Goal: Task Accomplishment & Management: Use online tool/utility

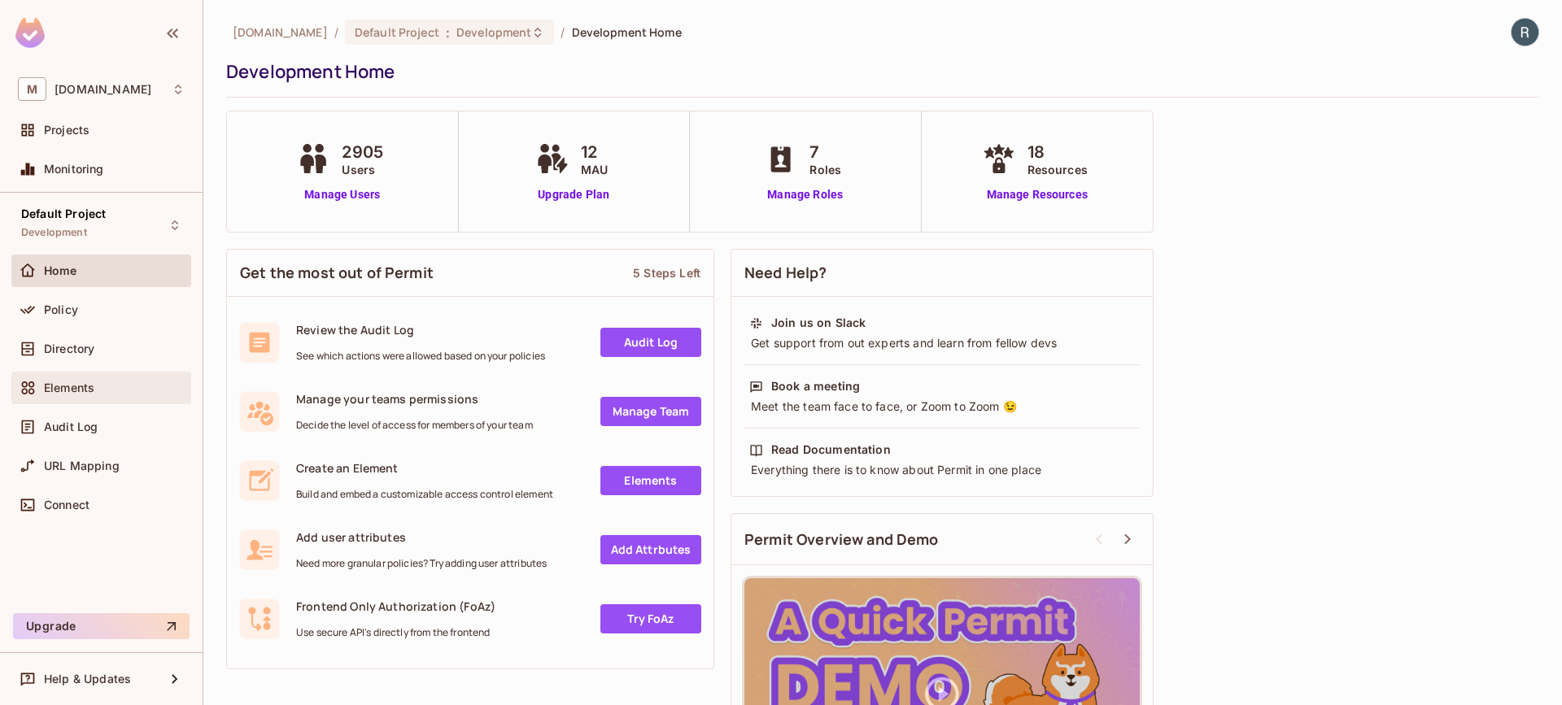
click at [100, 384] on div "Elements" at bounding box center [114, 388] width 141 height 13
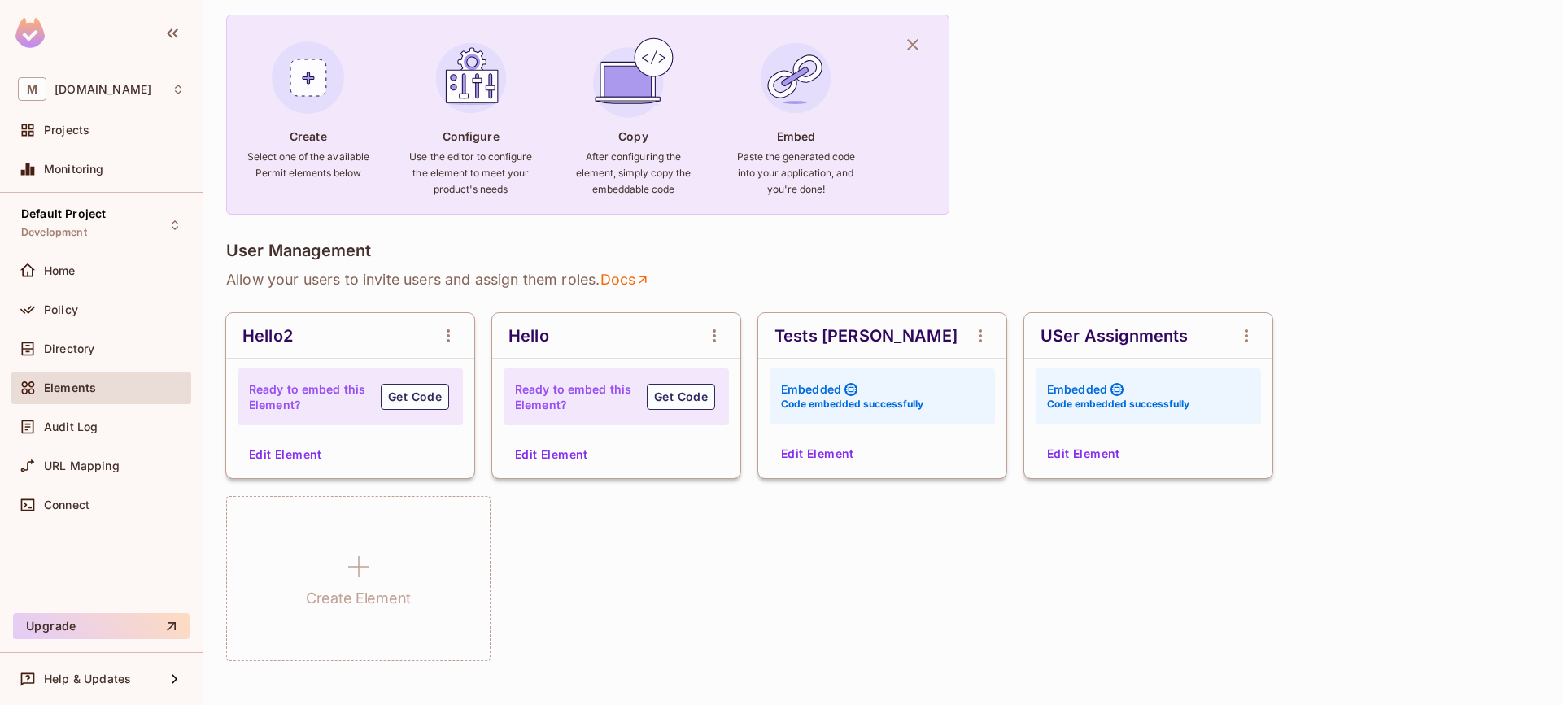
scroll to position [309, 0]
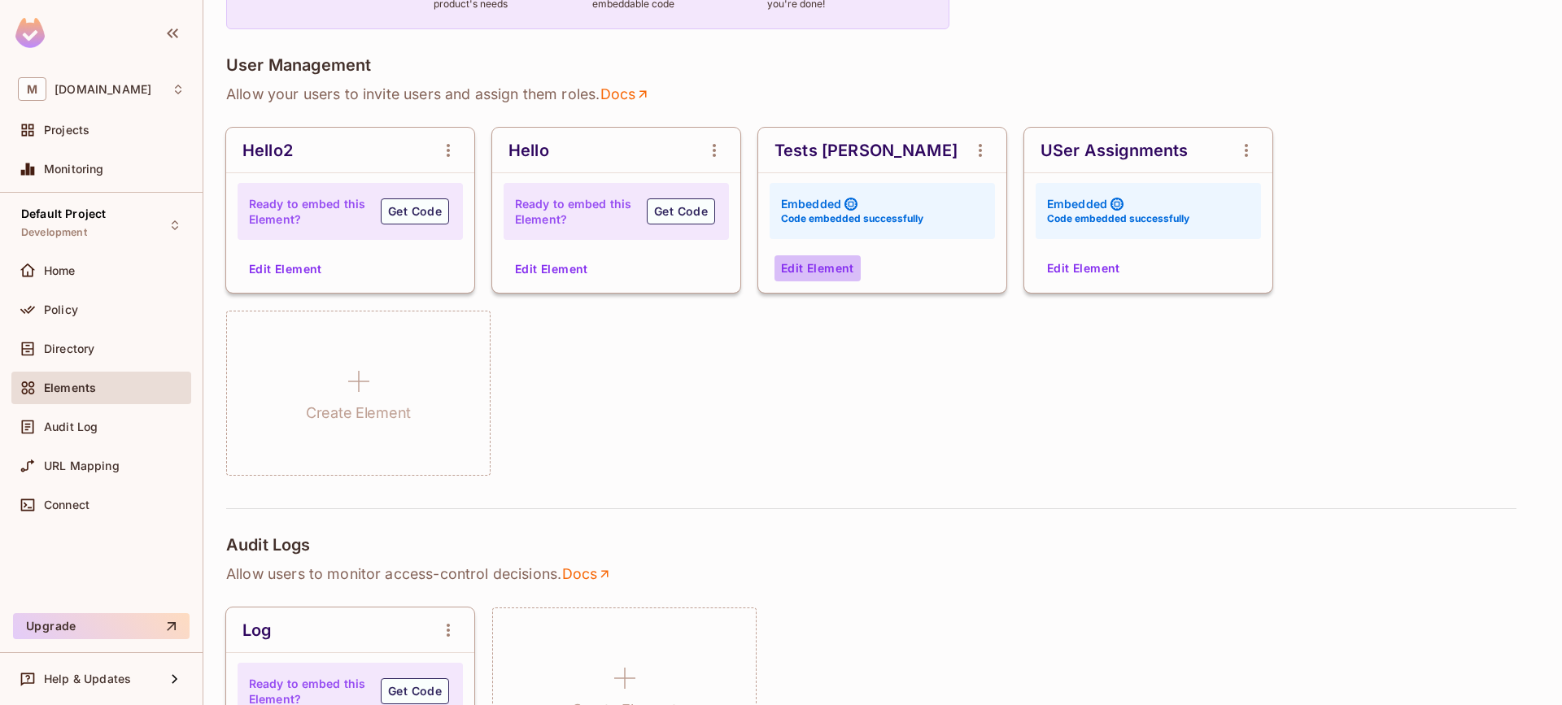
click at [827, 273] on button "Edit Element" at bounding box center [818, 268] width 86 height 26
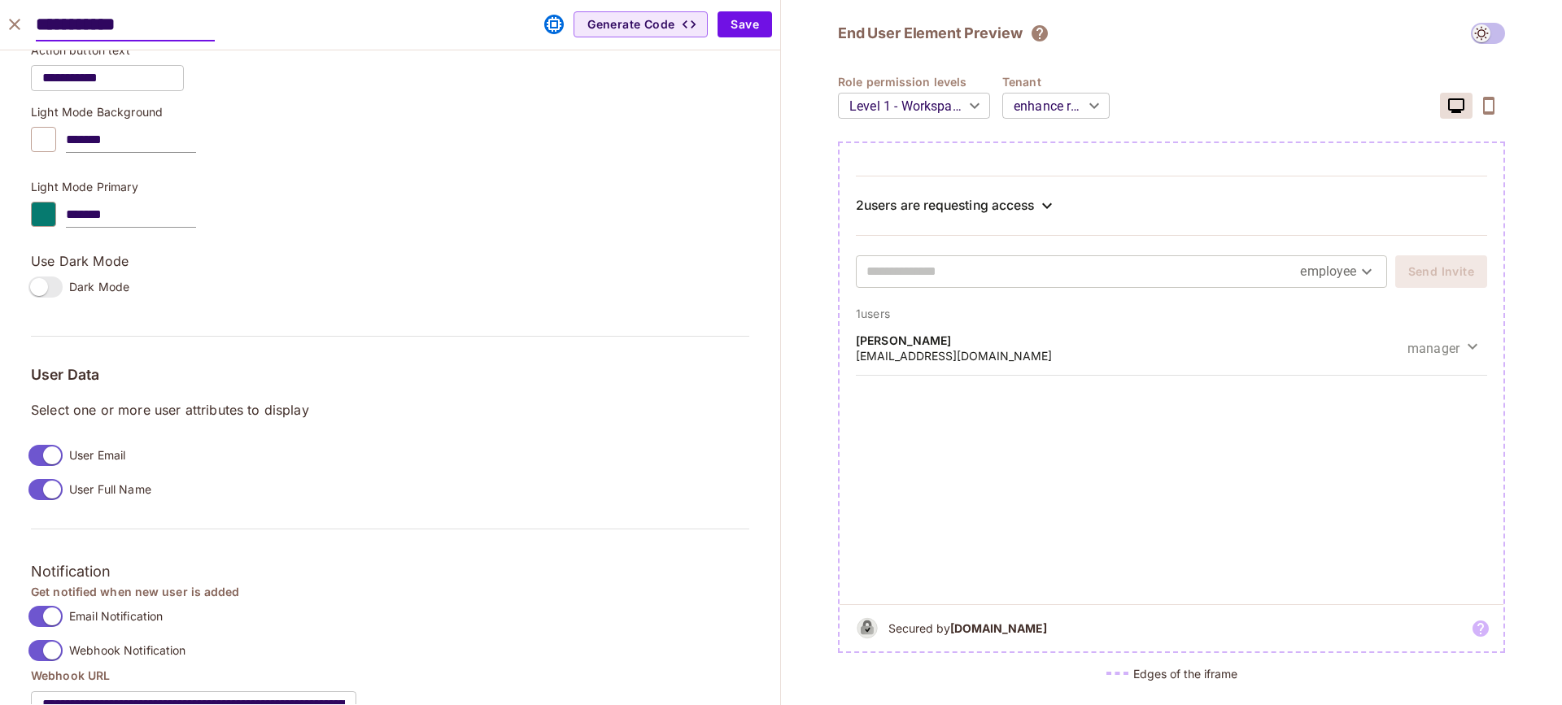
scroll to position [1198, 0]
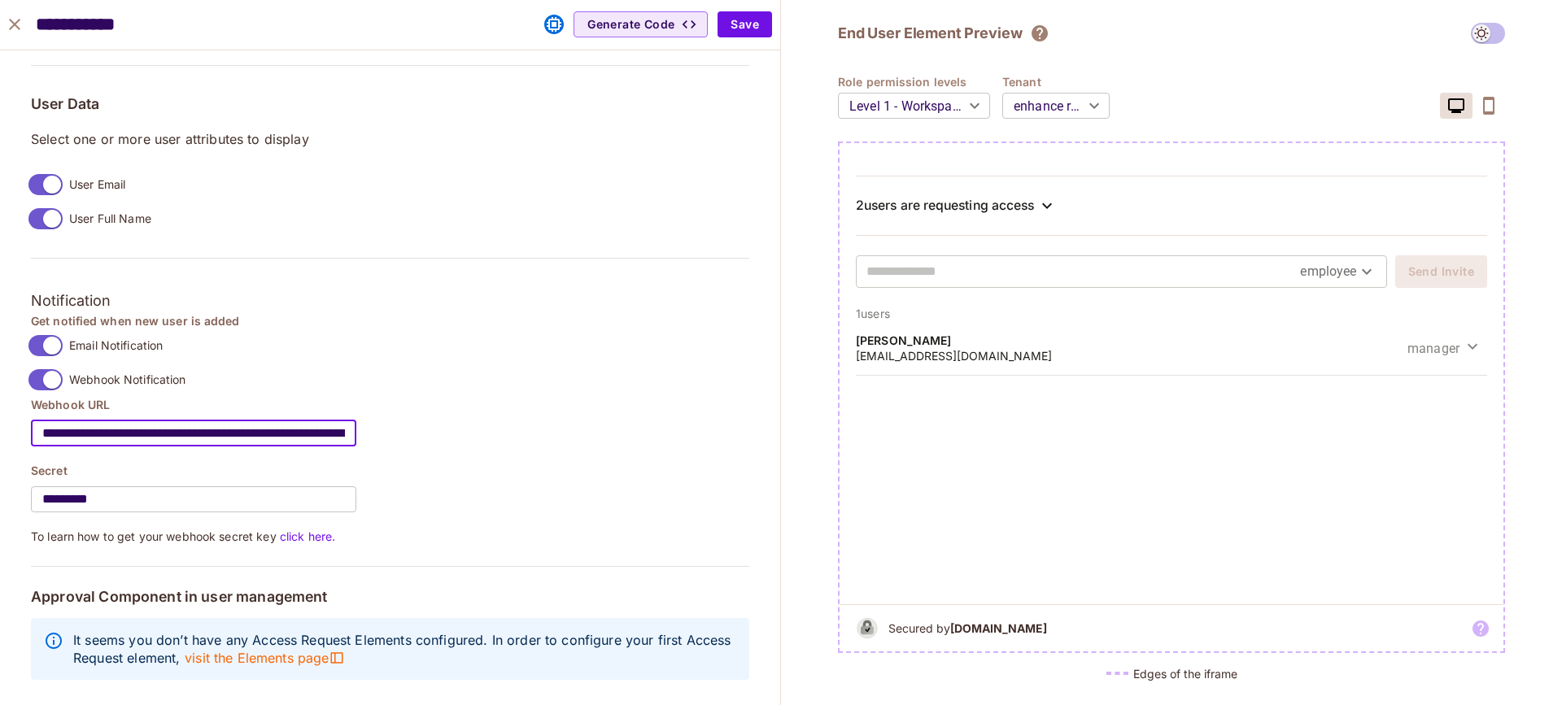
drag, startPoint x: 237, startPoint y: 424, endPoint x: -28, endPoint y: 411, distance: 264.7
click at [0, 411] on html "M [DOMAIN_NAME] Projects Monitoring Default Project Development Home Policy Dir…" at bounding box center [781, 352] width 1562 height 705
paste input "**"
drag, startPoint x: 50, startPoint y: 423, endPoint x: 273, endPoint y: 420, distance: 223.8
click at [0, 421] on html "M msfourrager.com Projects Monitoring Default Project Development Home Policy D…" at bounding box center [781, 352] width 1562 height 705
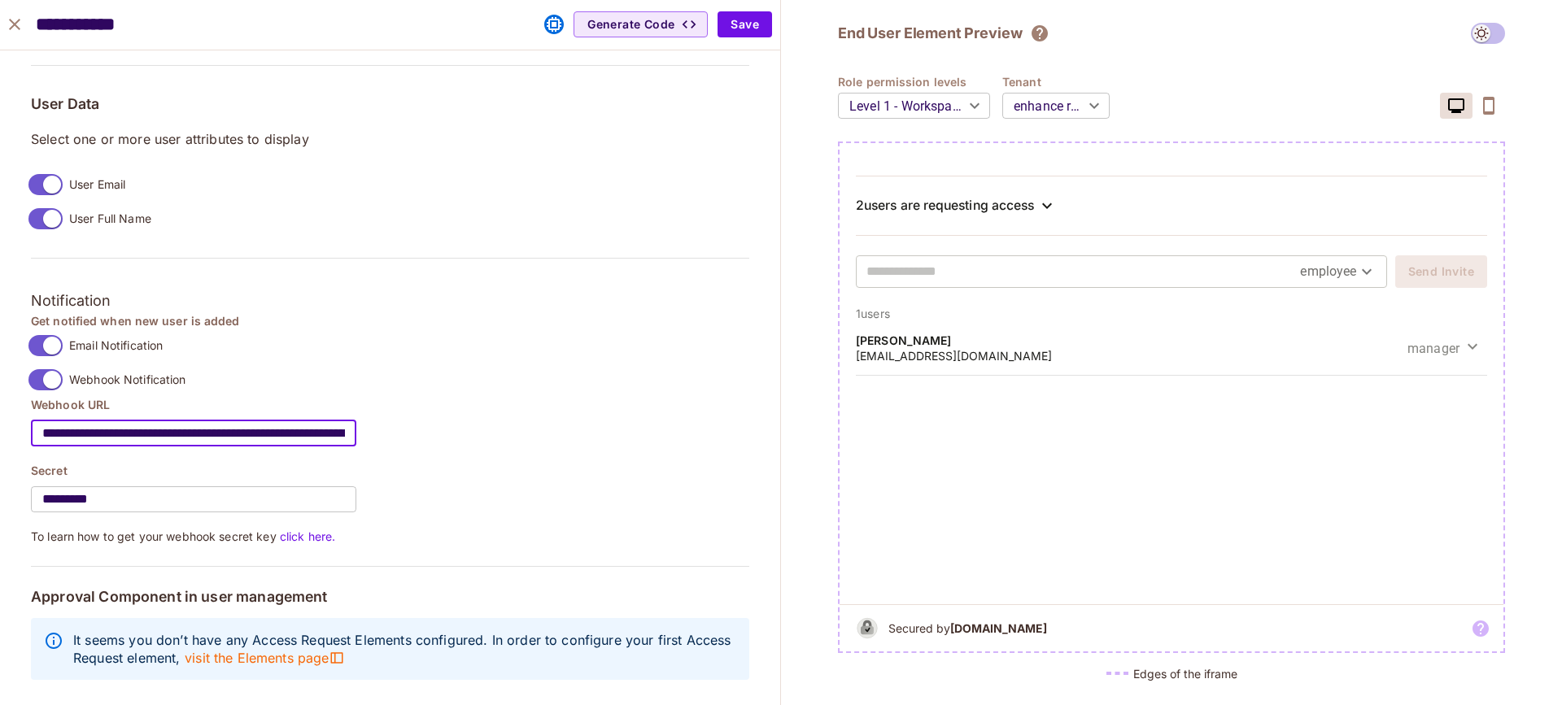
type input "**********"
click at [693, 420] on div "**********" at bounding box center [390, 470] width 718 height 147
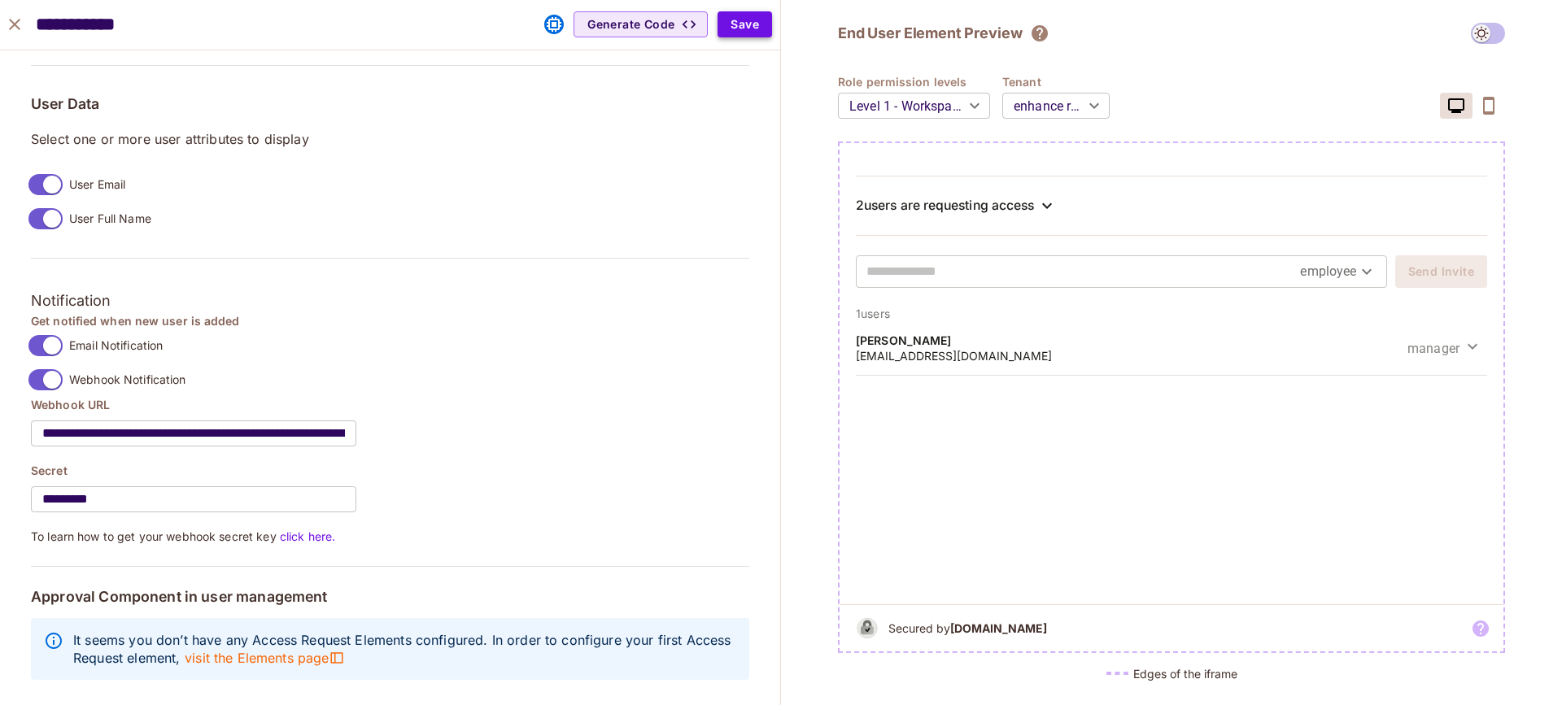
click at [735, 24] on button "Save" at bounding box center [745, 24] width 55 height 26
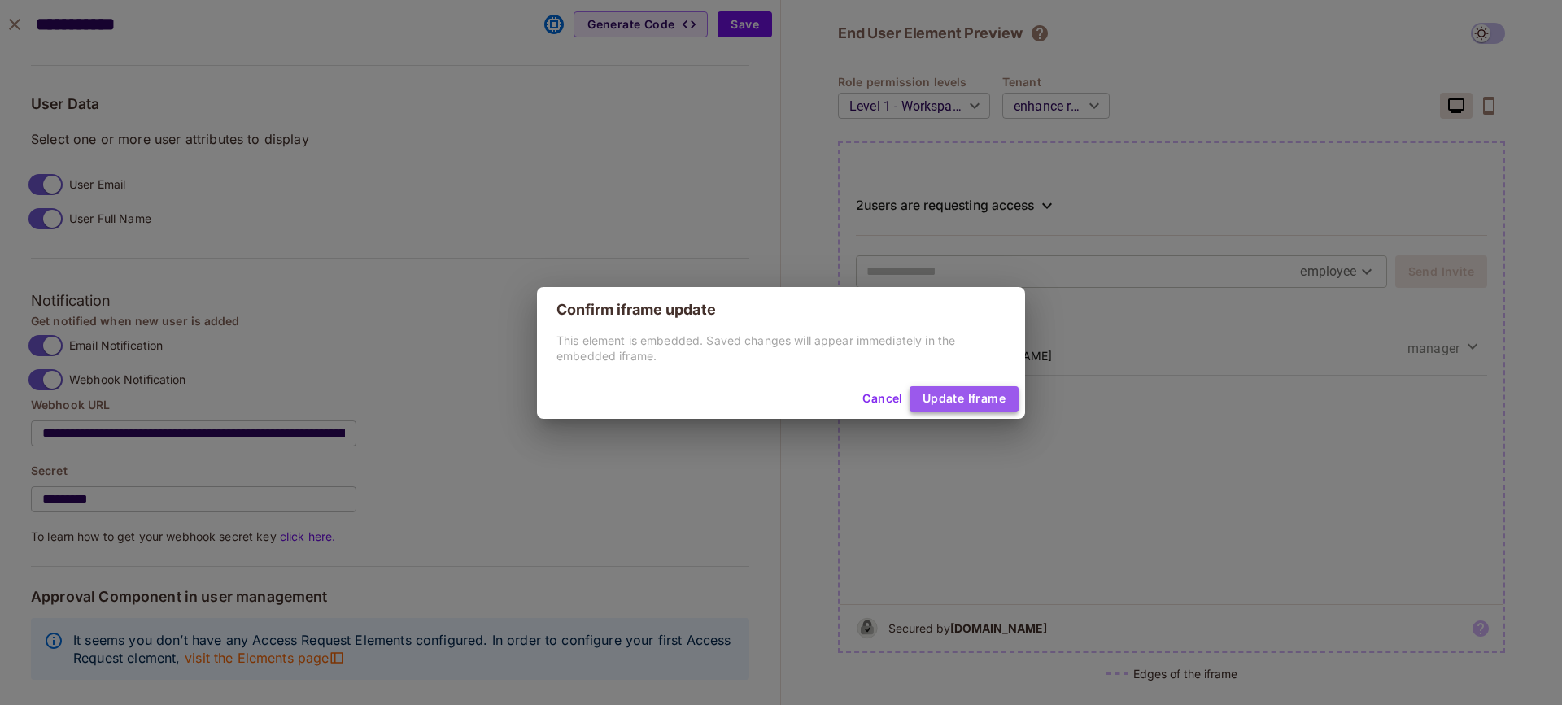
click at [948, 403] on button "Update Iframe" at bounding box center [964, 399] width 109 height 26
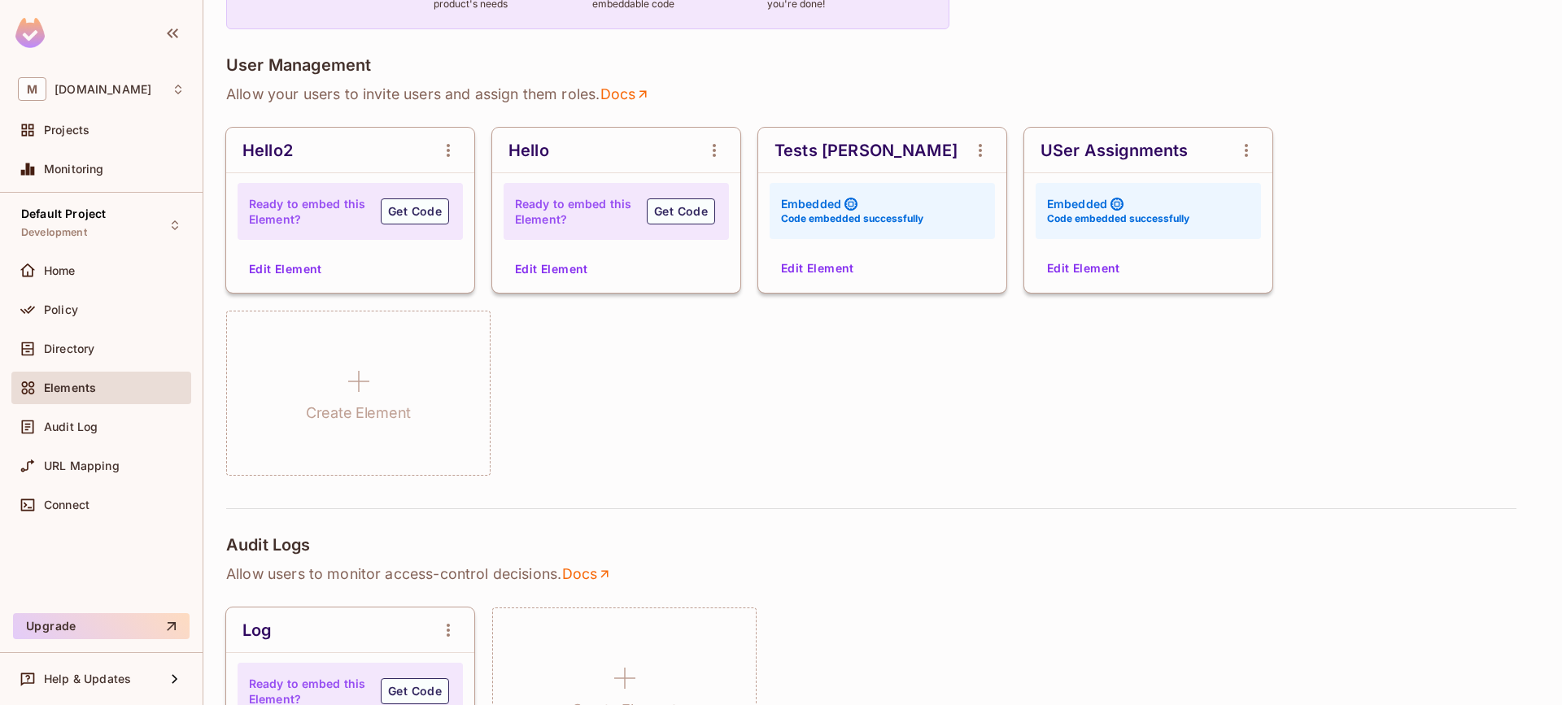
click at [840, 264] on button "Edit Element" at bounding box center [818, 268] width 86 height 26
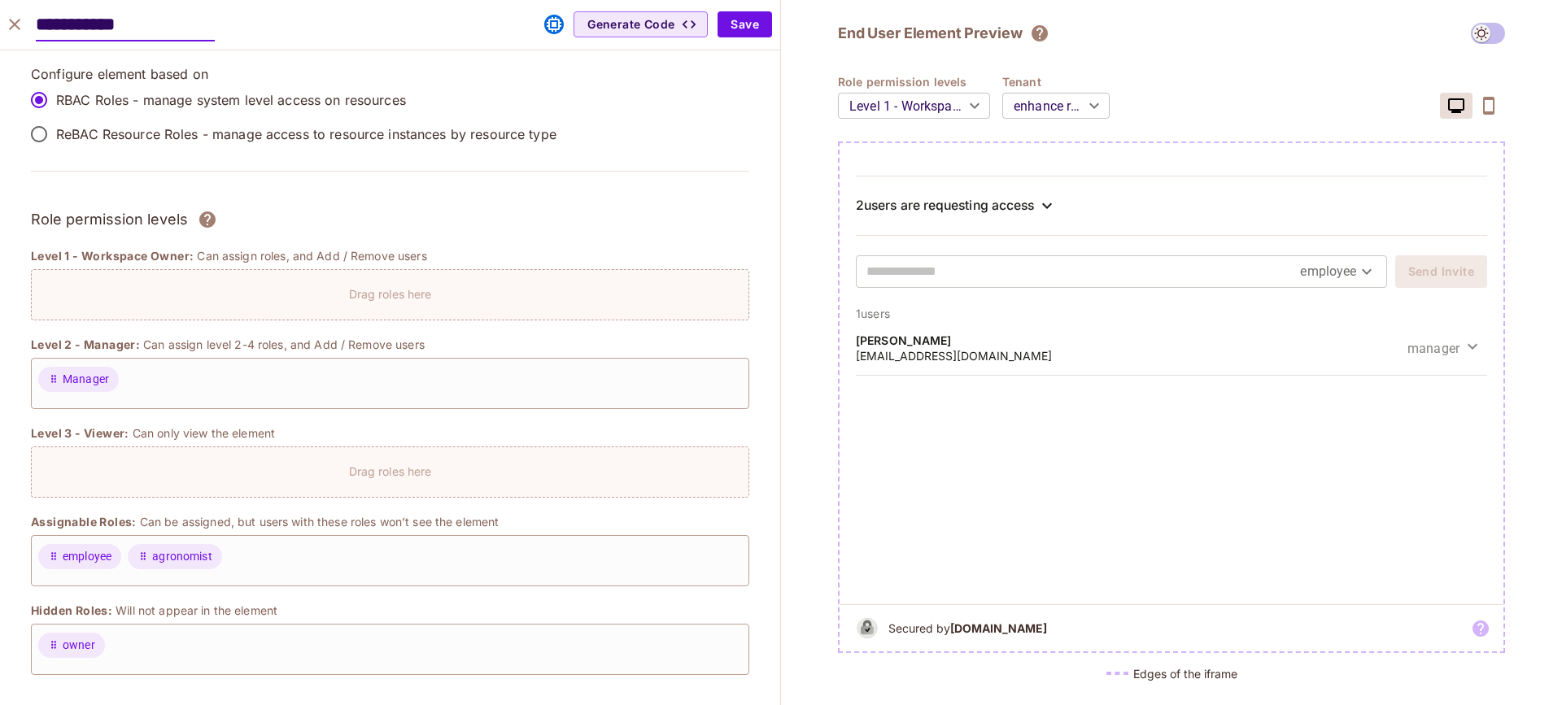
scroll to position [1198, 0]
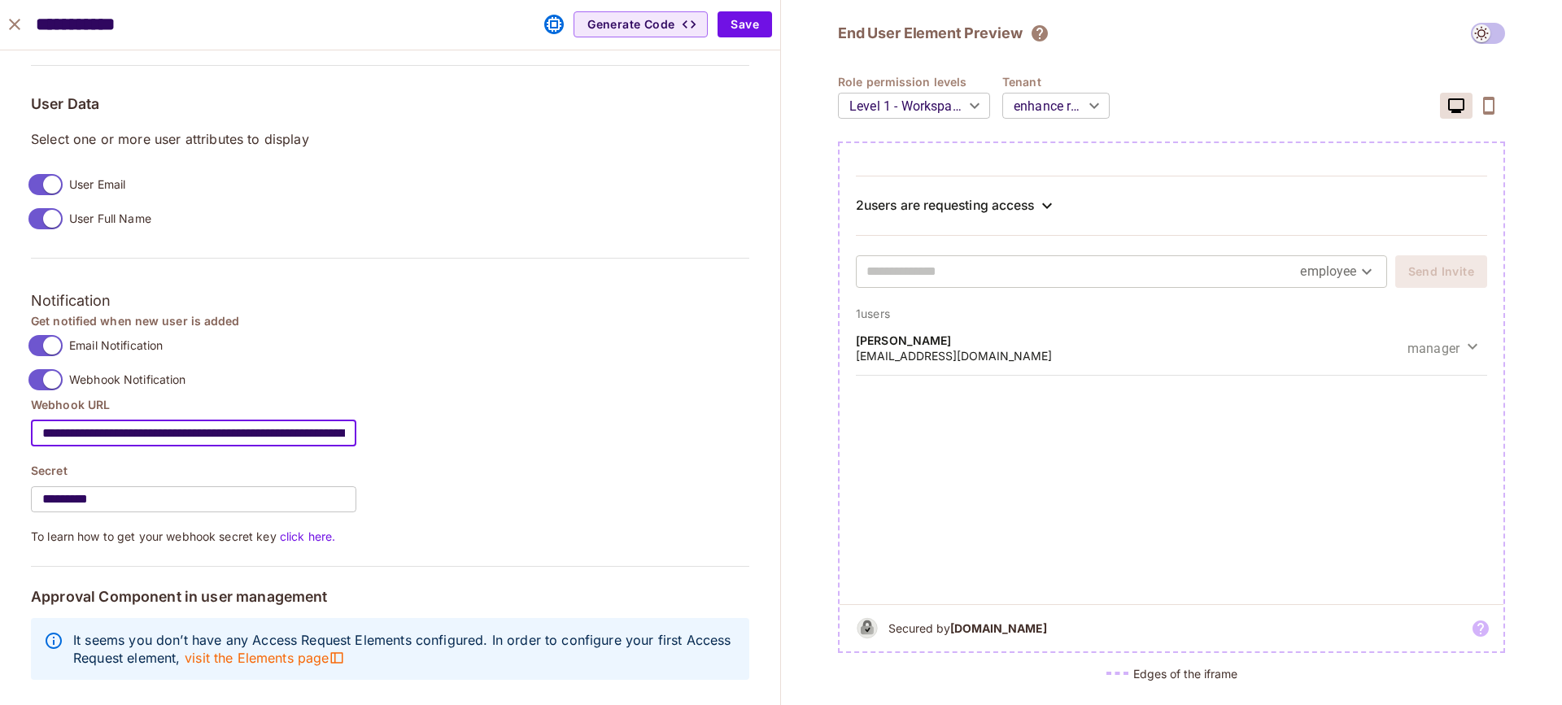
drag, startPoint x: 240, startPoint y: 425, endPoint x: -50, endPoint y: 416, distance: 289.8
click at [0, 416] on html "M msfourrager.com Projects Monitoring Default Project Development Home Policy D…" at bounding box center [781, 352] width 1562 height 705
paste input "text"
drag, startPoint x: 107, startPoint y: 426, endPoint x: 344, endPoint y: 407, distance: 238.4
click at [0, 419] on html "M msfourrager.com Projects Monitoring Default Project Development Home Policy D…" at bounding box center [781, 352] width 1562 height 705
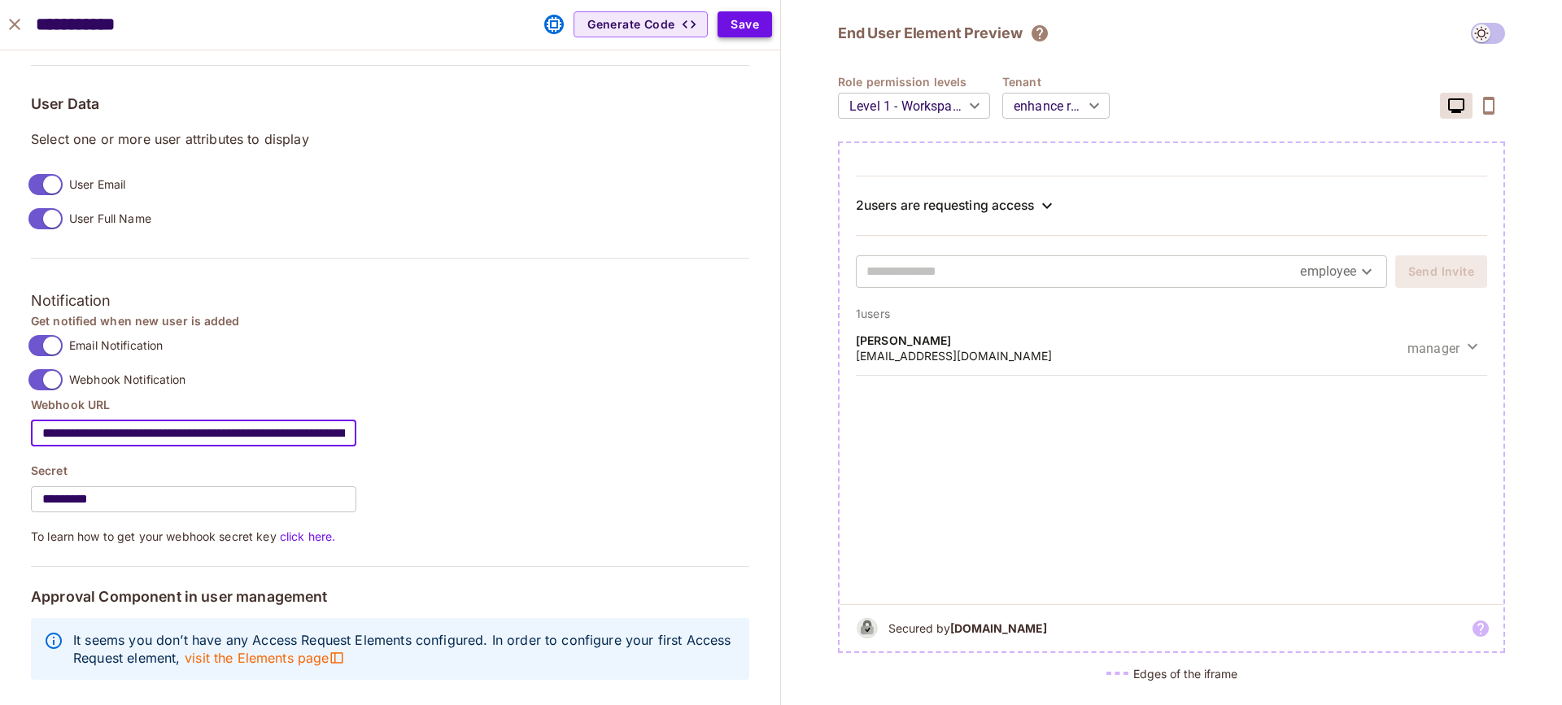
type input "**********"
click at [738, 28] on button "Save" at bounding box center [745, 24] width 55 height 26
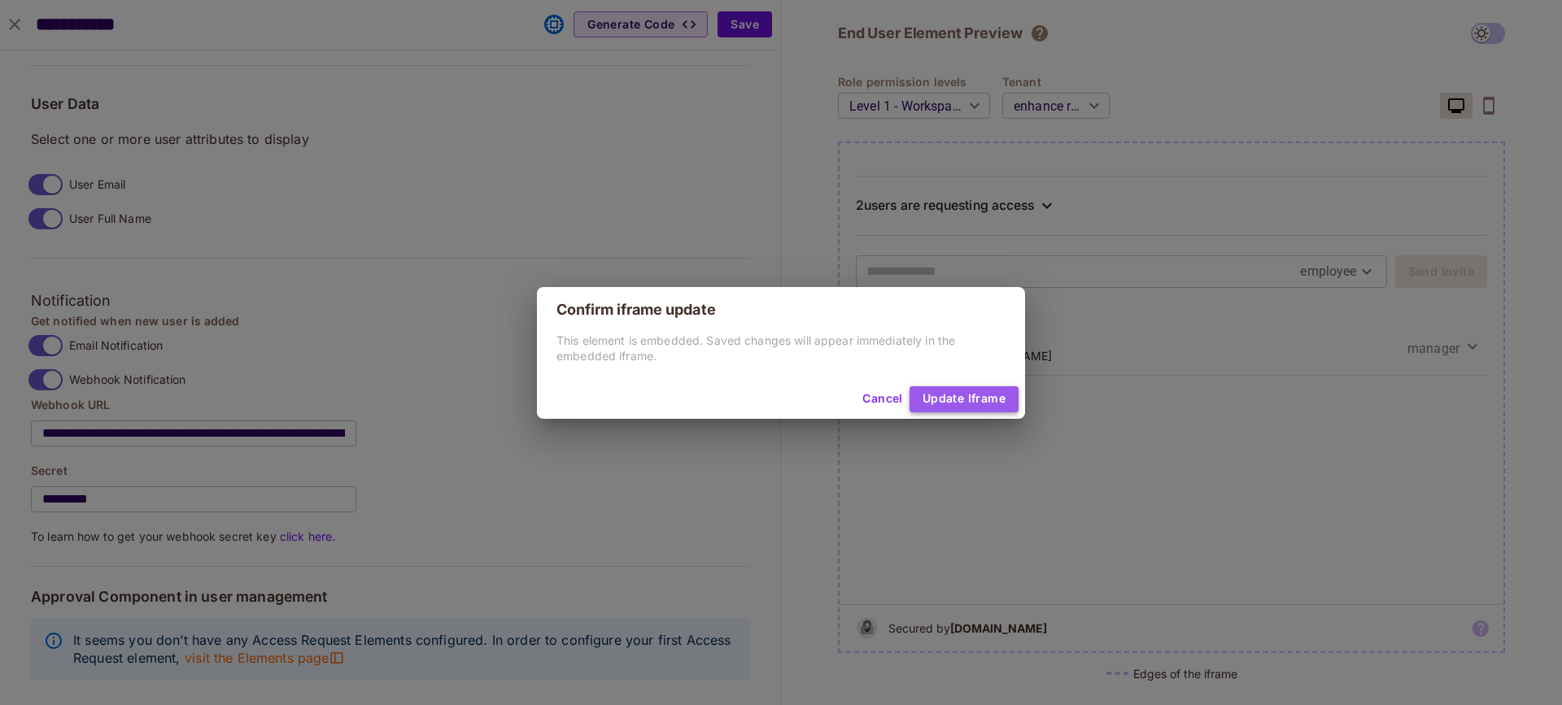
click at [938, 395] on button "Update Iframe" at bounding box center [964, 399] width 109 height 26
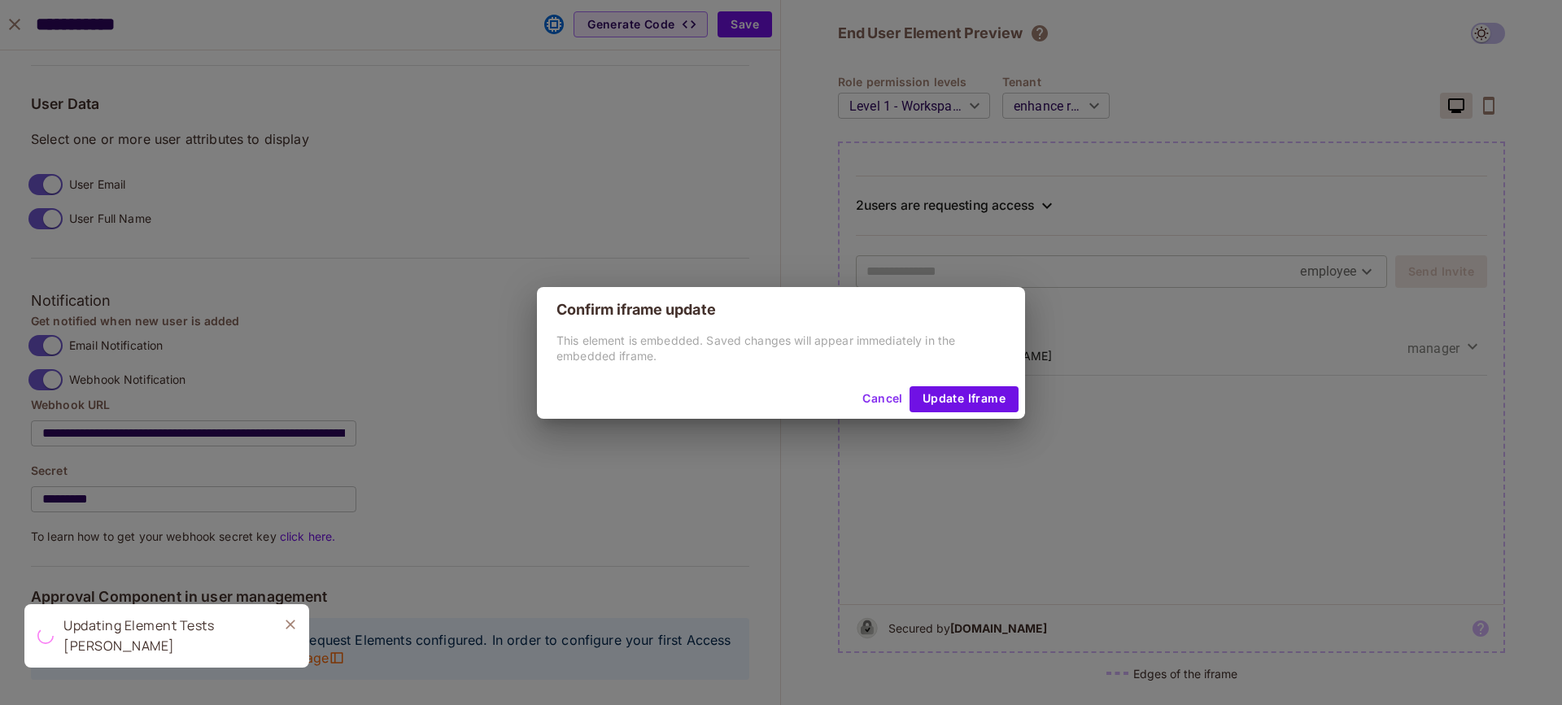
type input "******"
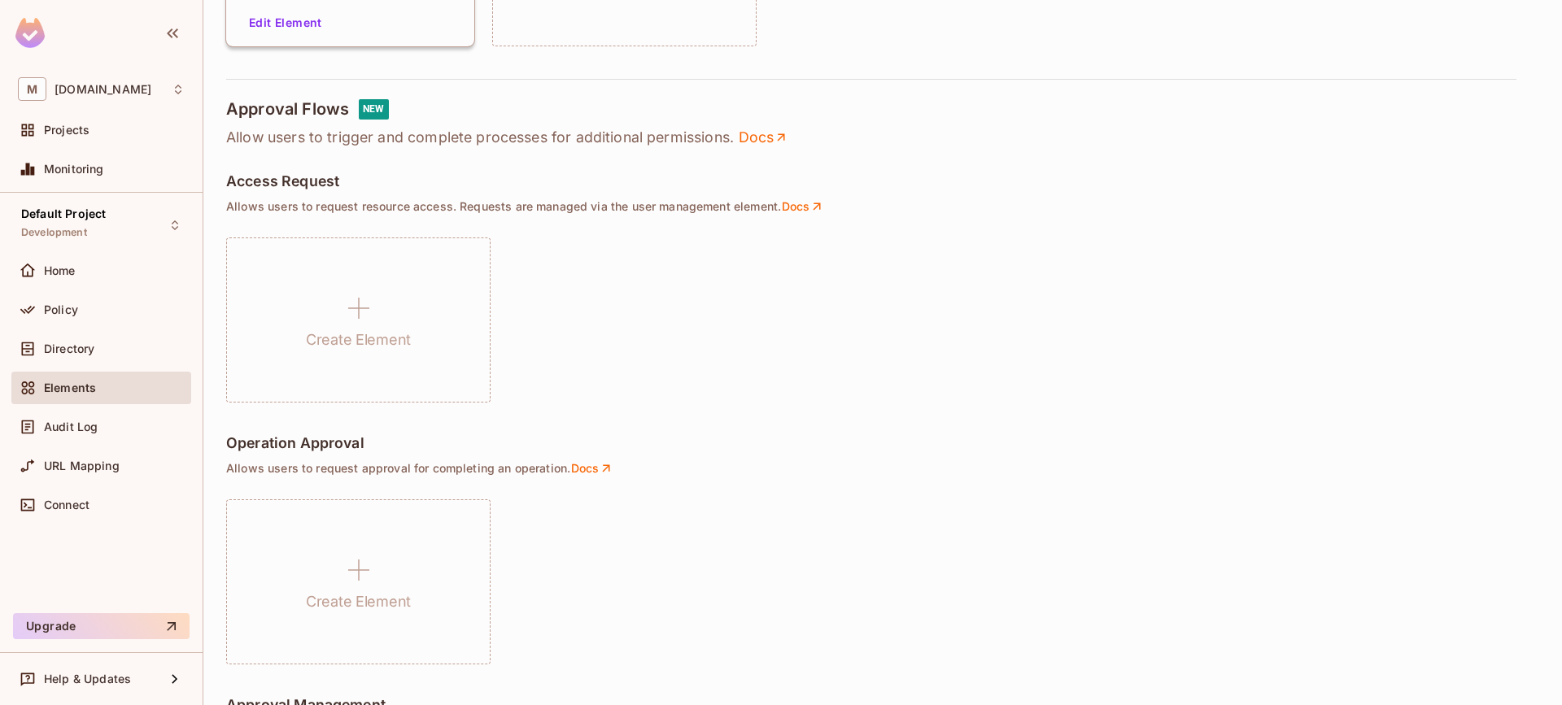
scroll to position [1290, 0]
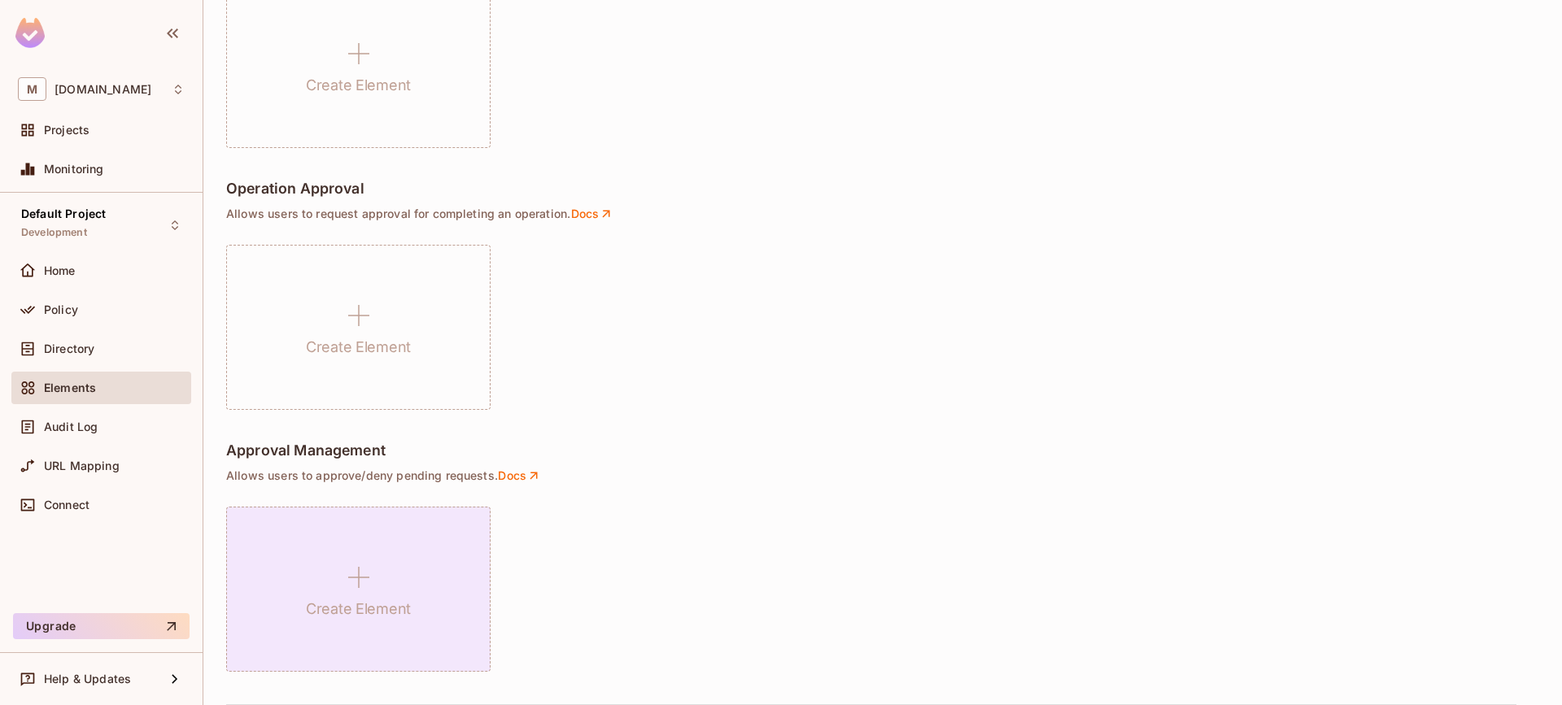
click at [368, 561] on icon at bounding box center [358, 577] width 39 height 39
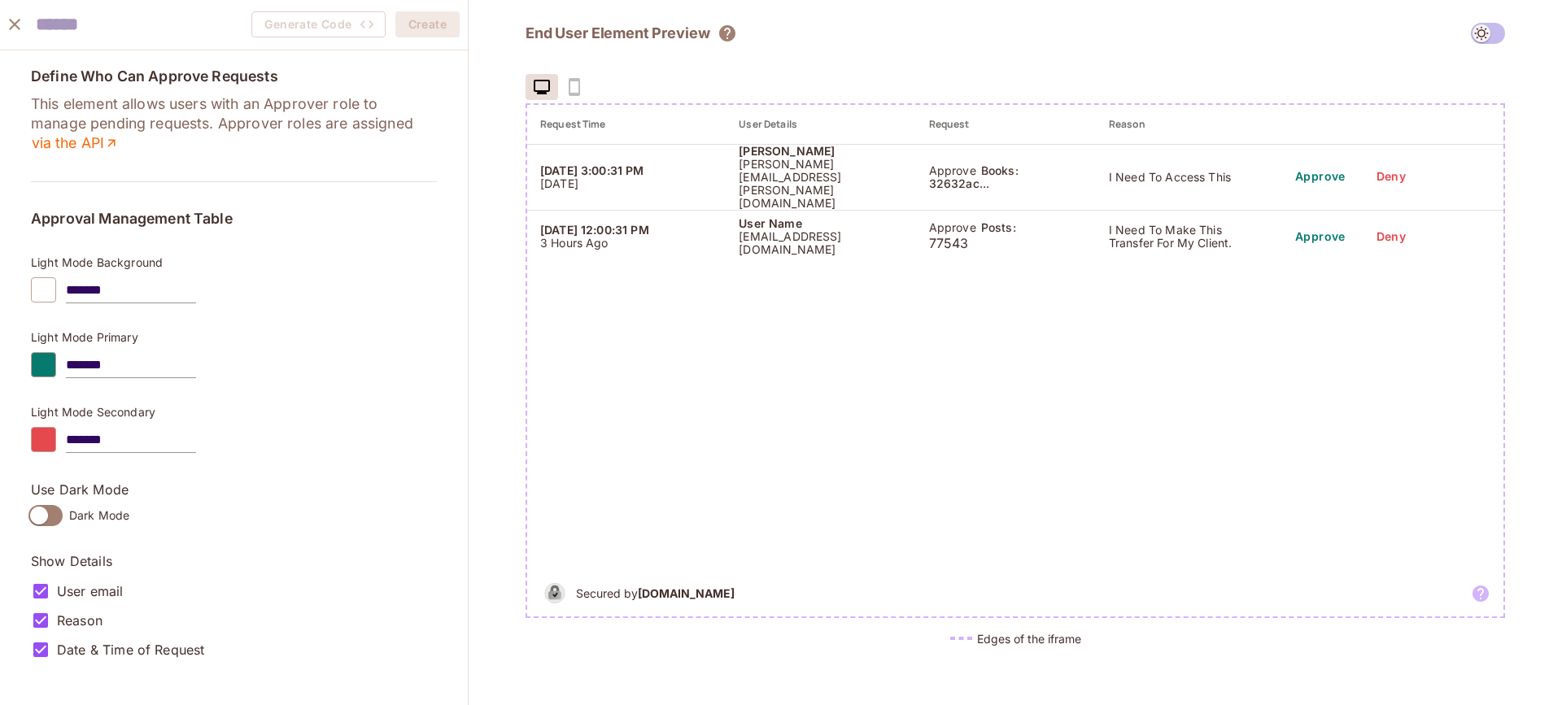
drag, startPoint x: 138, startPoint y: 104, endPoint x: 155, endPoint y: 142, distance: 41.5
click at [138, 107] on p "This element allows users with an Approver role to manage pending requests. App…" at bounding box center [234, 123] width 406 height 59
click at [113, 27] on input "text" at bounding box center [125, 24] width 179 height 33
click at [370, 283] on div "*******" at bounding box center [234, 290] width 406 height 26
click at [157, 37] on input "****" at bounding box center [125, 24] width 179 height 33
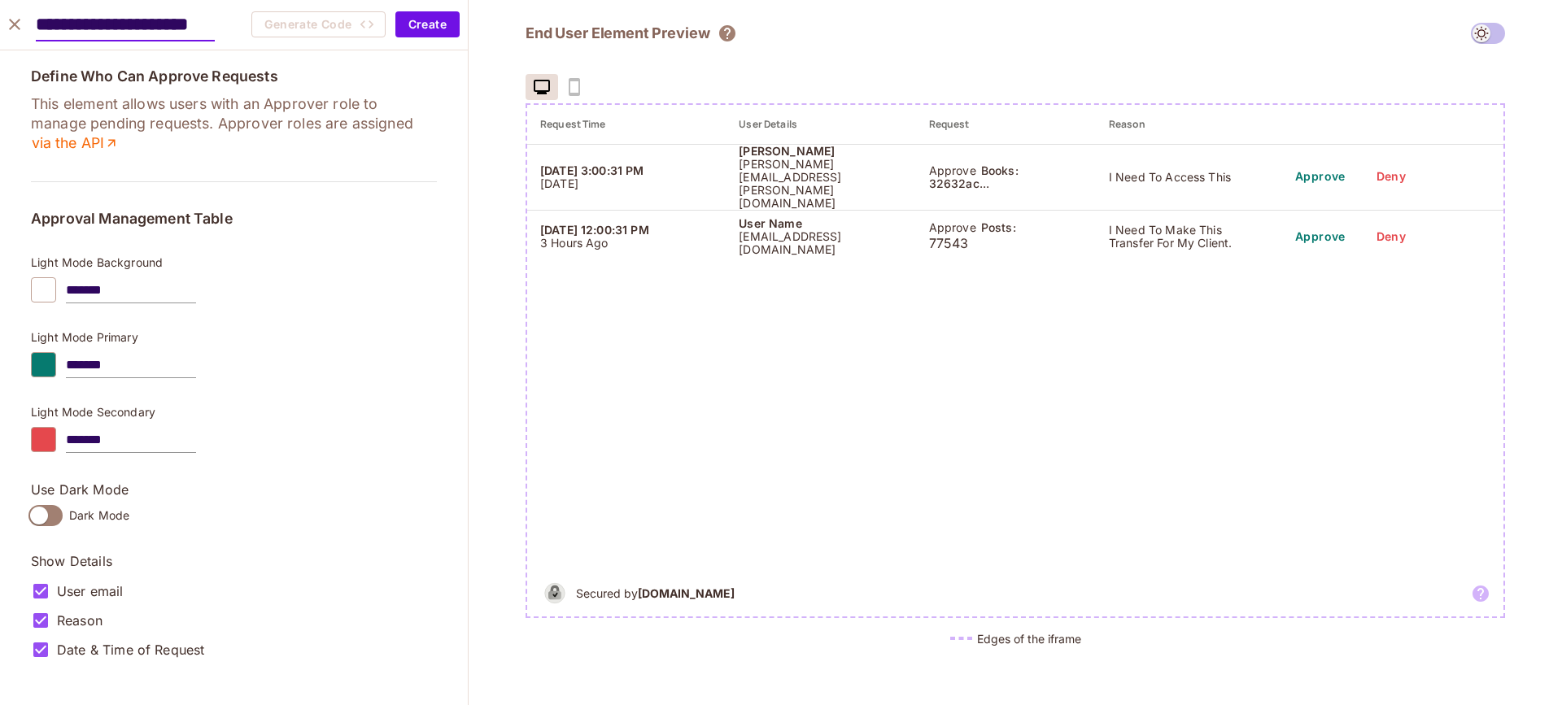
type input "**********"
drag, startPoint x: 313, startPoint y: 259, endPoint x: 375, endPoint y: 264, distance: 62.0
click at [314, 259] on p "Light Mode Background" at bounding box center [234, 262] width 406 height 13
click at [427, 21] on button "Create" at bounding box center [427, 24] width 64 height 26
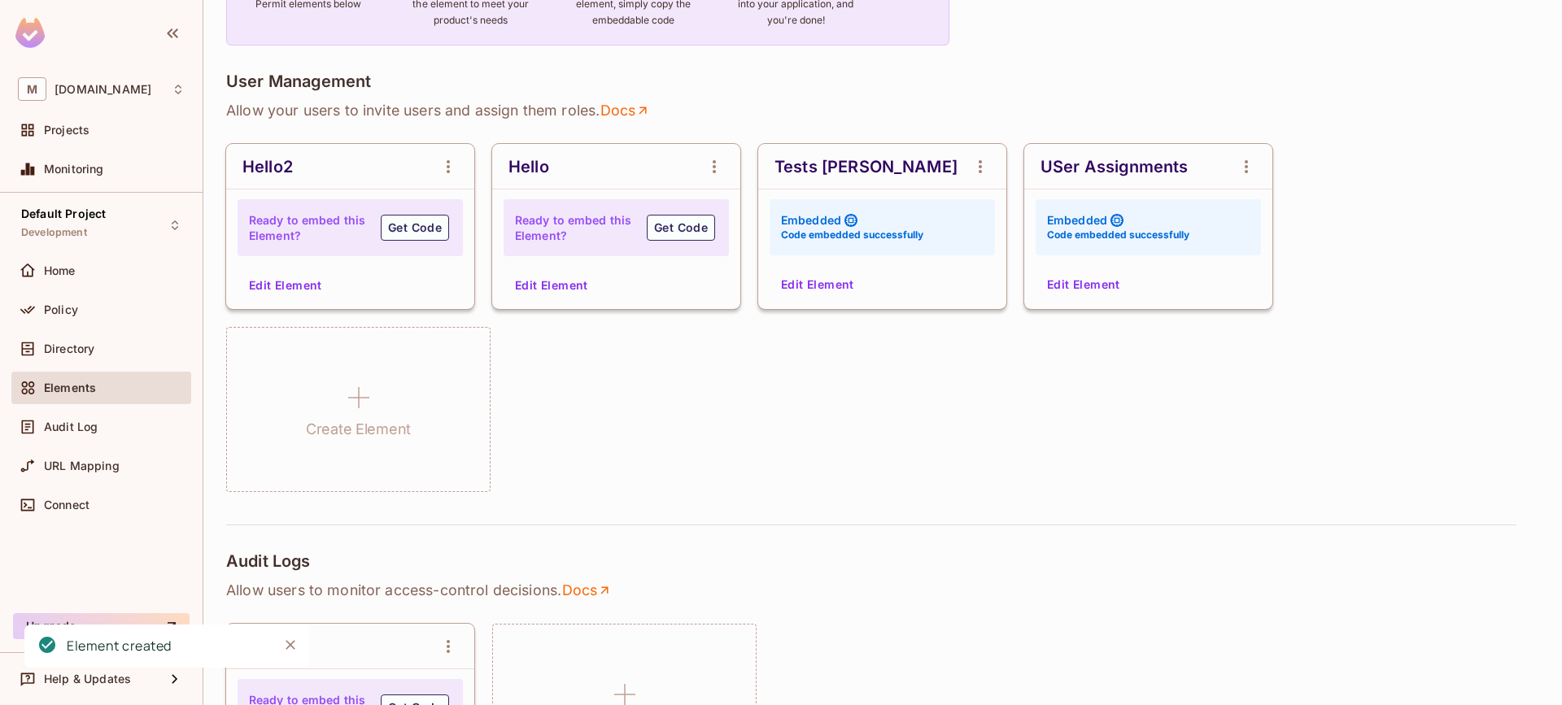
scroll to position [0, 0]
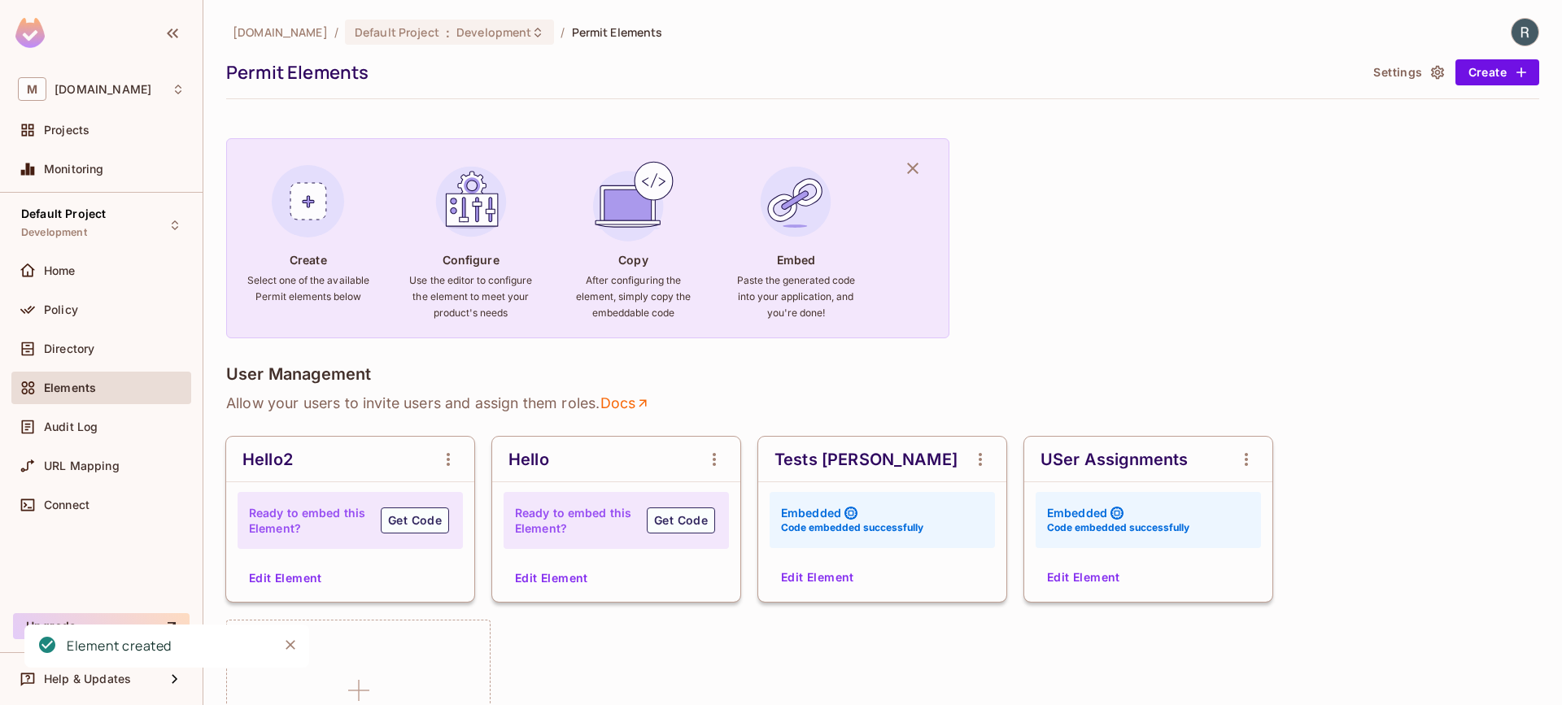
click at [1099, 579] on button "Edit Element" at bounding box center [1084, 578] width 86 height 26
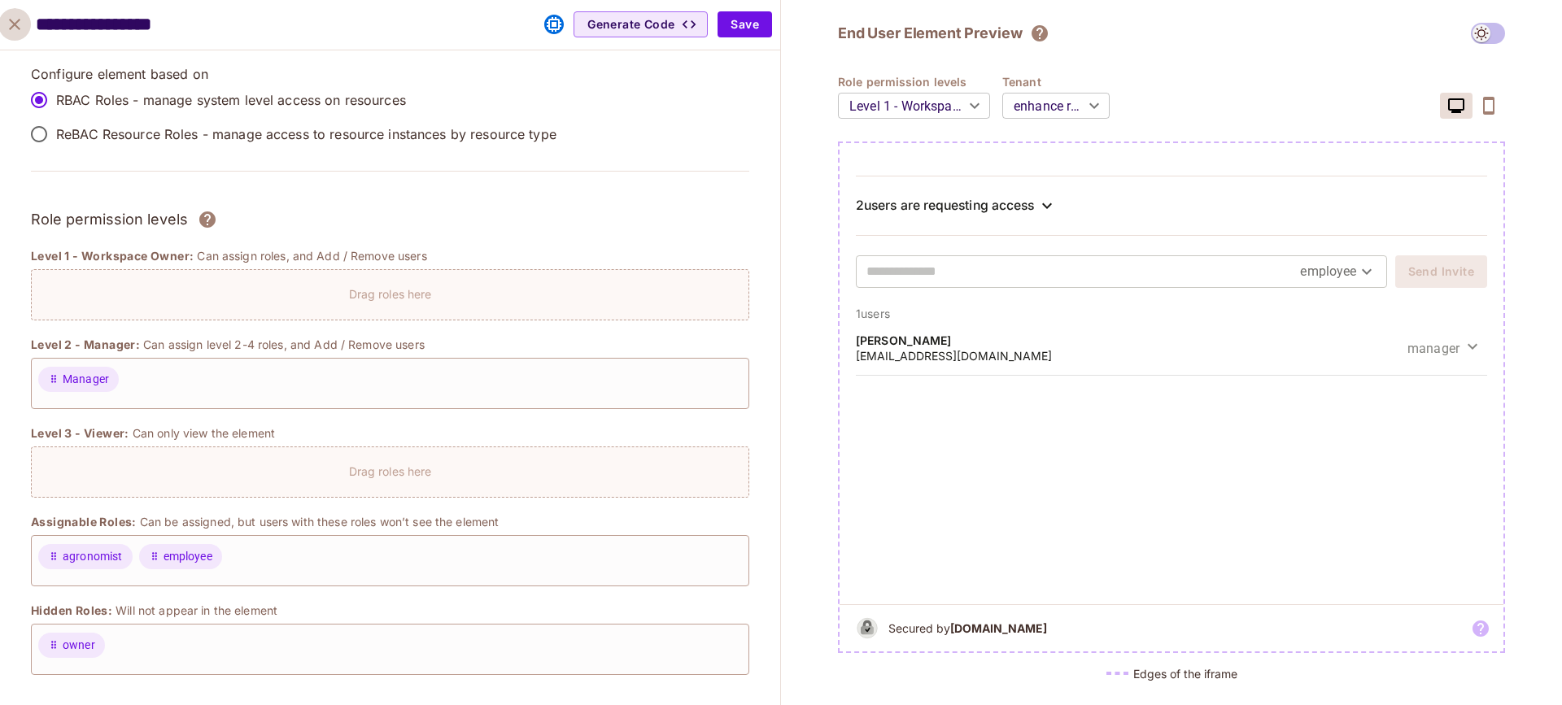
click at [15, 28] on icon "close" at bounding box center [15, 25] width 20 height 20
type input "******"
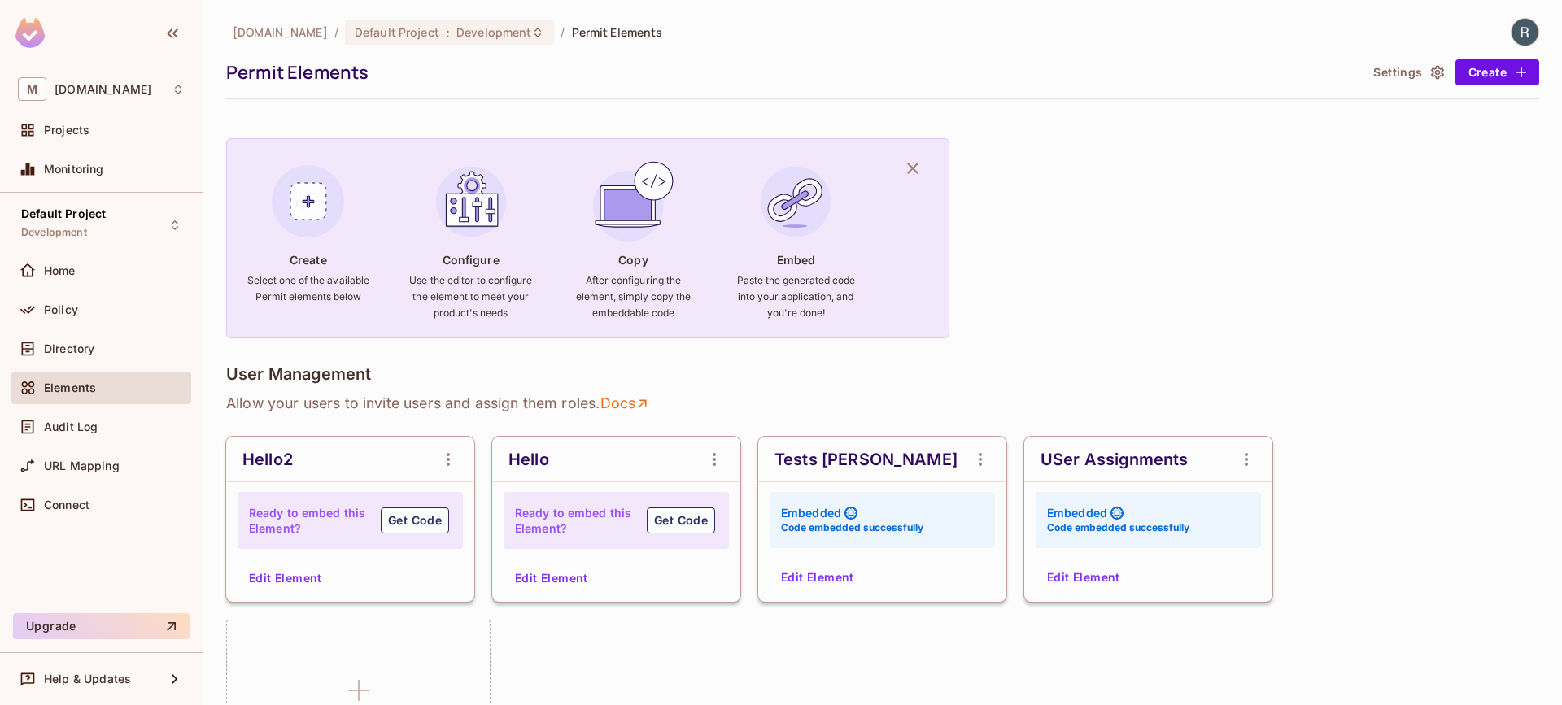
click at [851, 585] on button "Edit Element" at bounding box center [818, 578] width 86 height 26
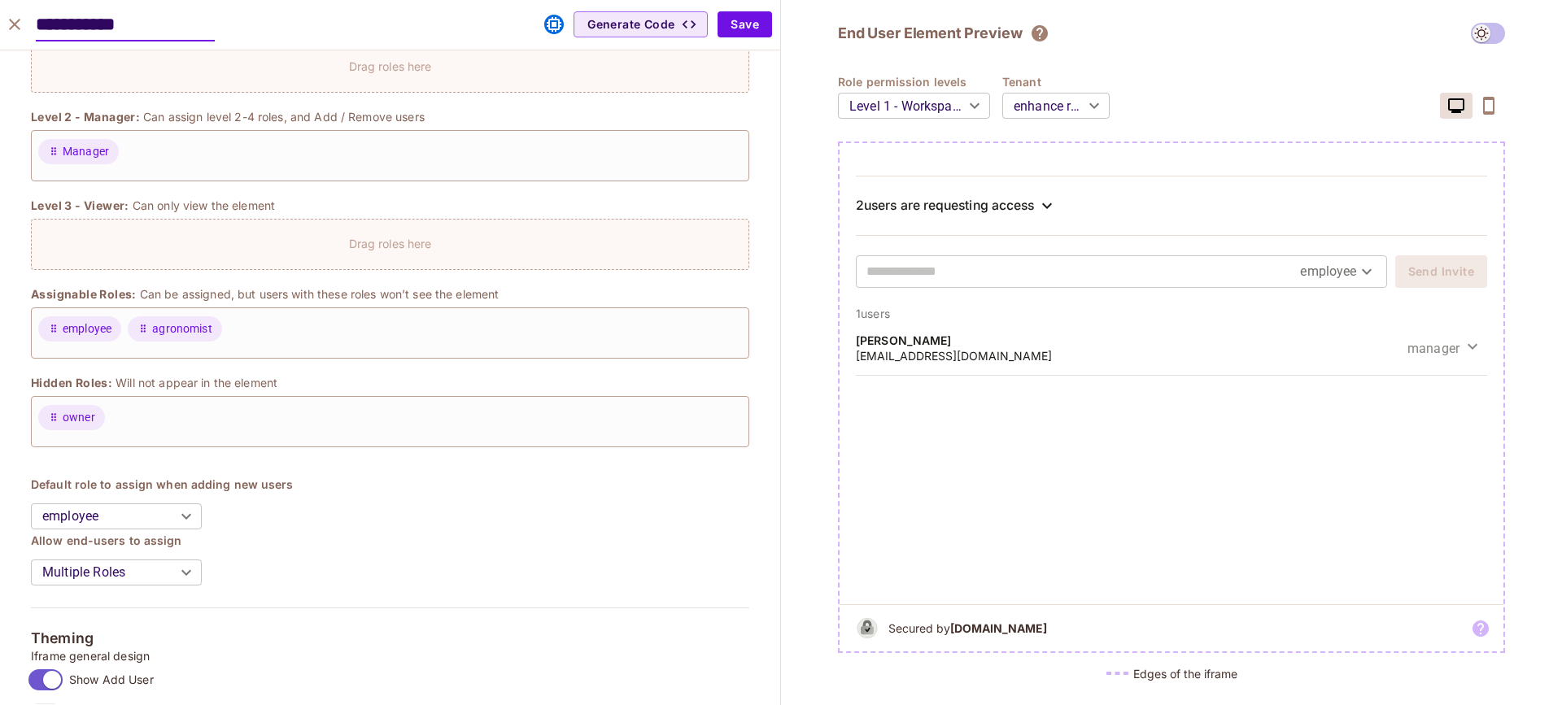
scroll to position [1198, 0]
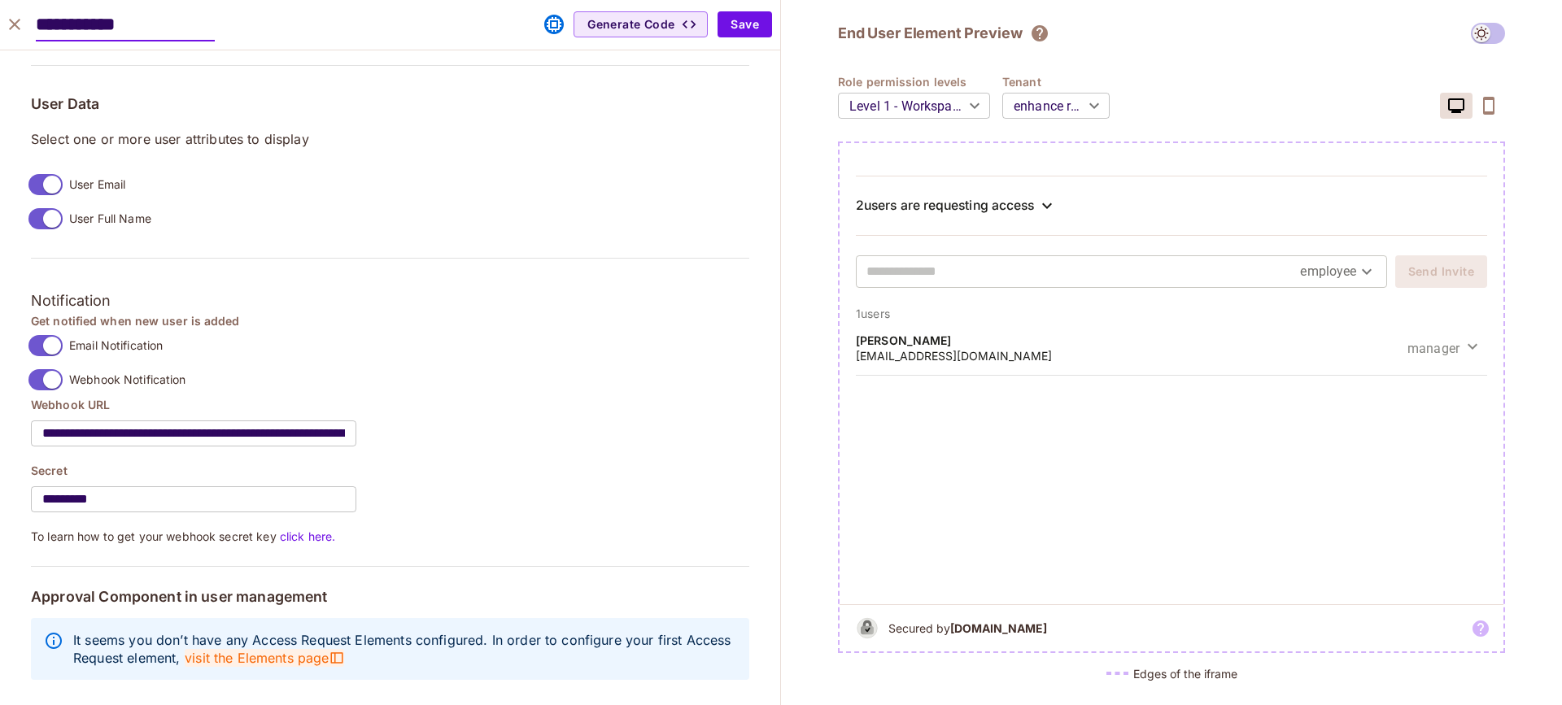
click at [324, 649] on span "visit the Elements page" at bounding box center [264, 658] width 159 height 18
click at [1031, 207] on div "2 users are requesting access" at bounding box center [945, 206] width 178 height 16
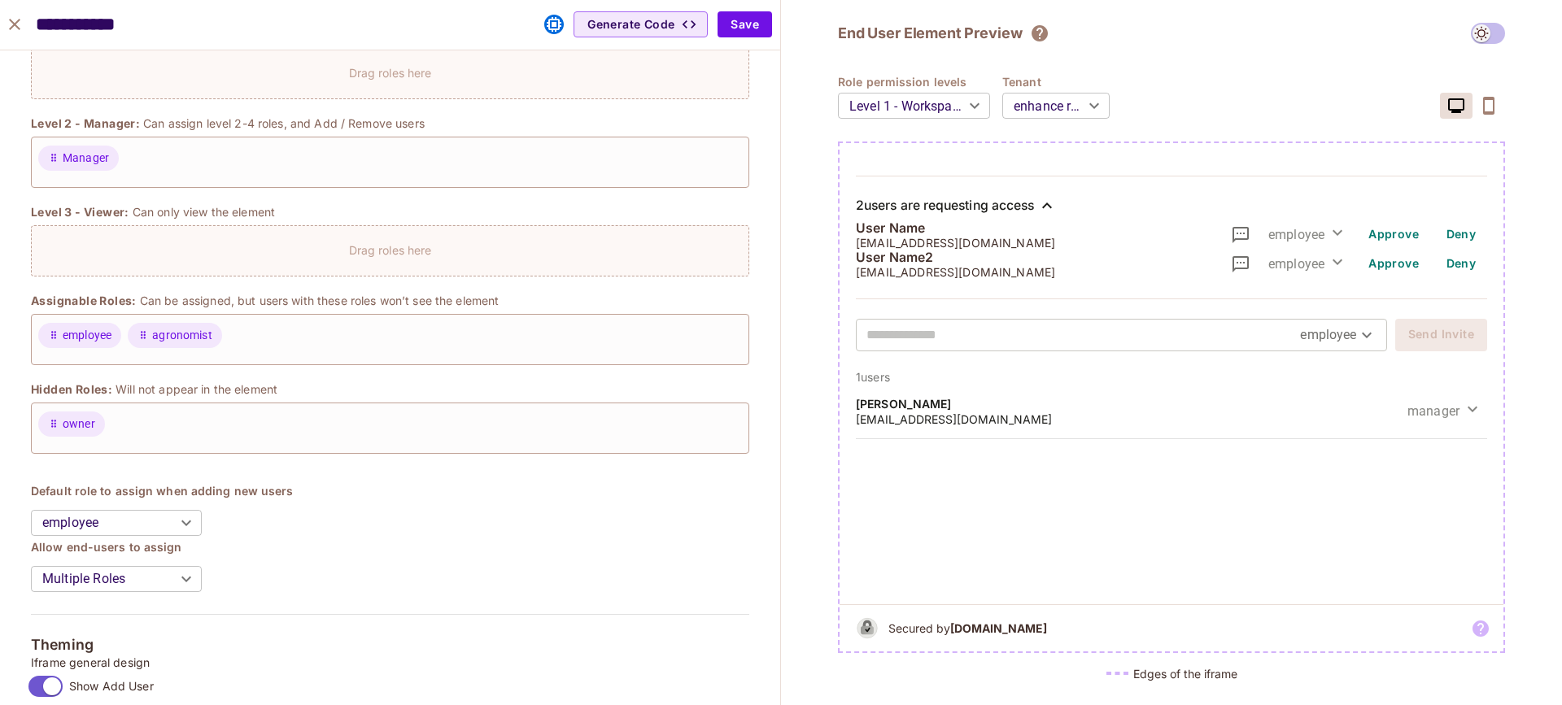
scroll to position [406, 0]
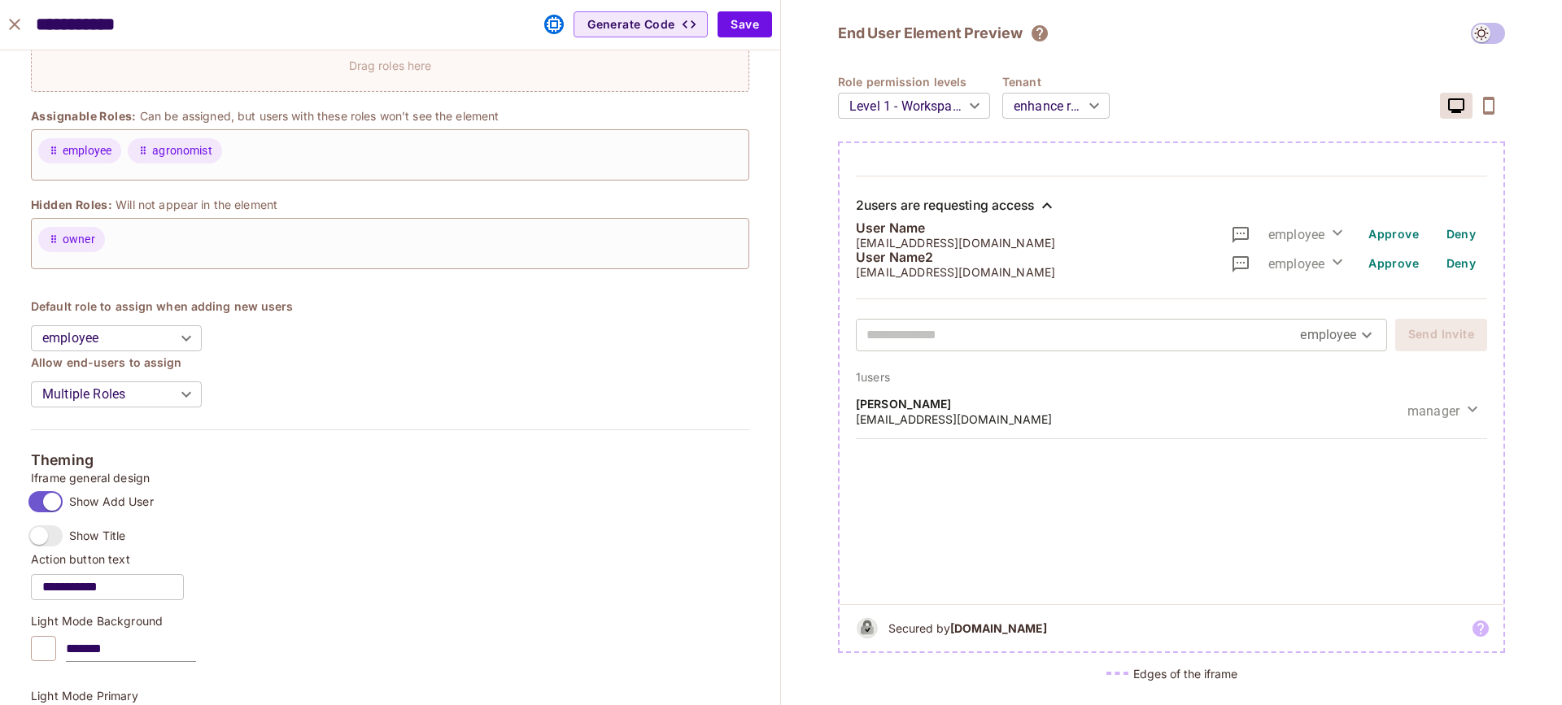
click at [1041, 103] on body "M msfourrager.com Projects Monitoring Default Project Development Home Policy D…" at bounding box center [781, 352] width 1562 height 705
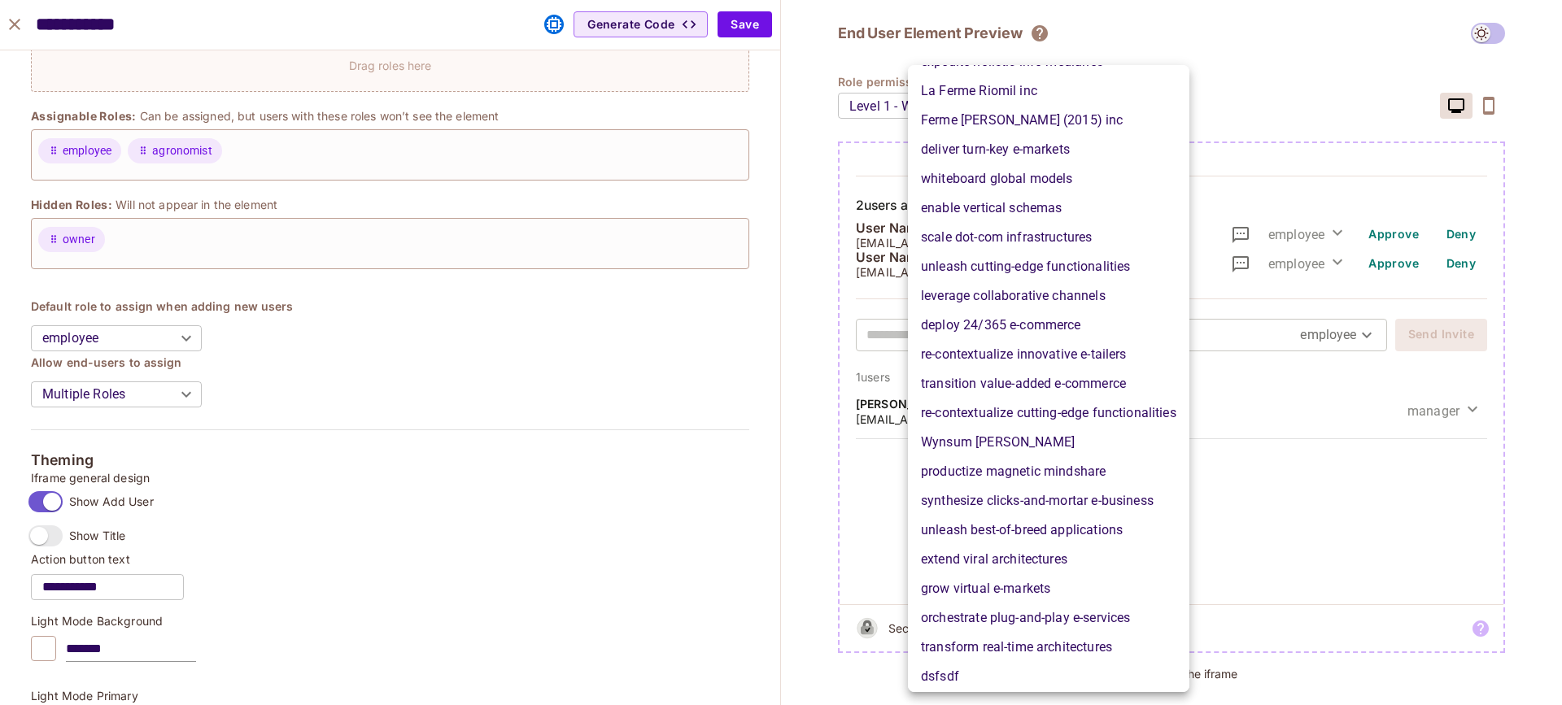
scroll to position [1592, 0]
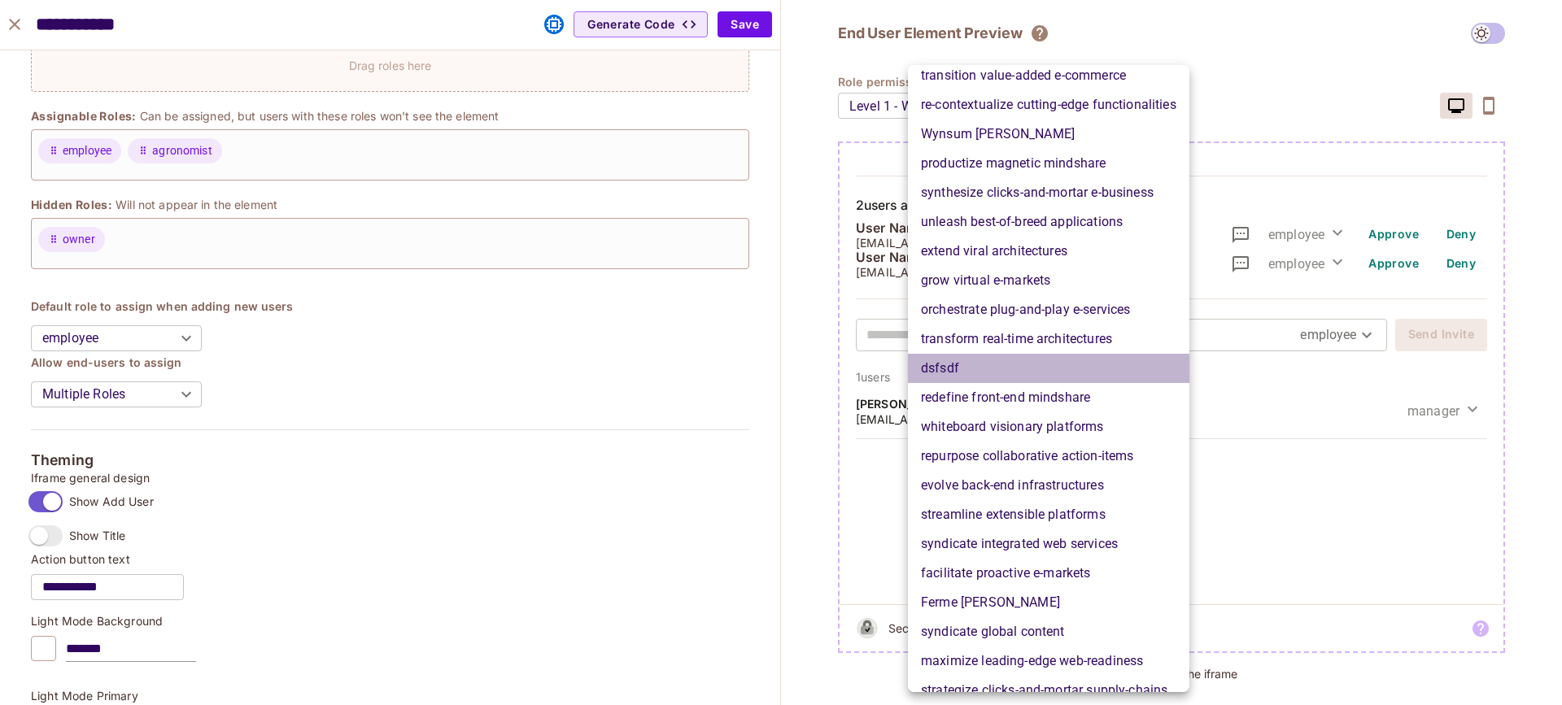
click at [959, 362] on li "dsfsdf" at bounding box center [1049, 368] width 282 height 29
type input "**********"
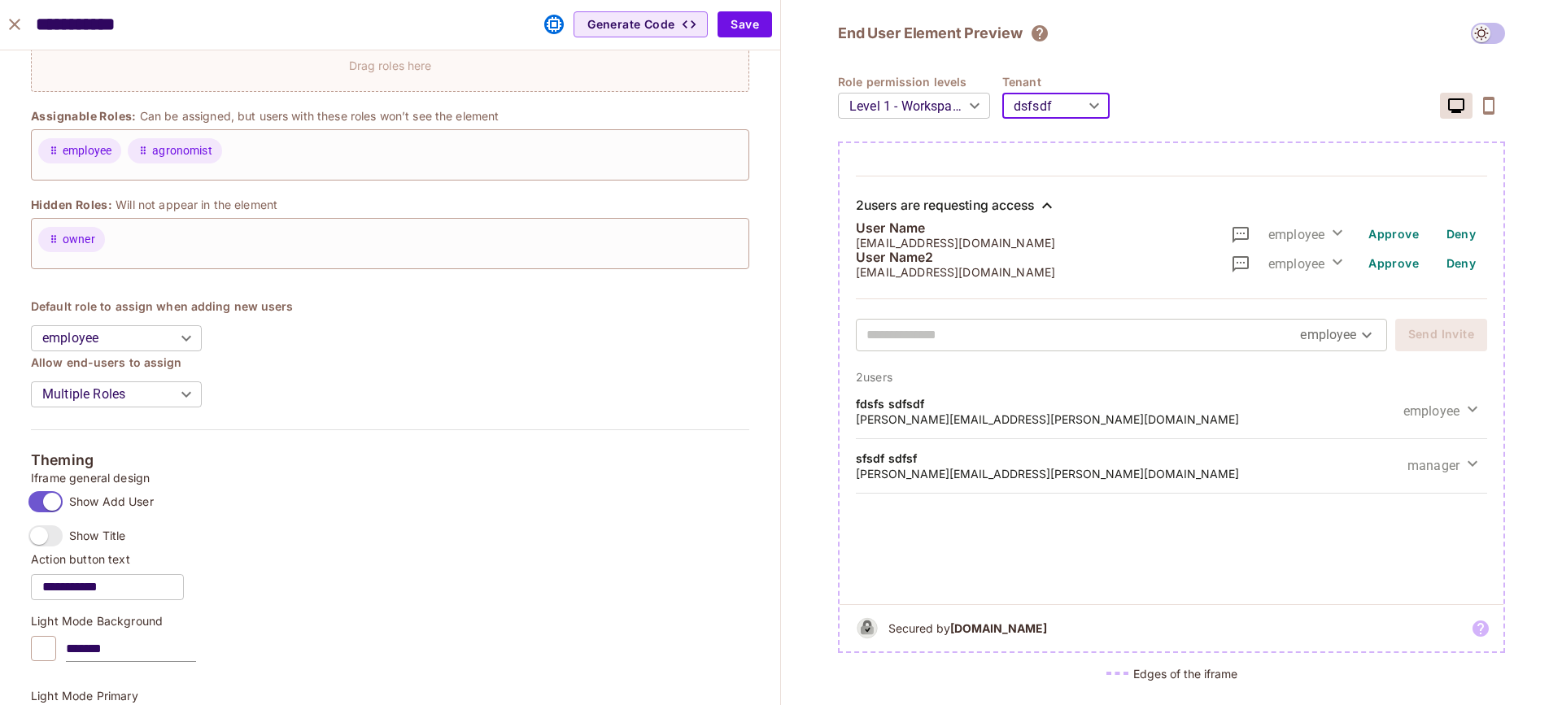
click at [811, 208] on div "**********" at bounding box center [1171, 352] width 781 height 705
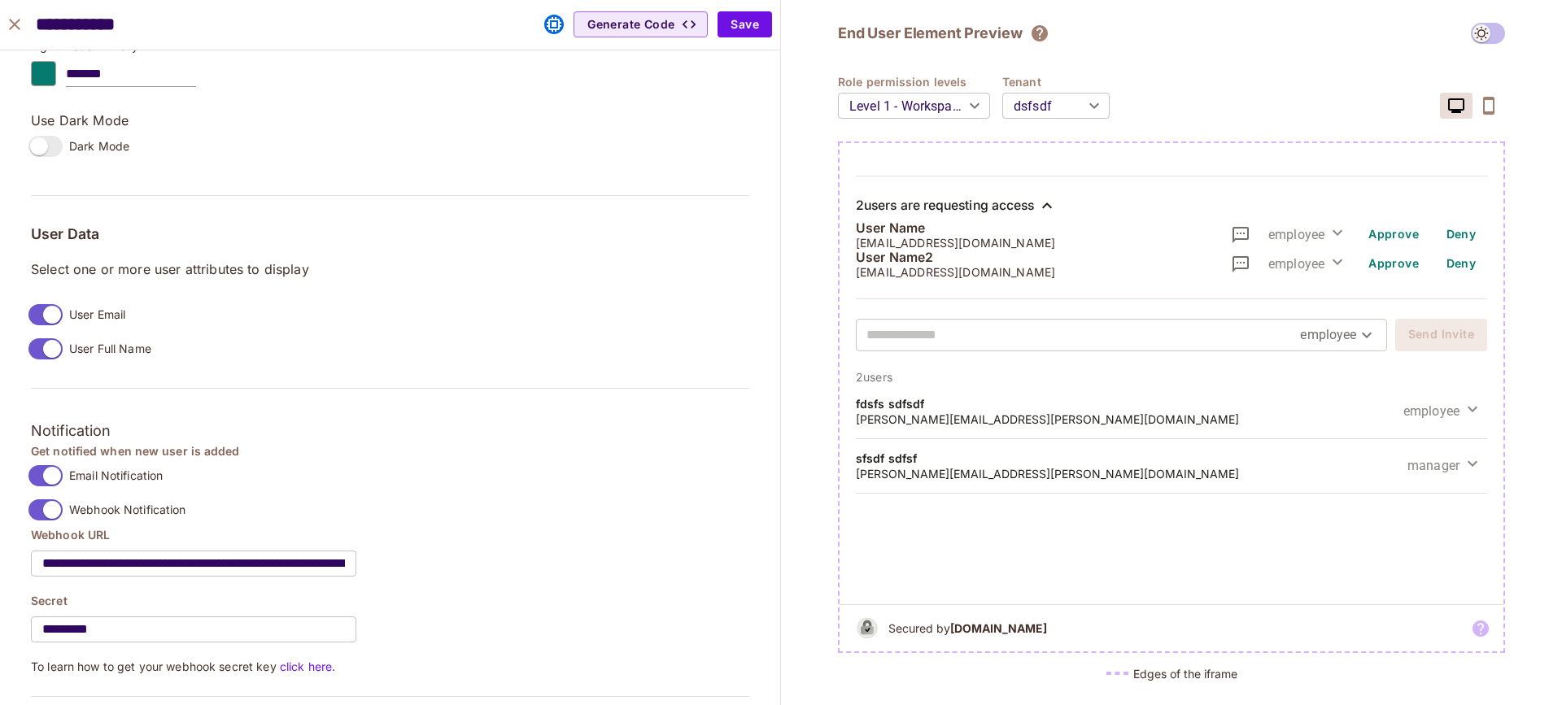
scroll to position [1055, 0]
drag, startPoint x: 876, startPoint y: 237, endPoint x: 986, endPoint y: 276, distance: 116.6
click at [986, 276] on div "User Name user@email.com employee Approve Deny User Name2 user2@email.com emplo…" at bounding box center [1171, 249] width 631 height 59
click at [1014, 260] on div "User Name2 user2@email.com employee Approve Deny" at bounding box center [1171, 264] width 631 height 29
click at [1435, 404] on span "employee" at bounding box center [1431, 411] width 56 height 19
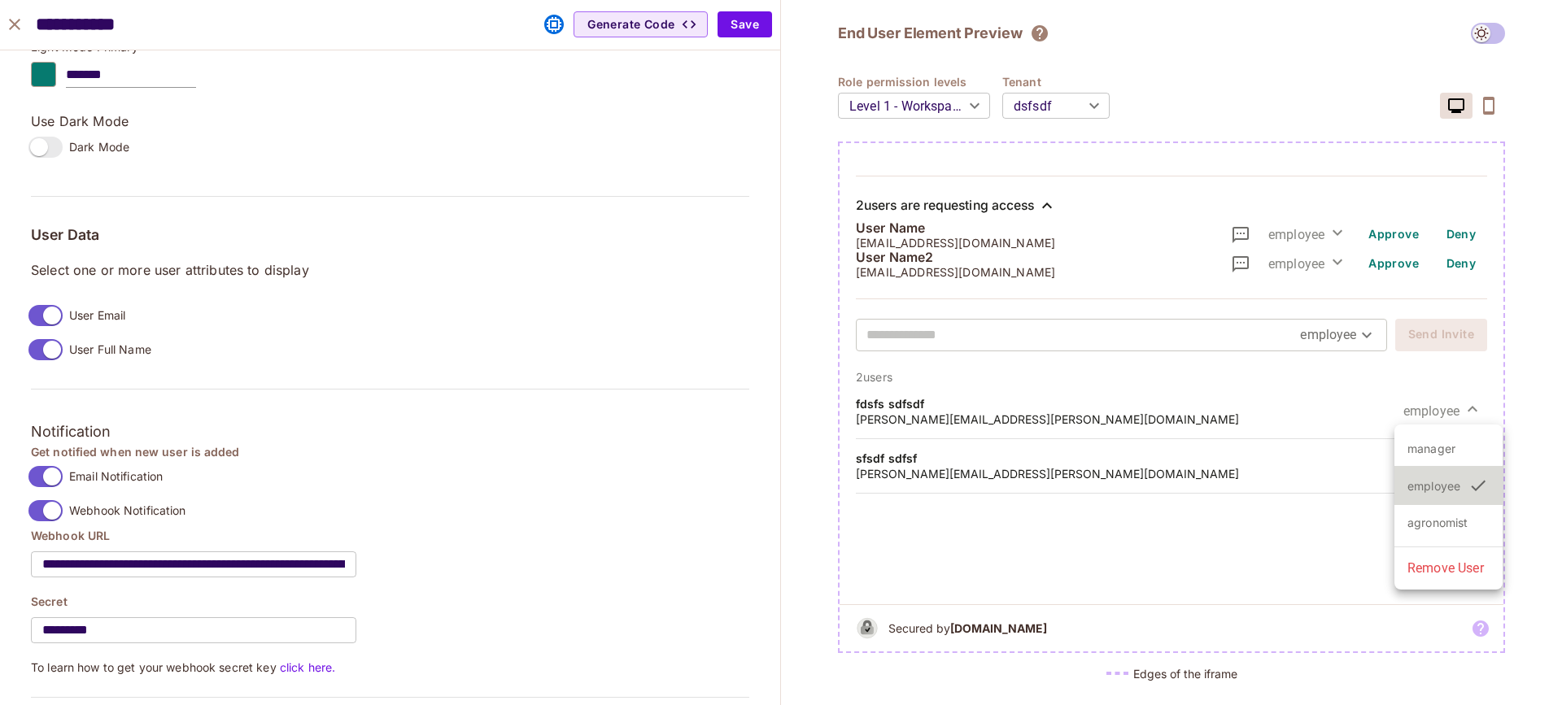
drag, startPoint x: 1168, startPoint y: 404, endPoint x: 1038, endPoint y: 403, distance: 130.2
click at [1168, 404] on div at bounding box center [781, 352] width 1562 height 705
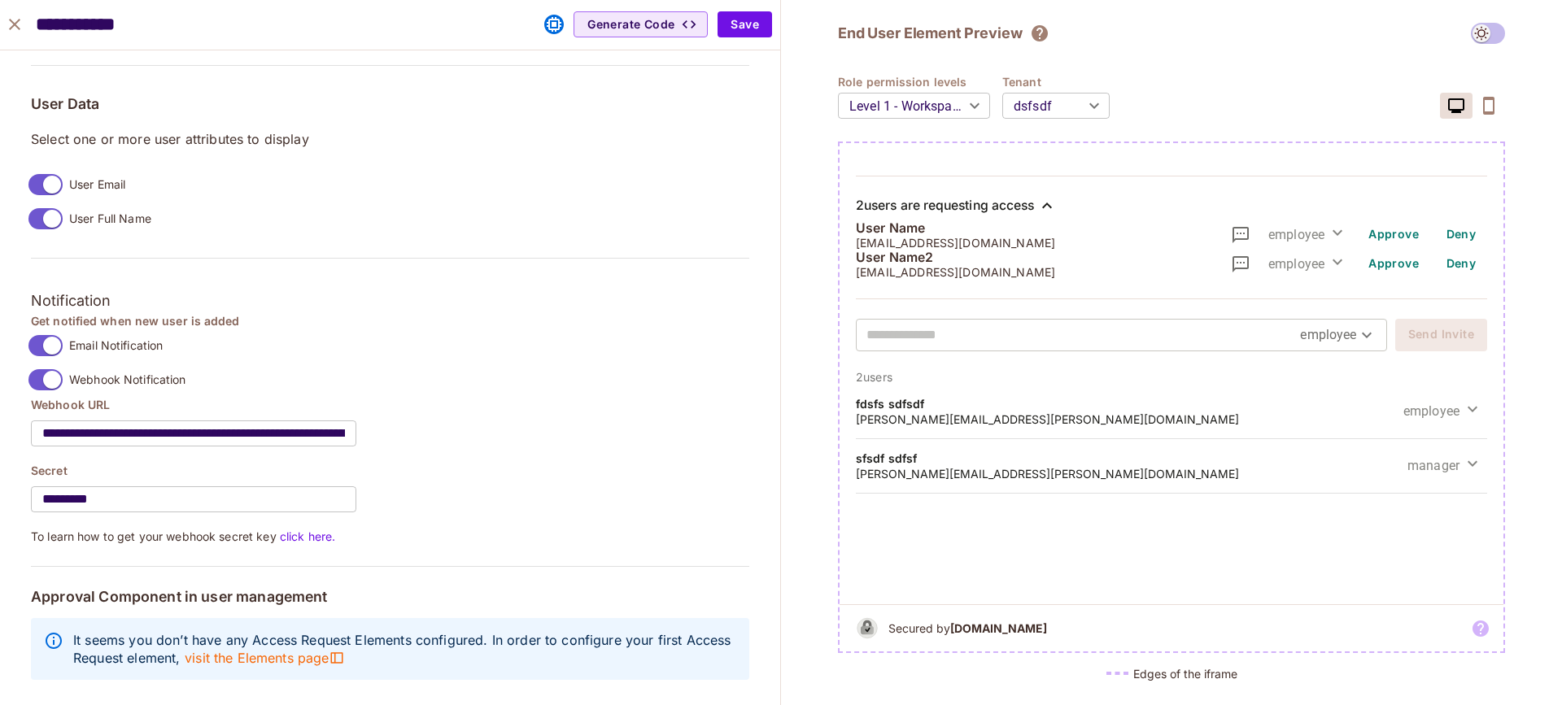
scroll to position [1198, 0]
click at [1044, 107] on body "M msfourrager.com Projects Monitoring Default Project Development Home Policy D…" at bounding box center [781, 352] width 1562 height 705
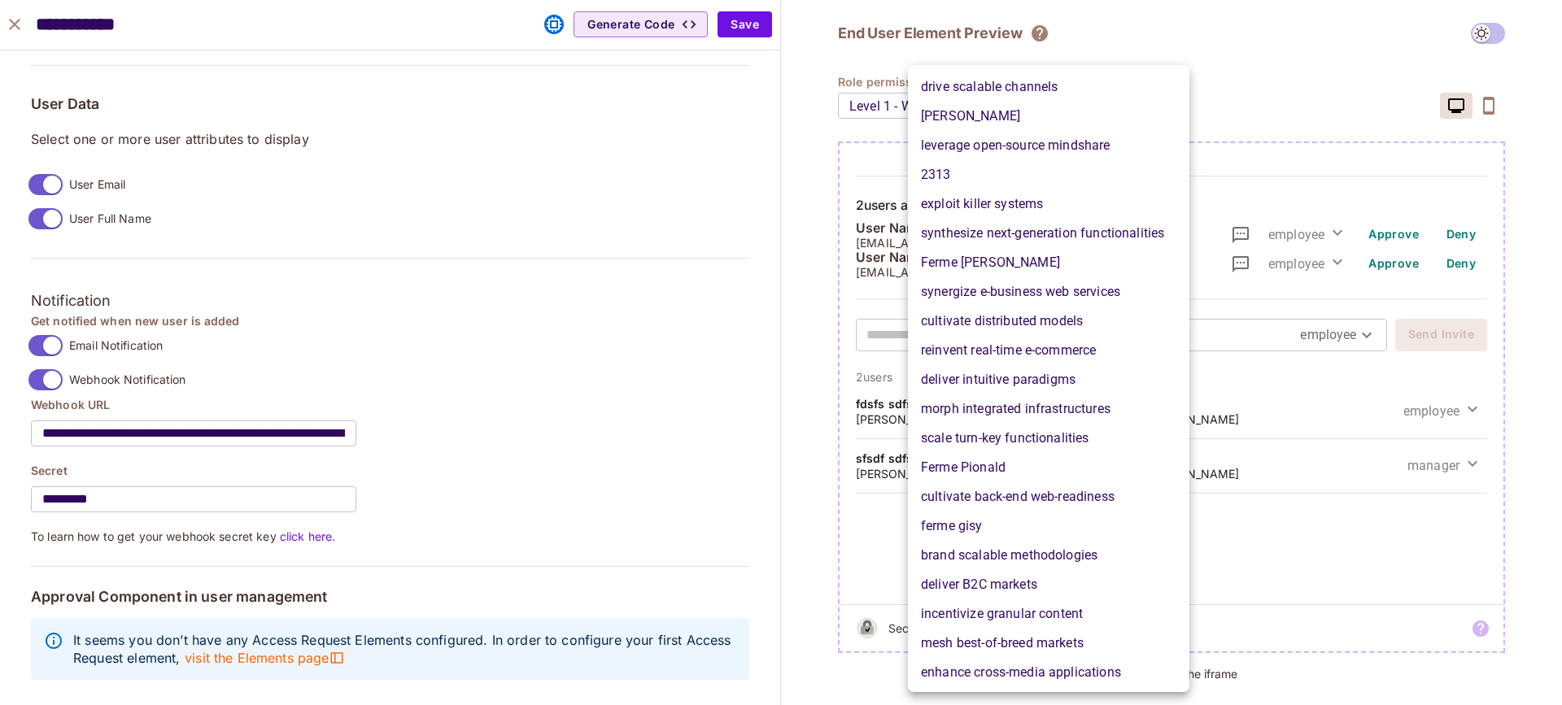
scroll to position [0, 0]
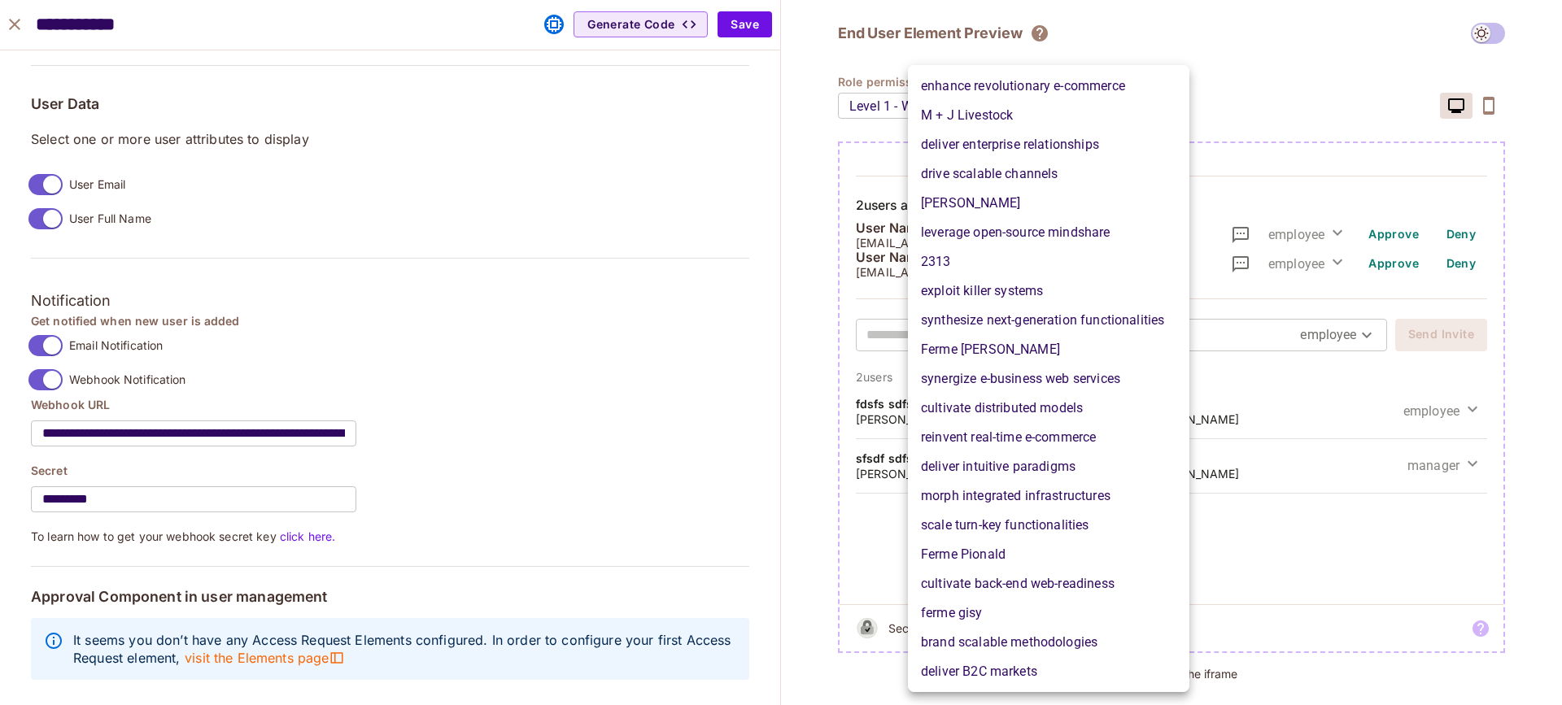
click at [1354, 586] on div at bounding box center [781, 352] width 1562 height 705
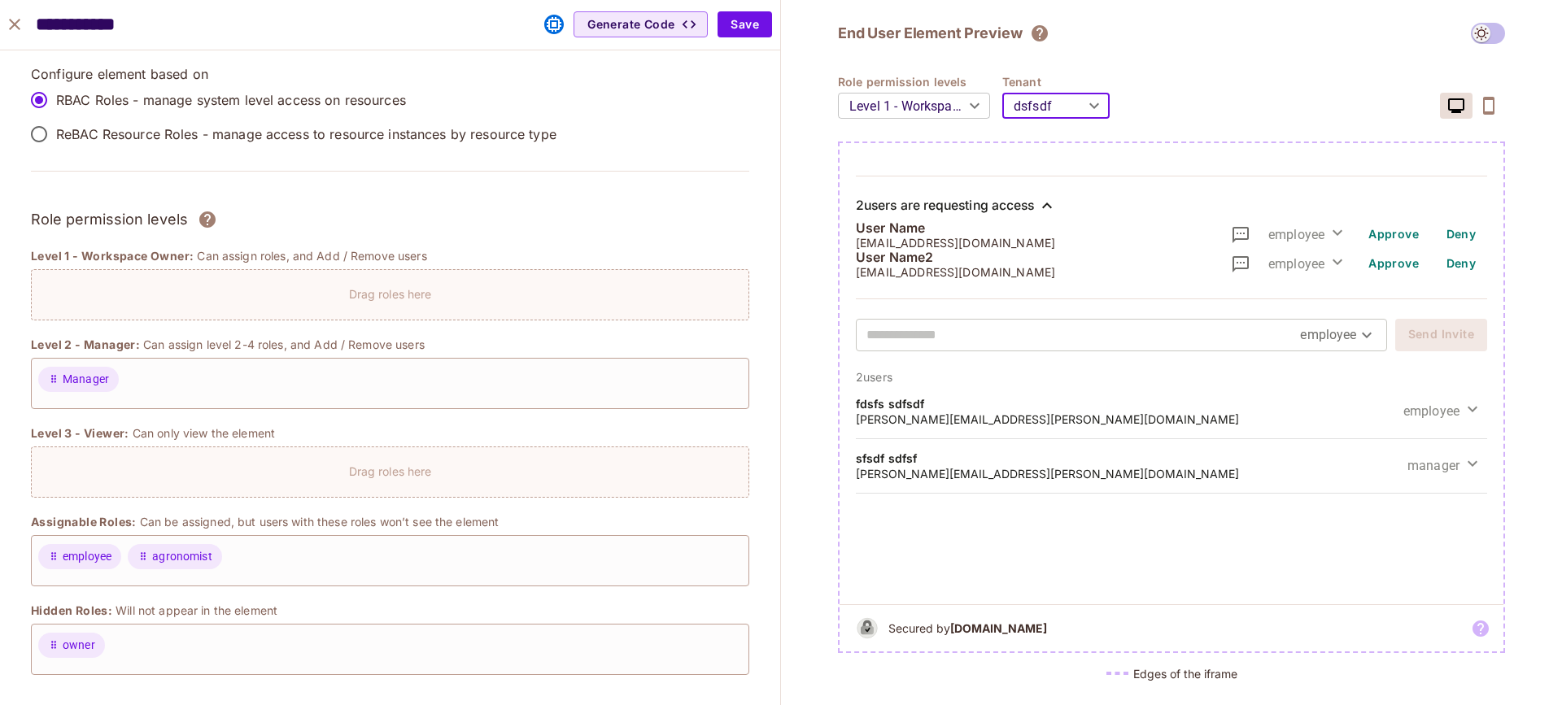
click at [22, 33] on icon "close" at bounding box center [15, 25] width 20 height 20
type input "******"
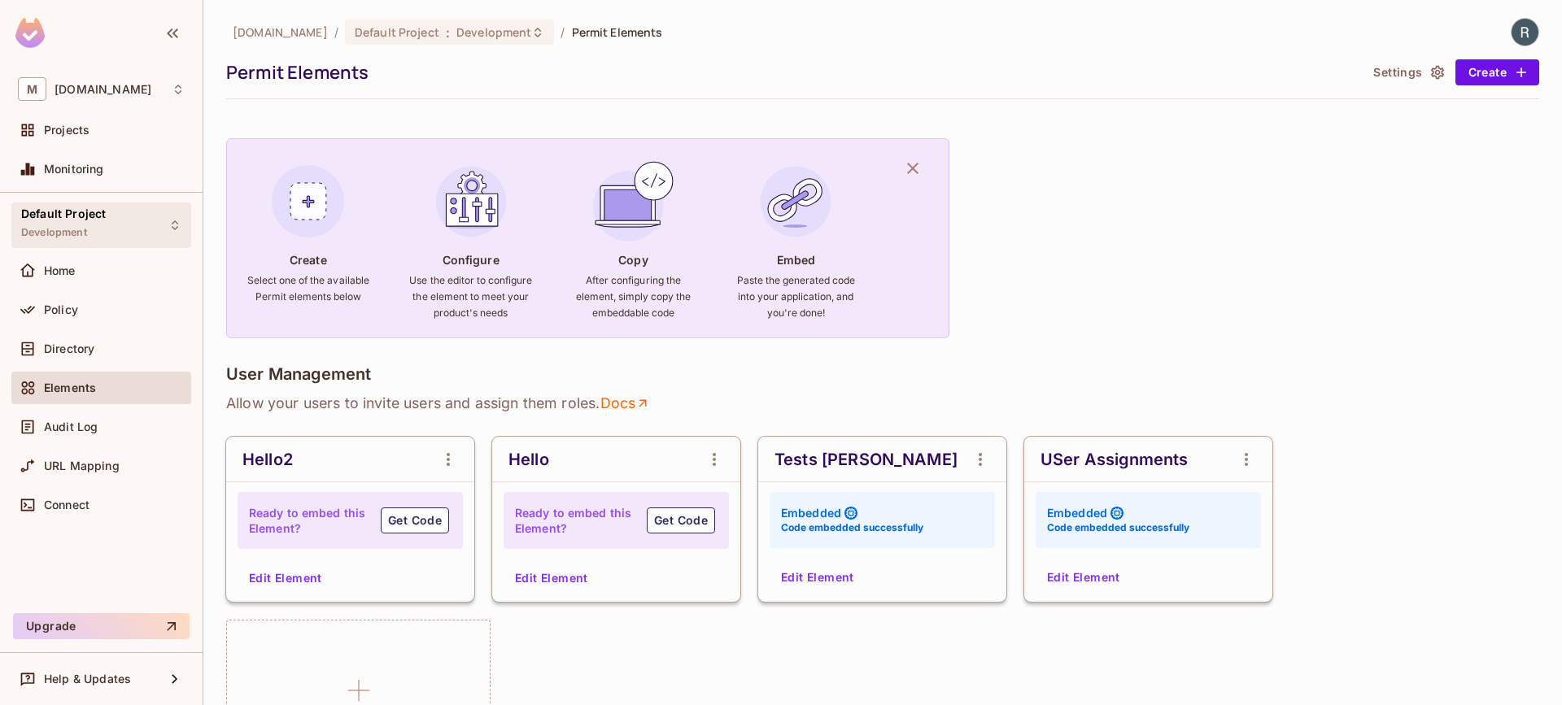
click at [136, 220] on div "Default Project Development" at bounding box center [101, 225] width 180 height 45
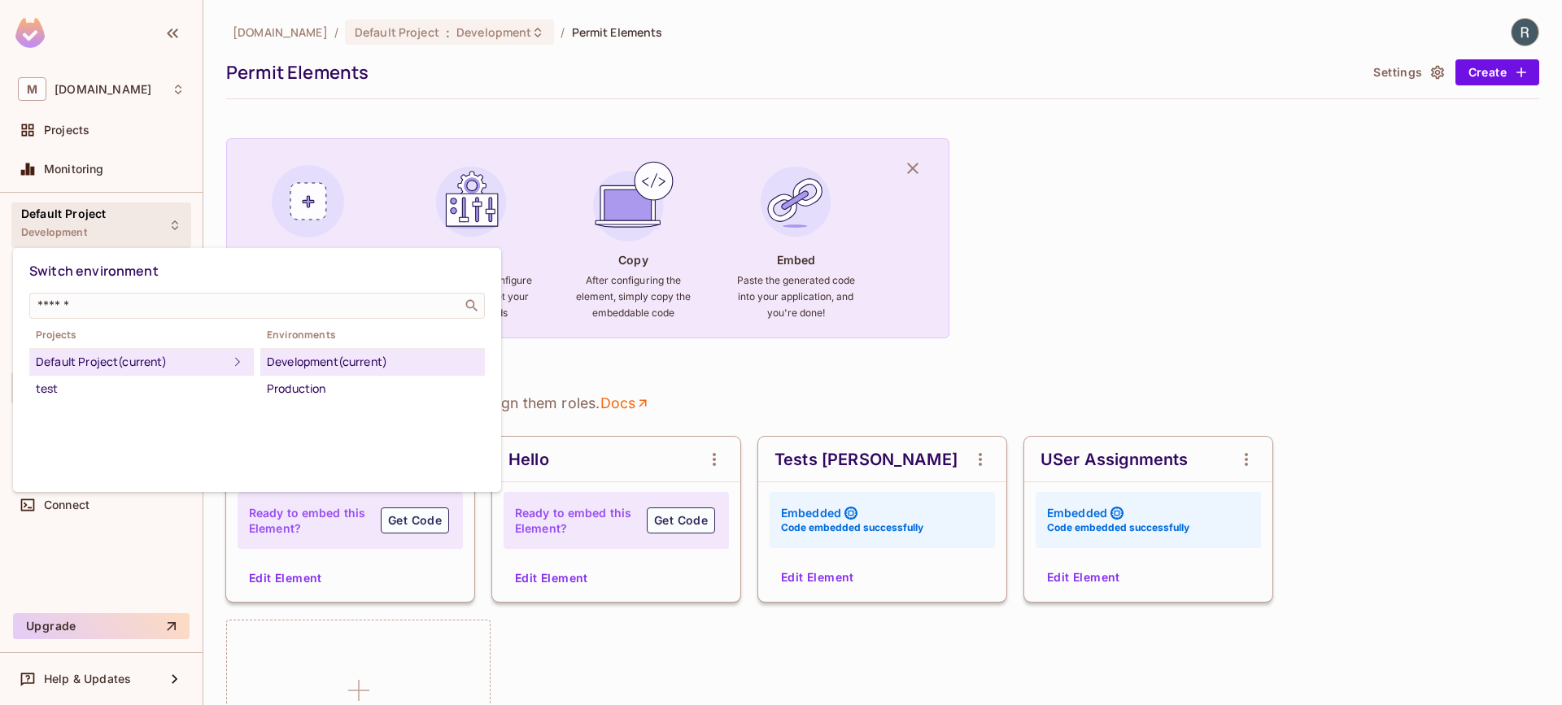
click at [1113, 308] on div at bounding box center [781, 352] width 1562 height 705
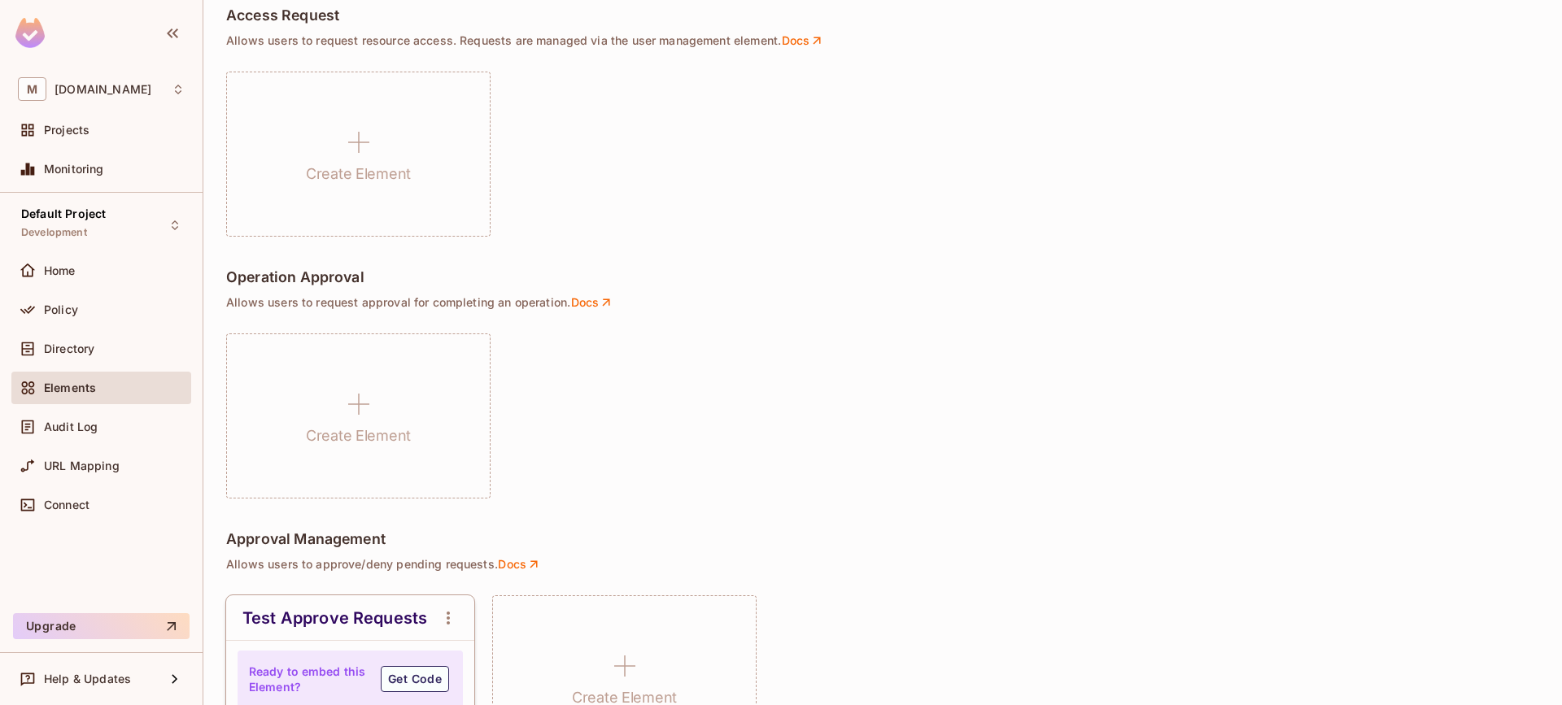
scroll to position [1290, 0]
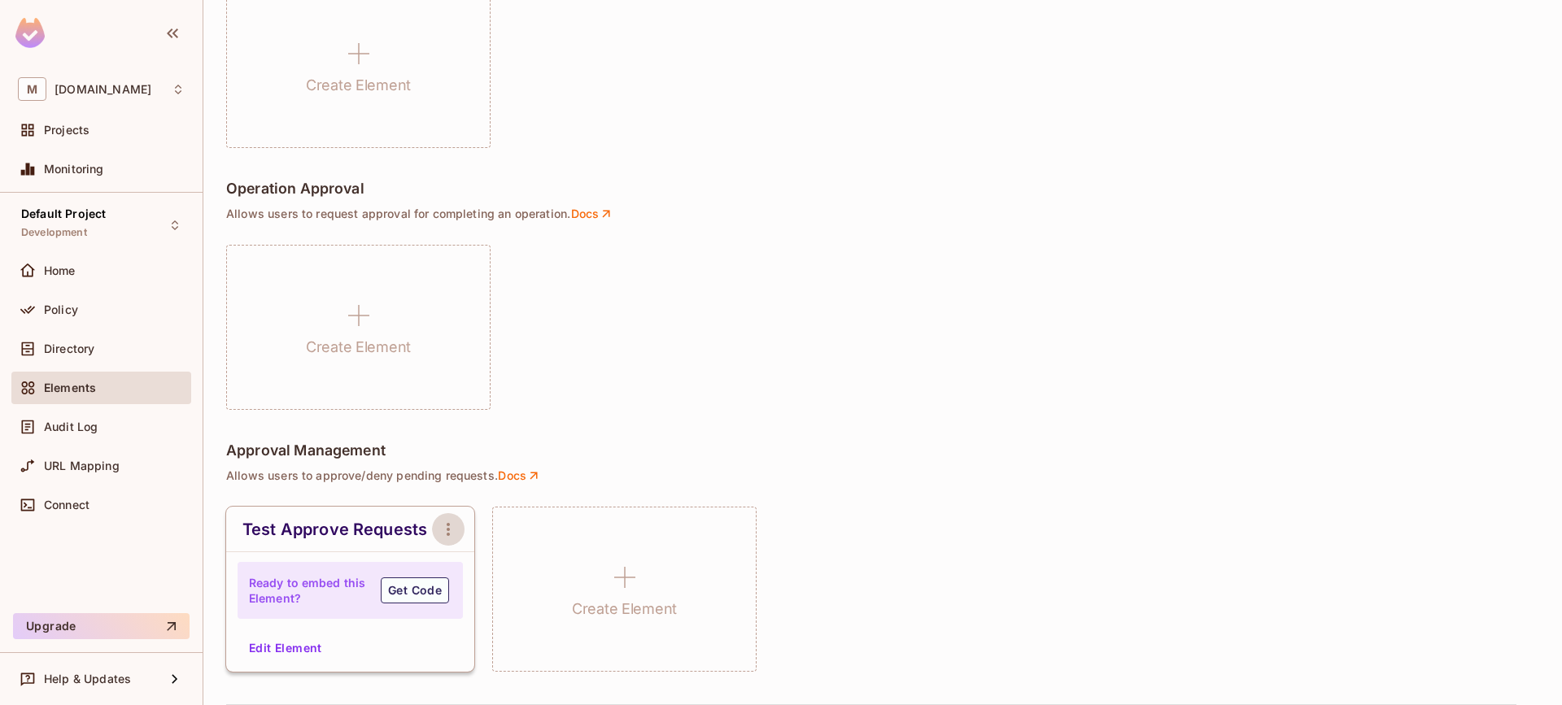
click at [447, 528] on icon "open Menu" at bounding box center [448, 529] width 3 height 13
click at [491, 613] on span "Delete Element" at bounding box center [514, 617] width 81 height 15
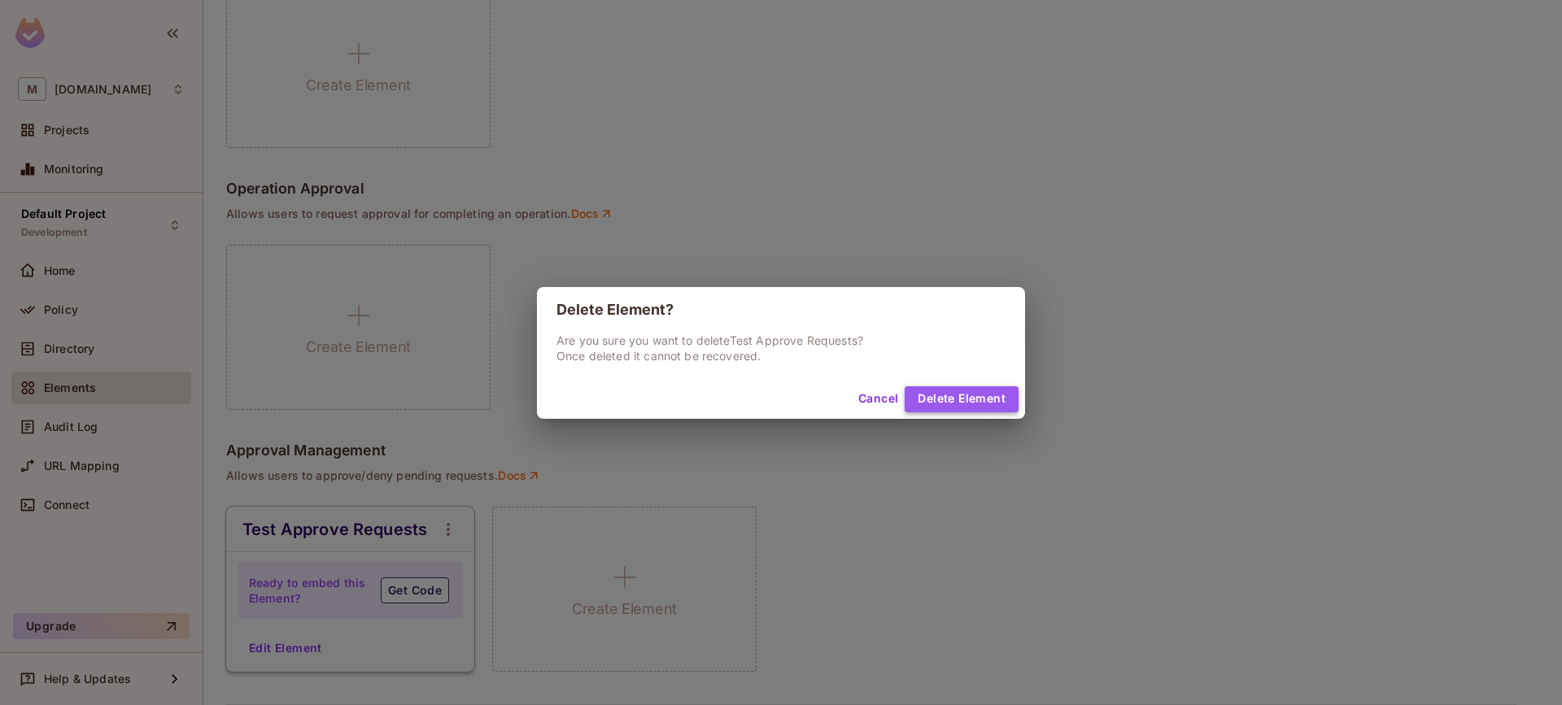
click at [992, 395] on button "Delete Element" at bounding box center [962, 399] width 114 height 26
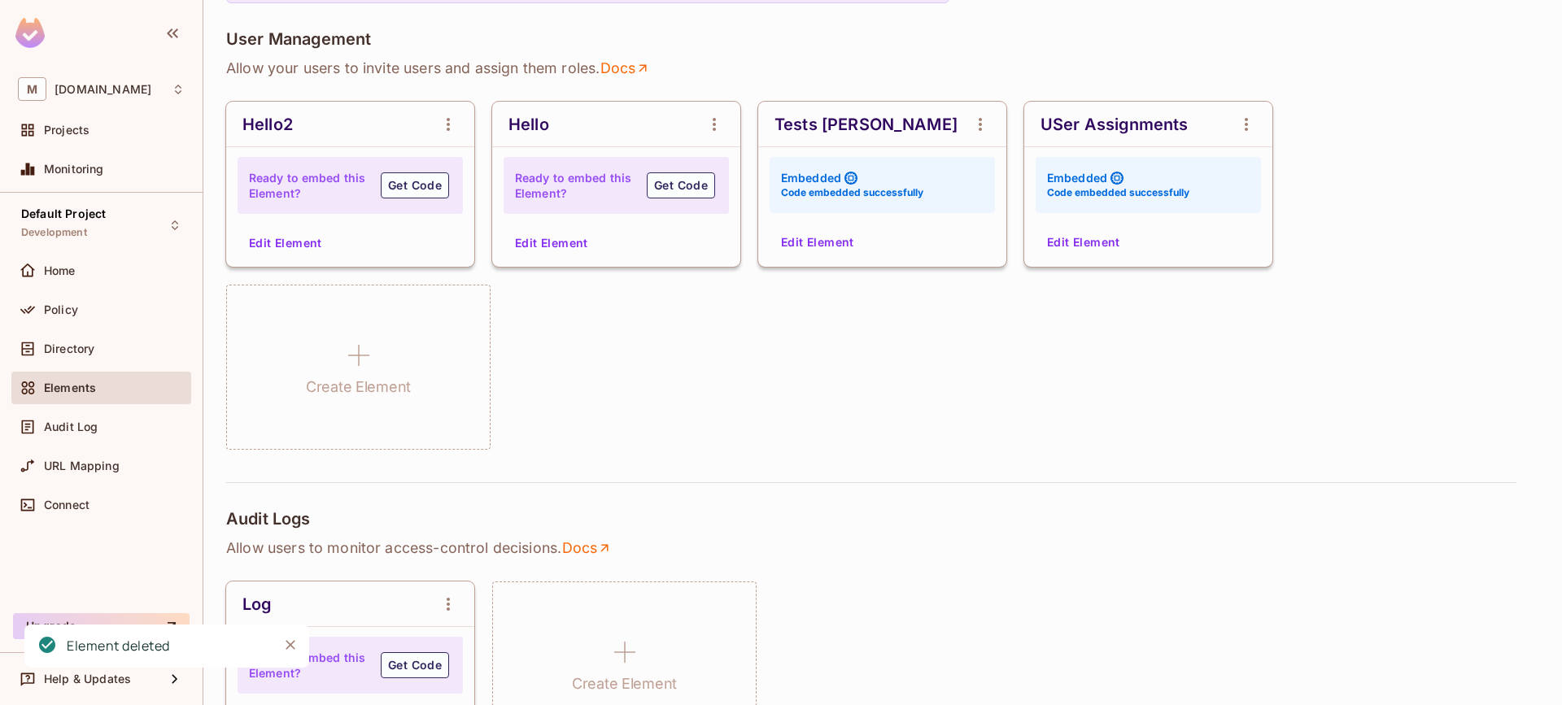
scroll to position [0, 0]
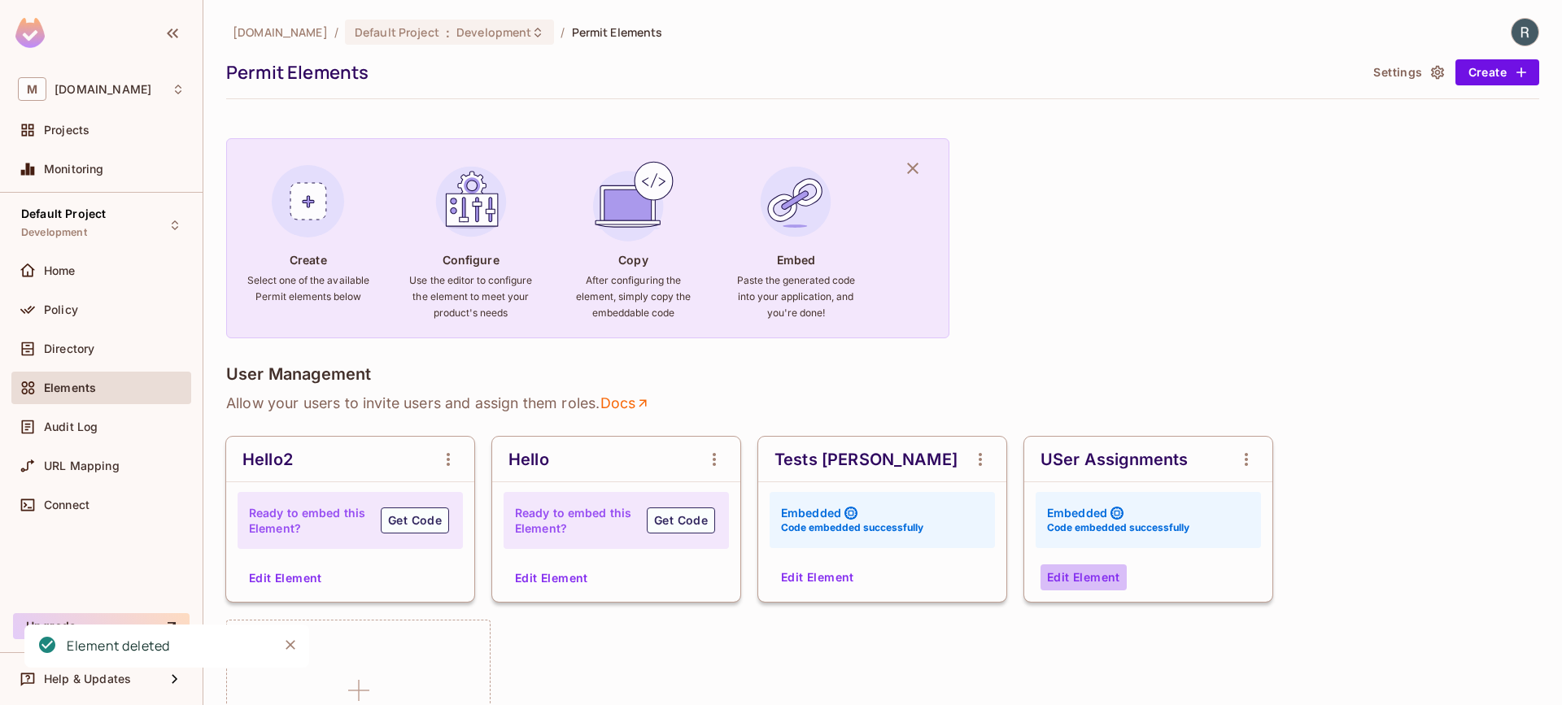
click at [1090, 578] on button "Edit Element" at bounding box center [1084, 578] width 86 height 26
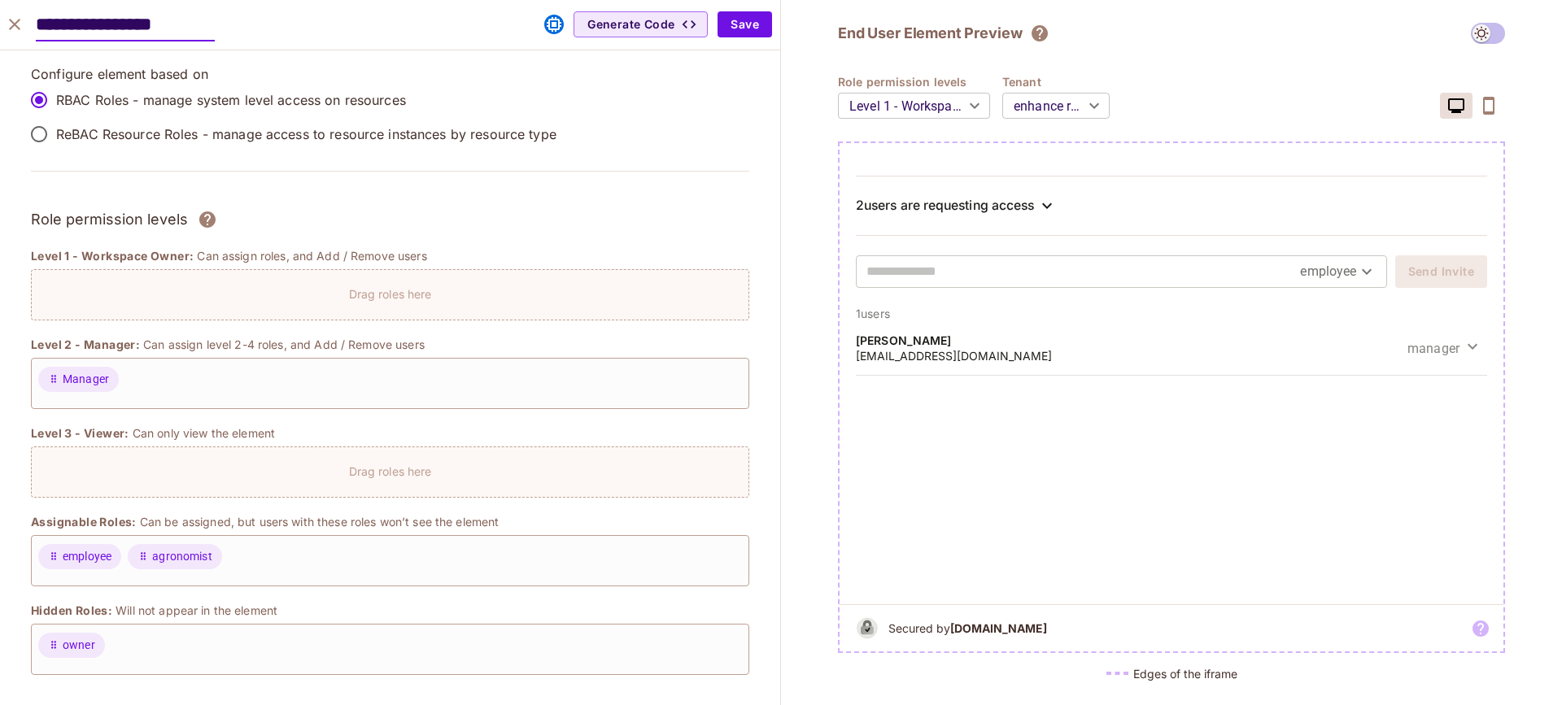
click at [1064, 209] on div "2 users are requesting access" at bounding box center [1171, 206] width 631 height 20
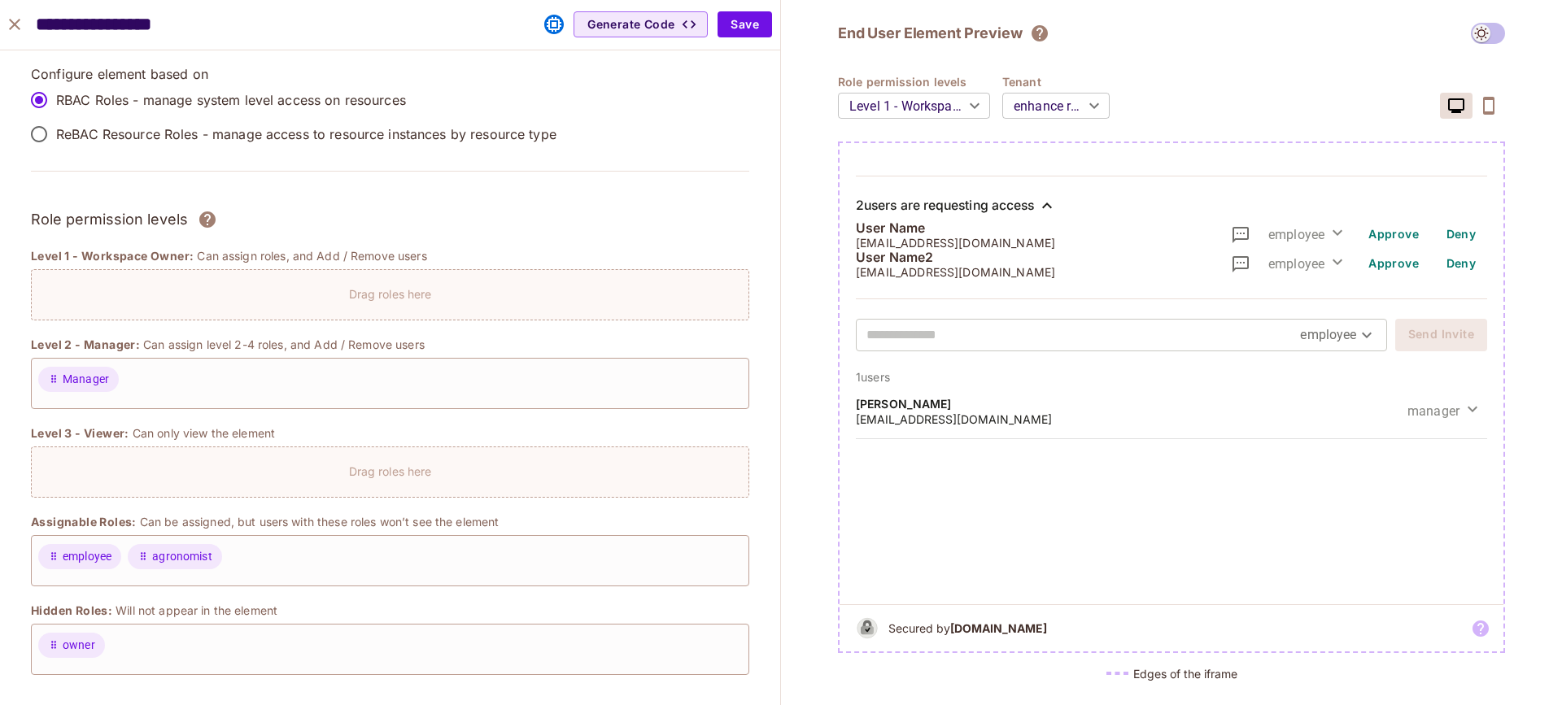
click at [1057, 210] on icon at bounding box center [1047, 206] width 20 height 20
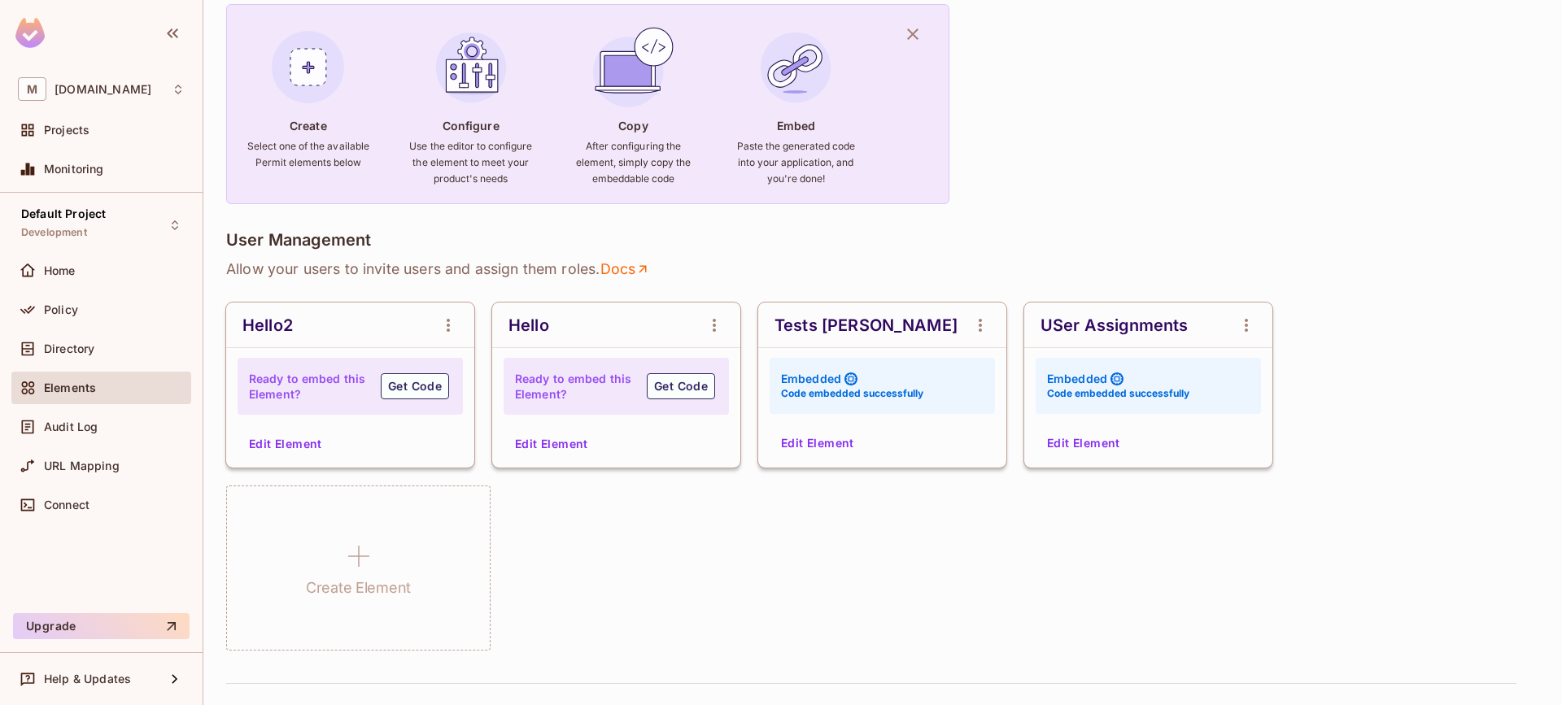
scroll to position [309, 0]
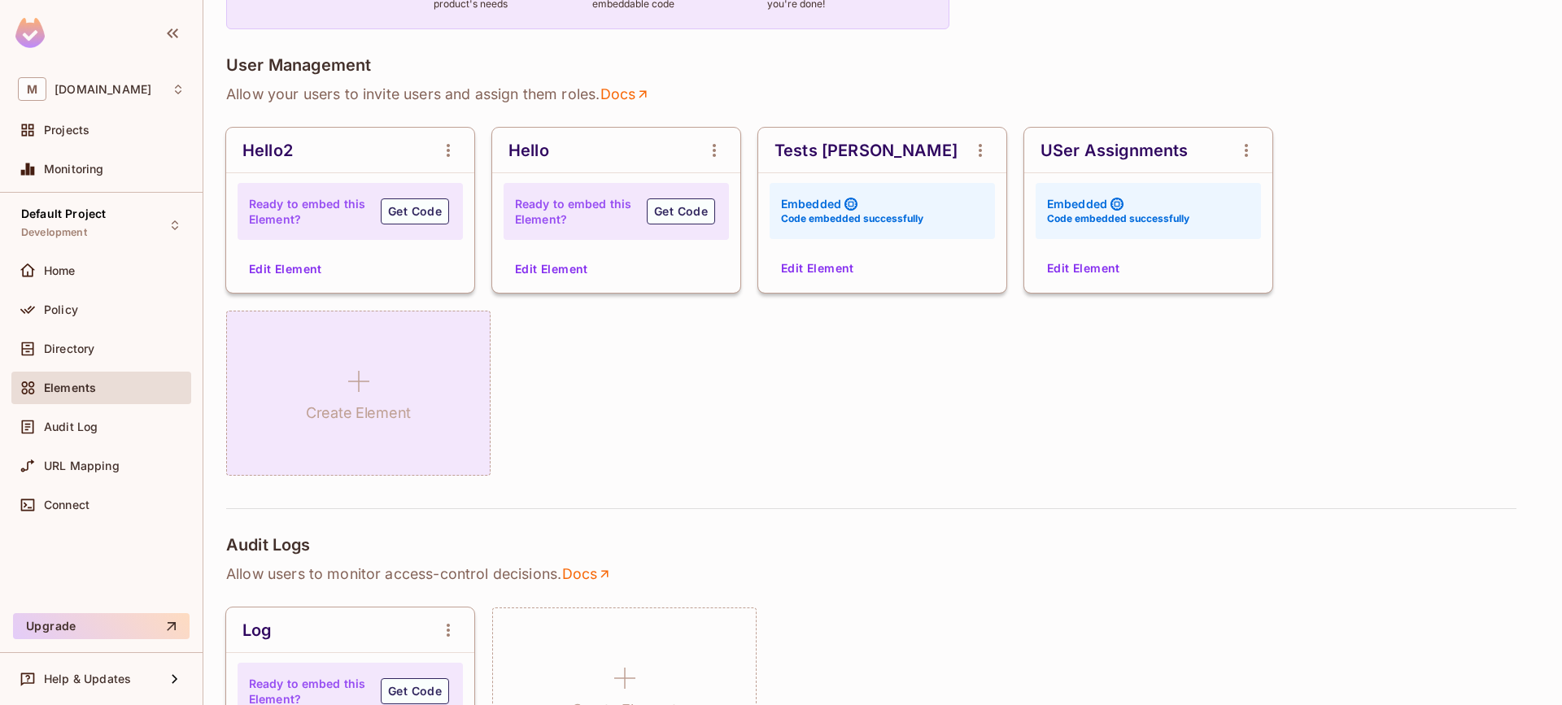
click at [420, 412] on div "Create Element" at bounding box center [358, 393] width 264 height 165
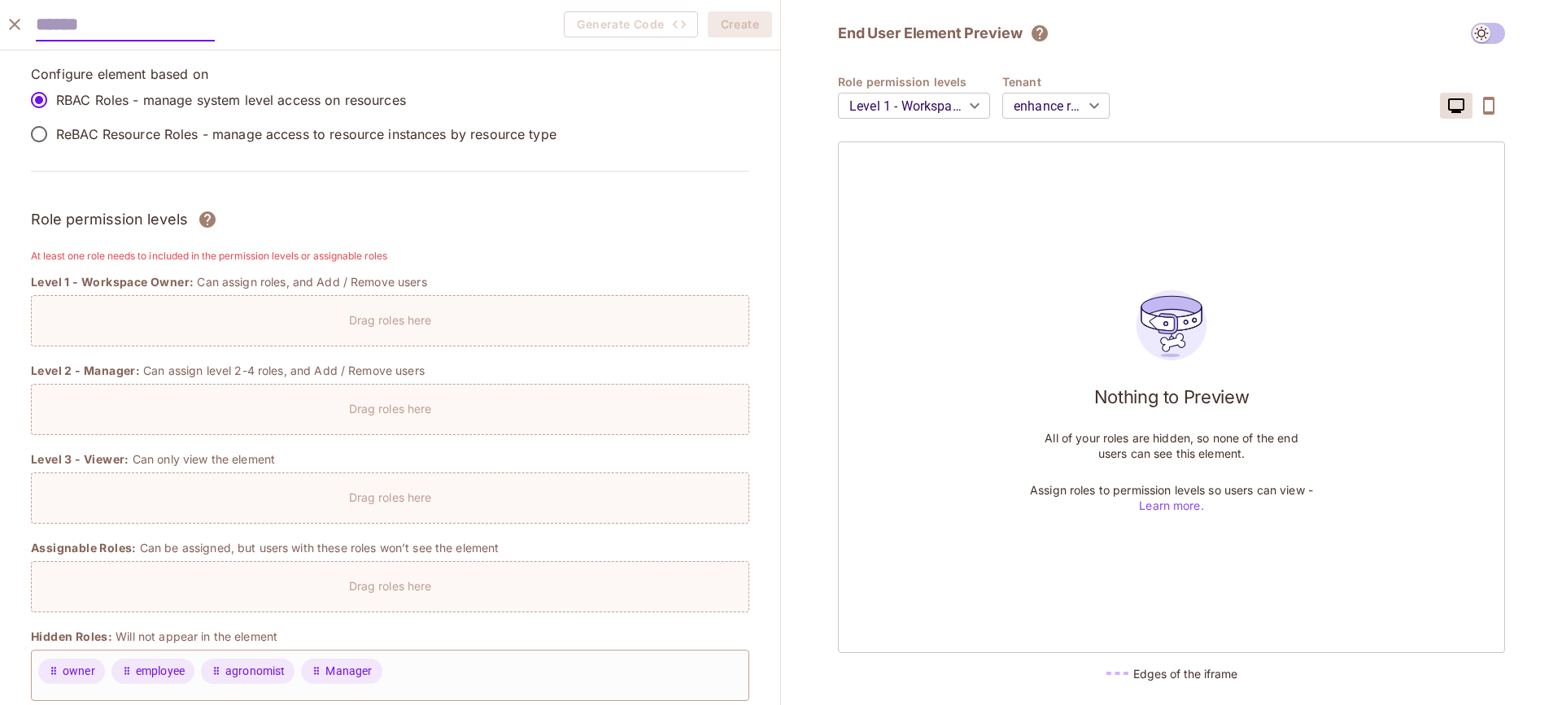
click at [12, 20] on icon "close" at bounding box center [15, 25] width 20 height 20
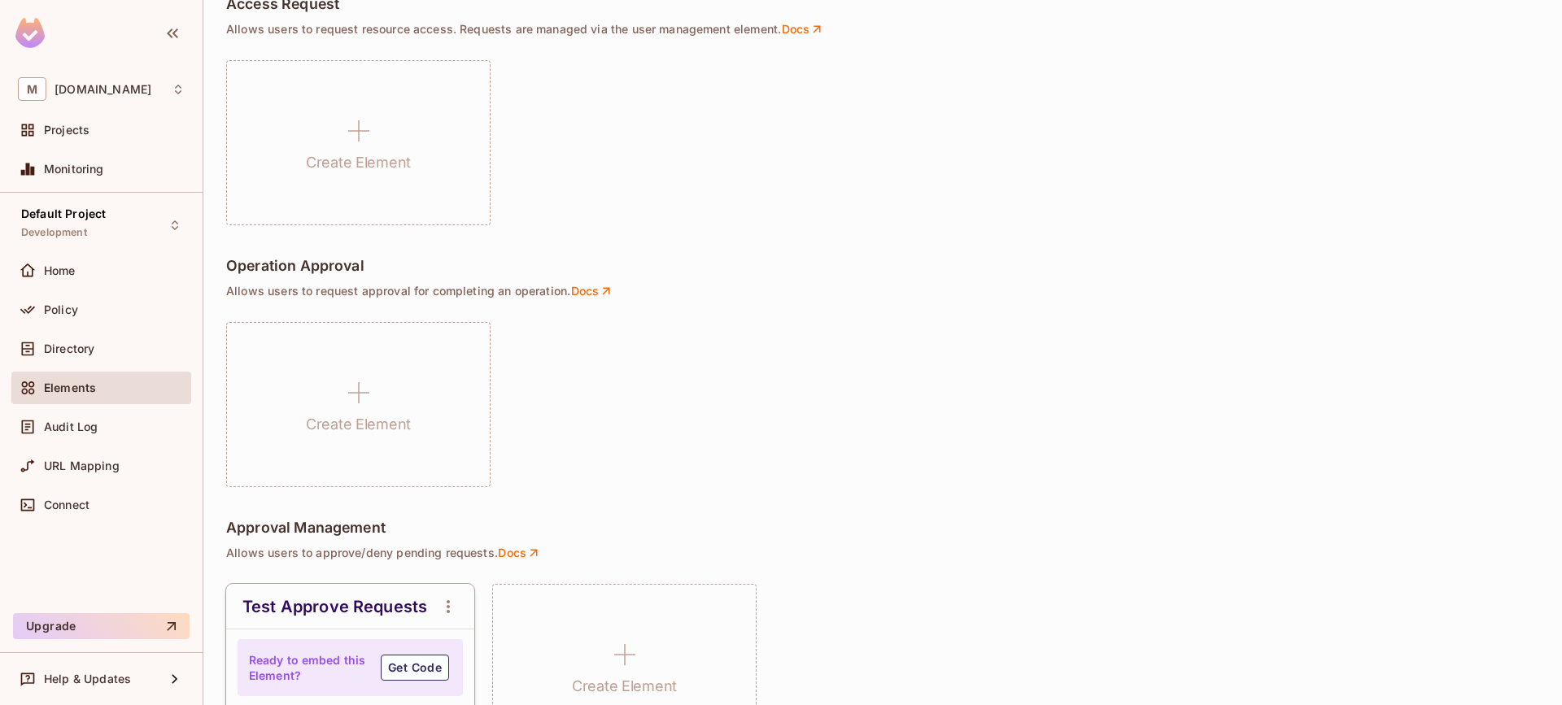
scroll to position [1290, 0]
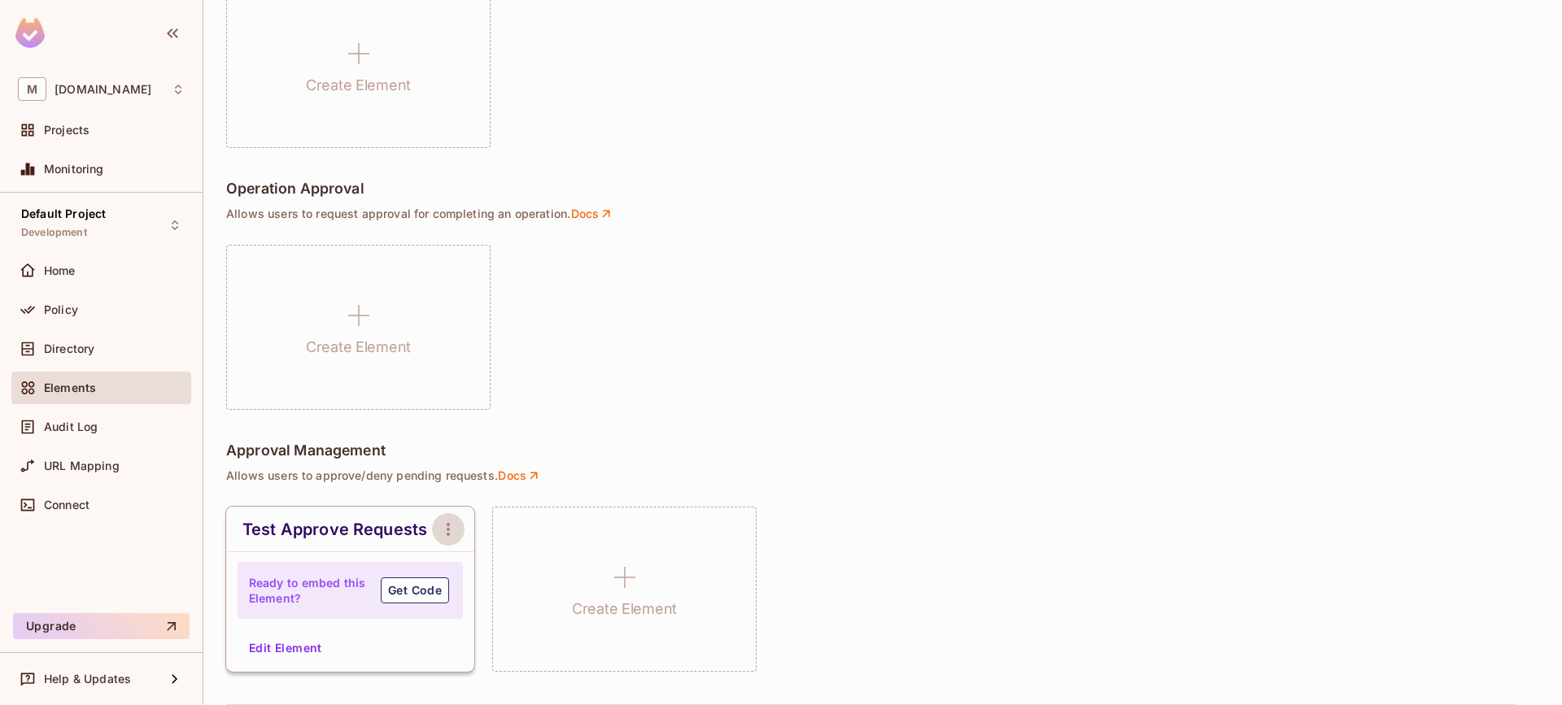
click at [449, 526] on icon "open Menu" at bounding box center [449, 530] width 20 height 20
click at [308, 590] on div at bounding box center [781, 352] width 1562 height 705
click at [280, 642] on button "Edit Element" at bounding box center [285, 648] width 86 height 26
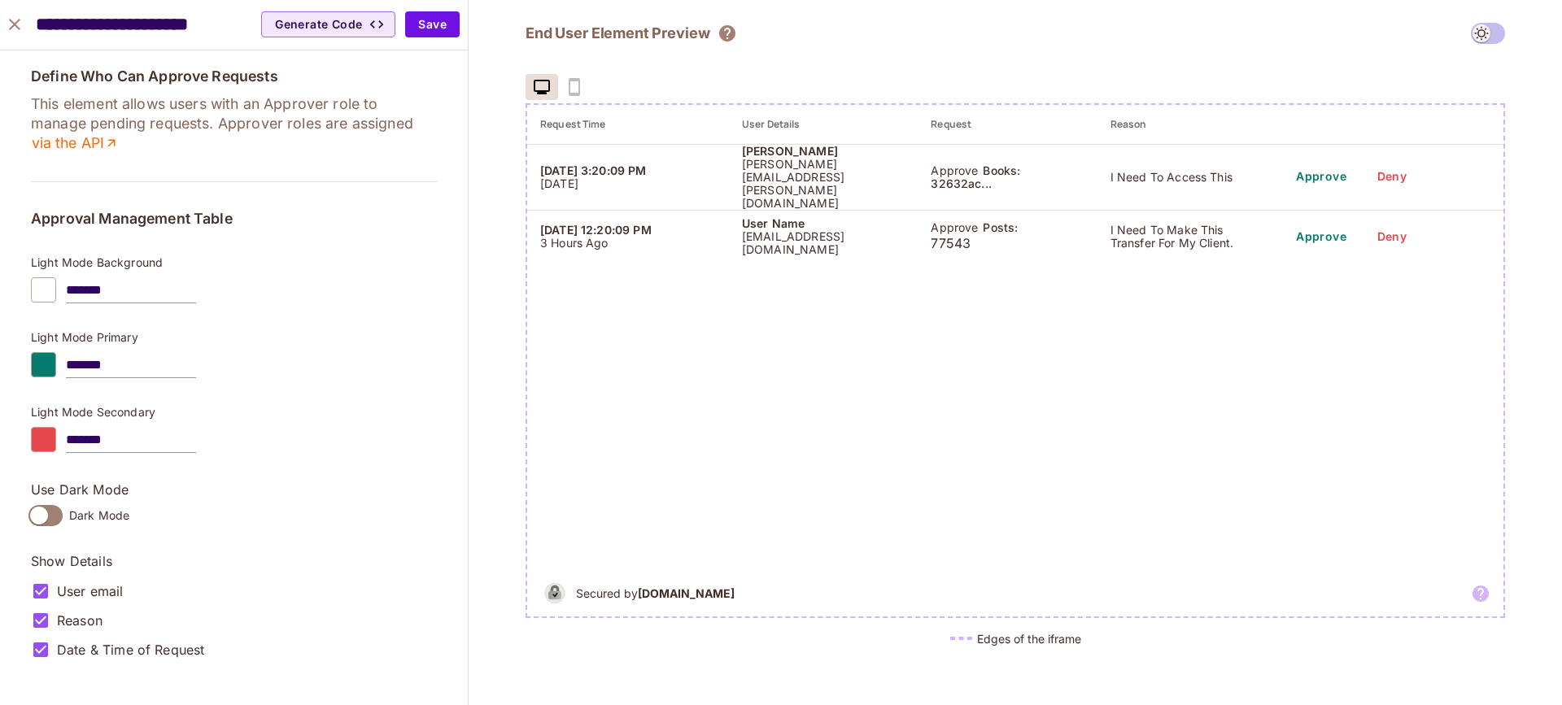
click at [157, 162] on div "Define Who Can Approve Requests This element allows users with an Approver role…" at bounding box center [234, 366] width 406 height 596
click at [123, 179] on div "Define Who Can Approve Requests This element allows users with an Approver role…" at bounding box center [234, 366] width 406 height 596
click at [26, 24] on button "close" at bounding box center [14, 24] width 33 height 33
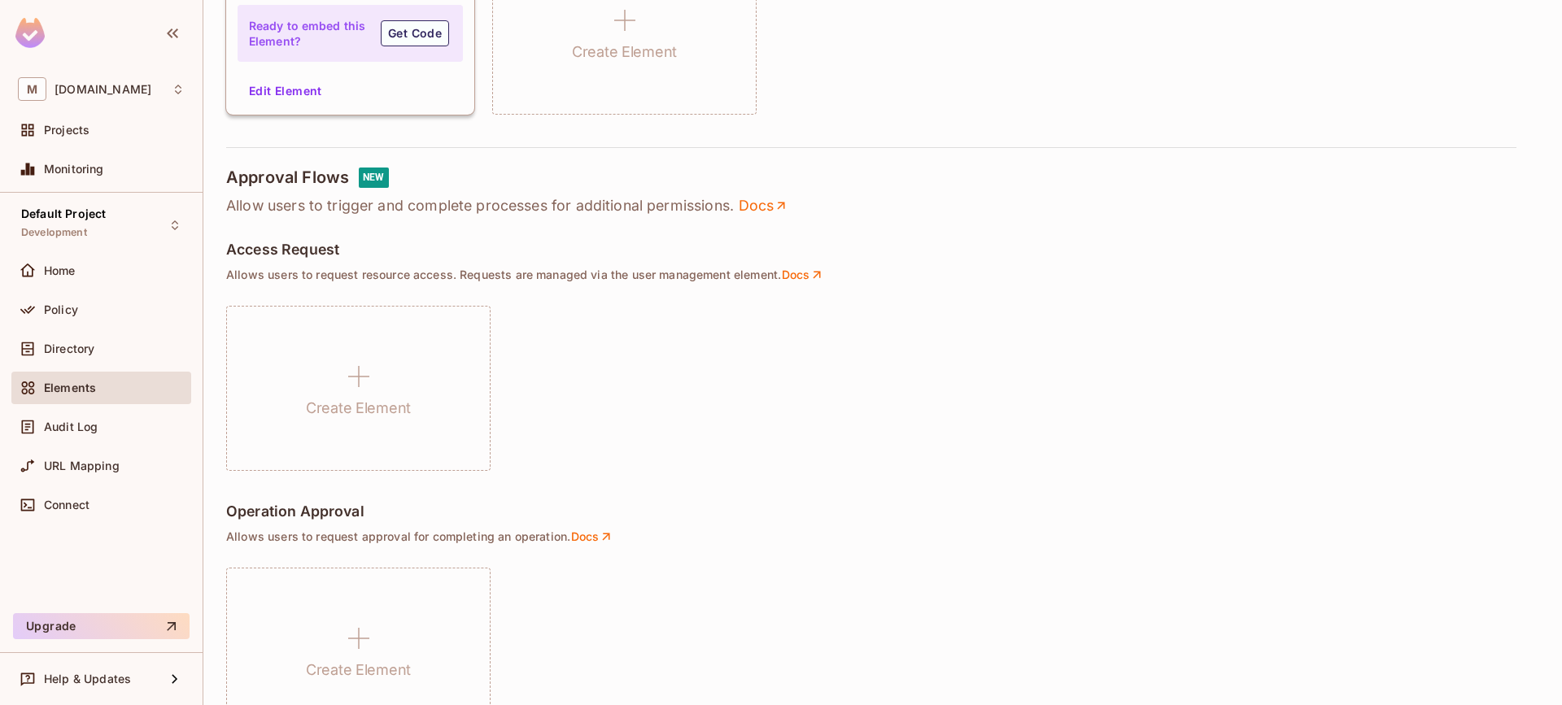
scroll to position [964, 0]
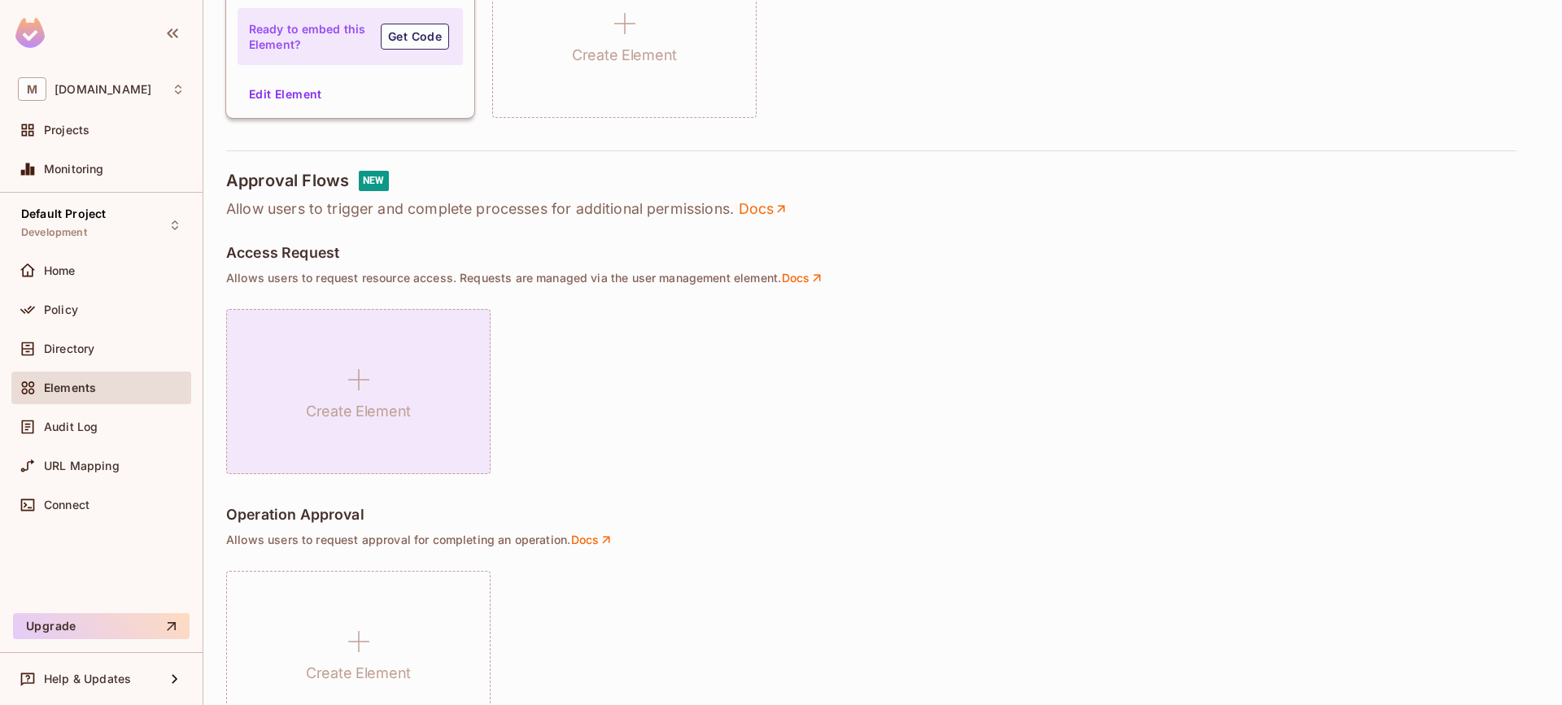
click at [381, 375] on div "Create Element" at bounding box center [358, 391] width 264 height 165
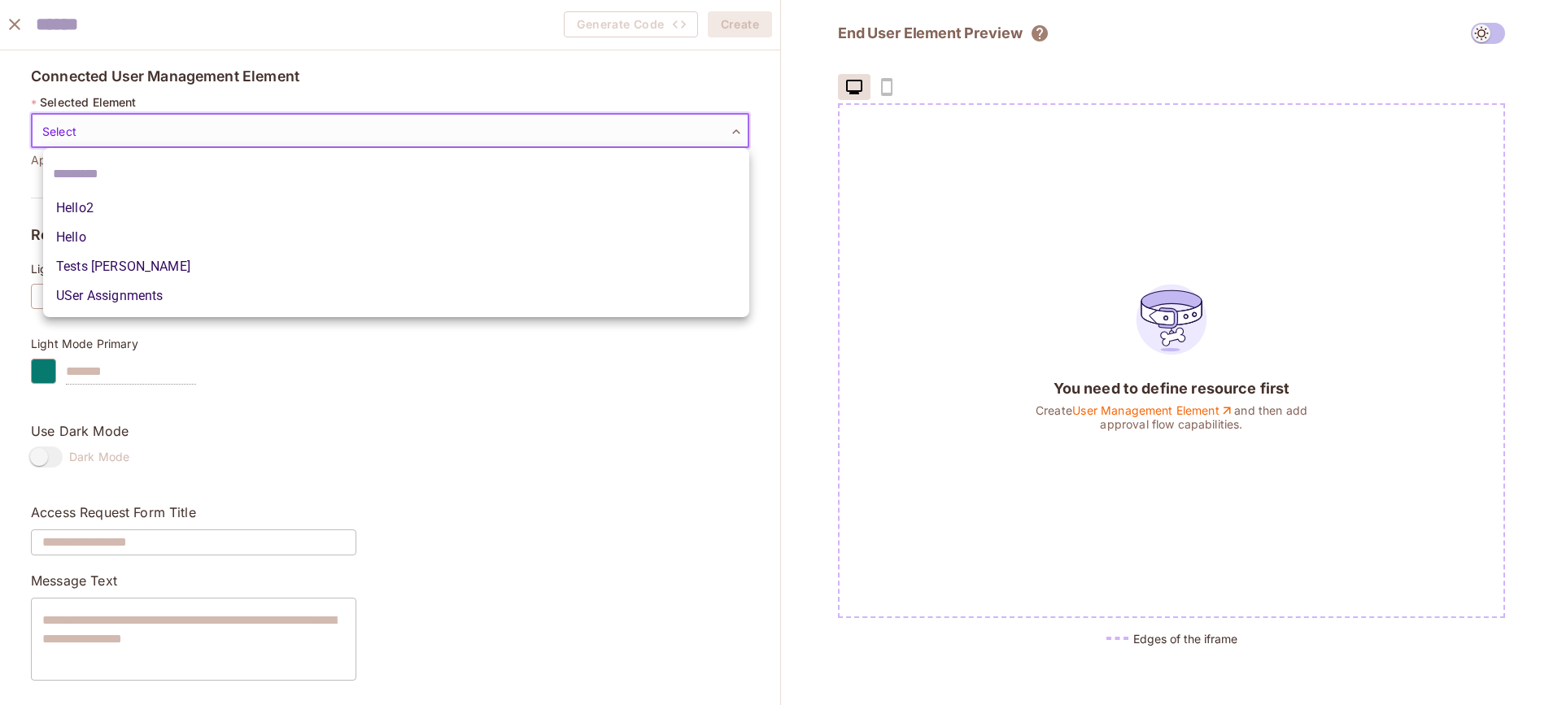
click at [325, 126] on body "M [DOMAIN_NAME] Projects Monitoring Default Project Development Home Policy Dir…" at bounding box center [781, 352] width 1562 height 705
click at [133, 264] on li "Tests [PERSON_NAME]" at bounding box center [396, 266] width 706 height 29
type input "**********"
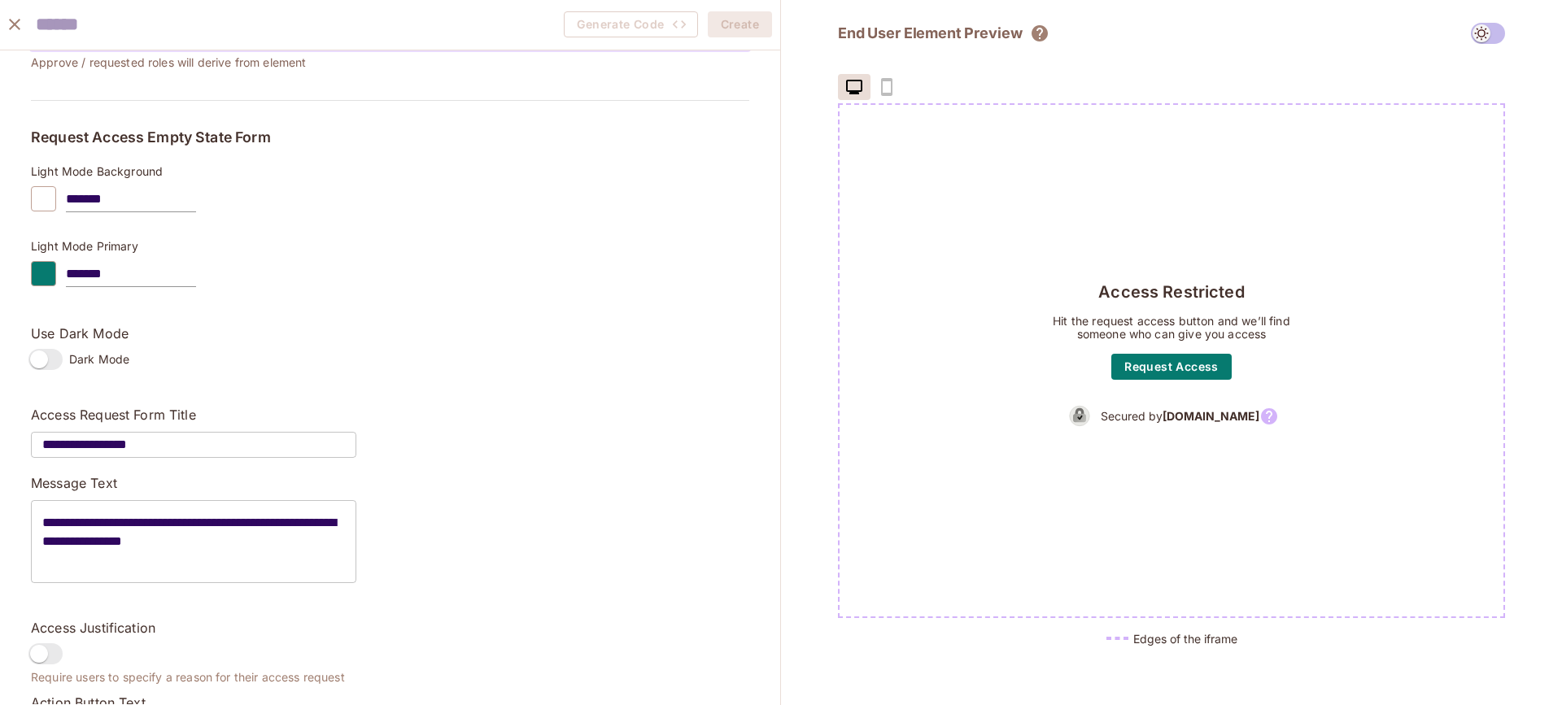
scroll to position [0, 0]
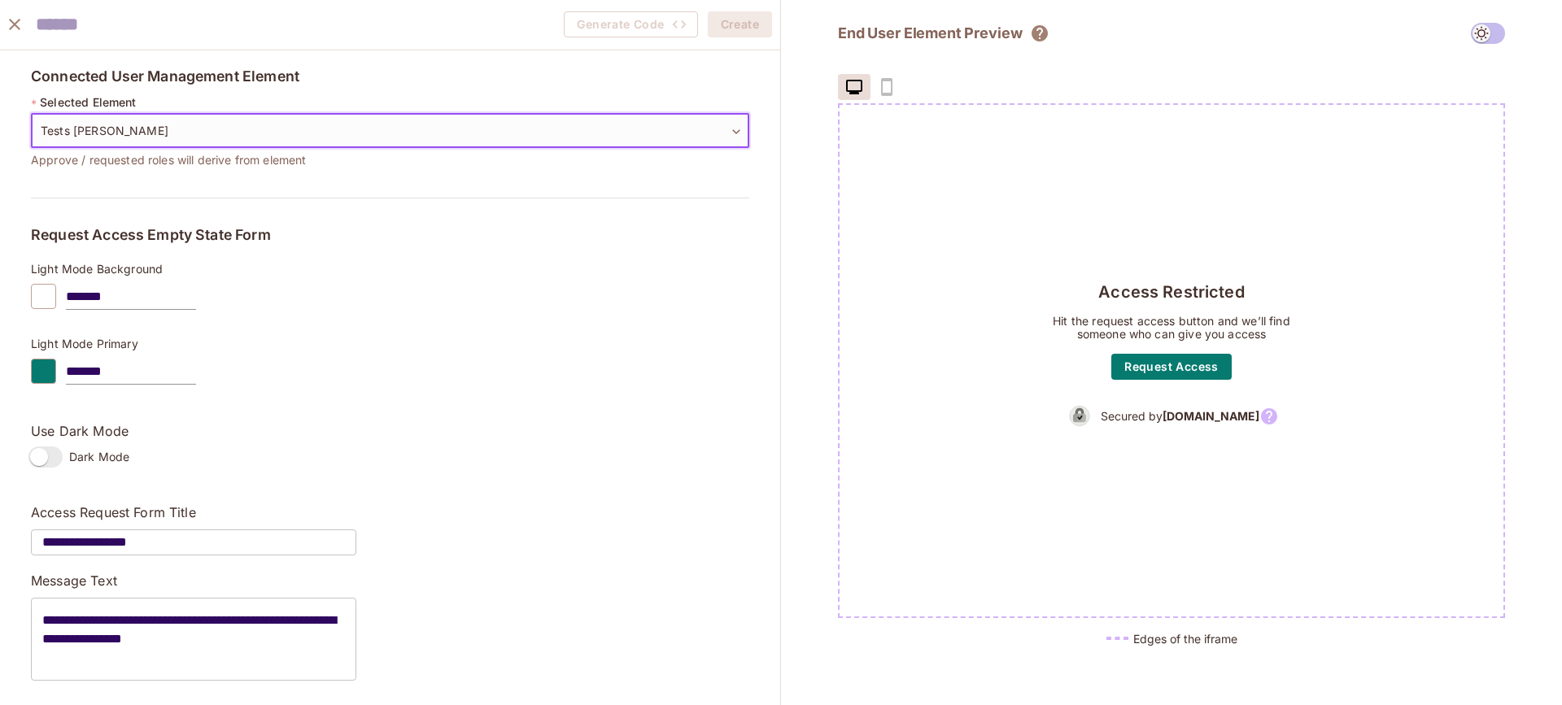
click at [10, 26] on icon "close" at bounding box center [15, 25] width 20 height 20
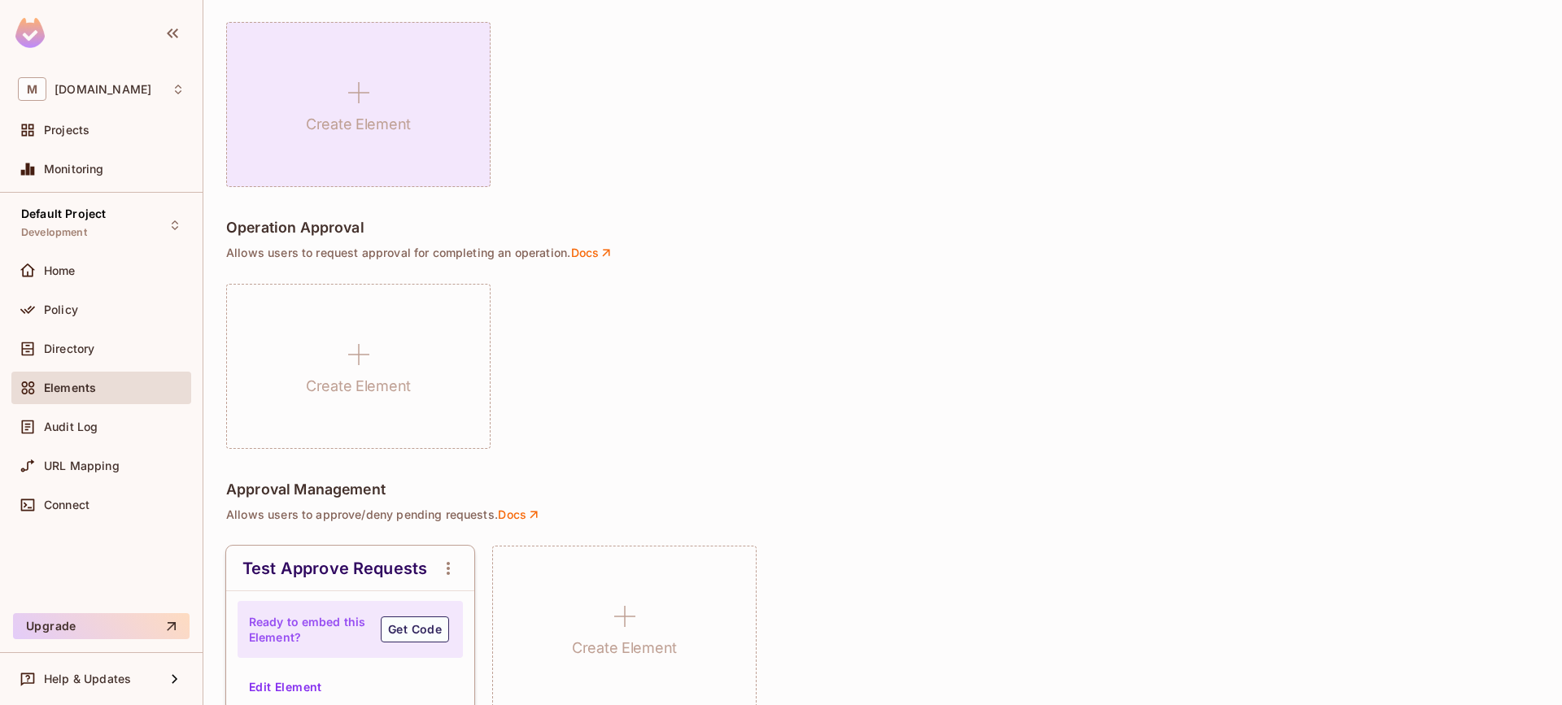
scroll to position [1290, 0]
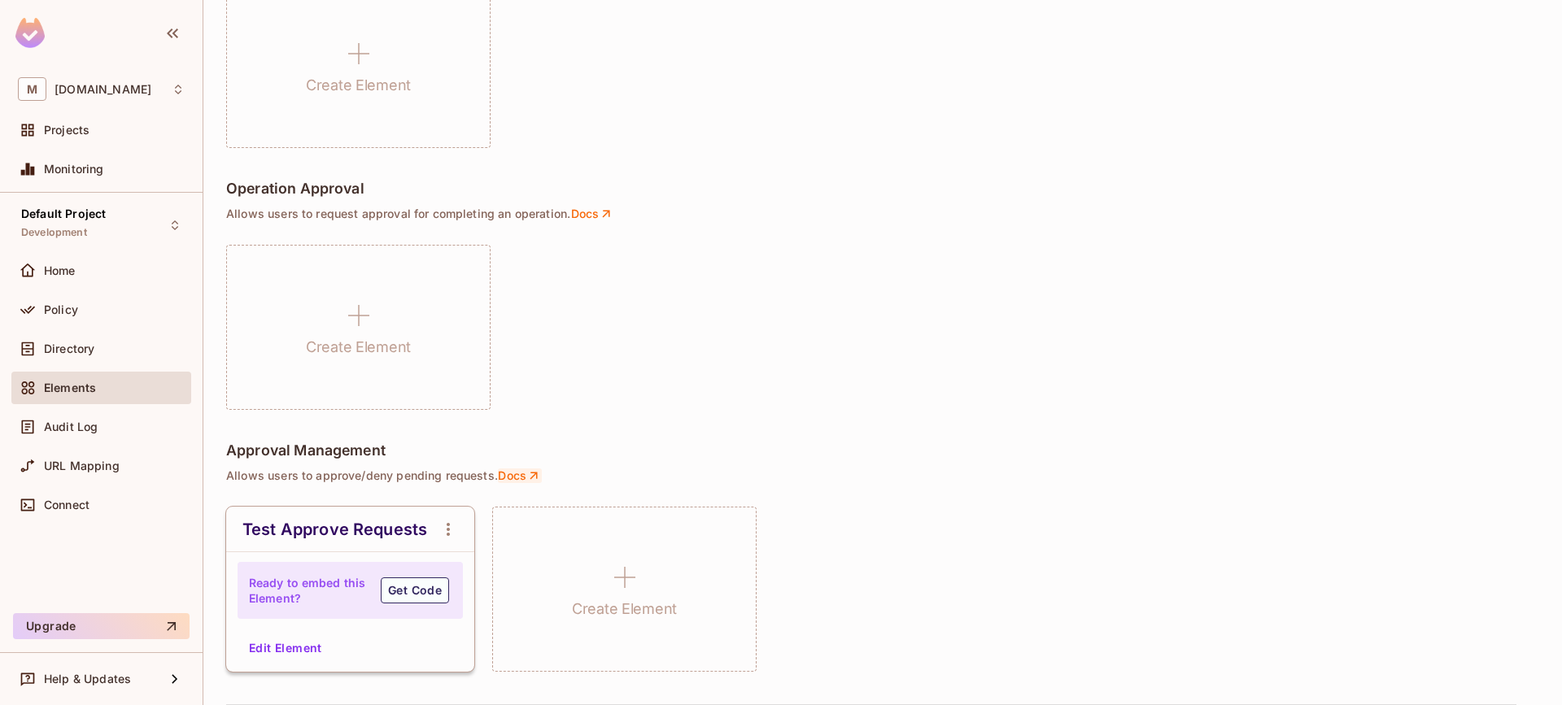
click at [512, 474] on link "Docs" at bounding box center [520, 476] width 44 height 15
click at [428, 584] on button "Get Code" at bounding box center [415, 591] width 68 height 26
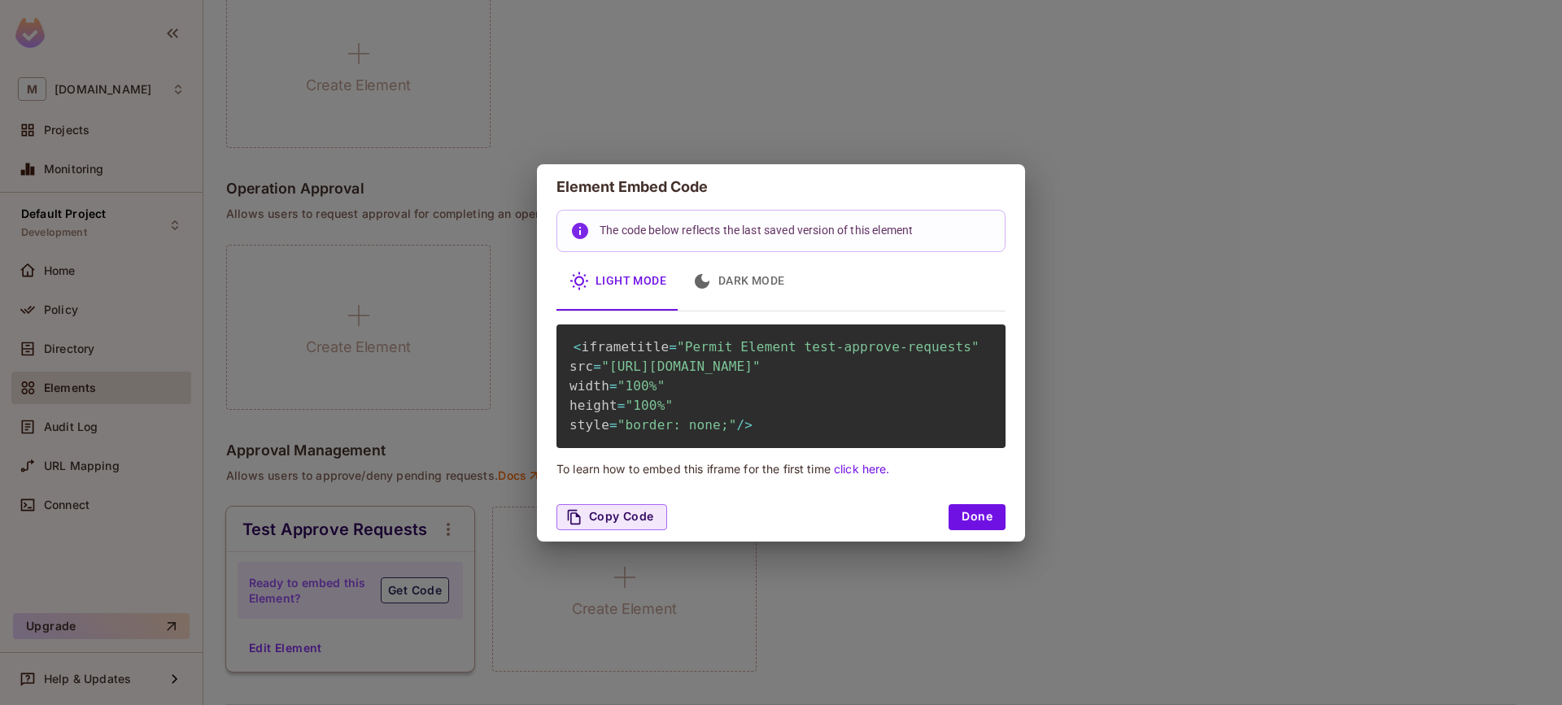
drag, startPoint x: 1141, startPoint y: 414, endPoint x: 1109, endPoint y: 410, distance: 32.0
click at [1141, 413] on div "Element Embed Code The code below reflects the last saved version of this eleme…" at bounding box center [781, 352] width 1562 height 705
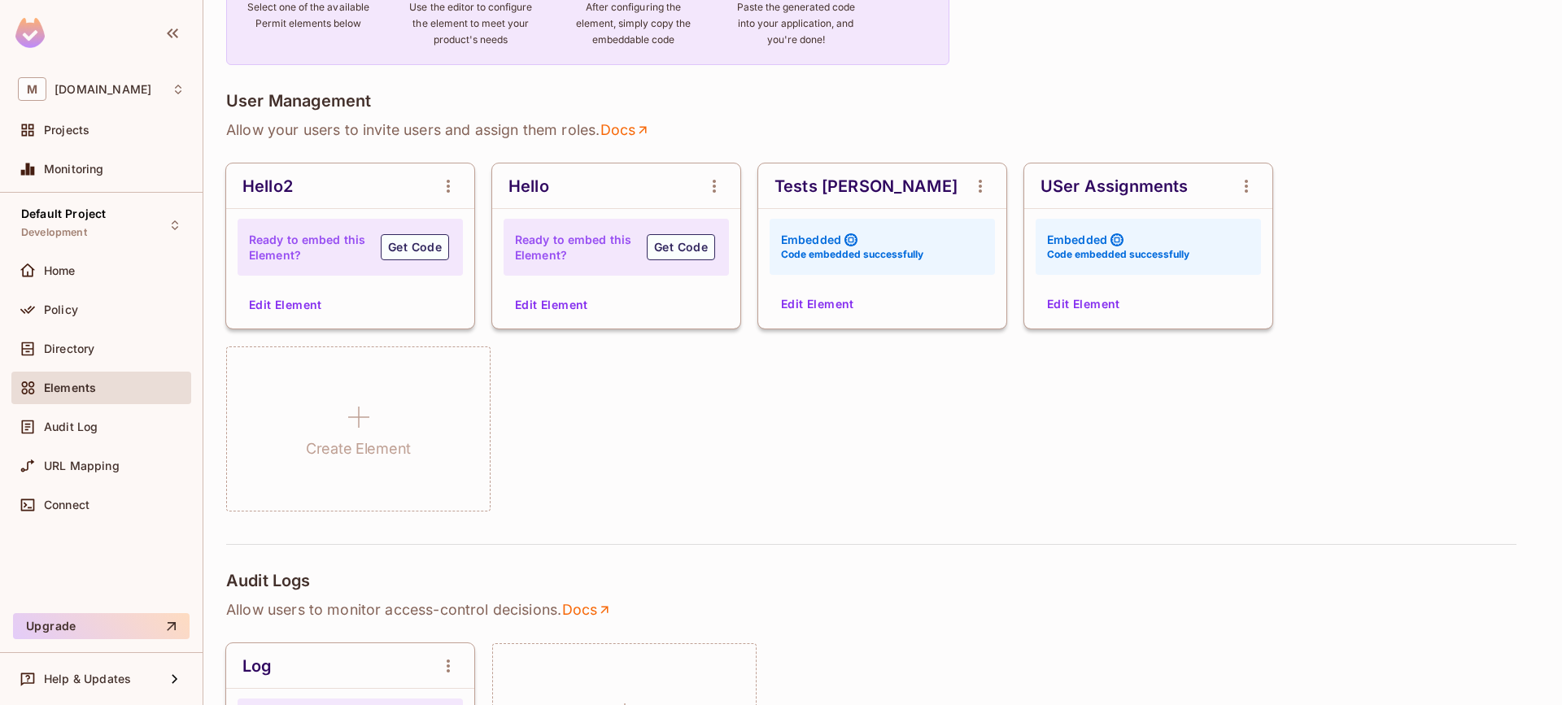
scroll to position [168, 0]
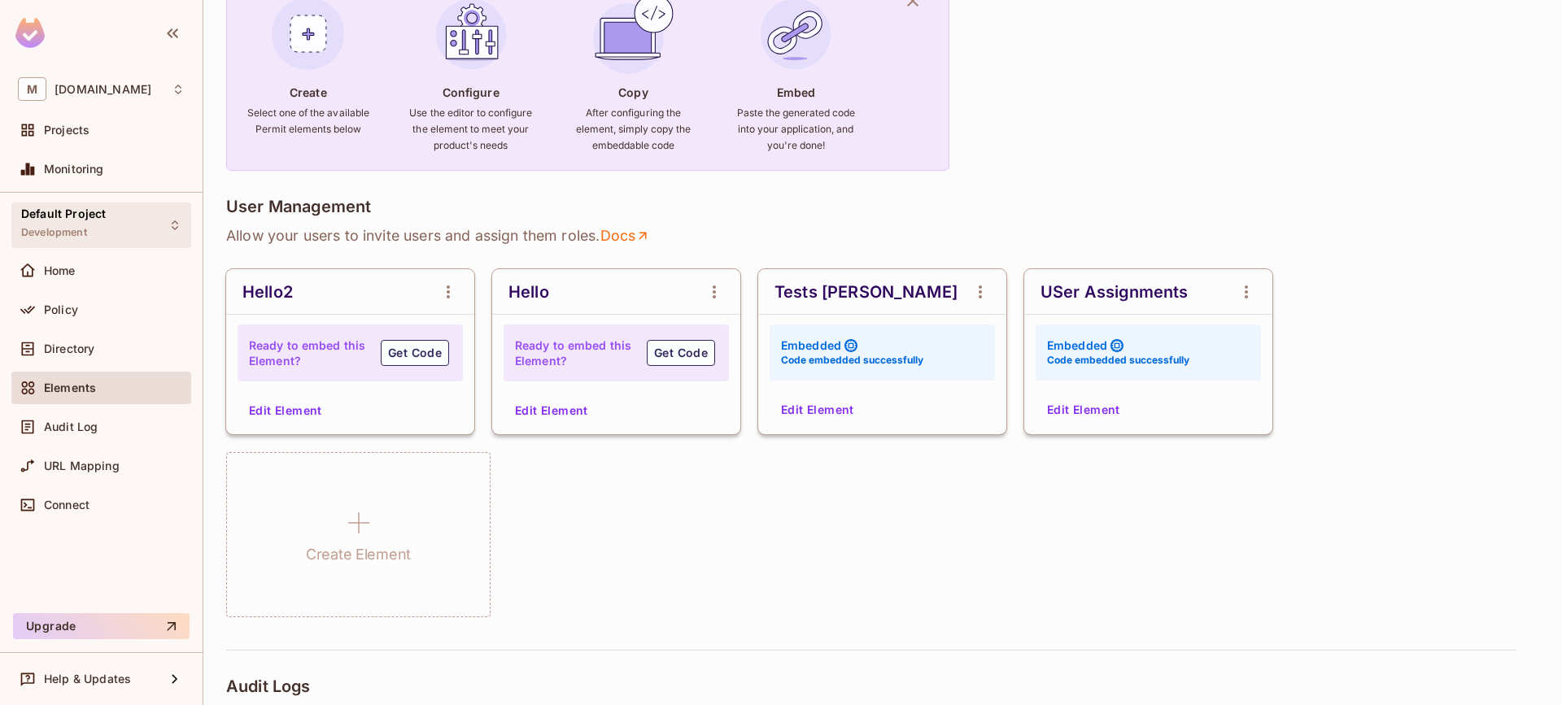
click at [113, 217] on div "Default Project Development" at bounding box center [101, 225] width 180 height 45
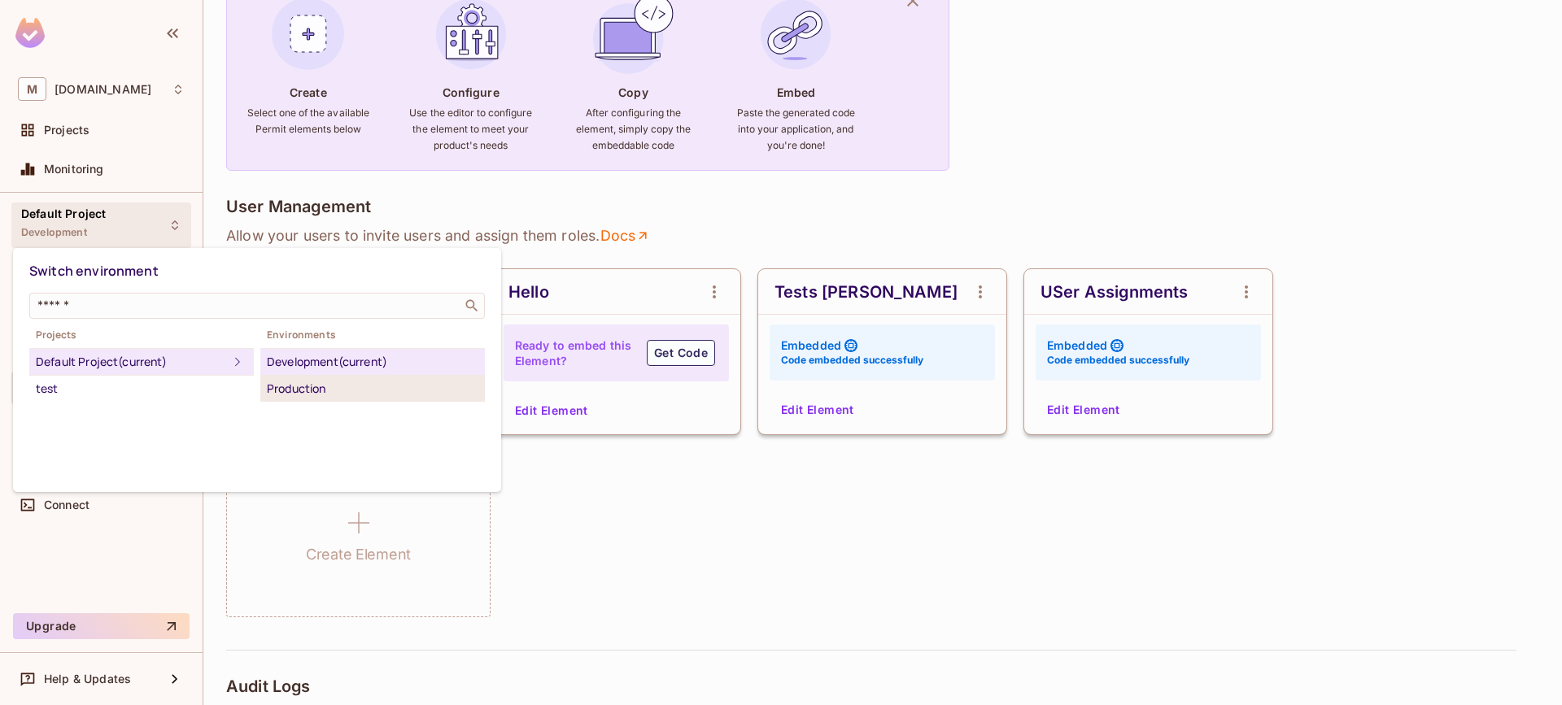
click at [313, 381] on div "Production" at bounding box center [373, 389] width 212 height 20
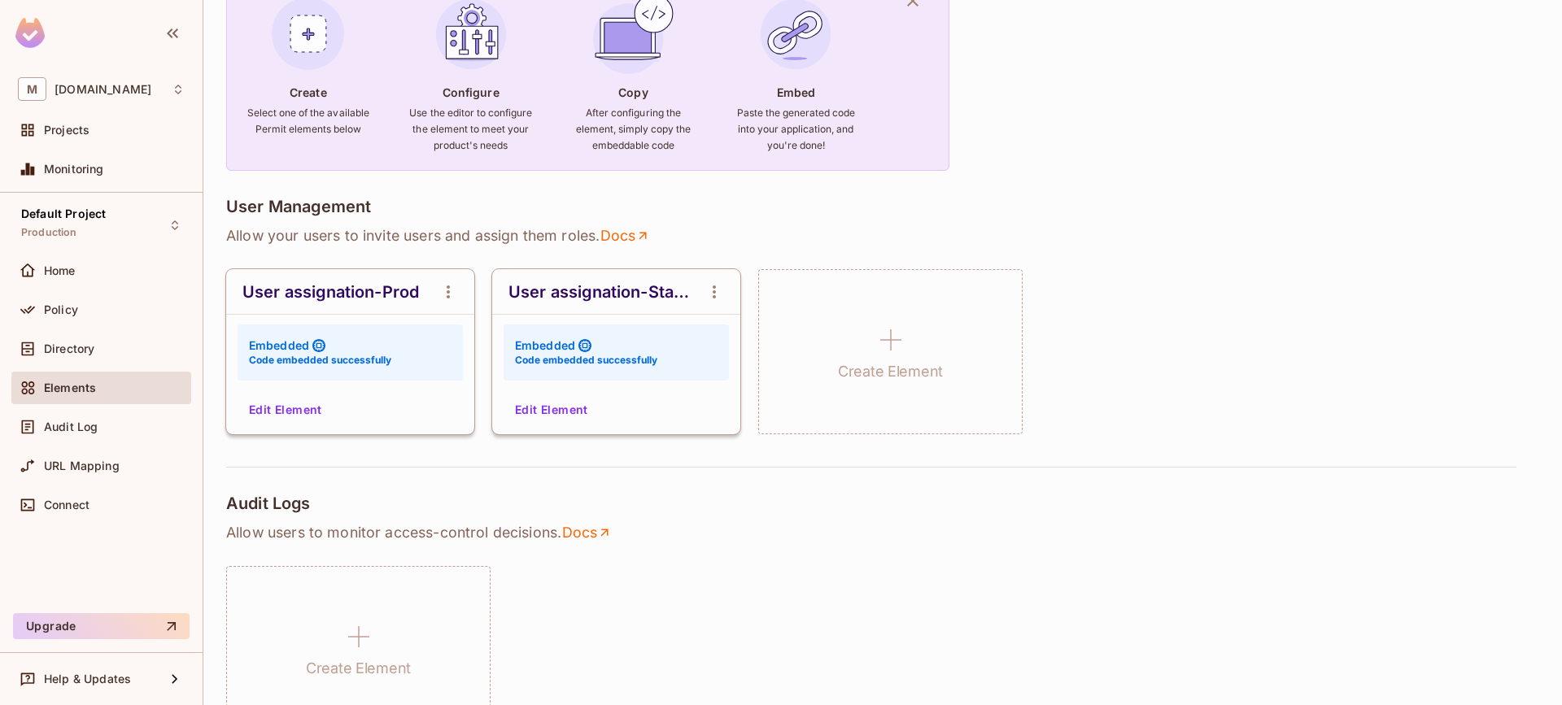
scroll to position [0, 0]
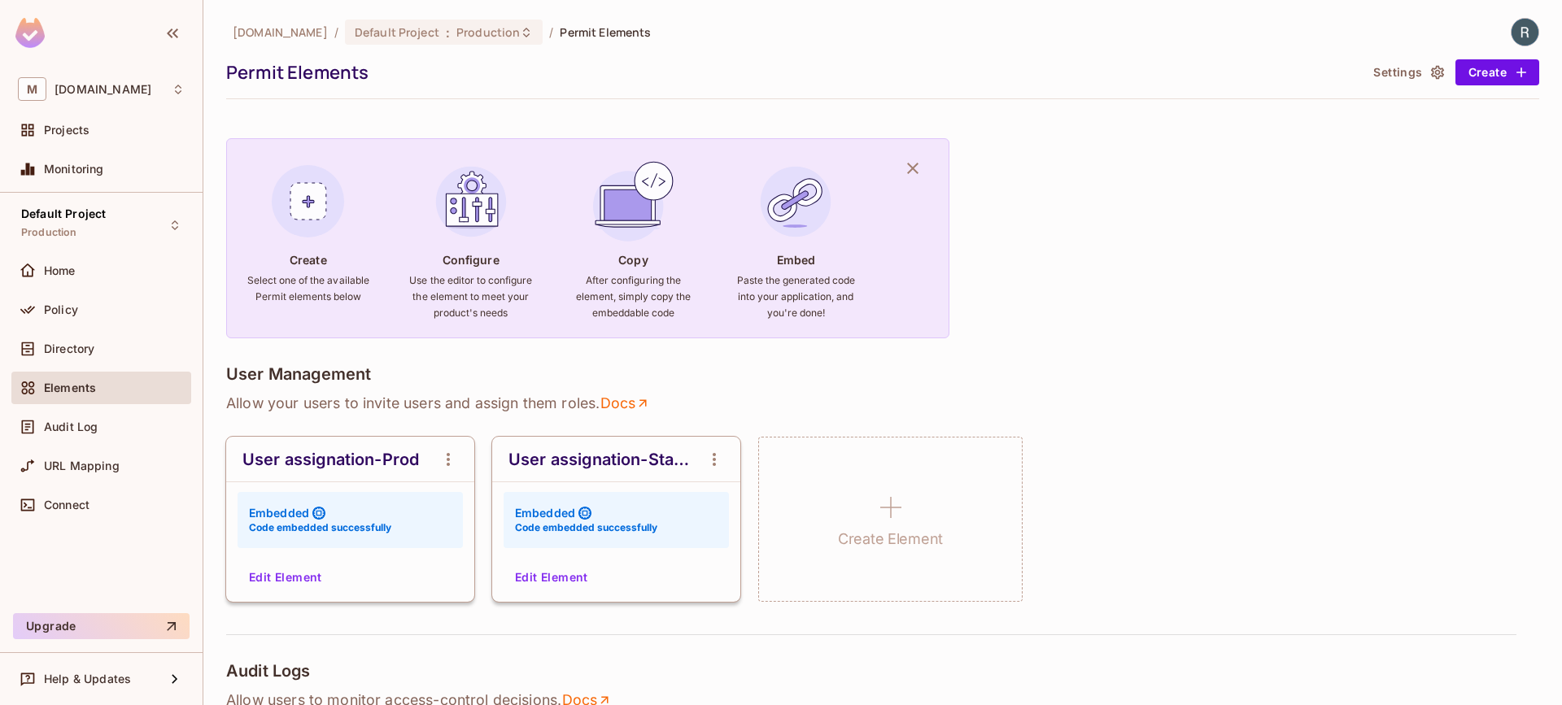
click at [96, 390] on div "Elements" at bounding box center [114, 388] width 141 height 13
click at [63, 241] on div "Default Project Production" at bounding box center [63, 224] width 85 height 35
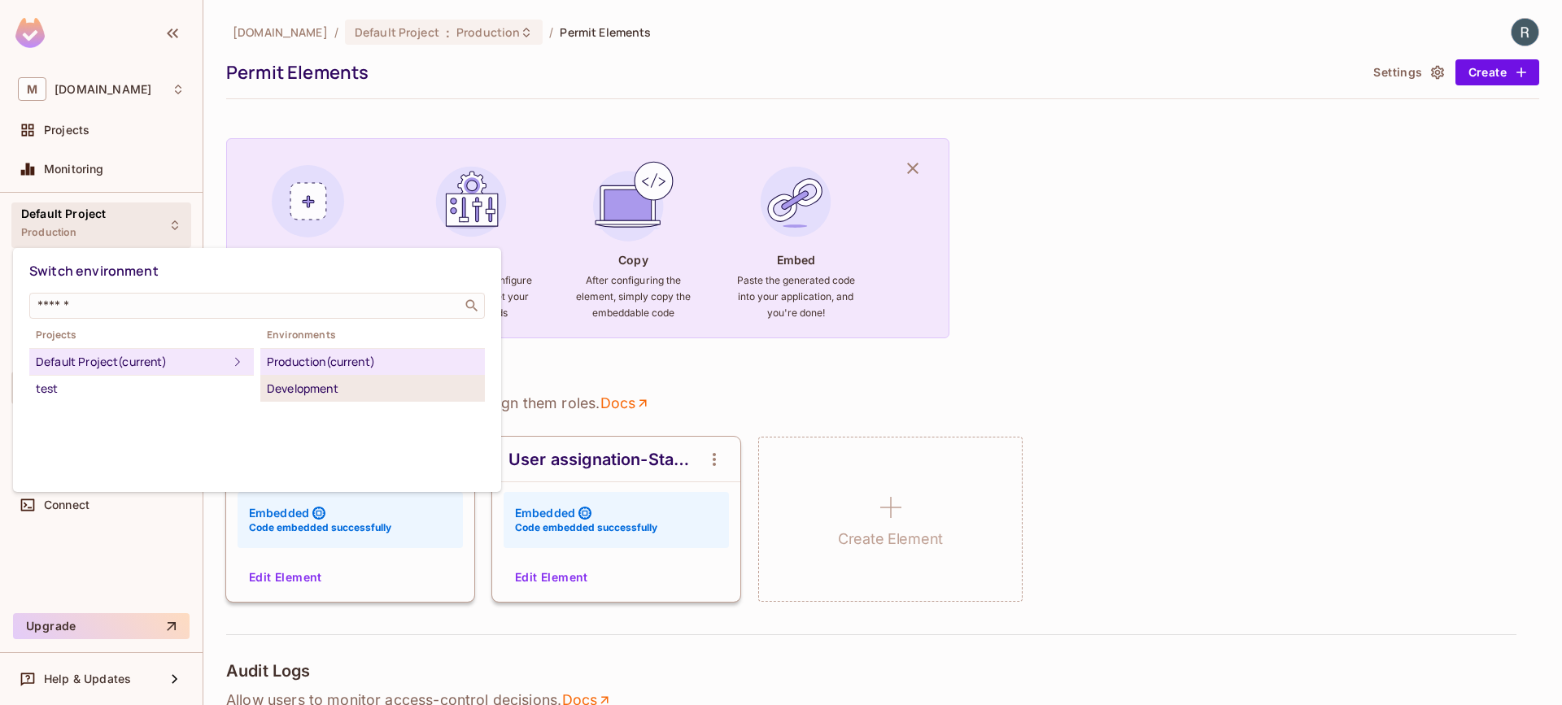
click at [291, 391] on div "Development" at bounding box center [373, 389] width 212 height 20
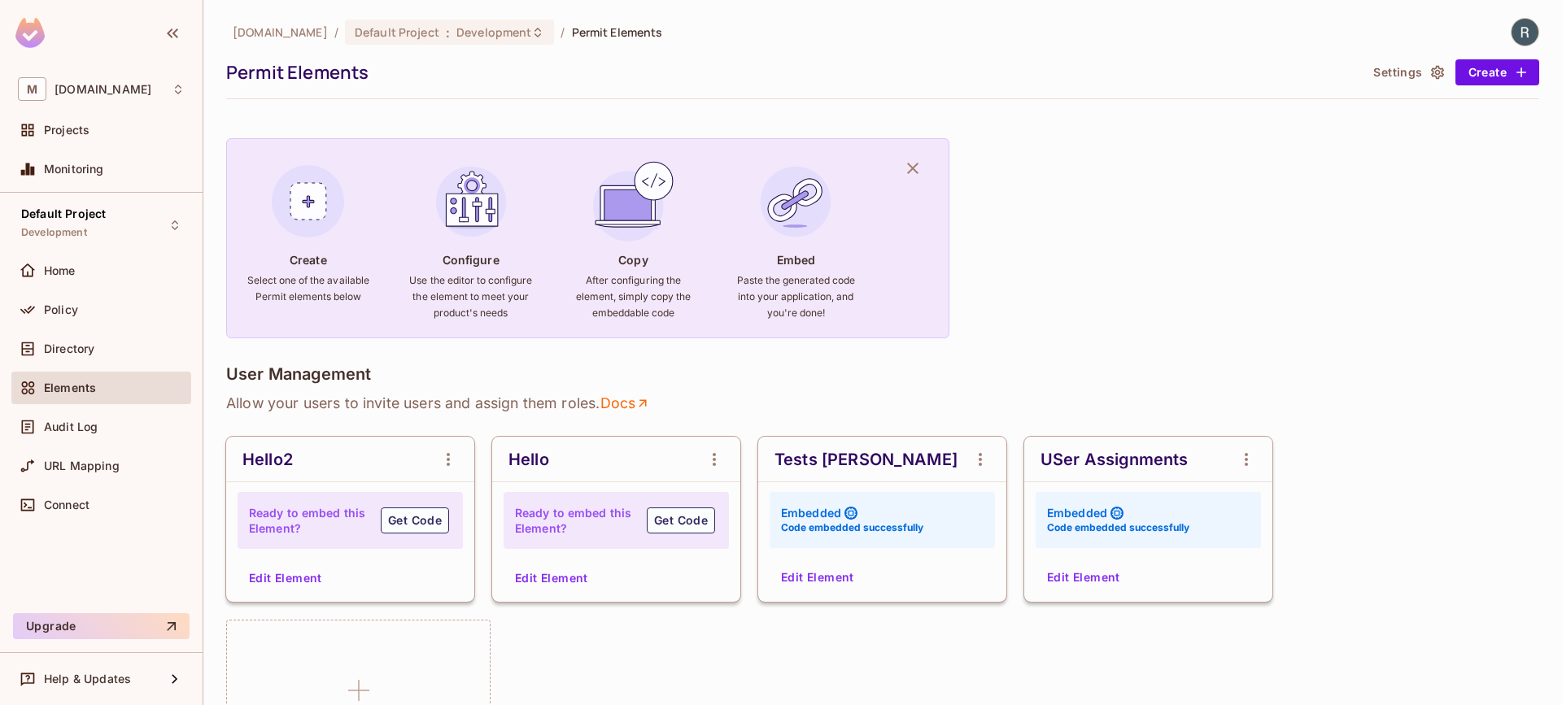
scroll to position [29, 0]
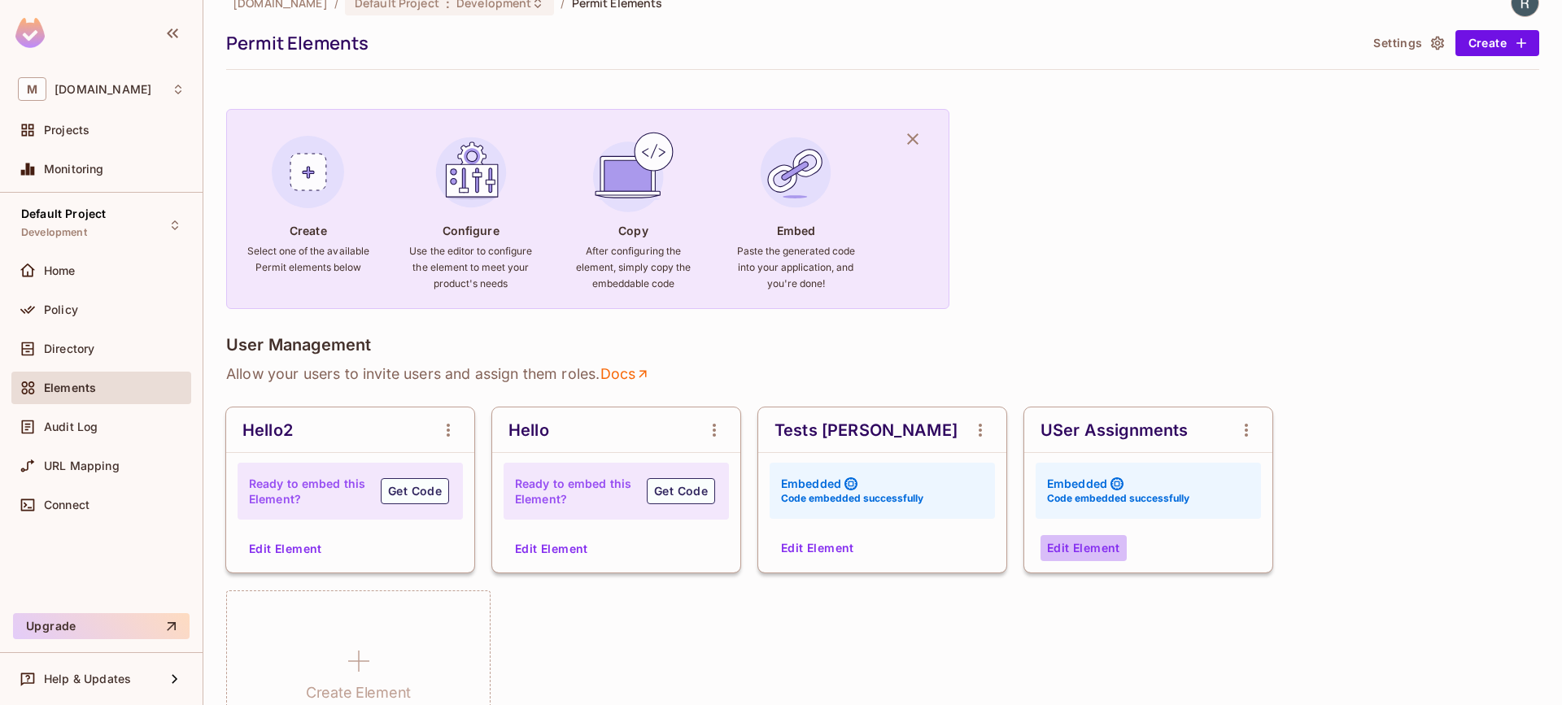
click at [1081, 548] on button "Edit Element" at bounding box center [1084, 548] width 86 height 26
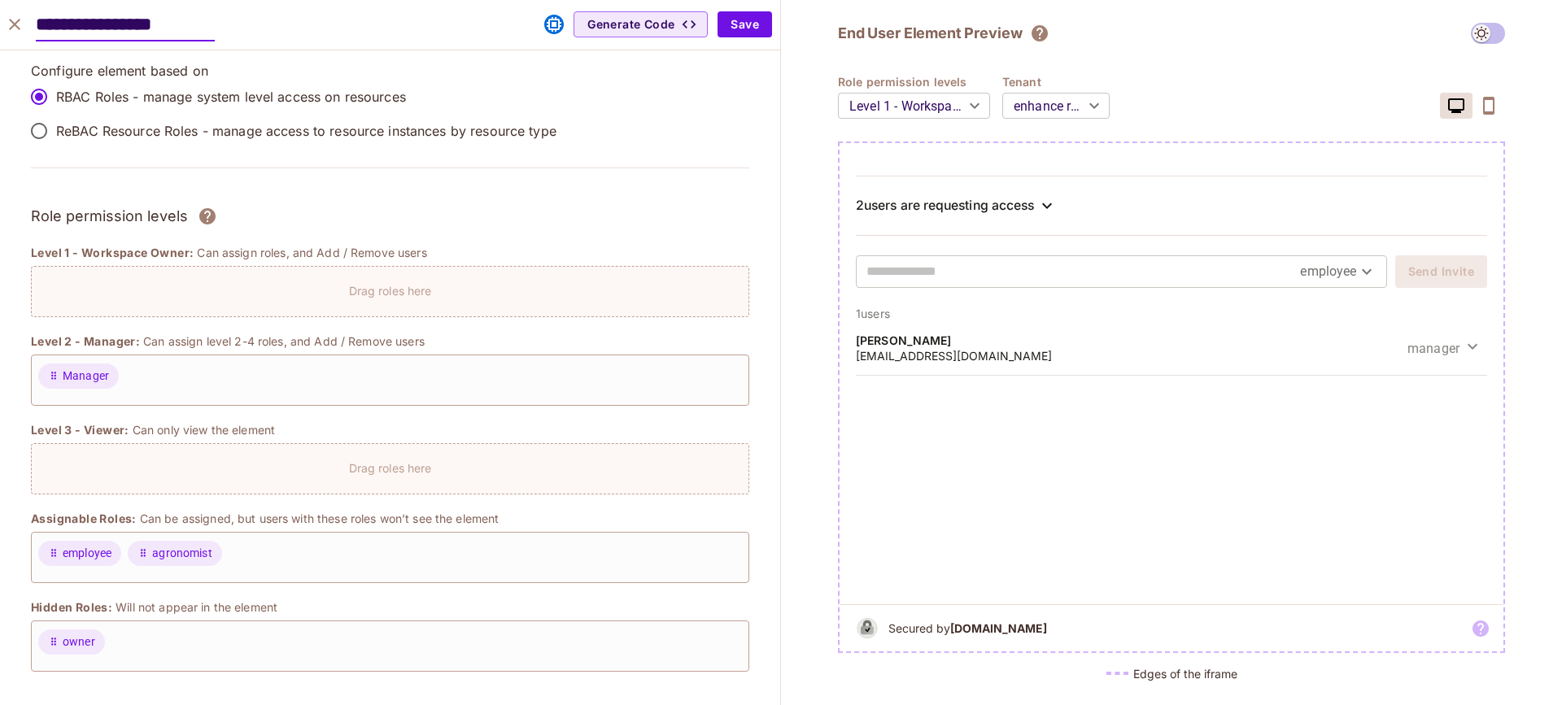
scroll to position [0, 0]
click at [14, 24] on icon "close" at bounding box center [14, 24] width 11 height 11
type input "******"
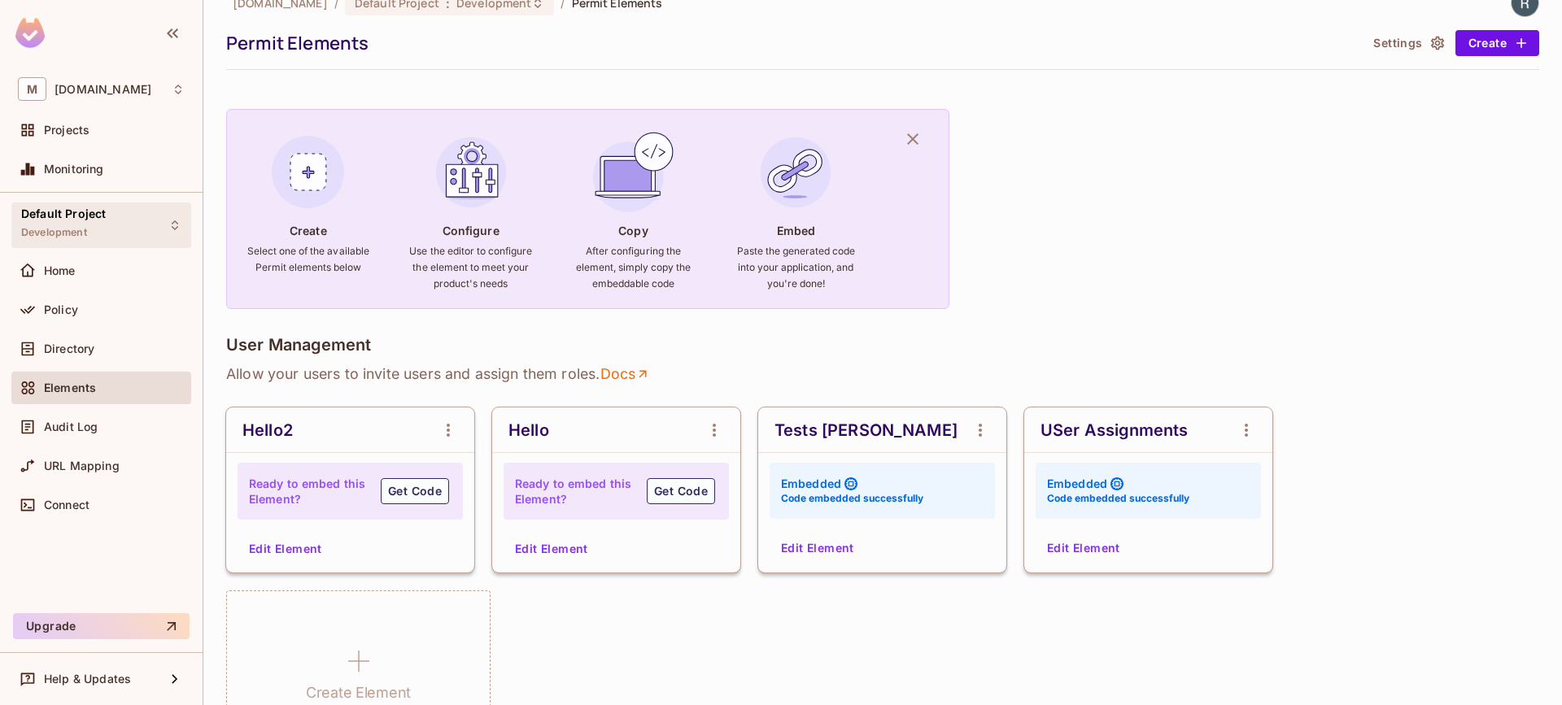
click at [147, 229] on div "Default Project Development" at bounding box center [101, 225] width 180 height 45
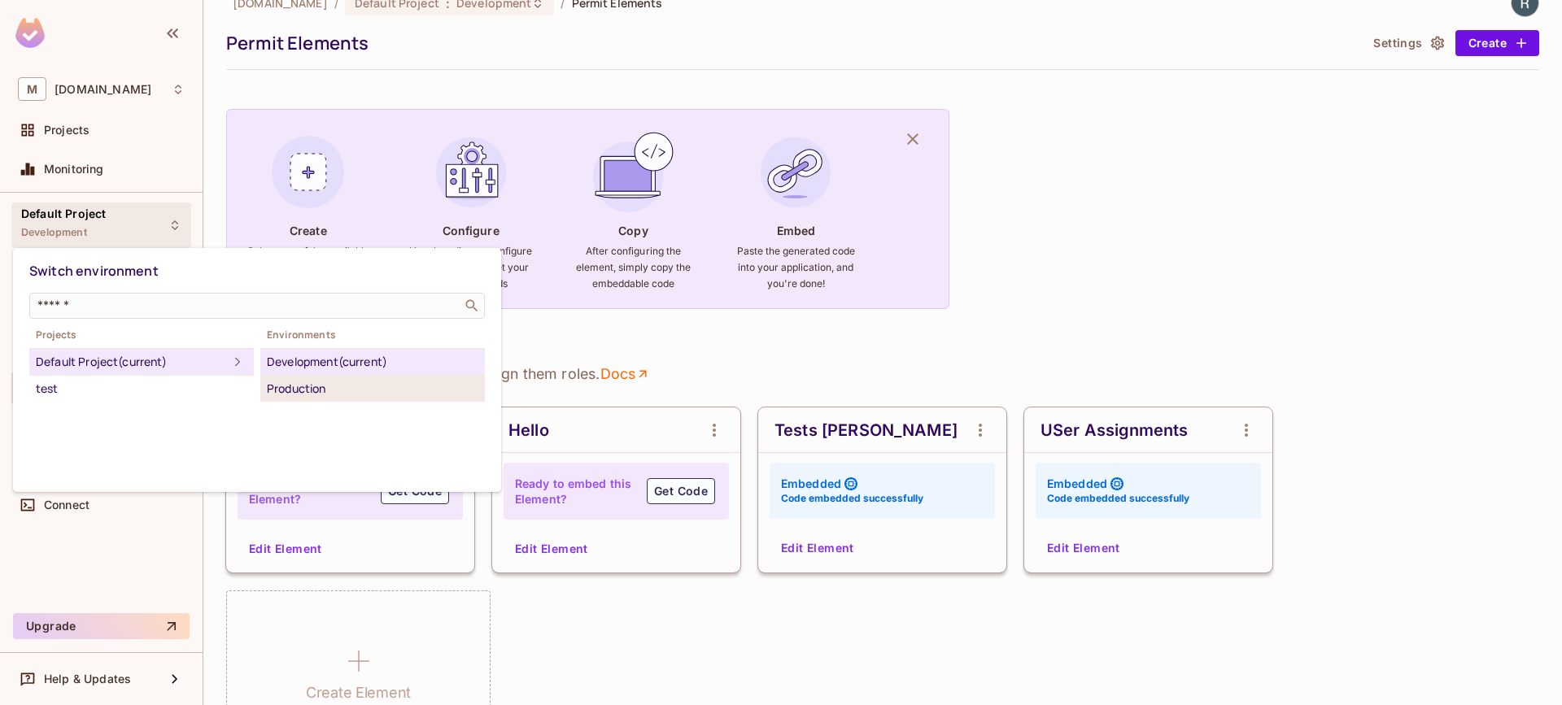
click at [304, 388] on div "Production" at bounding box center [373, 389] width 212 height 20
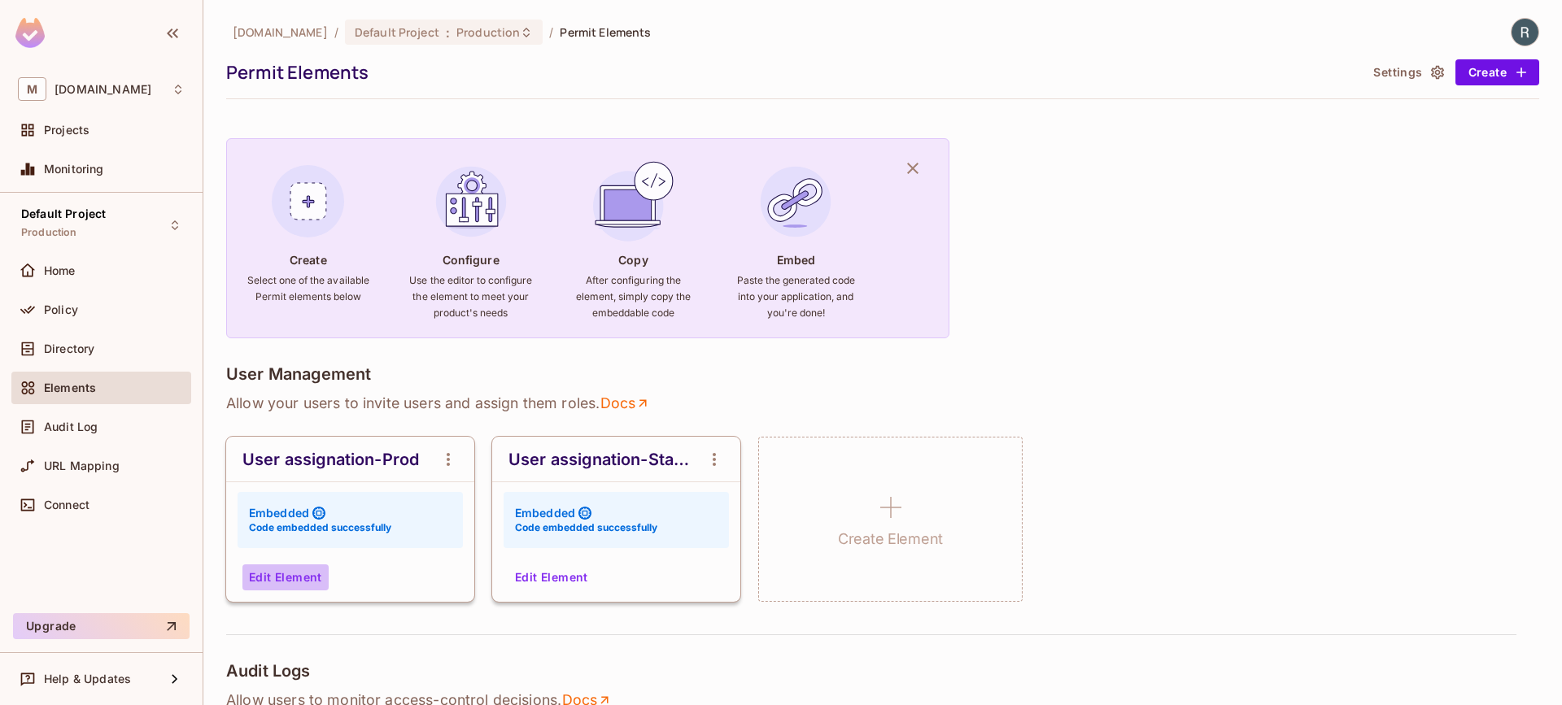
click at [279, 576] on button "Edit Element" at bounding box center [285, 578] width 86 height 26
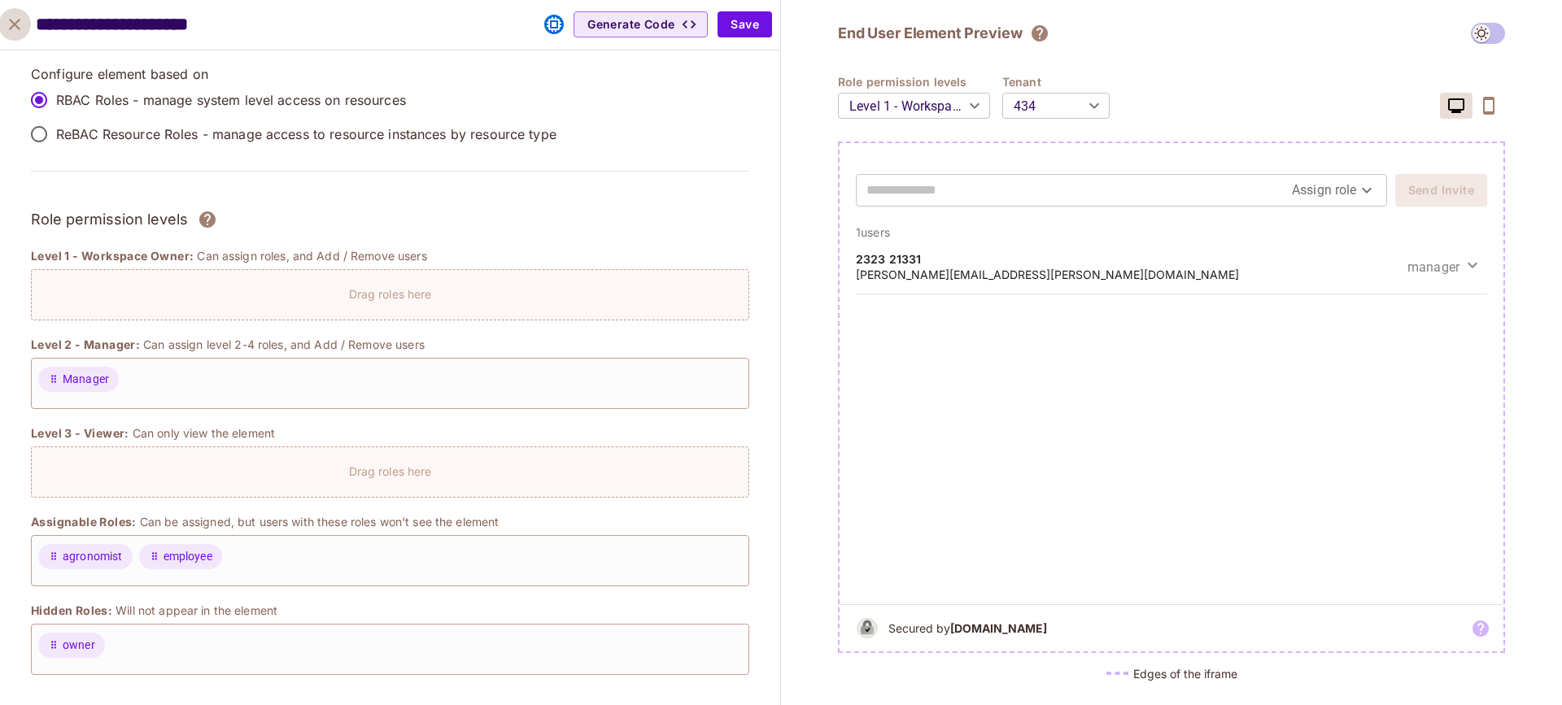
click at [15, 27] on icon "close" at bounding box center [14, 24] width 11 height 11
type input "******"
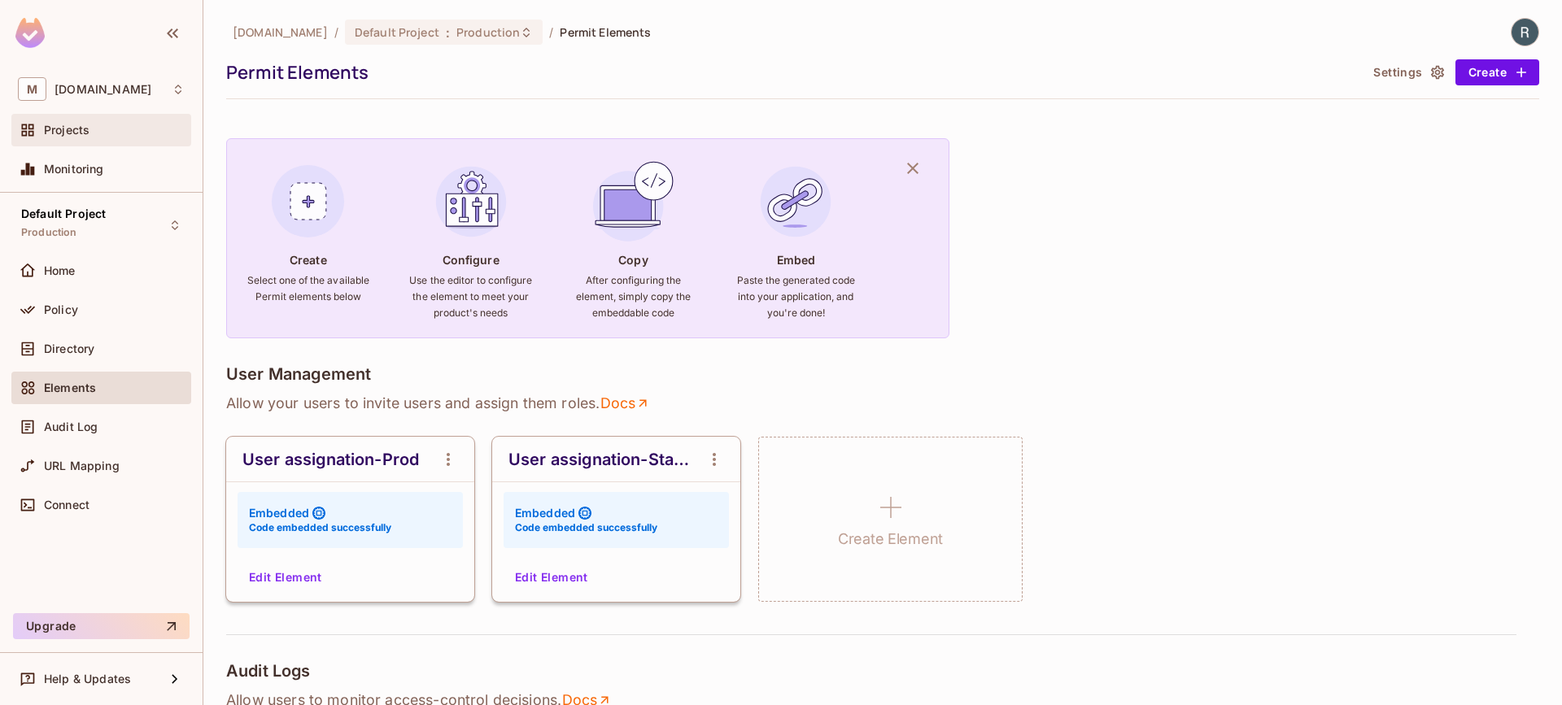
click at [110, 140] on div "Projects" at bounding box center [101, 130] width 180 height 33
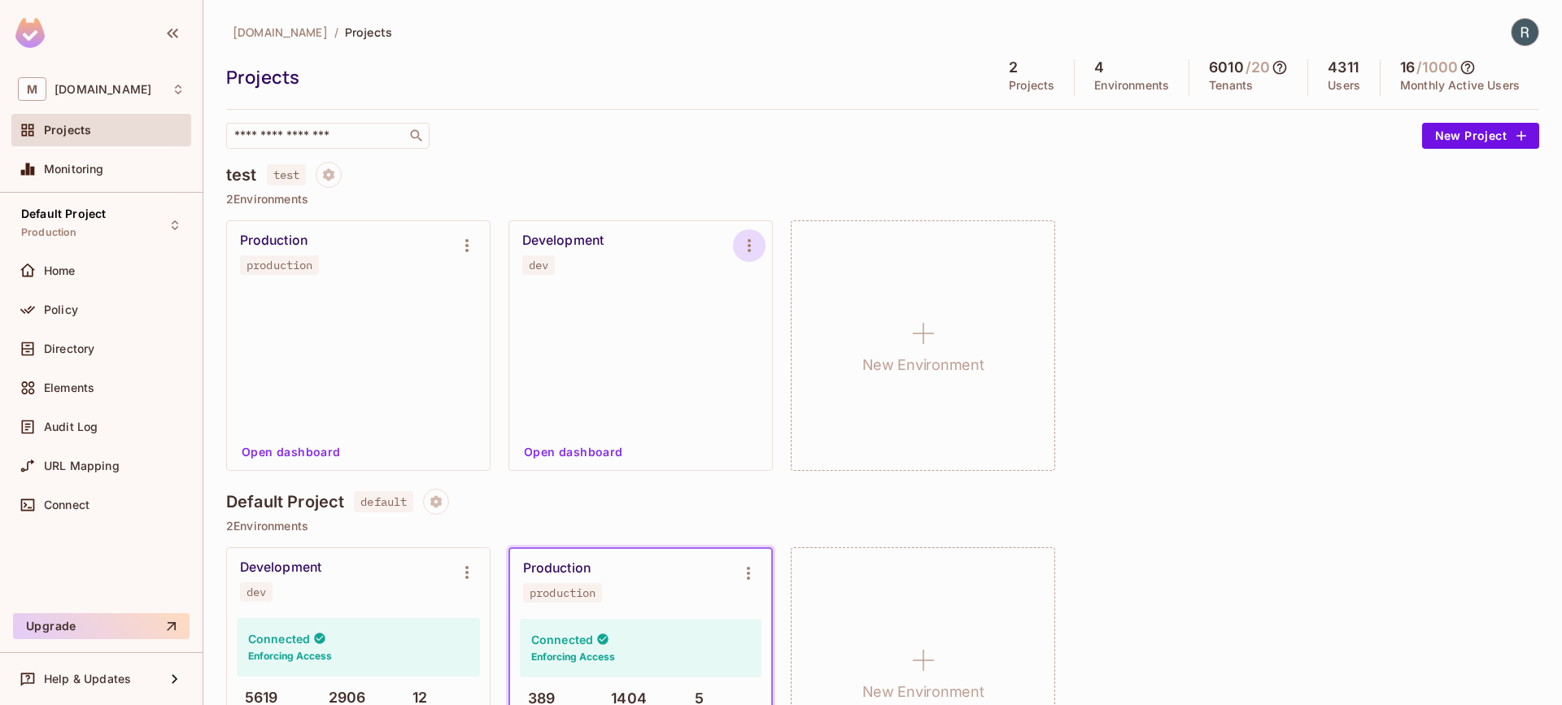
click at [749, 246] on icon "Environment settings" at bounding box center [749, 245] width 3 height 13
click at [779, 370] on li "Edit Environment" at bounding box center [834, 385] width 170 height 36
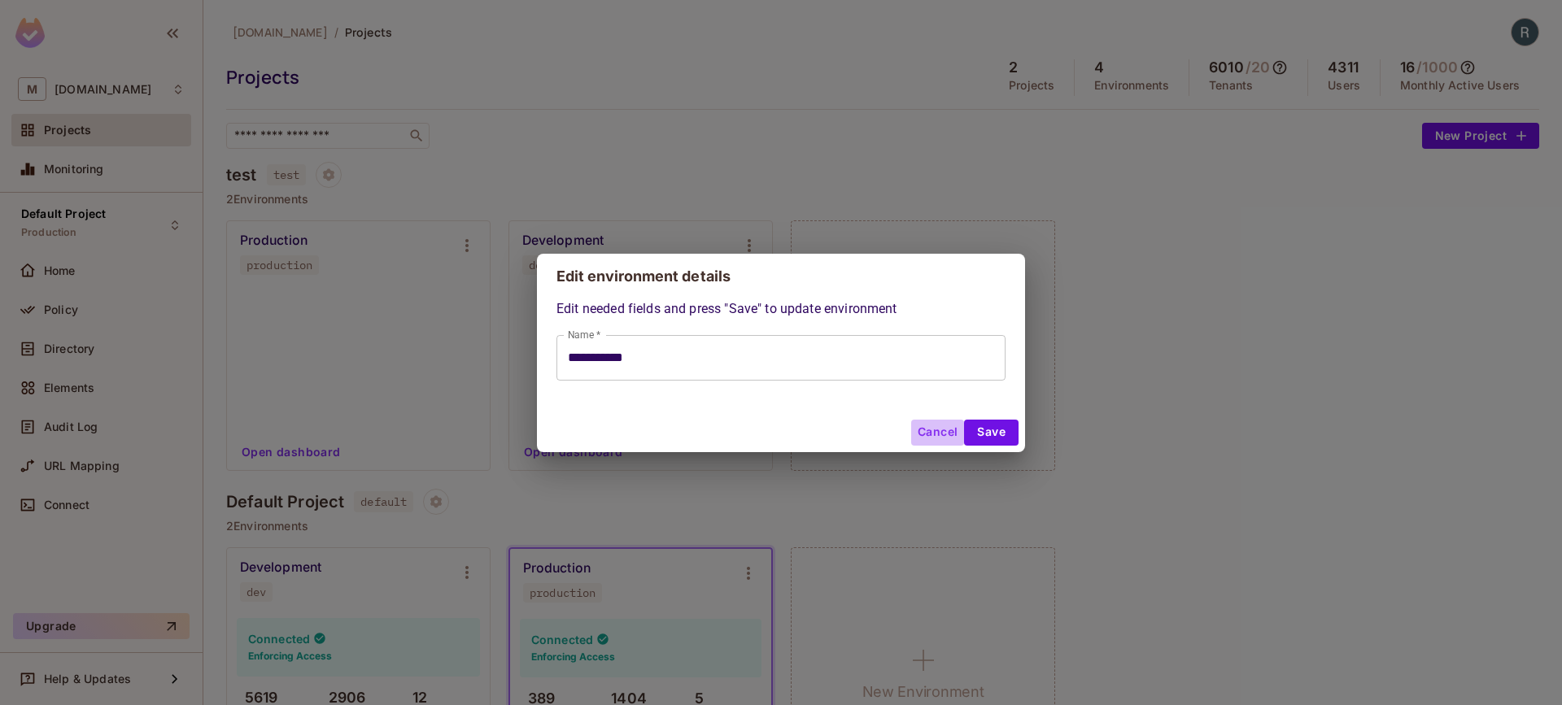
click at [938, 435] on button "Cancel" at bounding box center [937, 433] width 53 height 26
type input "**********"
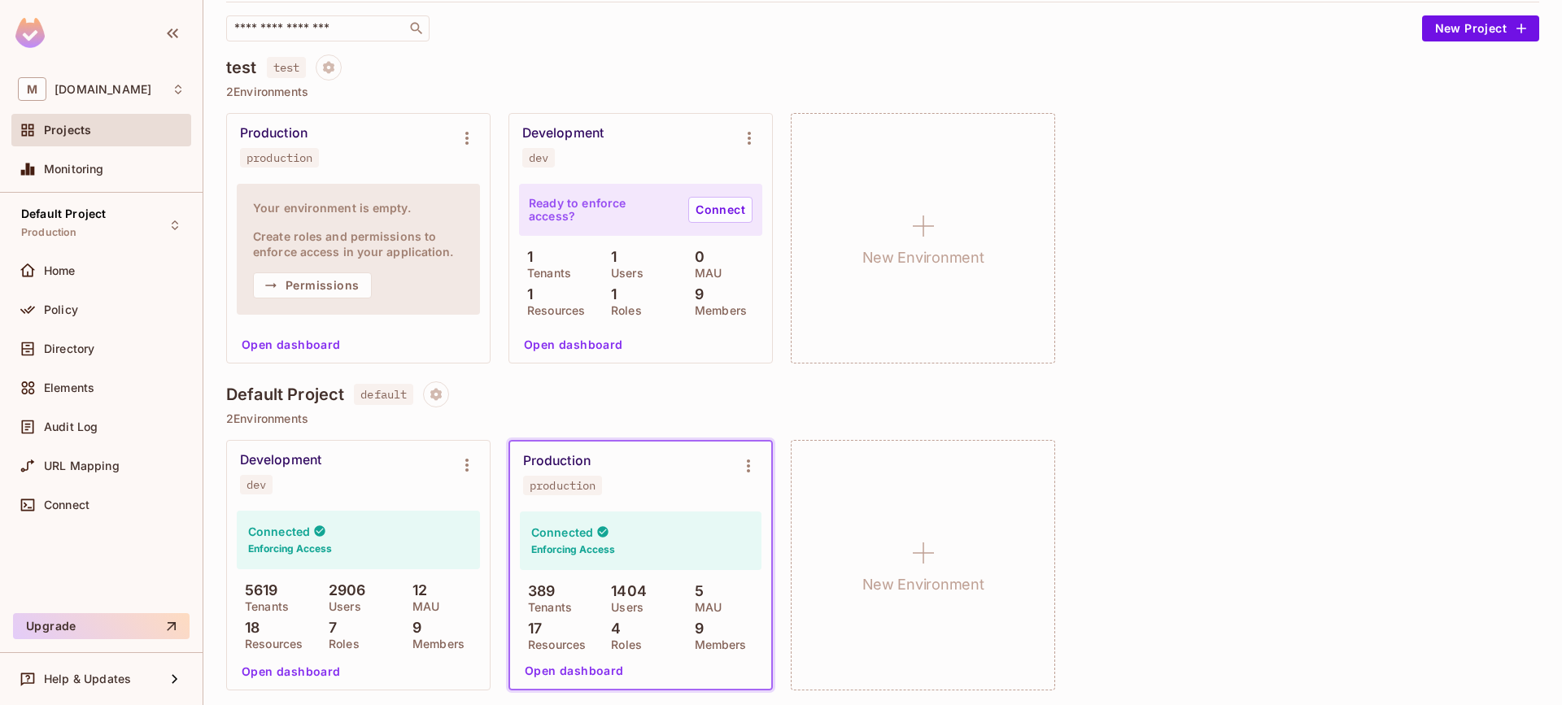
scroll to position [111, 0]
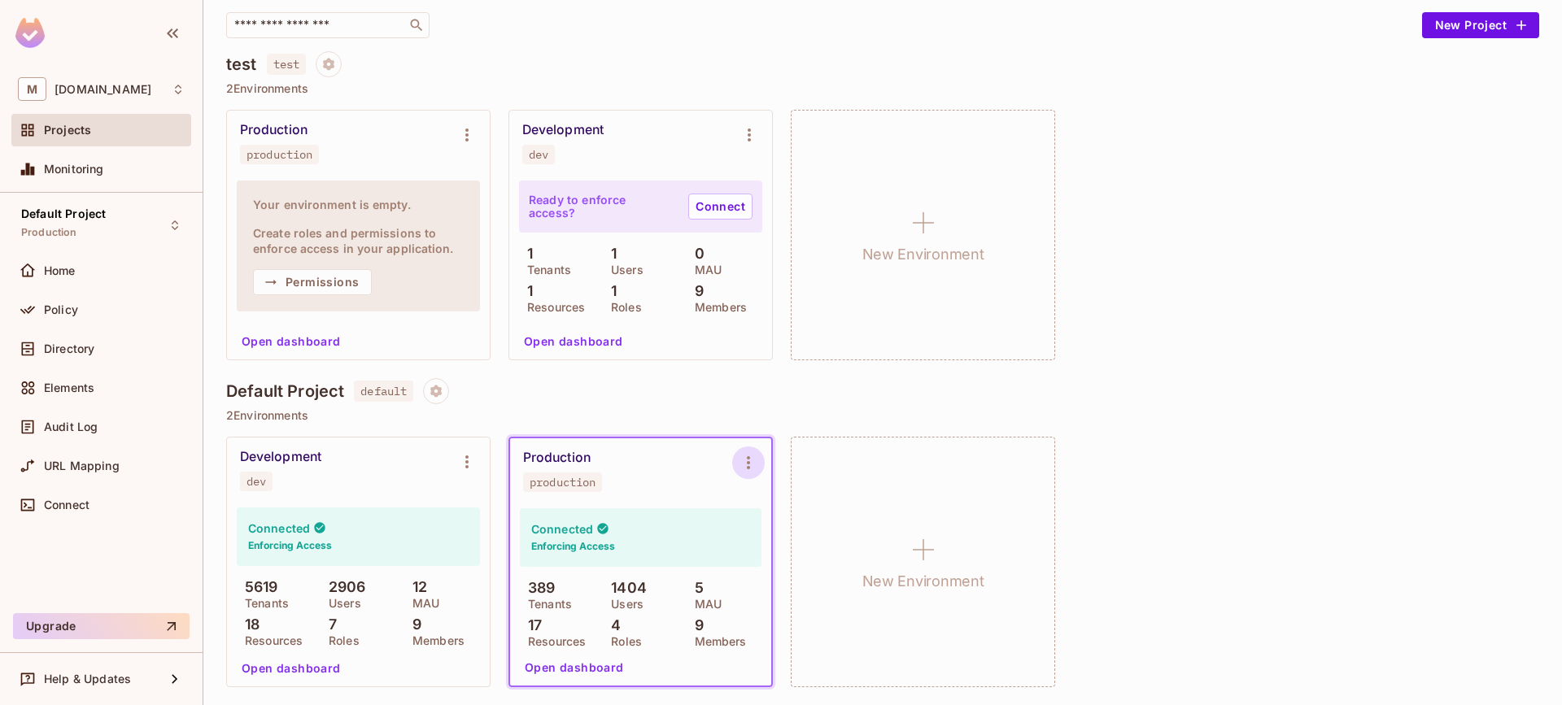
click at [749, 456] on icon "Environment settings" at bounding box center [749, 463] width 20 height 20
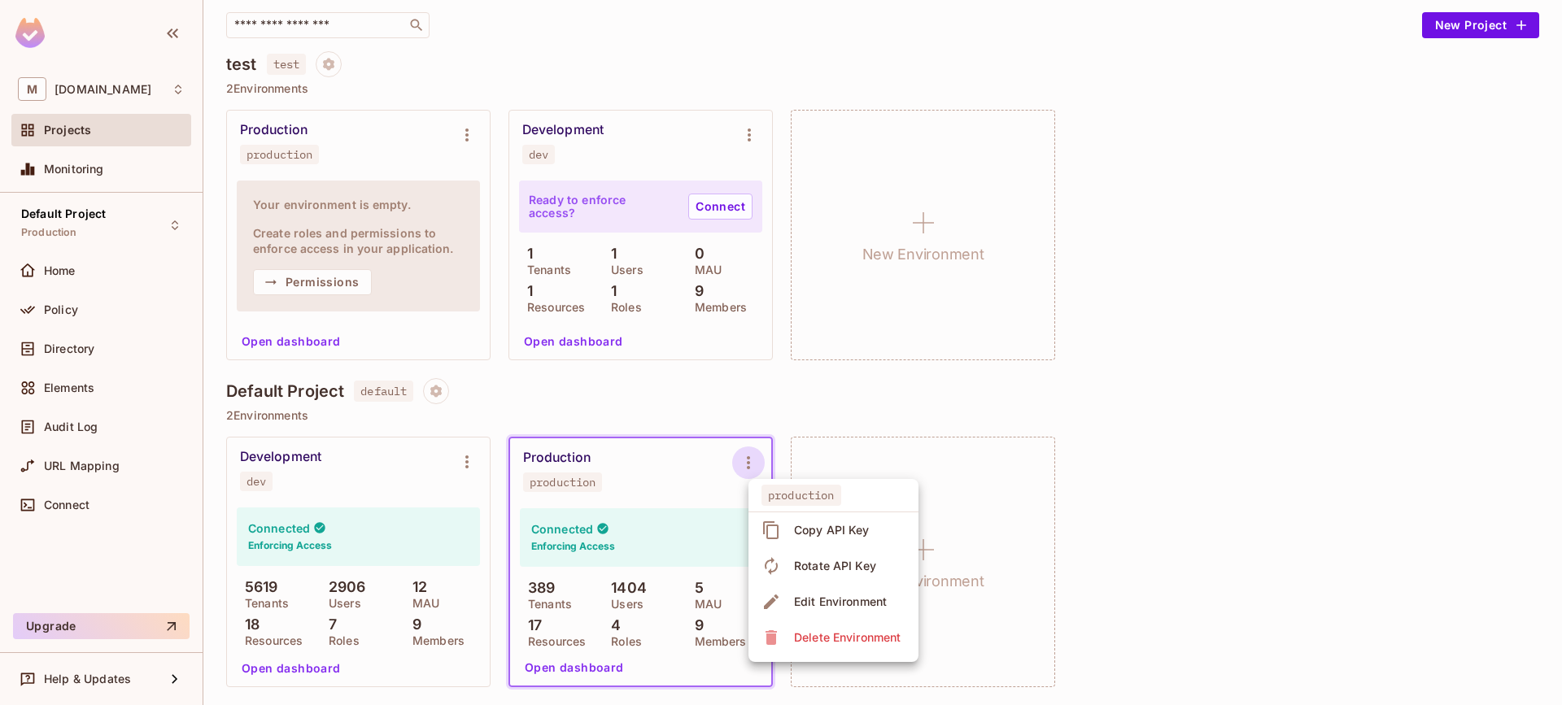
click at [822, 594] on div "Edit Environment" at bounding box center [840, 602] width 93 height 16
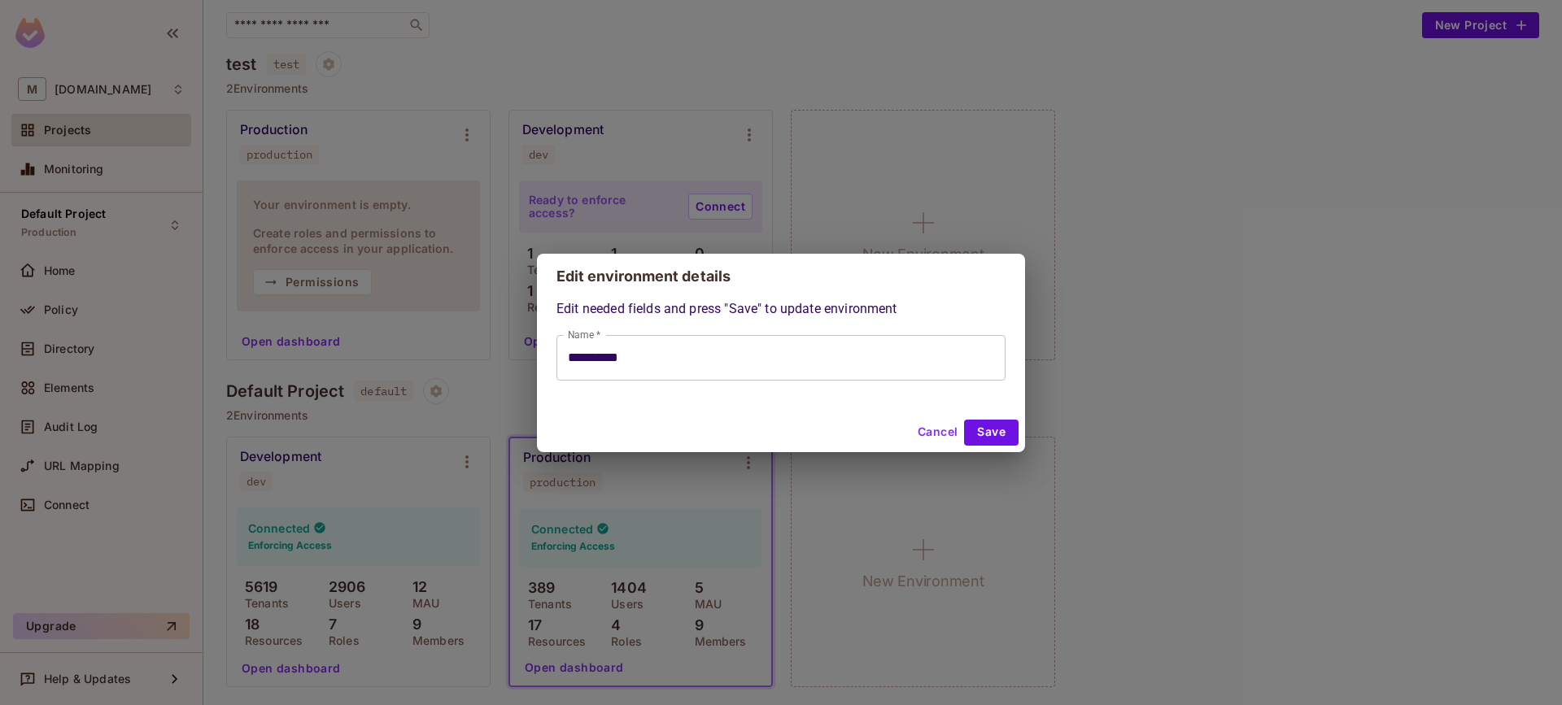
click at [605, 534] on div "**********" at bounding box center [781, 352] width 1562 height 705
type input "**********"
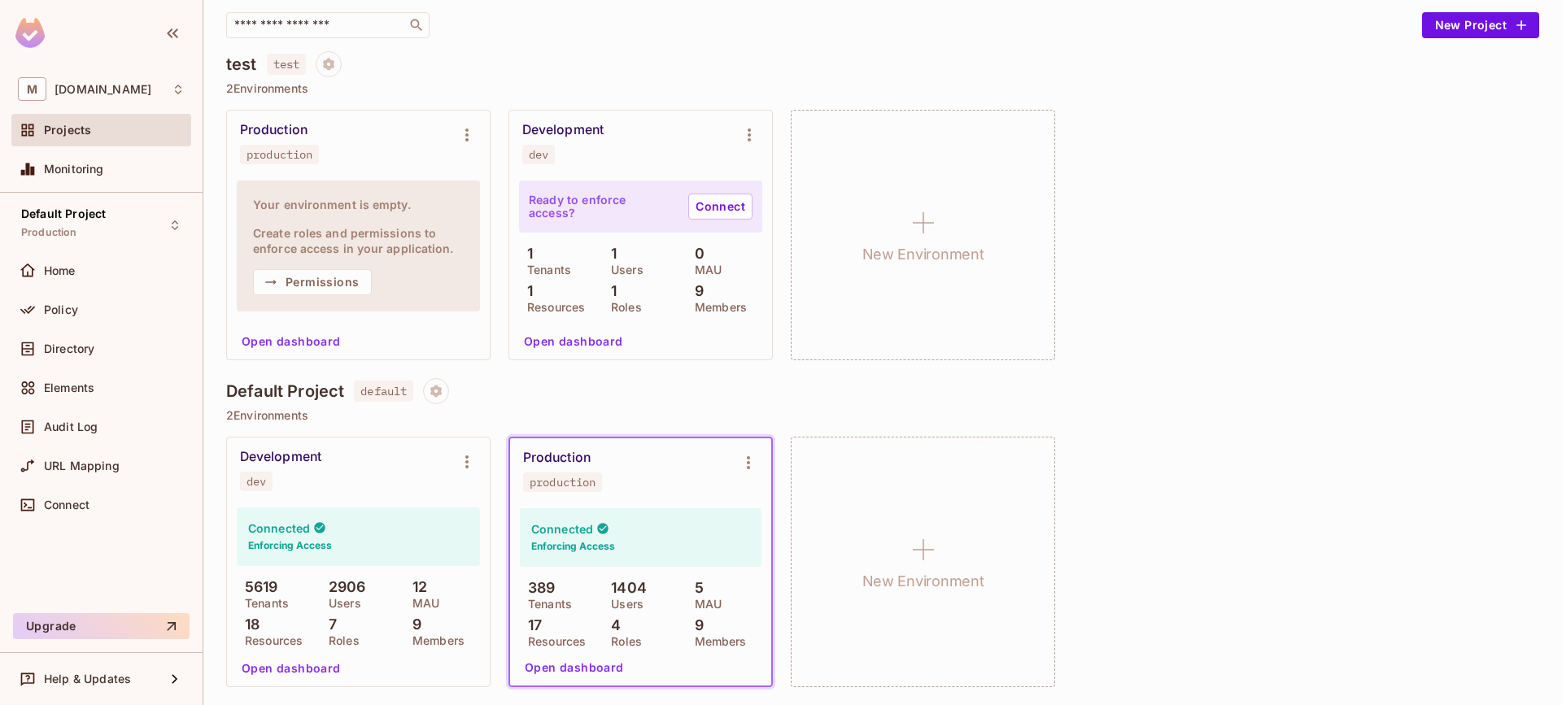
click at [609, 594] on p "1404" at bounding box center [625, 588] width 44 height 16
click at [373, 487] on div "Development dev" at bounding box center [345, 470] width 211 height 42
click at [455, 472] on button "Environment settings" at bounding box center [467, 462] width 33 height 33
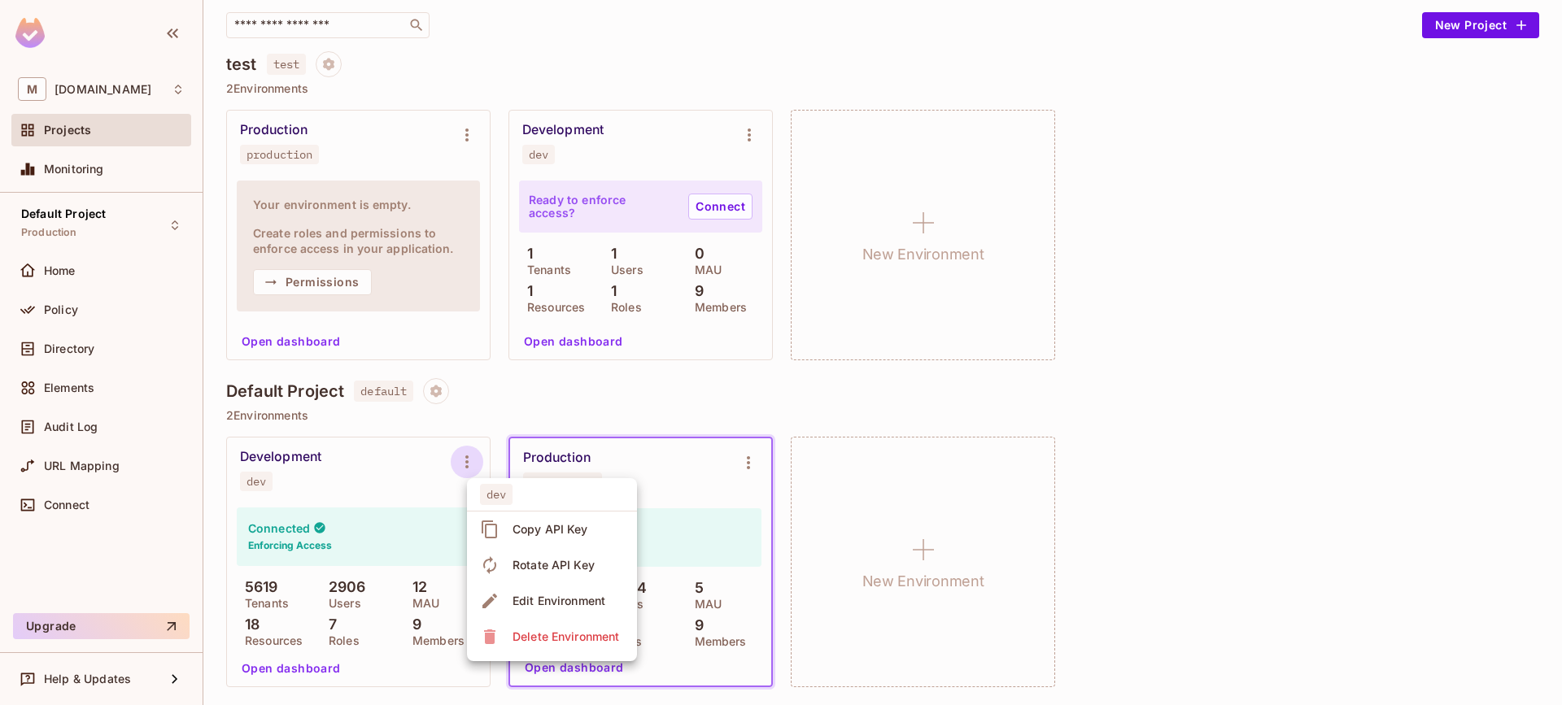
drag, startPoint x: 357, startPoint y: 503, endPoint x: 357, endPoint y: 485, distance: 17.9
click at [357, 503] on div at bounding box center [781, 352] width 1562 height 705
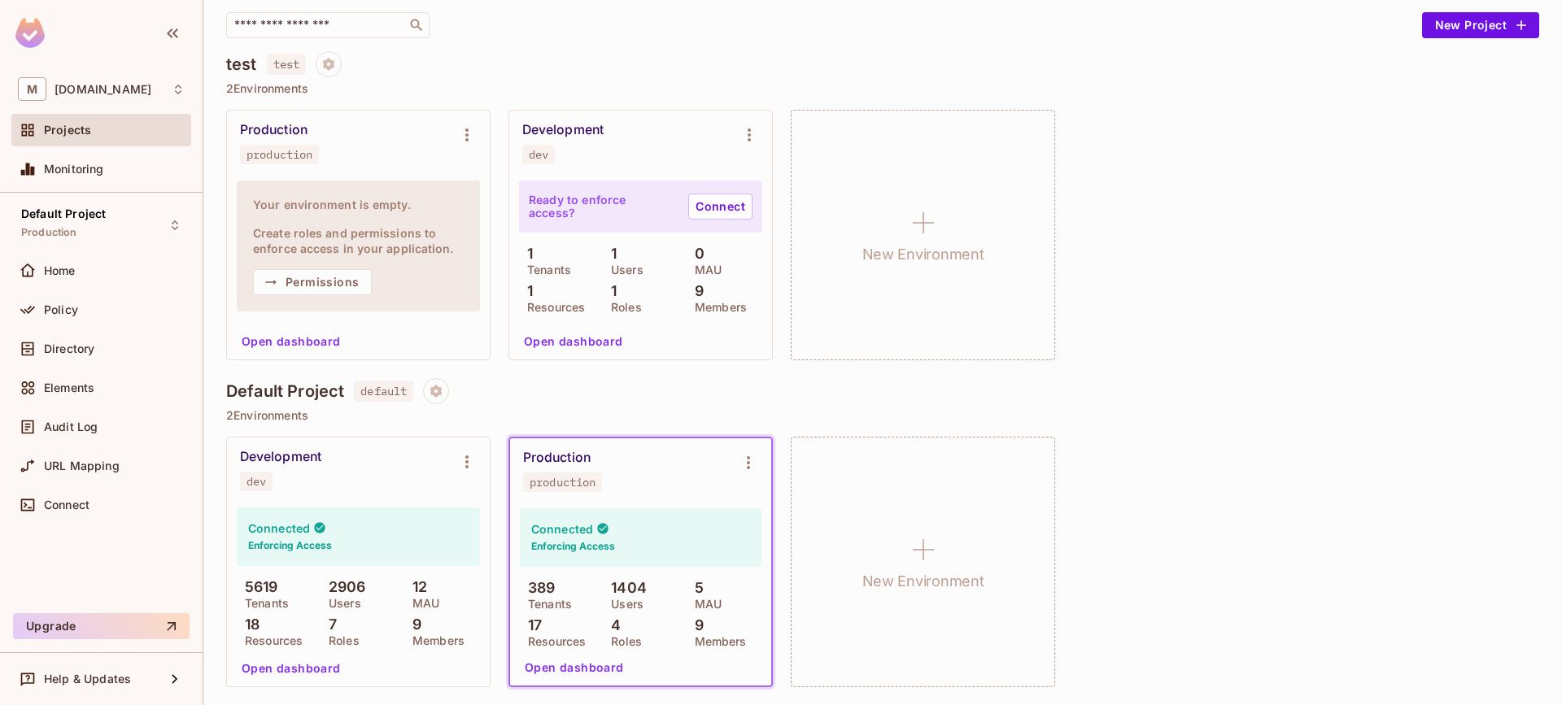
drag, startPoint x: 362, startPoint y: 475, endPoint x: 404, endPoint y: 404, distance: 82.1
click at [372, 459] on div "dev Copy API Key Rotate API Key Edit Environment Delete Environment" at bounding box center [781, 352] width 1562 height 705
click at [439, 378] on button "Project settings" at bounding box center [436, 391] width 26 height 26
click at [828, 392] on div at bounding box center [781, 352] width 1562 height 705
drag, startPoint x: 957, startPoint y: 554, endPoint x: 674, endPoint y: 399, distance: 321.9
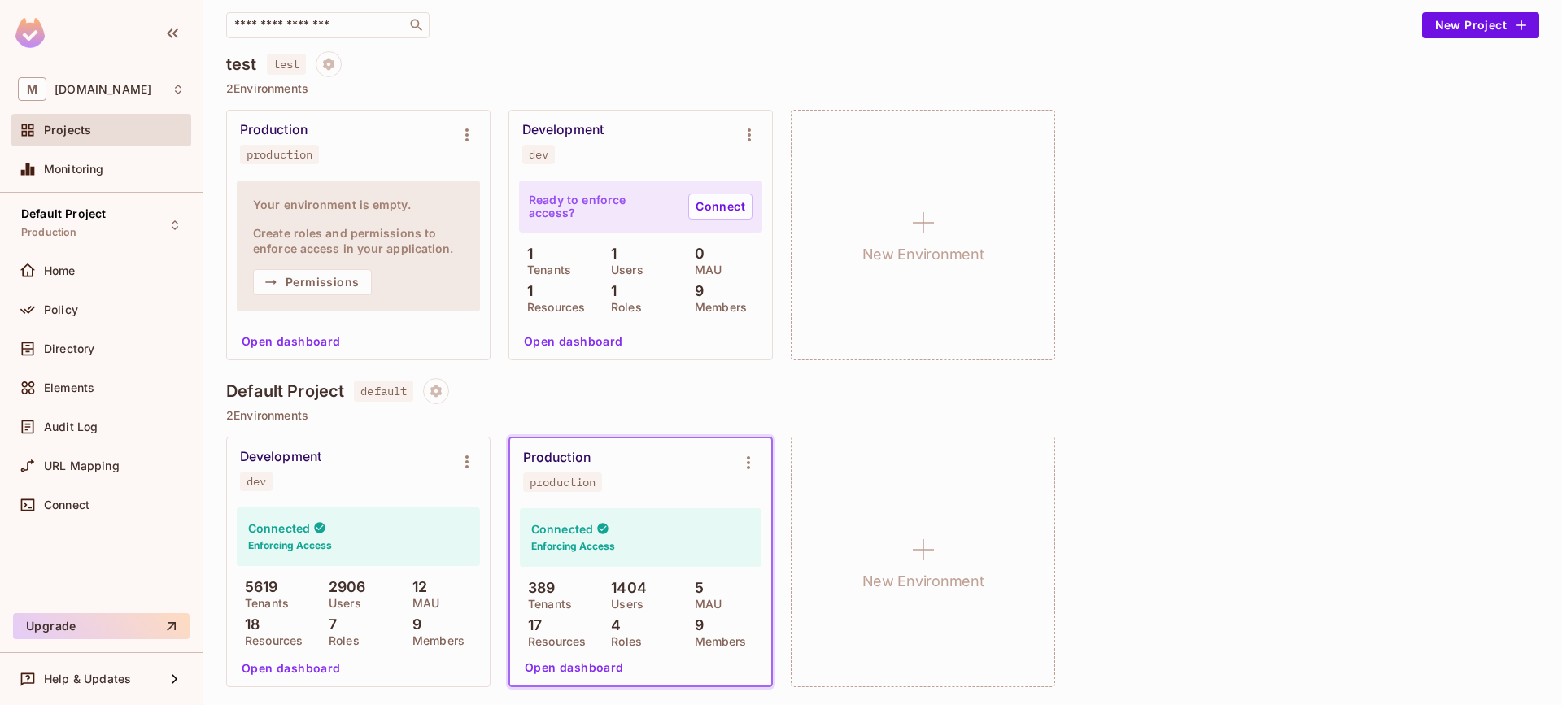
click at [700, 402] on div "Default Project default 2 Environments Development dev Connected Enforcing Acce…" at bounding box center [882, 541] width 1313 height 327
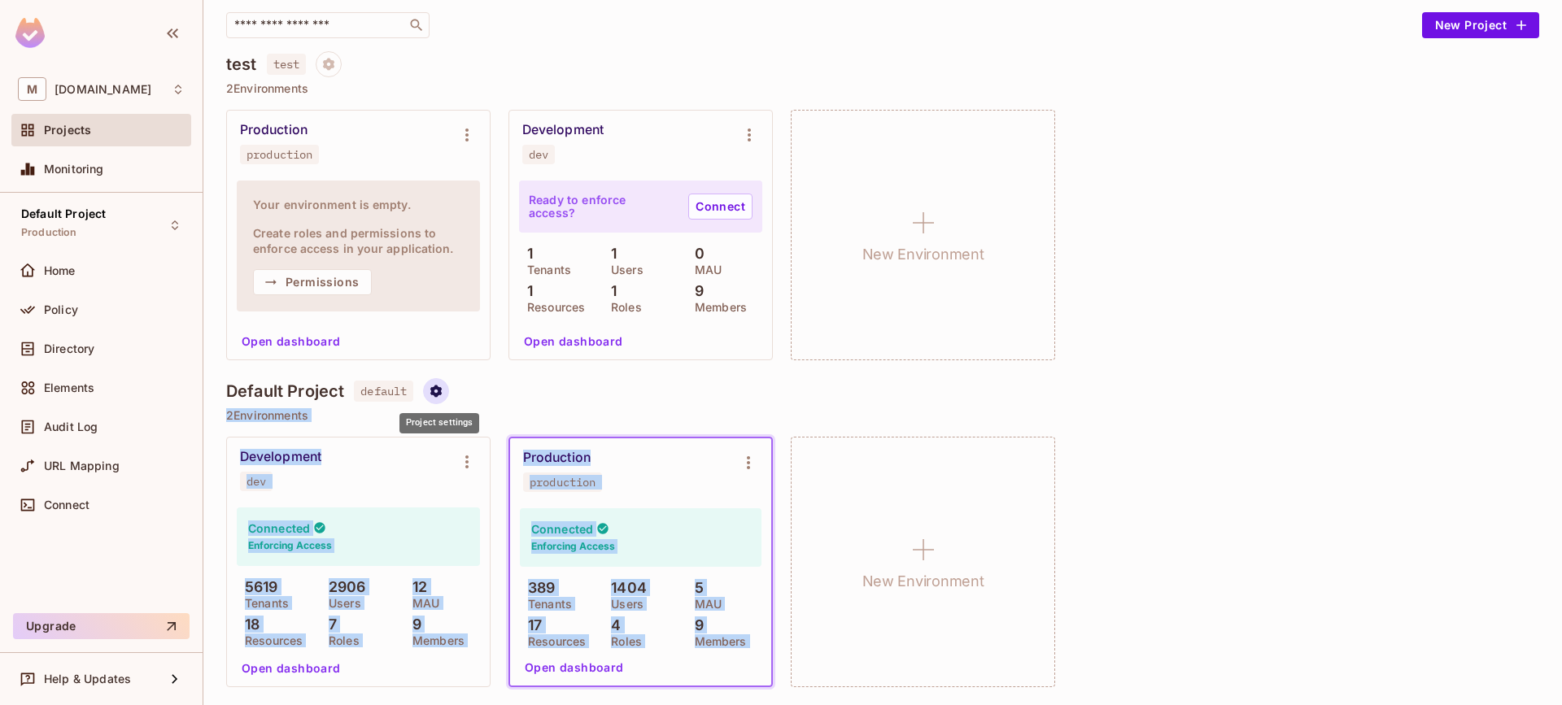
click at [448, 399] on button "Project settings" at bounding box center [436, 391] width 26 height 26
click at [518, 461] on div "Edit Project" at bounding box center [516, 453] width 64 height 16
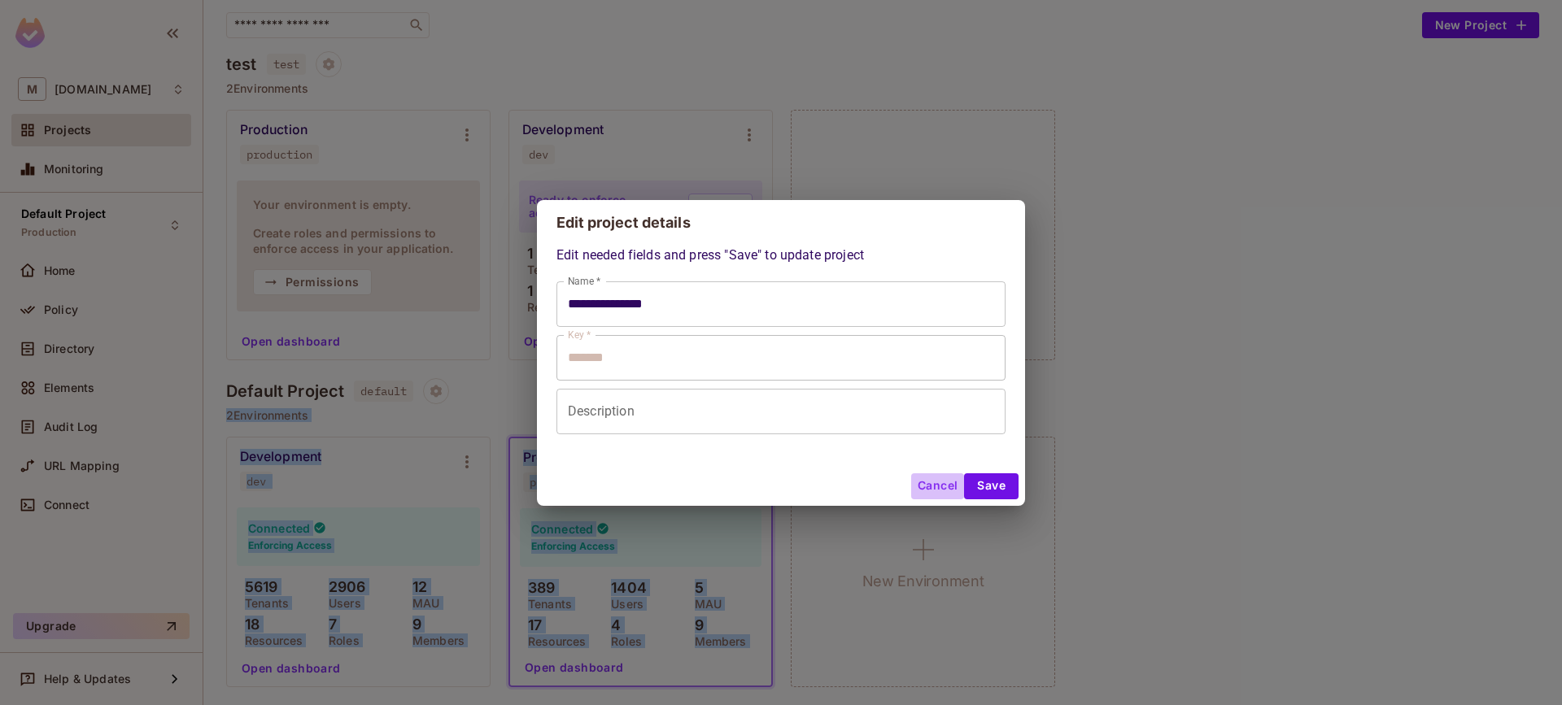
click at [931, 494] on button "Cancel" at bounding box center [937, 487] width 53 height 26
type input "**********"
type input "*******"
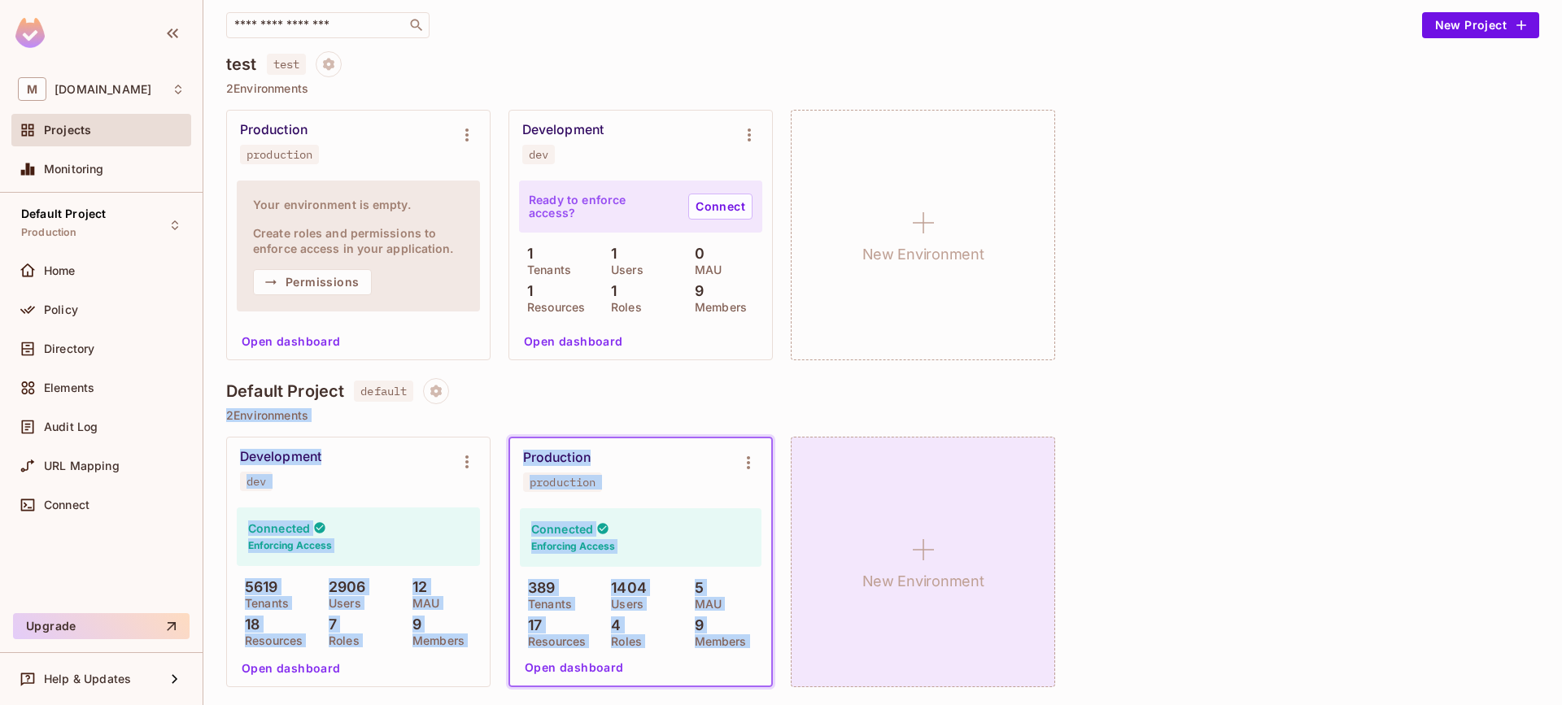
click at [993, 529] on div "New Environment" at bounding box center [923, 562] width 264 height 251
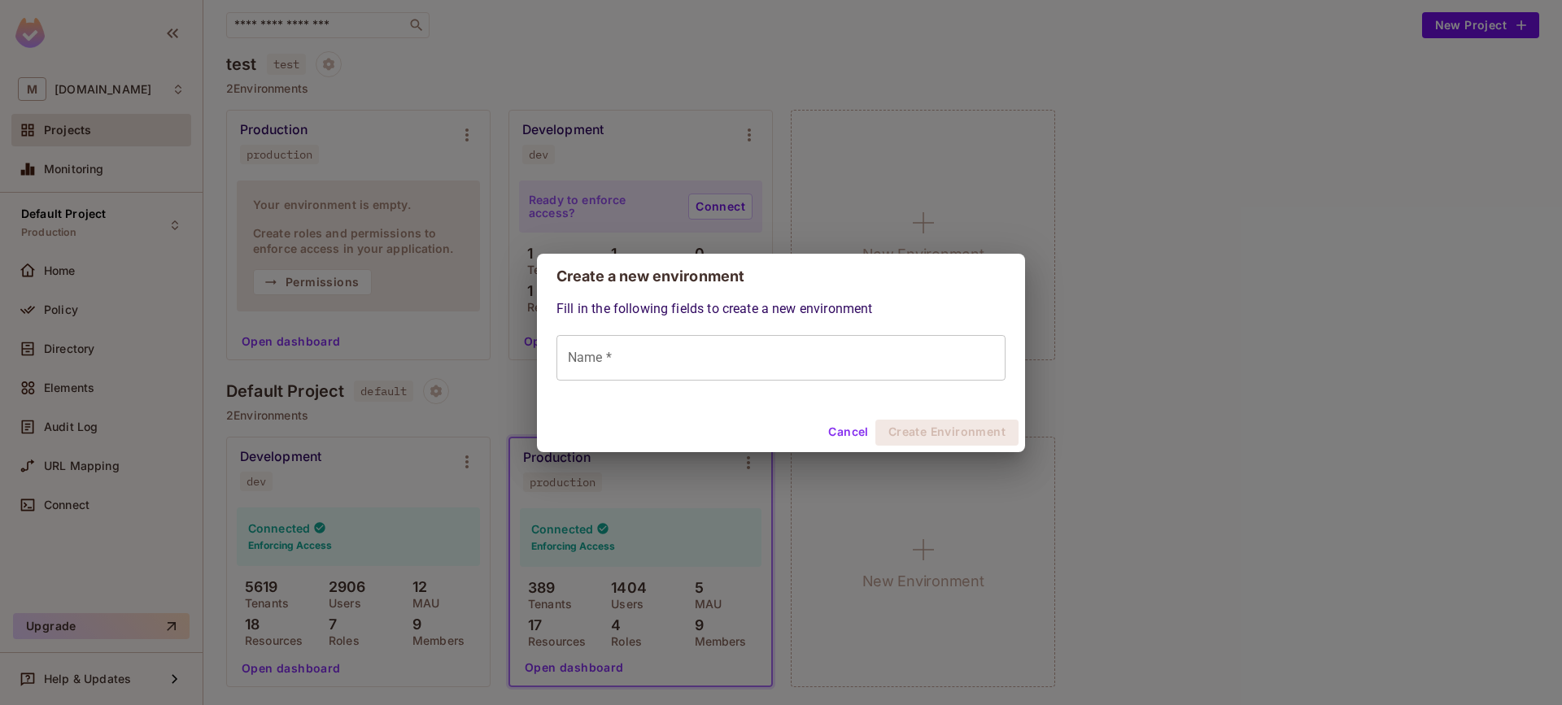
click at [847, 437] on button "Cancel" at bounding box center [848, 433] width 53 height 26
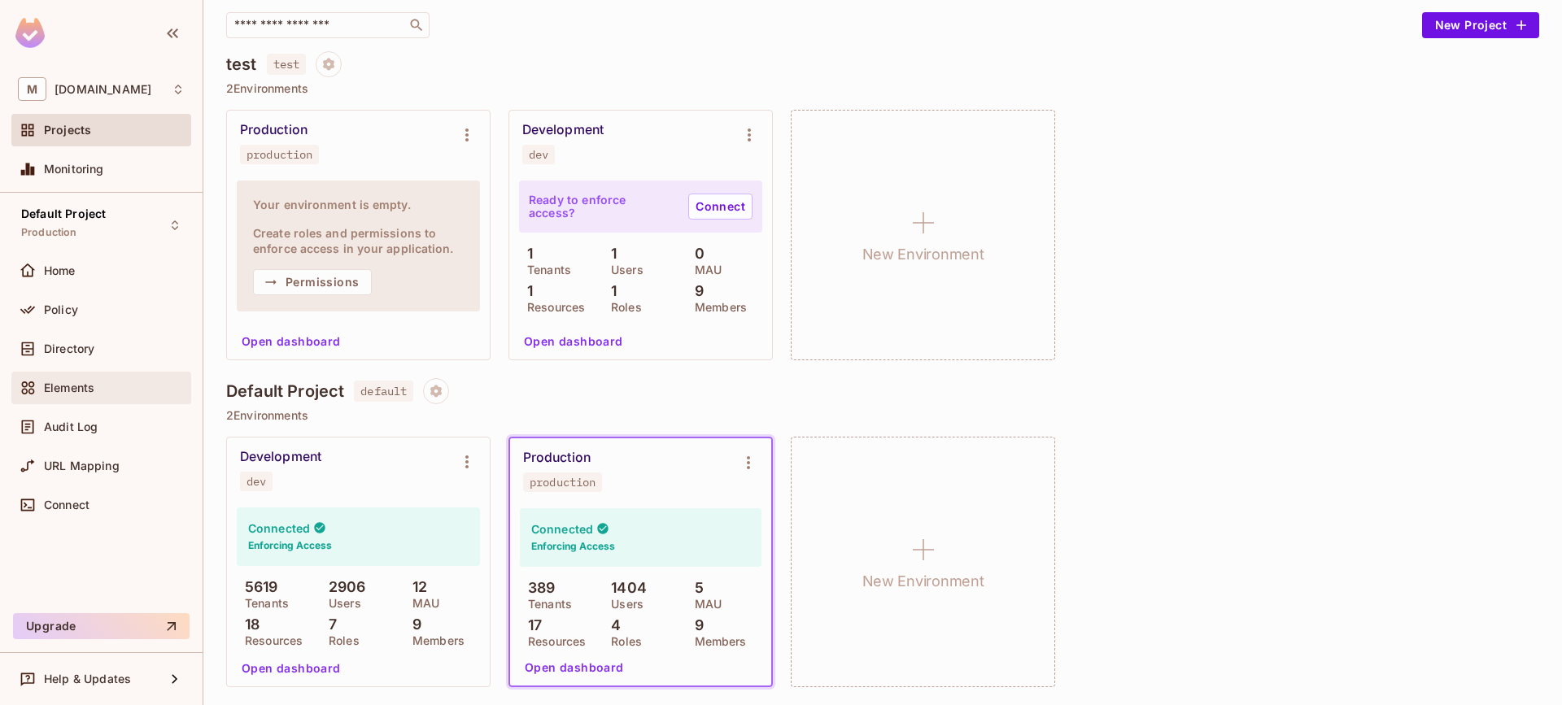
click at [70, 374] on div "Elements" at bounding box center [101, 388] width 180 height 33
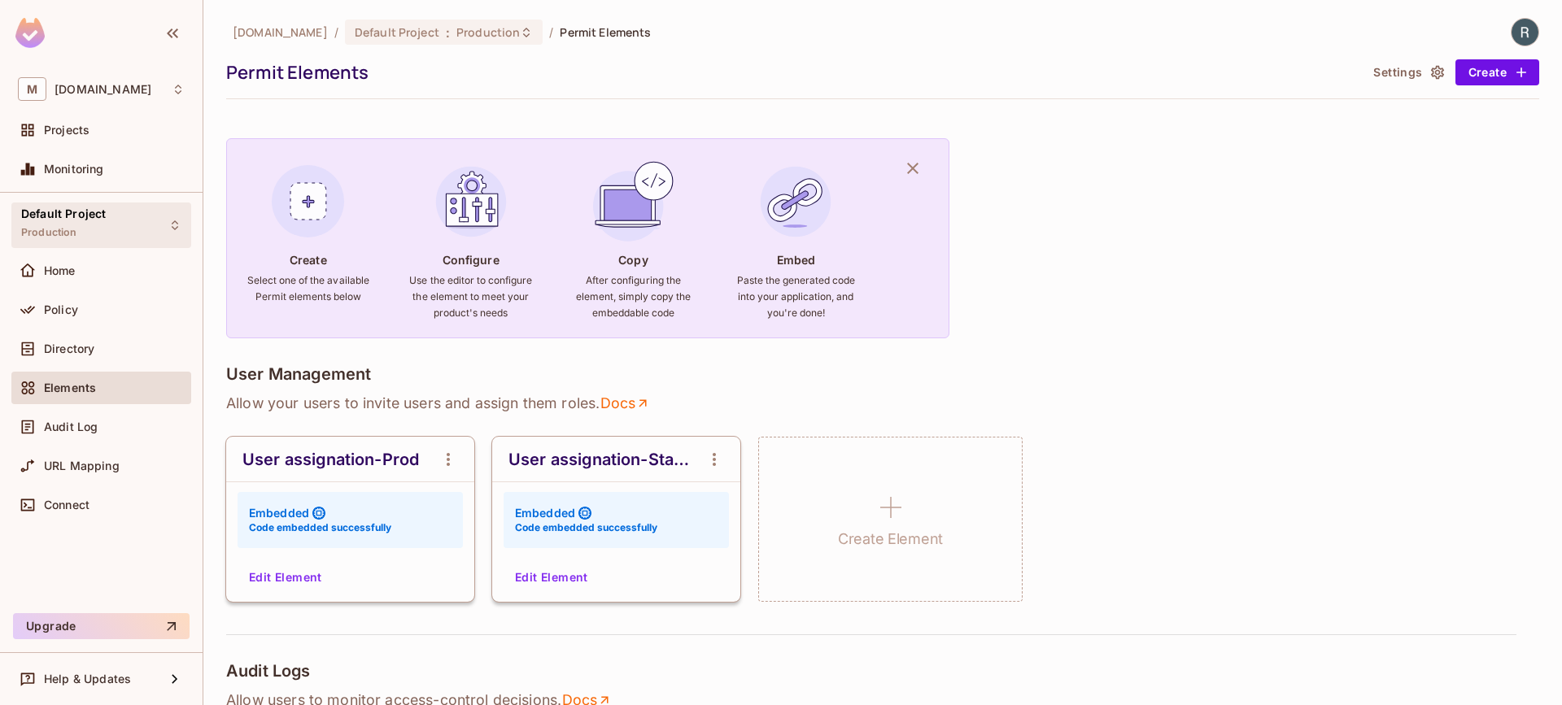
click at [100, 211] on span "Default Project" at bounding box center [63, 213] width 85 height 13
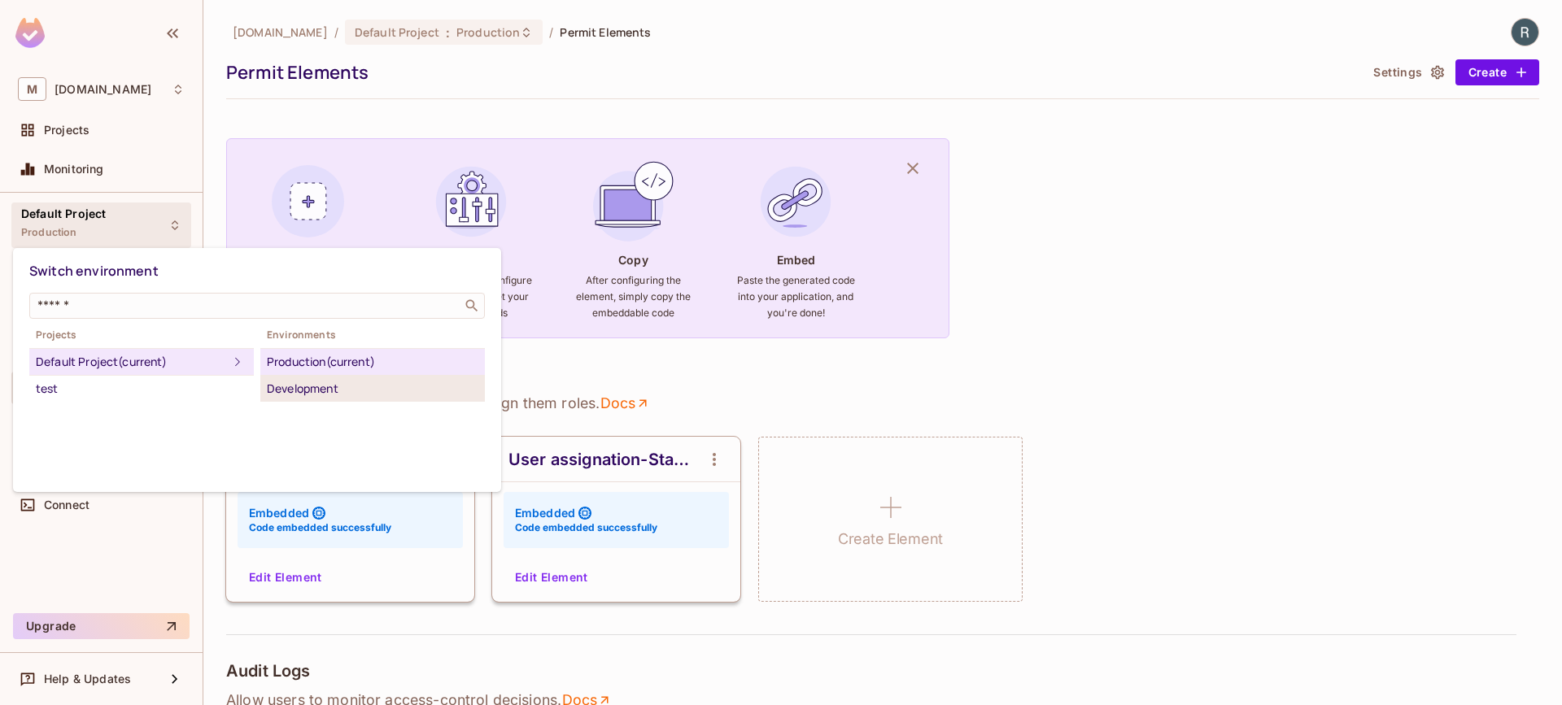
click at [290, 391] on div "Development" at bounding box center [373, 389] width 212 height 20
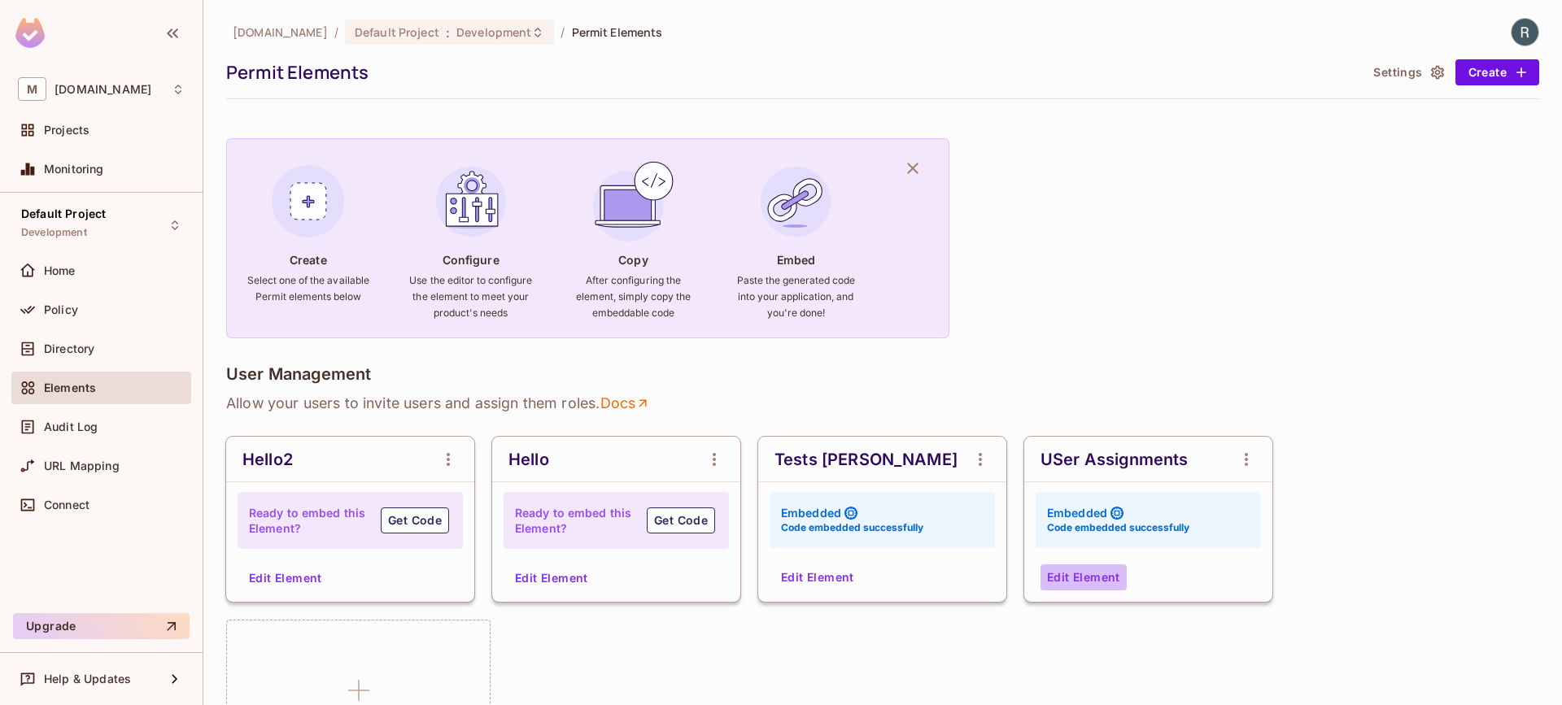
click at [1072, 583] on button "Edit Element" at bounding box center [1084, 578] width 86 height 26
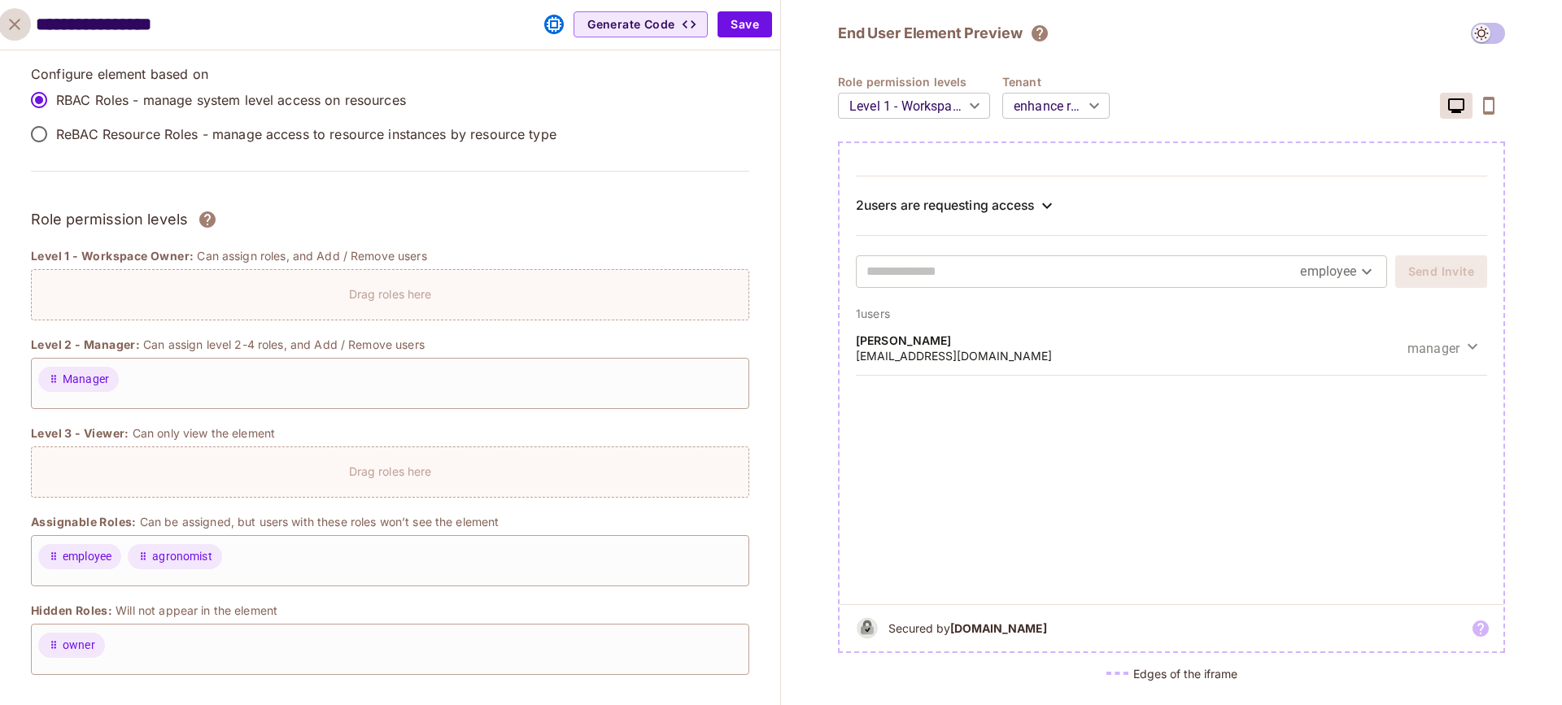
click at [2, 24] on button "close" at bounding box center [14, 24] width 33 height 33
type input "******"
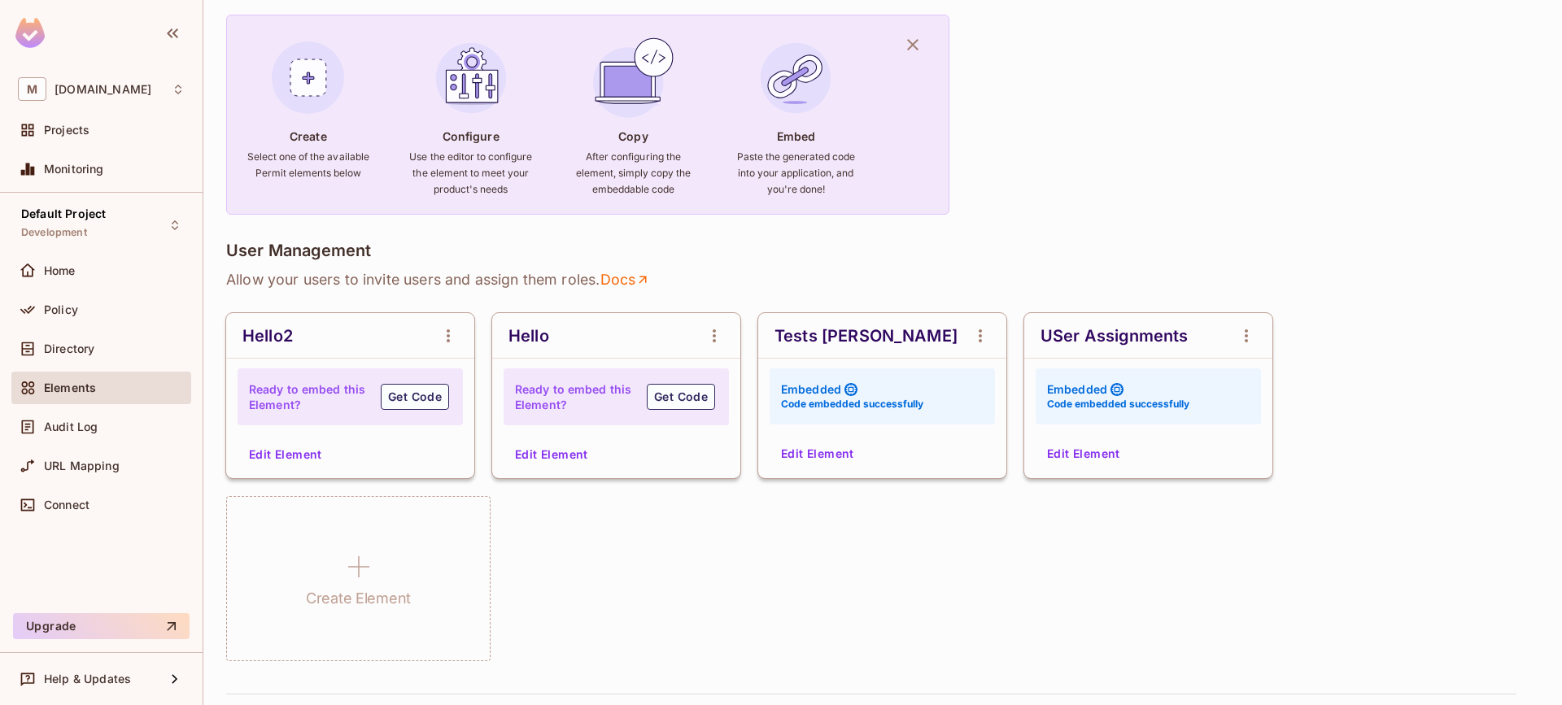
scroll to position [260, 0]
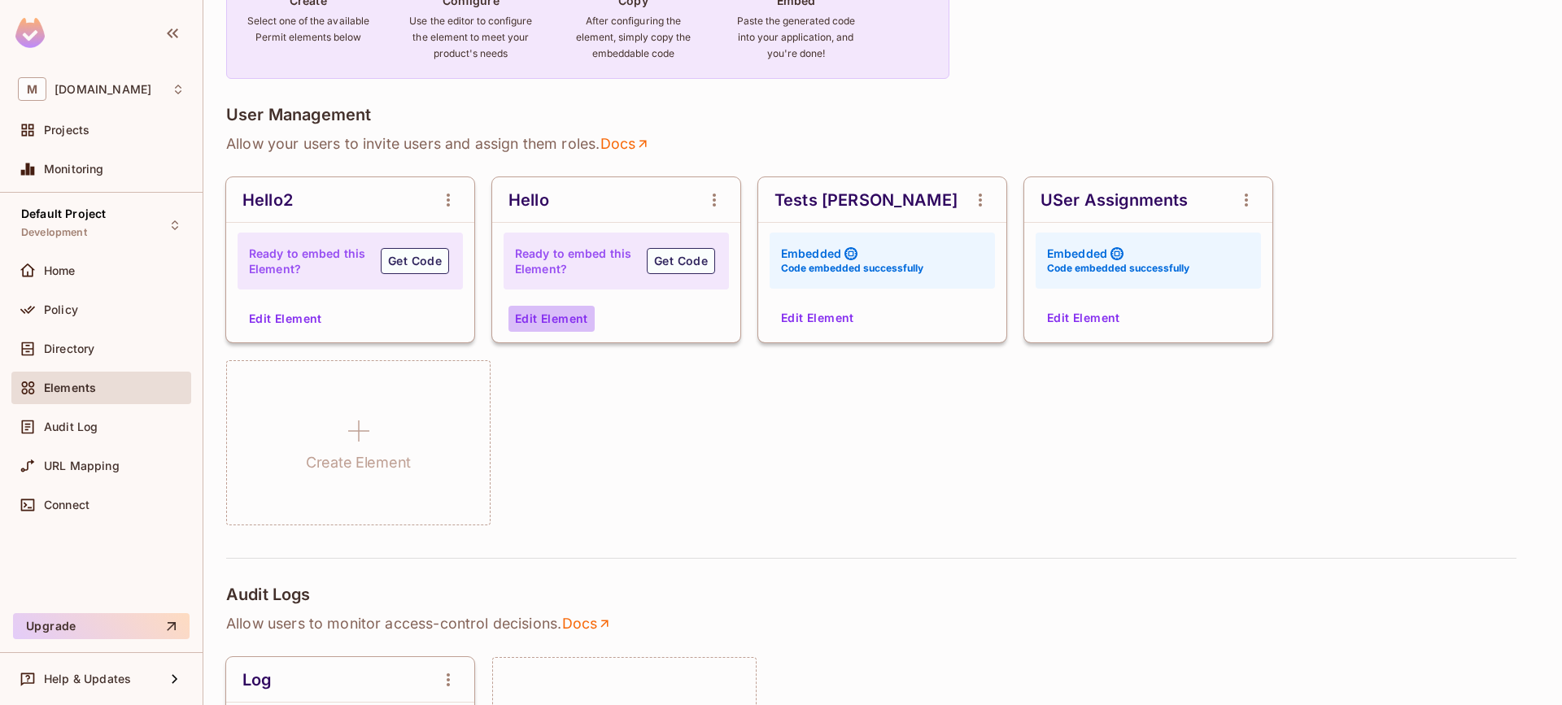
click at [557, 316] on button "Edit Element" at bounding box center [552, 319] width 86 height 26
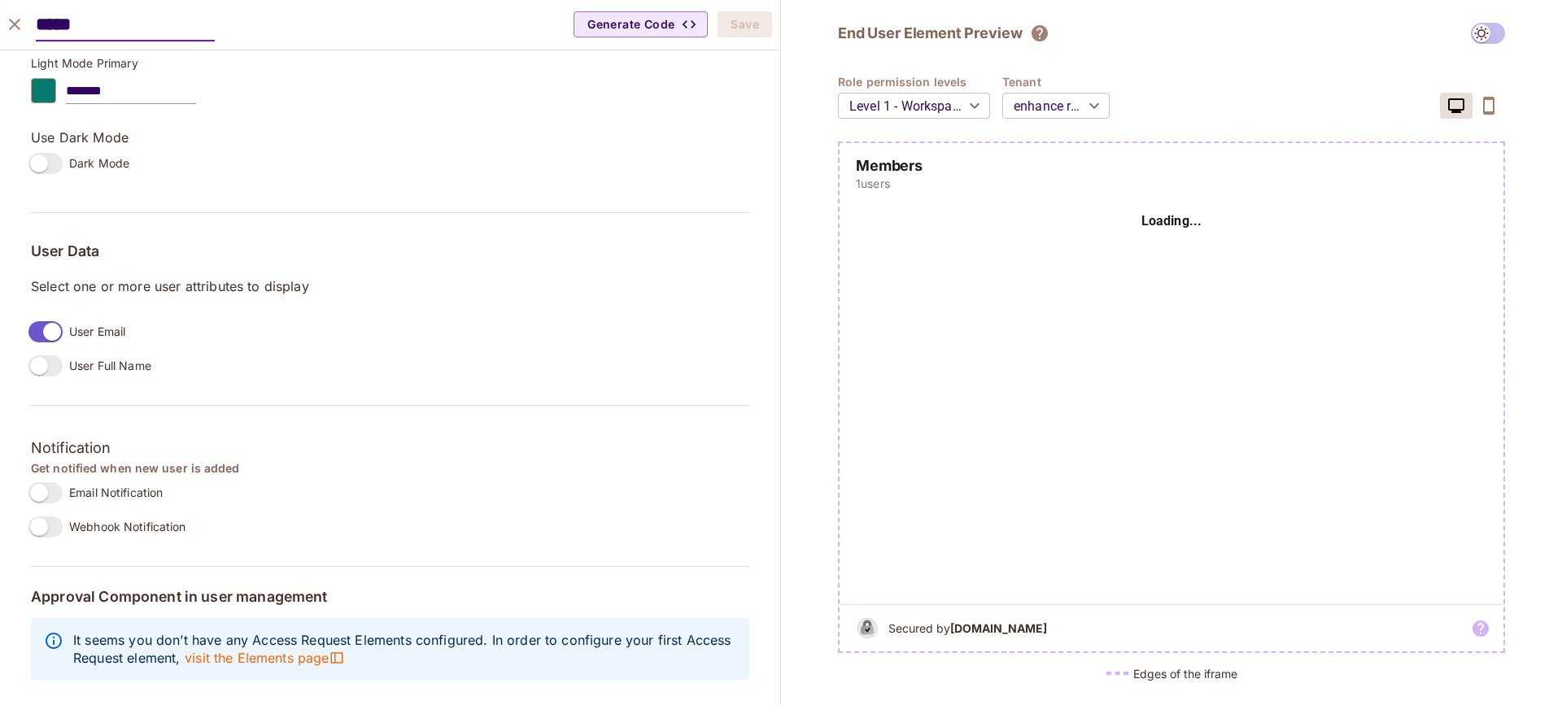
scroll to position [0, 0]
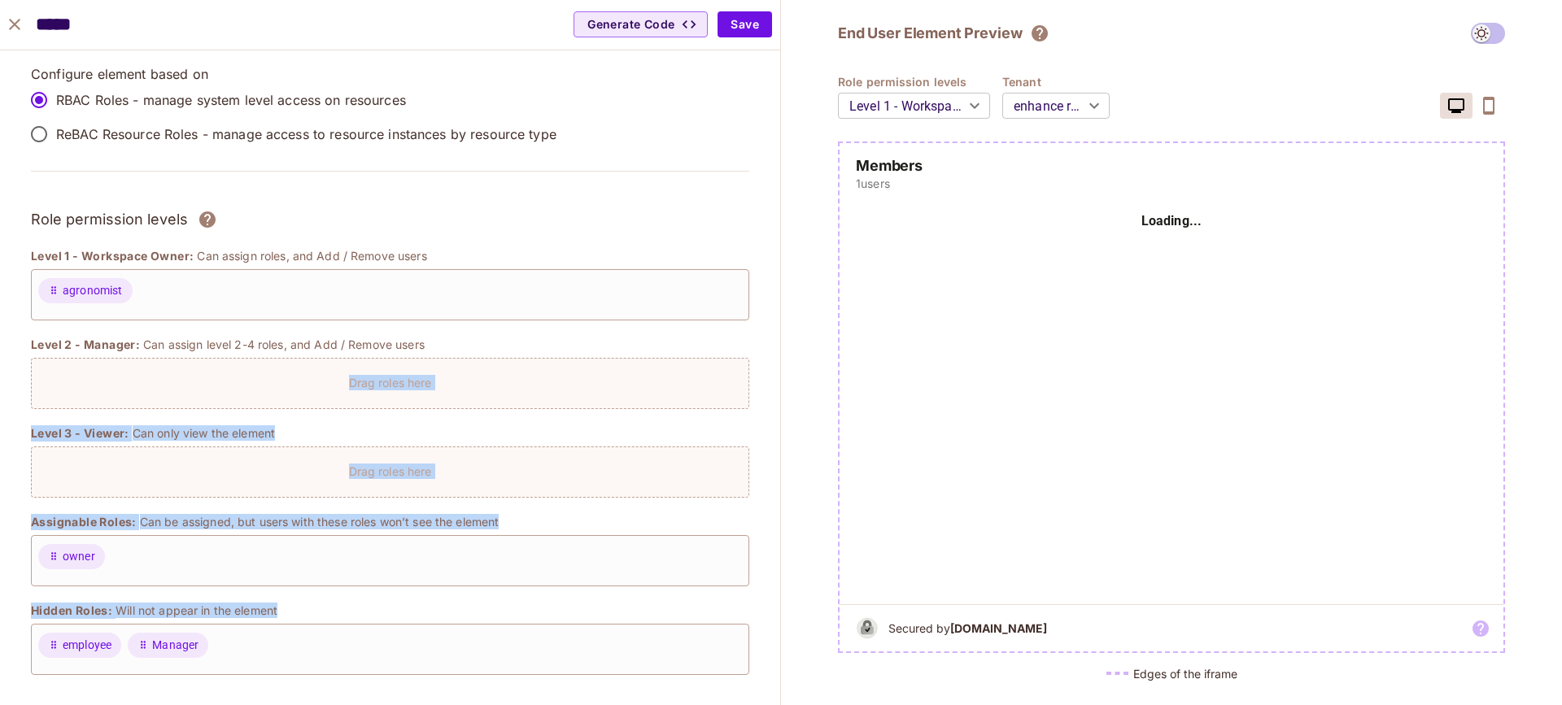
drag, startPoint x: 87, startPoint y: 626, endPoint x: 146, endPoint y: 603, distance: 63.6
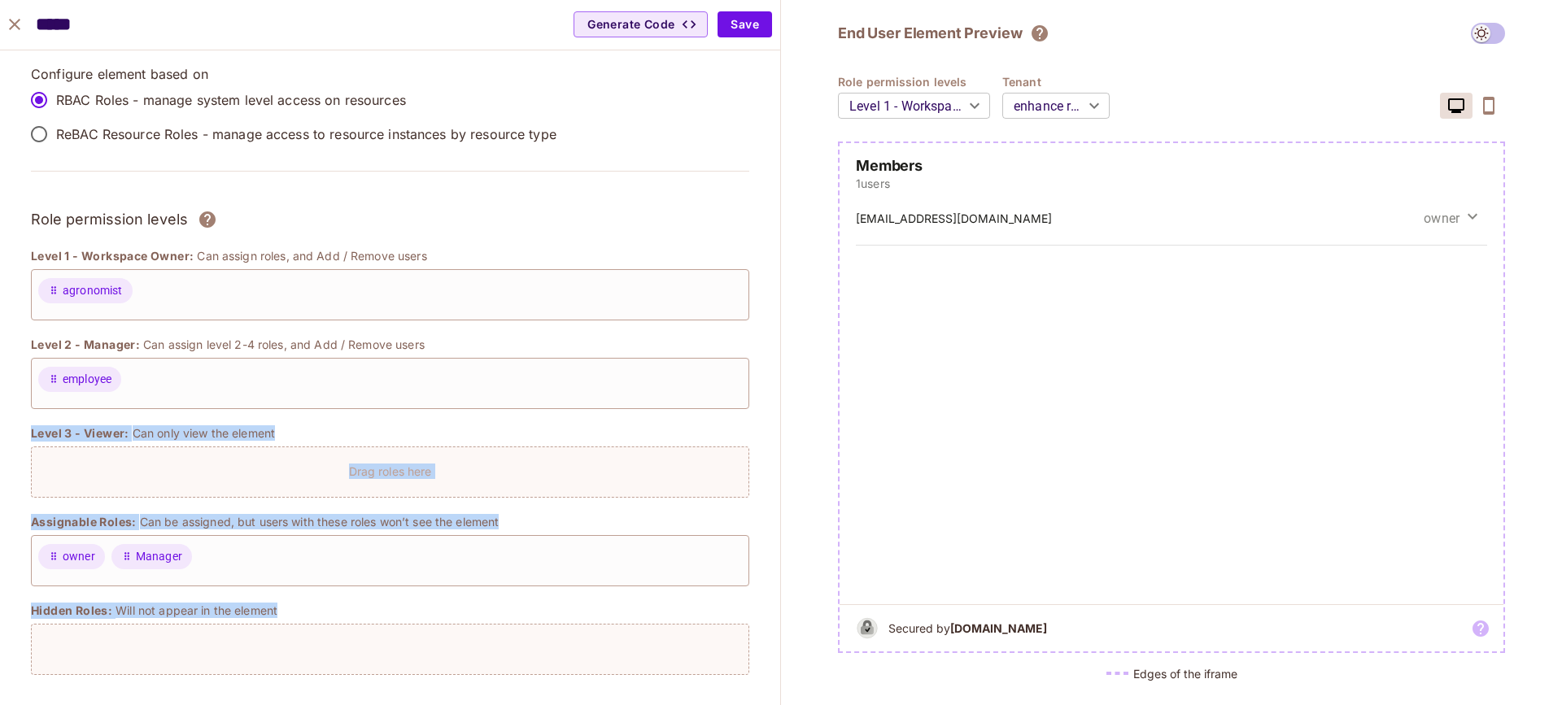
click at [16, 24] on icon "close" at bounding box center [15, 25] width 20 height 20
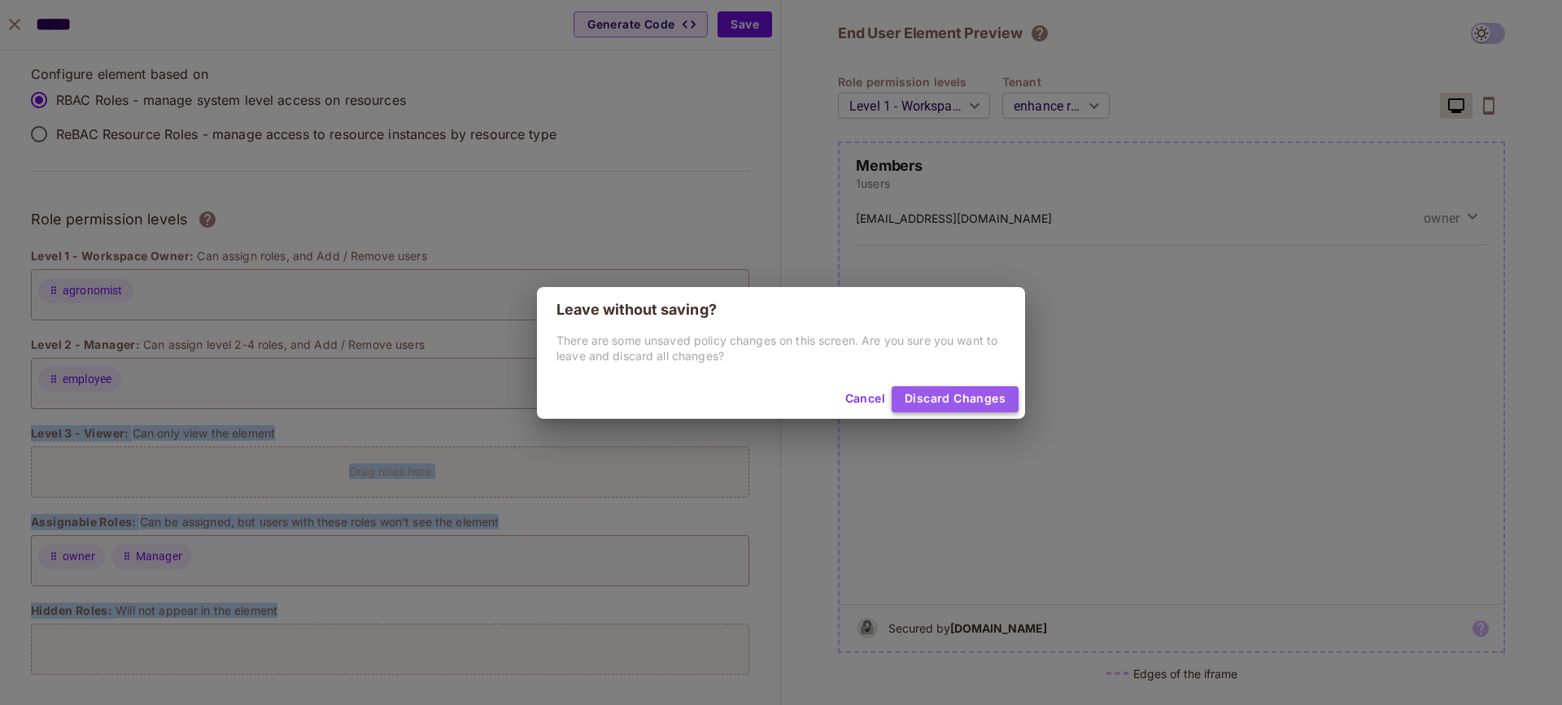
click at [955, 391] on button "Discard Changes" at bounding box center [955, 399] width 127 height 26
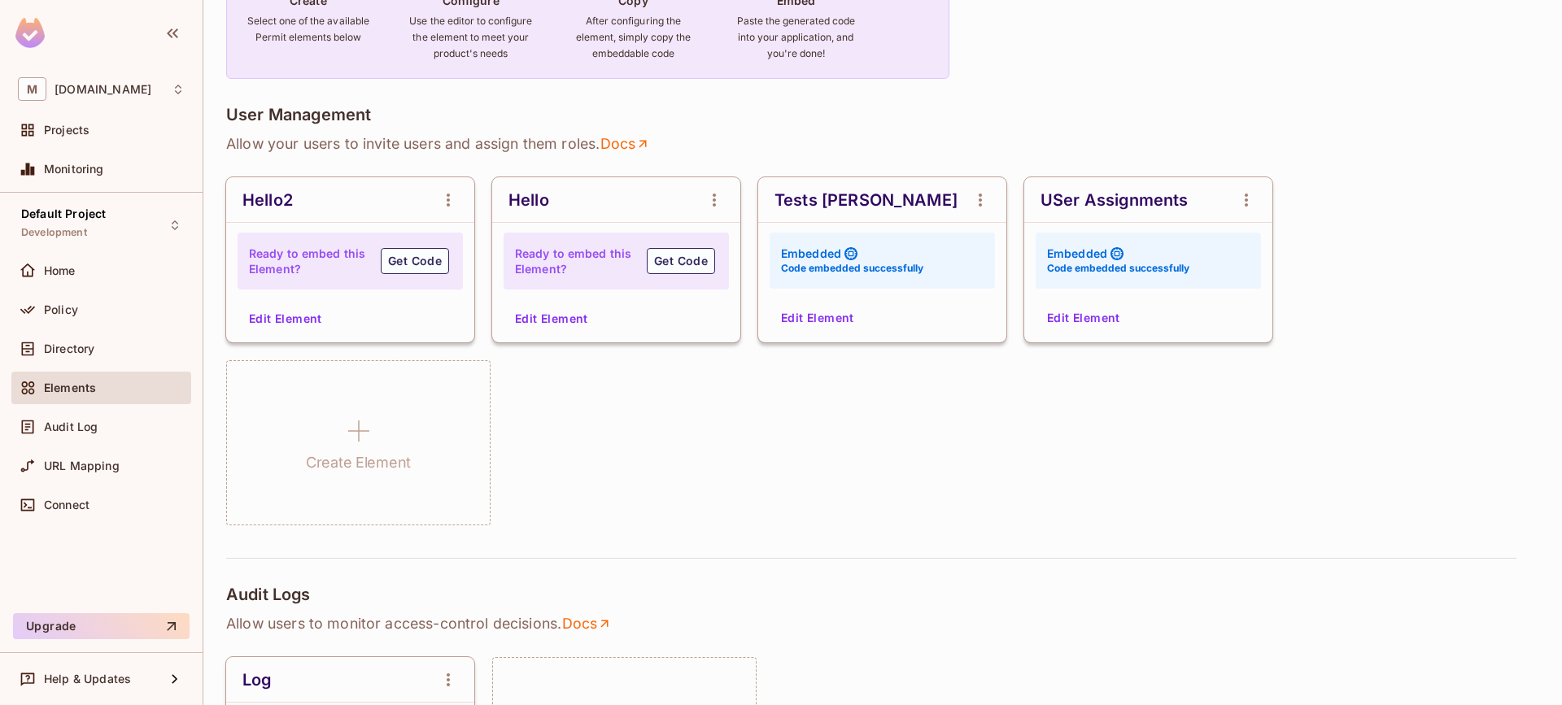
click at [120, 197] on div "Default Project Development Home Policy Directory Elements Audit Log URL Mappin…" at bounding box center [101, 400] width 203 height 414
click at [122, 217] on div "Default Project Development" at bounding box center [101, 225] width 180 height 45
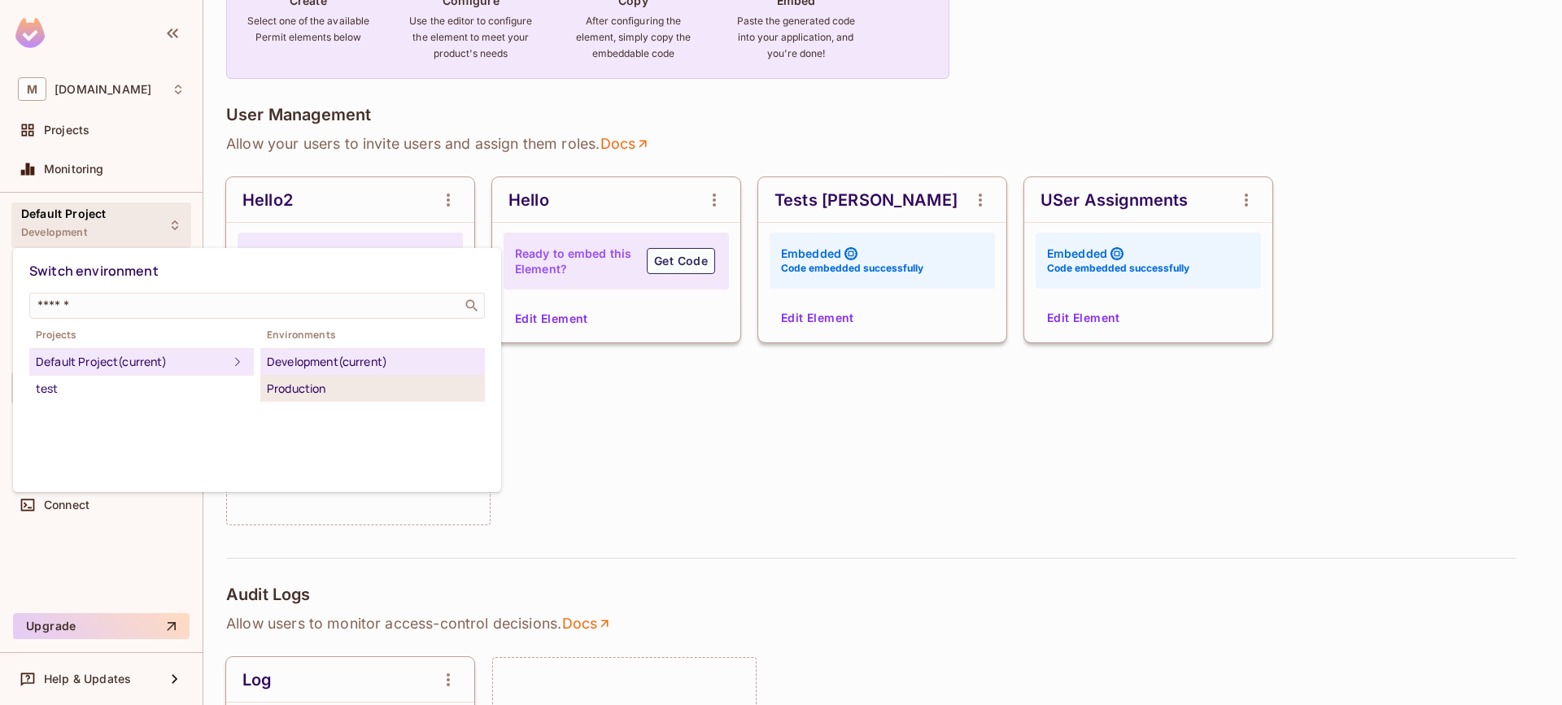
drag, startPoint x: 303, startPoint y: 374, endPoint x: 307, endPoint y: 384, distance: 10.3
click at [303, 374] on li "Development (current)" at bounding box center [372, 362] width 225 height 27
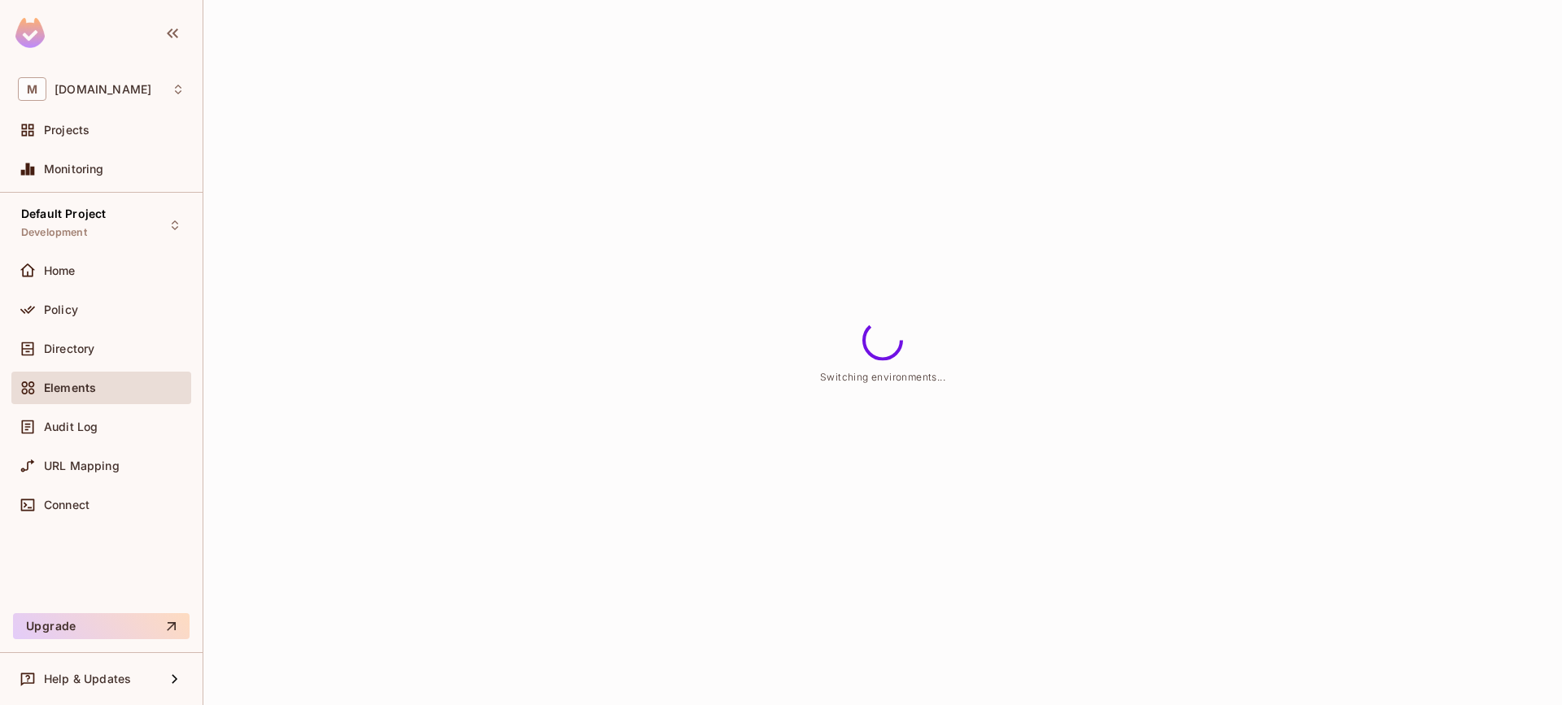
click at [308, 386] on div "Switch environment ​ Projects Default Project (current) test Environments Devel…" at bounding box center [196, 317] width 366 height 138
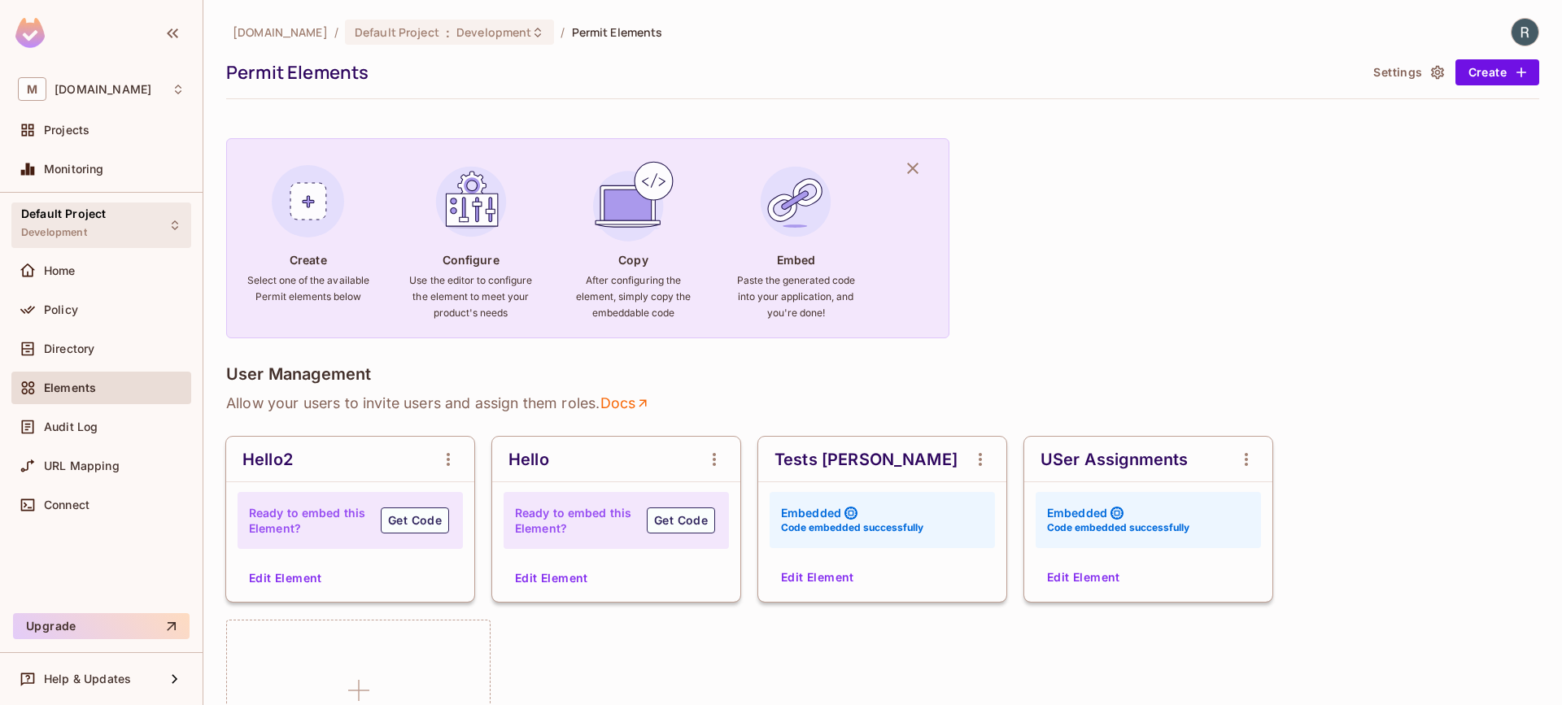
click at [122, 221] on div "Default Project Development" at bounding box center [101, 225] width 180 height 45
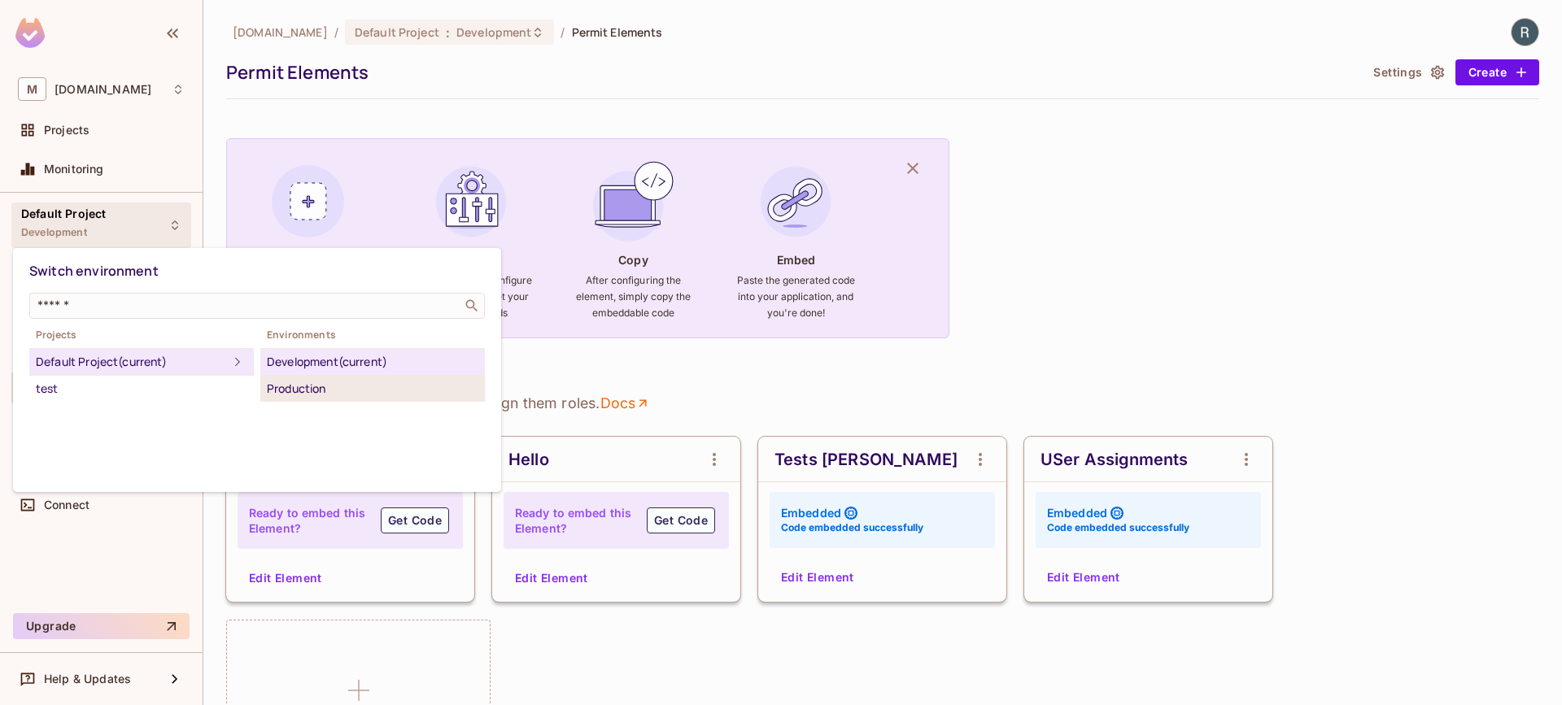
click at [282, 391] on div "Production" at bounding box center [373, 389] width 212 height 20
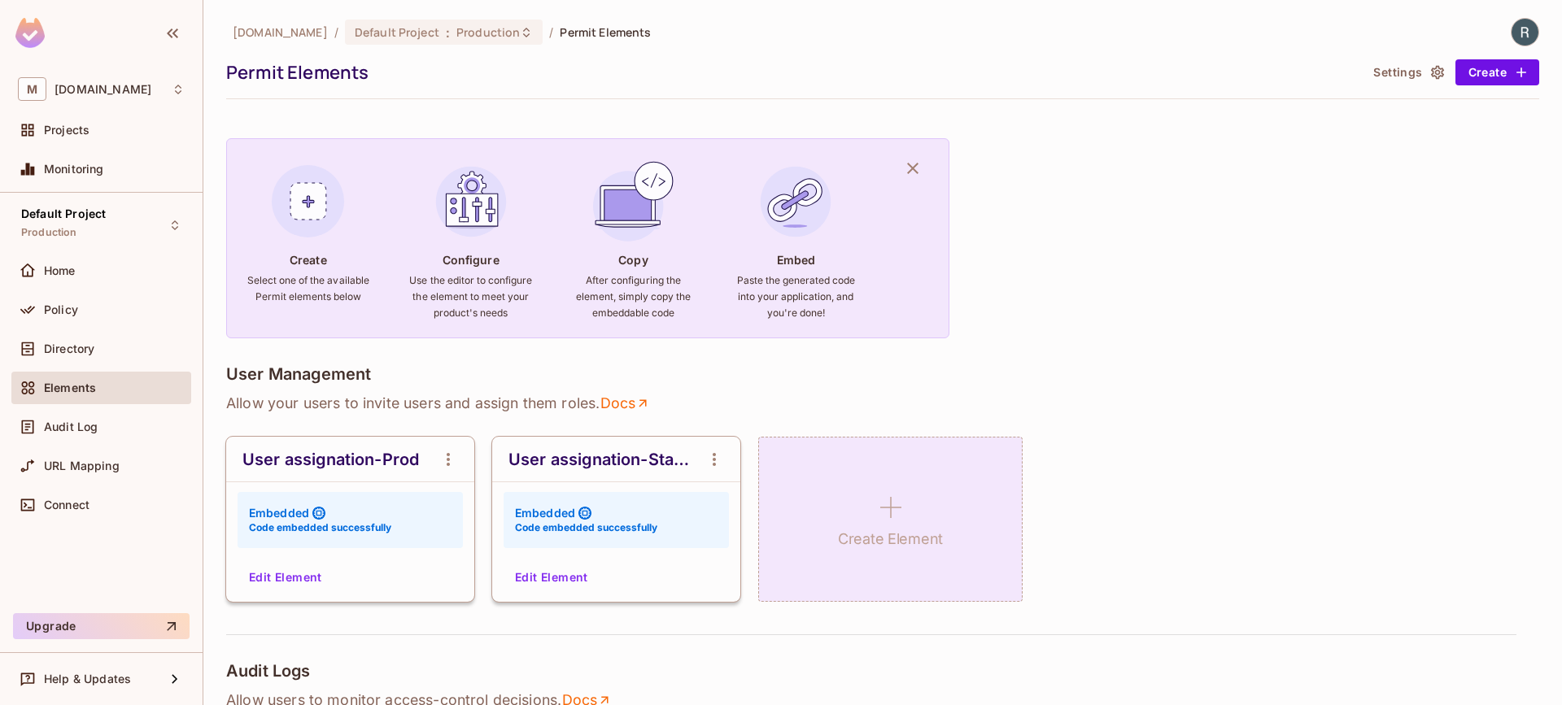
scroll to position [48, 0]
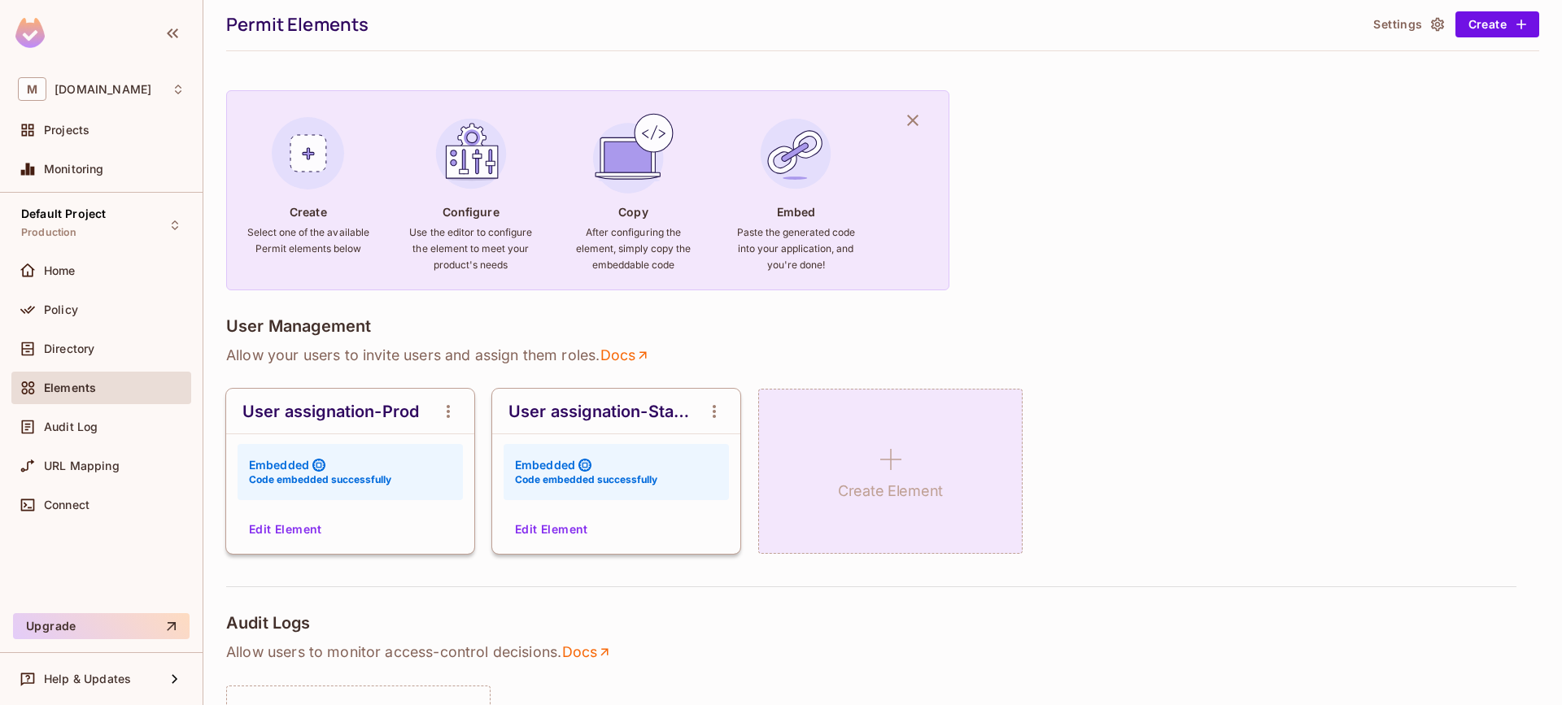
click at [895, 487] on h1 "Create Element" at bounding box center [890, 491] width 105 height 24
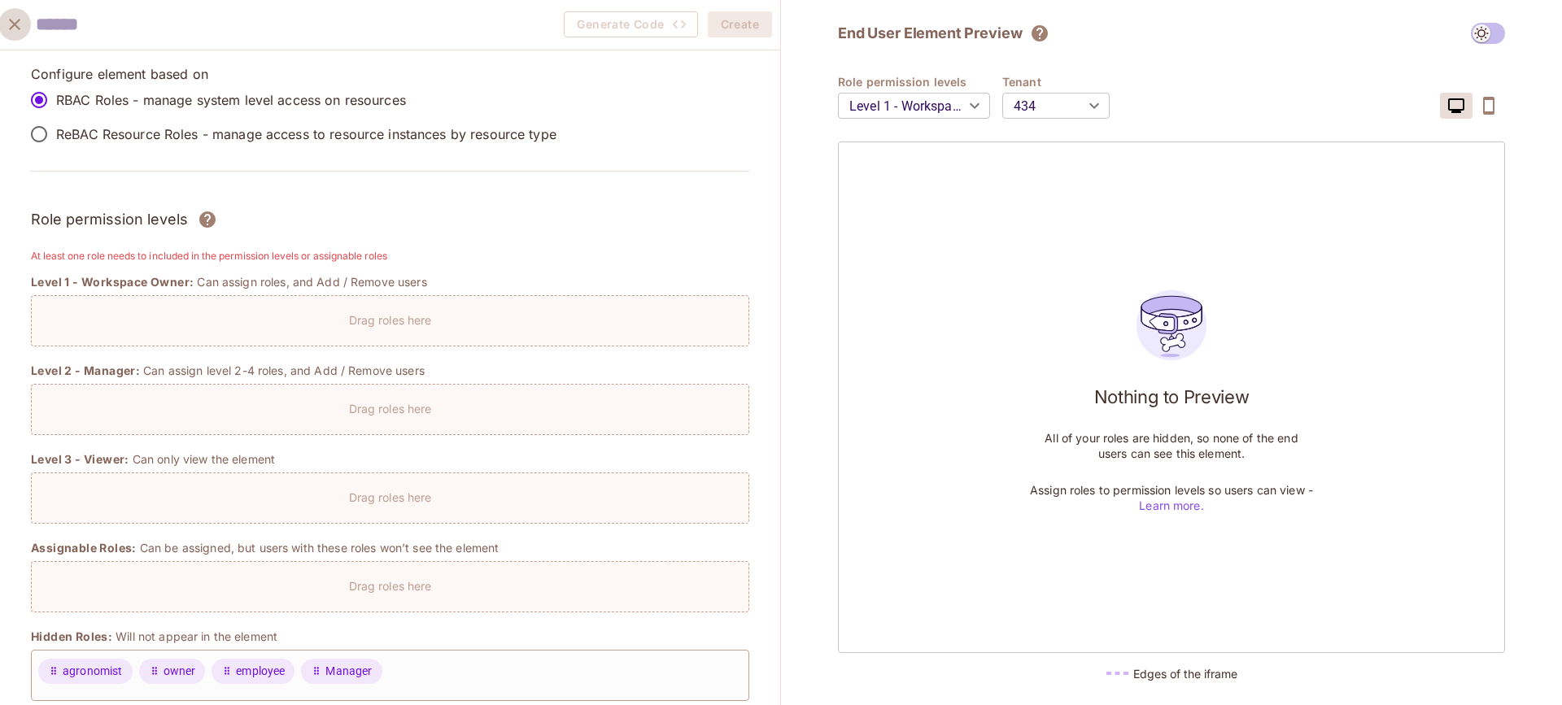
click at [11, 31] on icon "close" at bounding box center [15, 25] width 20 height 20
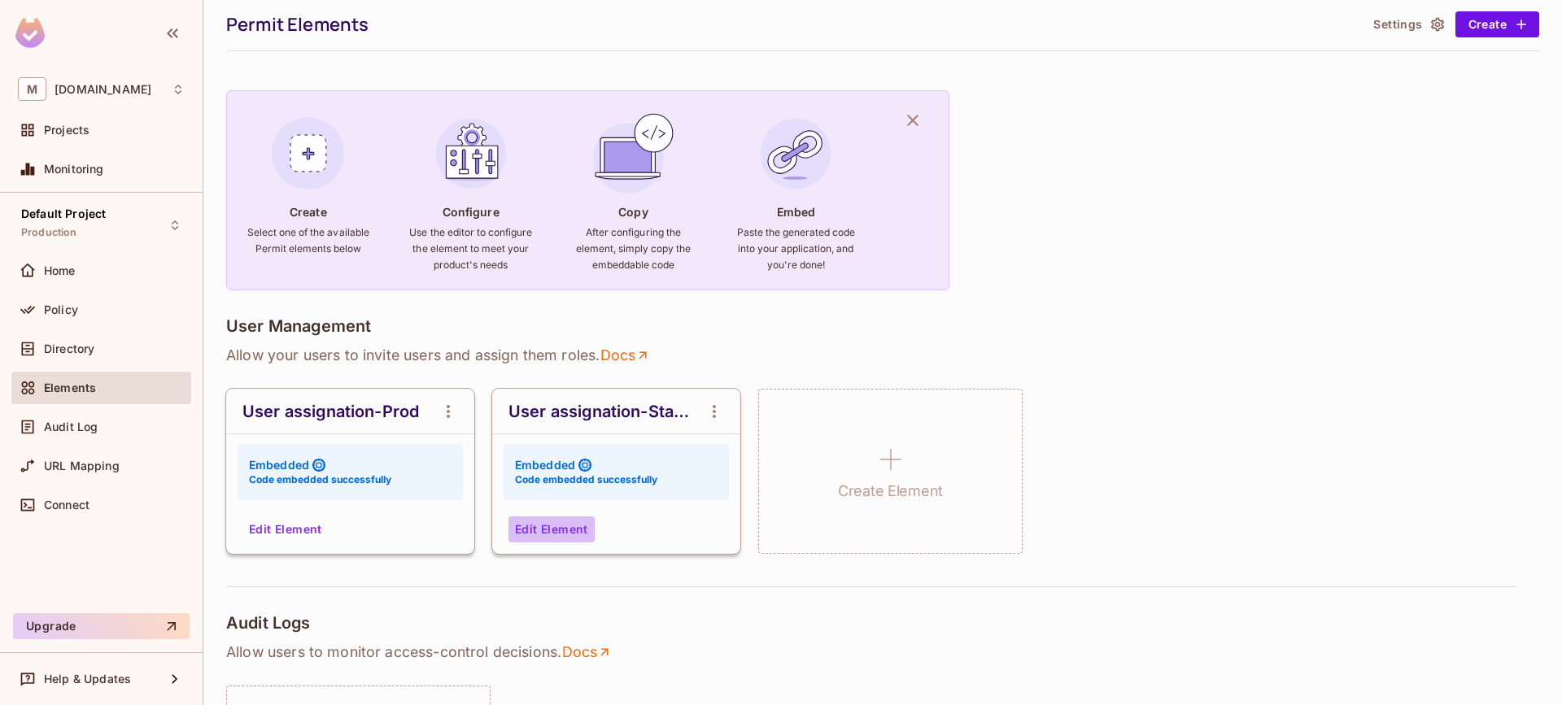
click at [555, 530] on button "Edit Element" at bounding box center [552, 530] width 86 height 26
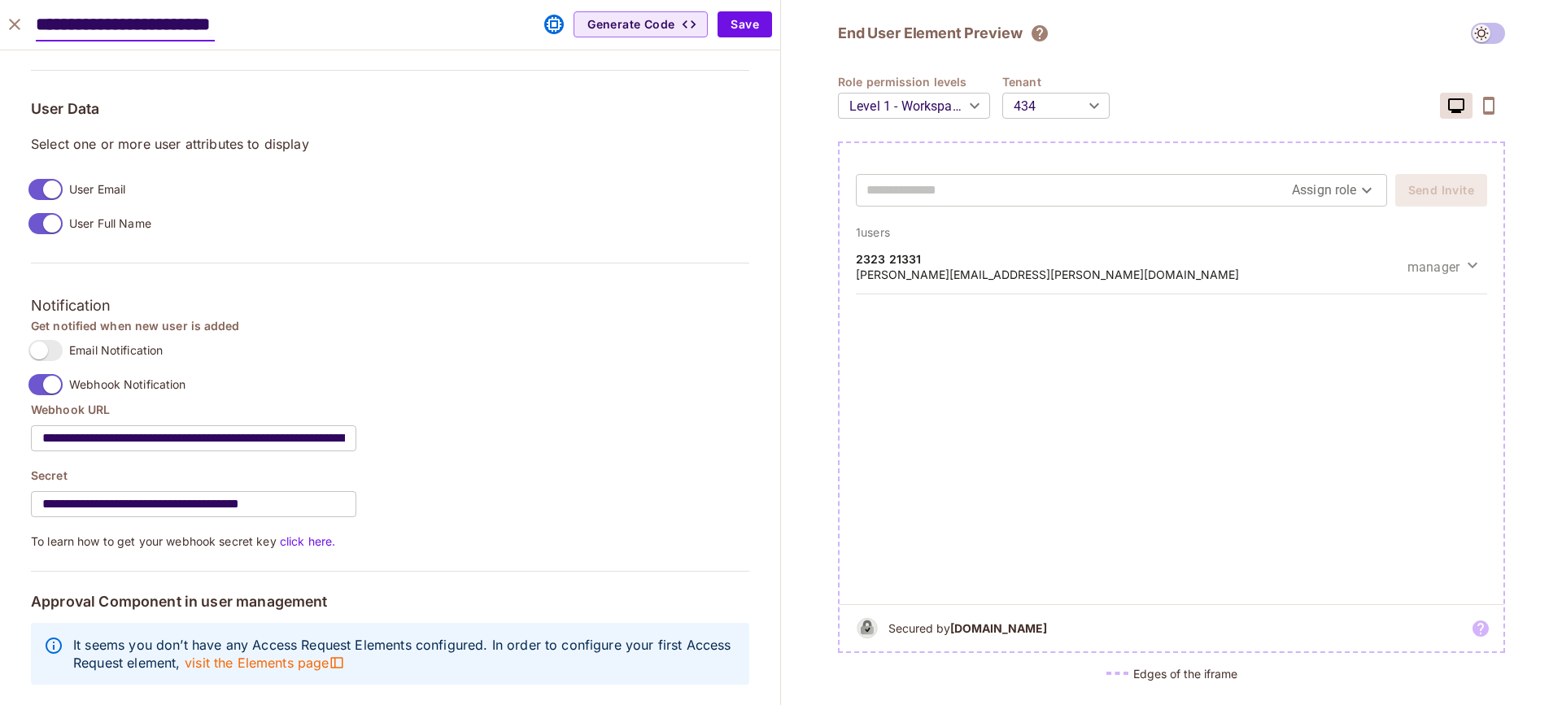
scroll to position [1198, 0]
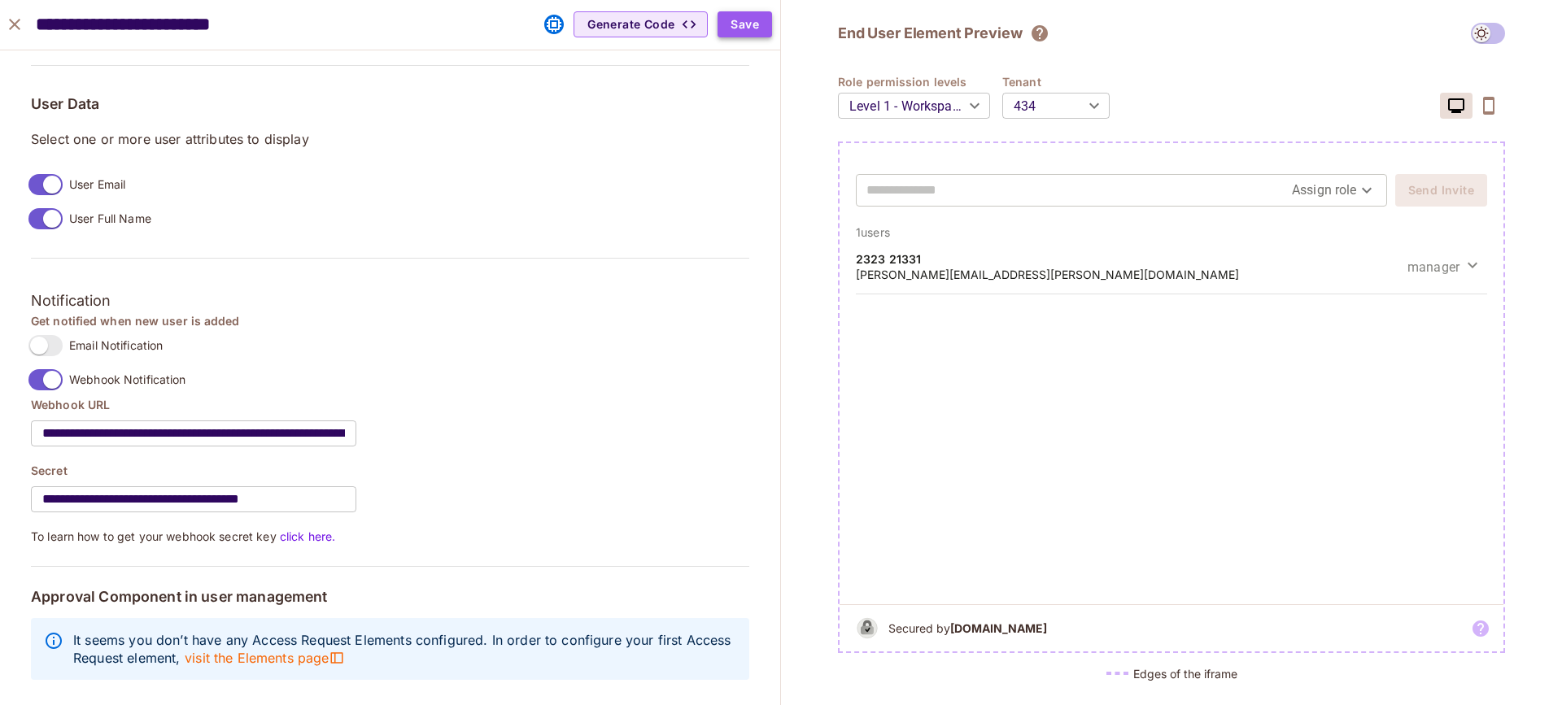
click at [739, 32] on button "Save" at bounding box center [745, 24] width 55 height 26
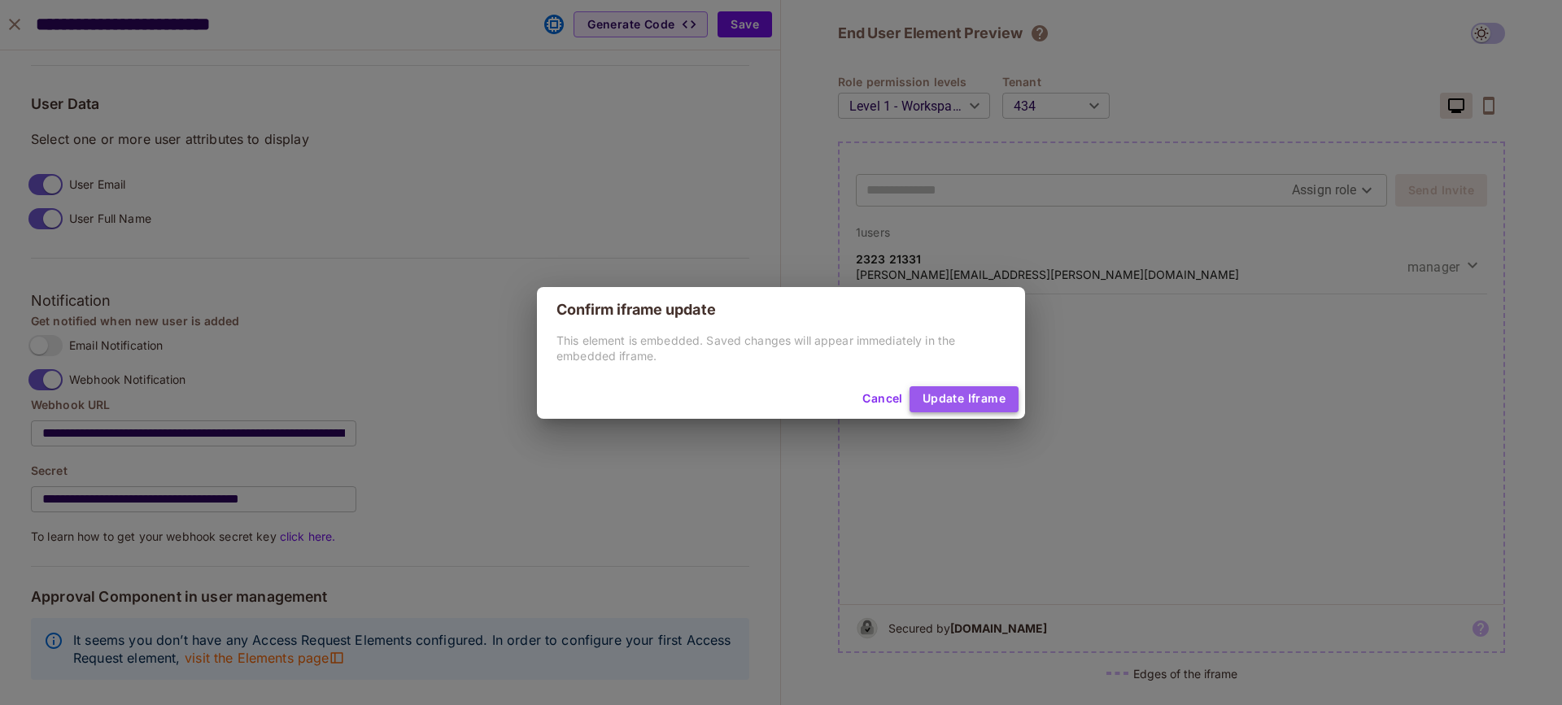
click at [961, 404] on button "Update Iframe" at bounding box center [964, 399] width 109 height 26
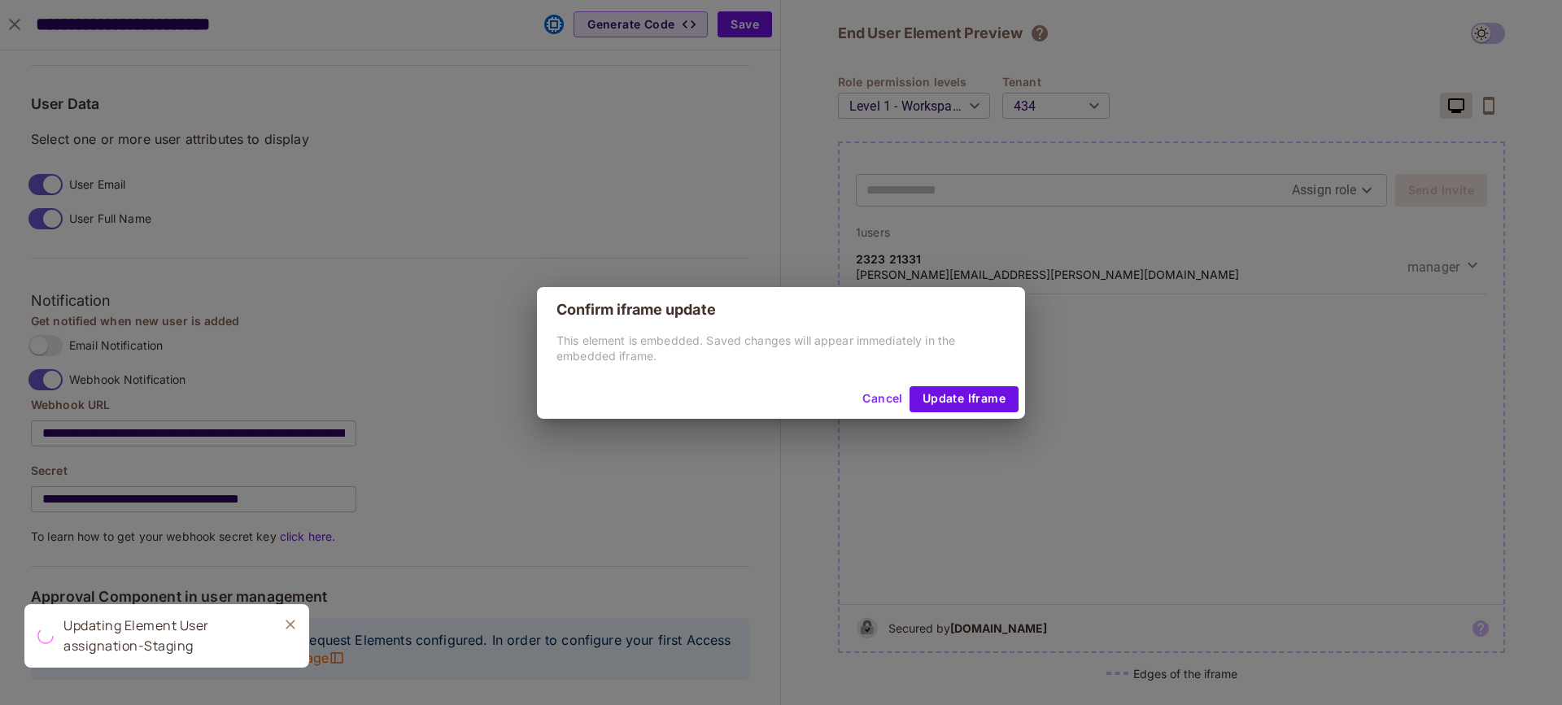
click at [677, 172] on div "Confirm iframe update This element is embedded. Saved changes will appear immed…" at bounding box center [781, 352] width 1562 height 705
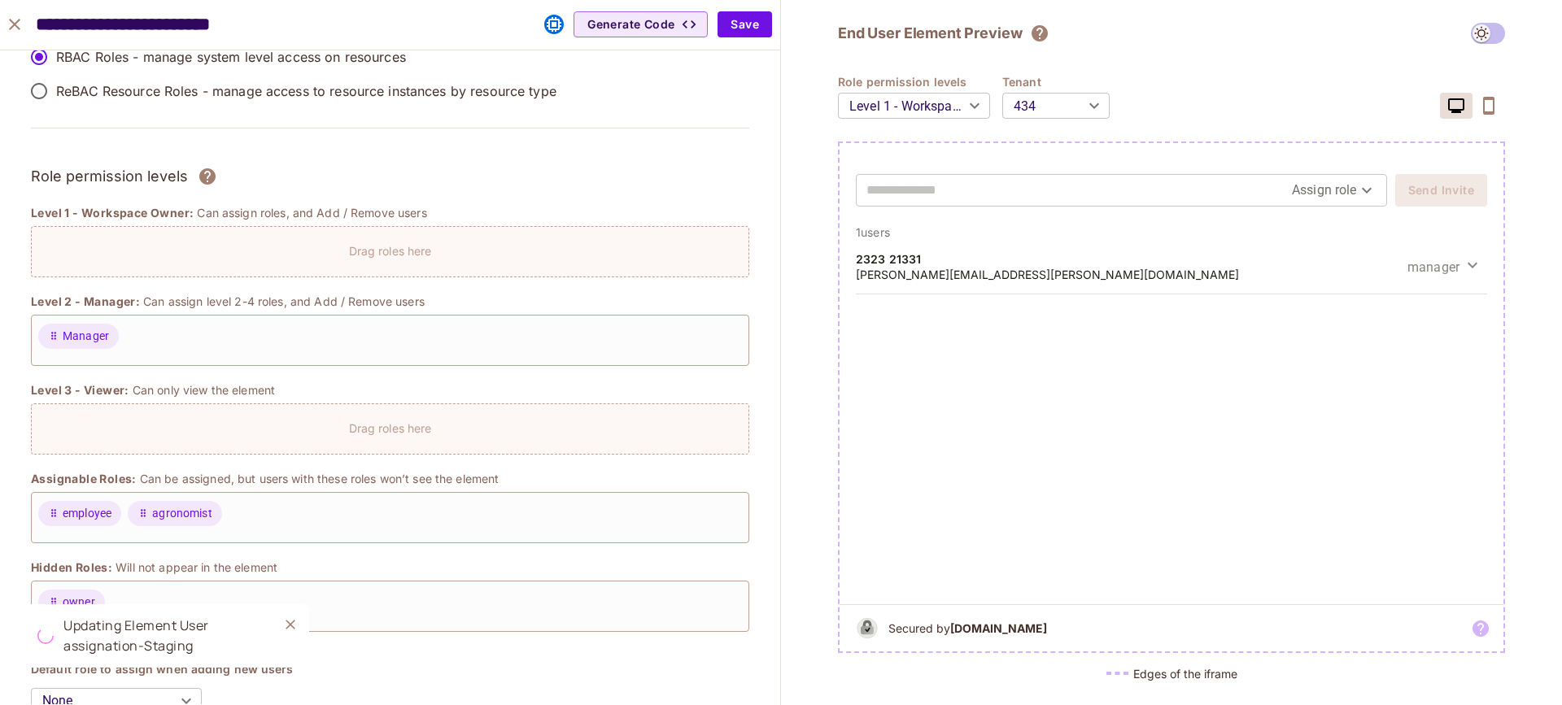
scroll to position [0, 0]
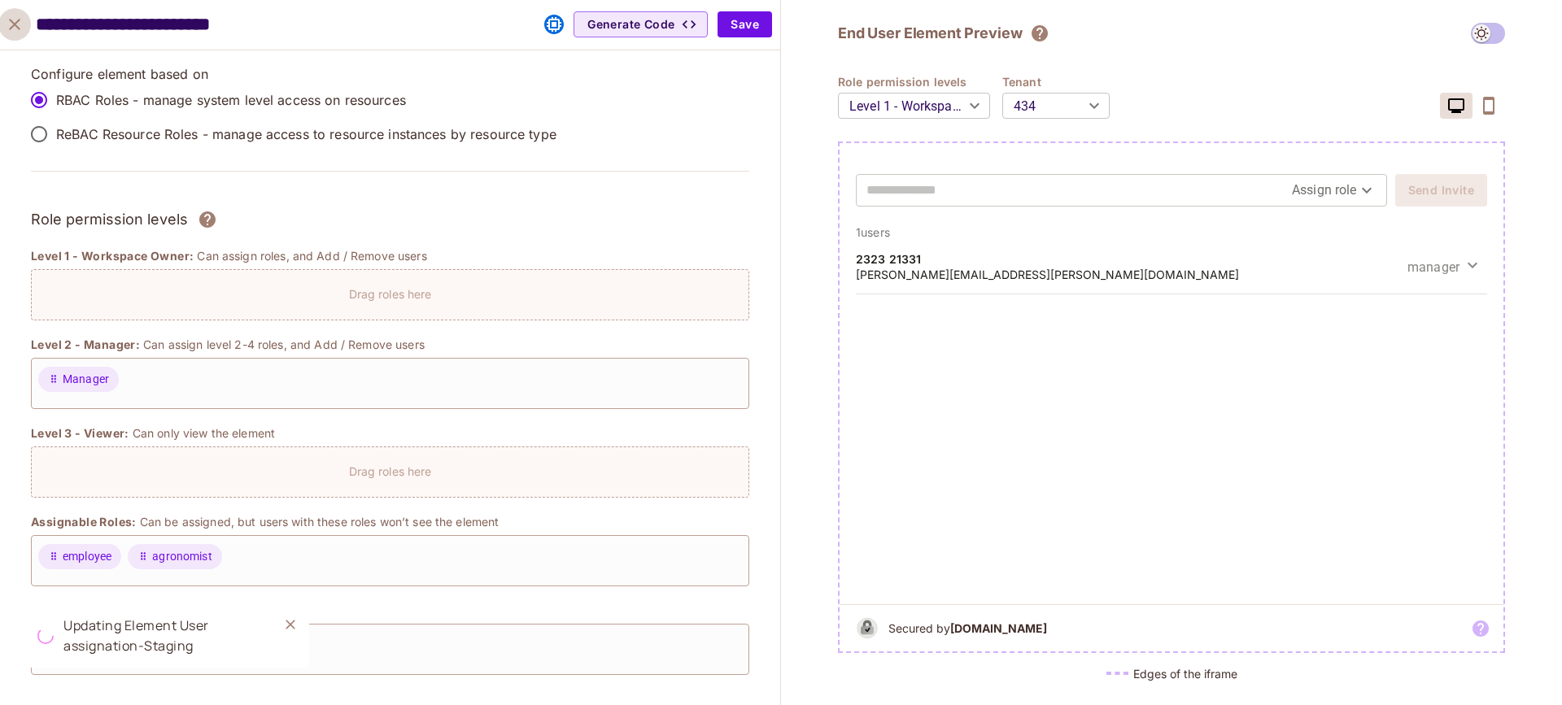
click at [11, 22] on icon "close" at bounding box center [15, 25] width 20 height 20
type input "******"
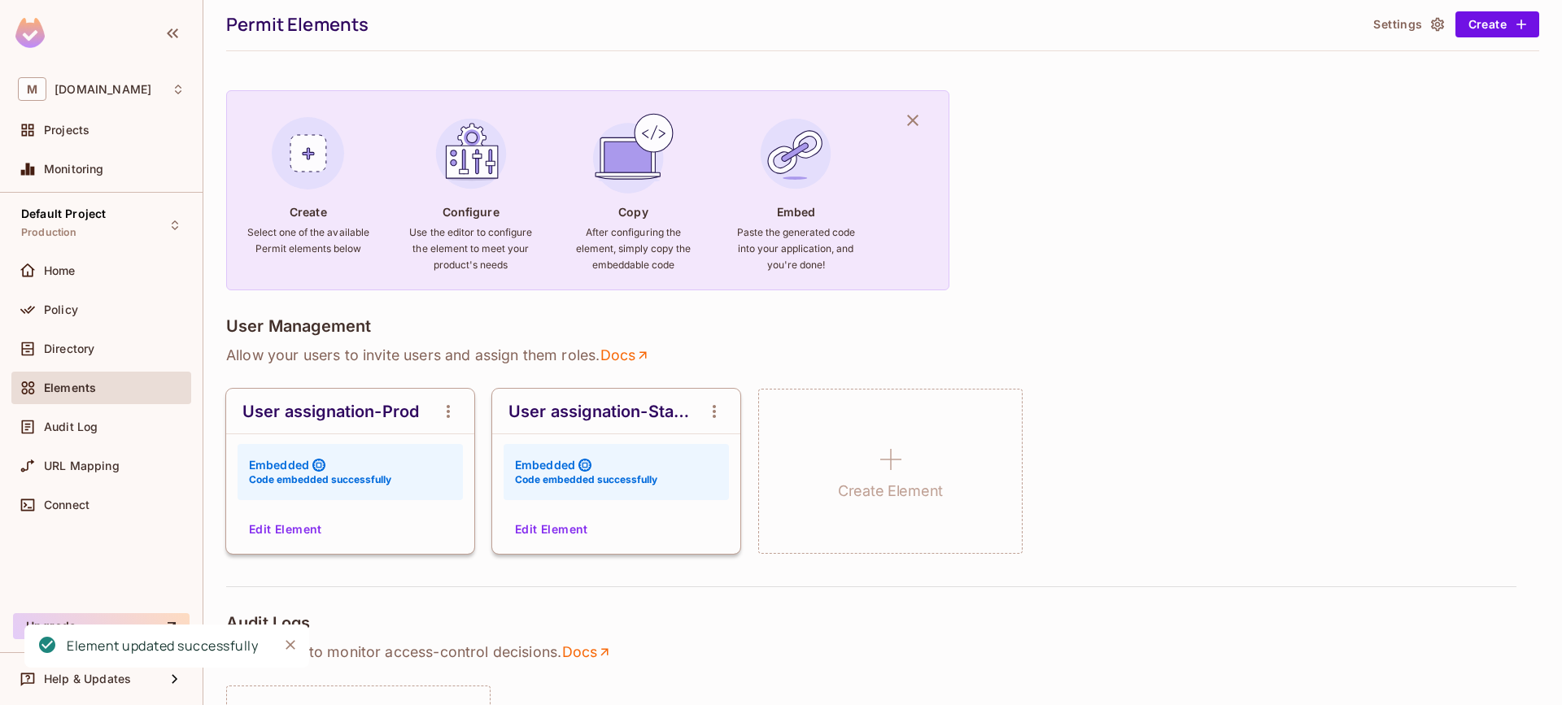
click at [552, 535] on button "Edit Element" at bounding box center [552, 530] width 86 height 26
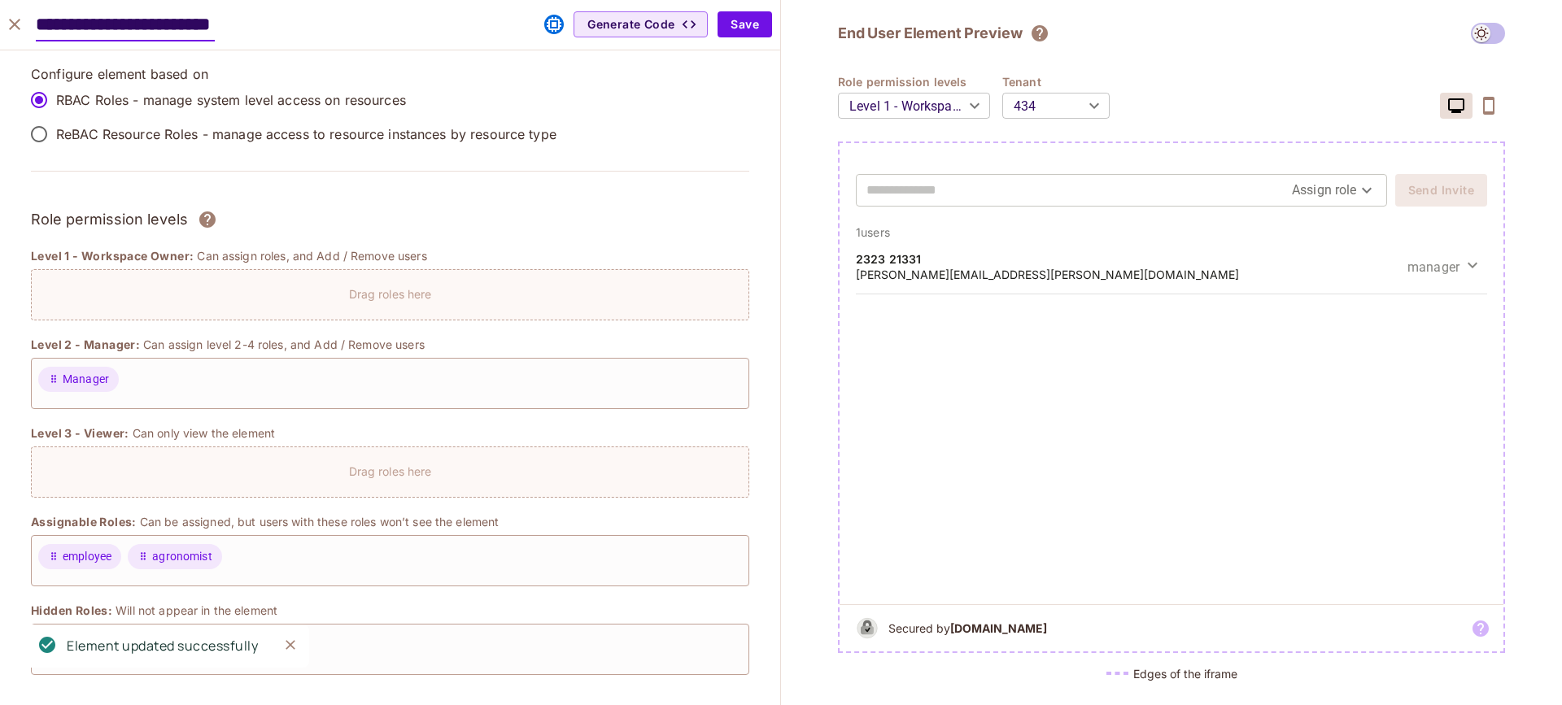
click at [1042, 110] on body "M msfourrager.com Projects Monitoring Default Project Production Home Policy Di…" at bounding box center [781, 352] width 1562 height 705
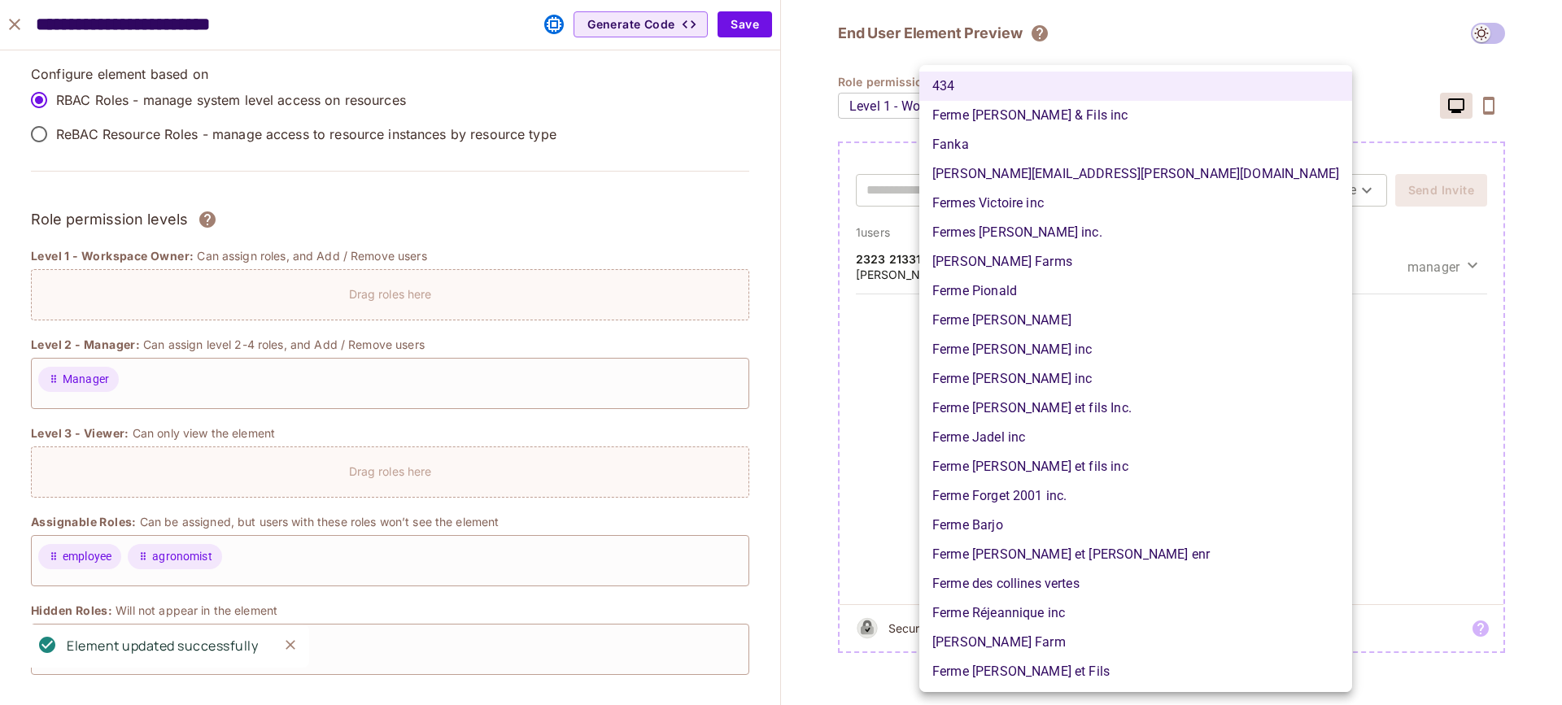
click at [1244, 120] on div at bounding box center [781, 352] width 1562 height 705
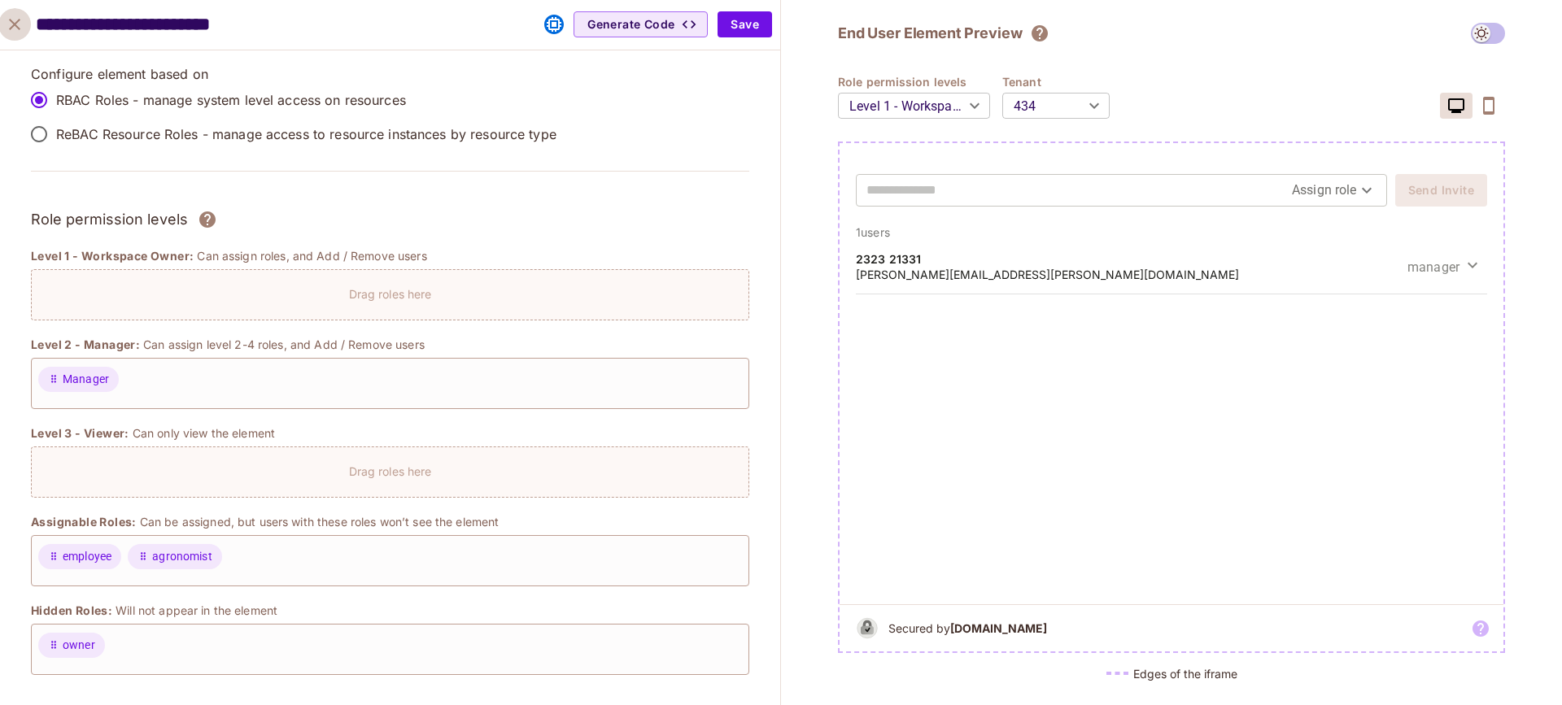
click at [10, 16] on icon "close" at bounding box center [15, 25] width 20 height 20
type input "******"
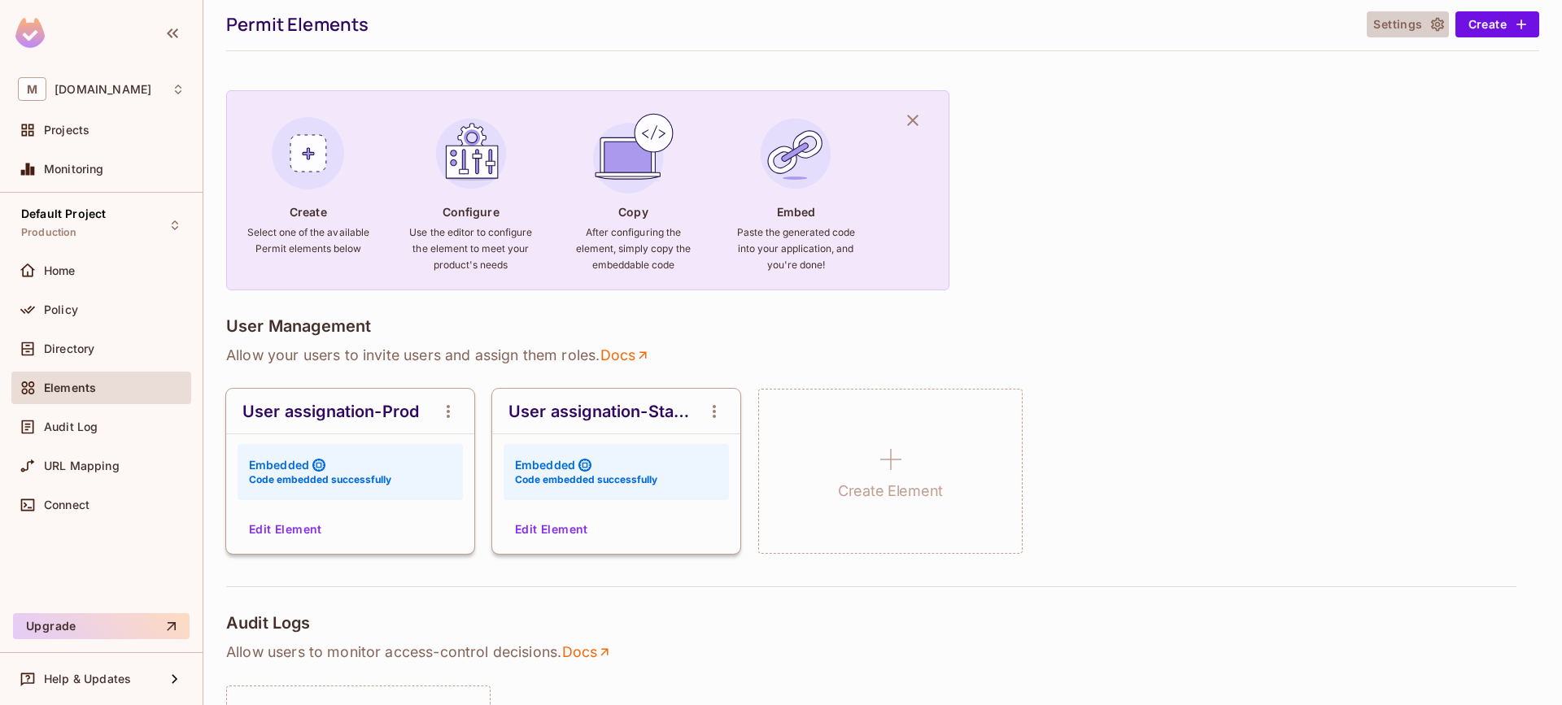
click at [1390, 15] on button "Settings" at bounding box center [1407, 24] width 81 height 26
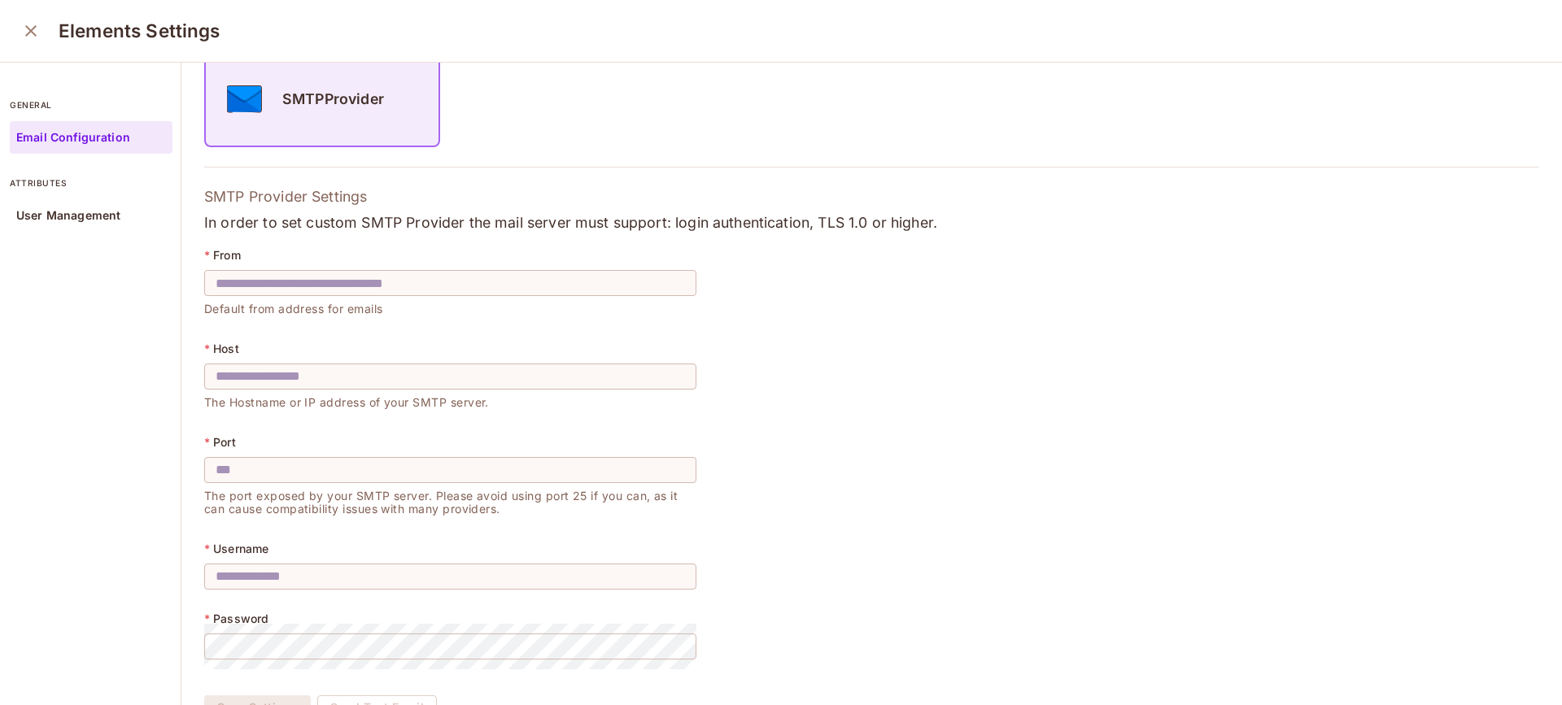
scroll to position [237, 0]
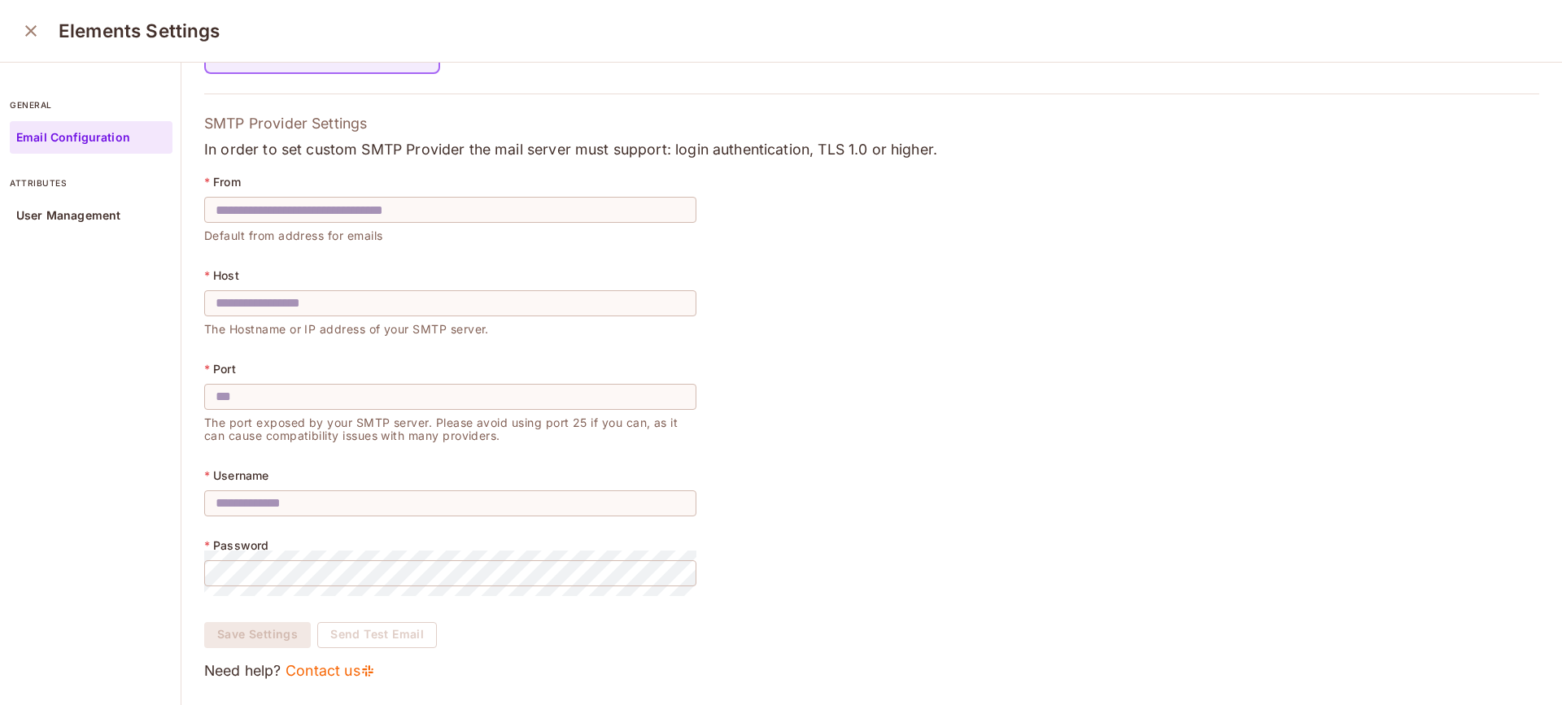
click at [53, 46] on div "Elements Settings" at bounding box center [781, 31] width 1562 height 63
click at [29, 28] on icon "close" at bounding box center [31, 31] width 20 height 20
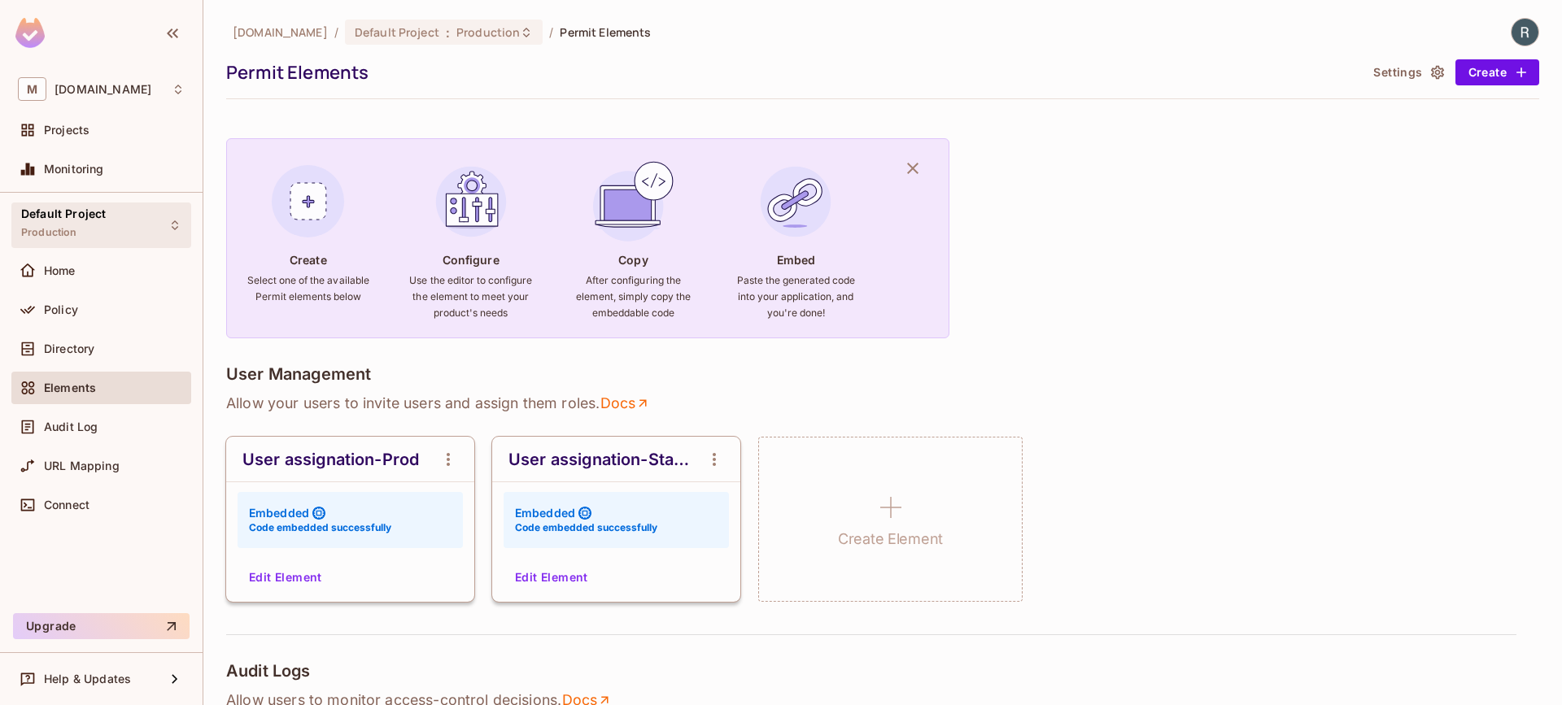
click at [114, 230] on div "Default Project Production" at bounding box center [101, 225] width 180 height 45
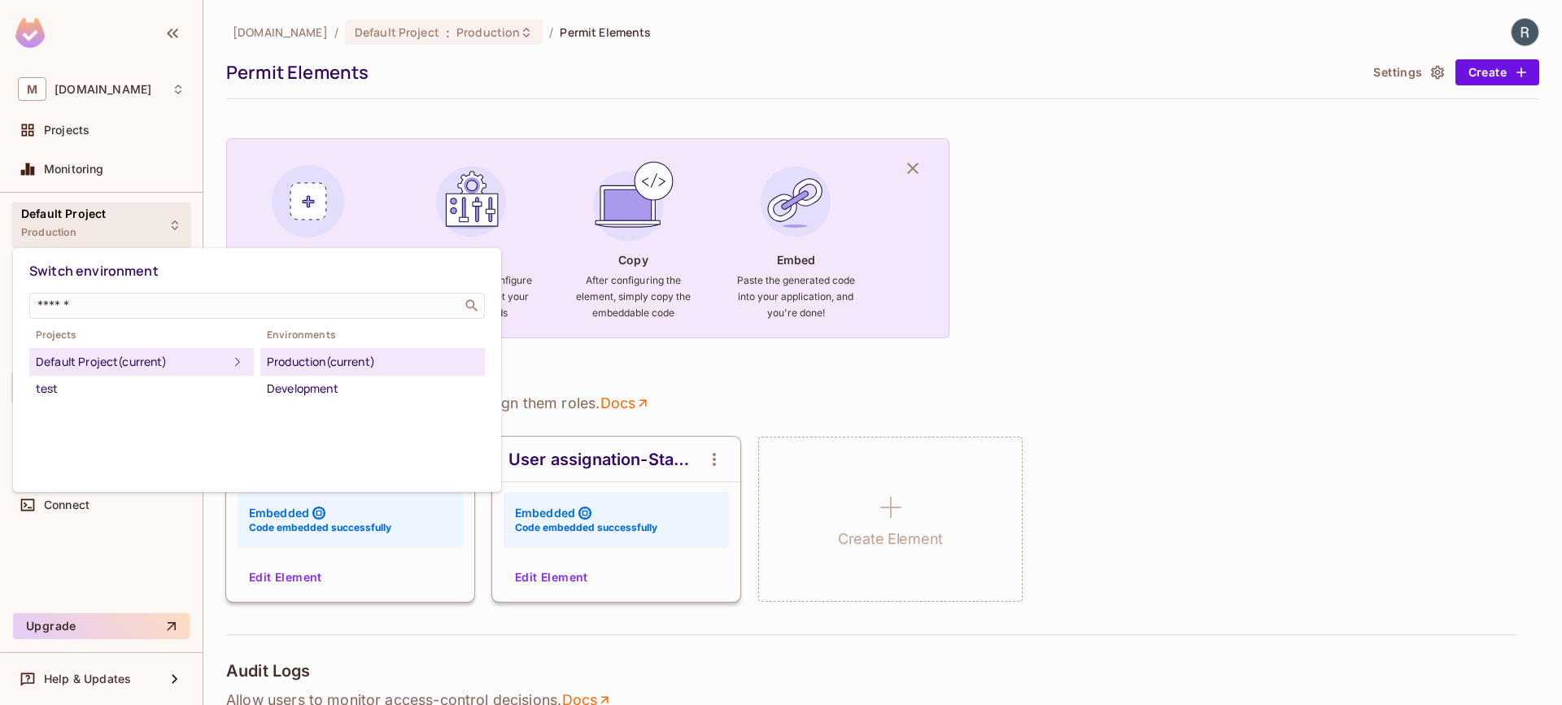
click at [326, 405] on div "Switch environment ​ Projects Default Project (current) test Environments Produ…" at bounding box center [257, 370] width 488 height 244
click at [327, 391] on div "Development" at bounding box center [373, 389] width 212 height 20
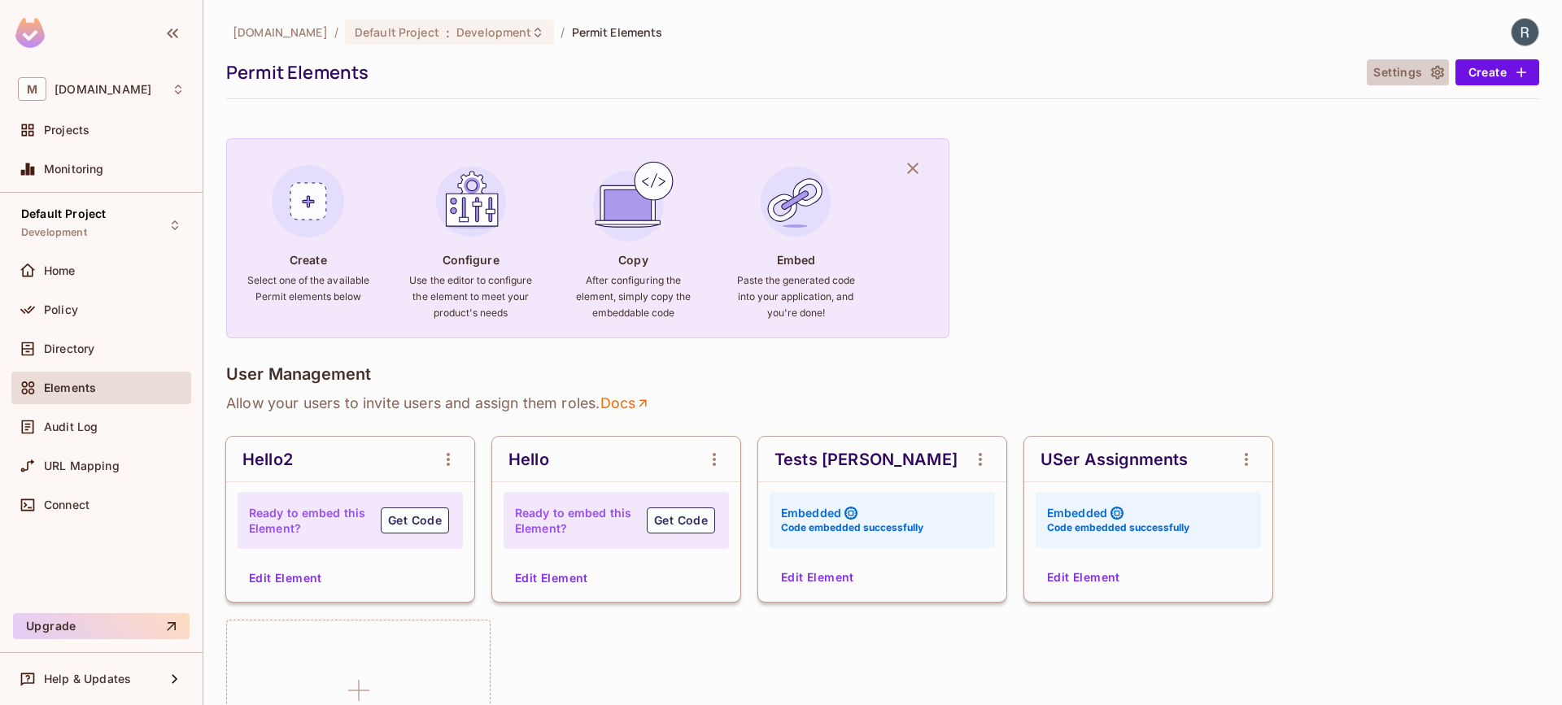
click at [1430, 77] on icon "button" at bounding box center [1438, 72] width 16 height 16
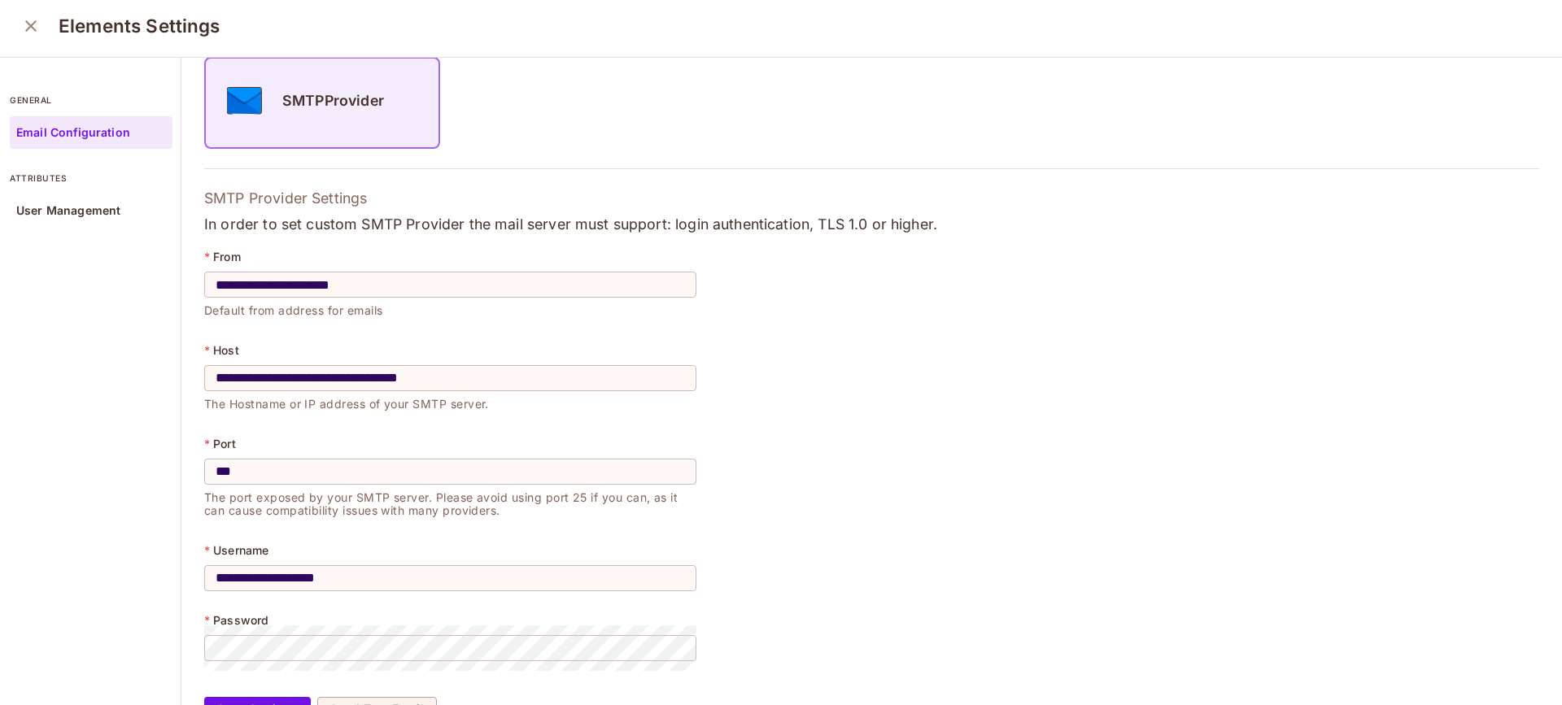
scroll to position [237, 0]
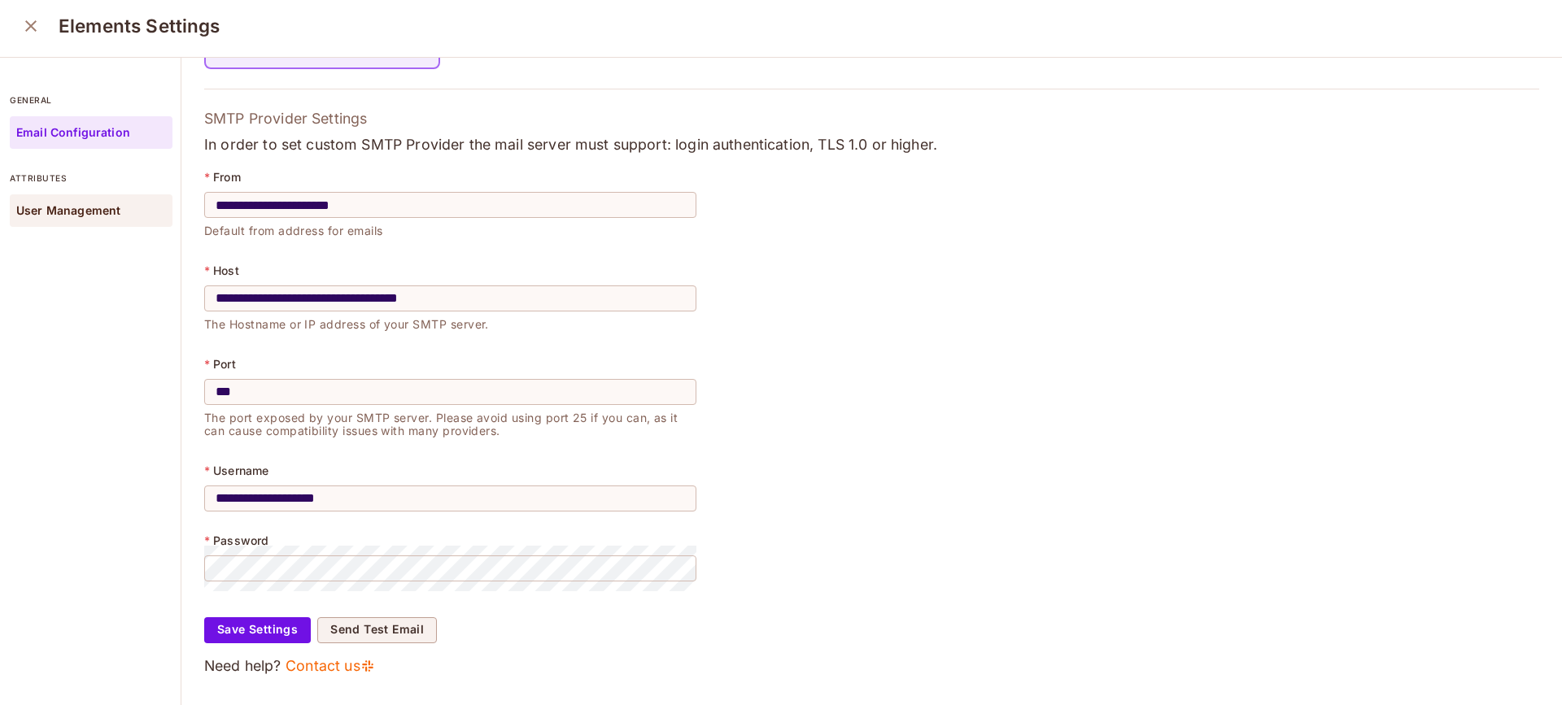
click at [85, 210] on p "User Management" at bounding box center [68, 210] width 104 height 13
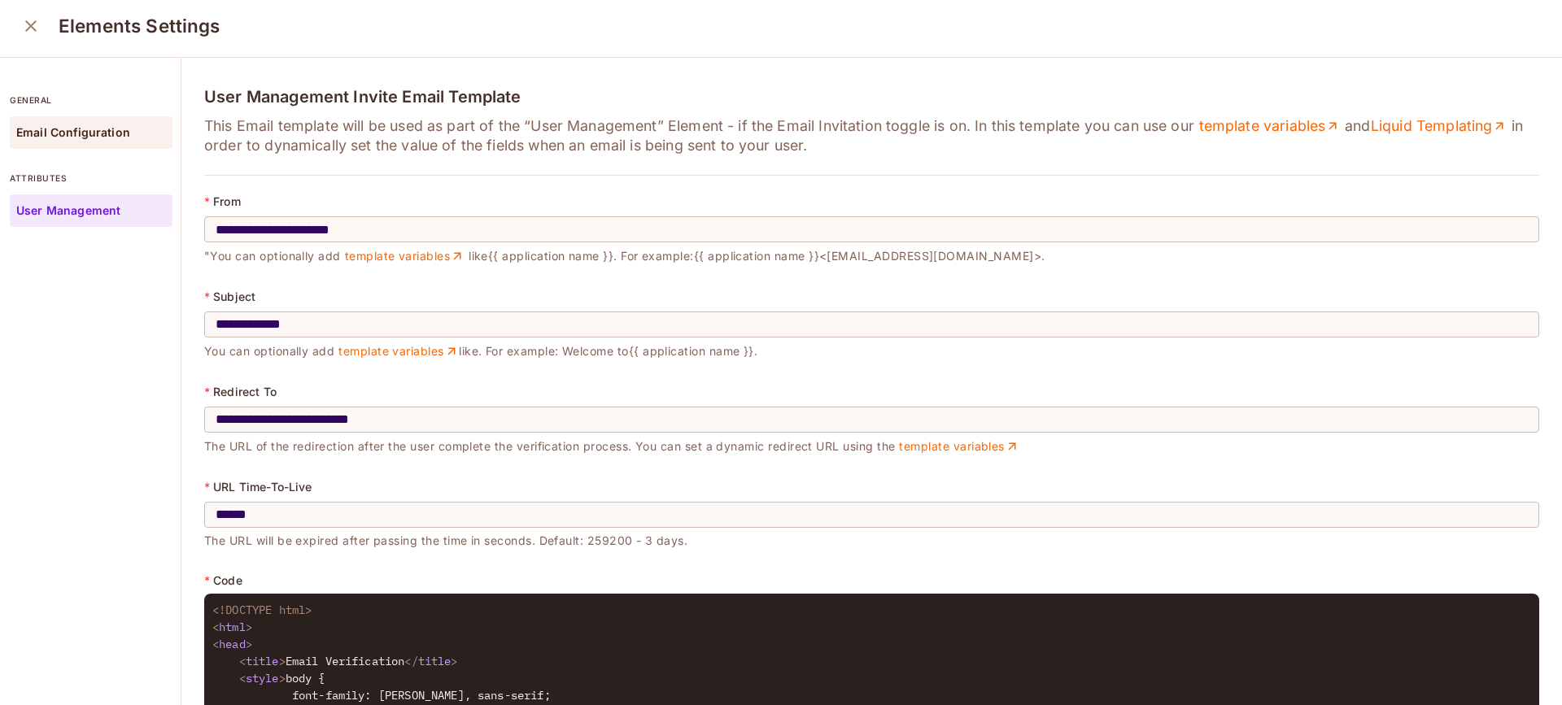
click at [59, 131] on p "Email Configuration" at bounding box center [73, 132] width 114 height 13
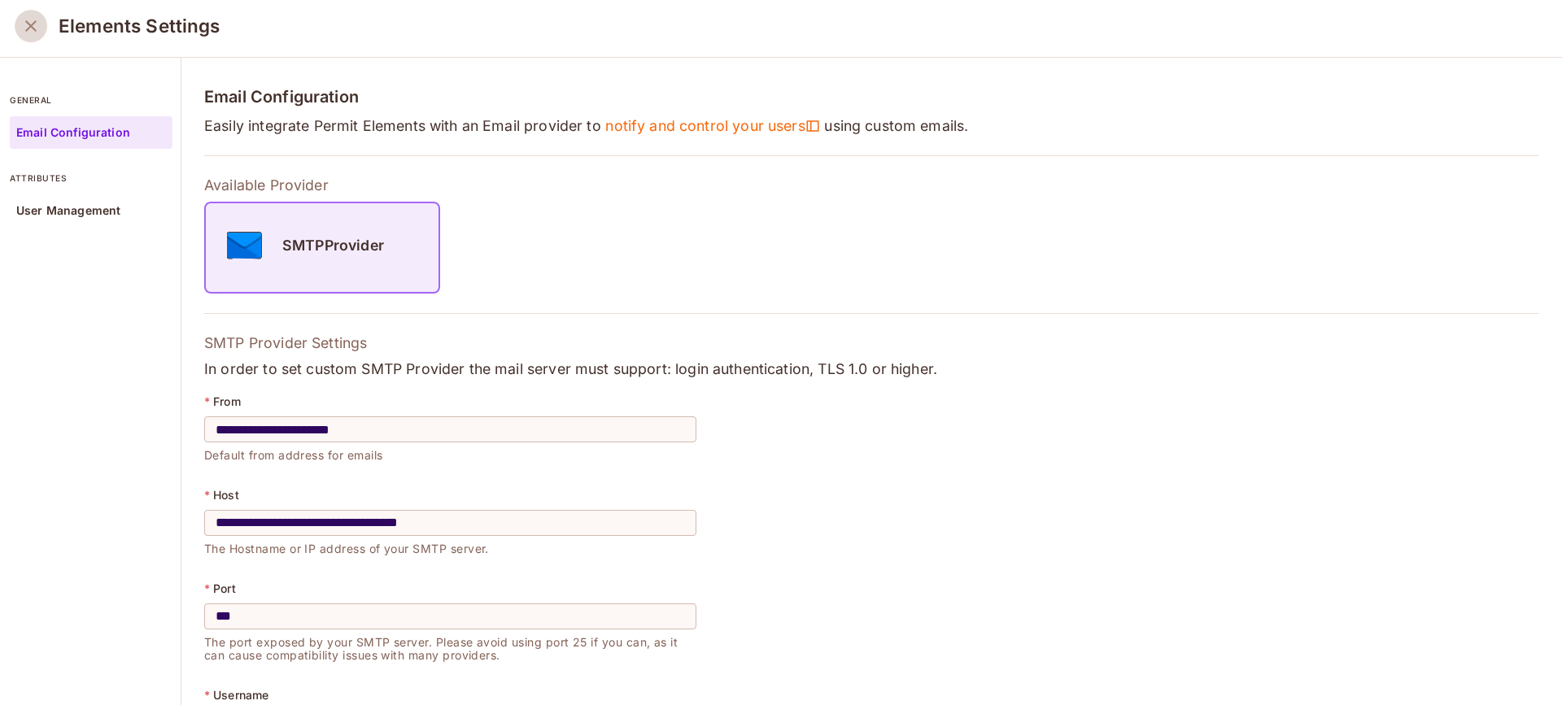
click at [24, 29] on icon "close" at bounding box center [31, 26] width 20 height 20
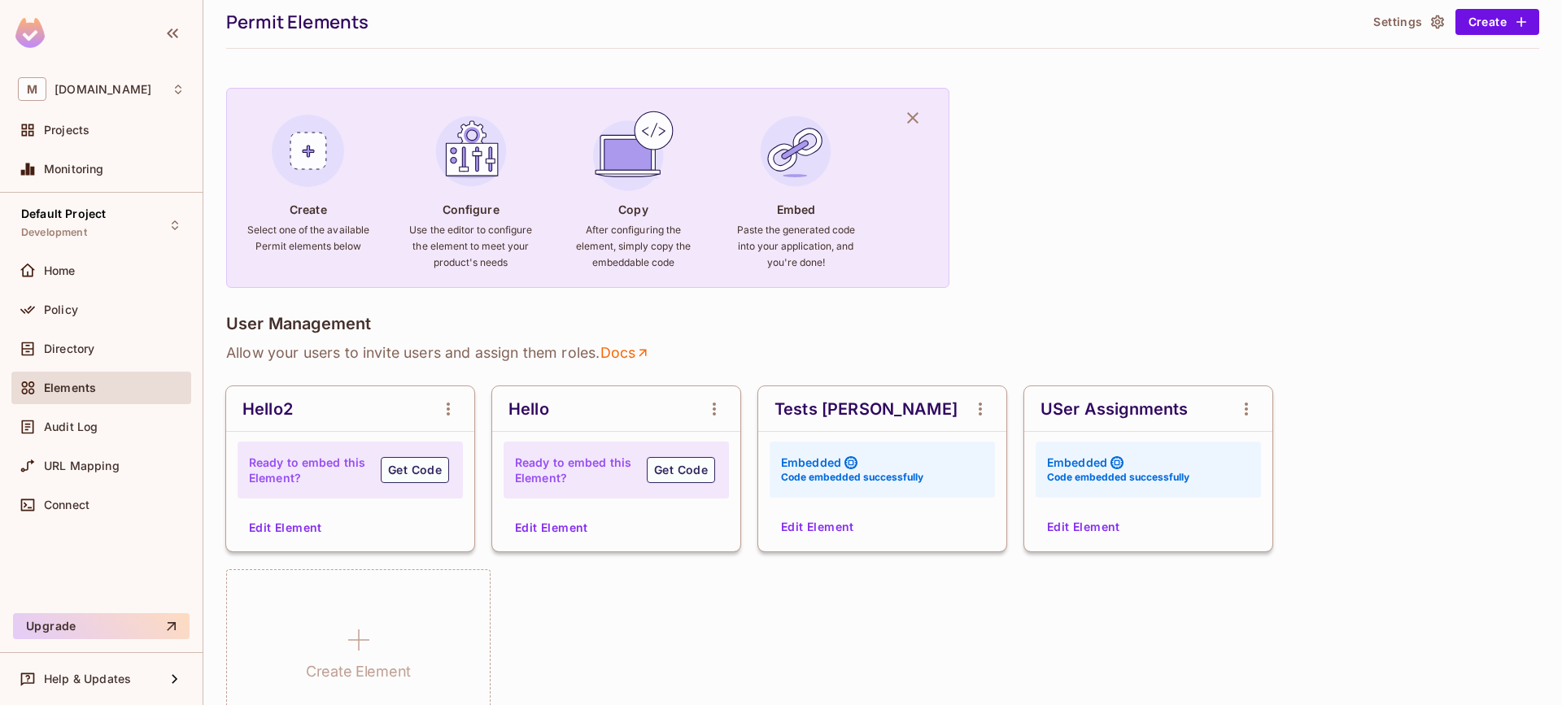
scroll to position [47, 0]
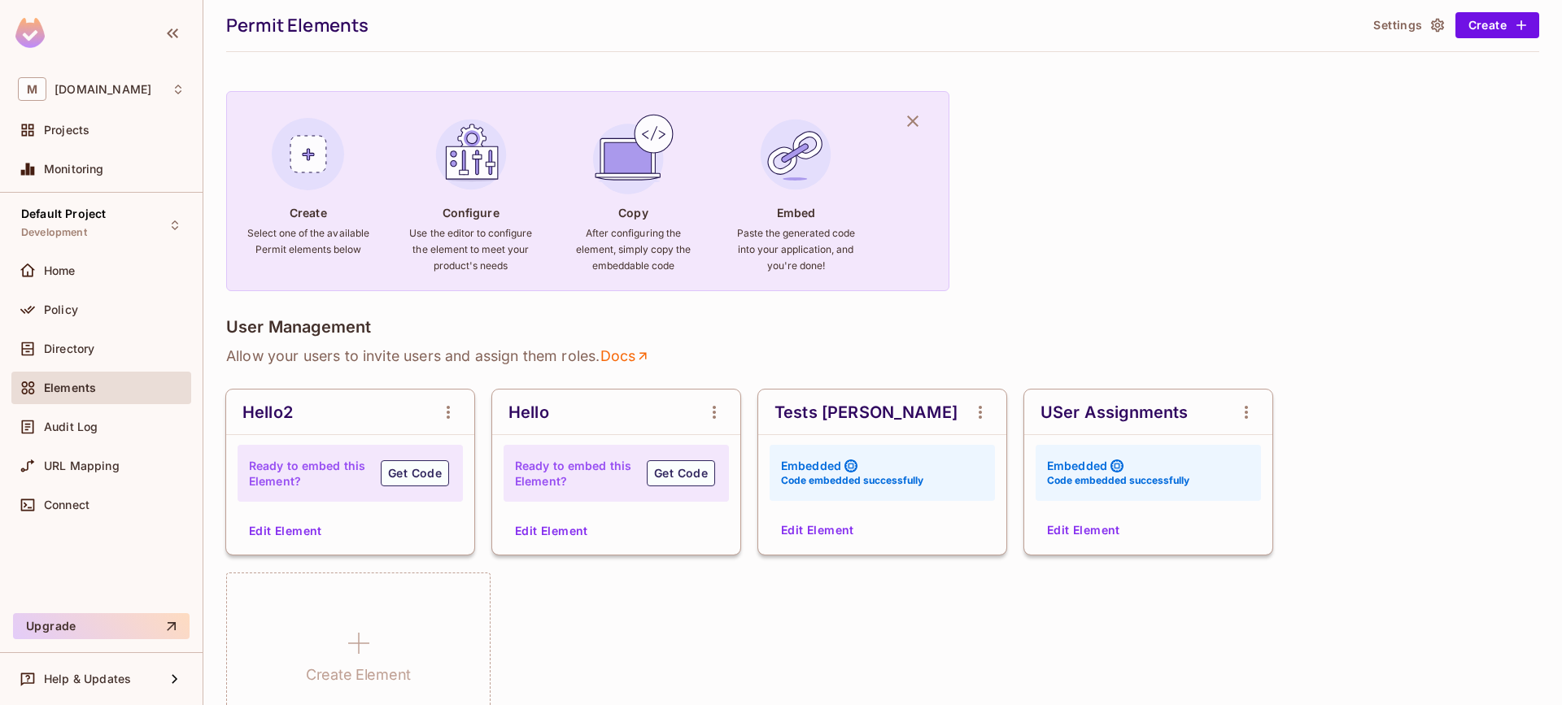
click at [799, 538] on button "Edit Element" at bounding box center [818, 530] width 86 height 26
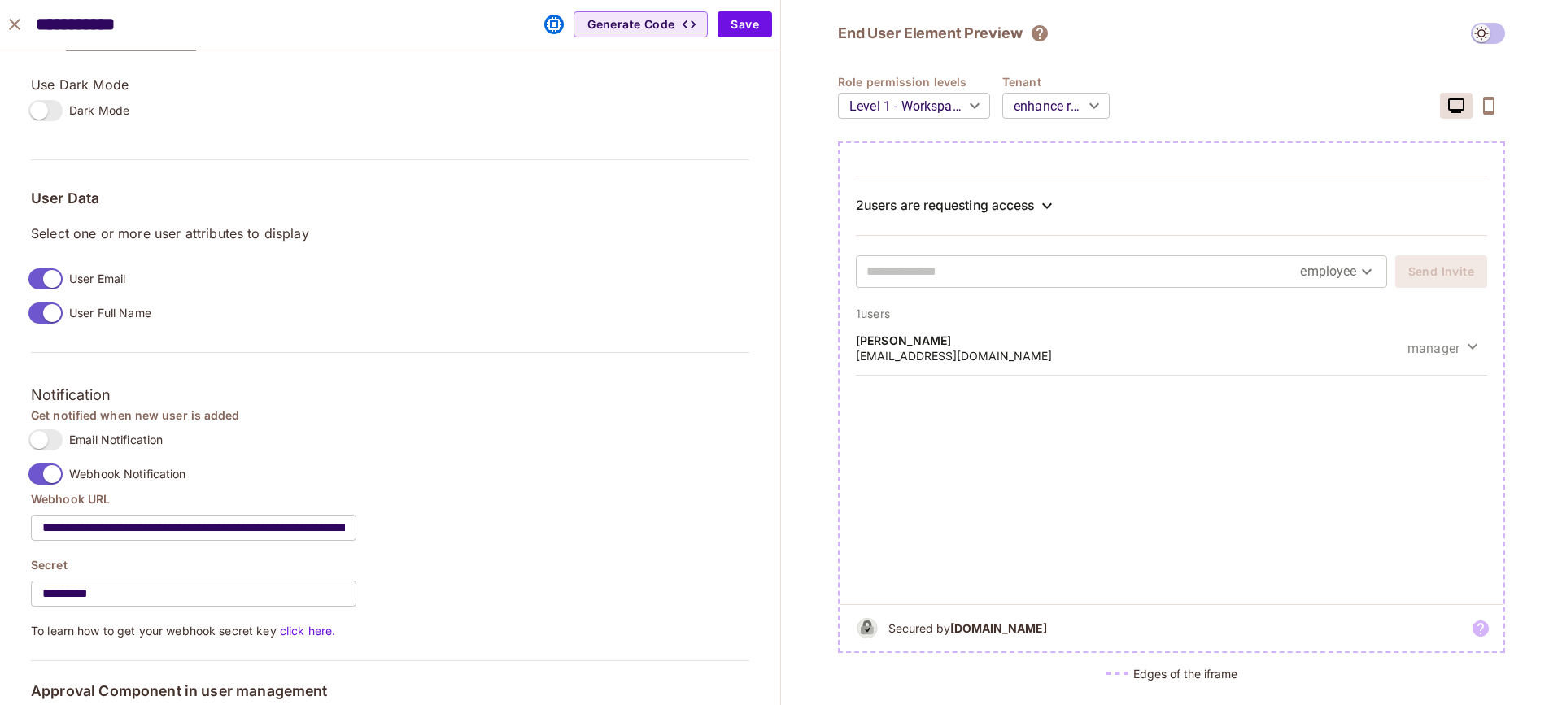
scroll to position [1092, 0]
click at [16, 25] on icon "close" at bounding box center [15, 25] width 20 height 20
type input "******"
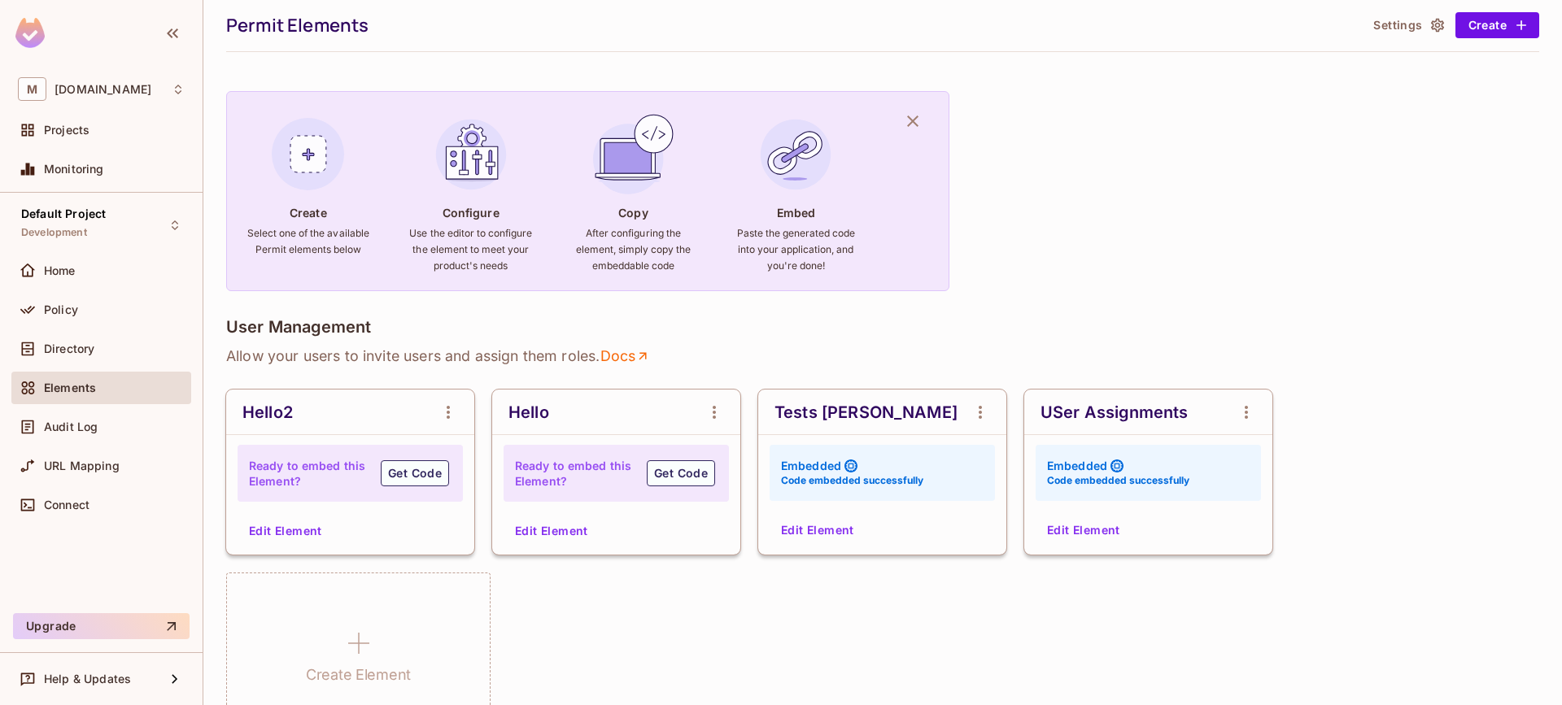
scroll to position [1128, 0]
click at [1078, 533] on button "Edit Element" at bounding box center [1084, 530] width 86 height 26
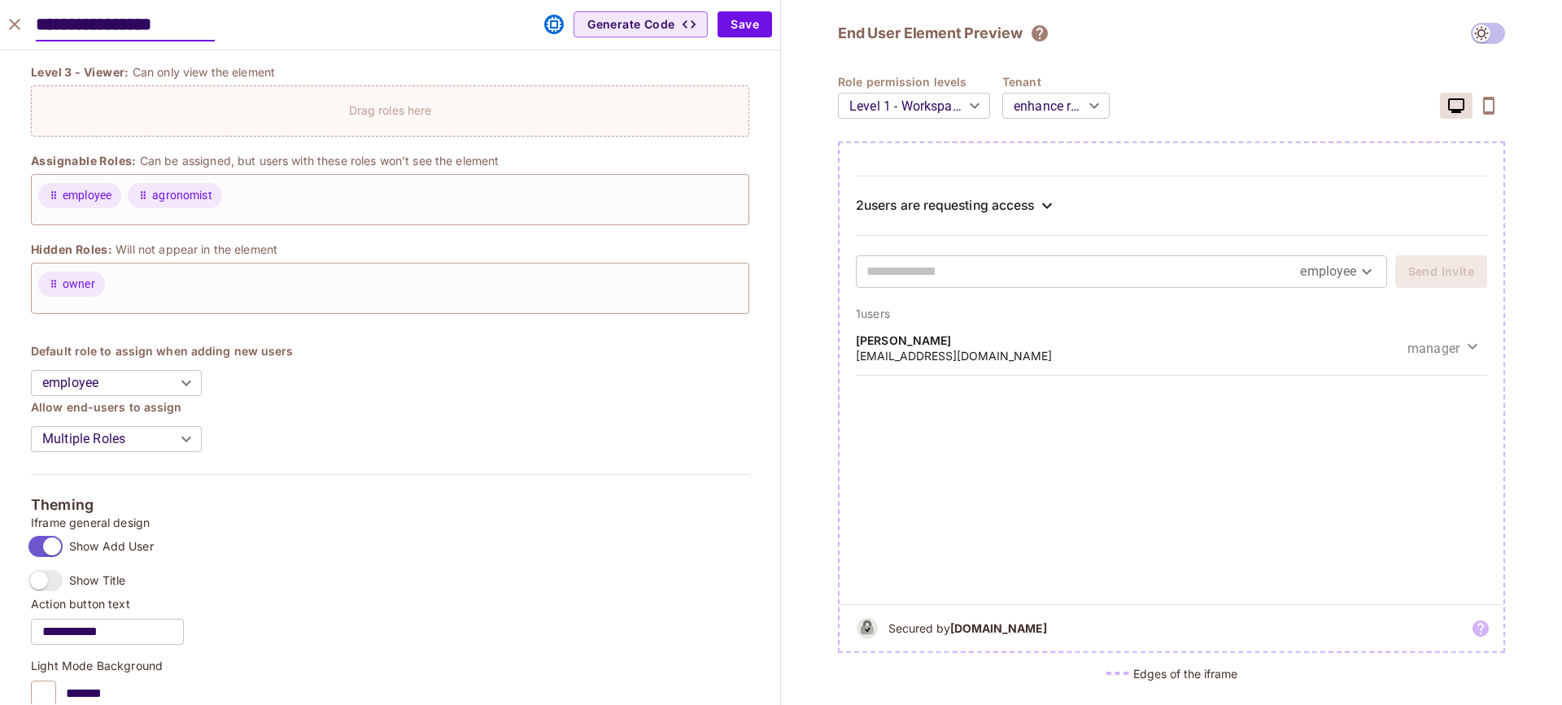
scroll to position [0, 0]
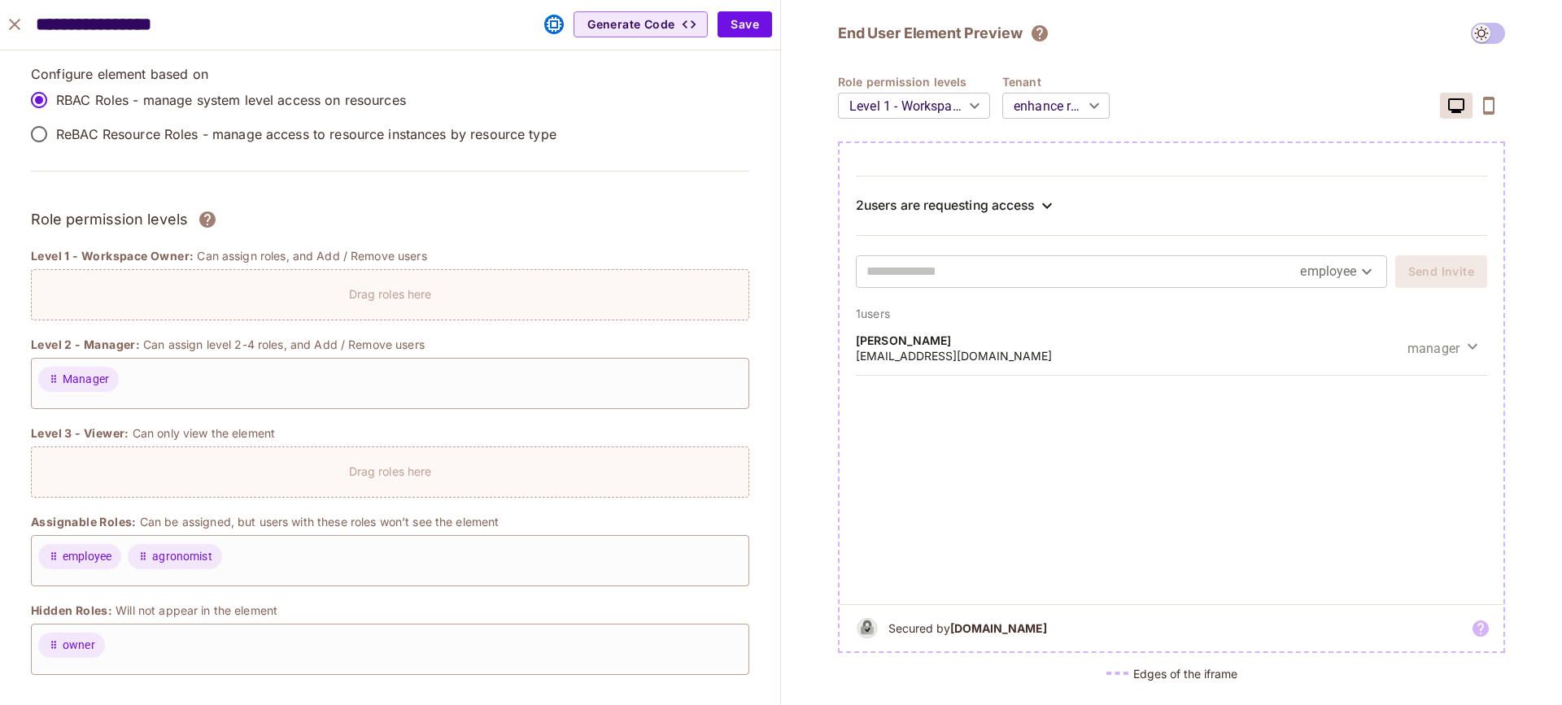
drag, startPoint x: 1094, startPoint y: 194, endPoint x: 1062, endPoint y: 213, distance: 36.8
click at [1086, 199] on div "2 users are requesting access" at bounding box center [1171, 206] width 631 height 60
click at [1040, 214] on div "2 users are requesting access" at bounding box center [1171, 206] width 631 height 20
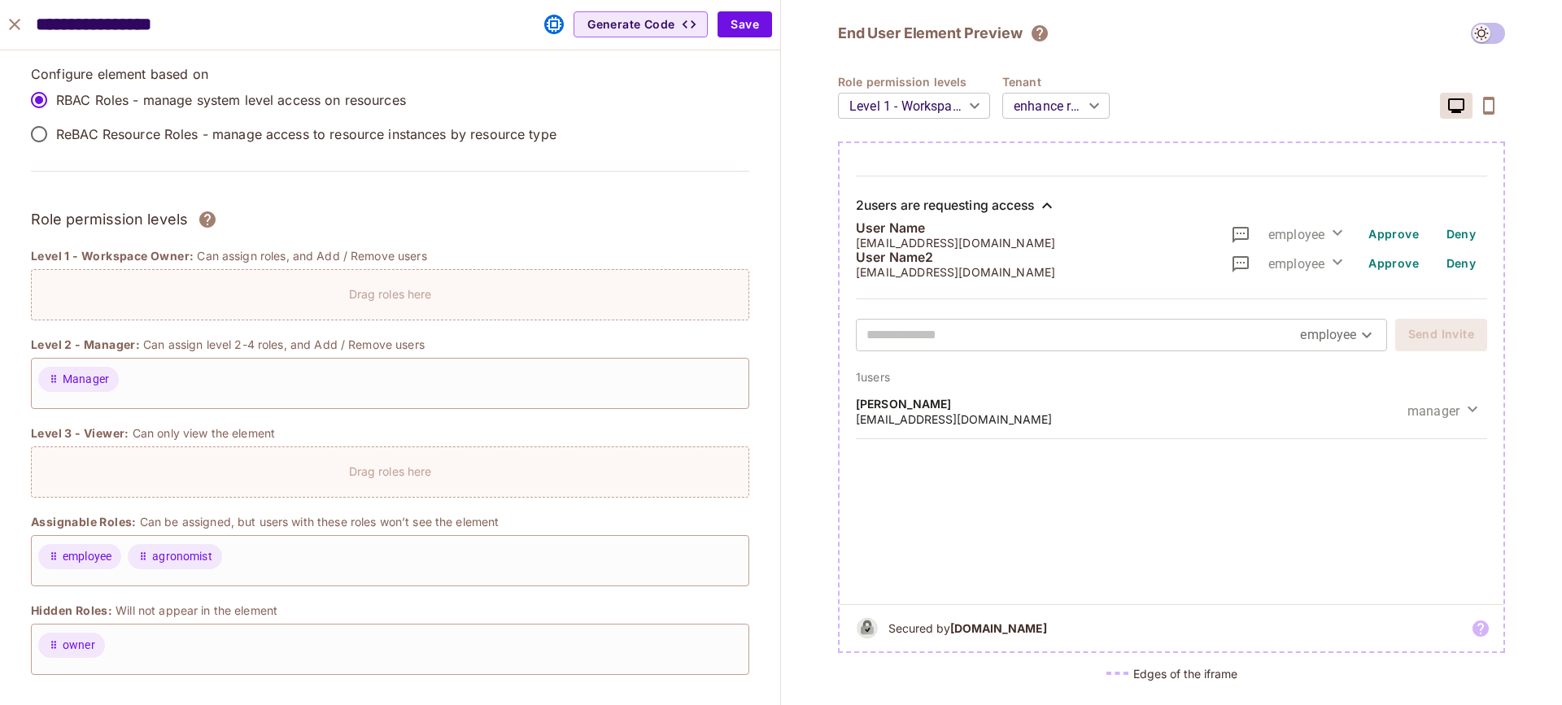
click at [1040, 214] on div "2 users are requesting access" at bounding box center [1171, 206] width 631 height 20
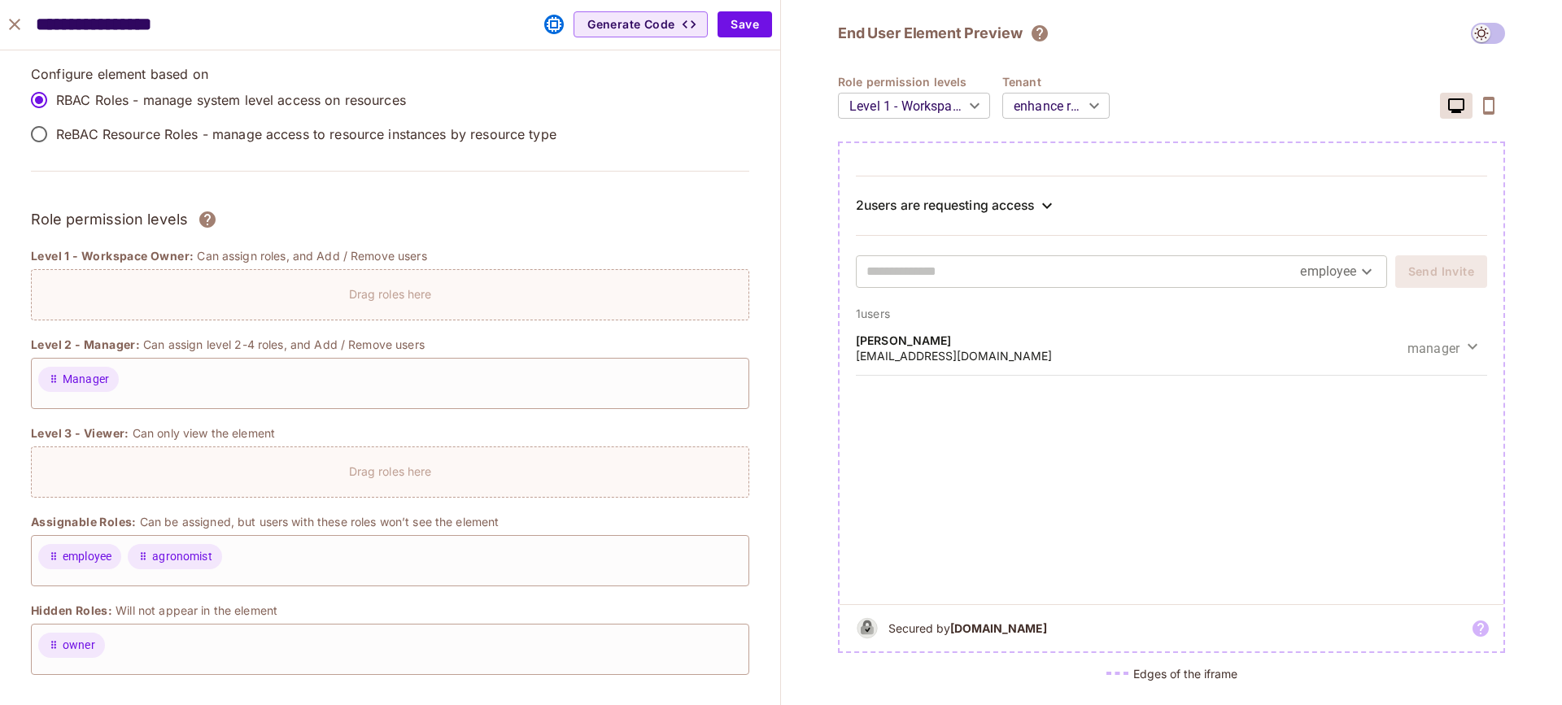
click at [1040, 214] on div "2 users are requesting access" at bounding box center [1171, 206] width 631 height 20
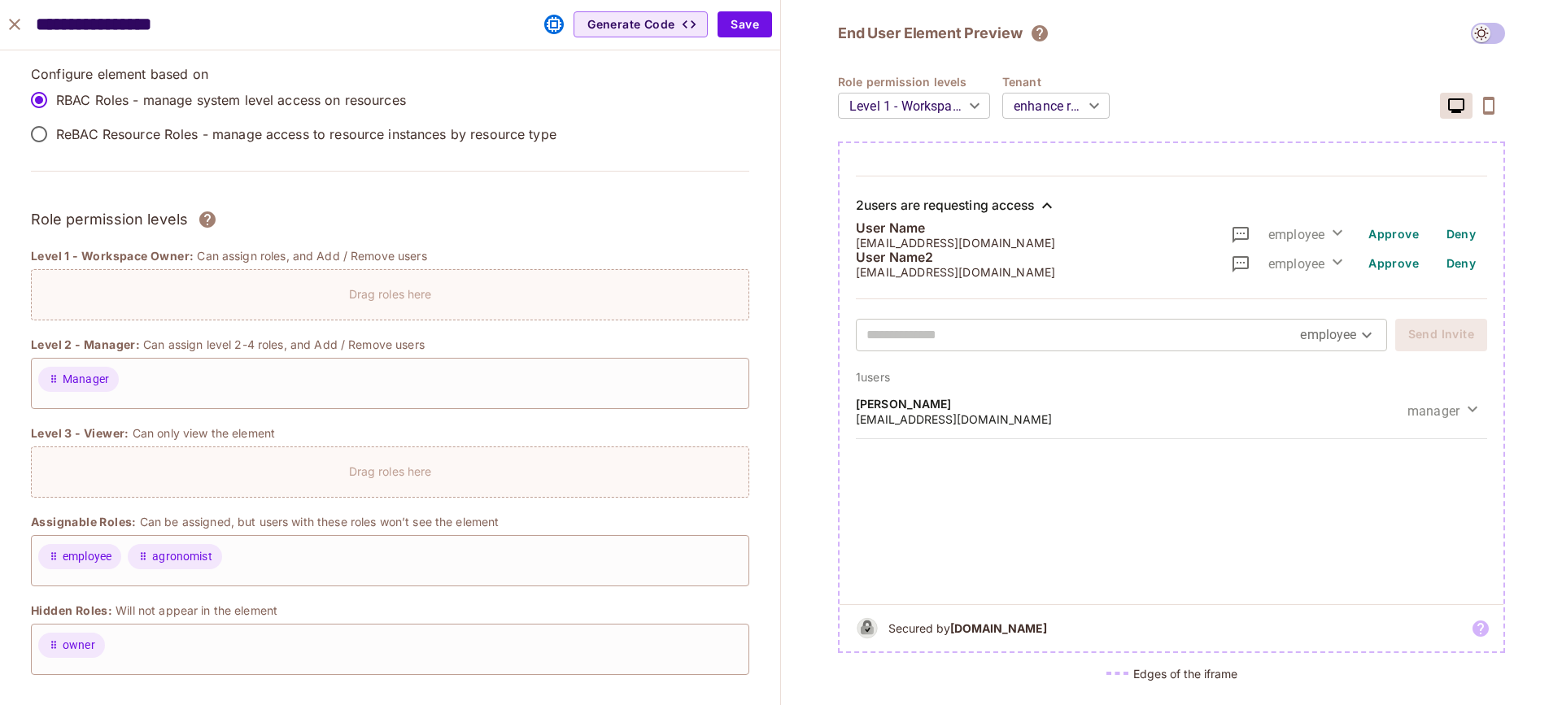
click at [1040, 214] on div "2 users are requesting access" at bounding box center [1171, 206] width 631 height 20
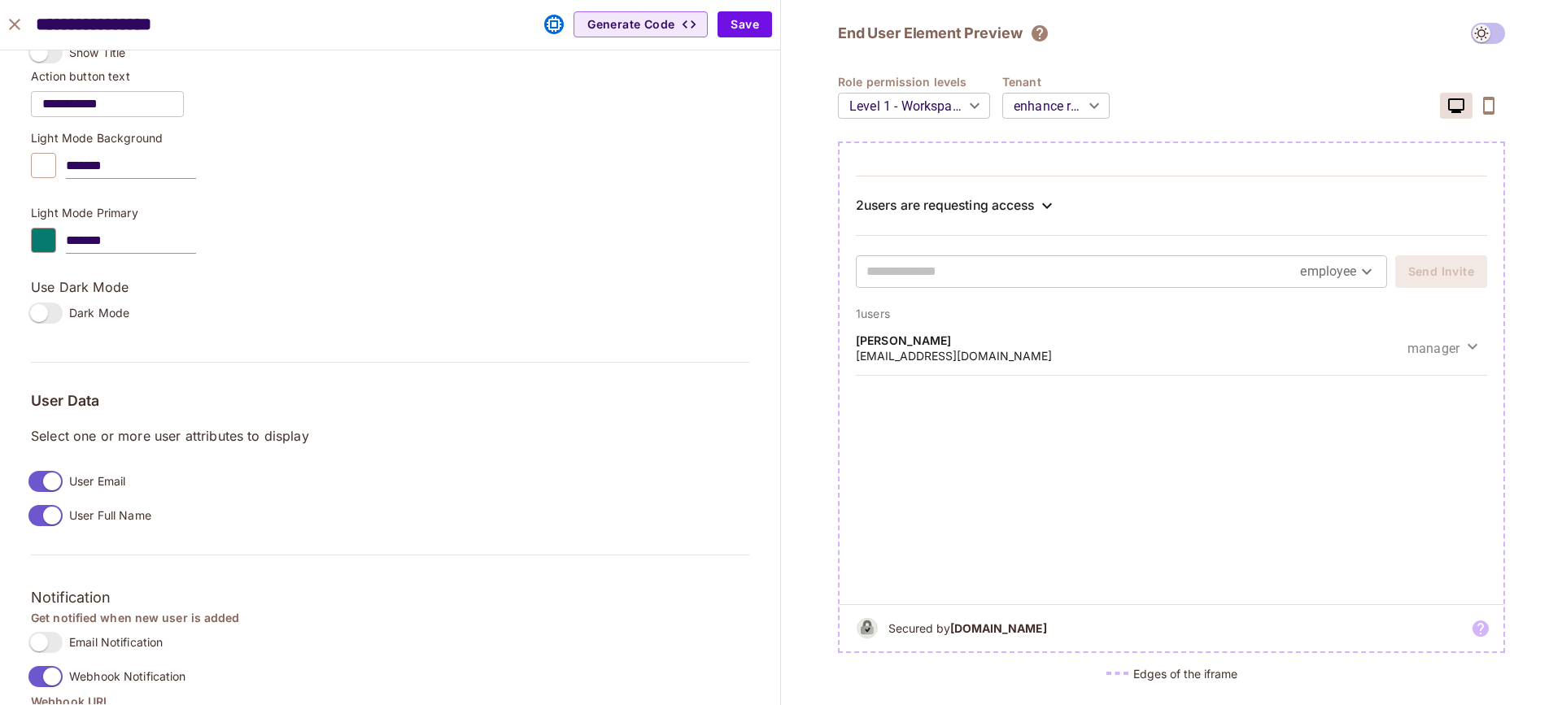
scroll to position [1198, 0]
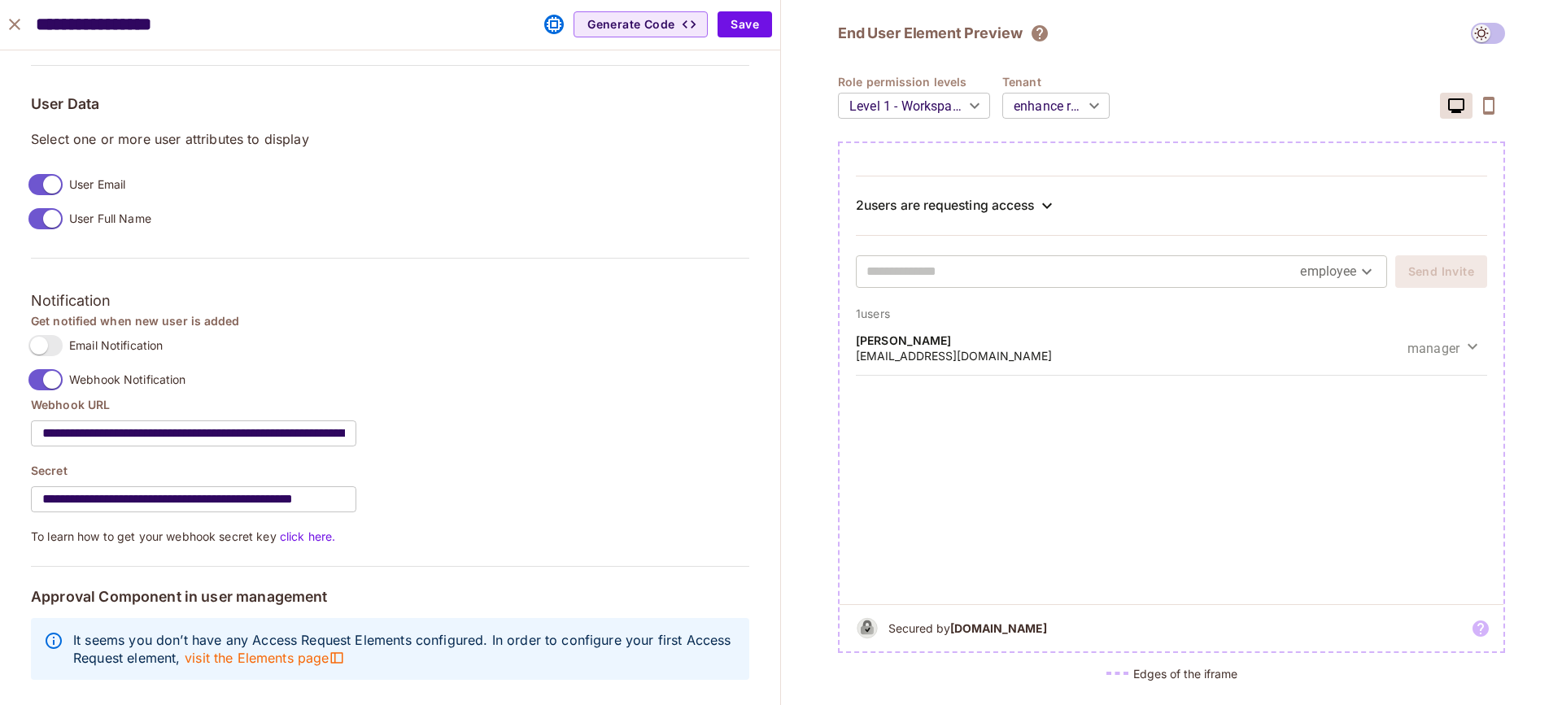
click at [1050, 207] on icon at bounding box center [1047, 206] width 20 height 20
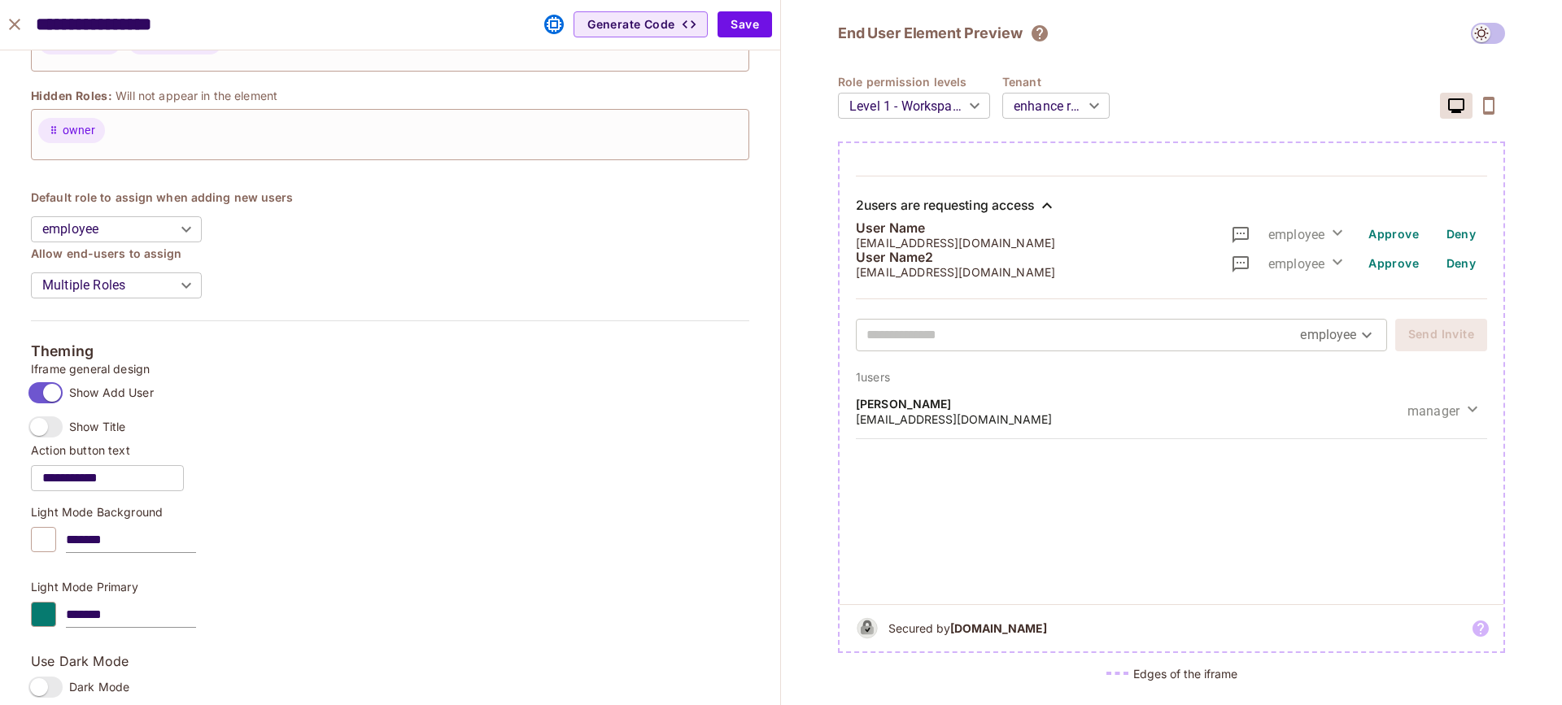
scroll to position [0, 0]
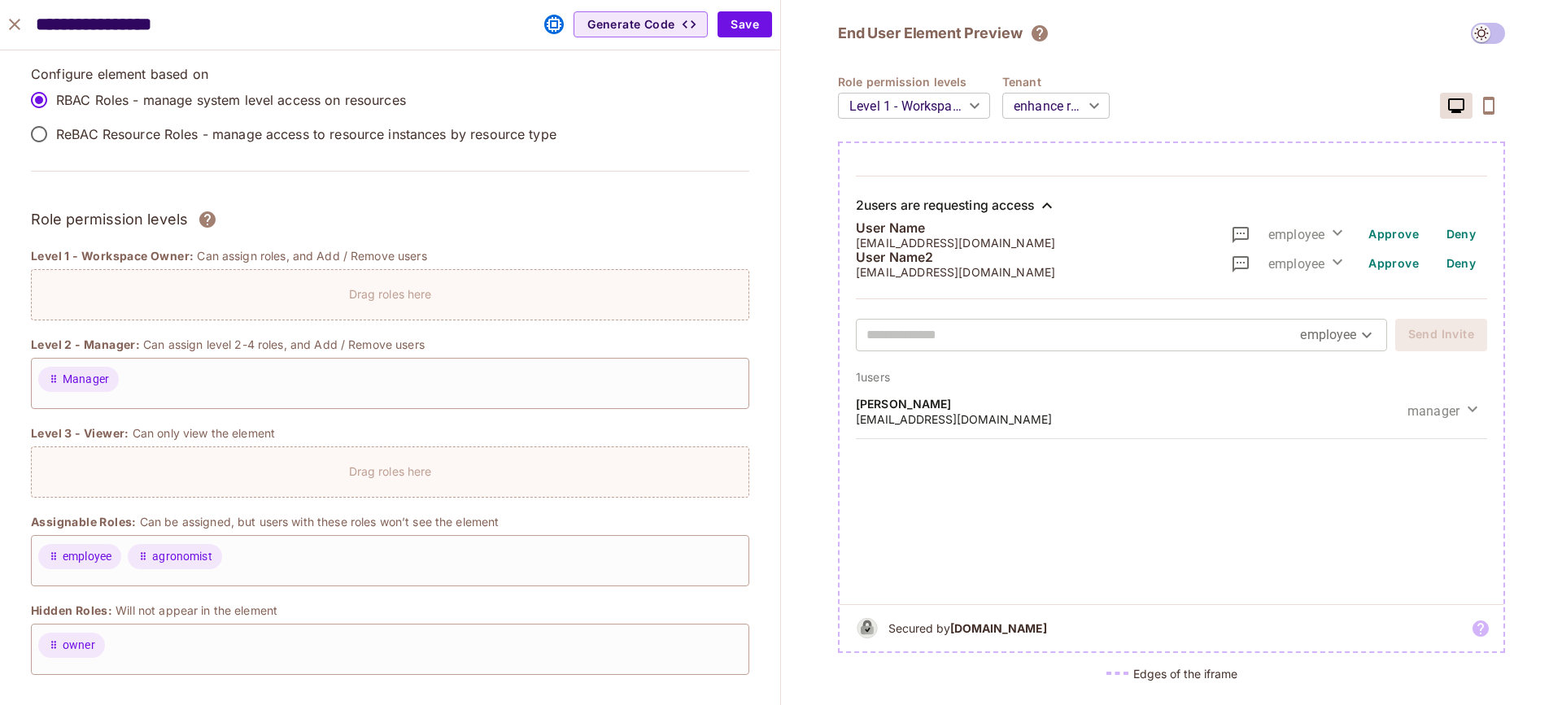
click at [16, 20] on icon "close" at bounding box center [15, 25] width 20 height 20
type input "******"
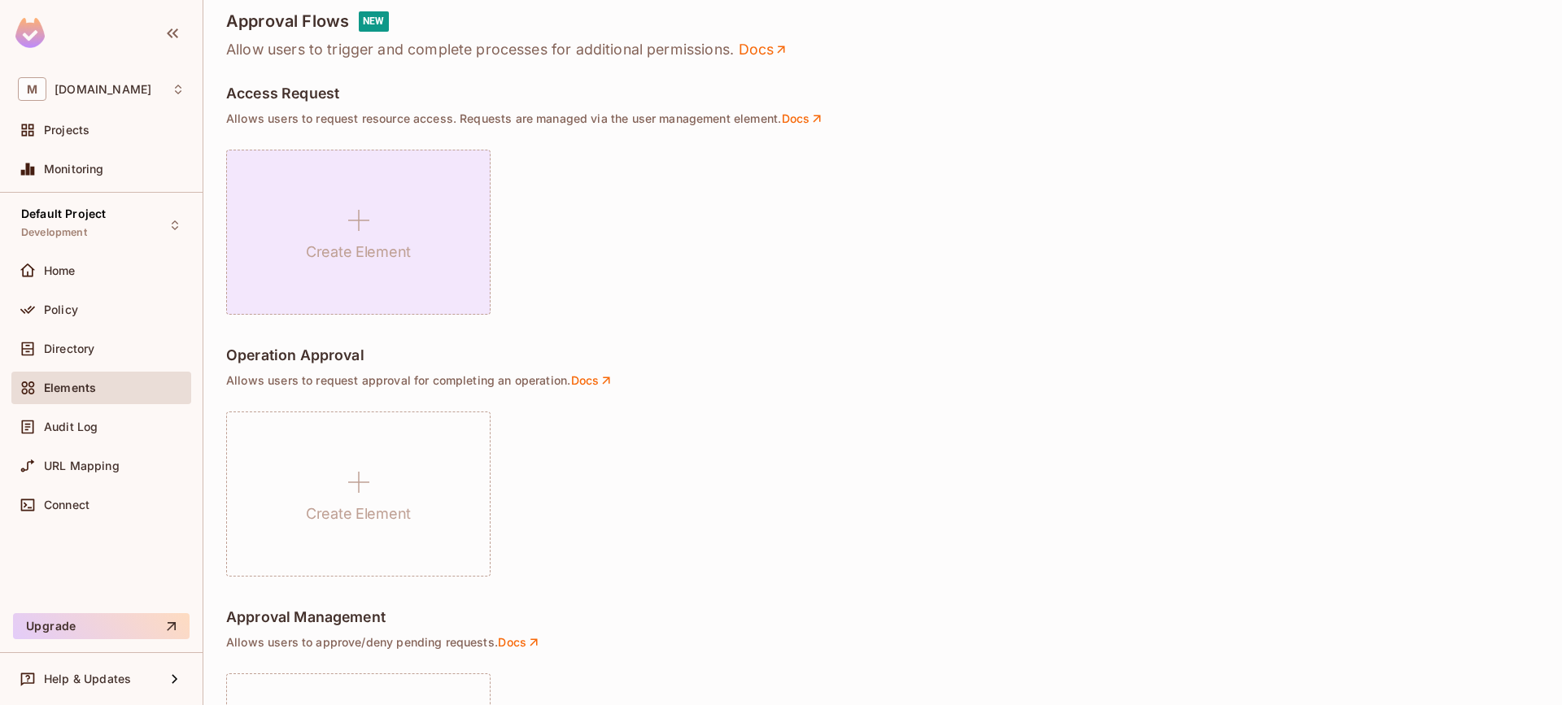
scroll to position [993, 0]
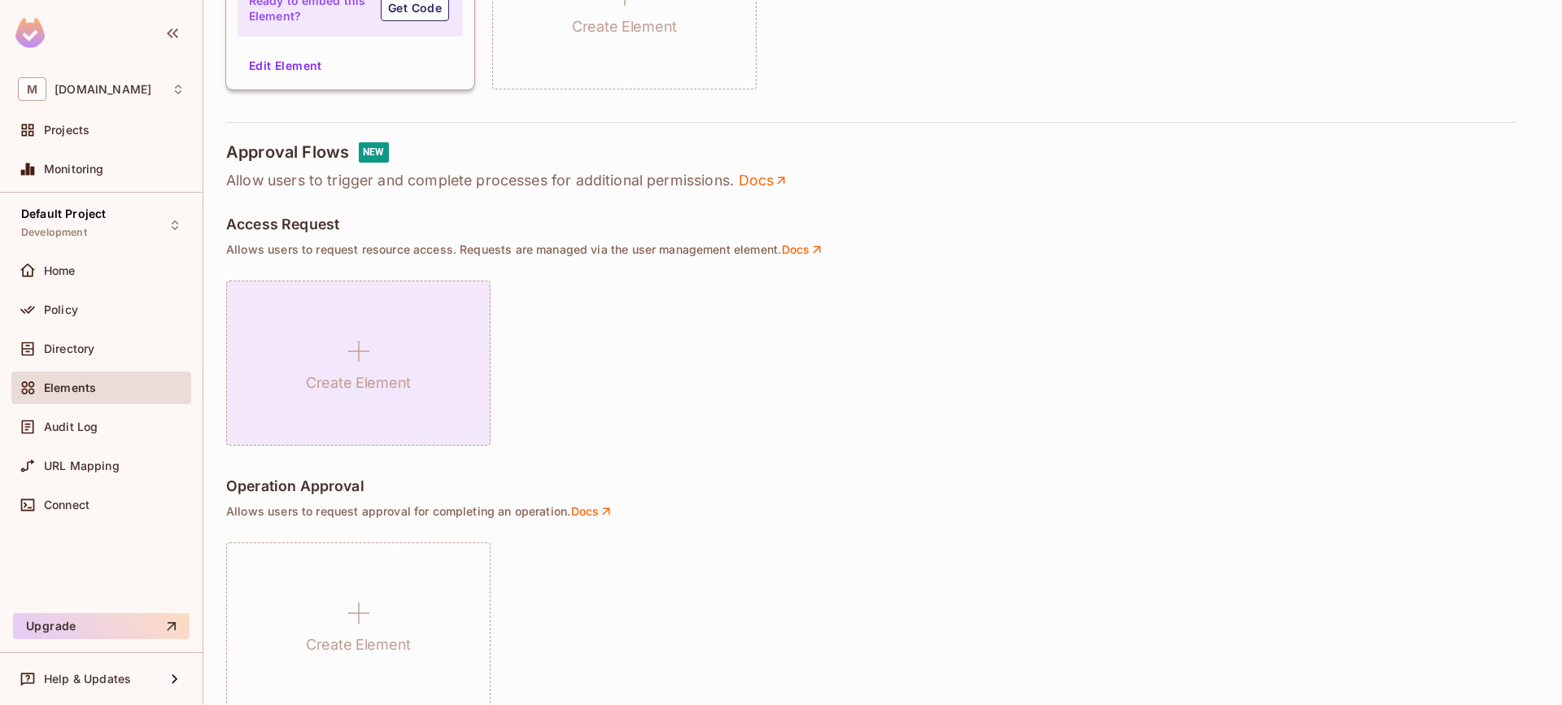
click at [394, 340] on div "Create Element" at bounding box center [358, 363] width 264 height 165
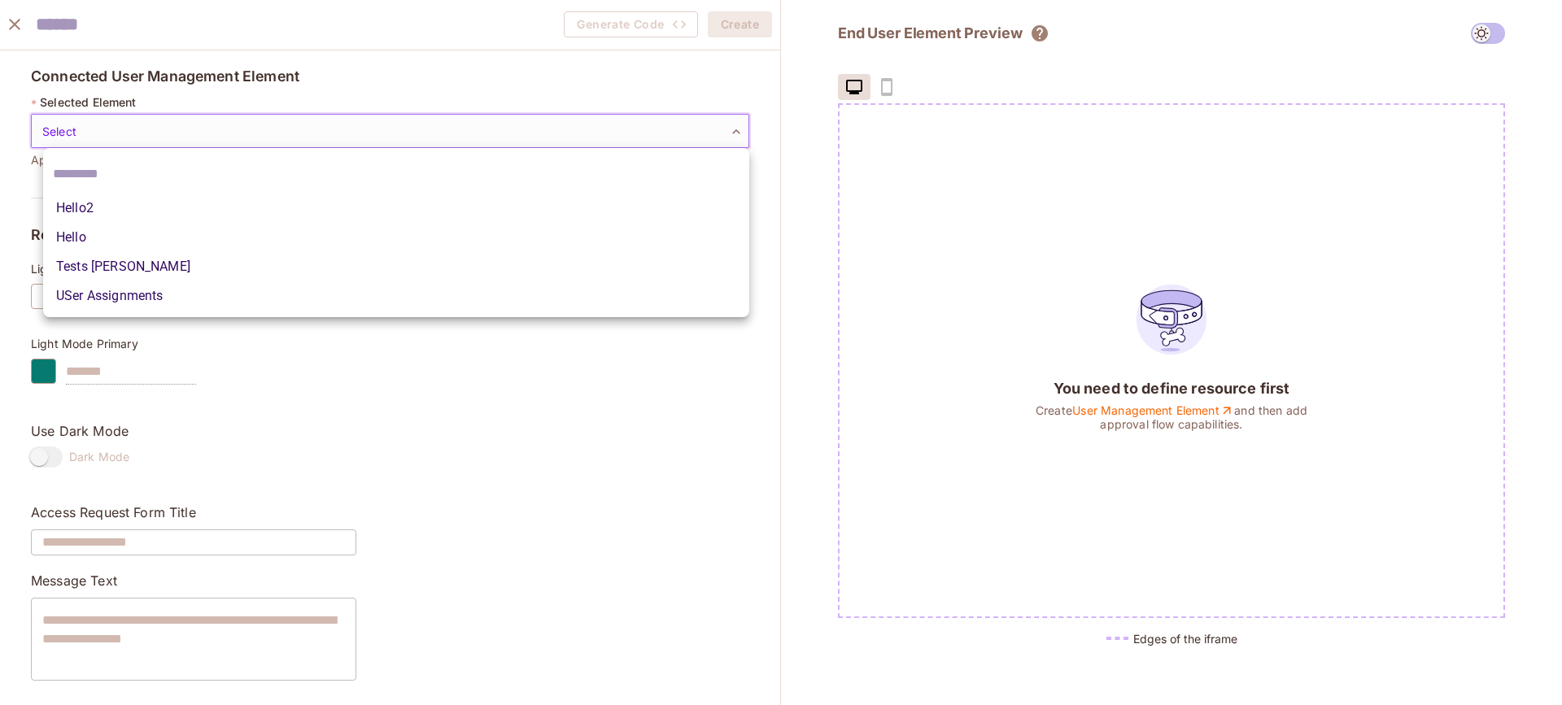
click at [232, 137] on body "M [DOMAIN_NAME] Projects Monitoring Default Project Development Home Policy Dir…" at bounding box center [781, 352] width 1562 height 705
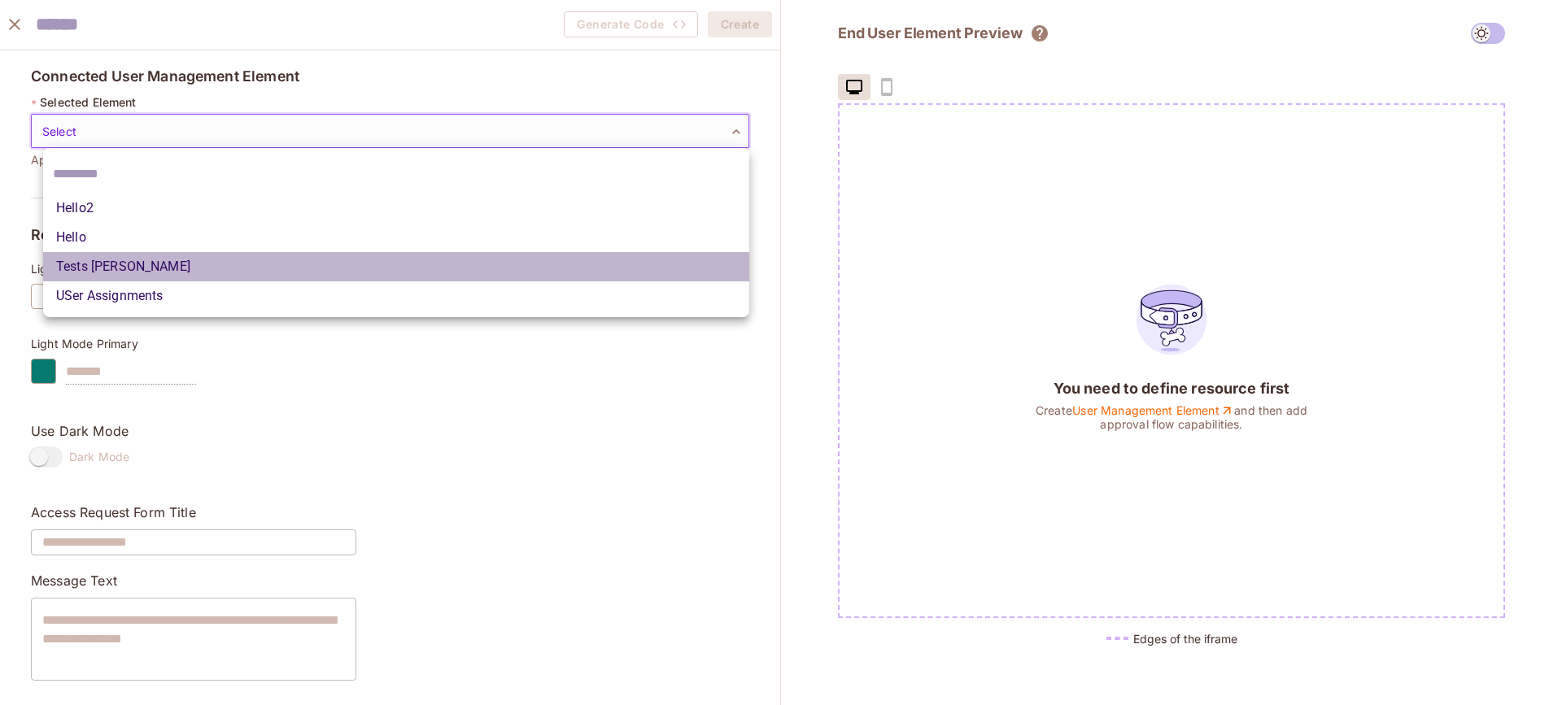
click at [133, 271] on li "Tests [PERSON_NAME]" at bounding box center [396, 266] width 706 height 29
type input "**********"
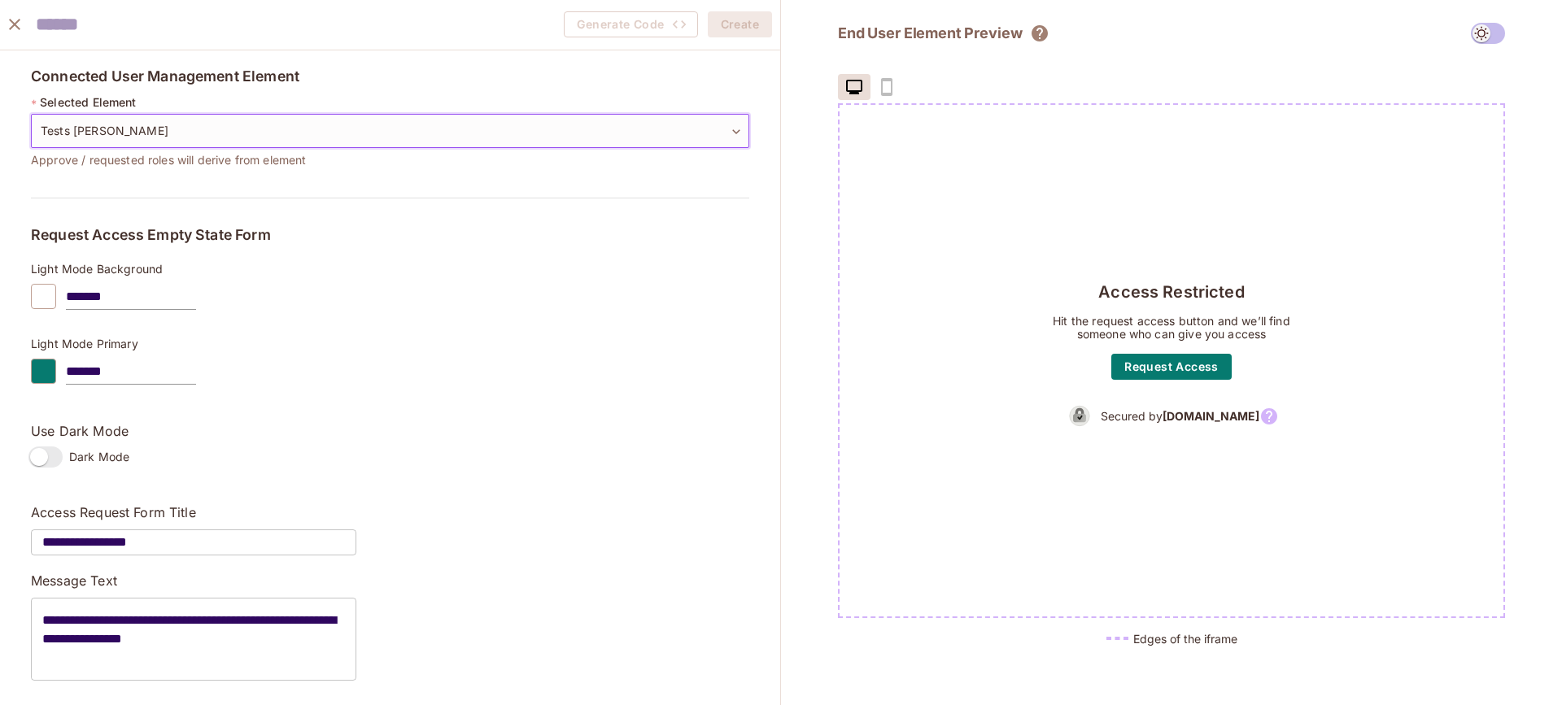
click at [26, 26] on button "close" at bounding box center [14, 24] width 33 height 33
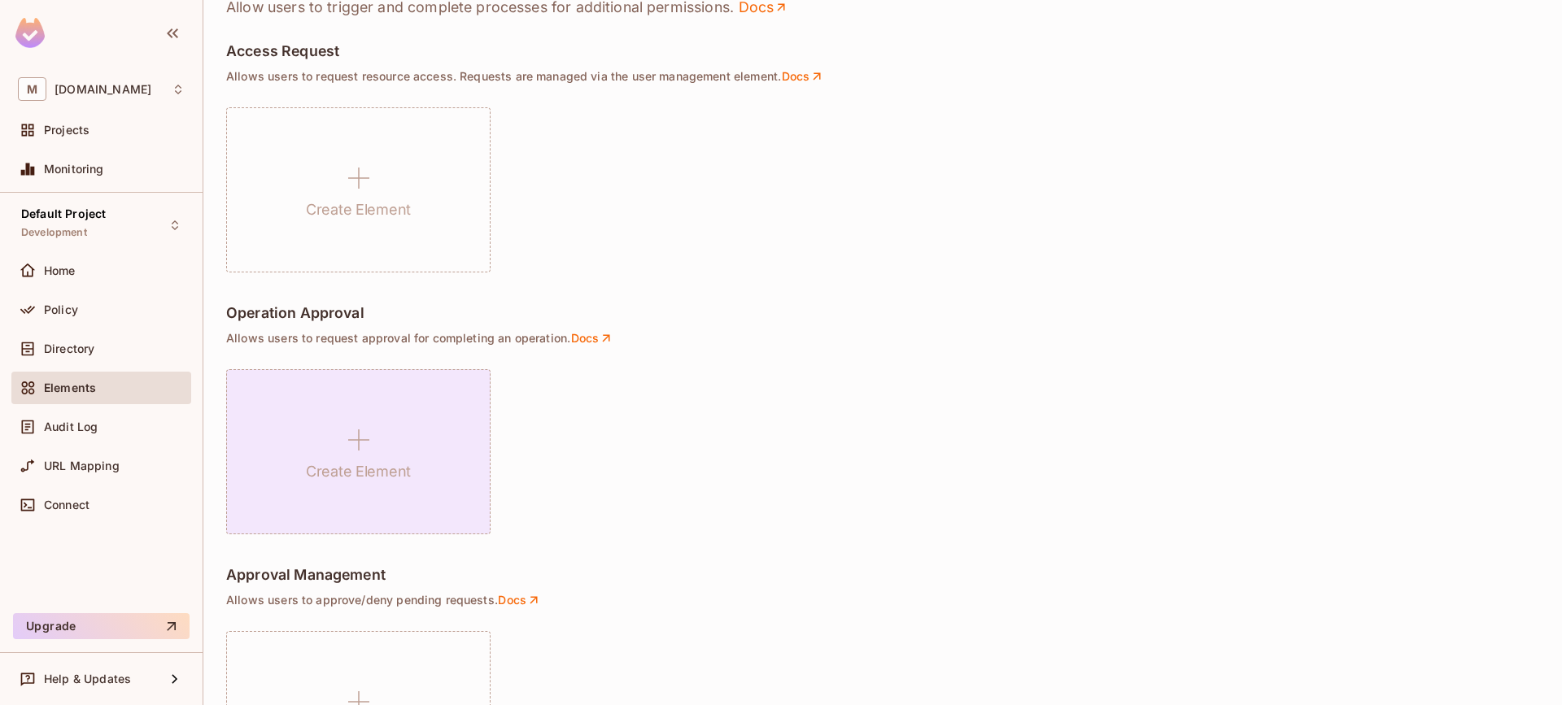
scroll to position [1290, 0]
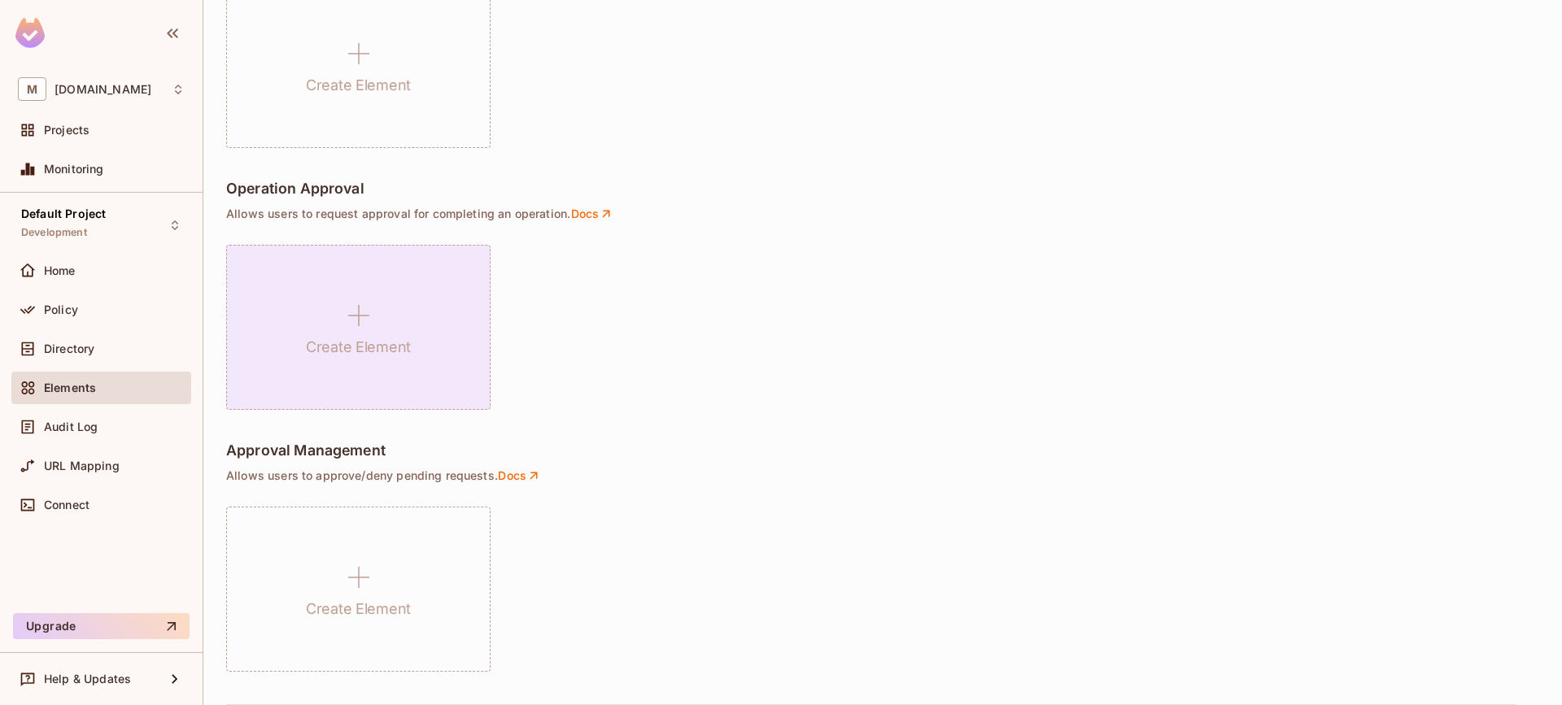
click at [397, 300] on div "Create Element" at bounding box center [358, 327] width 264 height 165
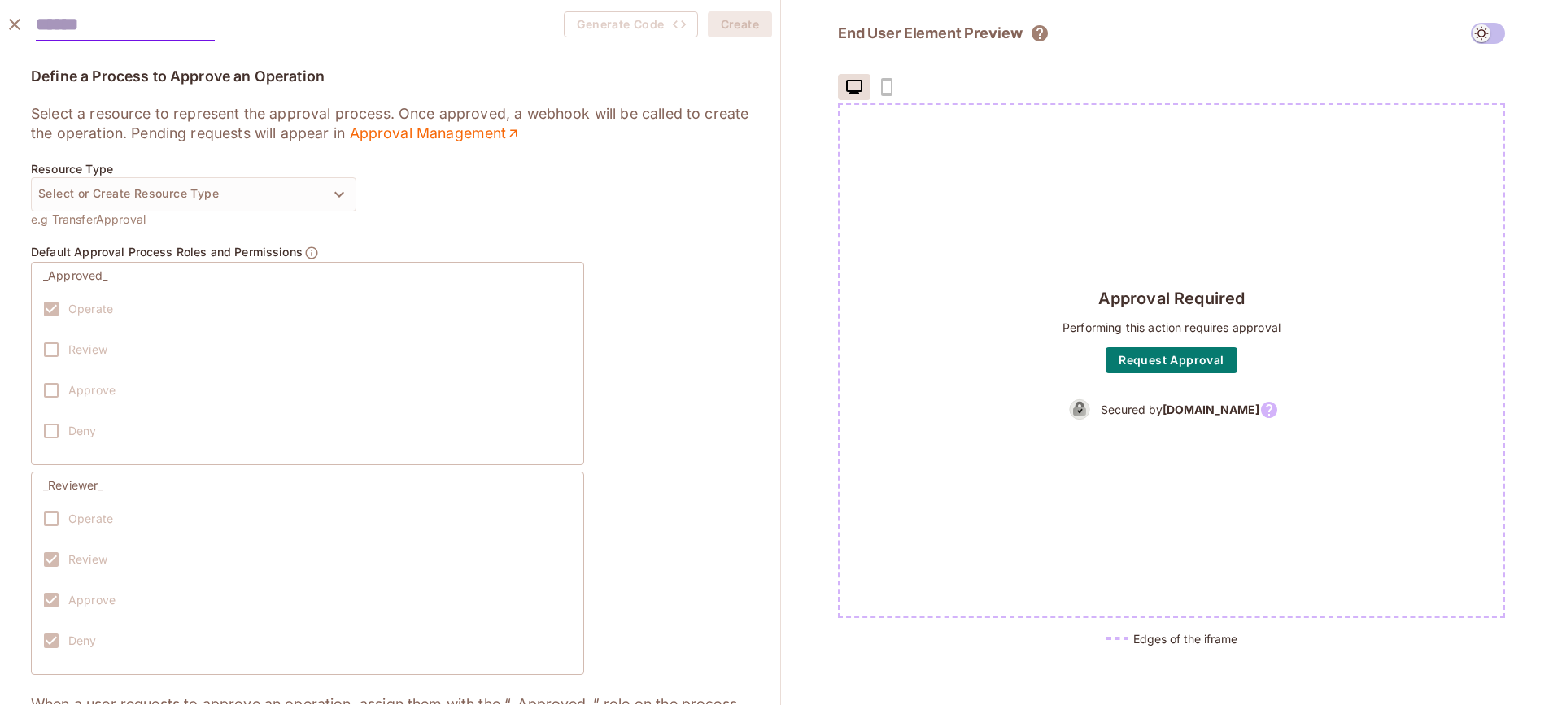
click at [21, 17] on icon "close" at bounding box center [15, 25] width 20 height 20
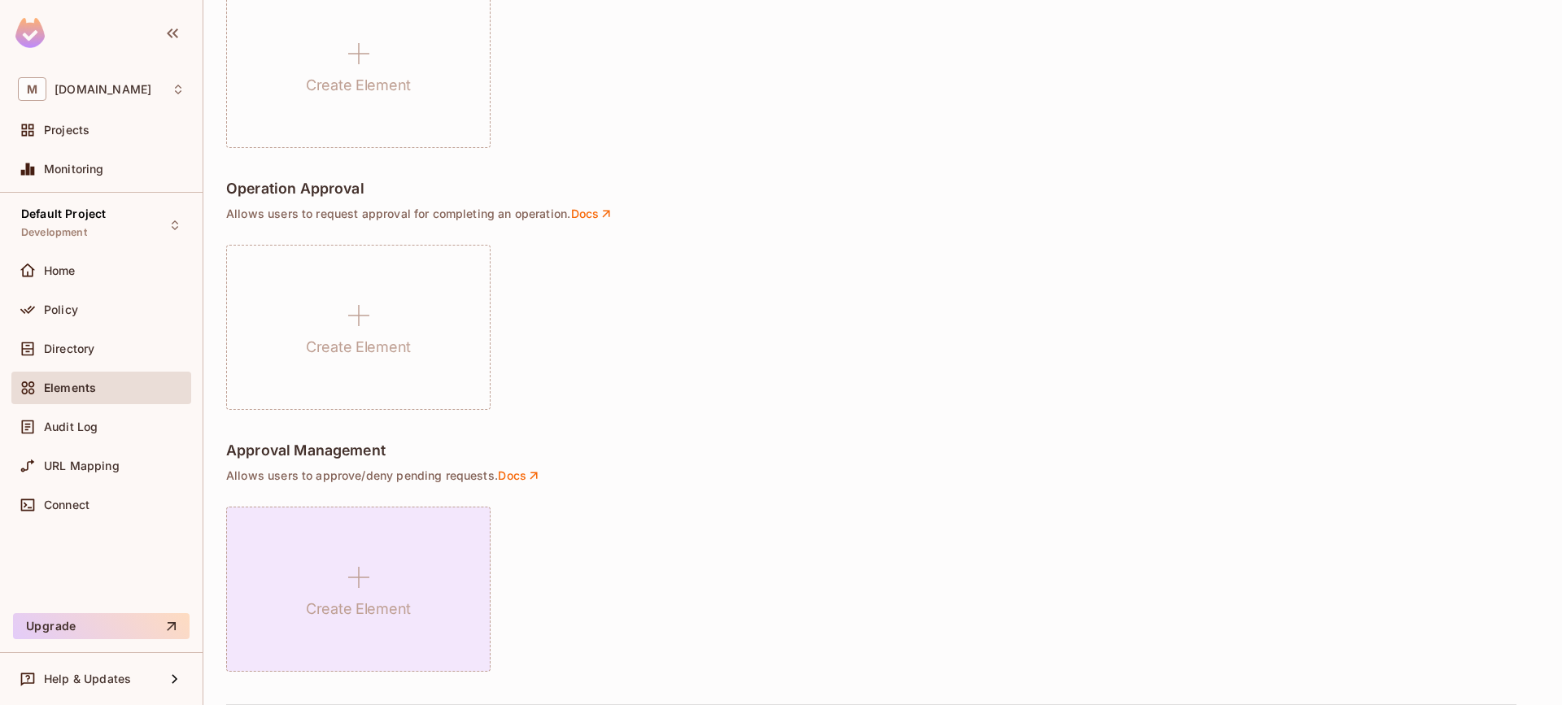
click at [351, 556] on div "Create Element" at bounding box center [358, 589] width 264 height 165
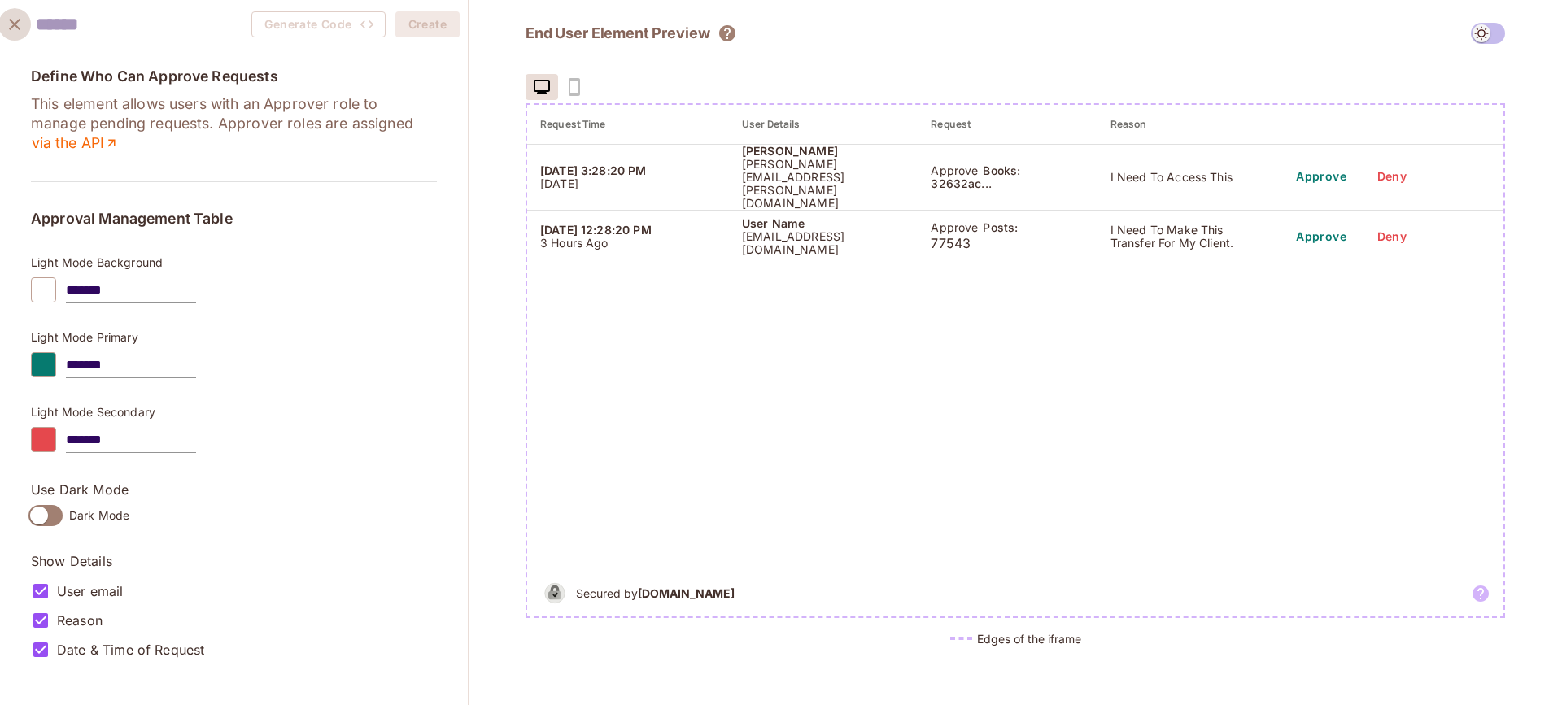
click at [12, 19] on icon "close" at bounding box center [15, 25] width 20 height 20
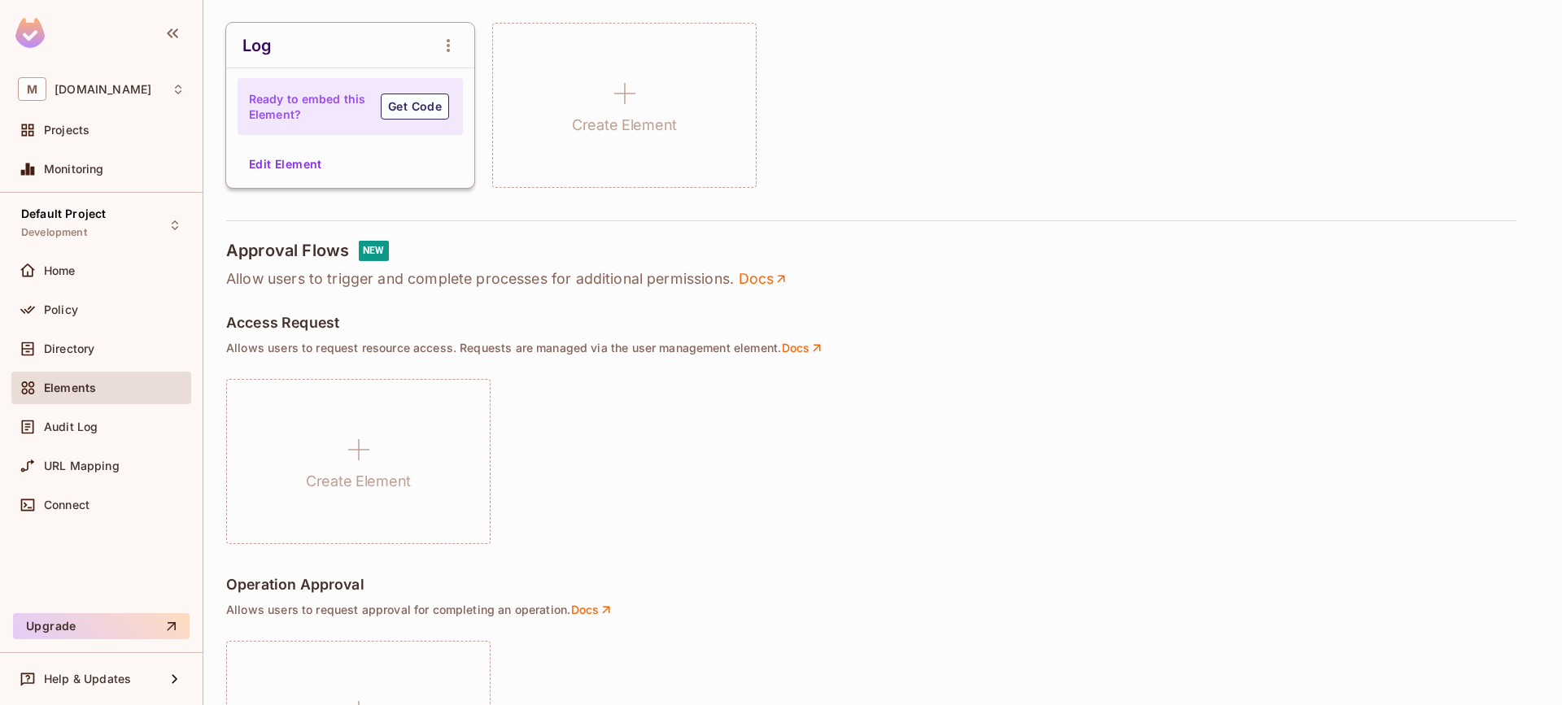
scroll to position [0, 0]
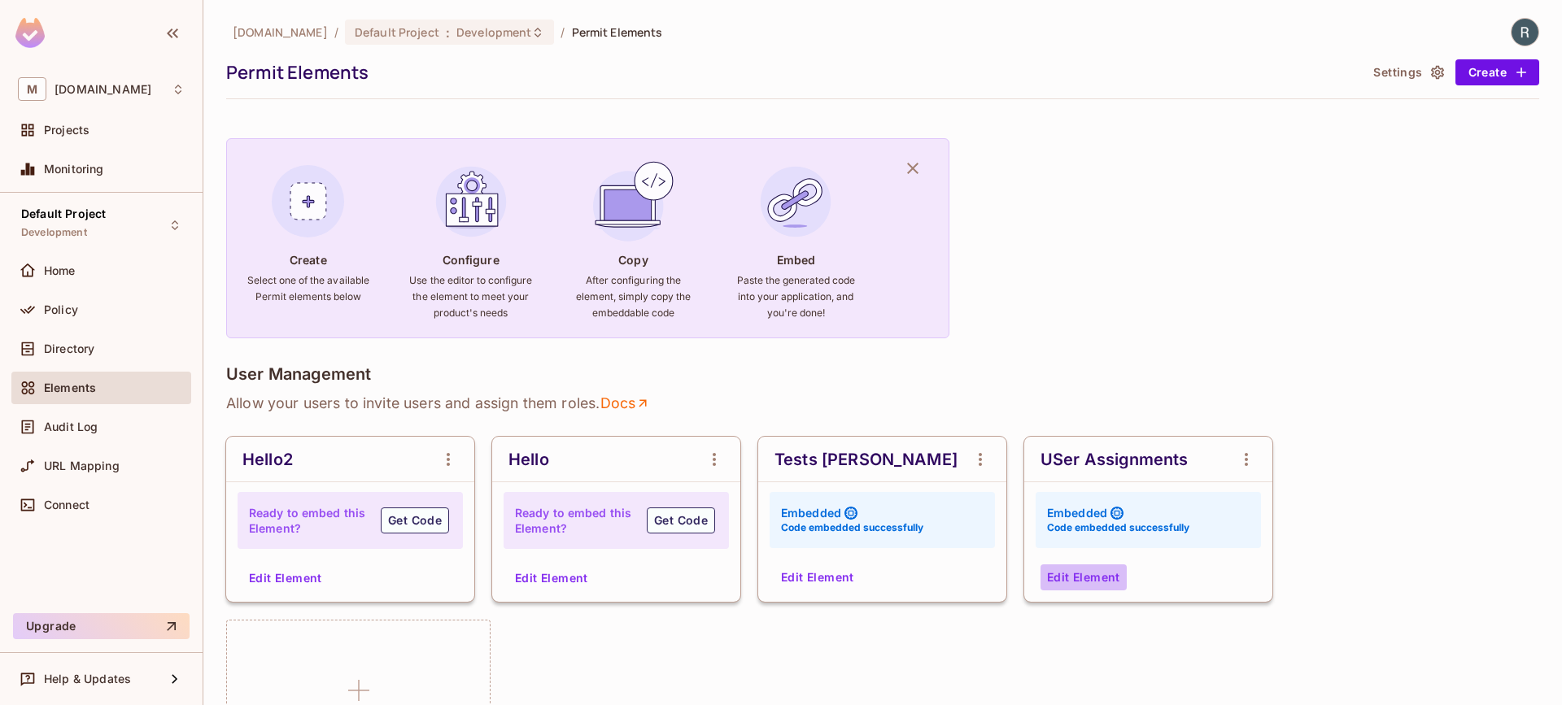
click at [1098, 570] on button "Edit Element" at bounding box center [1084, 578] width 86 height 26
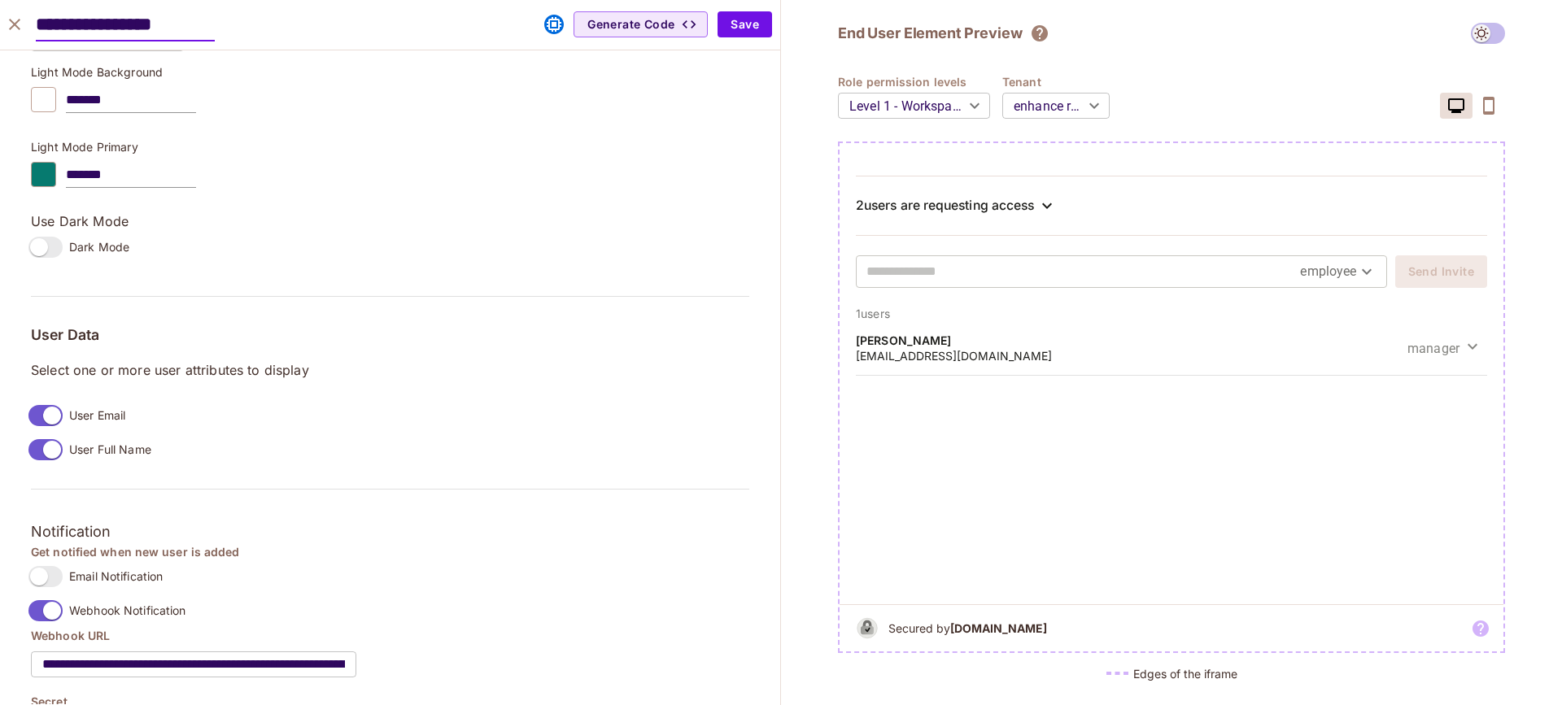
scroll to position [1198, 0]
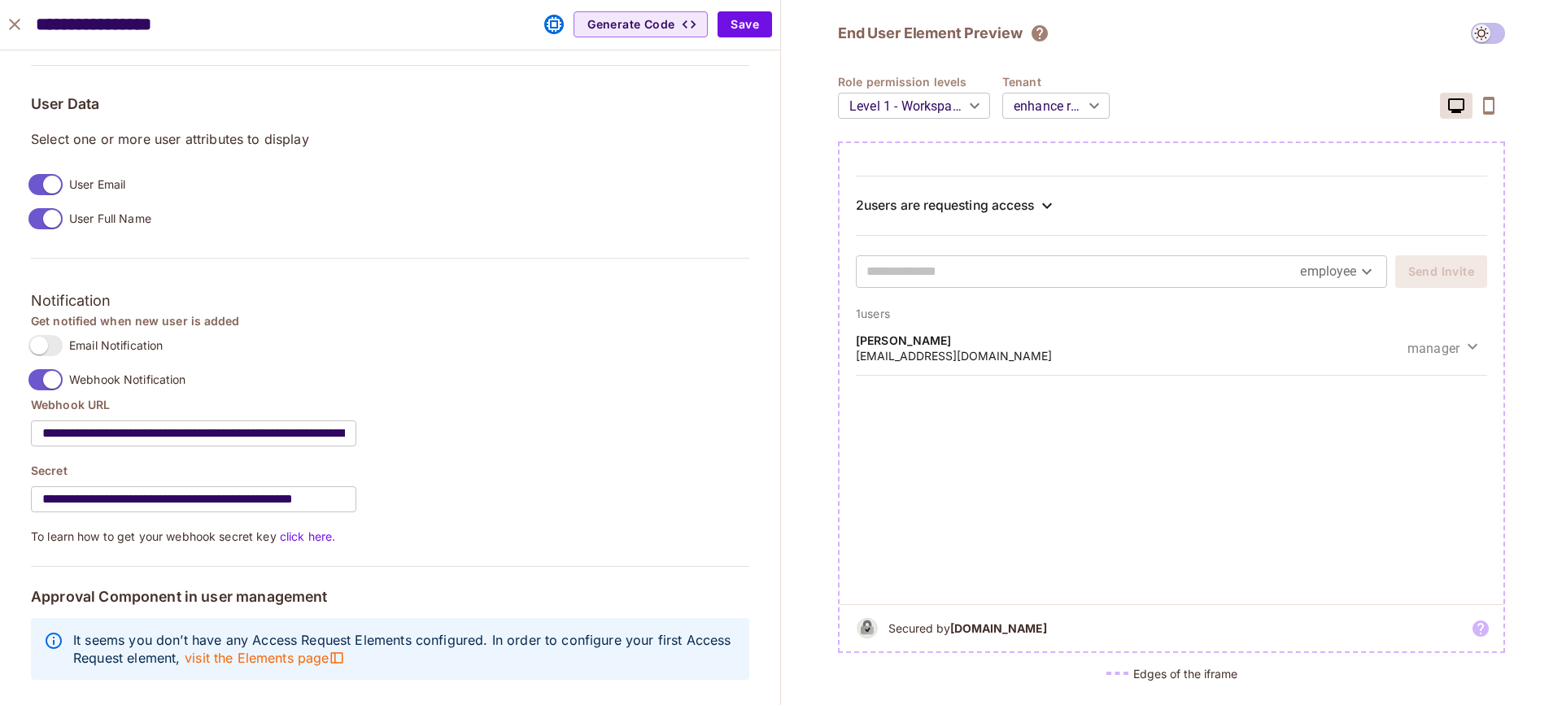
click at [116, 589] on h5 "Approval Component in user management" at bounding box center [390, 597] width 718 height 16
drag, startPoint x: 37, startPoint y: 588, endPoint x: 192, endPoint y: 584, distance: 154.6
copy h5 "Approval Component"
drag, startPoint x: 299, startPoint y: 626, endPoint x: 430, endPoint y: 626, distance: 131.8
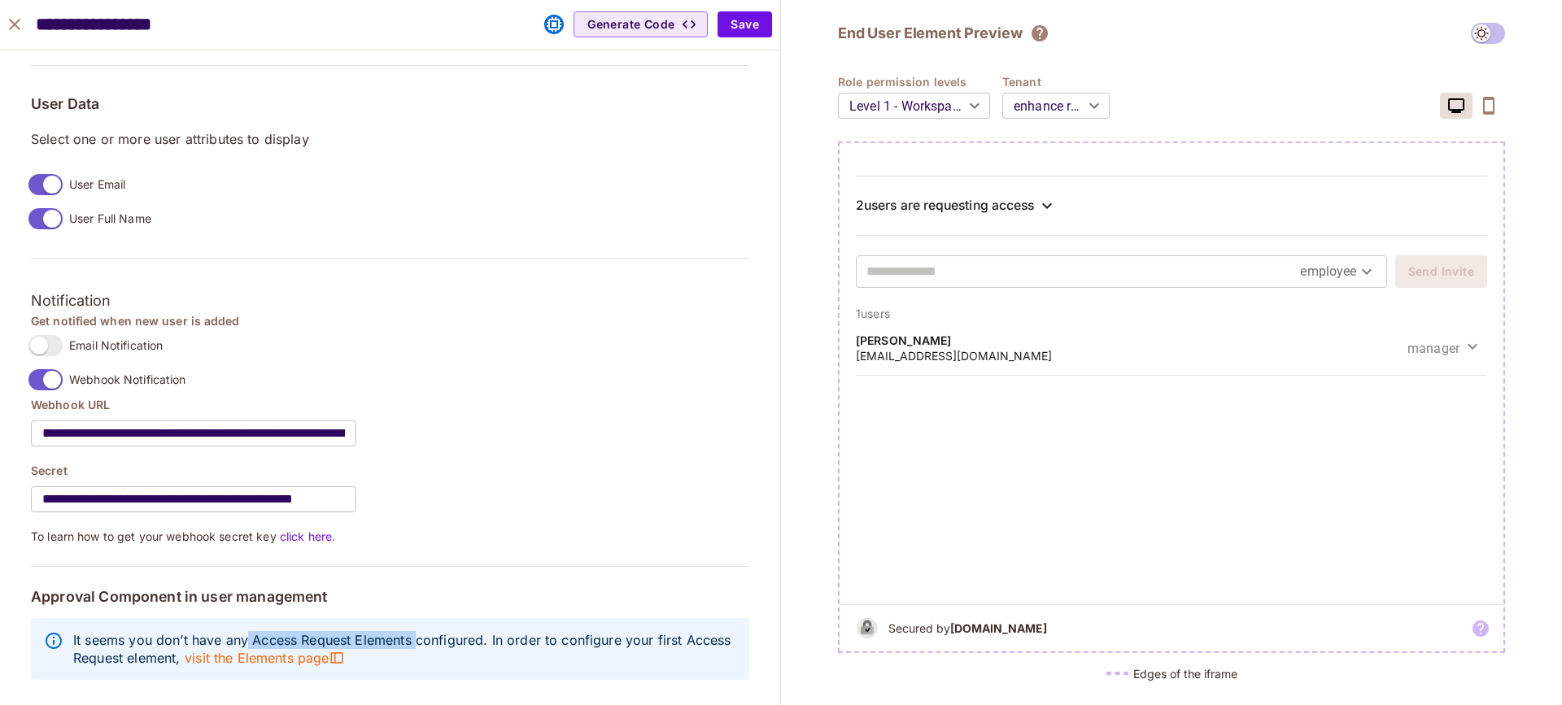
click at [430, 631] on p "It seems you don’t have any Access Request Elements configured. In order to con…" at bounding box center [404, 649] width 663 height 36
copy p "Access Request Elements"
click at [334, 649] on span "visit the Elements page" at bounding box center [264, 658] width 159 height 18
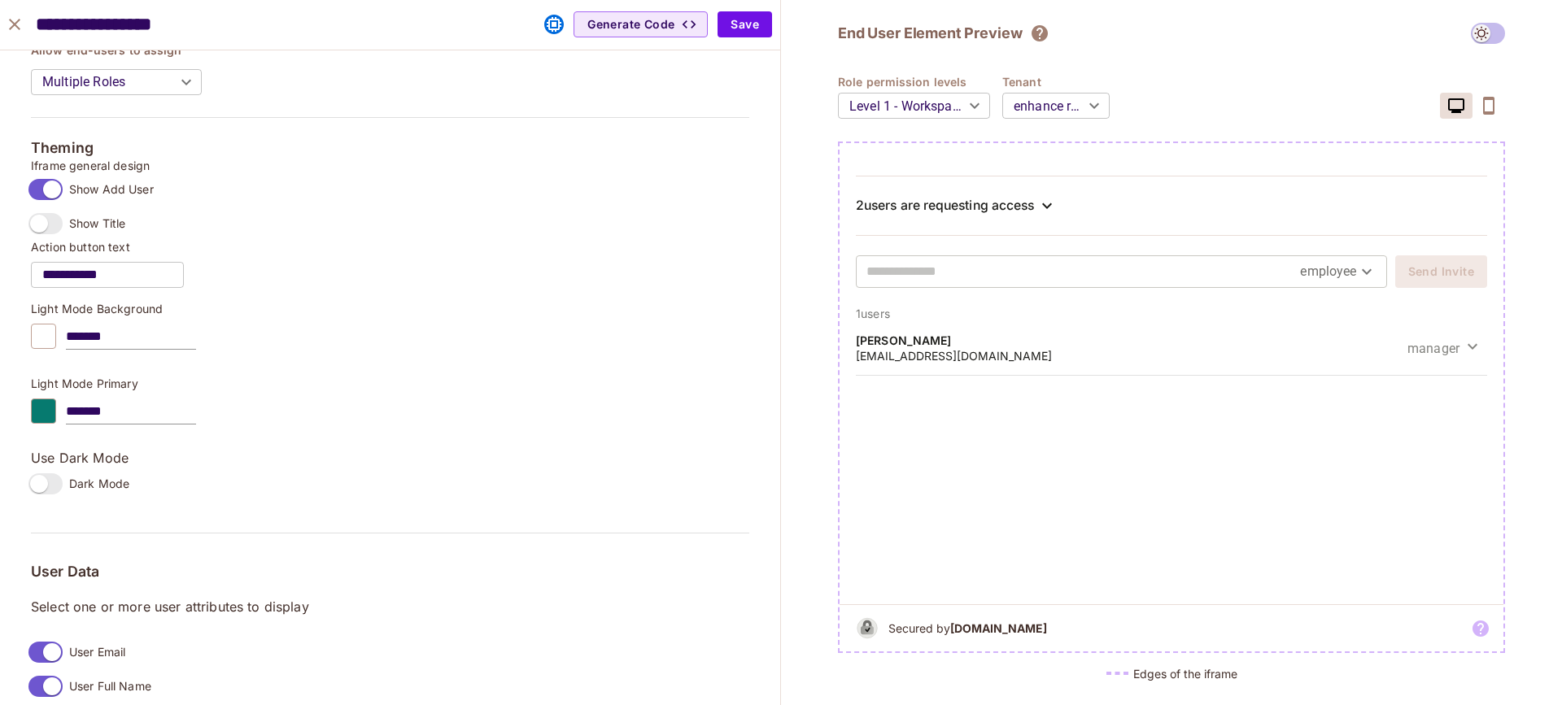
scroll to position [0, 0]
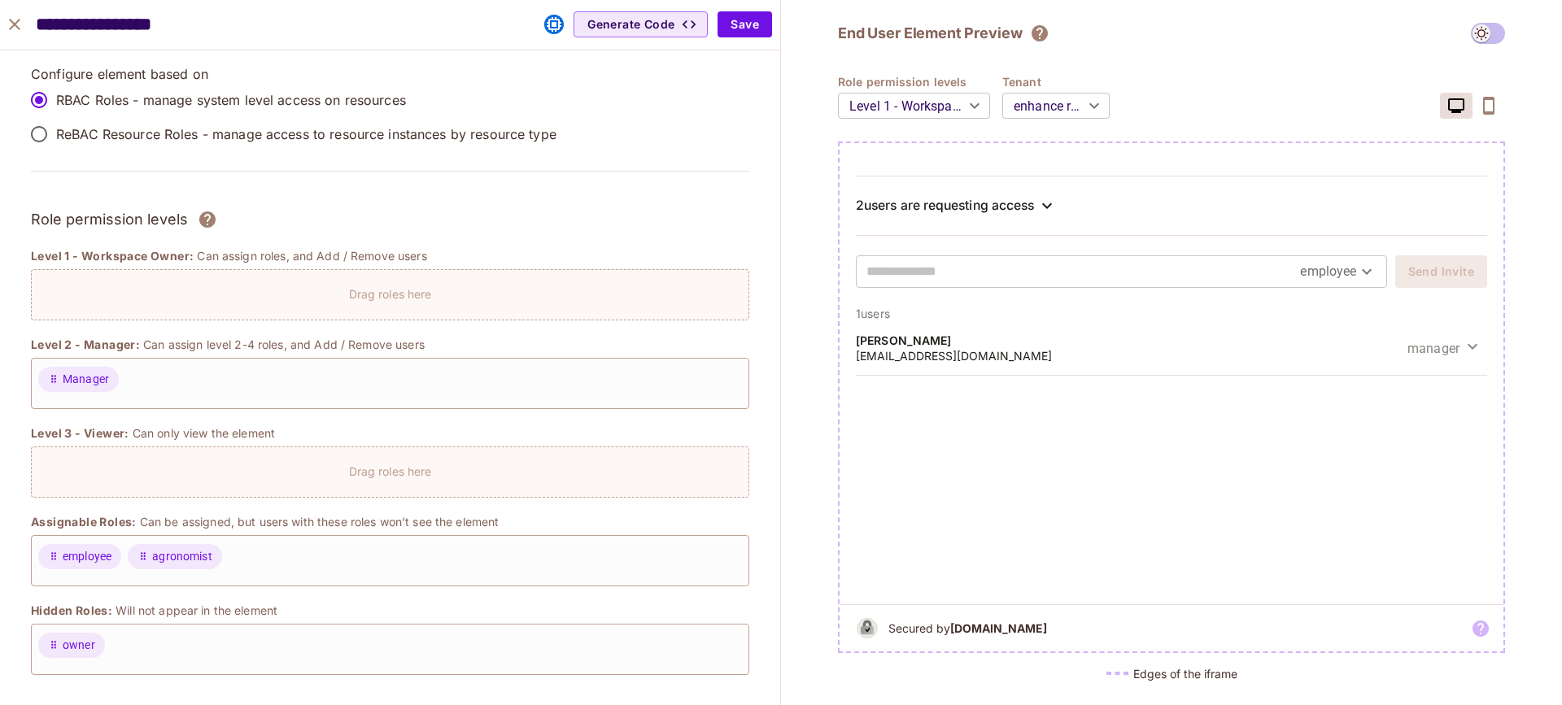
click at [15, 32] on icon "close" at bounding box center [15, 25] width 20 height 20
type input "******"
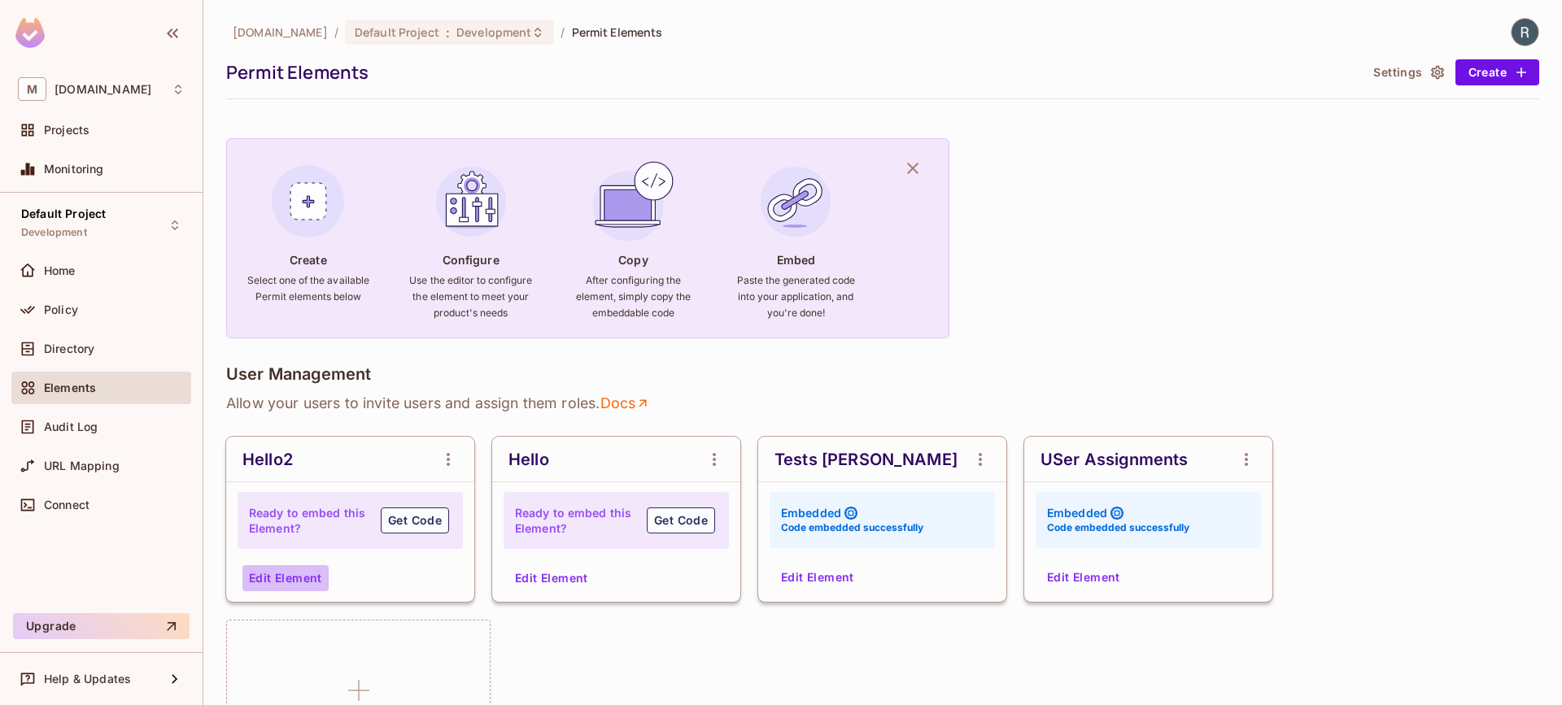
click at [297, 570] on button "Edit Element" at bounding box center [285, 578] width 86 height 26
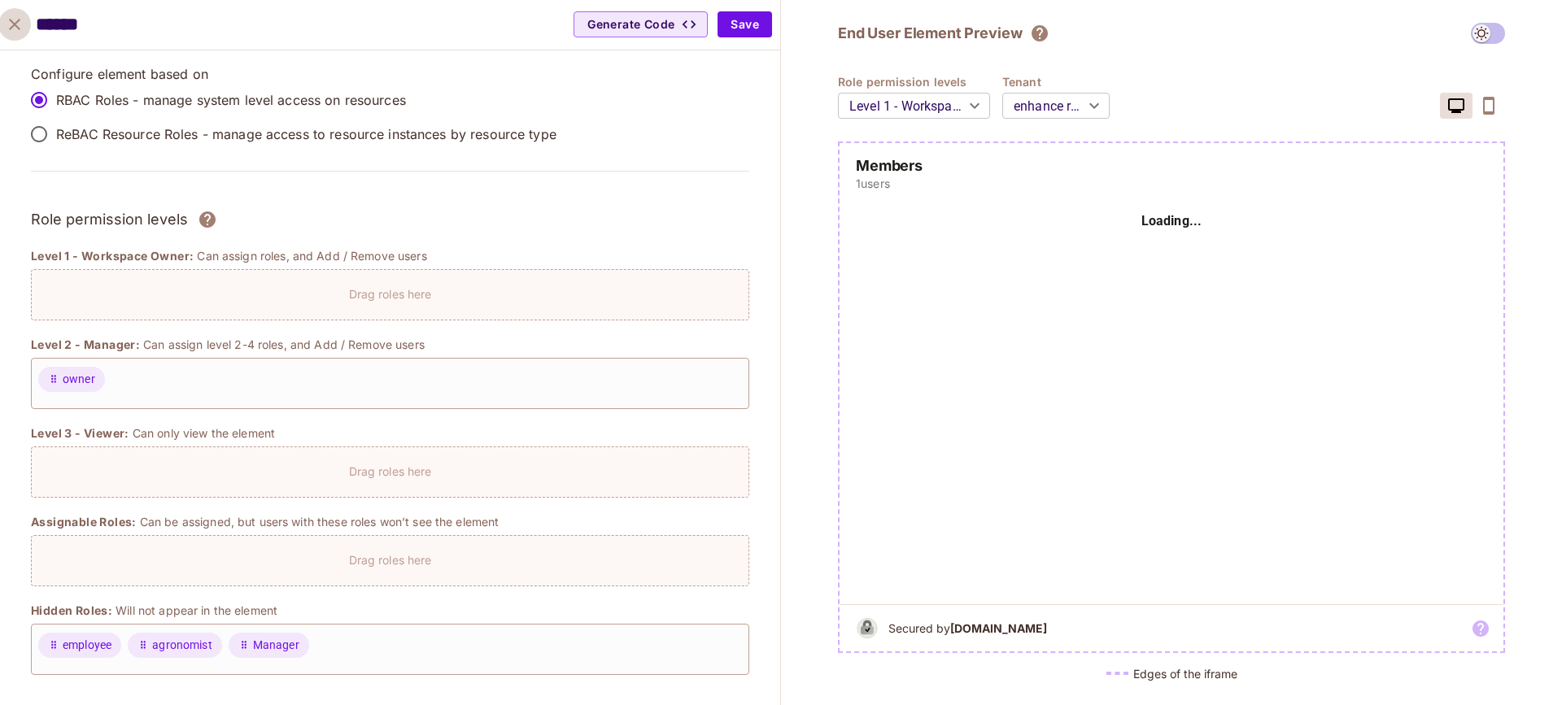
click at [17, 20] on icon "close" at bounding box center [14, 24] width 11 height 11
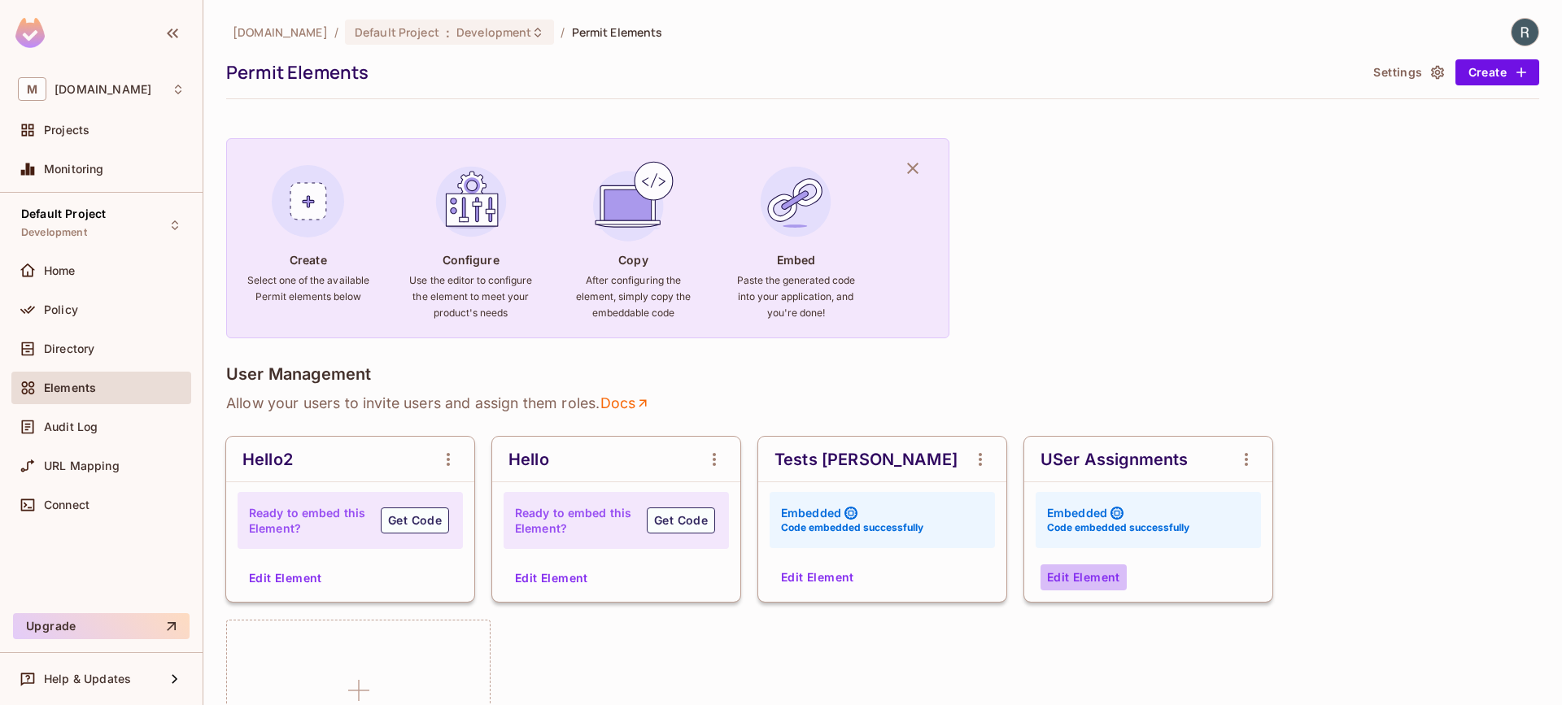
click at [1088, 582] on button "Edit Element" at bounding box center [1084, 578] width 86 height 26
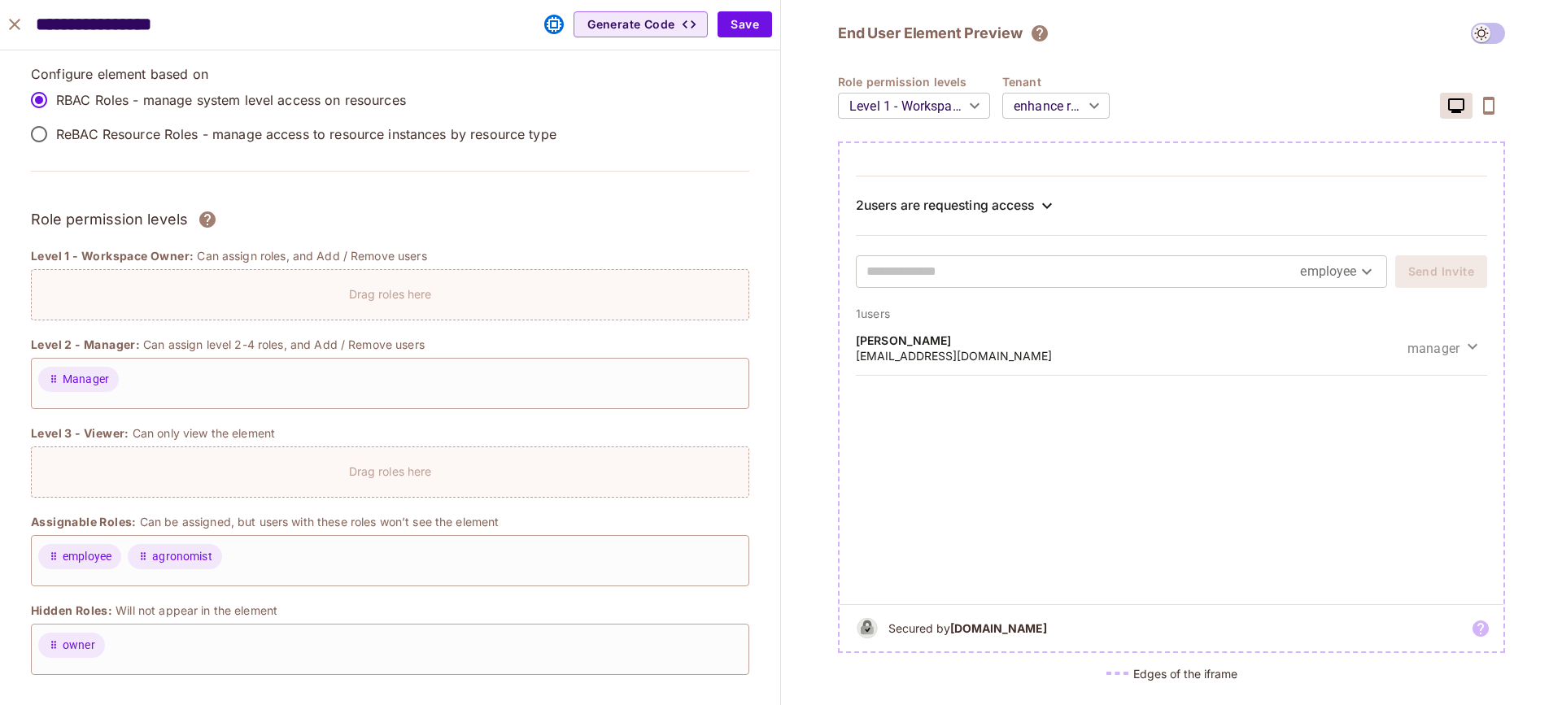
click at [1482, 33] on span at bounding box center [1488, 33] width 34 height 21
click at [1487, 35] on span at bounding box center [1488, 33] width 34 height 21
click at [1482, 38] on span at bounding box center [1488, 33] width 34 height 21
click at [1483, 37] on span at bounding box center [1488, 33] width 34 height 21
click at [1484, 29] on span at bounding box center [1488, 33] width 34 height 21
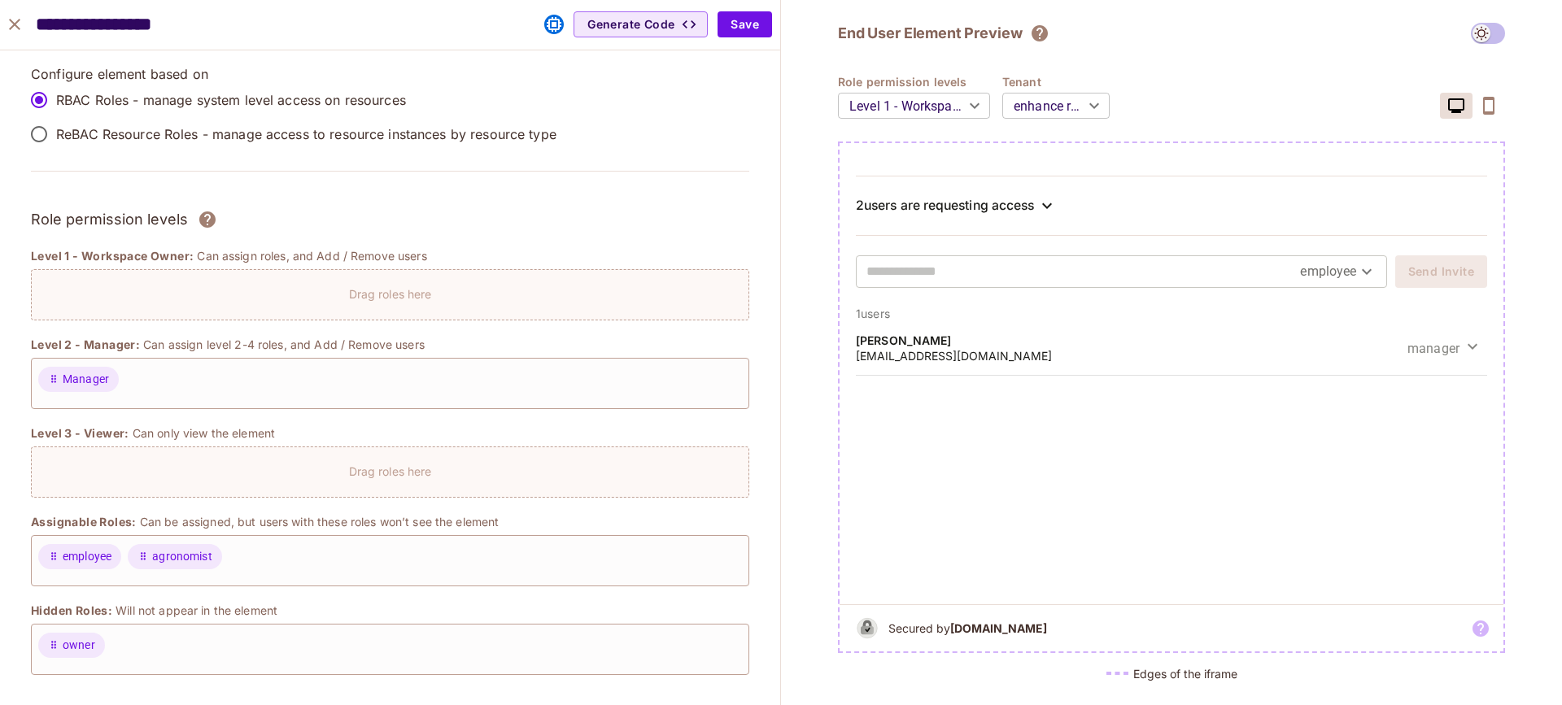
drag, startPoint x: 1484, startPoint y: 28, endPoint x: 1507, endPoint y: 33, distance: 23.1
click at [1501, 31] on span at bounding box center [1488, 33] width 34 height 21
click at [1508, 33] on div "**********" at bounding box center [1171, 352] width 781 height 705
click at [1497, 35] on span at bounding box center [1488, 33] width 34 height 21
drag, startPoint x: 1497, startPoint y: 35, endPoint x: 1316, endPoint y: 2, distance: 184.3
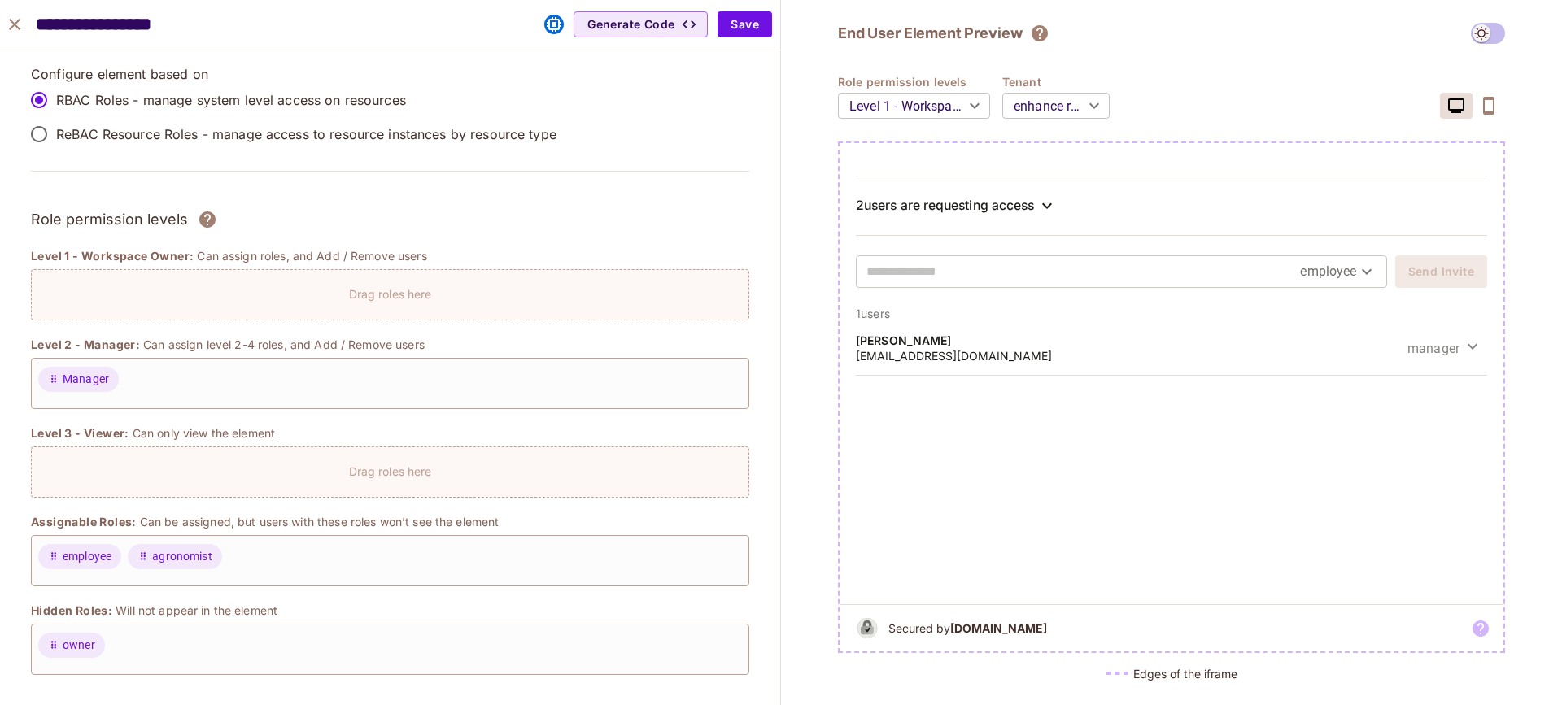
click at [1490, 33] on span at bounding box center [1488, 33] width 34 height 21
click at [1490, 37] on span at bounding box center [1488, 33] width 34 height 21
click at [1491, 35] on span at bounding box center [1488, 33] width 34 height 21
click at [1489, 33] on span at bounding box center [1488, 33] width 34 height 21
drag, startPoint x: 1485, startPoint y: 33, endPoint x: 1476, endPoint y: 33, distance: 8.9
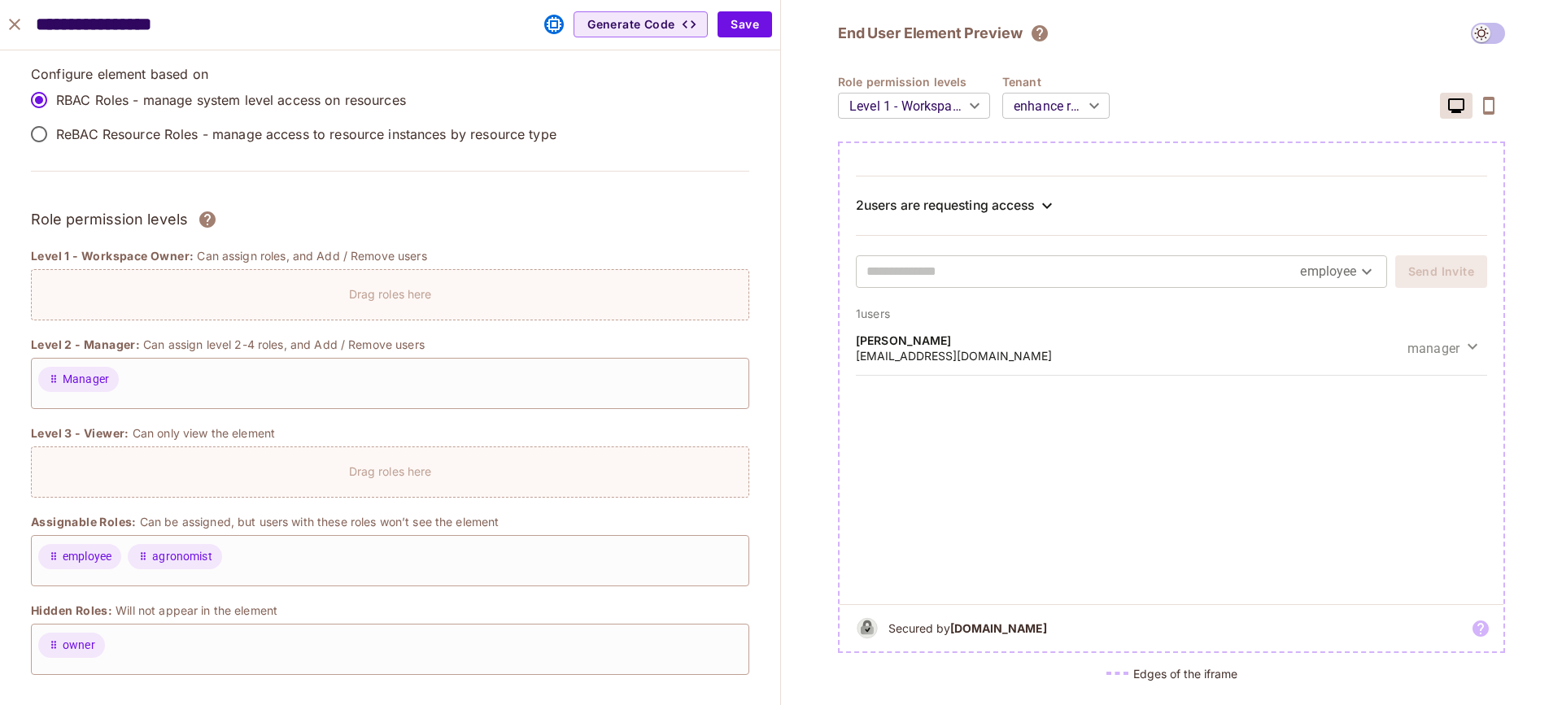
click at [1479, 33] on span at bounding box center [1488, 33] width 34 height 21
click at [1473, 33] on span at bounding box center [1488, 33] width 34 height 21
drag, startPoint x: 1472, startPoint y: 34, endPoint x: 1486, endPoint y: 37, distance: 14.8
click at [1478, 36] on span at bounding box center [1488, 33] width 34 height 21
click at [1473, 106] on button "button" at bounding box center [1489, 106] width 33 height 26
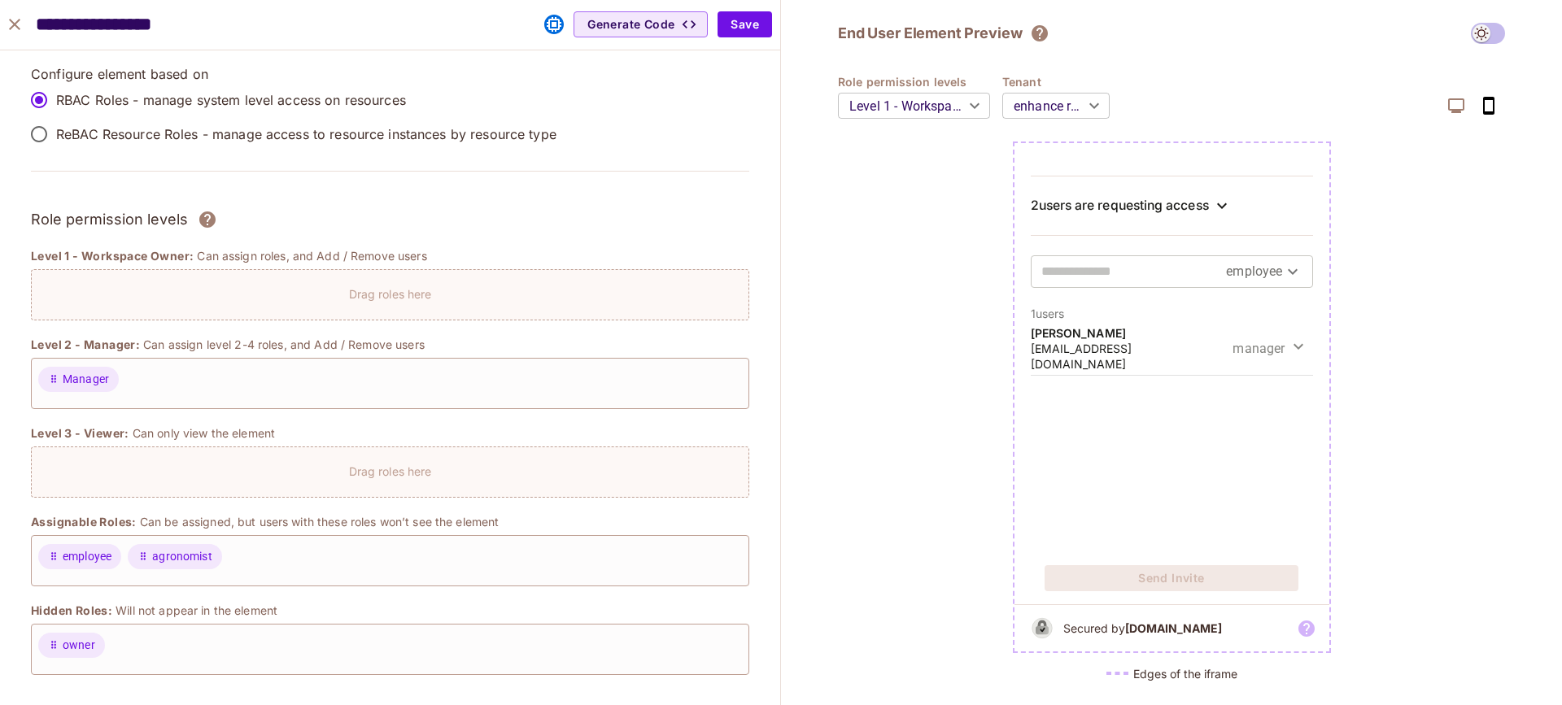
click at [1482, 106] on icon "button" at bounding box center [1489, 106] width 20 height 20
click at [1451, 107] on icon "button" at bounding box center [1457, 106] width 20 height 20
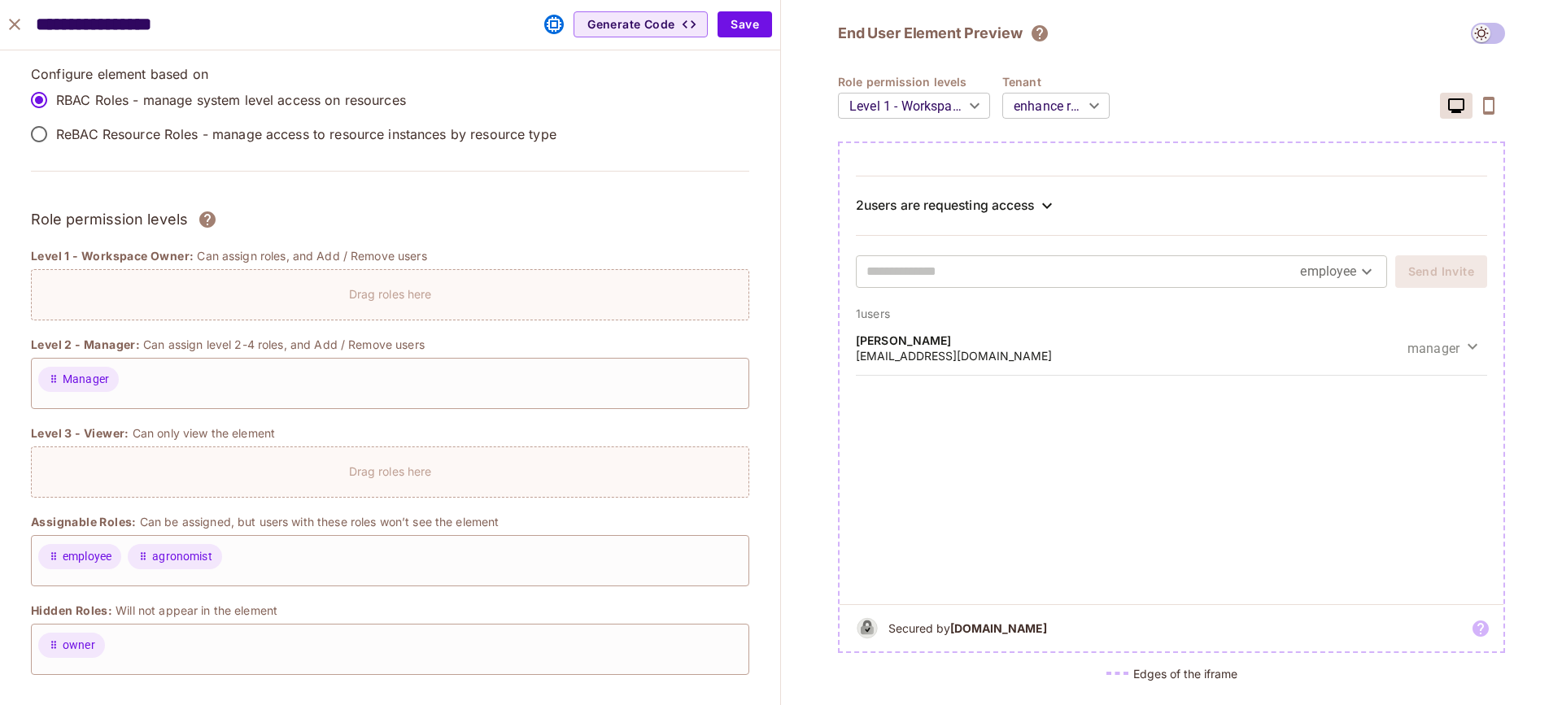
drag, startPoint x: 1486, startPoint y: 20, endPoint x: 1486, endPoint y: 30, distance: 10.6
click at [1486, 20] on div "**********" at bounding box center [1171, 352] width 781 height 705
click at [1486, 32] on span at bounding box center [1488, 33] width 34 height 21
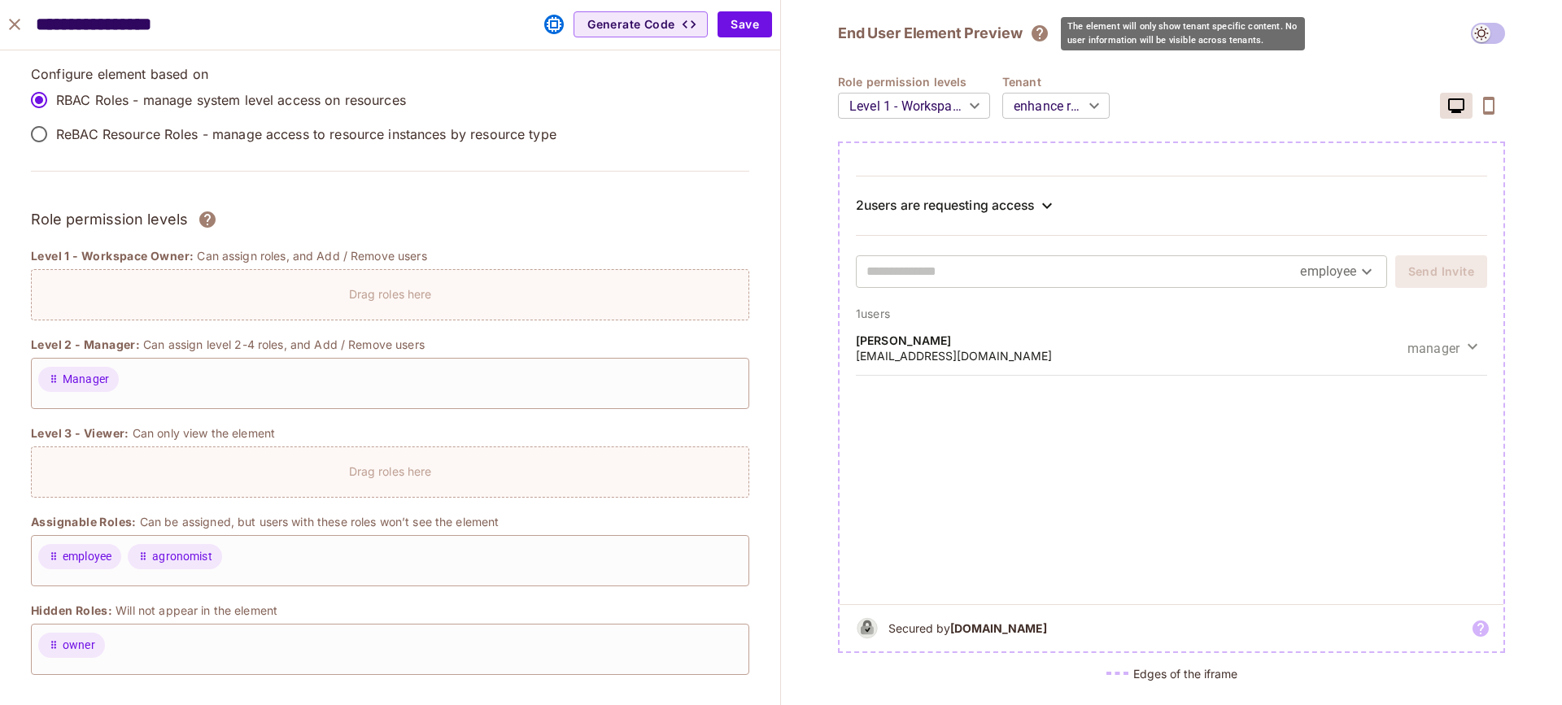
drag, startPoint x: 1039, startPoint y: 36, endPoint x: 1129, endPoint y: 20, distance: 91.6
click at [1045, 34] on icon "The element will only show tenant specific content. No user information will be…" at bounding box center [1040, 33] width 16 height 16
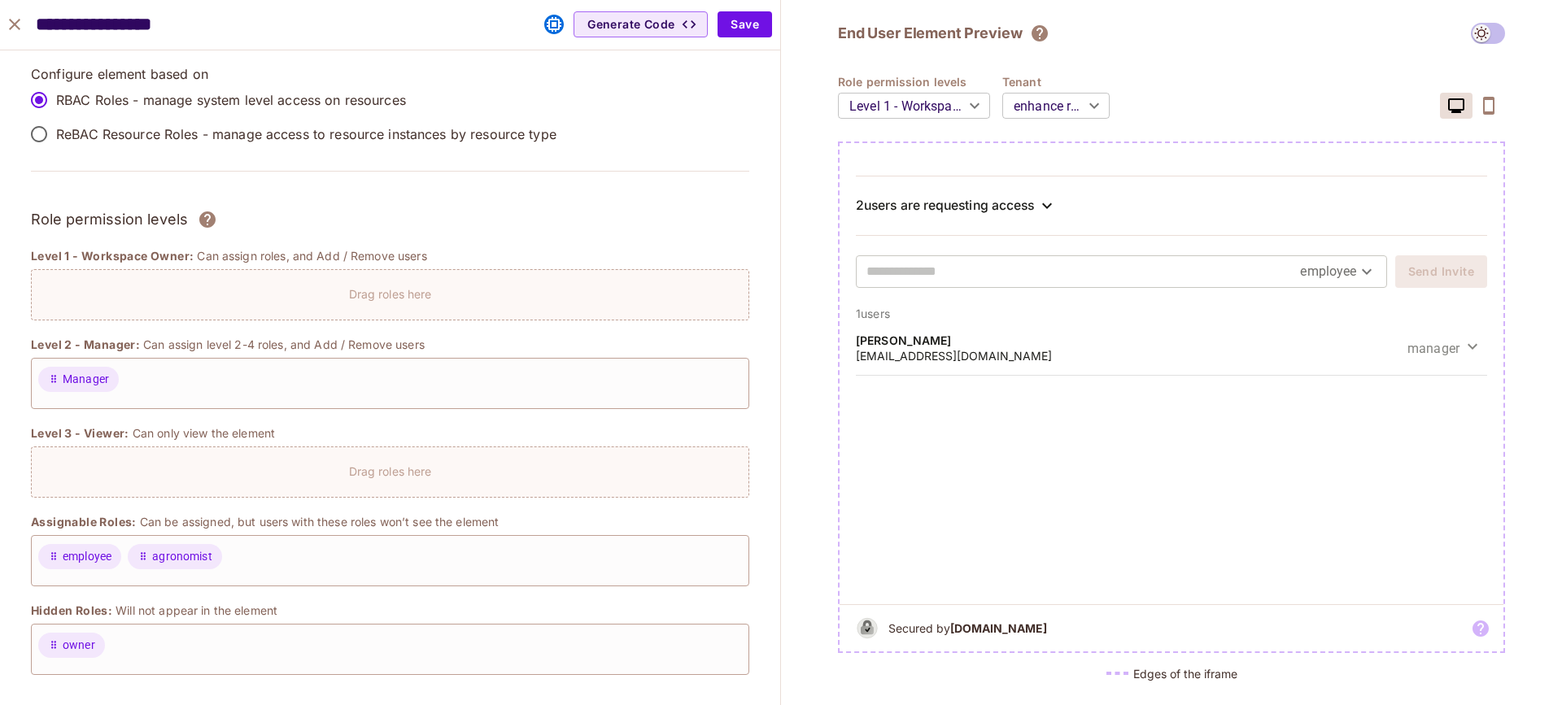
click at [1489, 25] on span at bounding box center [1488, 33] width 34 height 21
click at [554, 24] on icon "This element was embedded" at bounding box center [554, 25] width 20 height 20
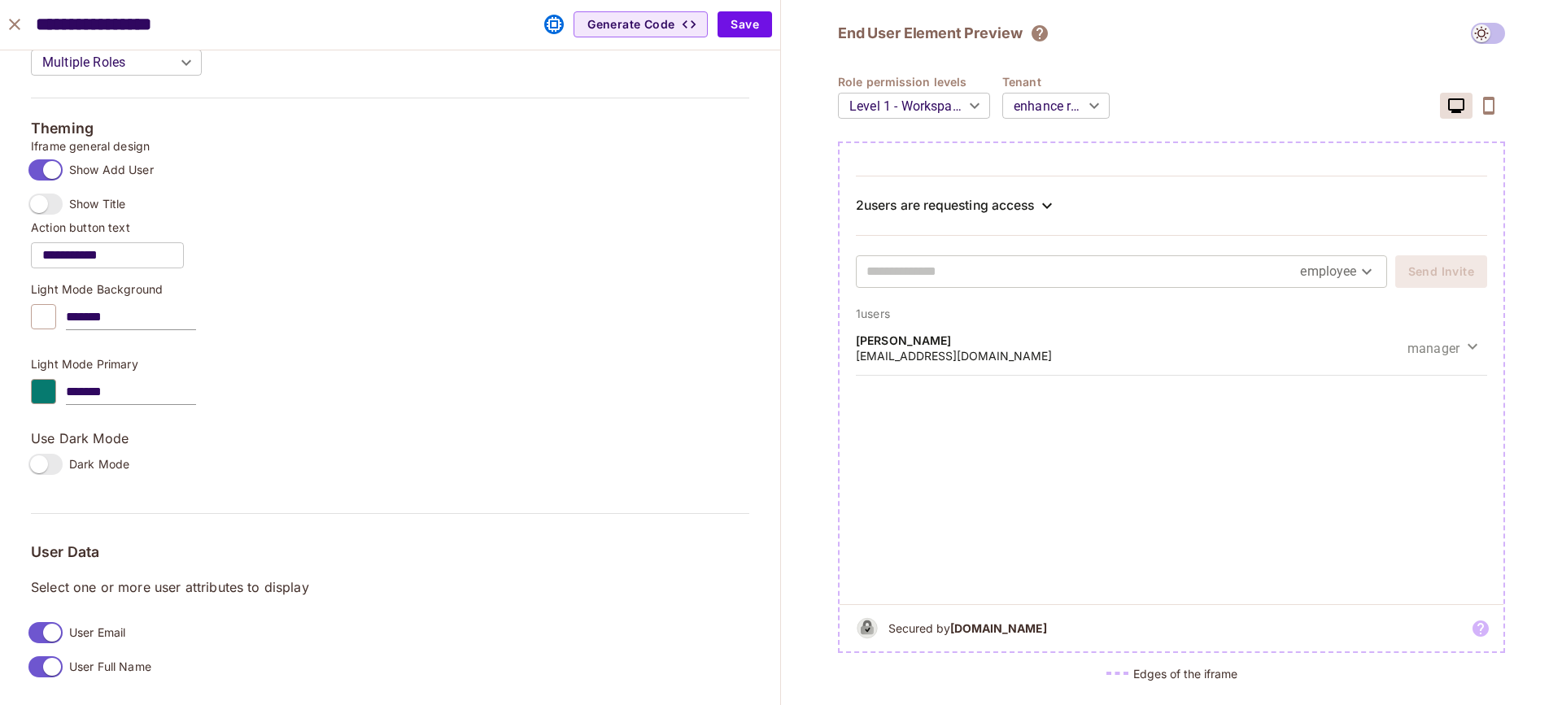
scroll to position [1198, 0]
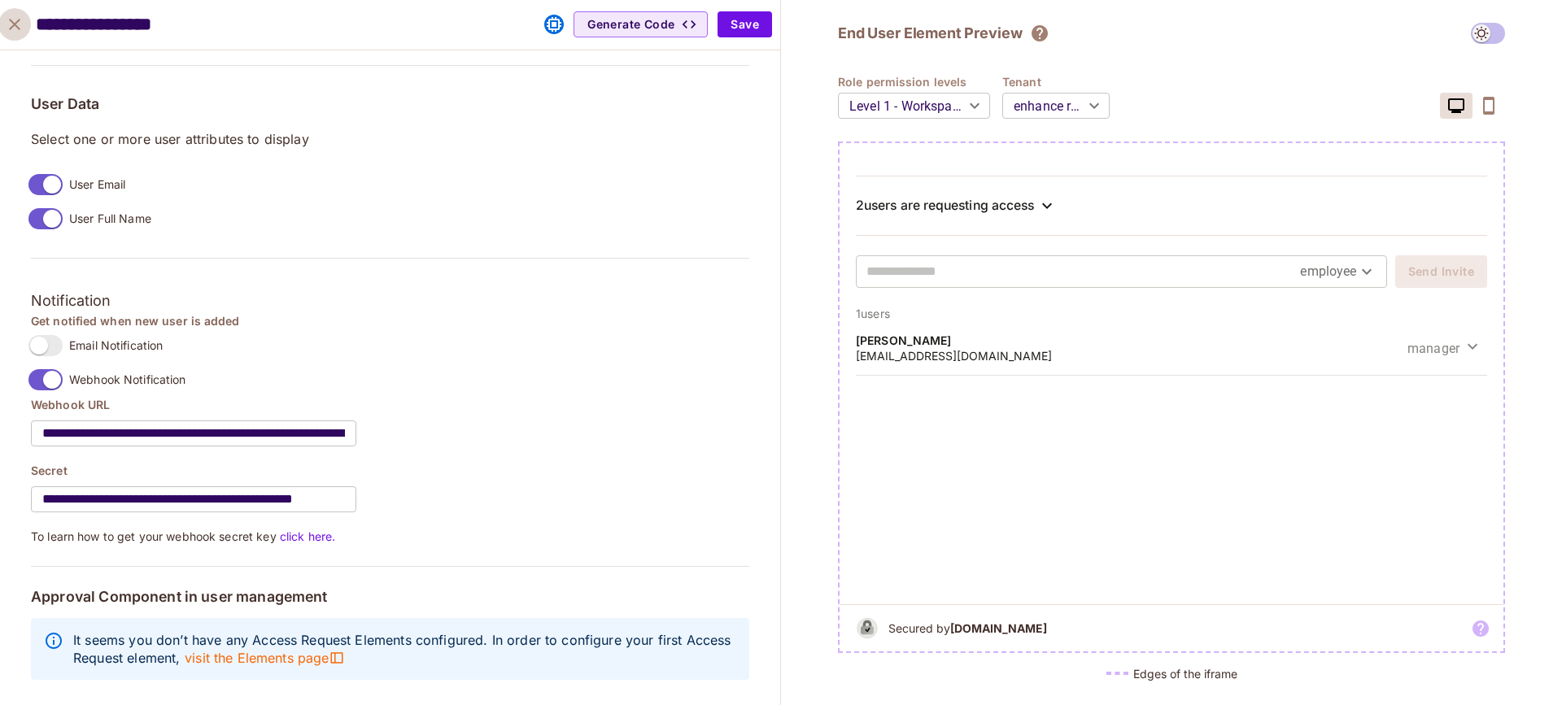
click at [17, 32] on icon "close" at bounding box center [15, 25] width 20 height 20
type input "******"
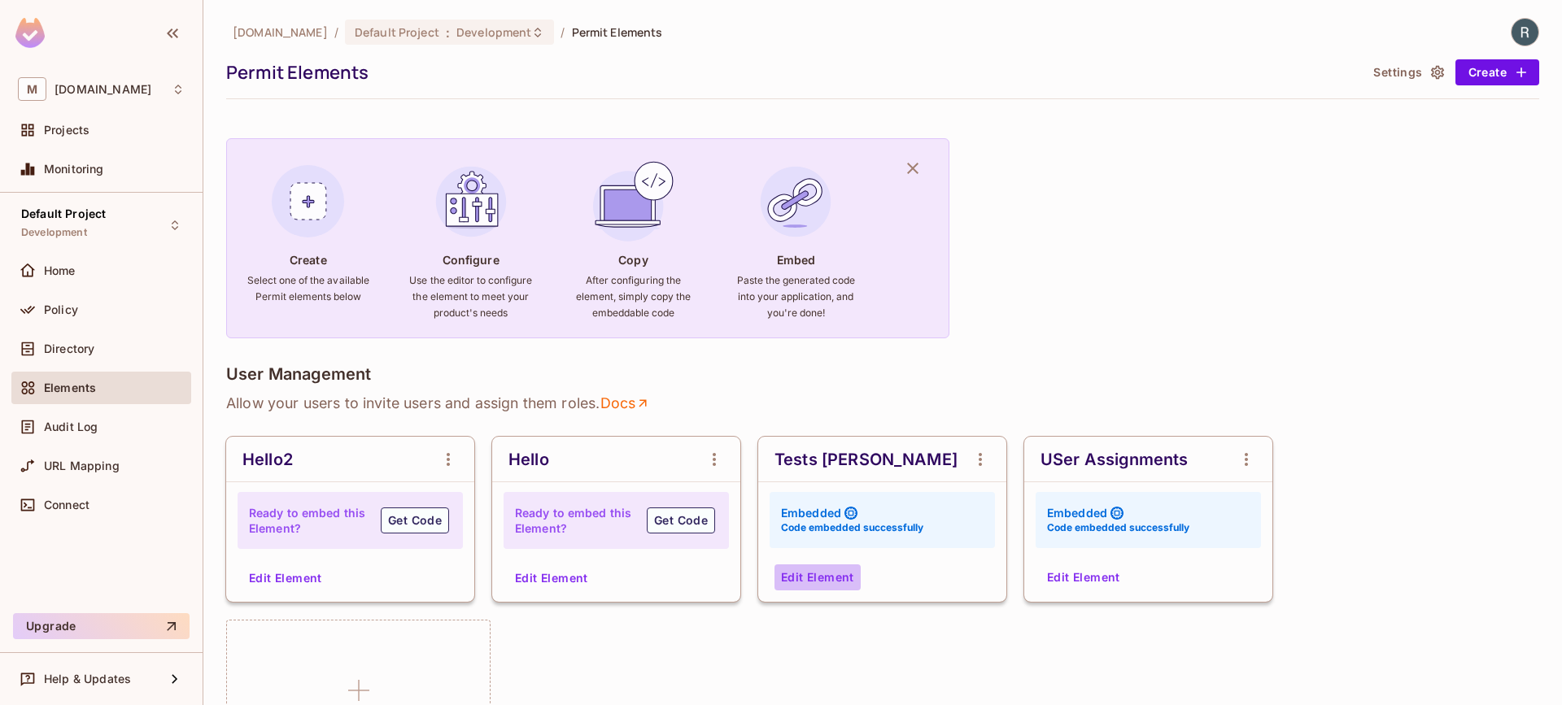
click at [814, 583] on button "Edit Element" at bounding box center [818, 578] width 86 height 26
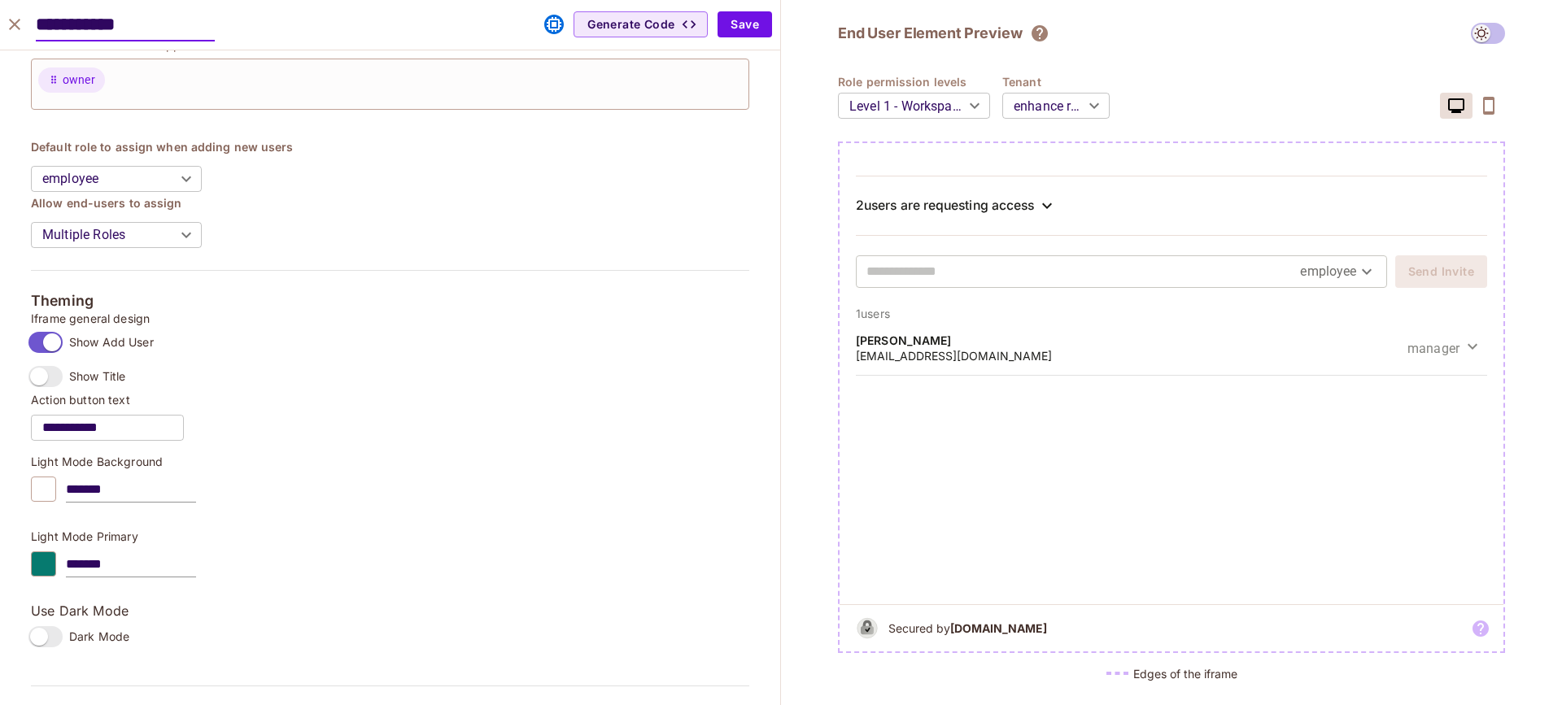
scroll to position [1198, 0]
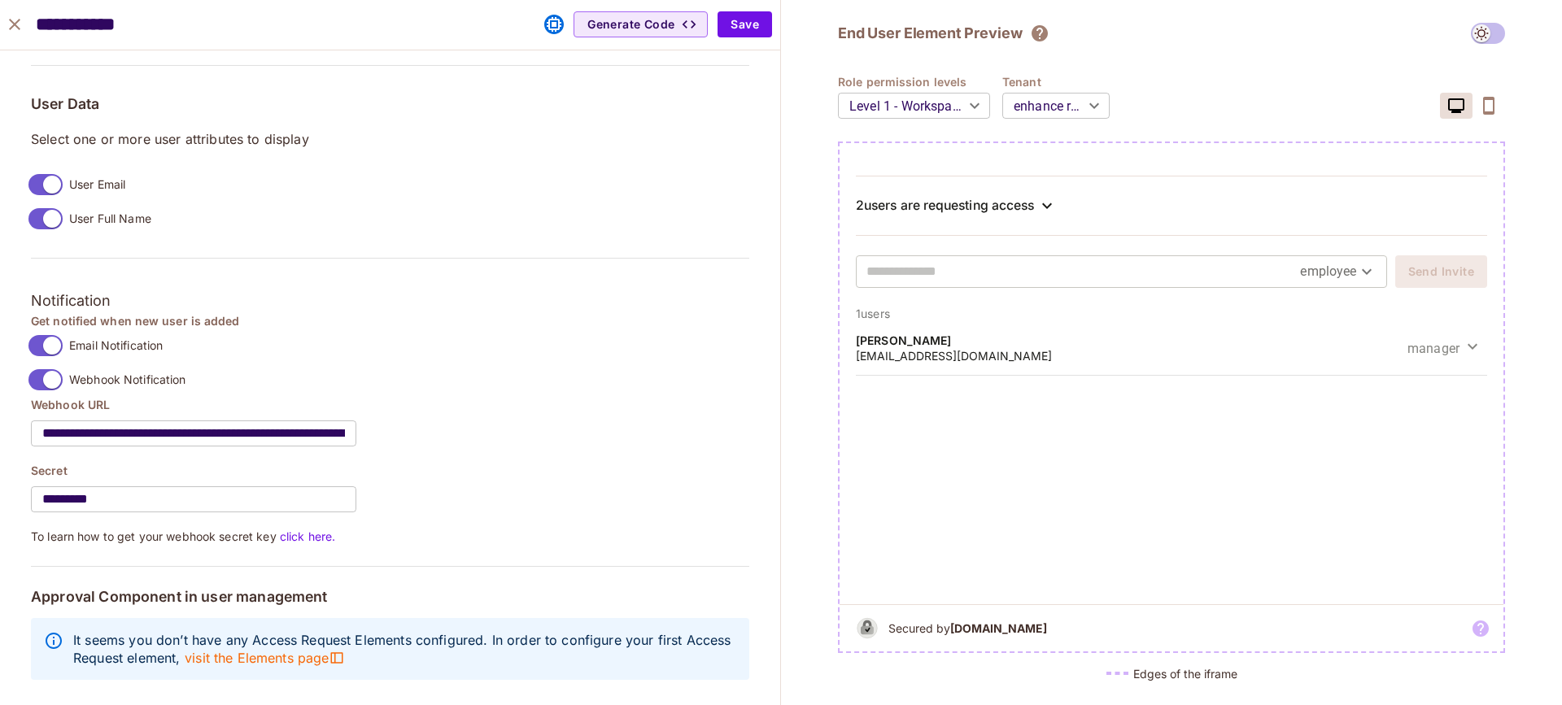
click at [93, 329] on label "Email Notification" at bounding box center [92, 346] width 141 height 34
click at [752, 27] on button "Save" at bounding box center [745, 24] width 55 height 26
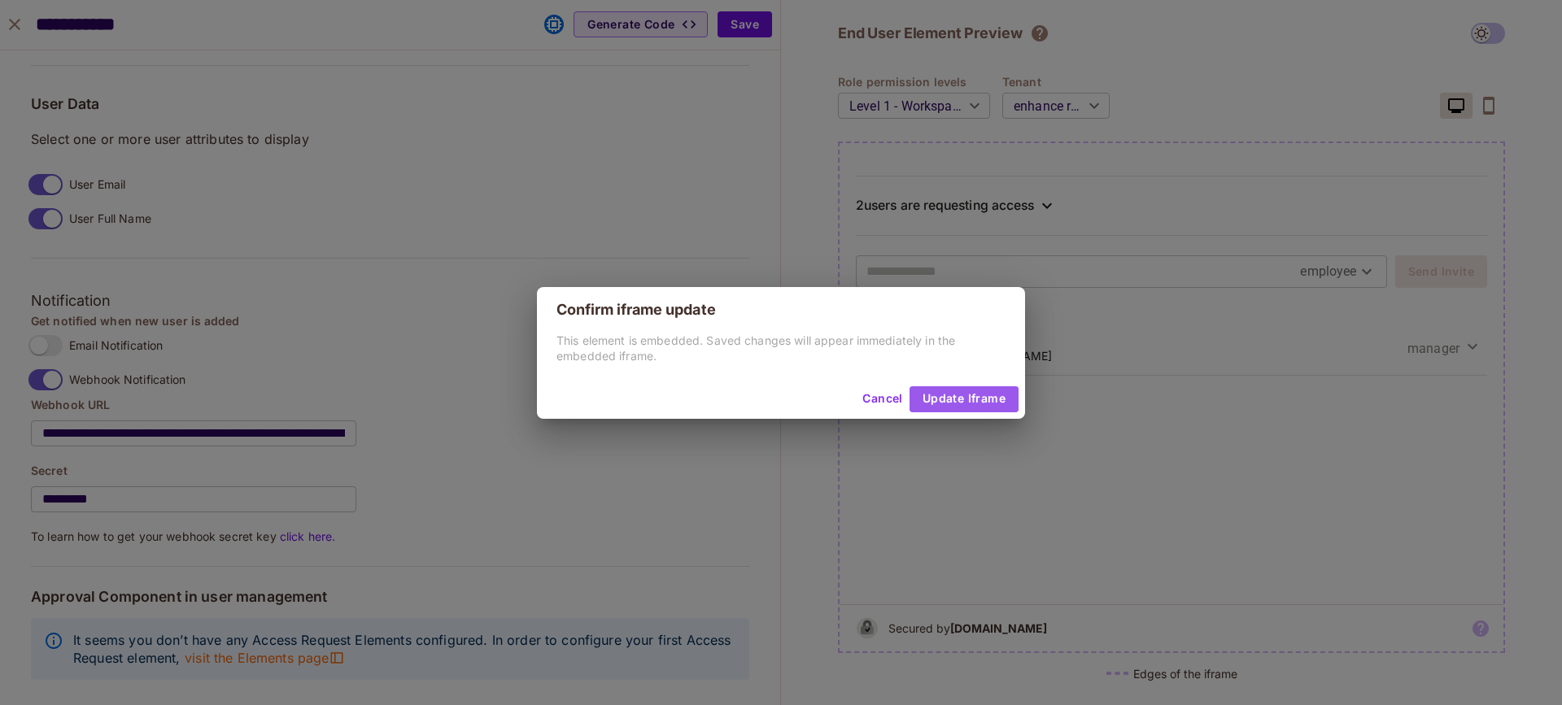
drag, startPoint x: 971, startPoint y: 405, endPoint x: 972, endPoint y: 419, distance: 13.9
click at [971, 405] on button "Update Iframe" at bounding box center [964, 399] width 109 height 26
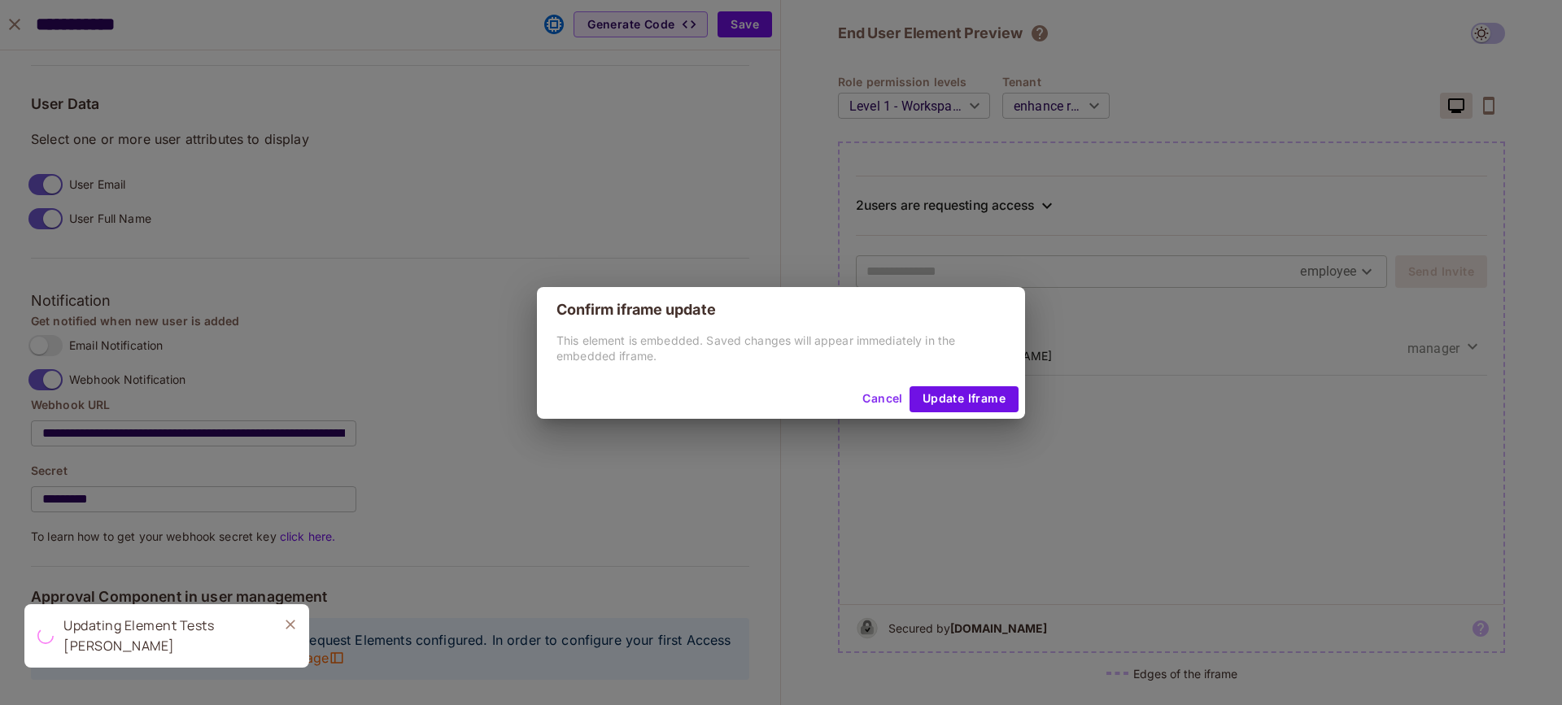
type input "******"
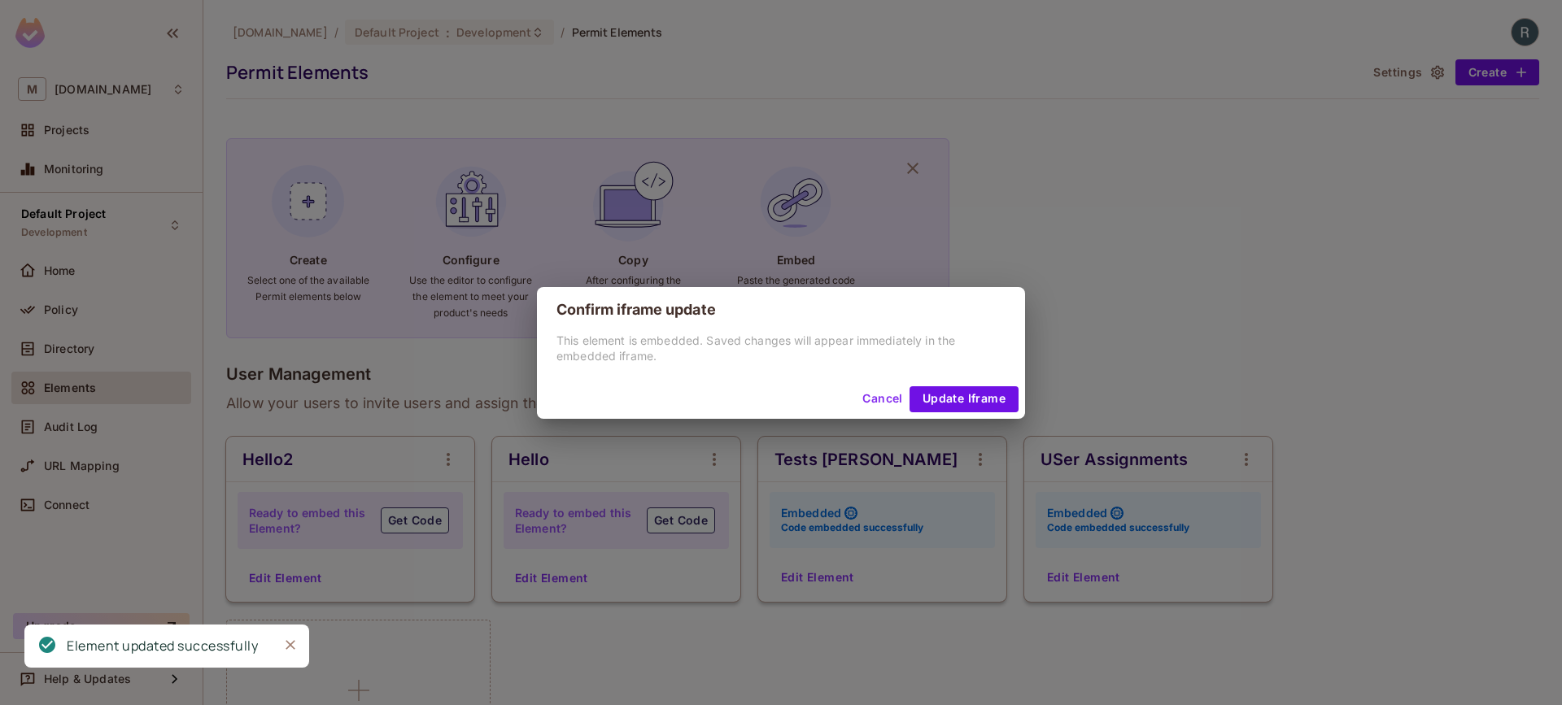
scroll to position [1128, 0]
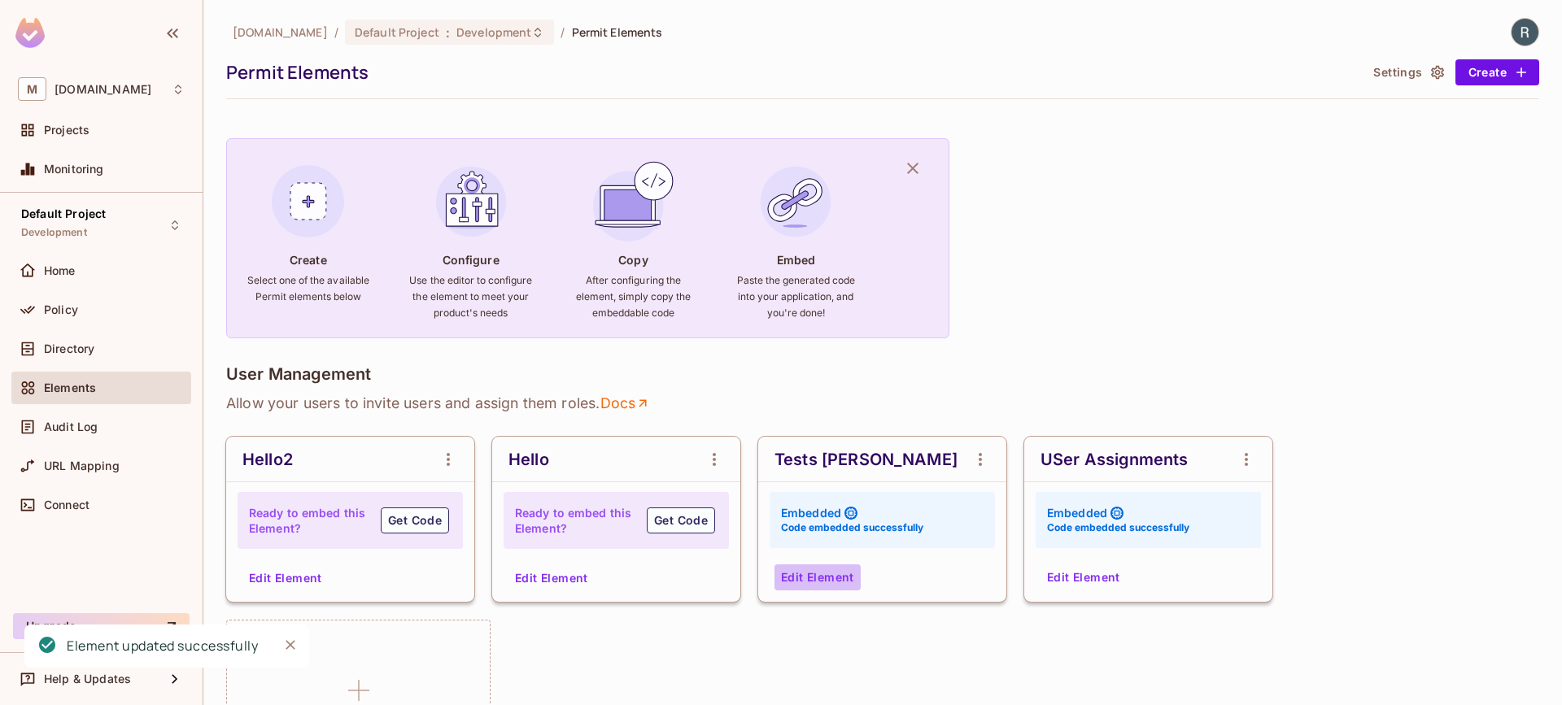
click at [813, 578] on button "Edit Element" at bounding box center [818, 578] width 86 height 26
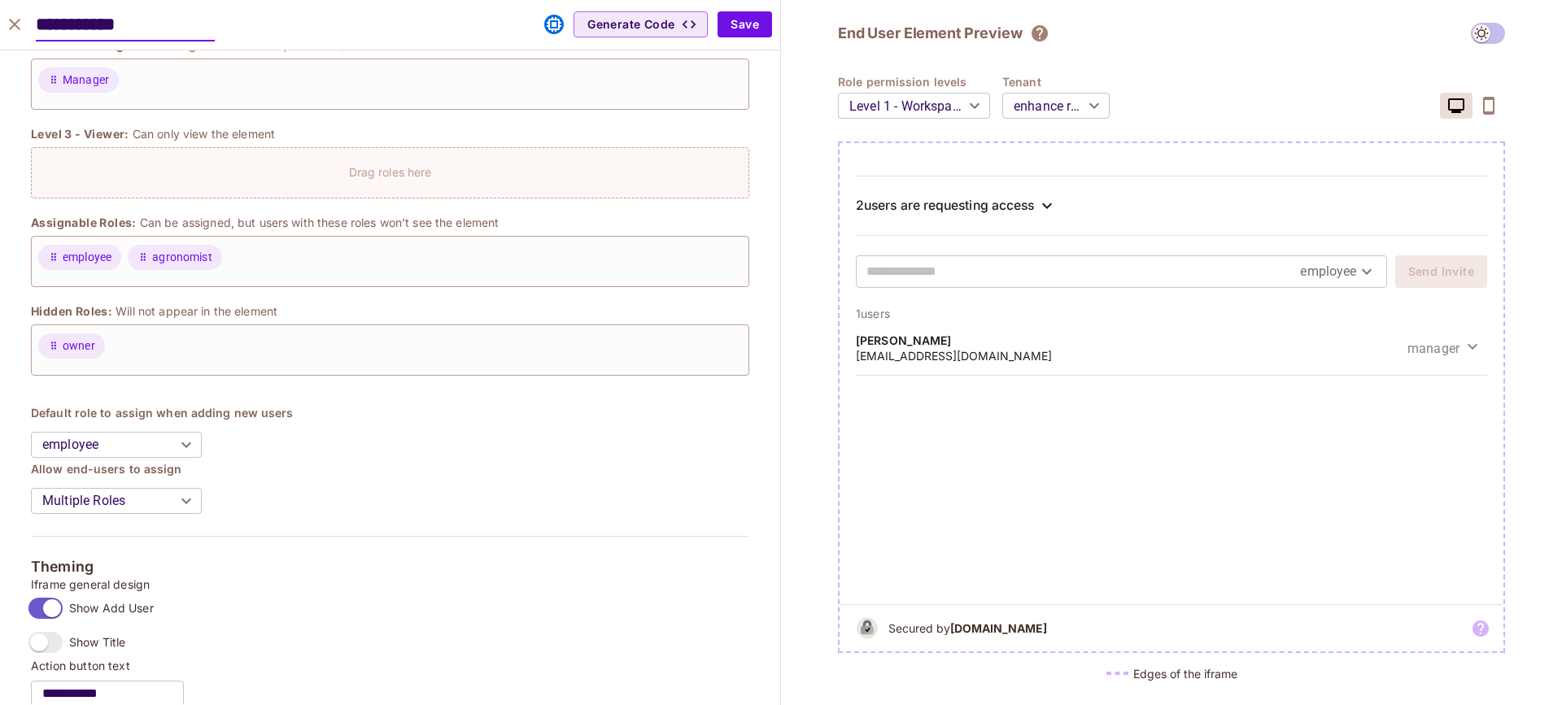
scroll to position [0, 0]
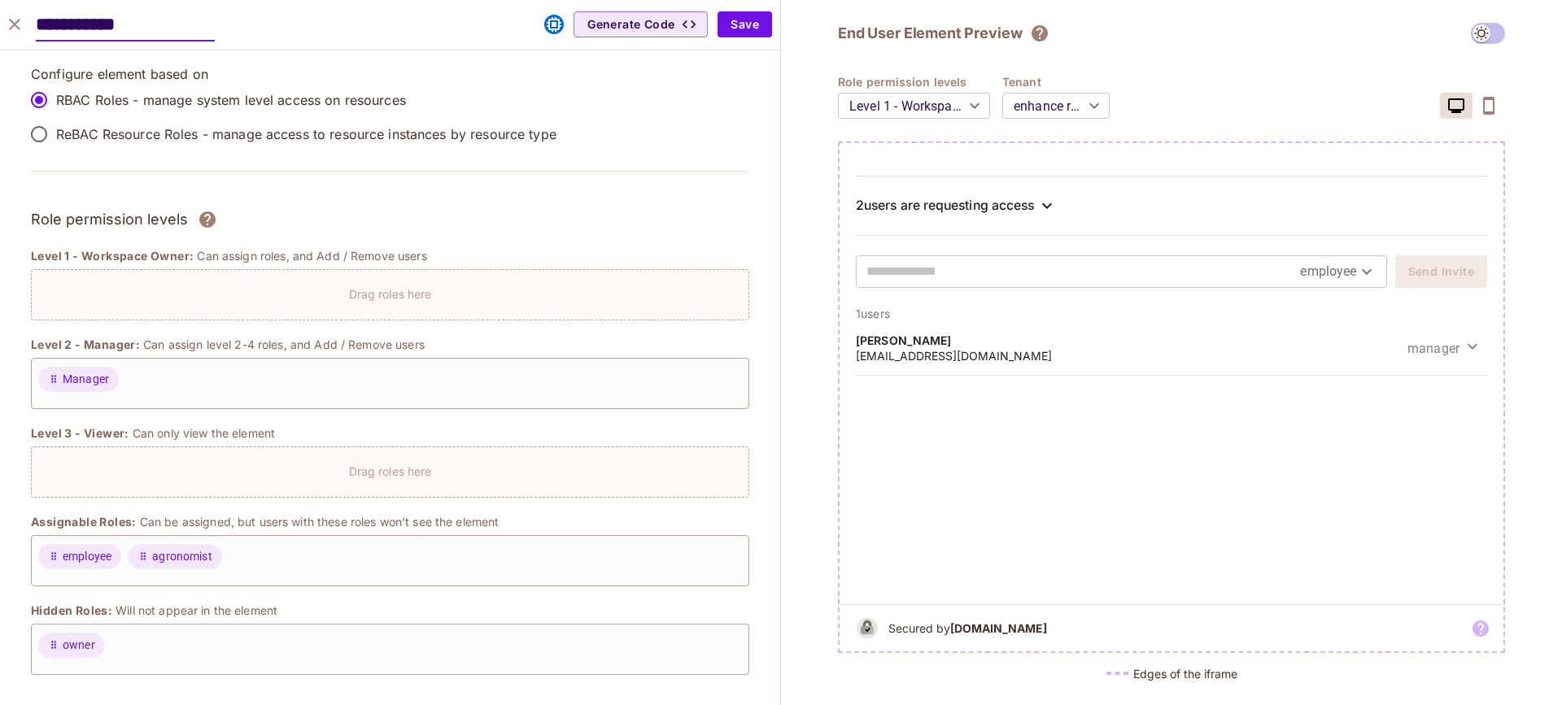
click at [1491, 20] on div "**********" at bounding box center [1171, 352] width 781 height 705
click at [1485, 29] on span at bounding box center [1488, 33] width 34 height 21
click at [1480, 33] on span at bounding box center [1488, 33] width 34 height 21
click at [1481, 36] on span at bounding box center [1488, 33] width 34 height 21
click at [1493, 39] on span at bounding box center [1488, 33] width 34 height 21
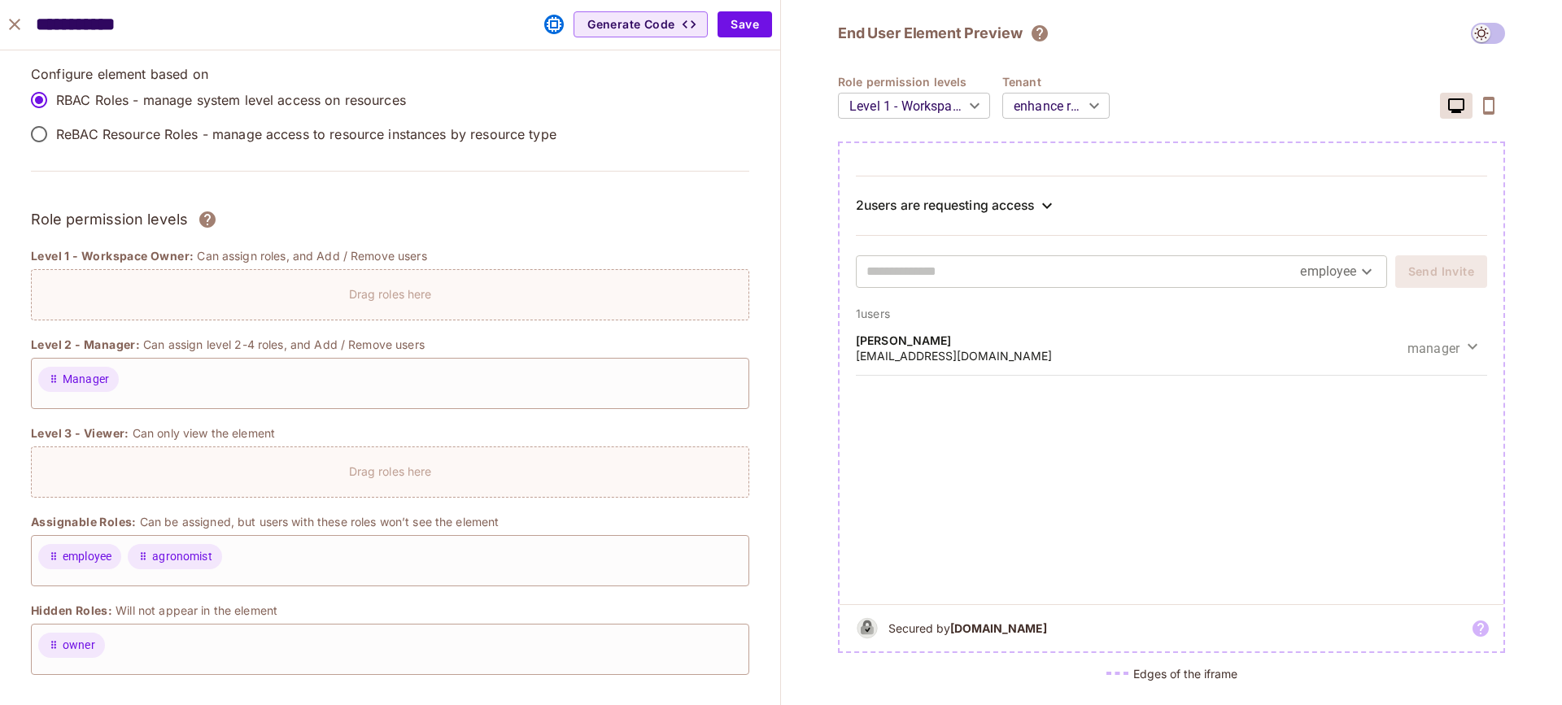
click at [1472, 30] on span at bounding box center [1488, 33] width 34 height 21
click at [1474, 32] on span at bounding box center [1488, 33] width 34 height 21
drag, startPoint x: 1477, startPoint y: 34, endPoint x: 1030, endPoint y: 35, distance: 446.7
click at [1450, 35] on div "End User Element Preview" at bounding box center [1171, 33] width 667 height 21
click at [12, 21] on icon "close" at bounding box center [14, 24] width 11 height 11
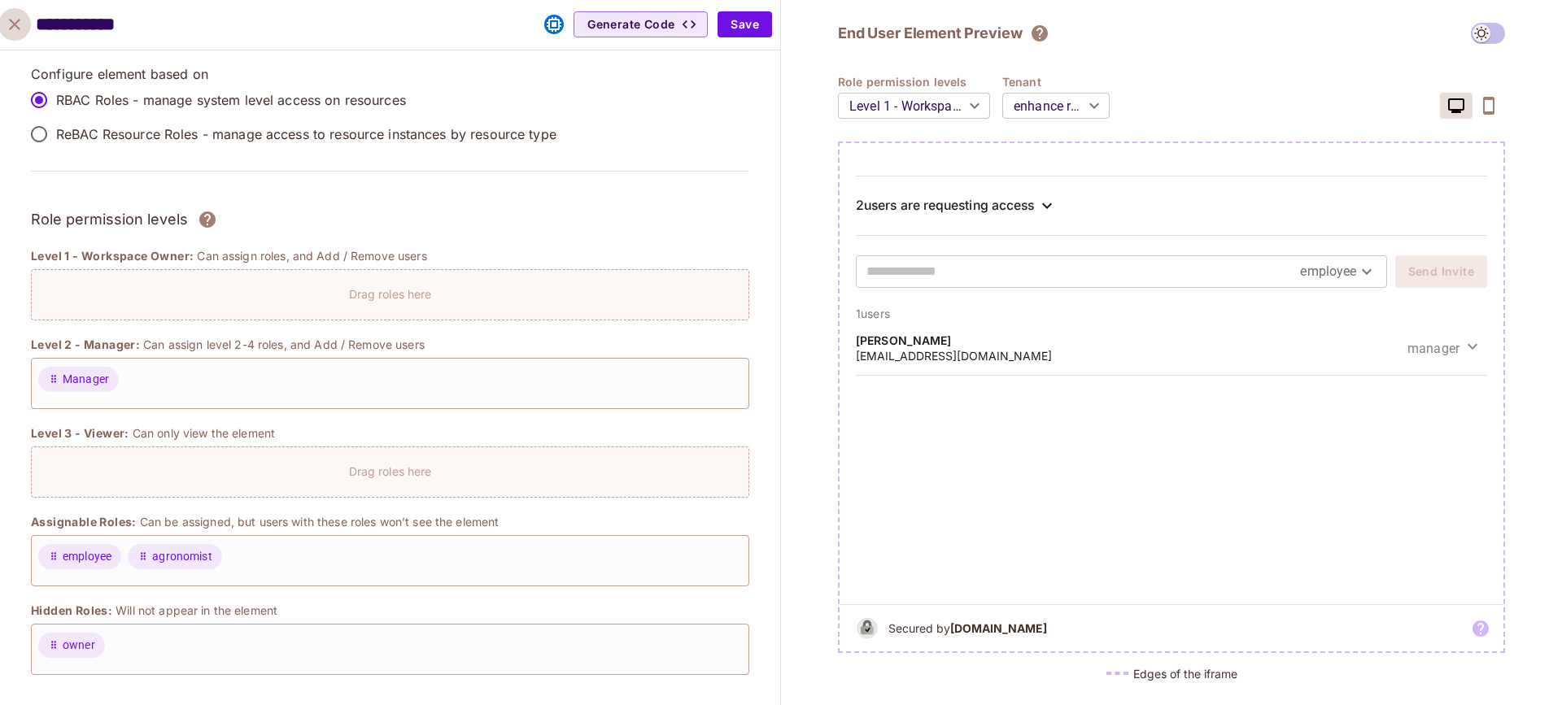
type input "******"
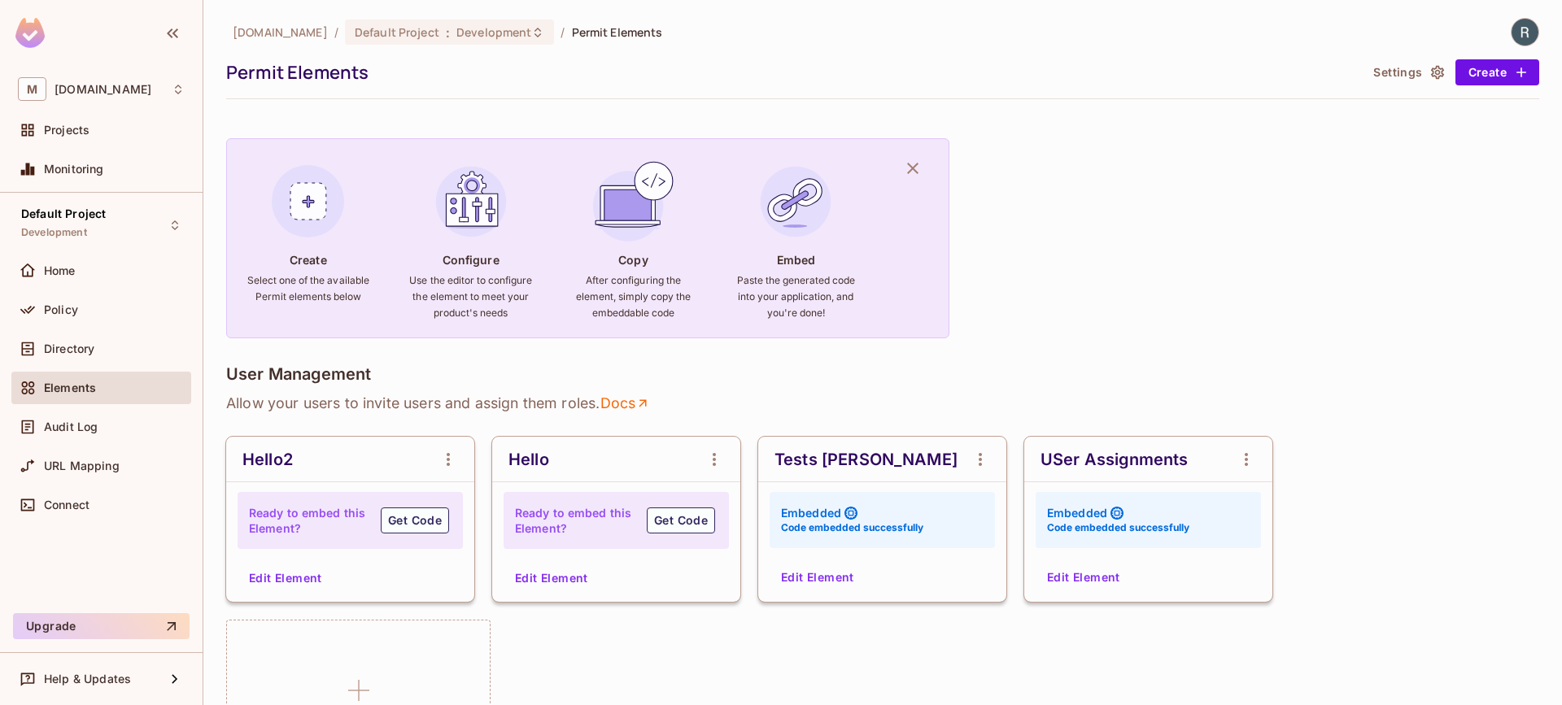
click at [1389, 65] on button "Settings" at bounding box center [1407, 72] width 81 height 26
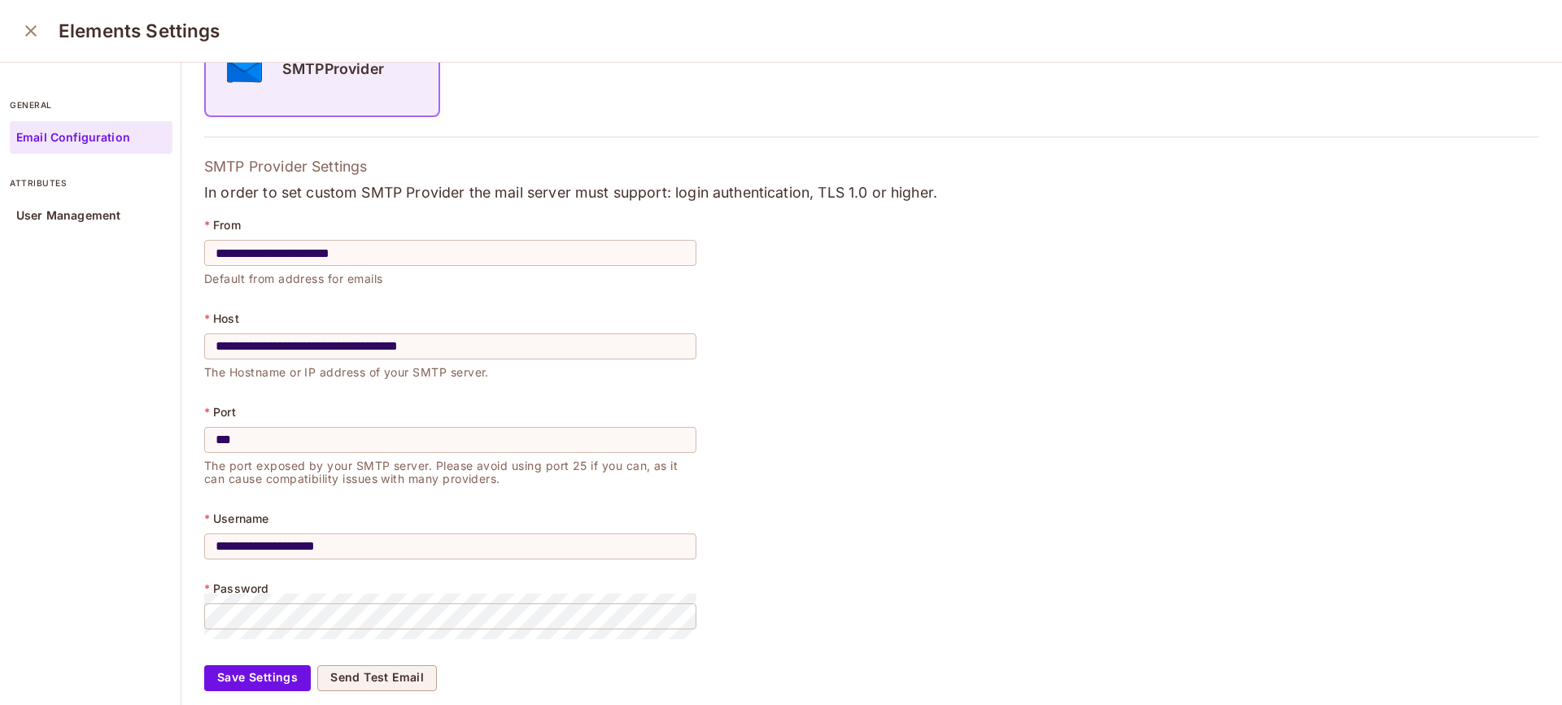
scroll to position [237, 0]
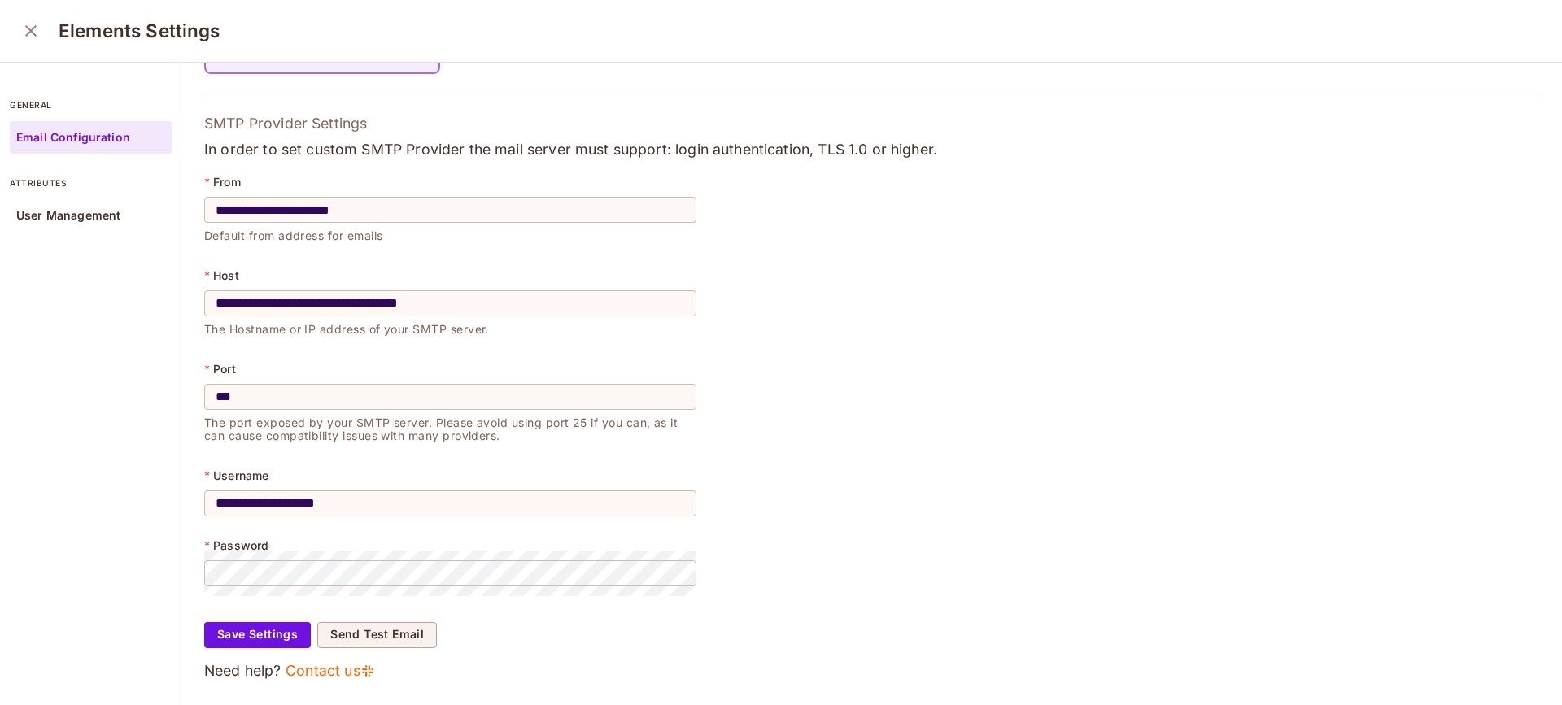
click at [372, 188] on input "**********" at bounding box center [450, 210] width 492 height 46
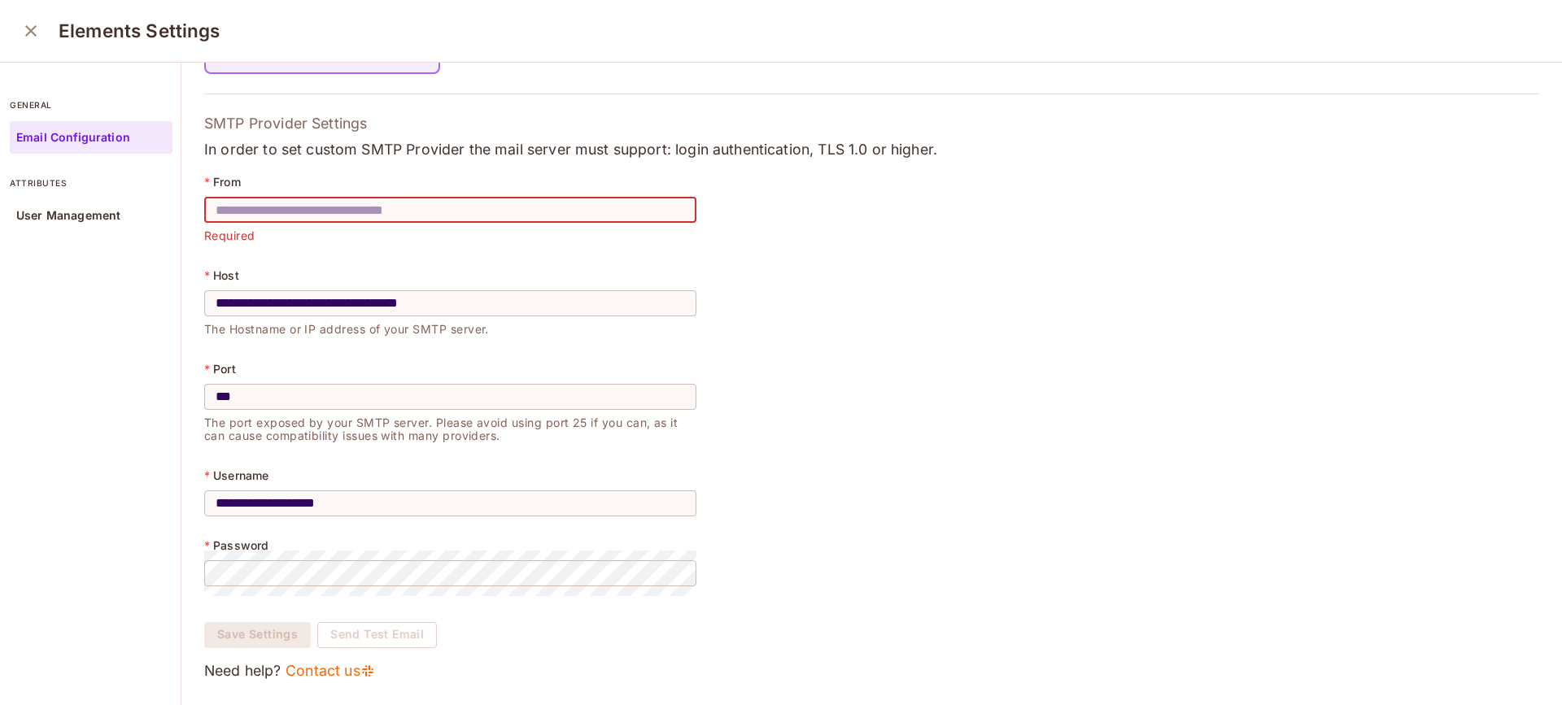
click at [400, 291] on input "**********" at bounding box center [450, 304] width 492 height 46
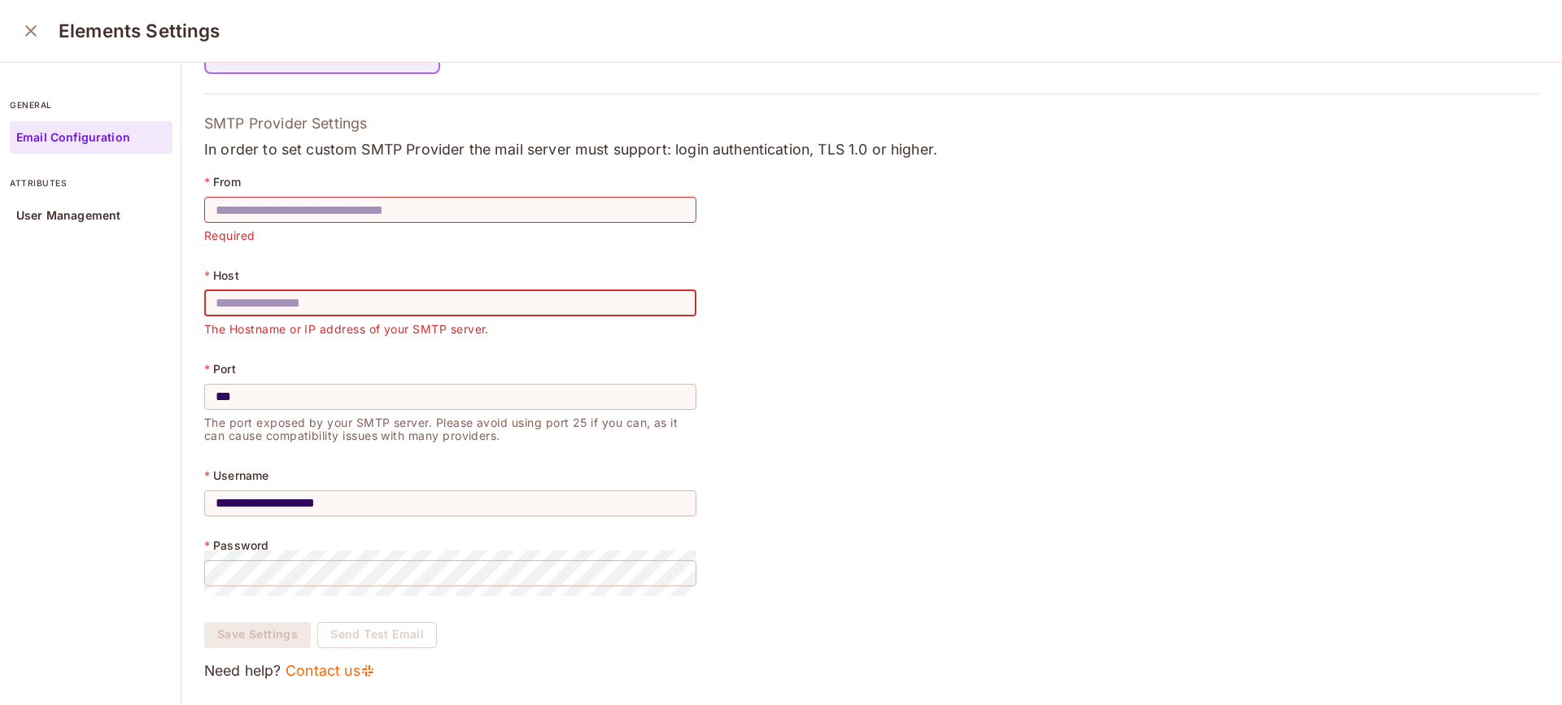
click at [260, 389] on input "***" at bounding box center [450, 397] width 492 height 46
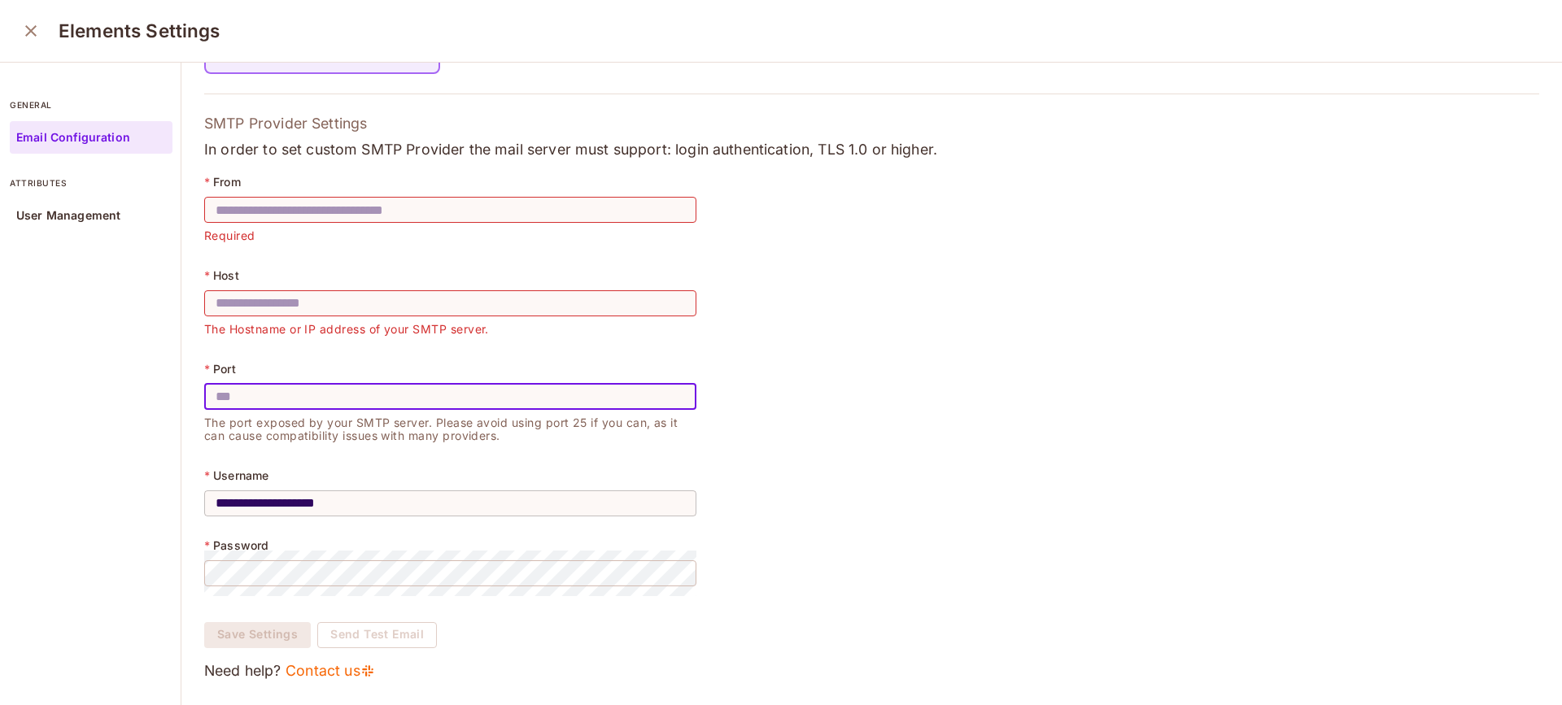
scroll to position [224, 0]
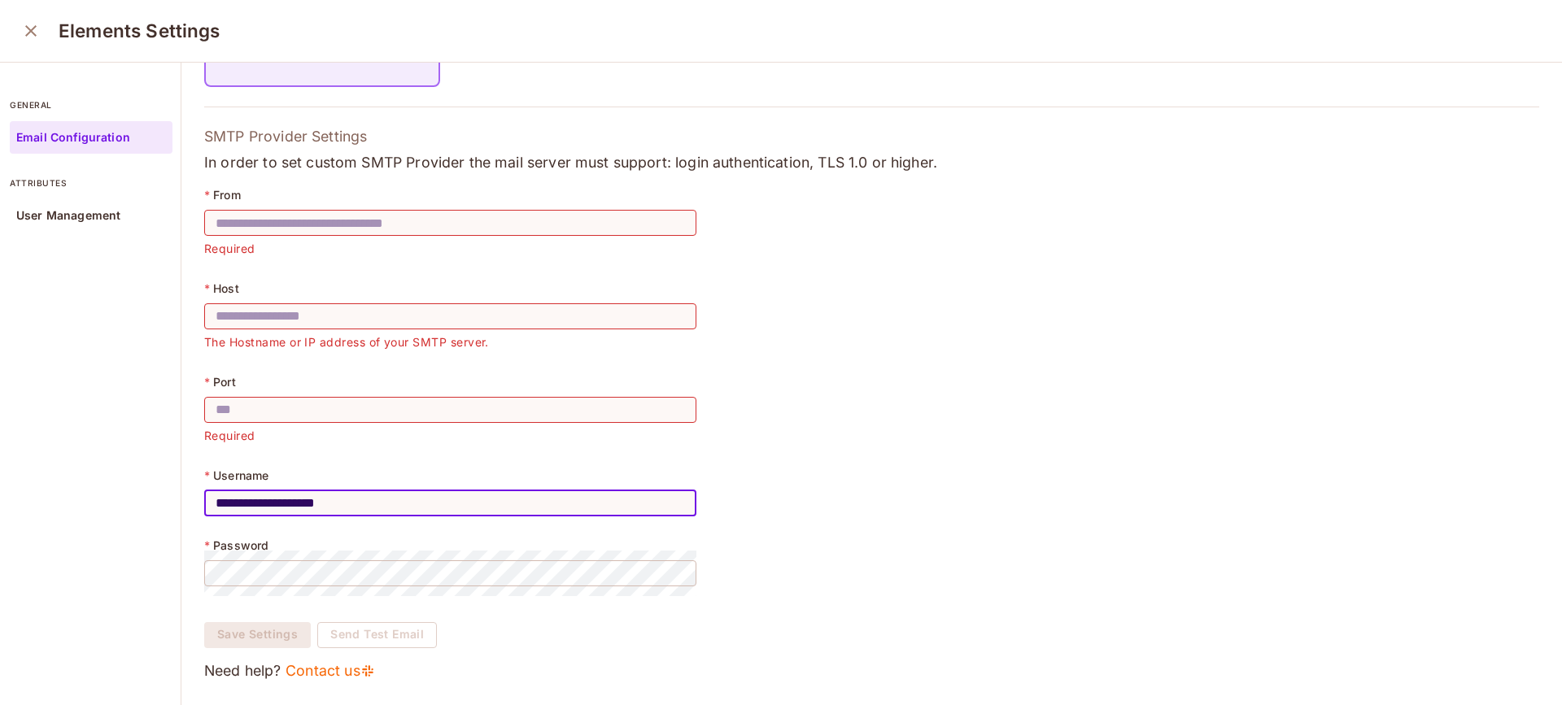
click at [301, 491] on input "**********" at bounding box center [450, 504] width 492 height 46
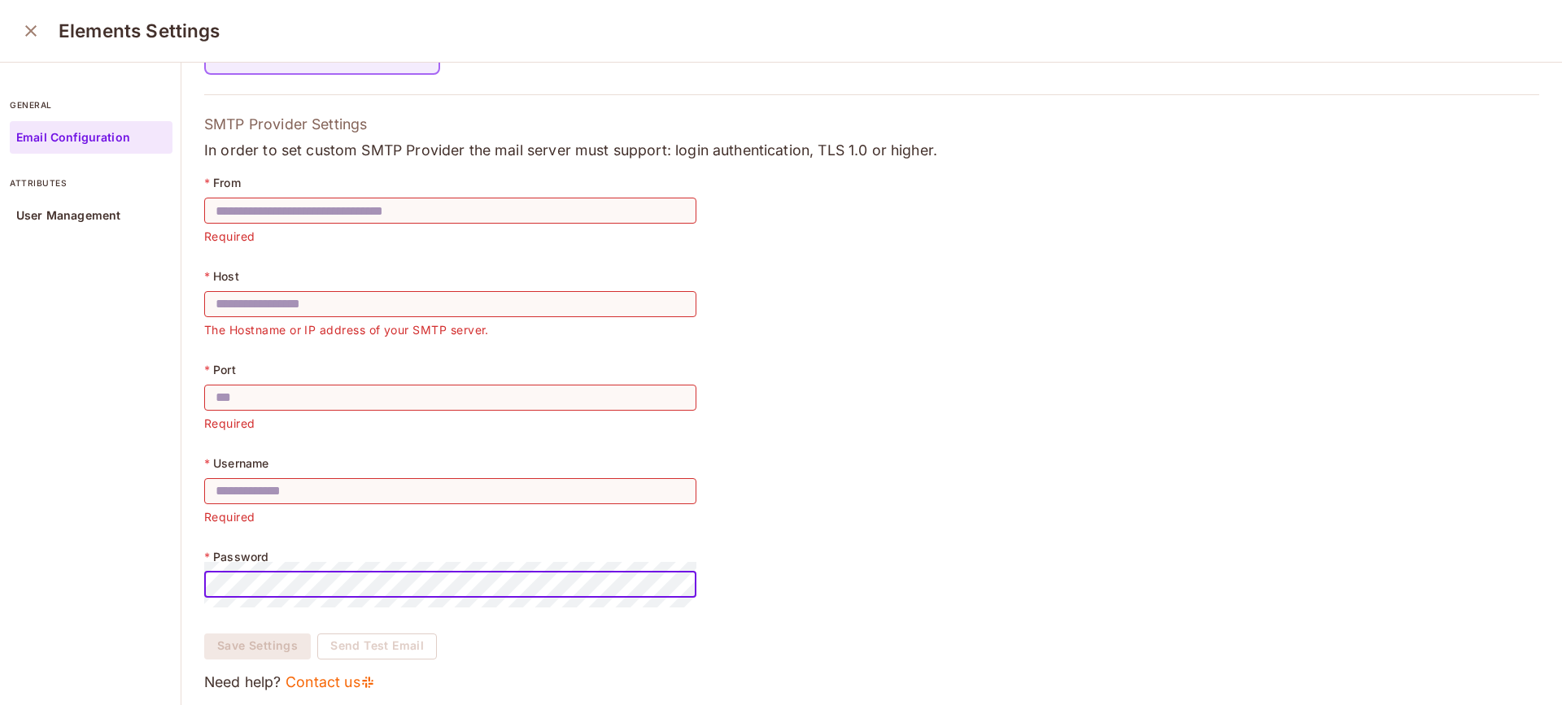
click at [123, 456] on div "general Email Configuration attributes User Management" at bounding box center [90, 387] width 181 height 648
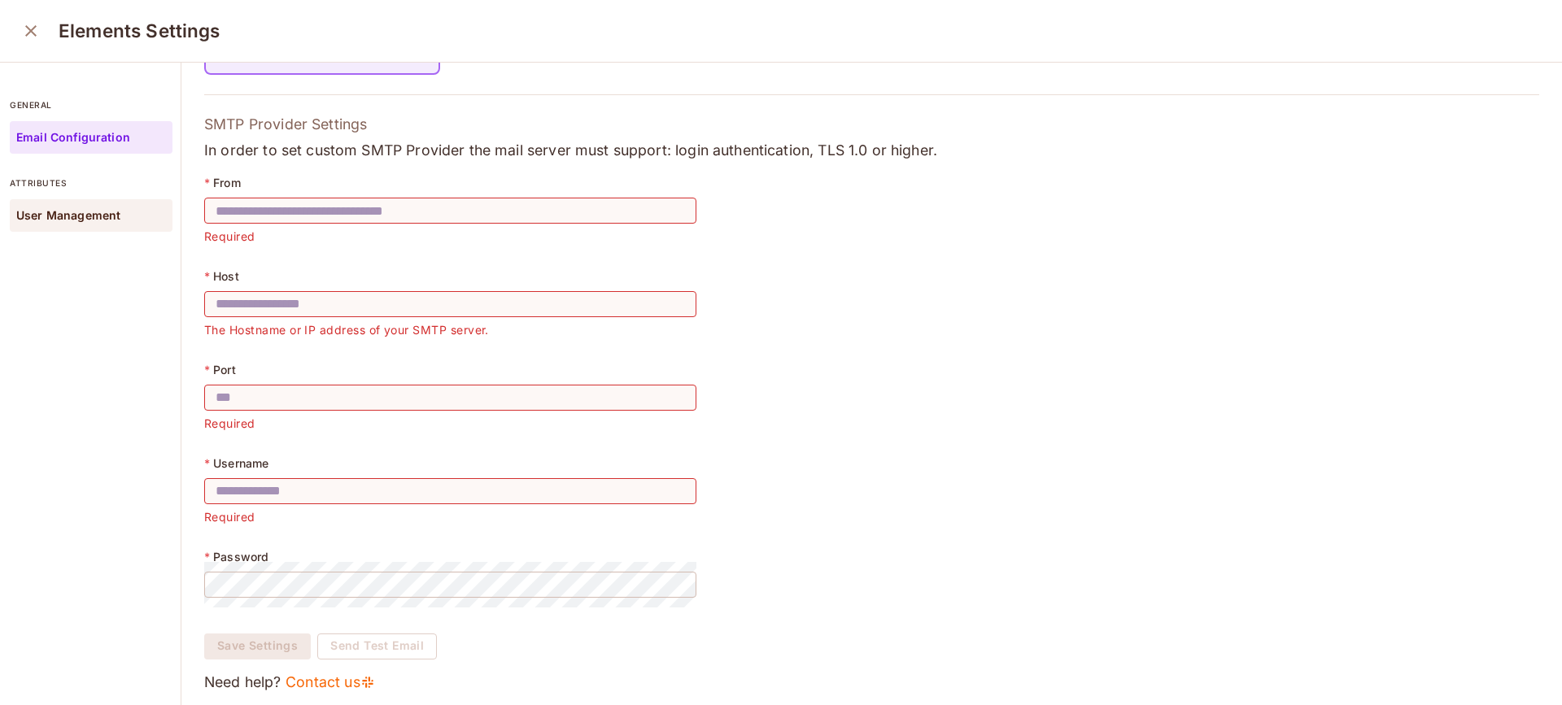
click at [76, 221] on p "User Management" at bounding box center [68, 215] width 104 height 13
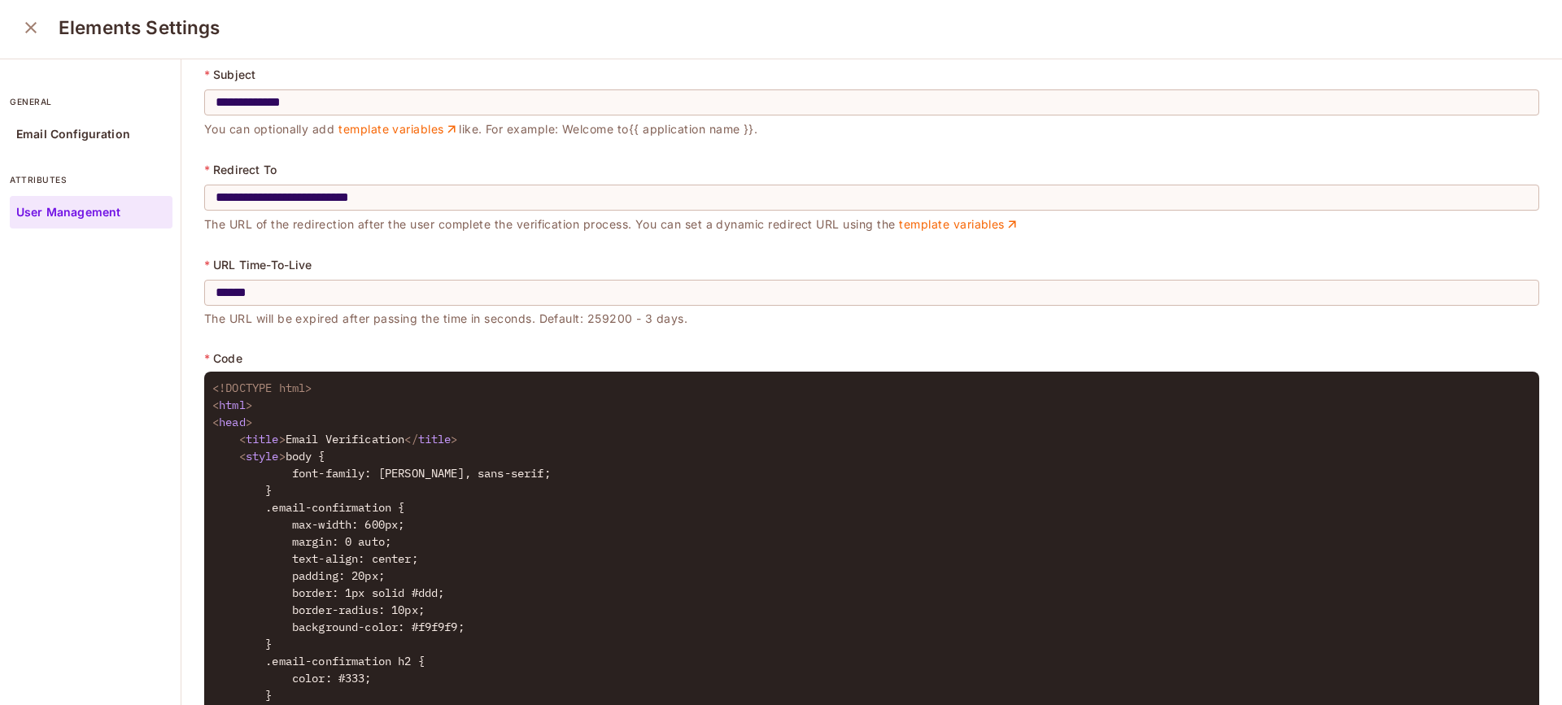
scroll to position [5, 0]
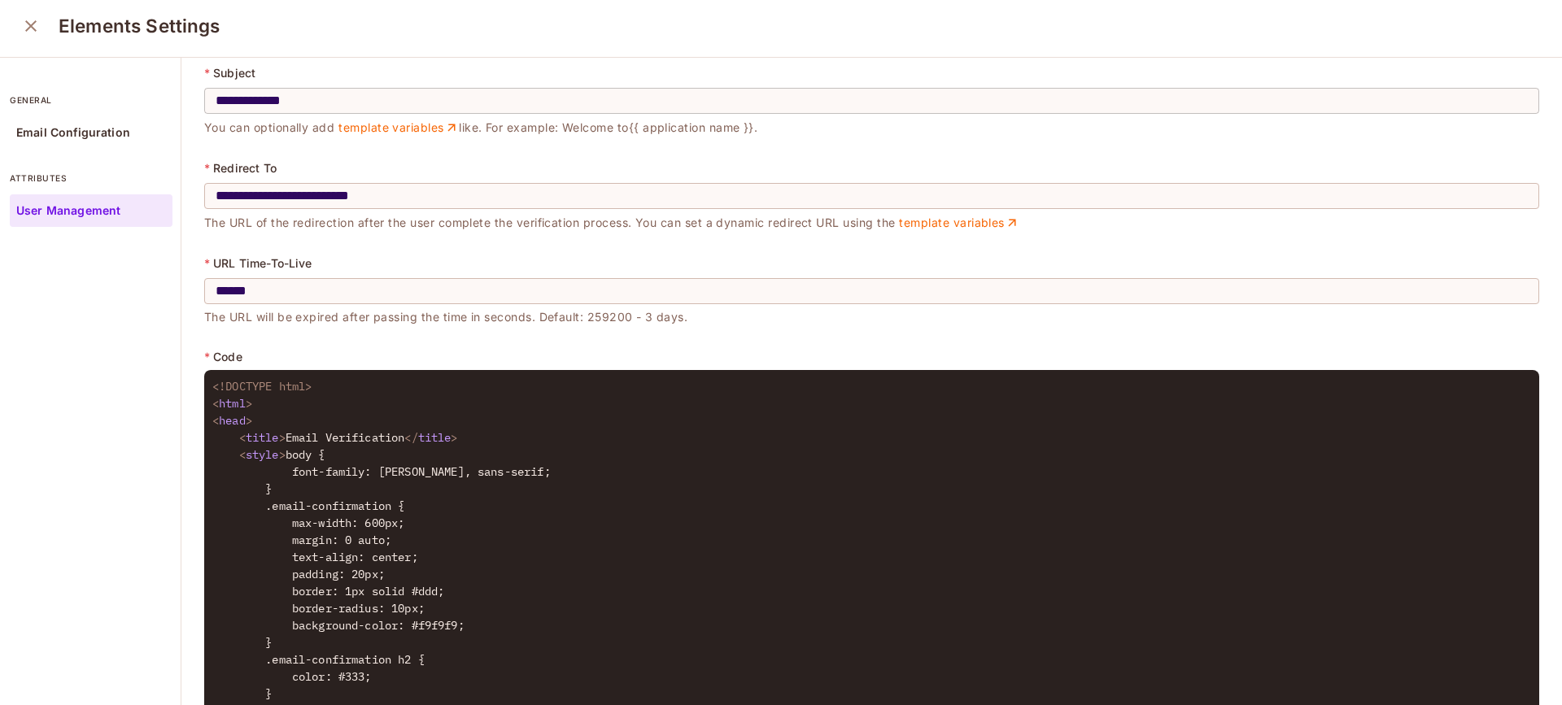
click at [307, 94] on input "**********" at bounding box center [871, 101] width 1335 height 46
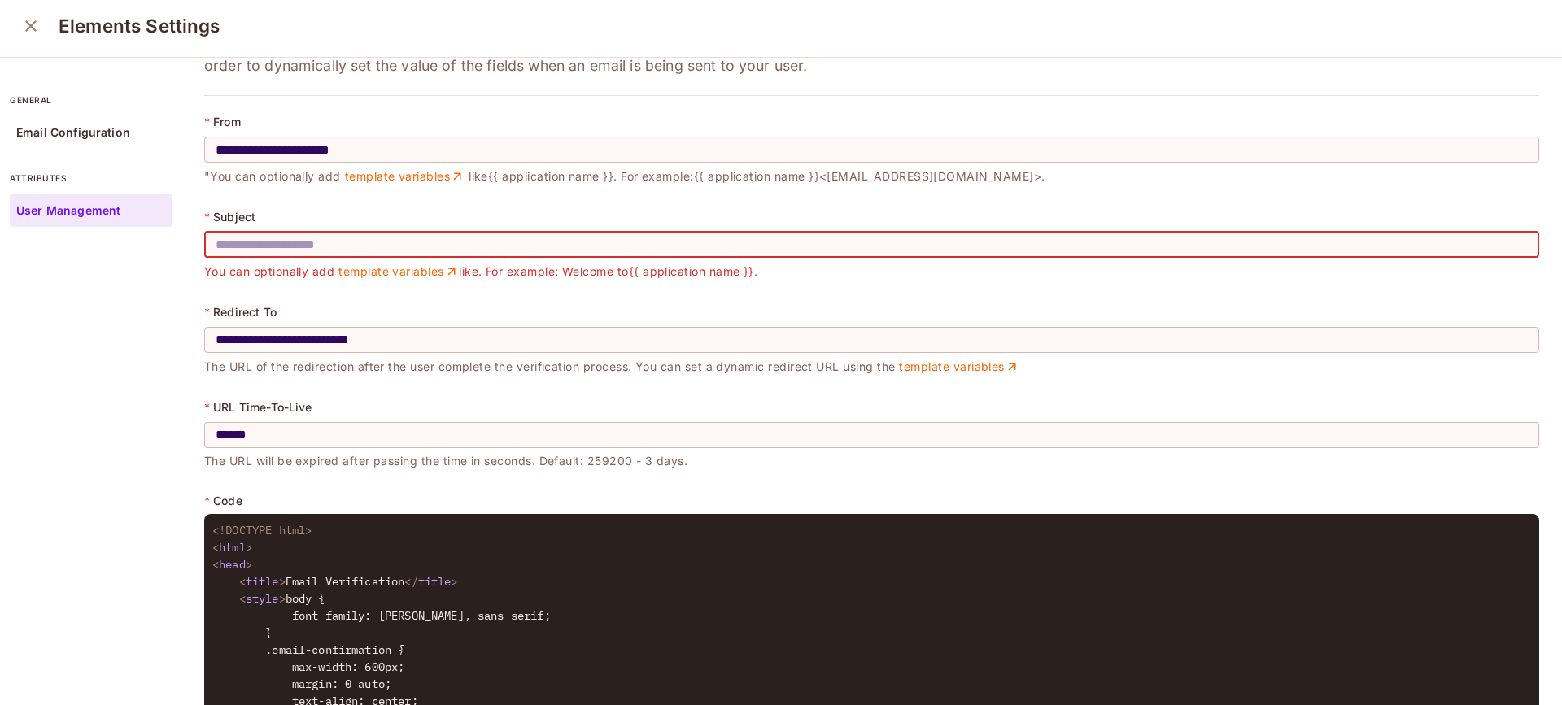
scroll to position [0, 0]
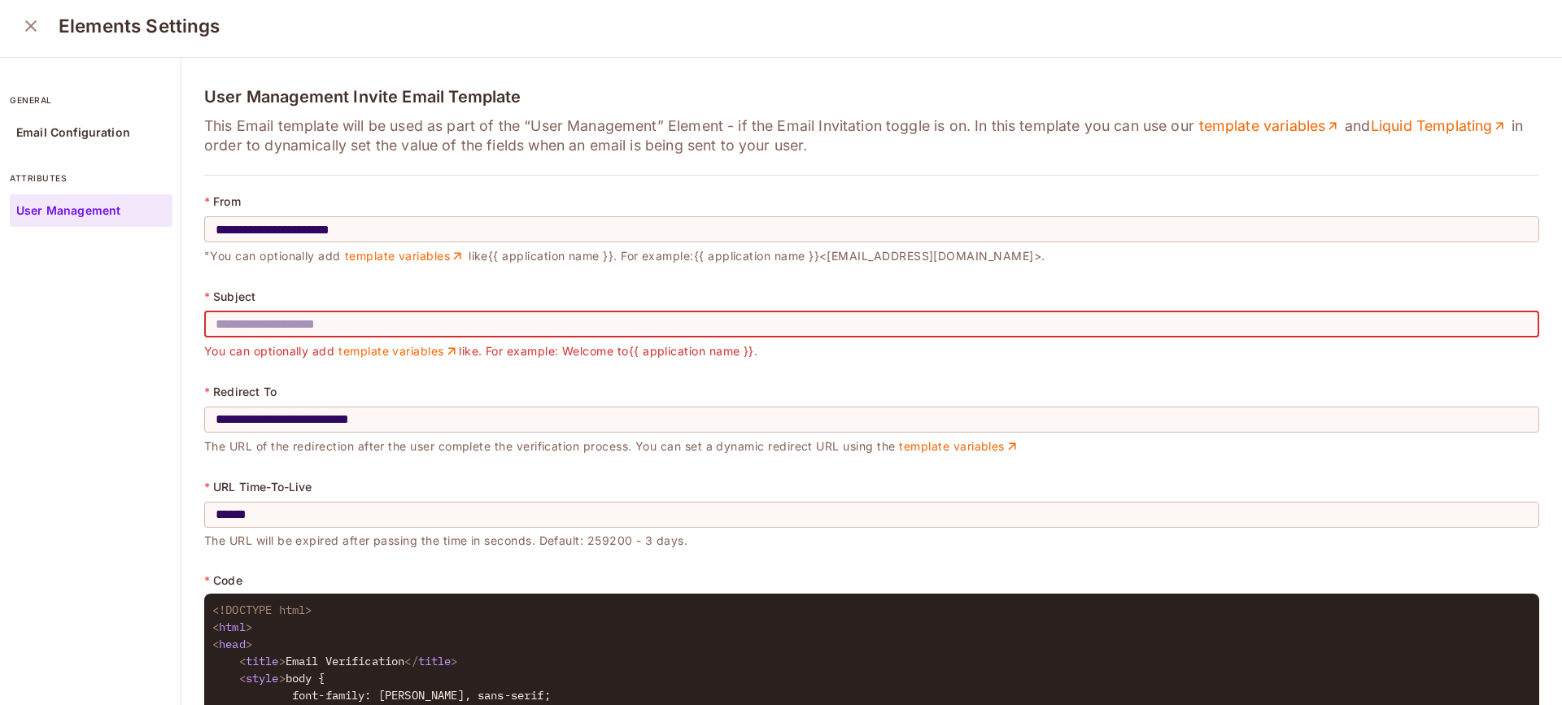
click at [299, 316] on input "text" at bounding box center [871, 325] width 1335 height 46
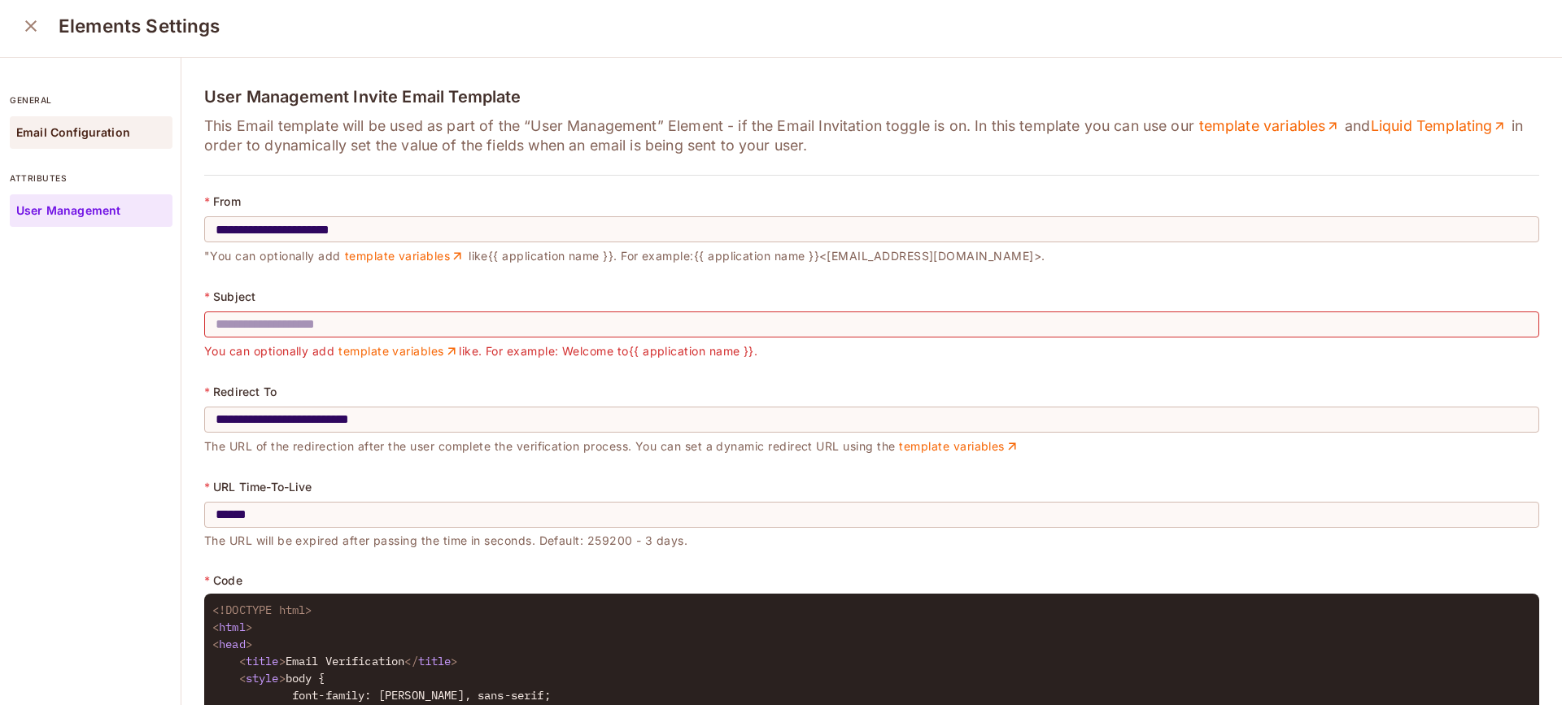
click at [86, 138] on p "Email Configuration" at bounding box center [73, 132] width 114 height 13
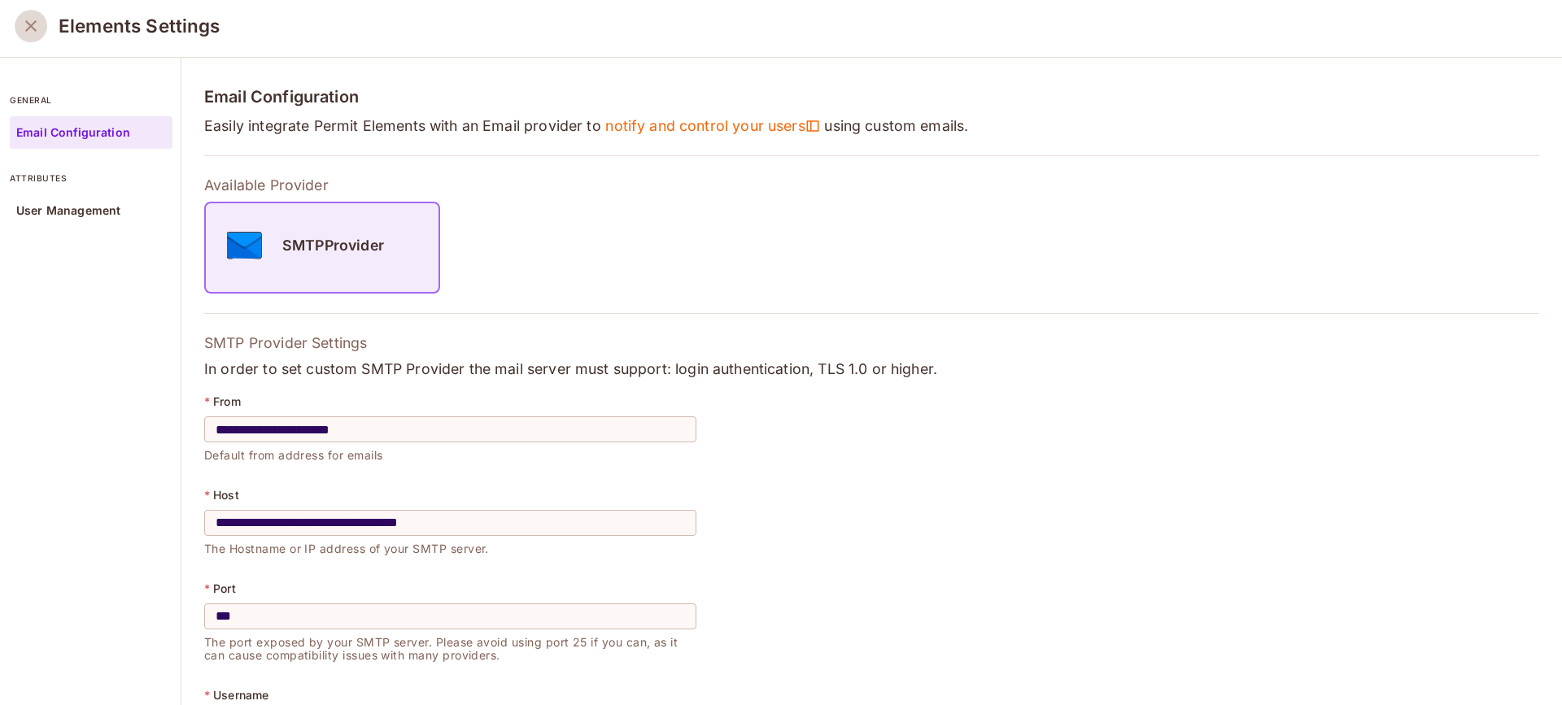
click at [35, 33] on icon "close" at bounding box center [31, 26] width 20 height 20
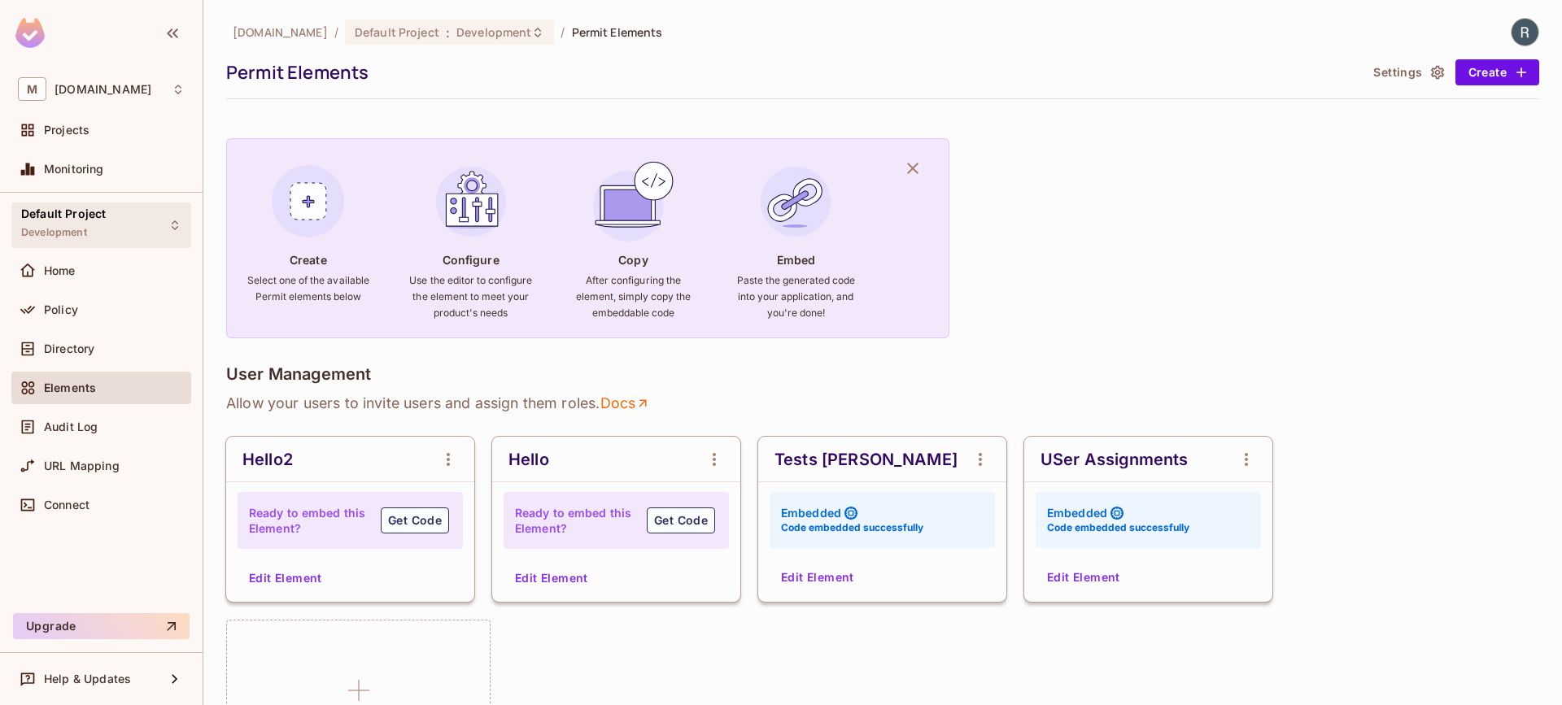
click at [119, 220] on div "Default Project Development" at bounding box center [101, 225] width 180 height 45
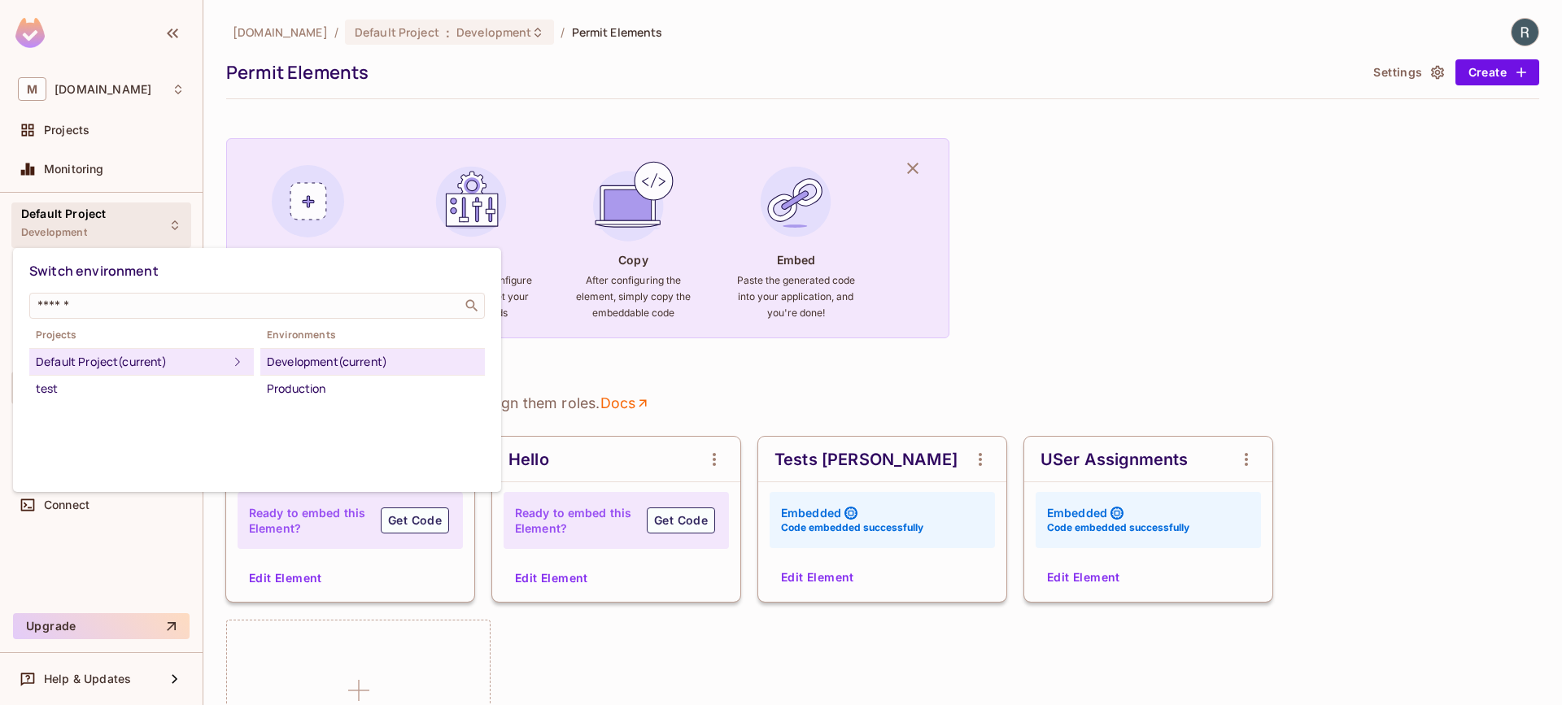
click at [96, 207] on div at bounding box center [781, 352] width 1562 height 705
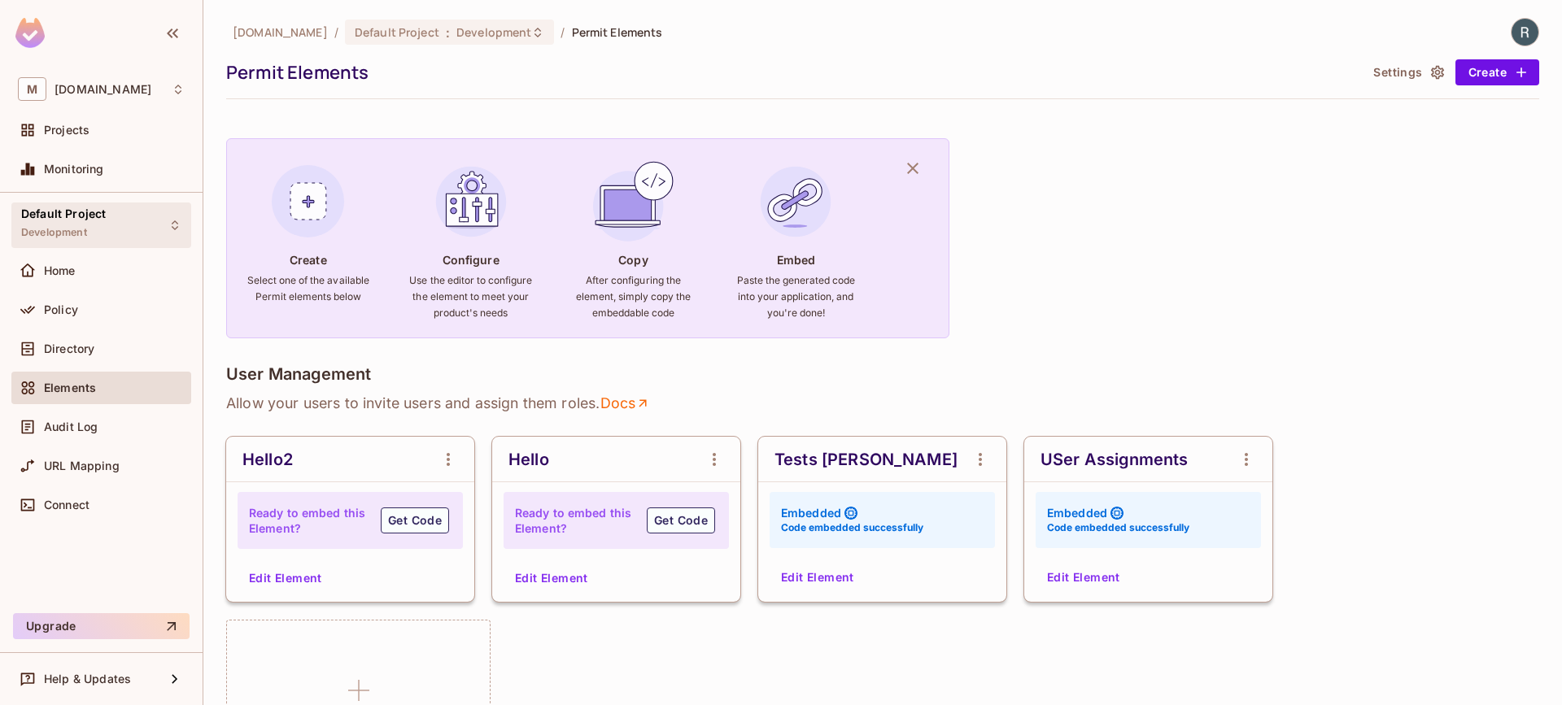
click at [76, 227] on span "Development" at bounding box center [54, 232] width 66 height 13
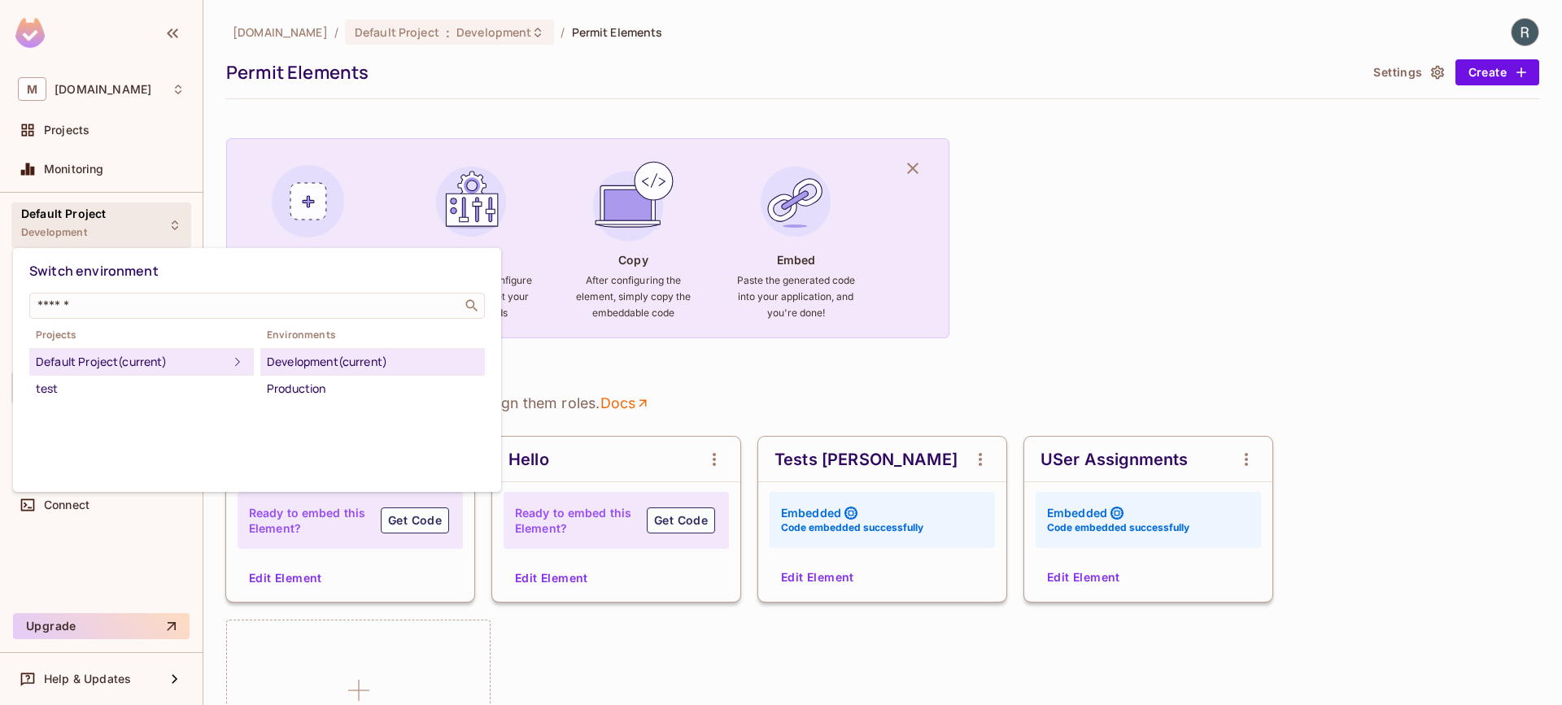
click at [137, 570] on div at bounding box center [781, 352] width 1562 height 705
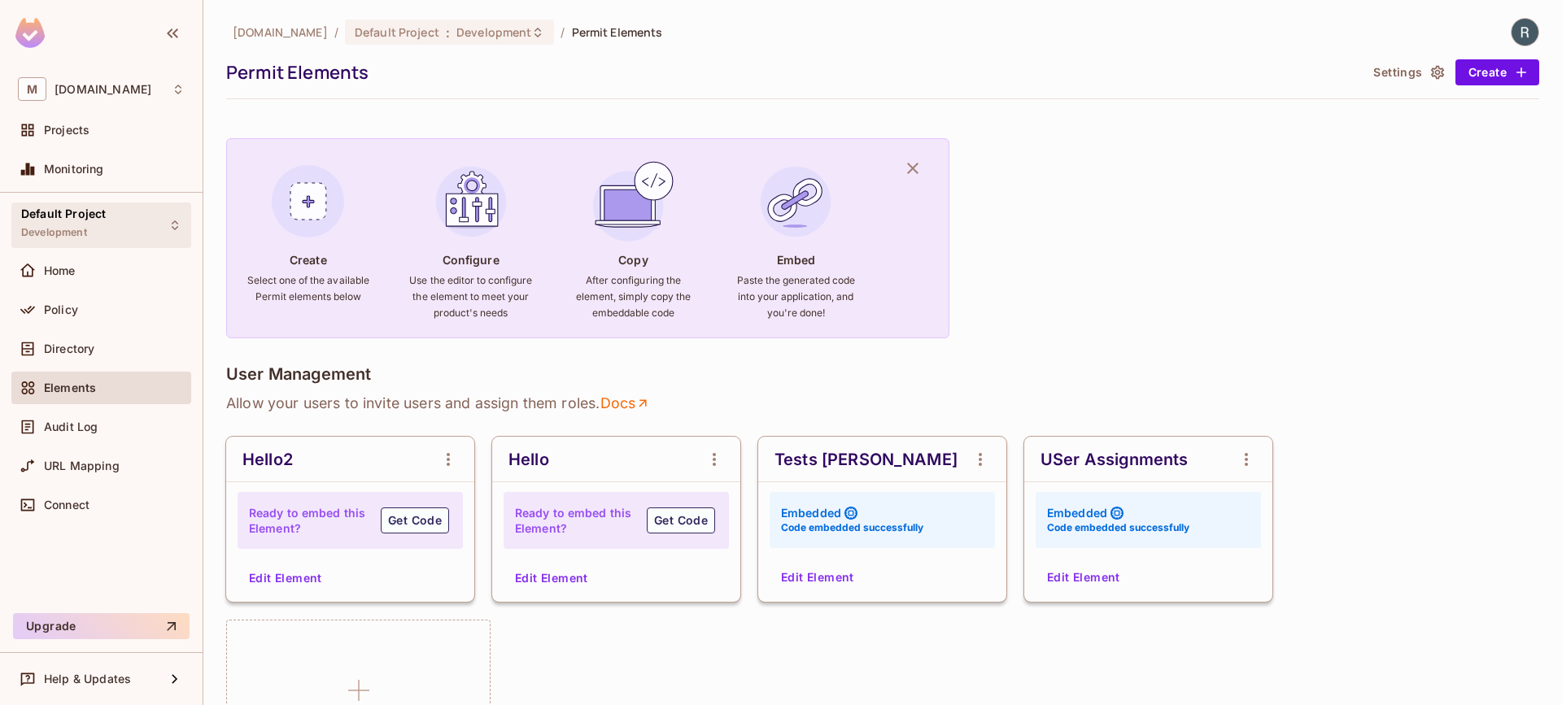
click at [36, 225] on div "Default Project Development" at bounding box center [63, 224] width 85 height 35
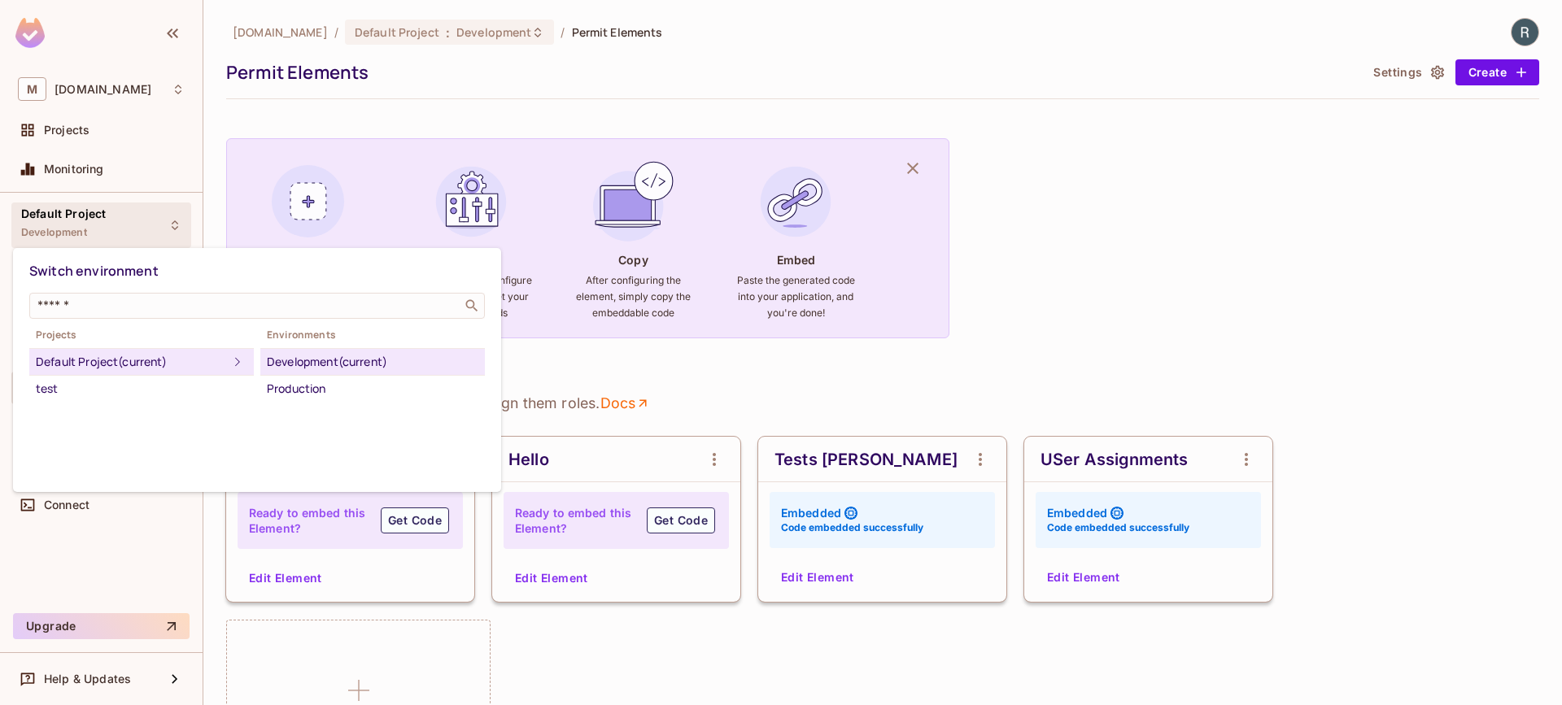
click at [157, 366] on div "Default Project (current)" at bounding box center [132, 362] width 192 height 20
click at [149, 135] on div at bounding box center [781, 352] width 1562 height 705
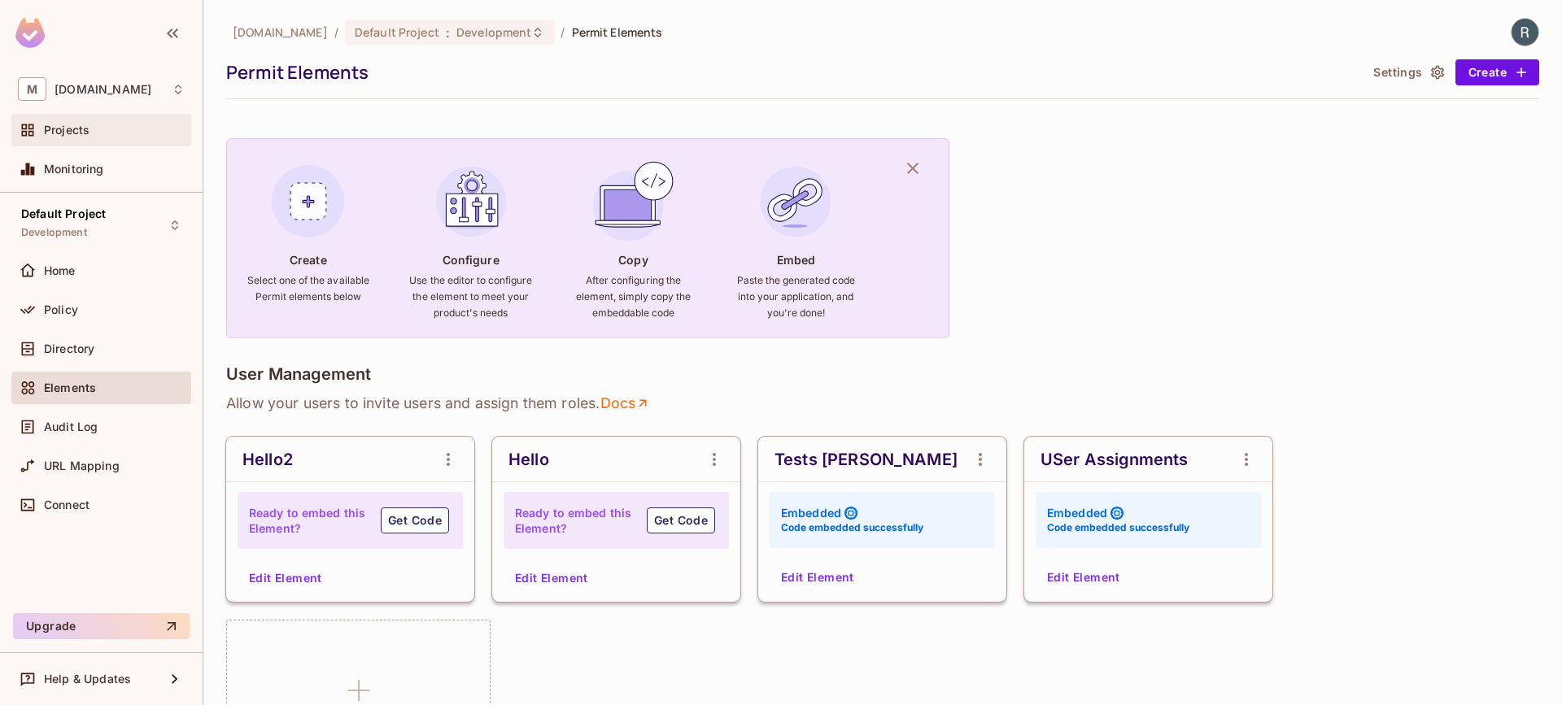
click at [87, 129] on span "Projects" at bounding box center [67, 130] width 46 height 13
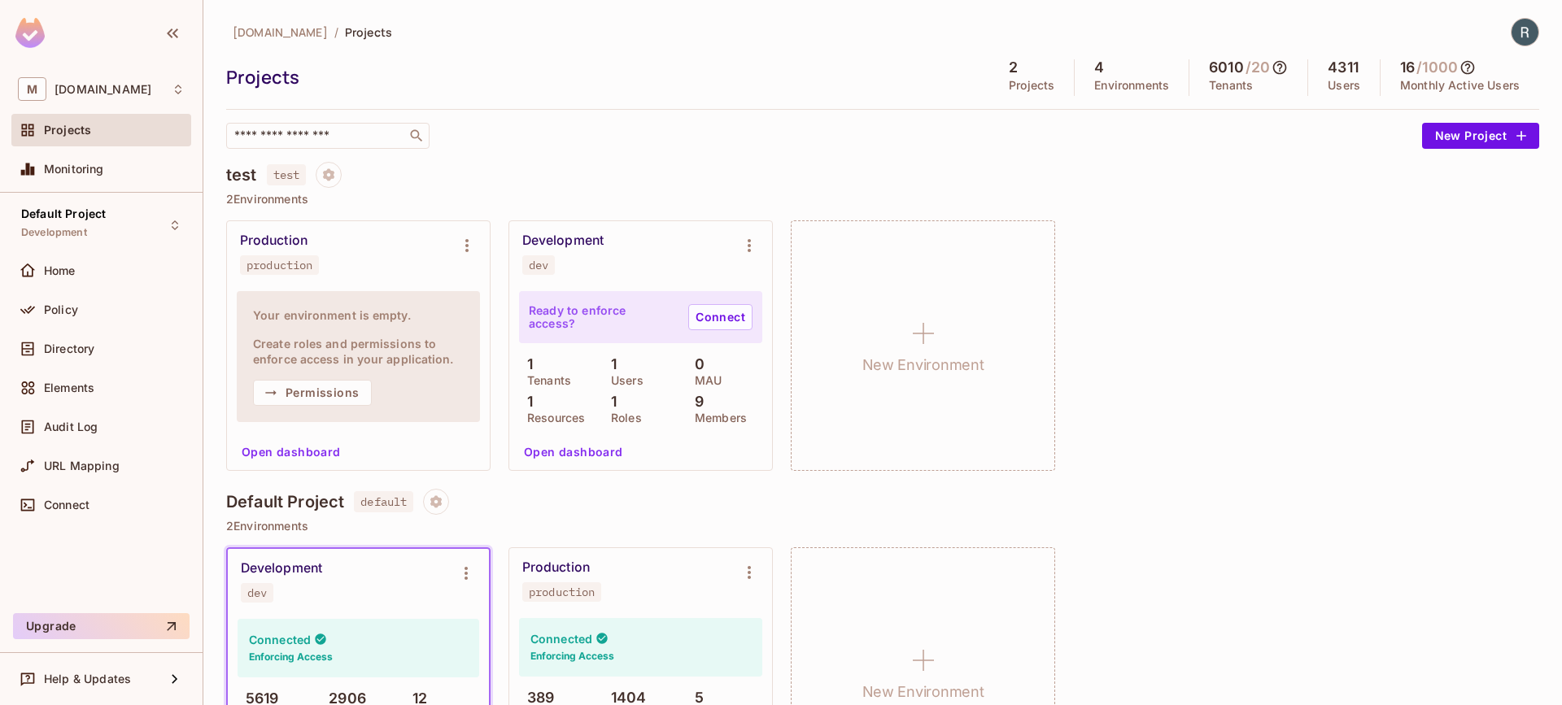
scroll to position [111, 0]
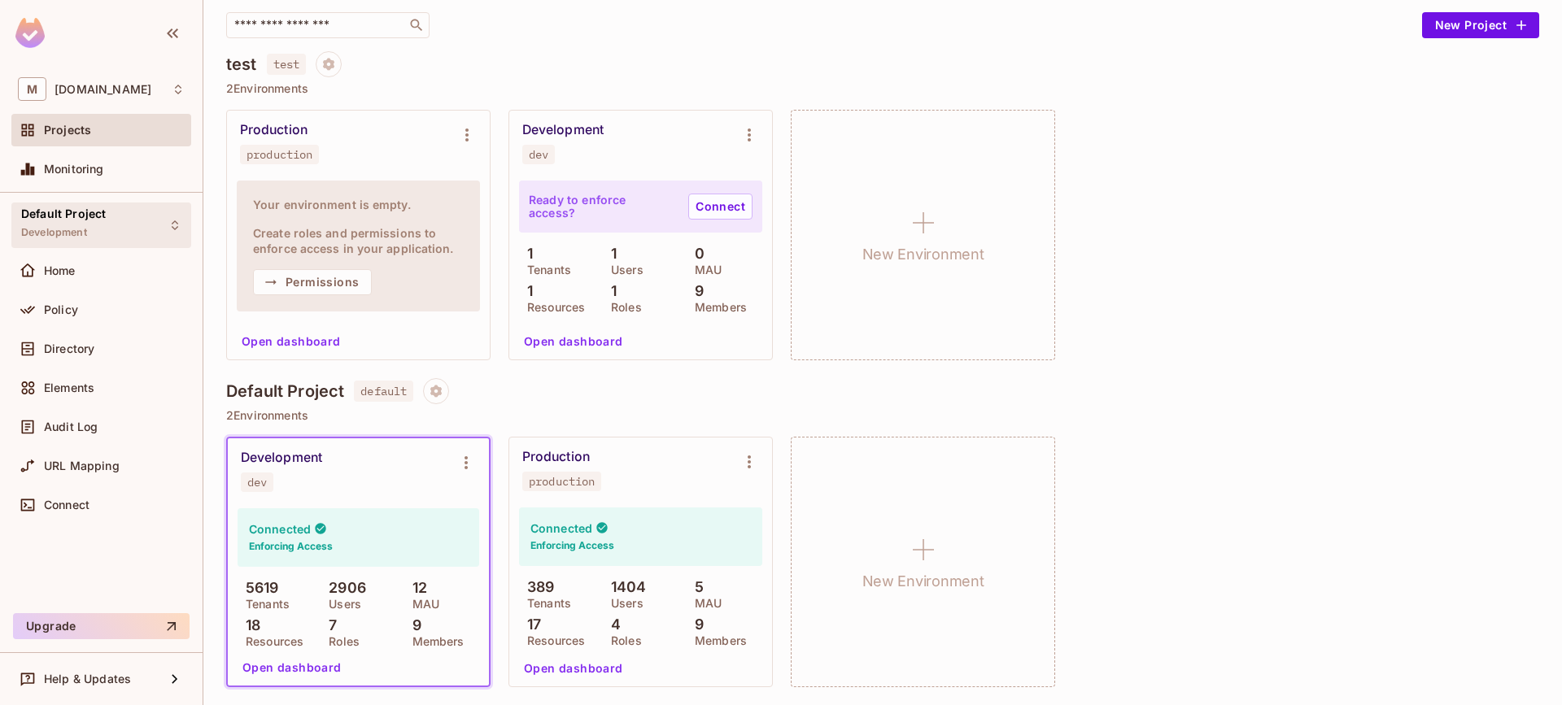
click at [125, 212] on div "Default Project Development" at bounding box center [101, 225] width 180 height 45
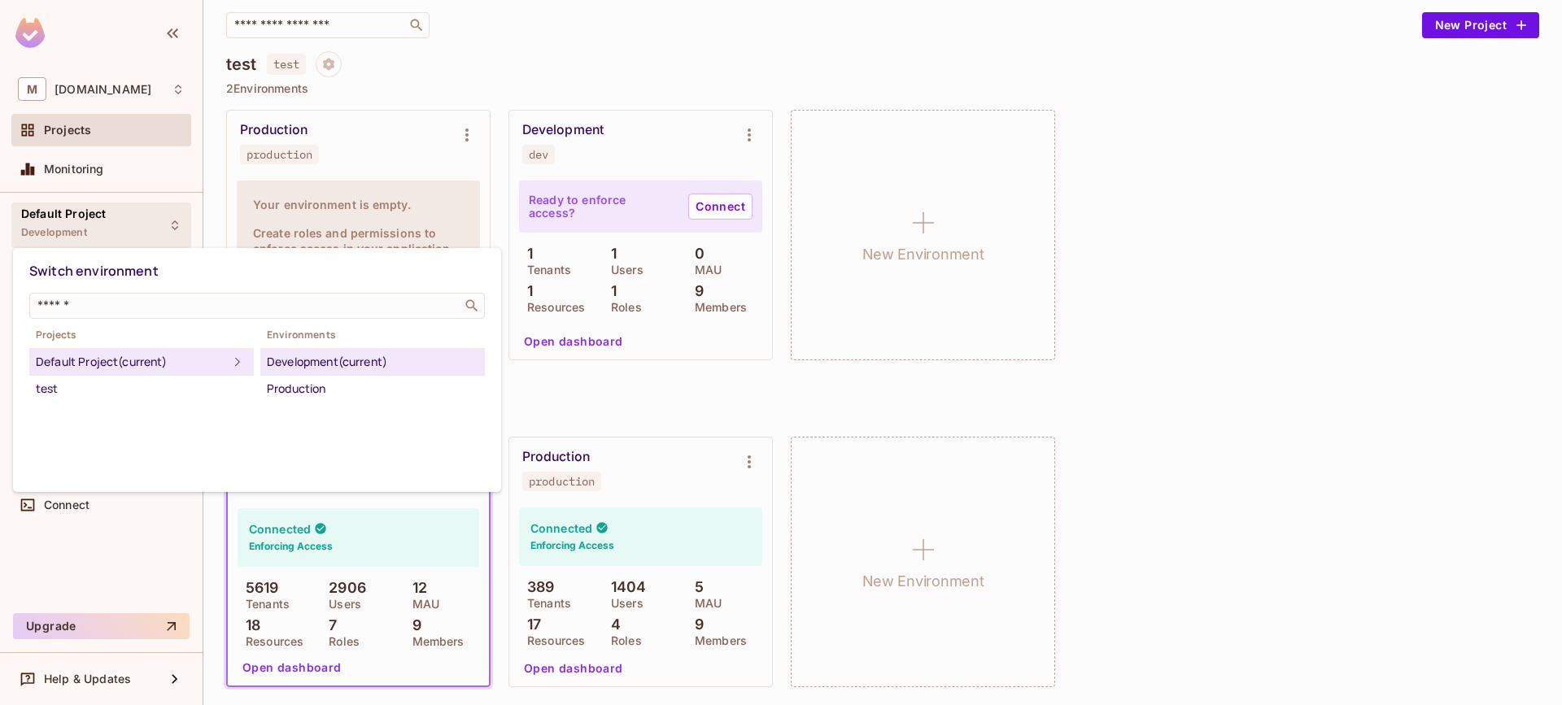
click at [310, 359] on div "Development (current)" at bounding box center [373, 362] width 212 height 20
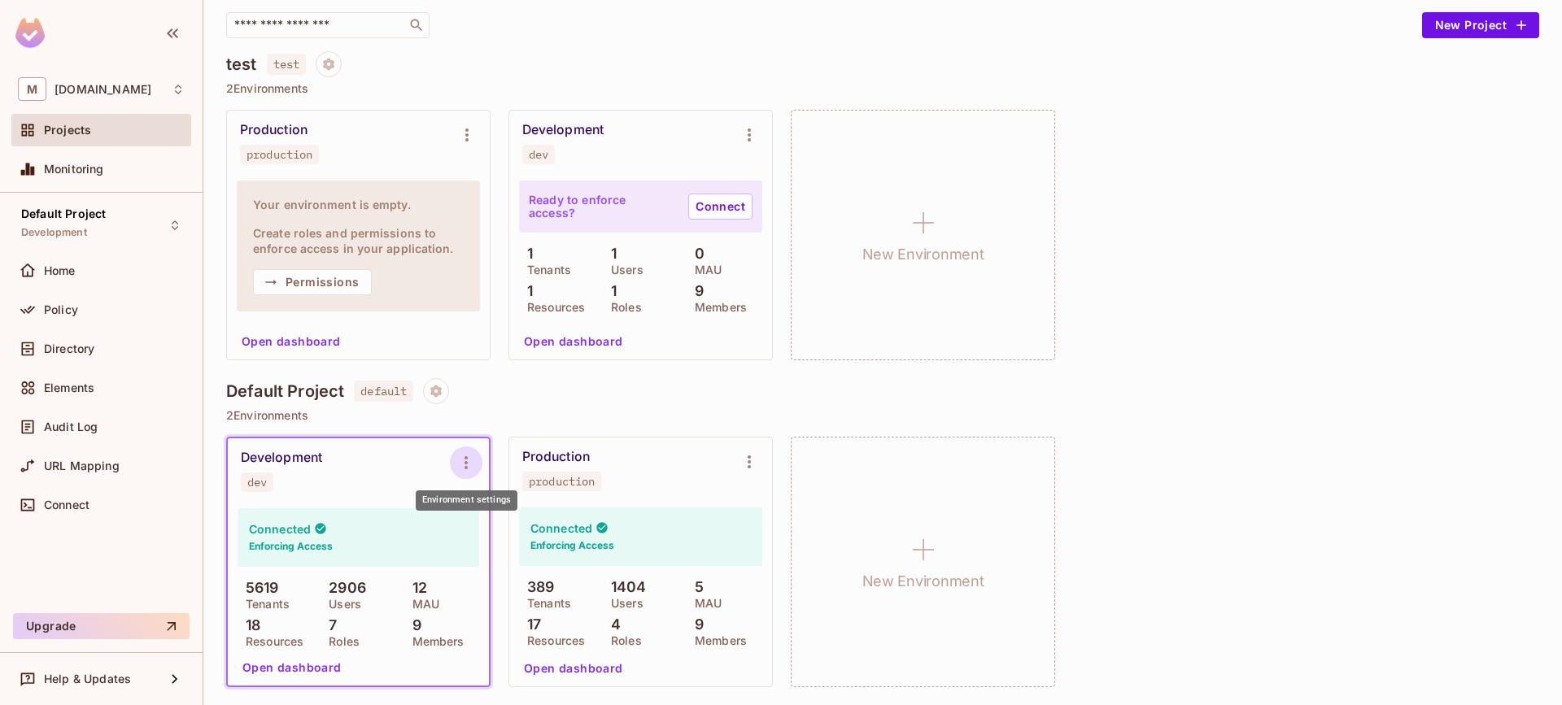
click at [459, 459] on icon "Environment settings" at bounding box center [466, 463] width 20 height 20
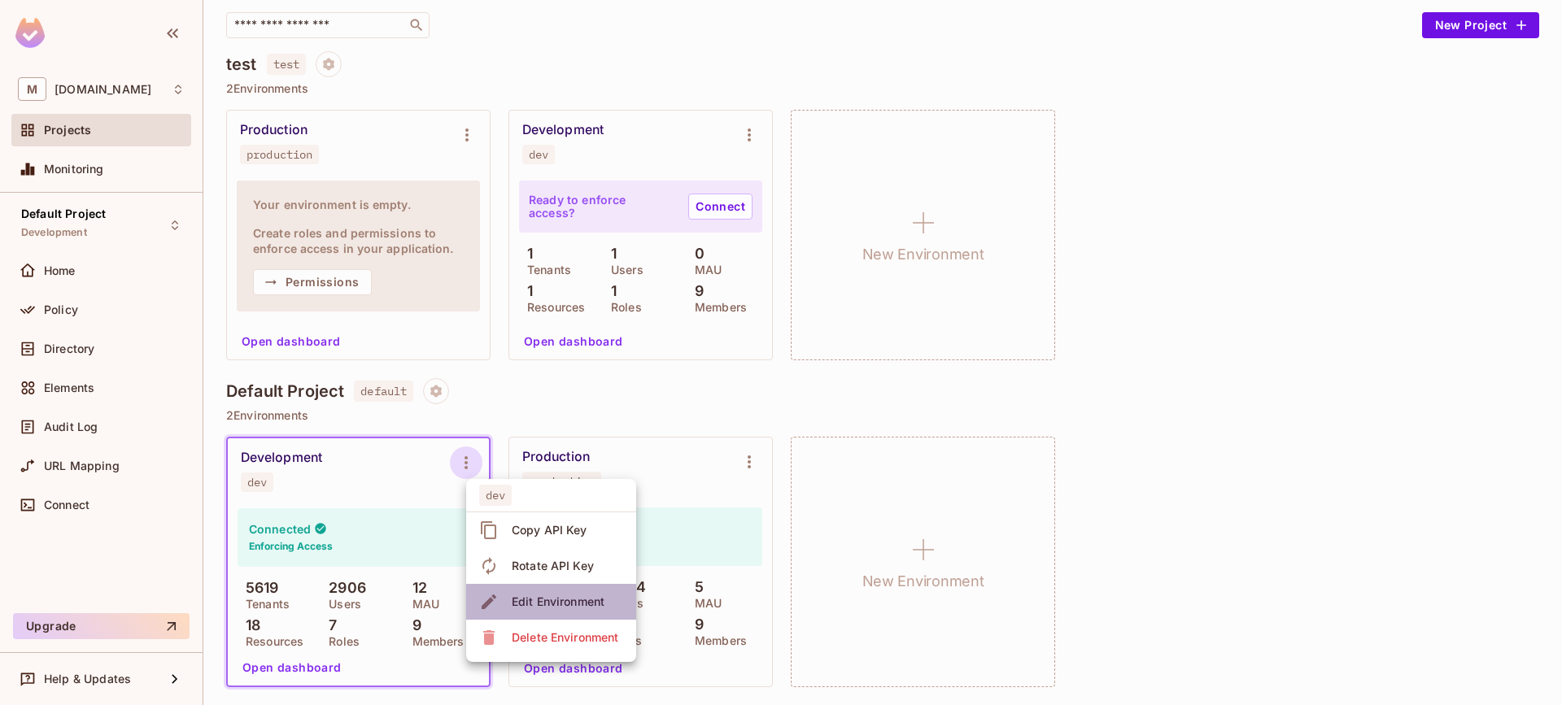
click at [530, 609] on div "Edit Environment" at bounding box center [558, 602] width 93 height 16
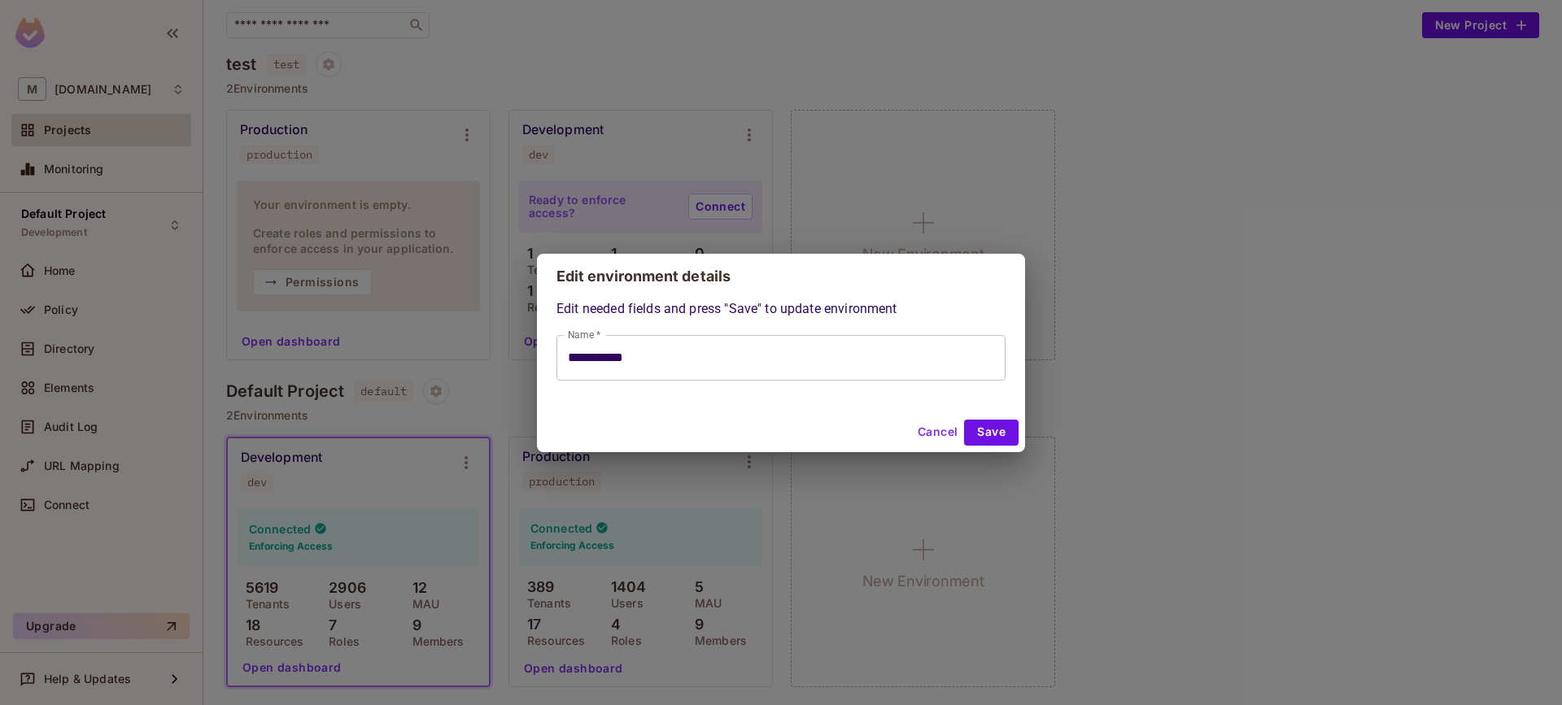
click at [943, 433] on button "Cancel" at bounding box center [937, 433] width 53 height 26
type input "**********"
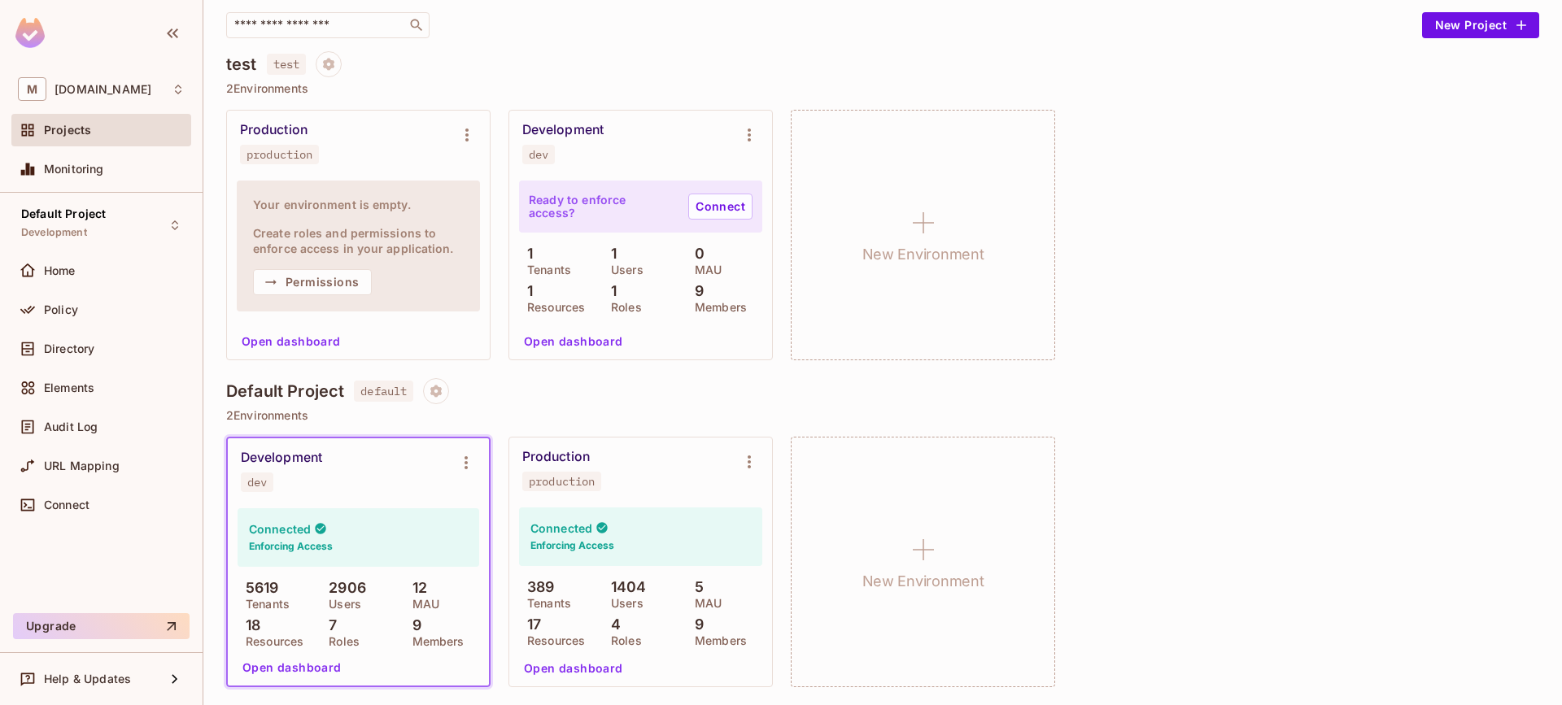
click at [263, 487] on div "dev" at bounding box center [257, 482] width 20 height 13
click at [548, 484] on div "production" at bounding box center [562, 481] width 66 height 13
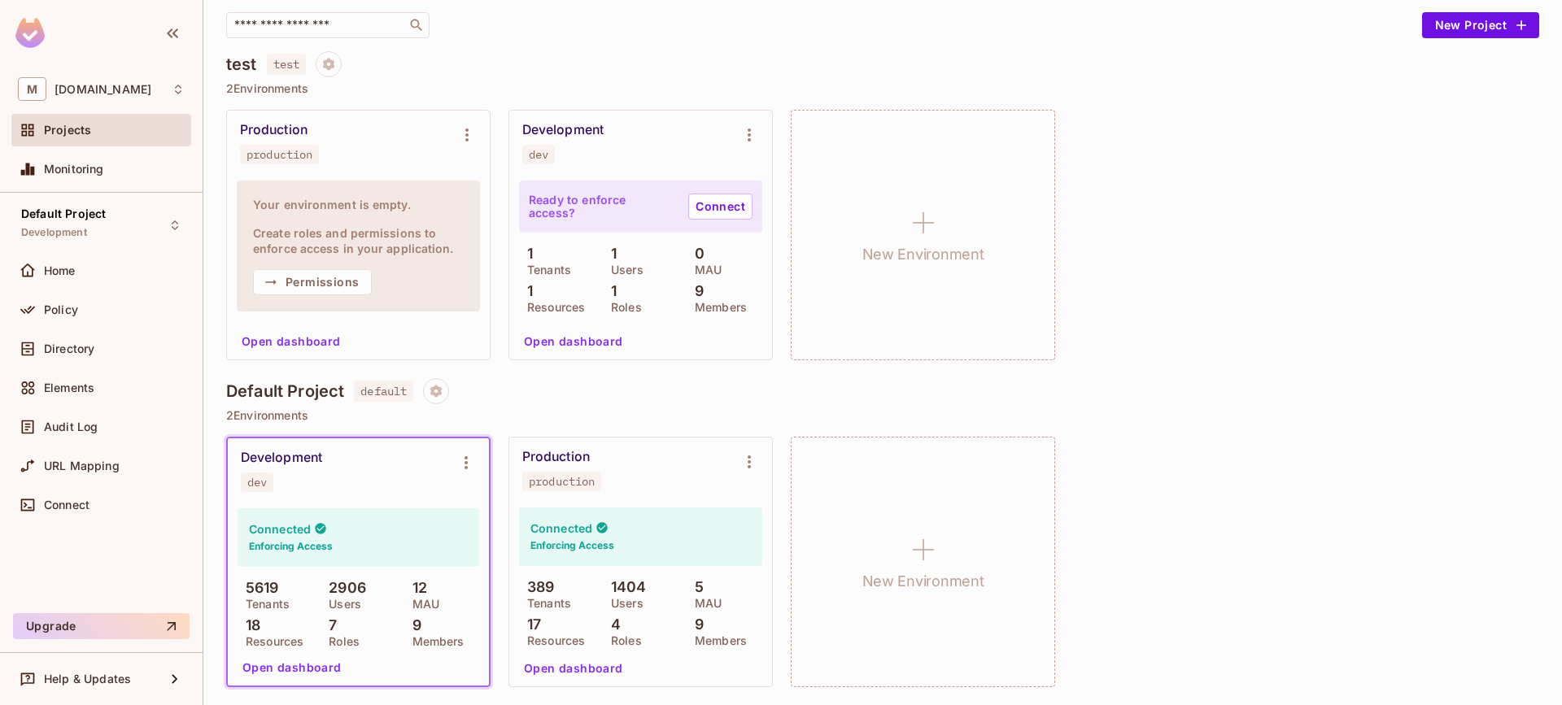
click at [250, 489] on div "dev" at bounding box center [257, 482] width 20 height 13
drag, startPoint x: 250, startPoint y: 489, endPoint x: 259, endPoint y: 486, distance: 9.5
click at [251, 489] on div "dev" at bounding box center [257, 482] width 20 height 13
click at [262, 486] on div "dev" at bounding box center [257, 482] width 20 height 13
click at [762, 467] on button "Environment settings" at bounding box center [749, 462] width 33 height 33
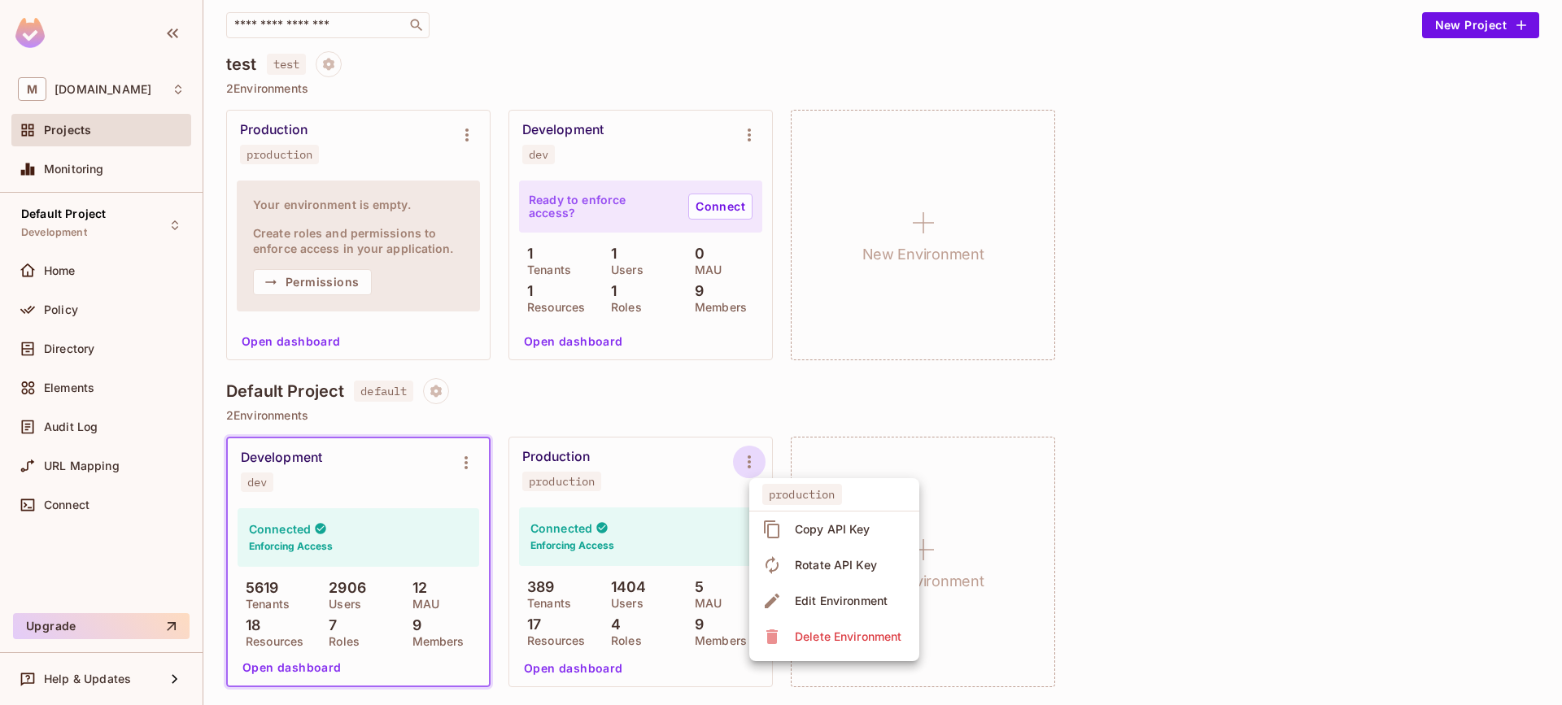
click at [1144, 554] on div at bounding box center [781, 352] width 1562 height 705
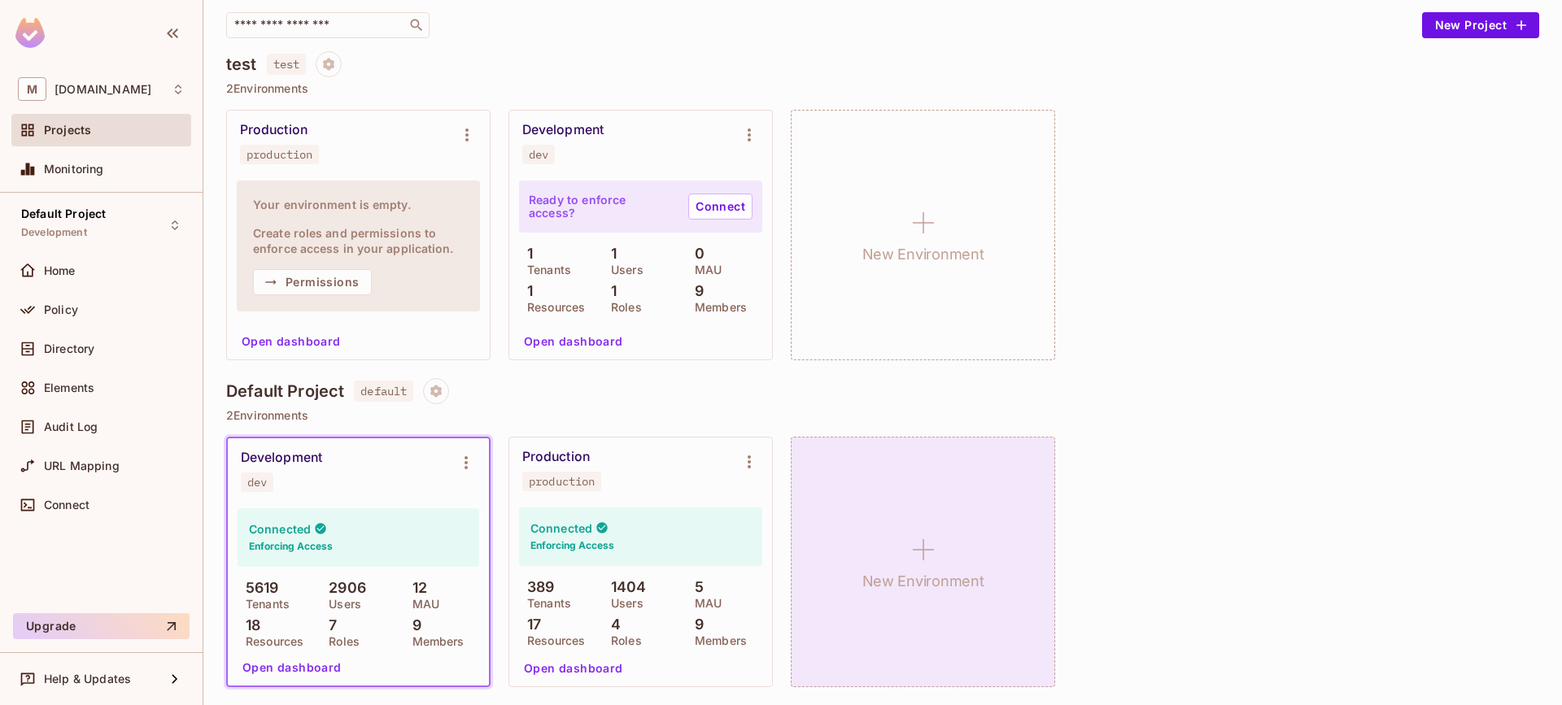
click at [911, 565] on icon at bounding box center [923, 549] width 39 height 39
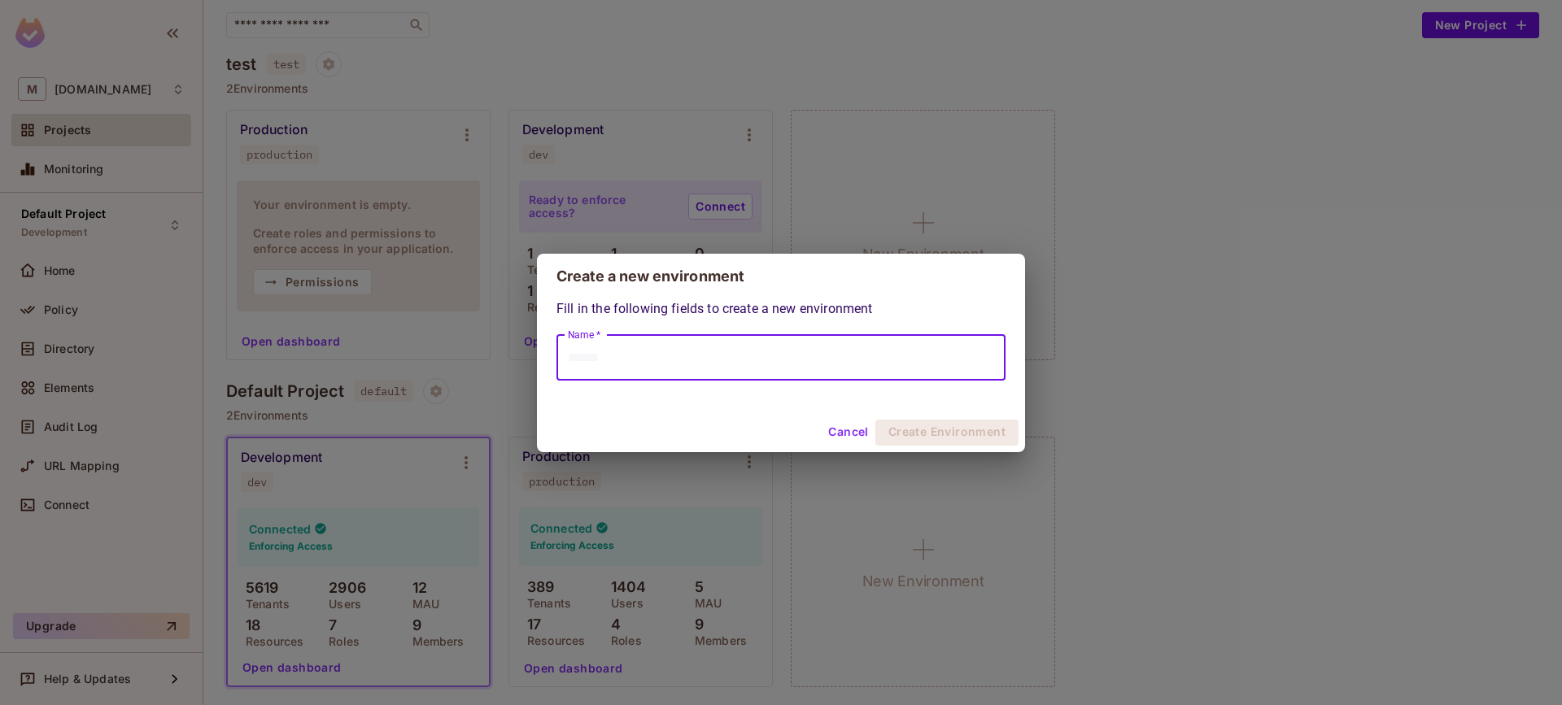
click at [673, 343] on input "Name *" at bounding box center [781, 358] width 449 height 46
click at [1199, 422] on div "Create a new environment Fill in the following fields to create a new environme…" at bounding box center [781, 352] width 1562 height 705
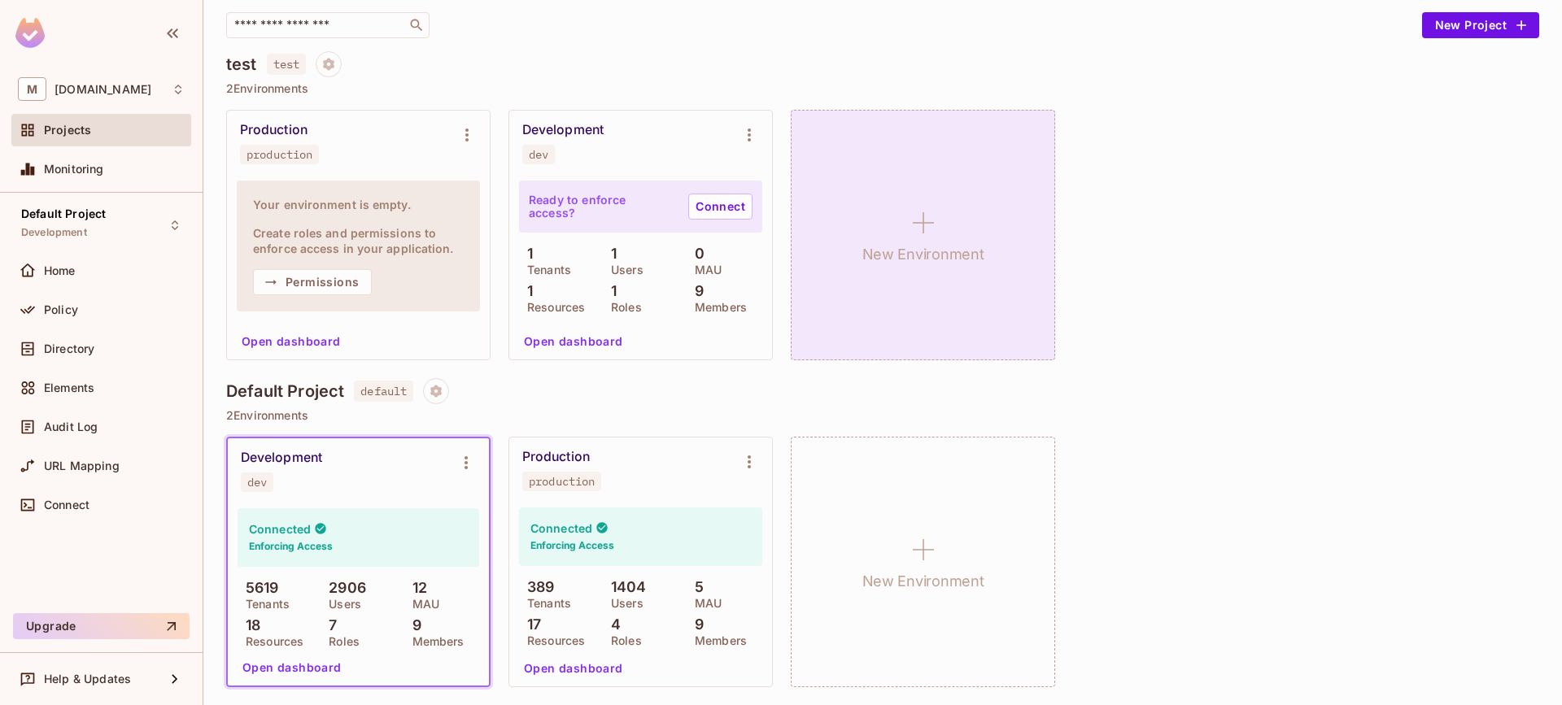
click at [909, 242] on h1 "New Environment" at bounding box center [923, 254] width 122 height 24
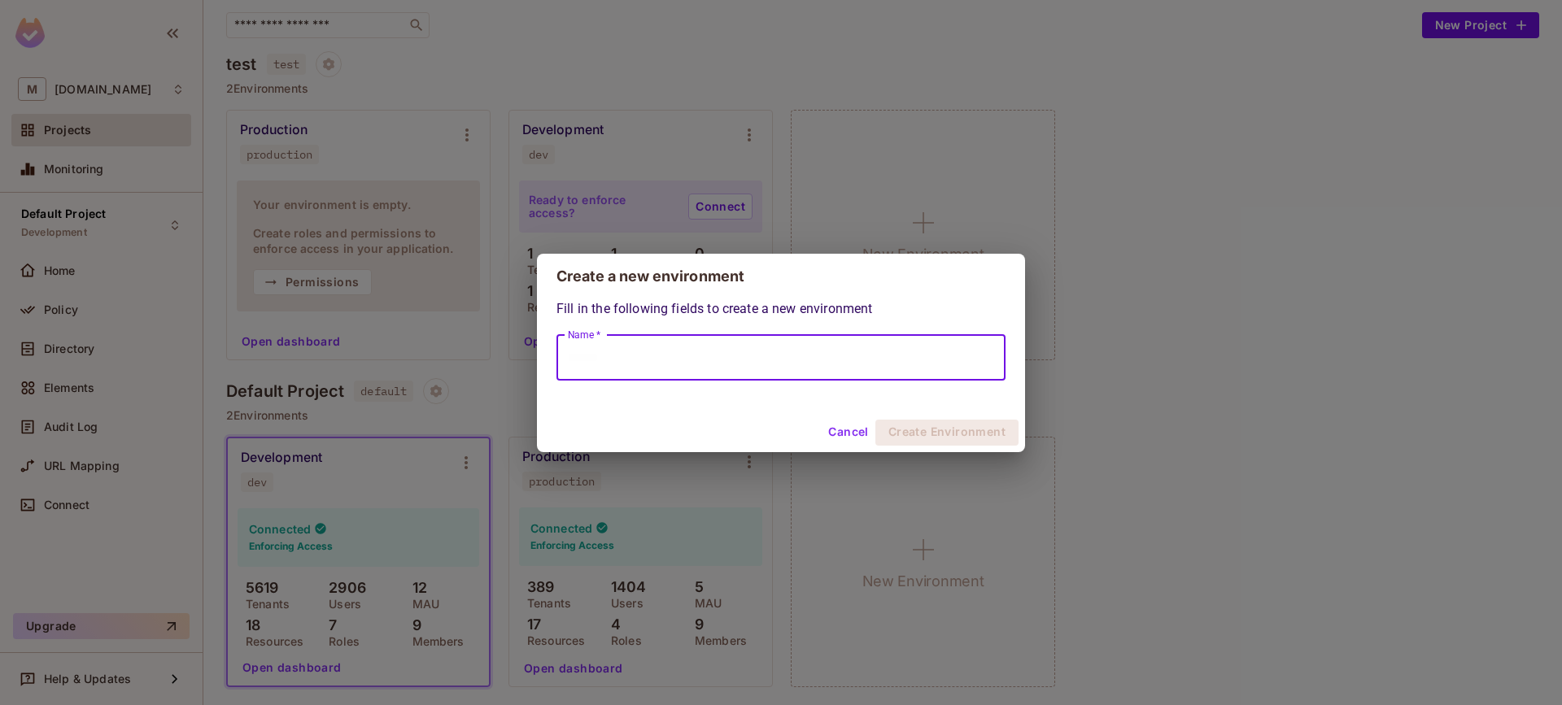
click at [699, 349] on input "Name *" at bounding box center [781, 358] width 449 height 46
type input "****"
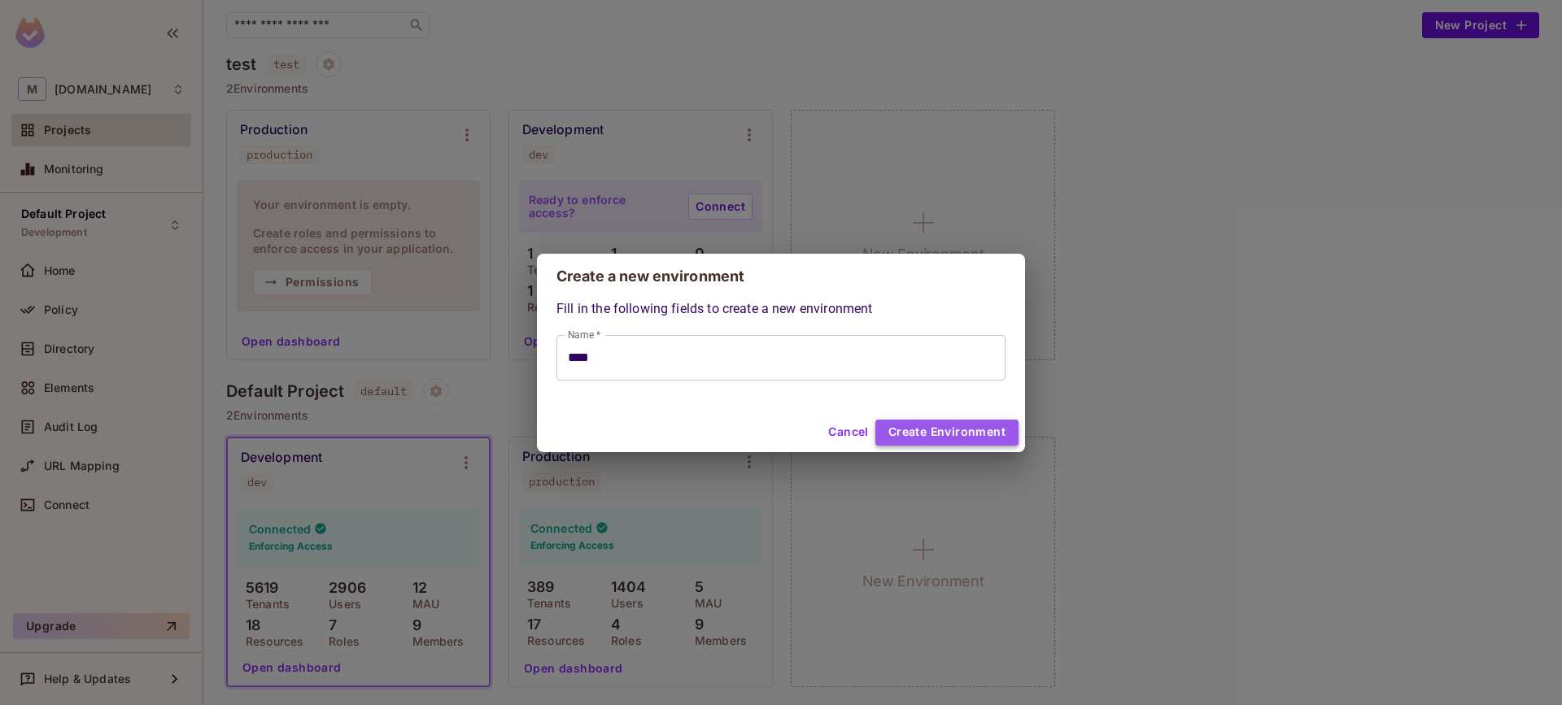
click at [957, 429] on button "Create Environment" at bounding box center [946, 433] width 143 height 26
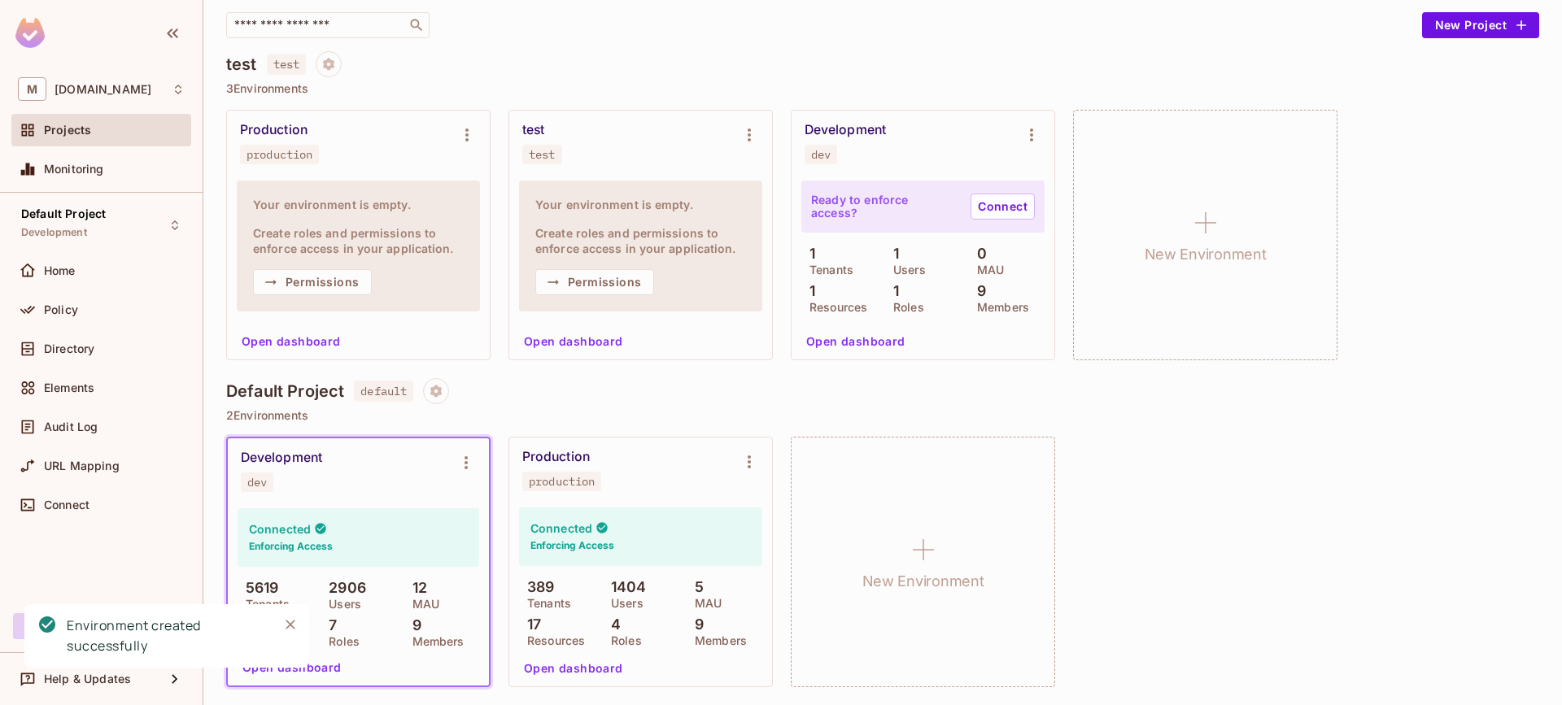
click at [549, 153] on div "test" at bounding box center [542, 154] width 27 height 13
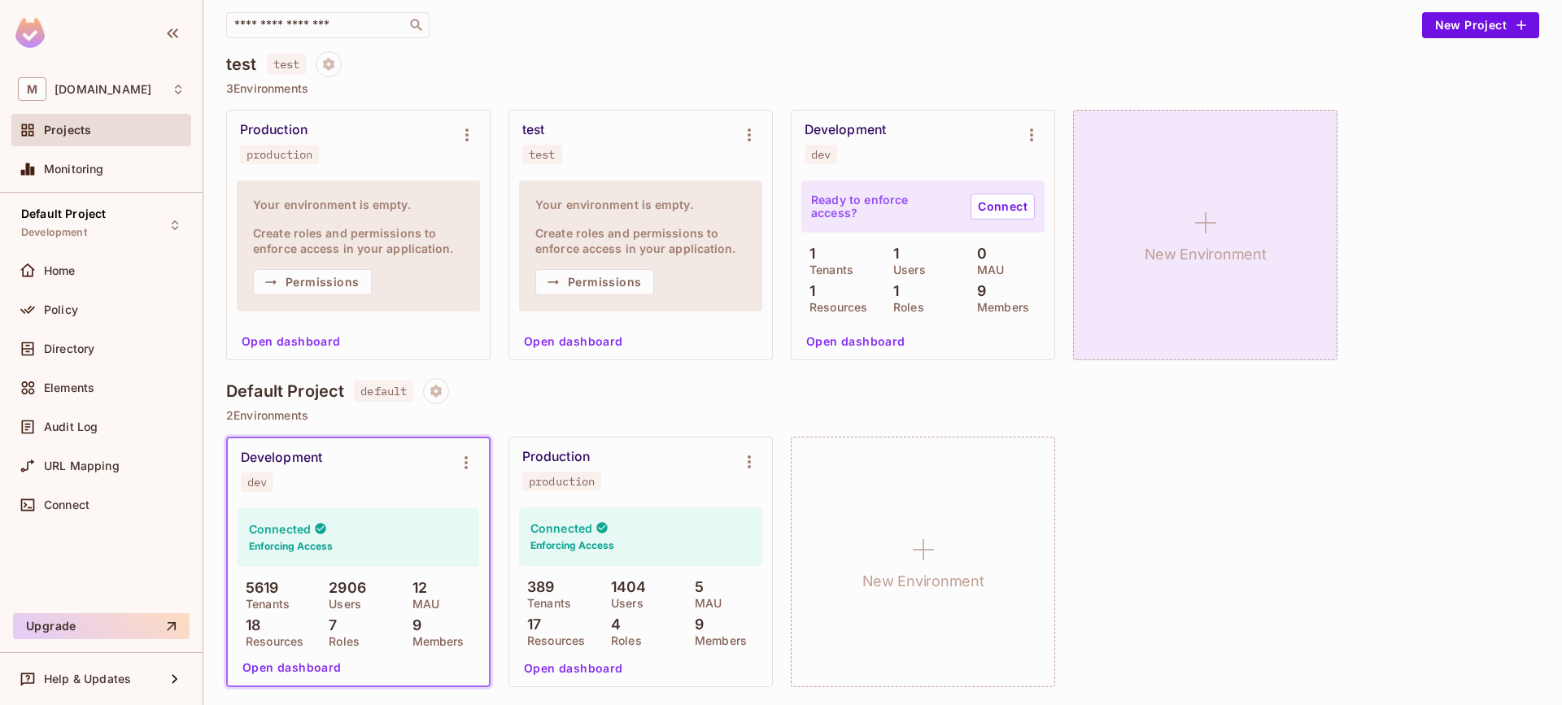
click at [1218, 177] on div "New Environment" at bounding box center [1205, 235] width 264 height 251
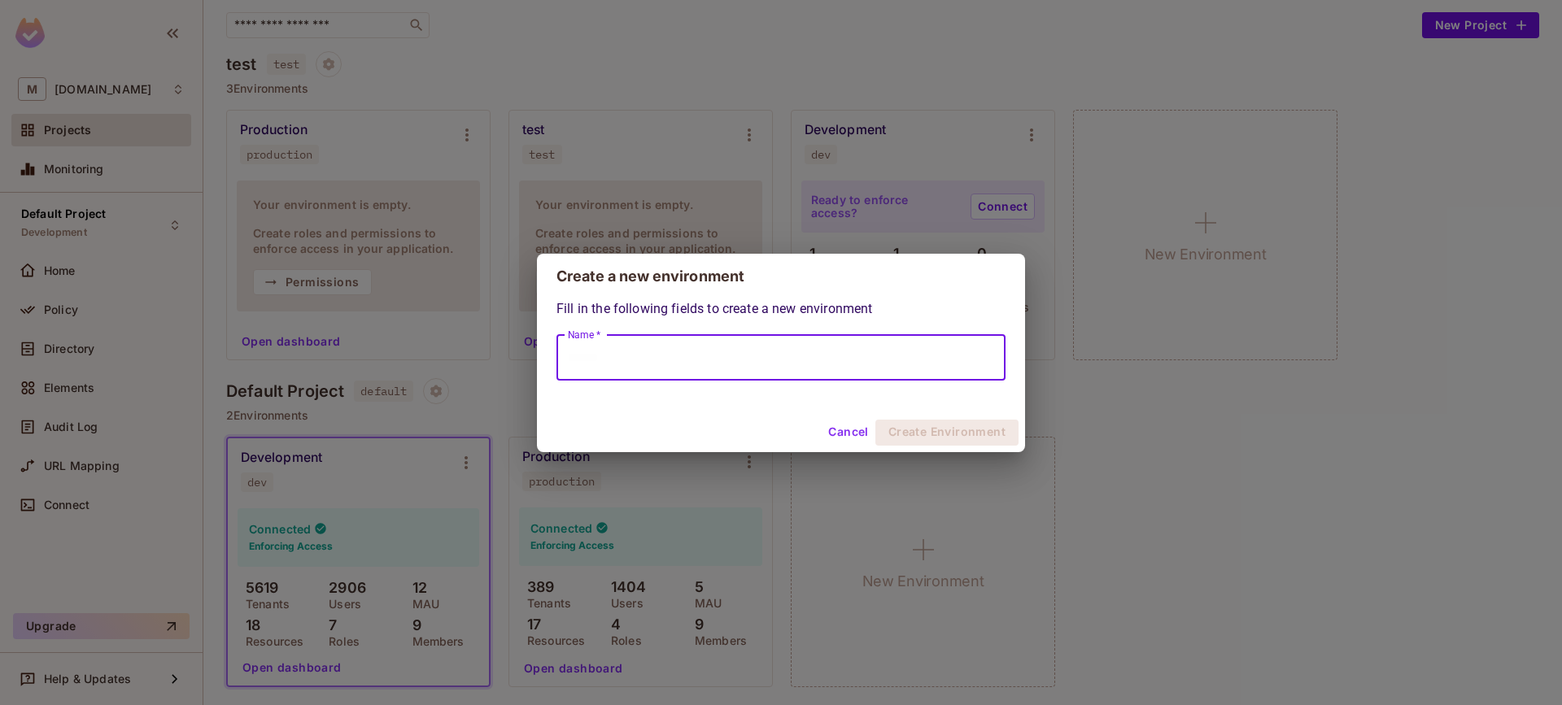
click at [644, 371] on input "Name *" at bounding box center [781, 358] width 449 height 46
type input "**"
click at [949, 436] on button "Create Environment" at bounding box center [946, 433] width 143 height 26
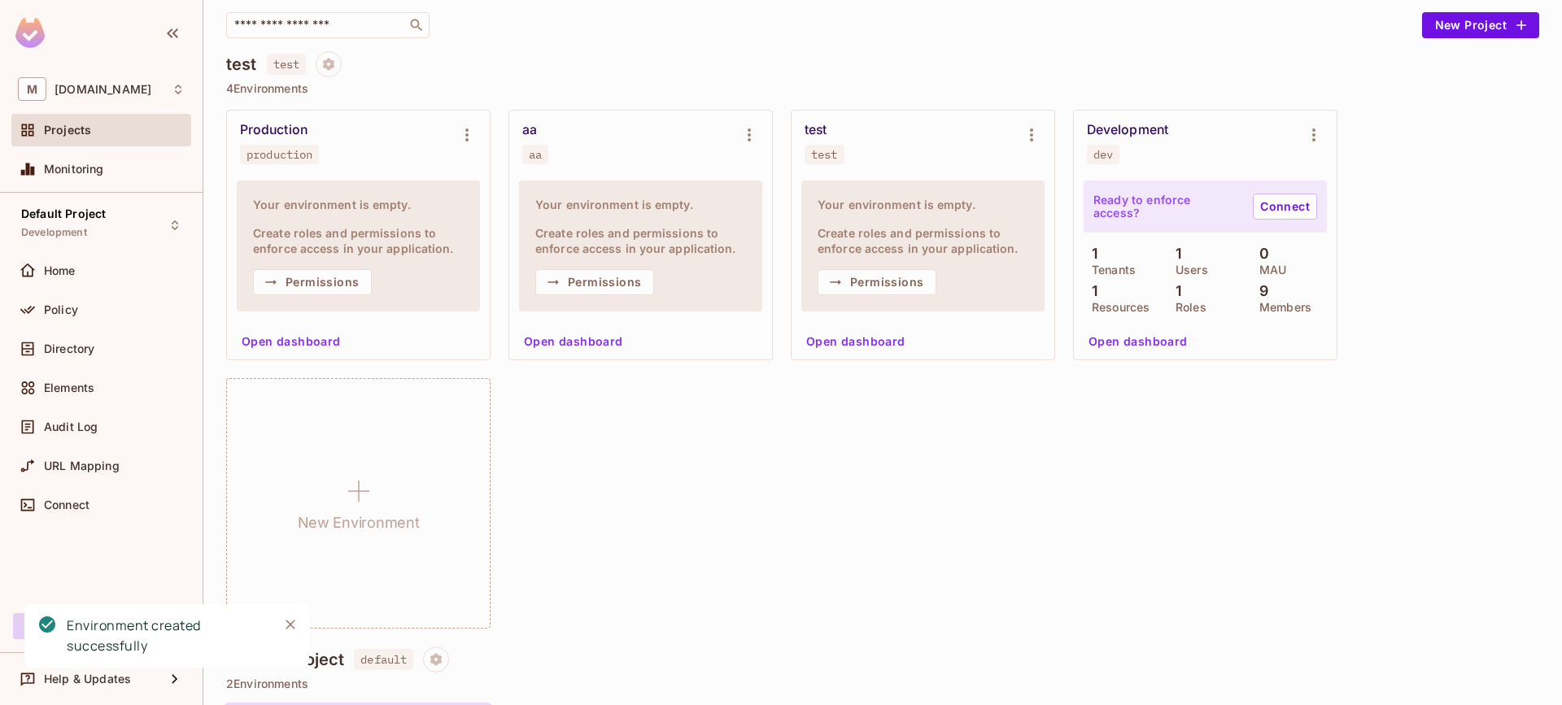
click at [530, 150] on div "aa" at bounding box center [535, 154] width 13 height 13
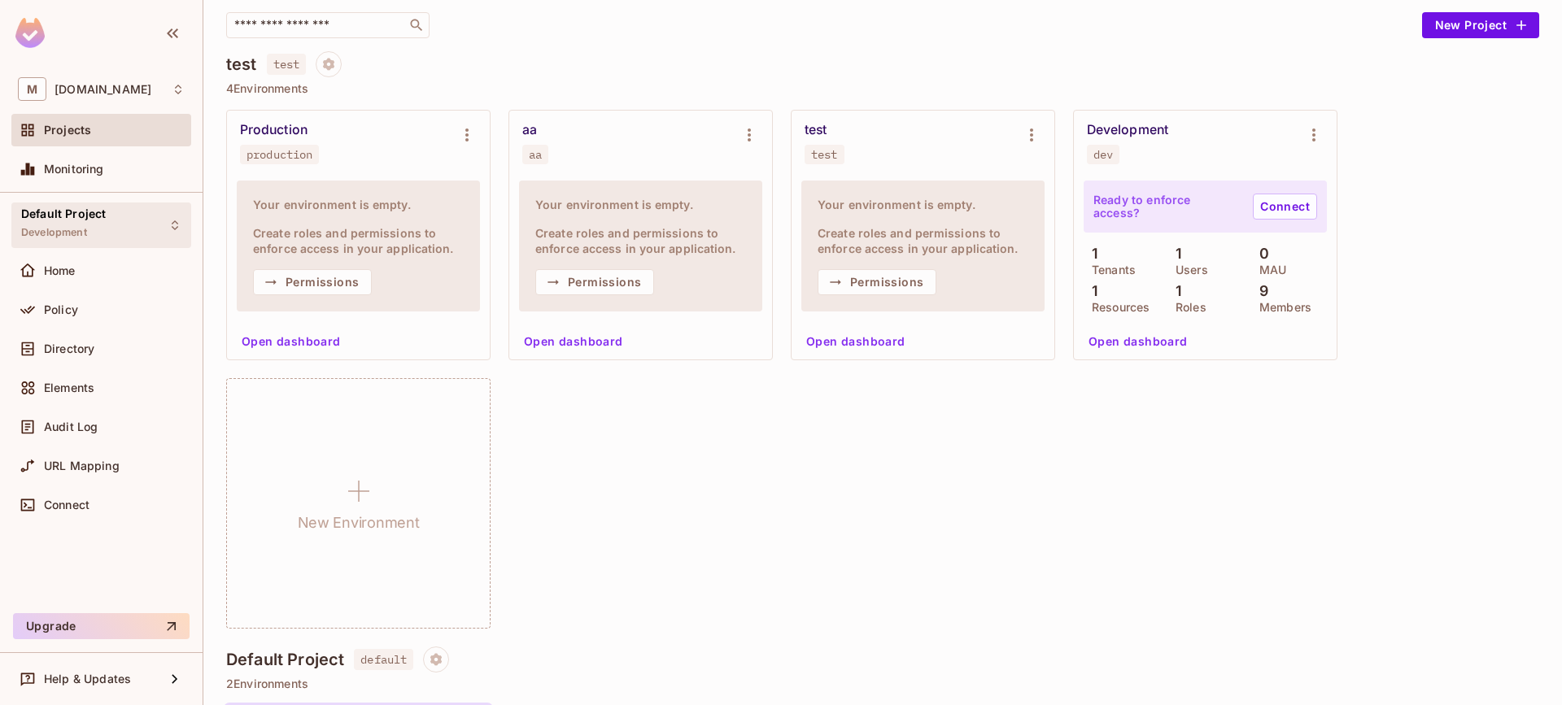
click at [119, 231] on div "Default Project Development" at bounding box center [101, 225] width 180 height 45
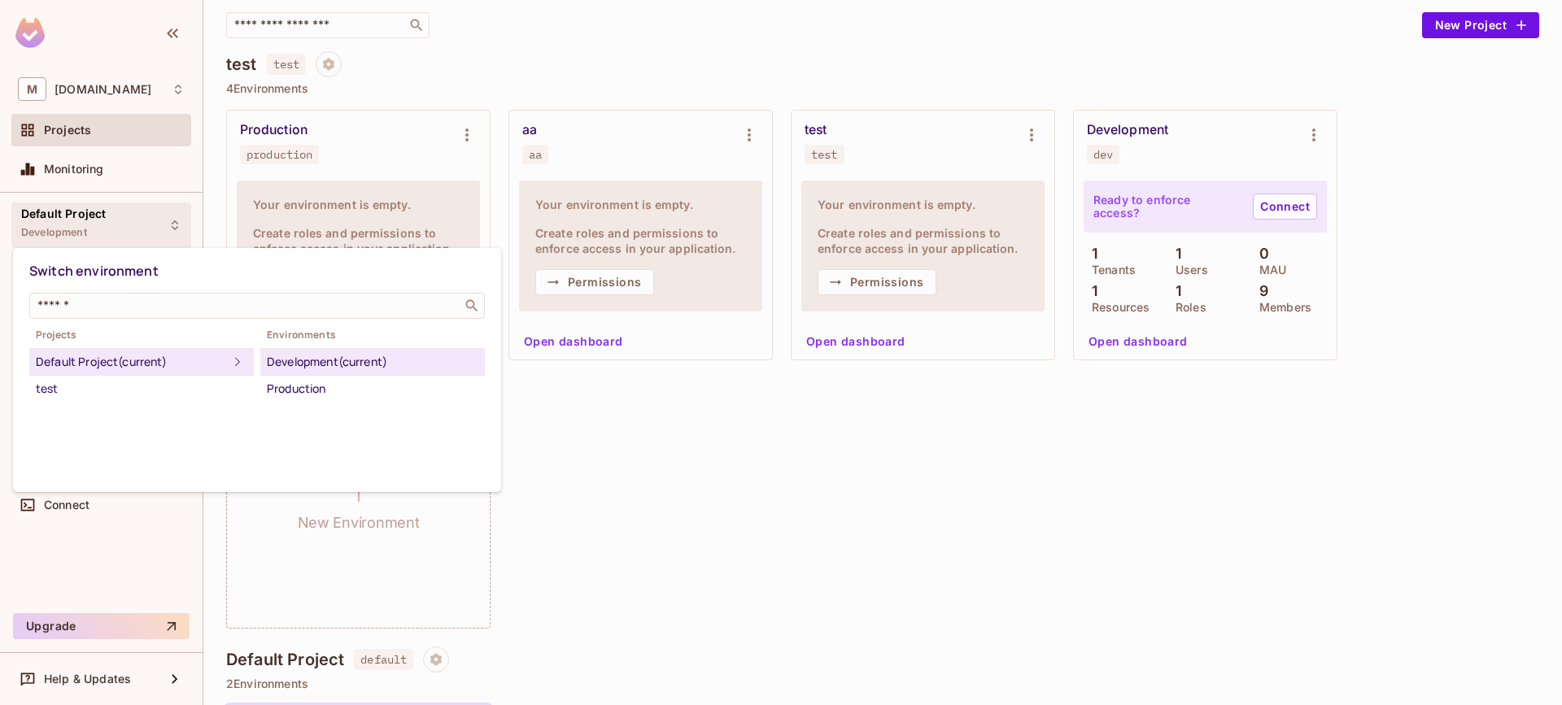
click at [312, 361] on div "Development (current)" at bounding box center [373, 362] width 212 height 20
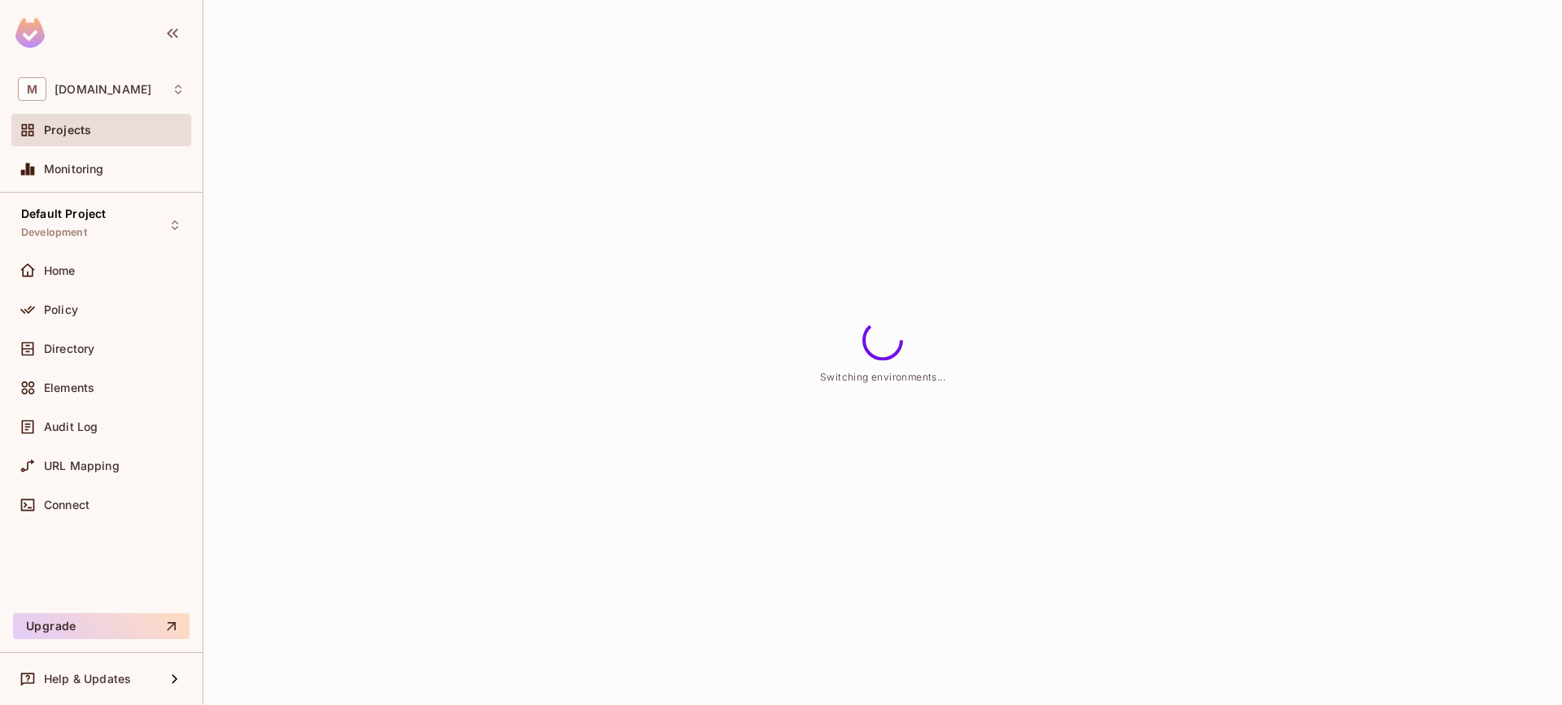
scroll to position [0, 0]
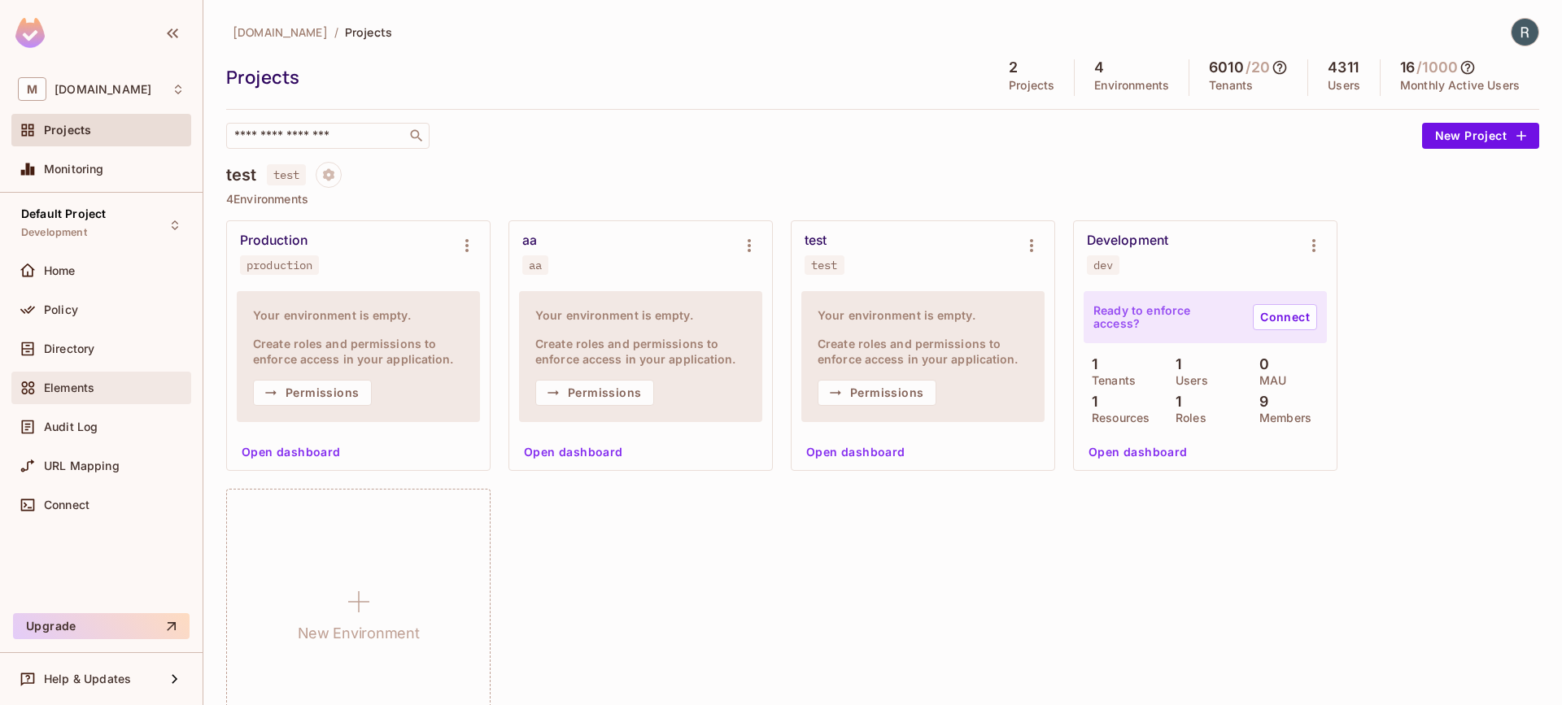
click at [101, 375] on div "Elements" at bounding box center [101, 388] width 180 height 33
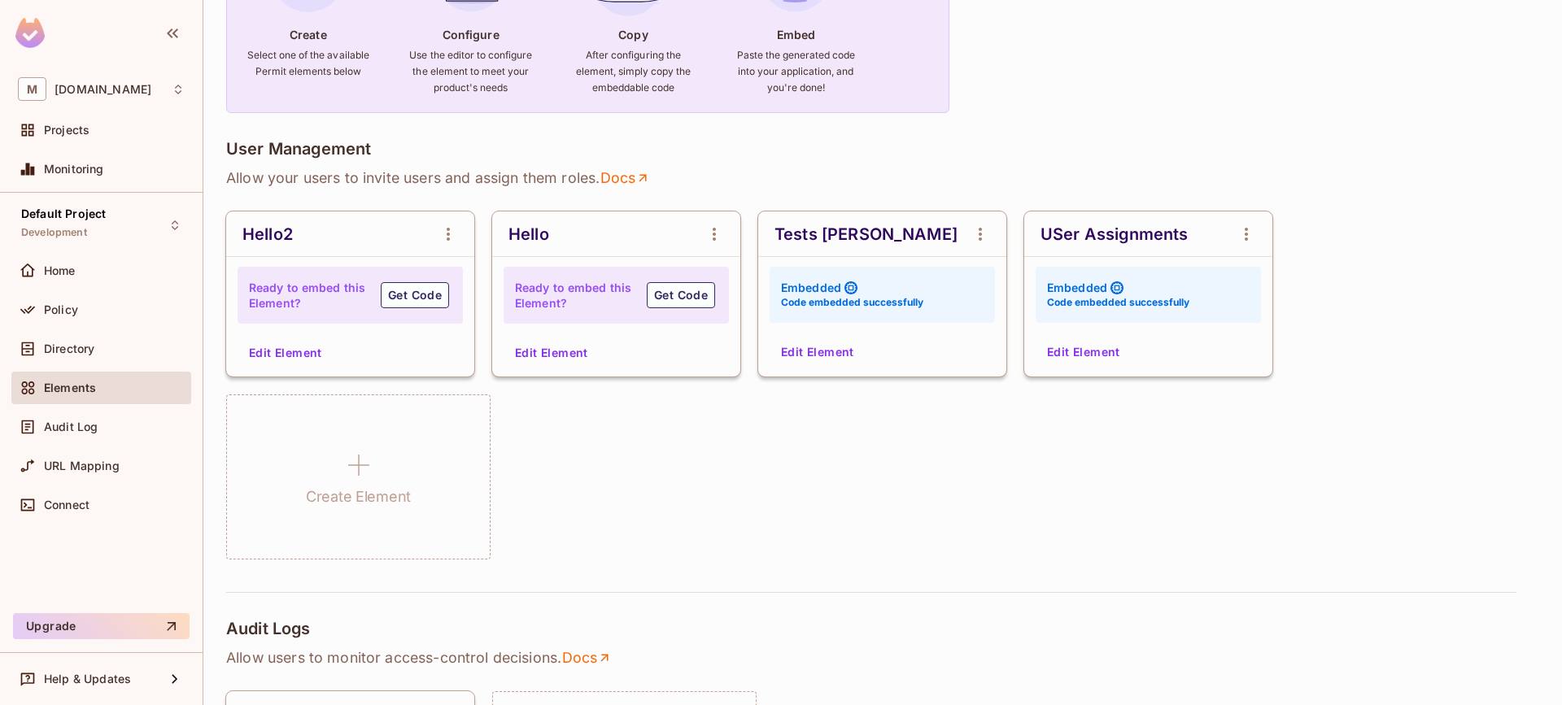
scroll to position [204, 0]
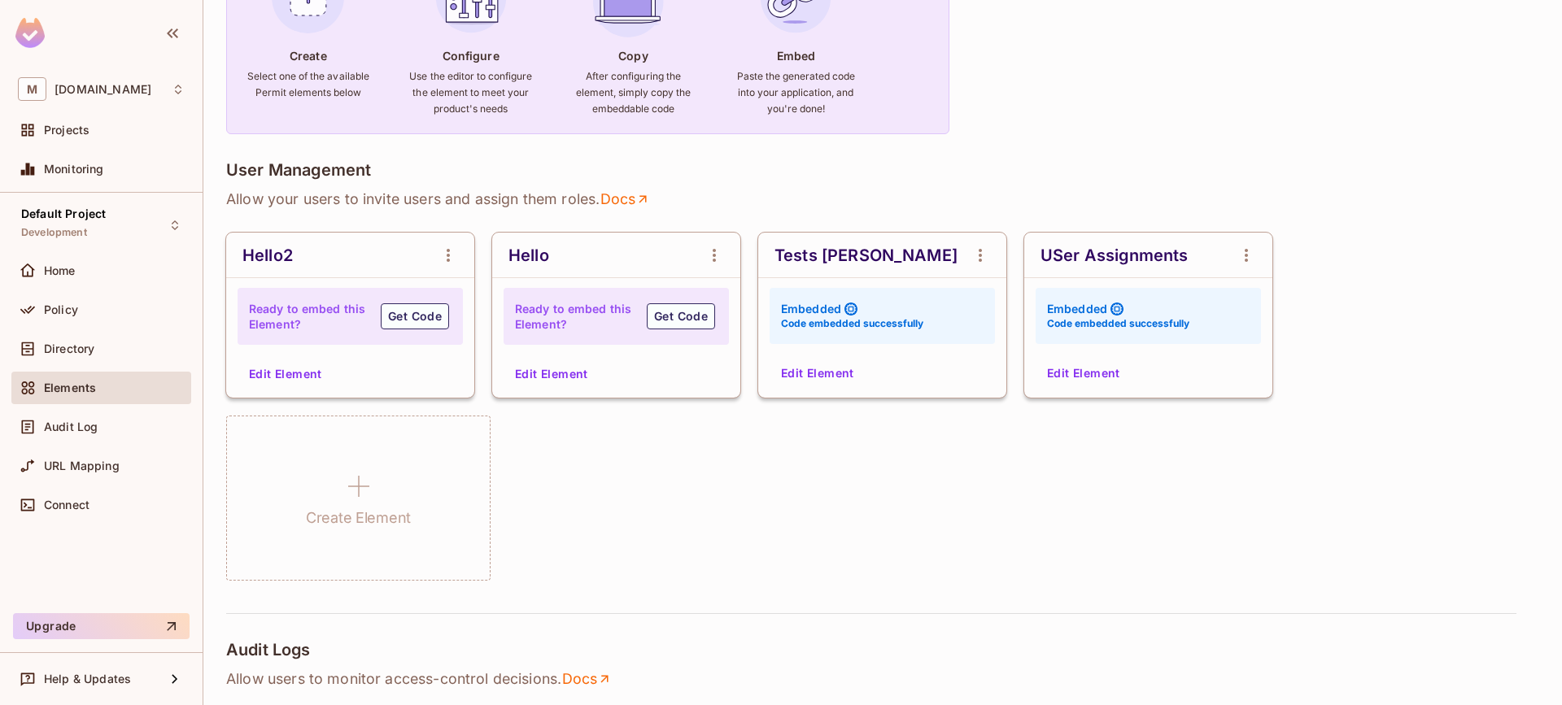
click at [681, 527] on div "Hello2 Ready to embed this Element? Get Code Edit Element Hello Ready to embed …" at bounding box center [882, 407] width 1313 height 348
click at [818, 365] on button "Edit Element" at bounding box center [818, 373] width 86 height 26
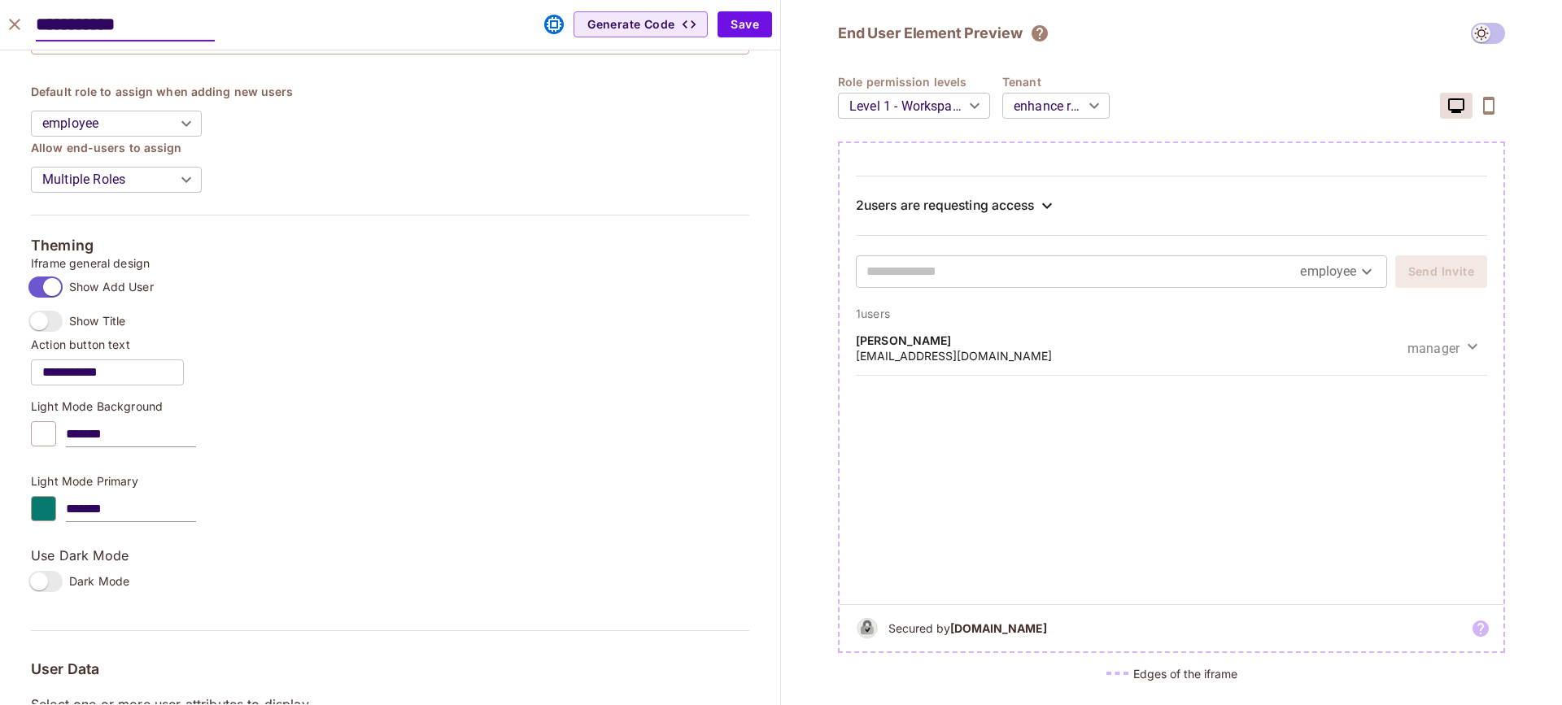
scroll to position [935, 0]
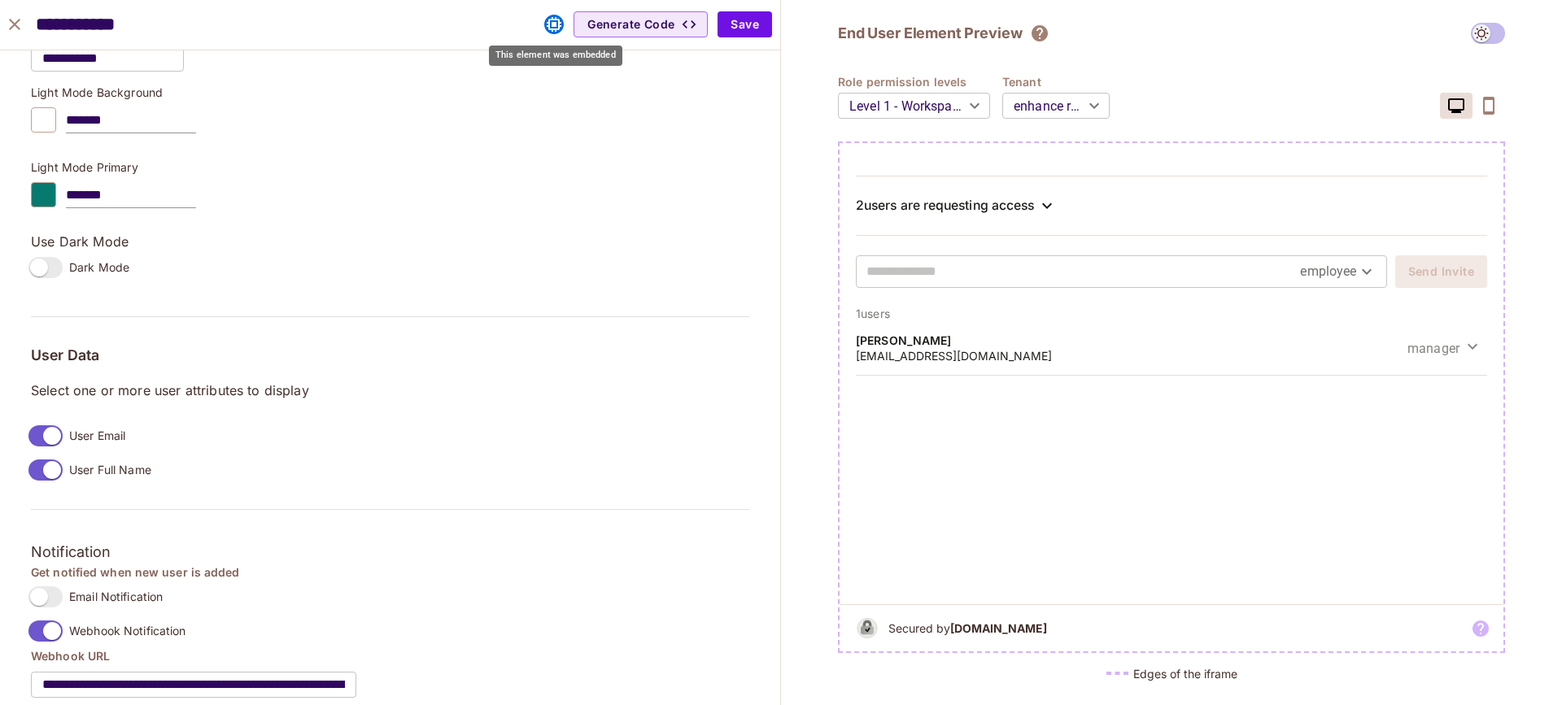
click at [547, 19] on icon "This element was embedded" at bounding box center [554, 25] width 20 height 20
click at [551, 20] on icon "This element was embedded" at bounding box center [554, 25] width 20 height 20
click at [552, 24] on icon "This element was embedded" at bounding box center [554, 25] width 20 height 20
drag, startPoint x: 552, startPoint y: 24, endPoint x: 545, endPoint y: 42, distance: 20.1
click at [552, 25] on icon "This element was embedded" at bounding box center [554, 25] width 20 height 20
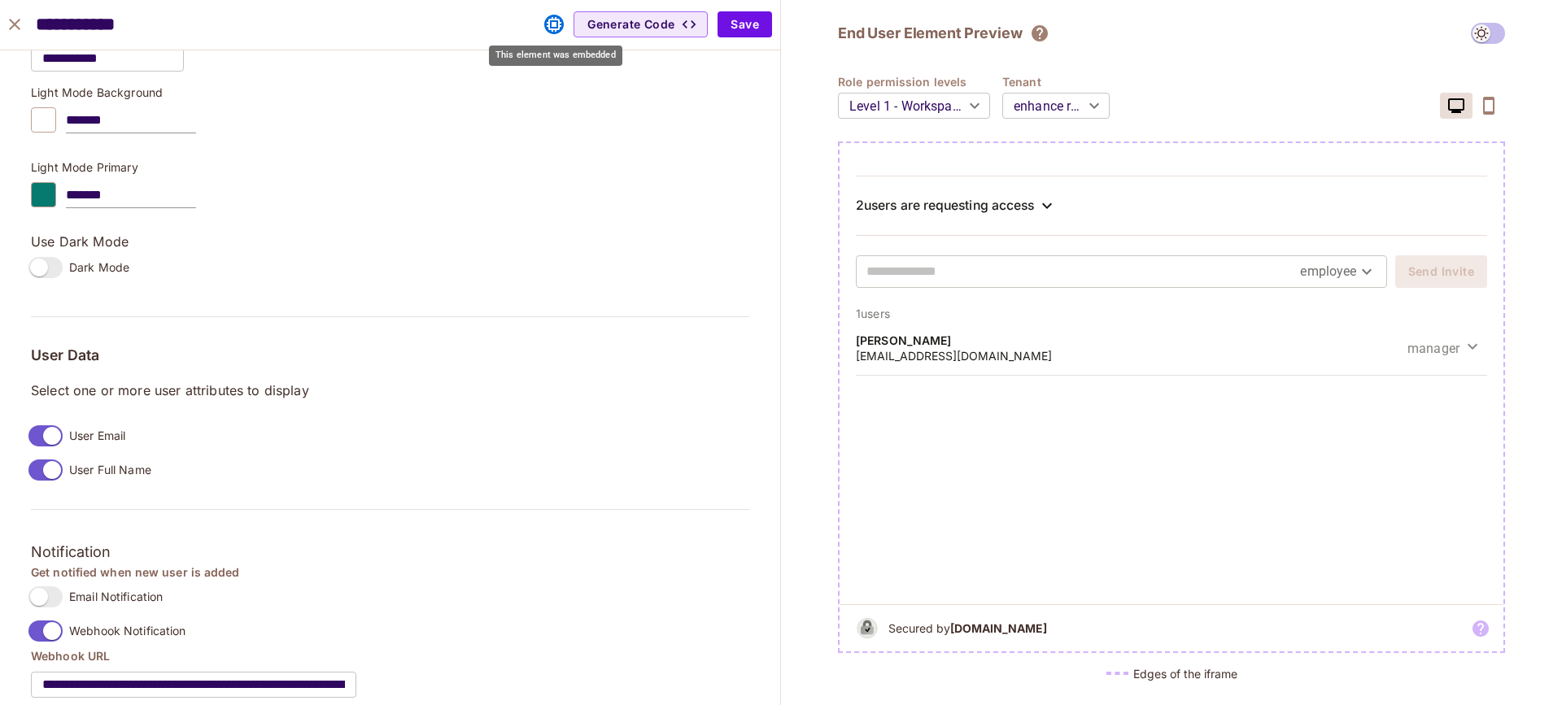
click at [553, 25] on icon "This element was embedded" at bounding box center [554, 25] width 20 height 20
click at [401, 196] on div "*******" at bounding box center [390, 195] width 718 height 26
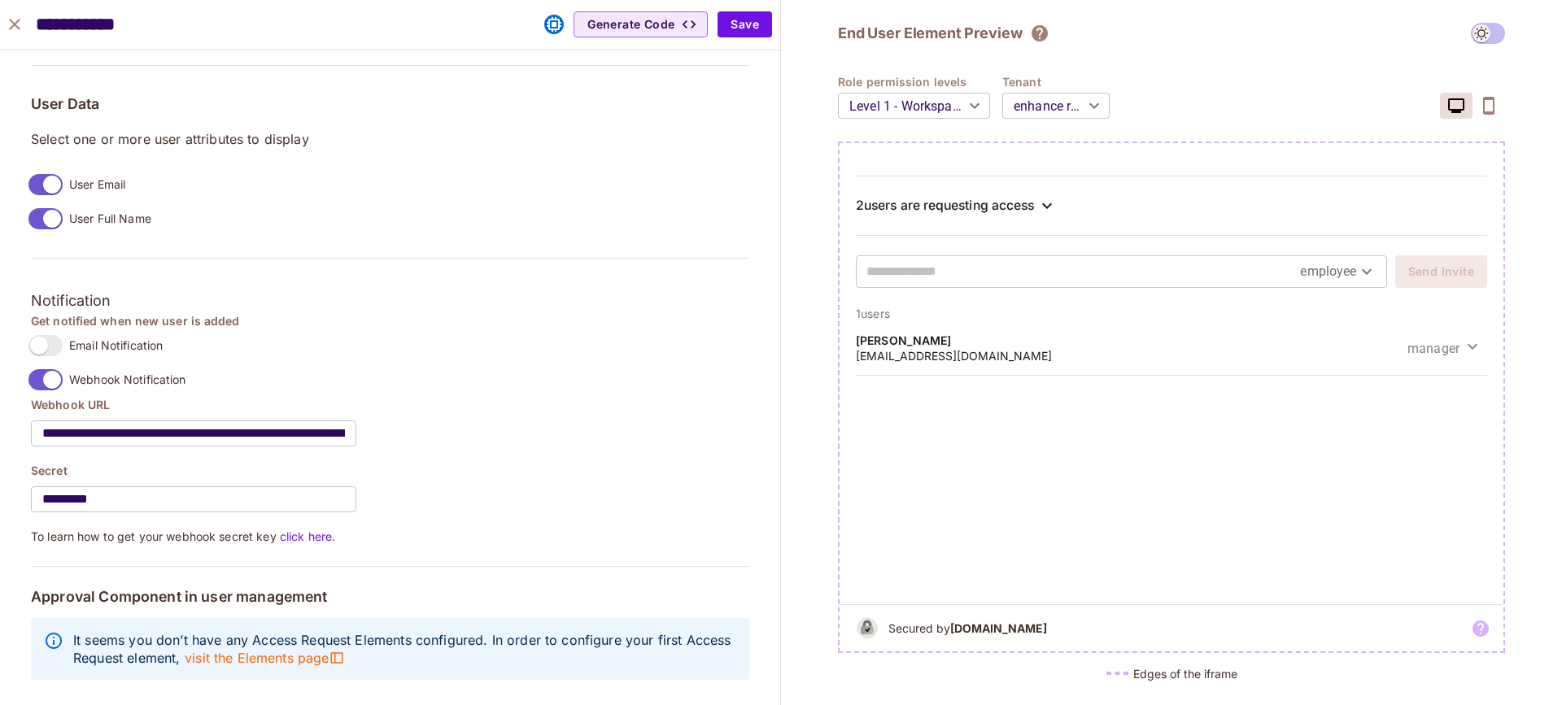
scroll to position [589, 0]
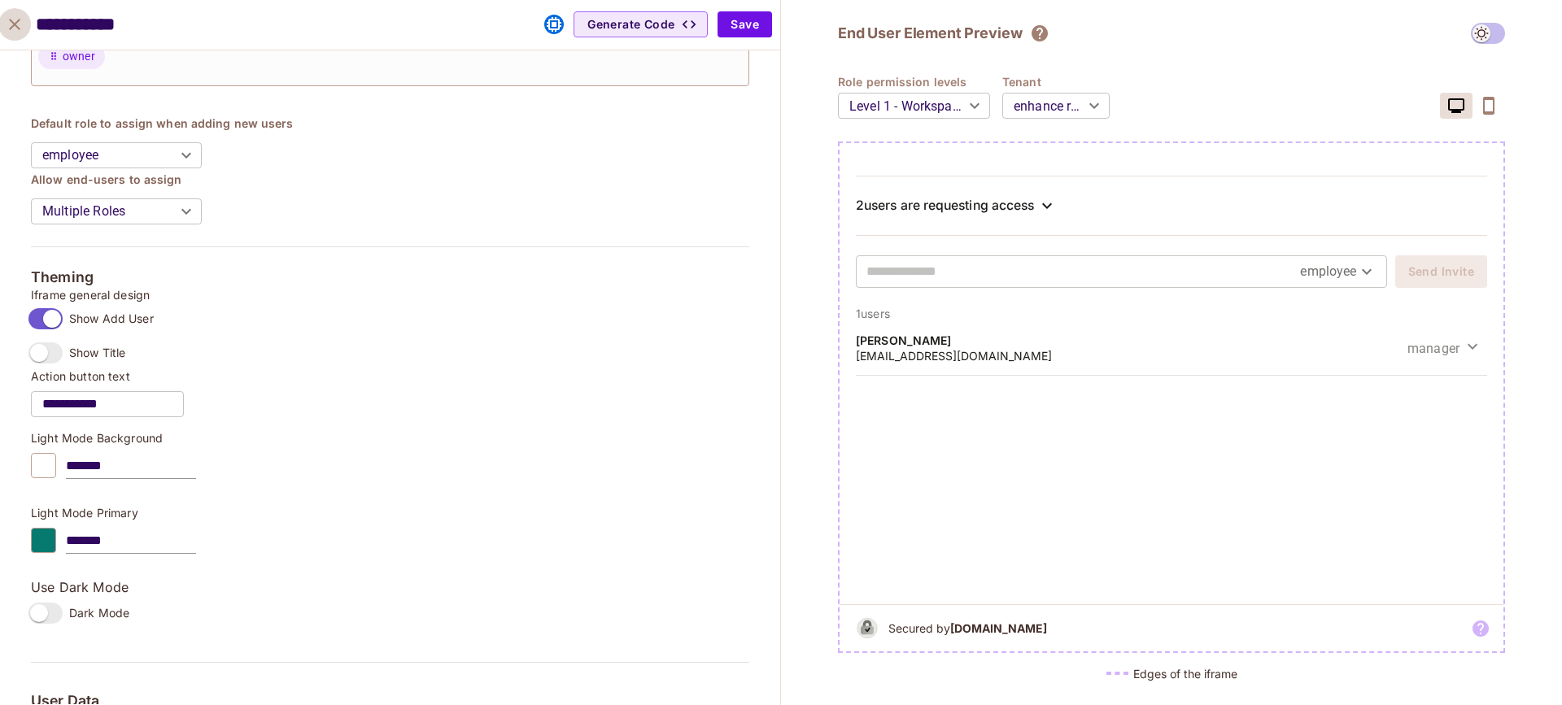
click at [5, 20] on icon "close" at bounding box center [15, 25] width 20 height 20
type input "******"
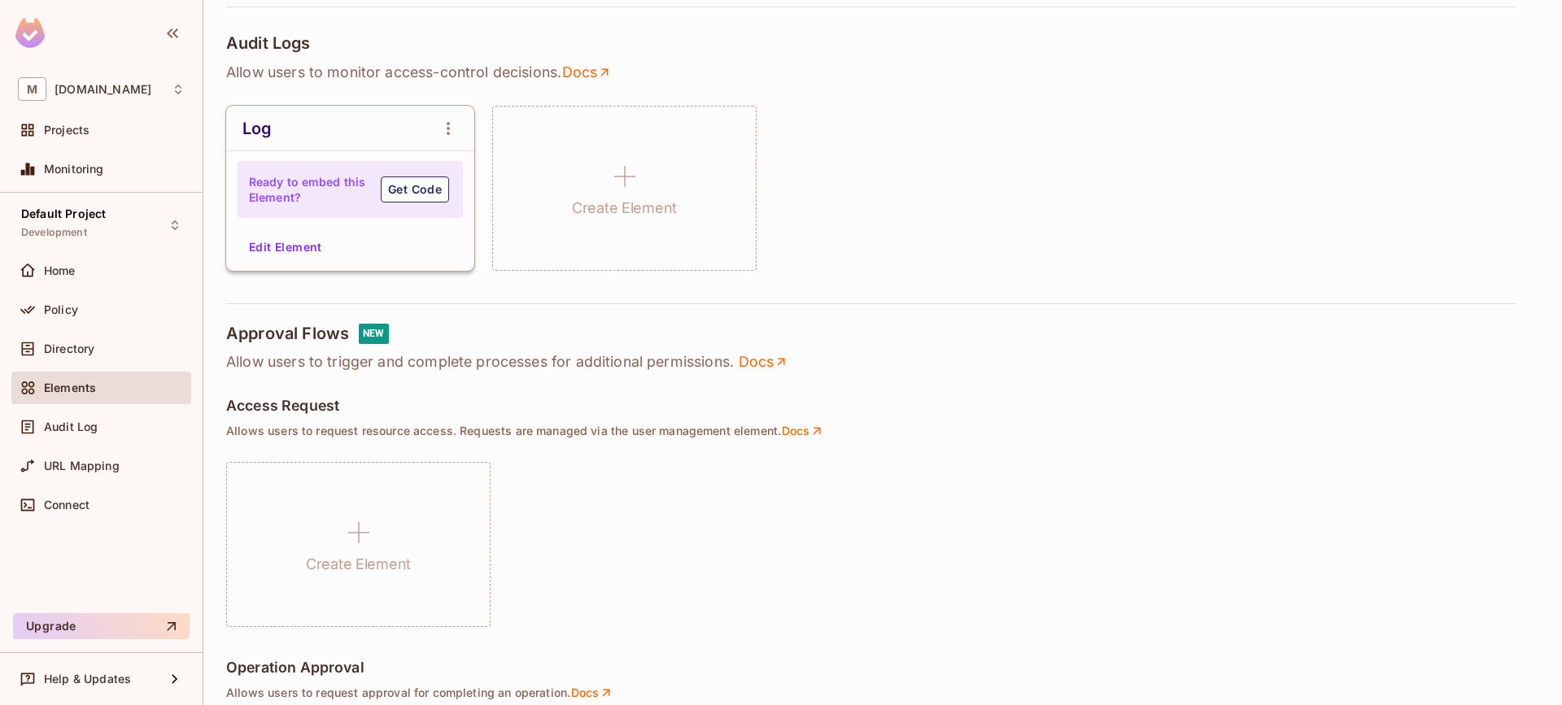
scroll to position [672, 0]
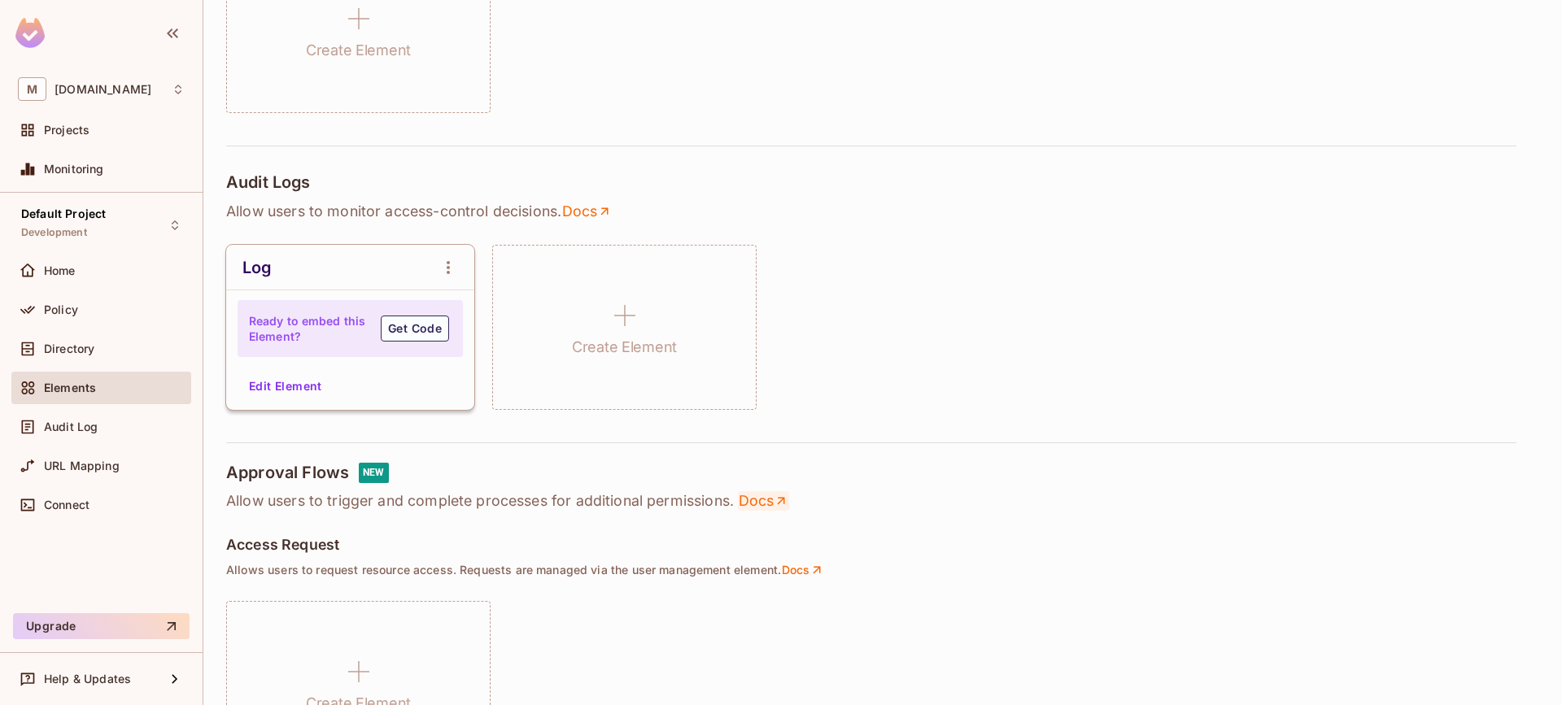
click at [773, 491] on link "Docs" at bounding box center [763, 501] width 51 height 20
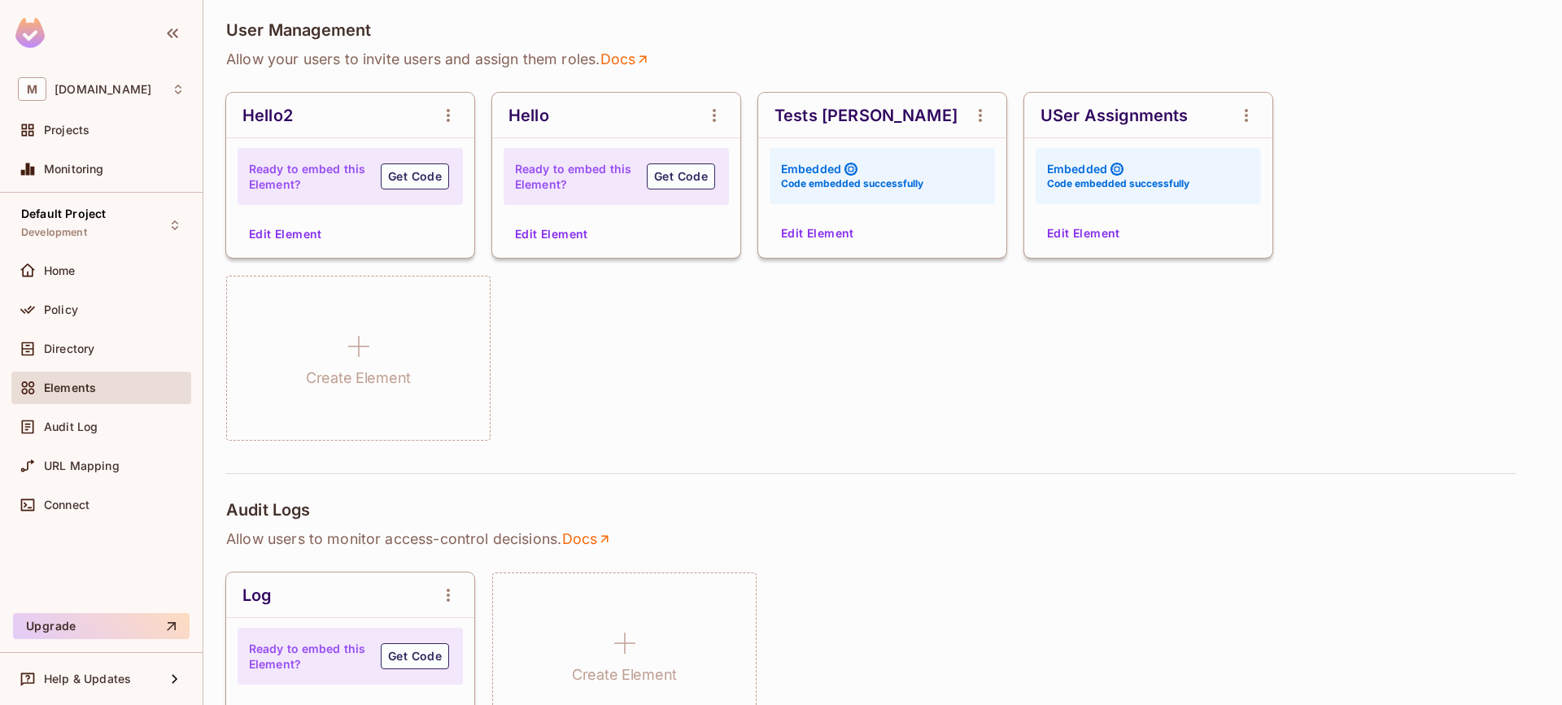
scroll to position [0, 0]
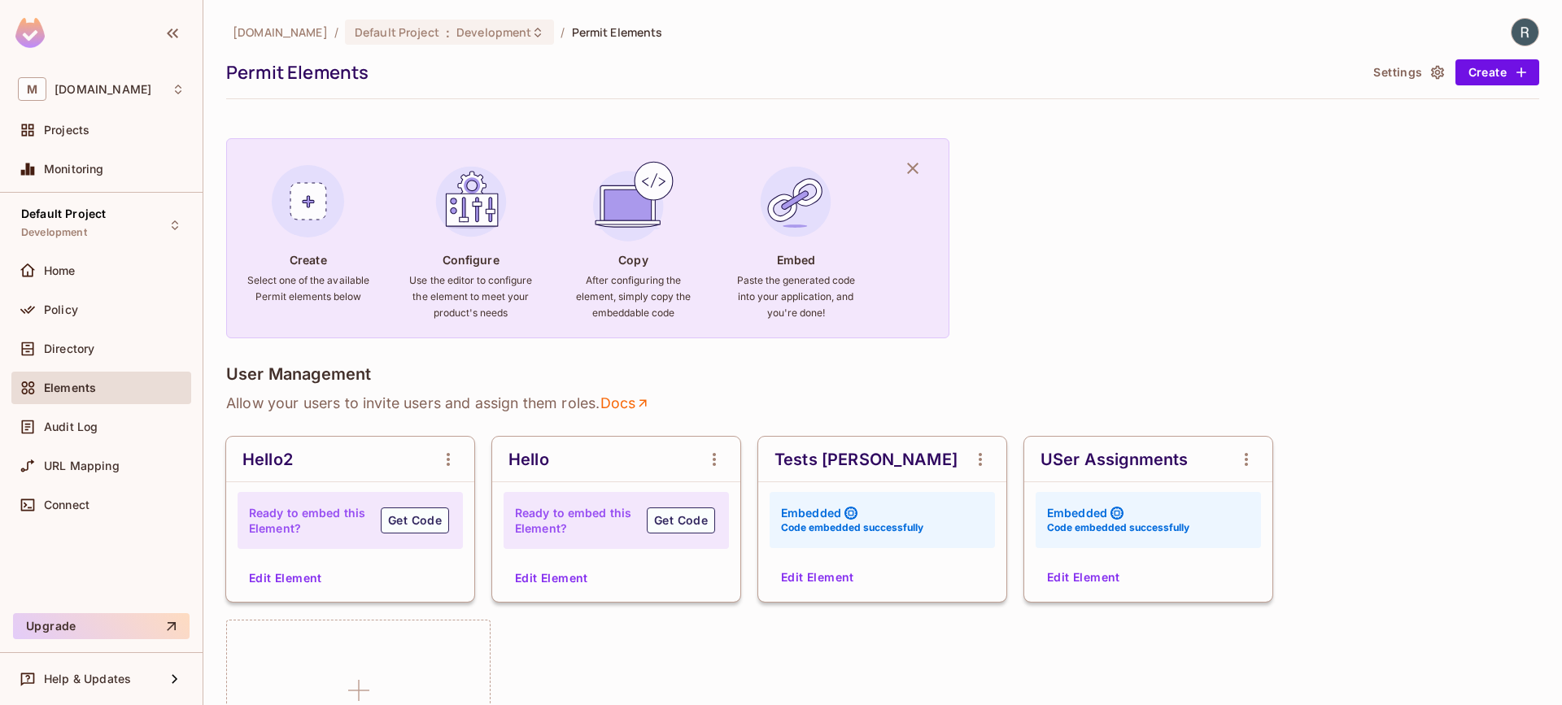
click at [1410, 73] on button "Settings" at bounding box center [1407, 72] width 81 height 26
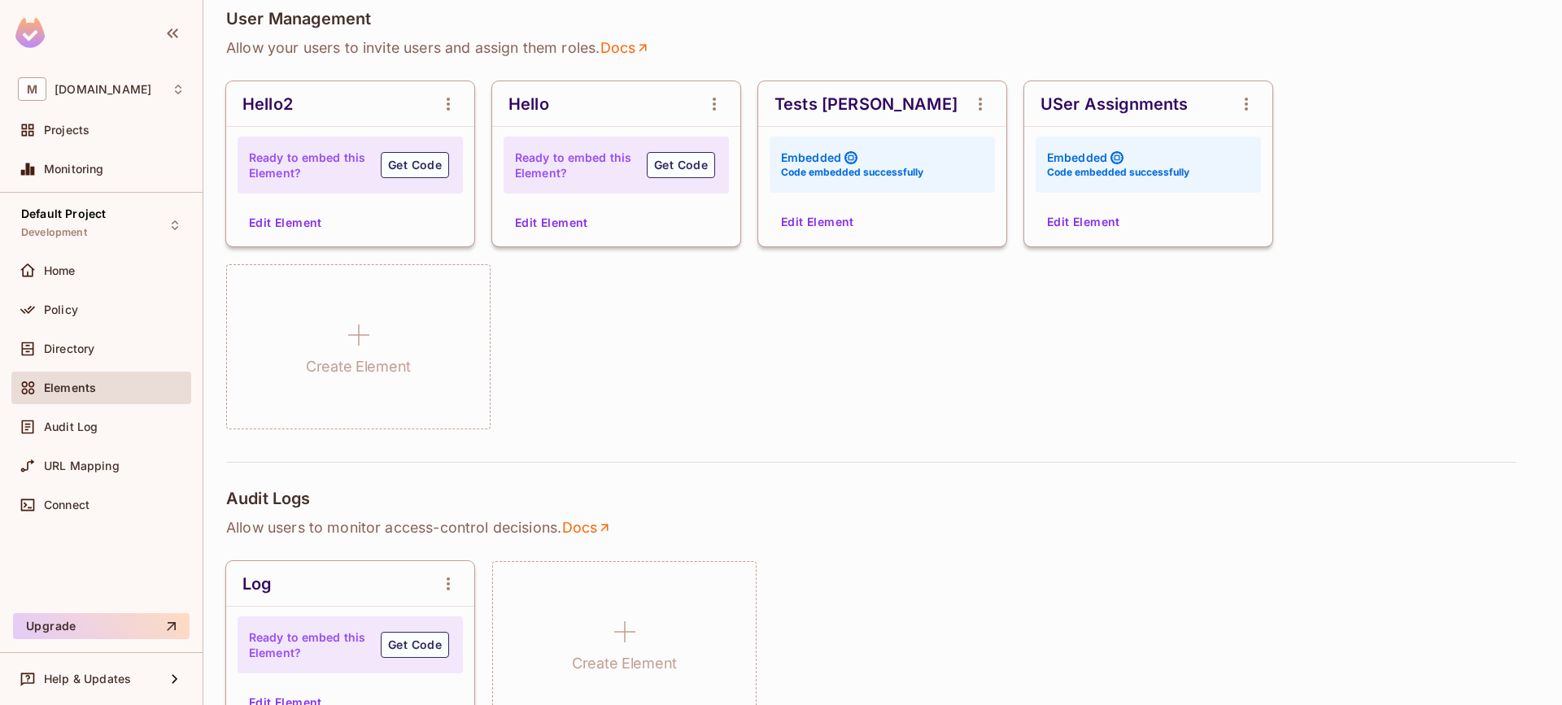
scroll to position [117, 0]
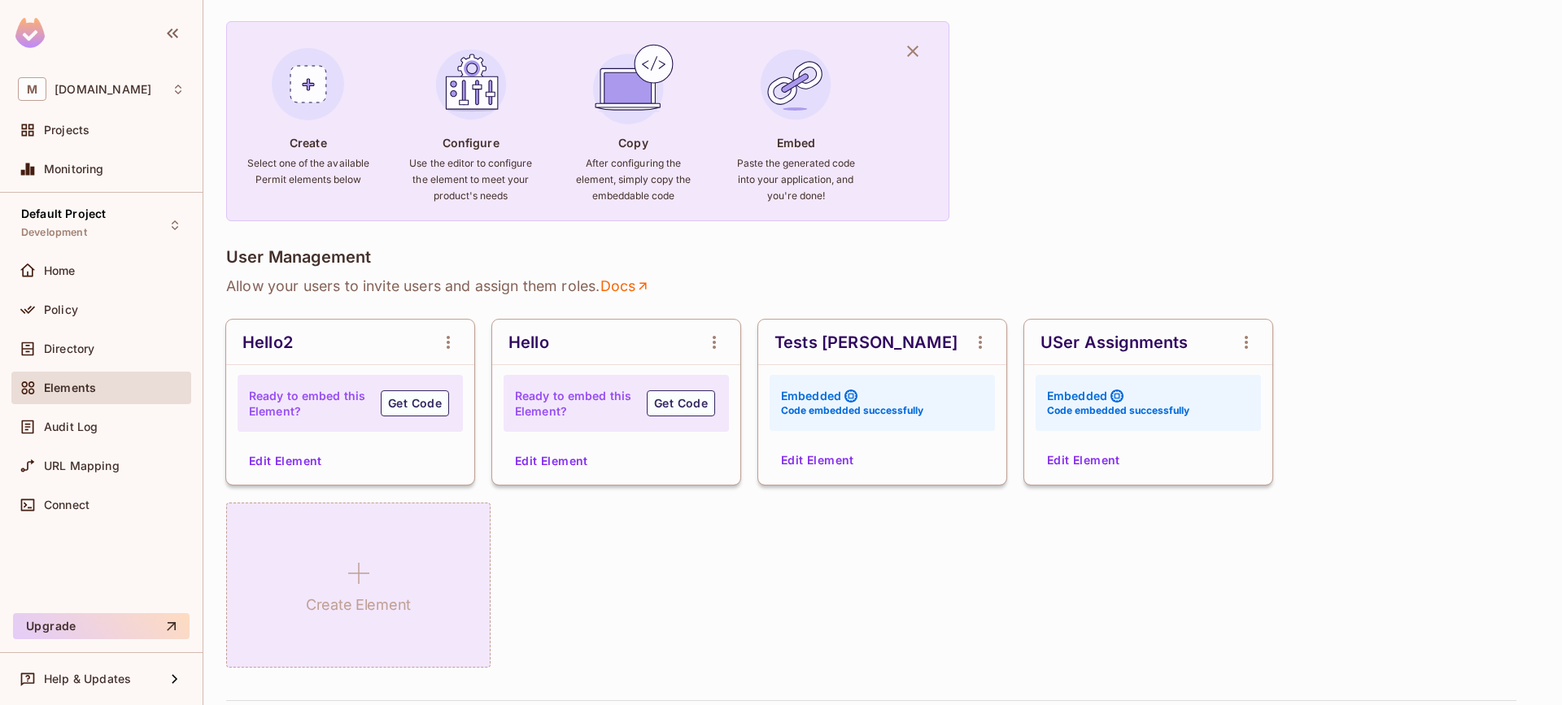
click at [373, 593] on h1 "Create Element" at bounding box center [358, 605] width 105 height 24
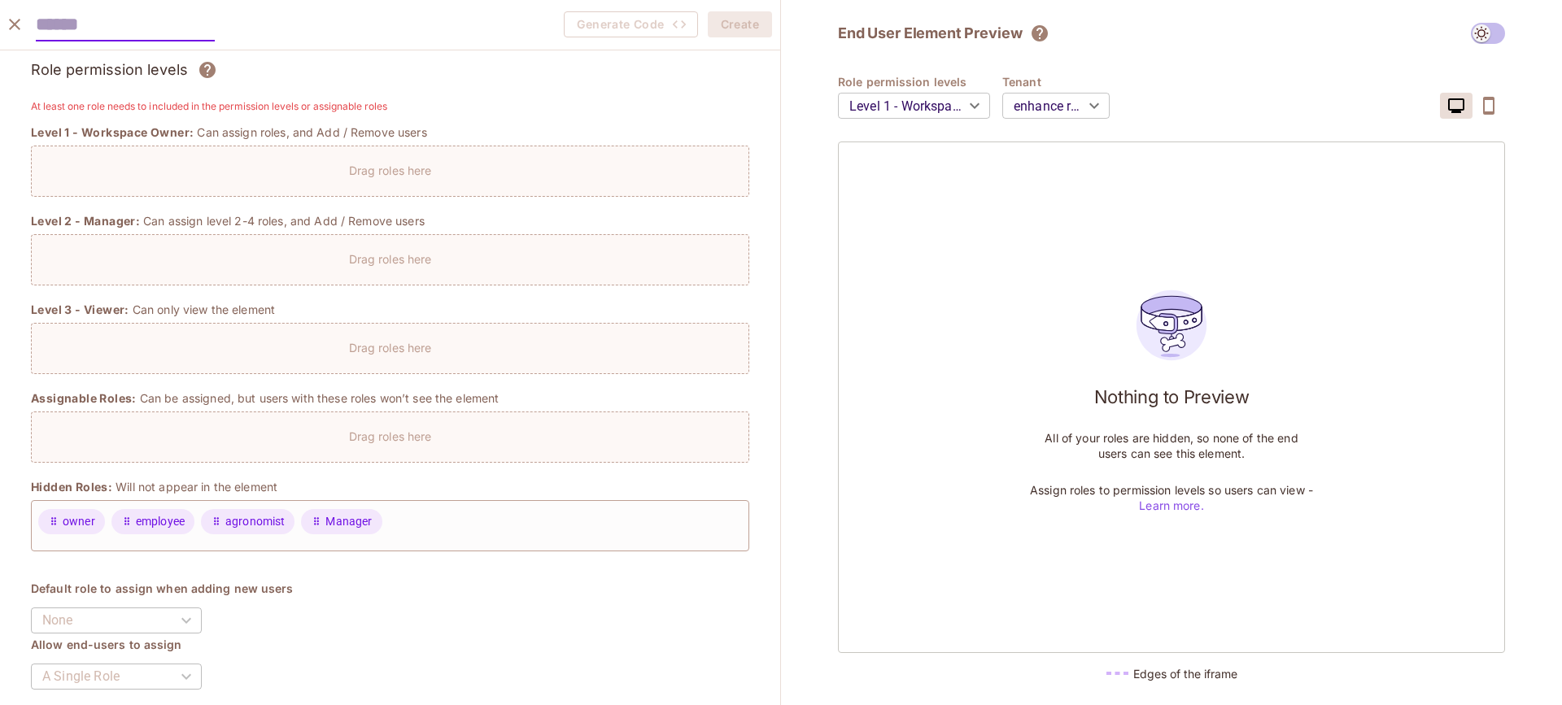
scroll to position [0, 0]
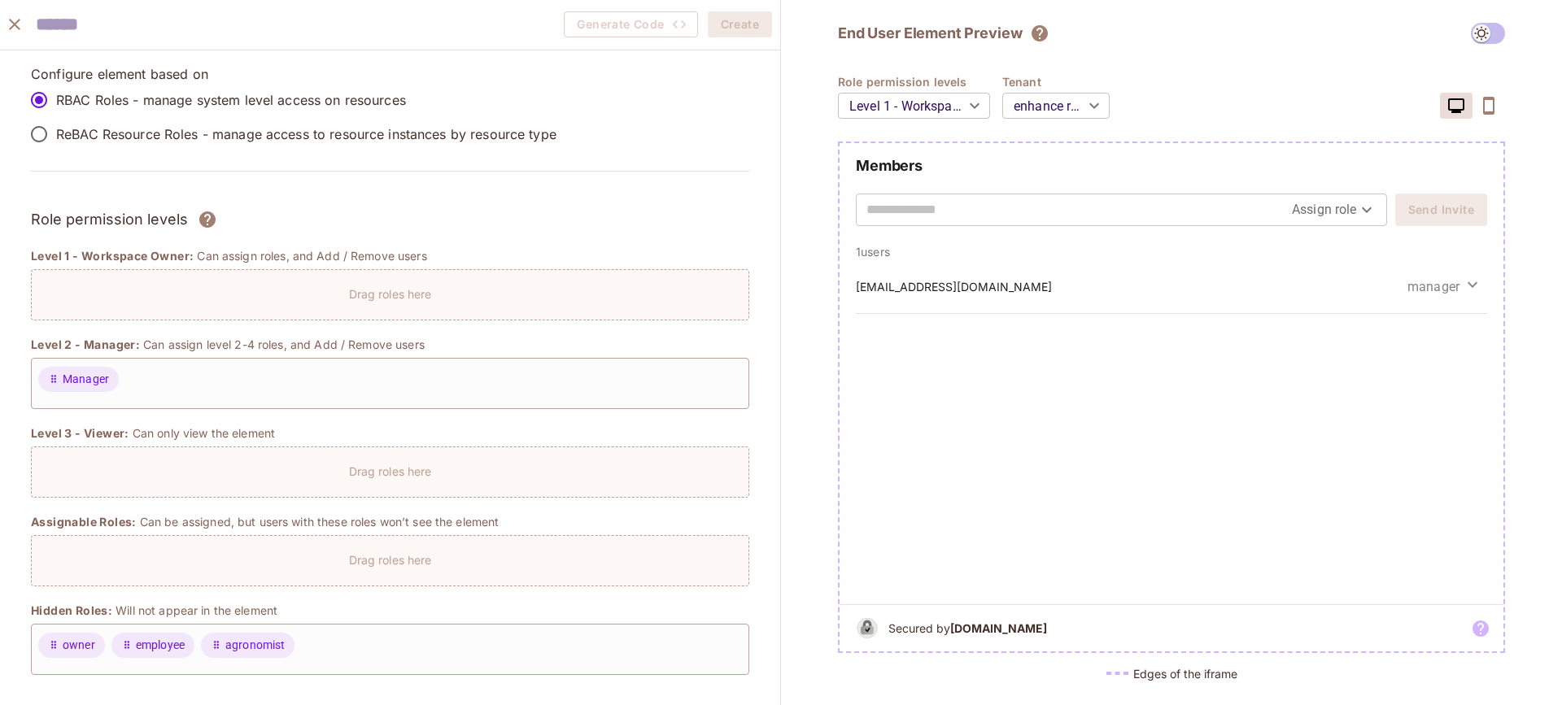
drag, startPoint x: 365, startPoint y: 670, endPoint x: 288, endPoint y: 8, distance: 665.9
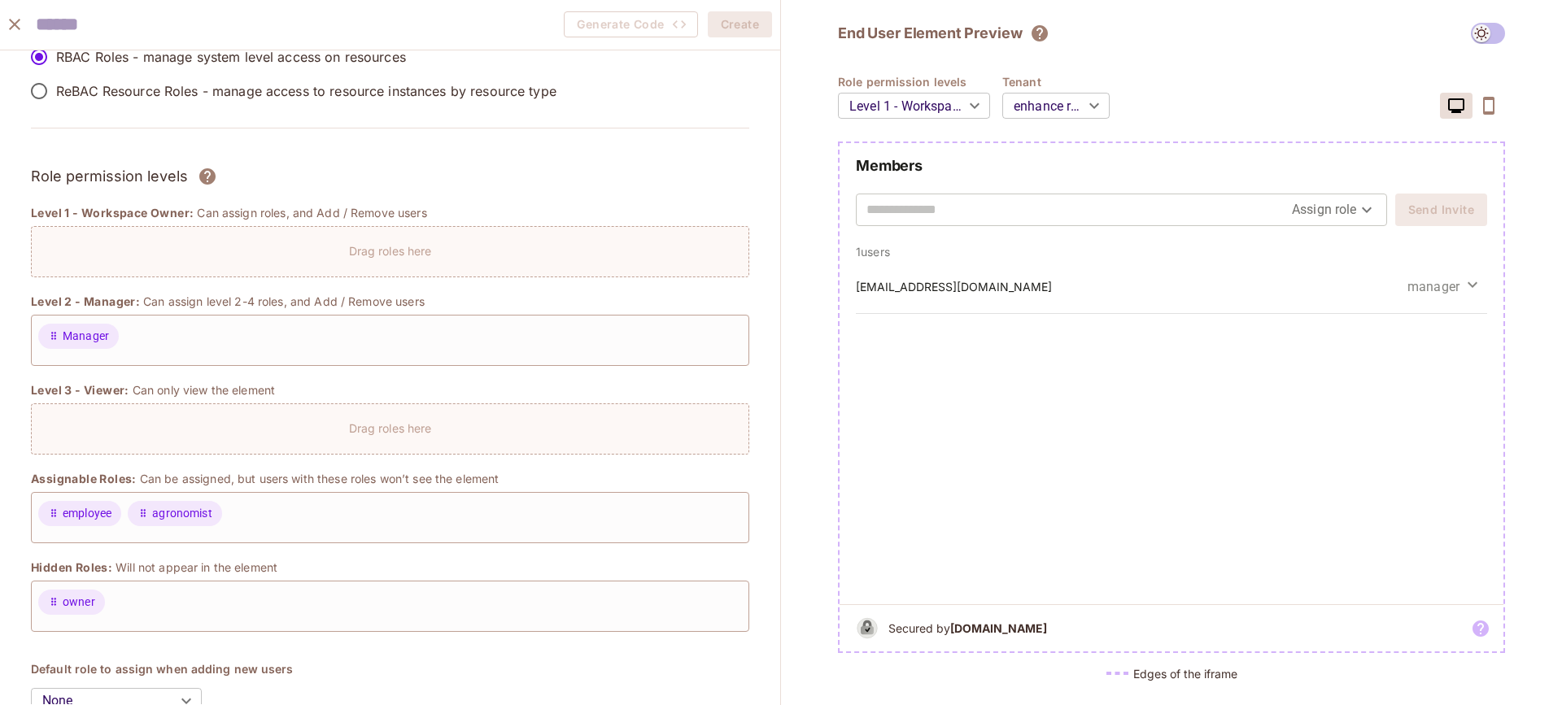
scroll to position [46, 0]
drag, startPoint x: 1149, startPoint y: 442, endPoint x: 1154, endPoint y: 169, distance: 272.6
click at [1149, 425] on div "user-310@example.com manager" at bounding box center [1172, 432] width 664 height 345
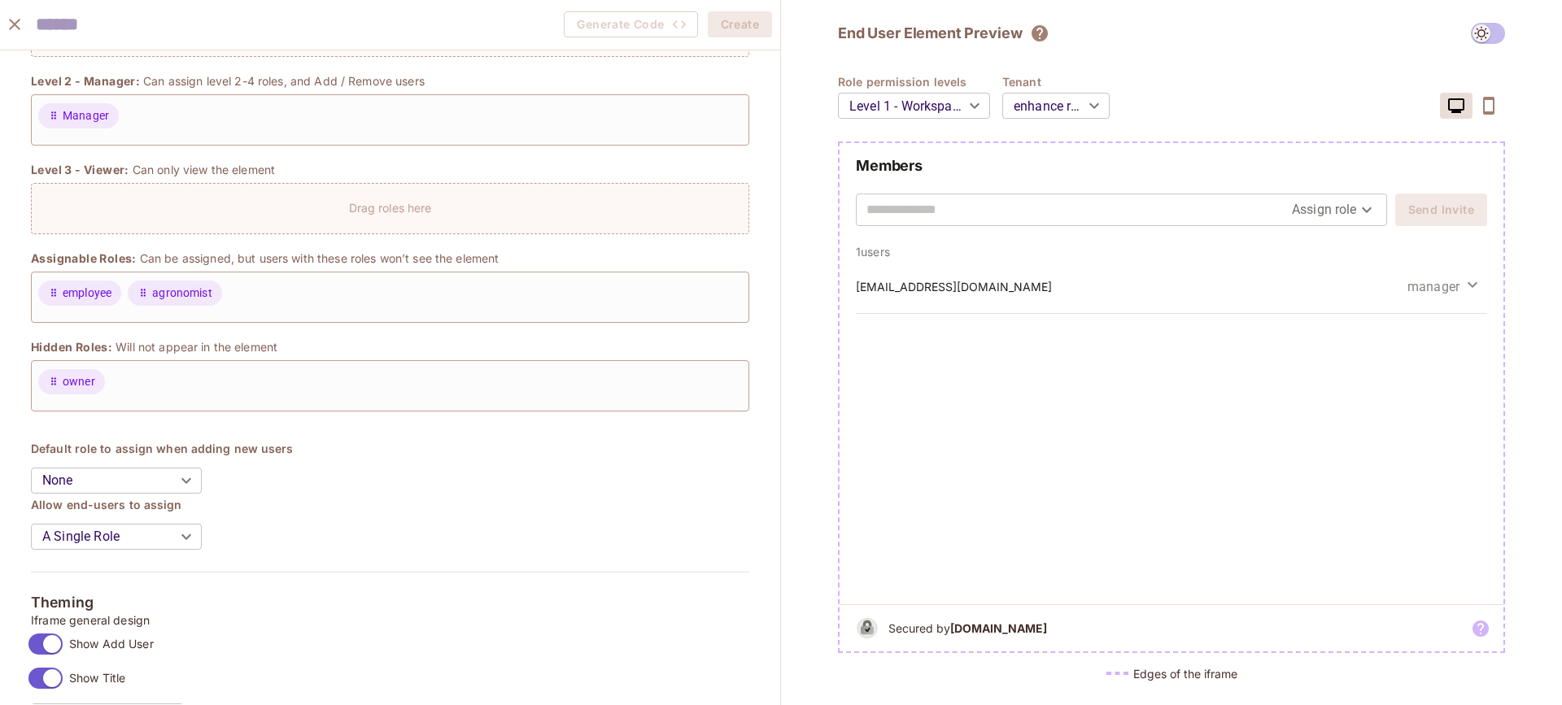
scroll to position [299, 0]
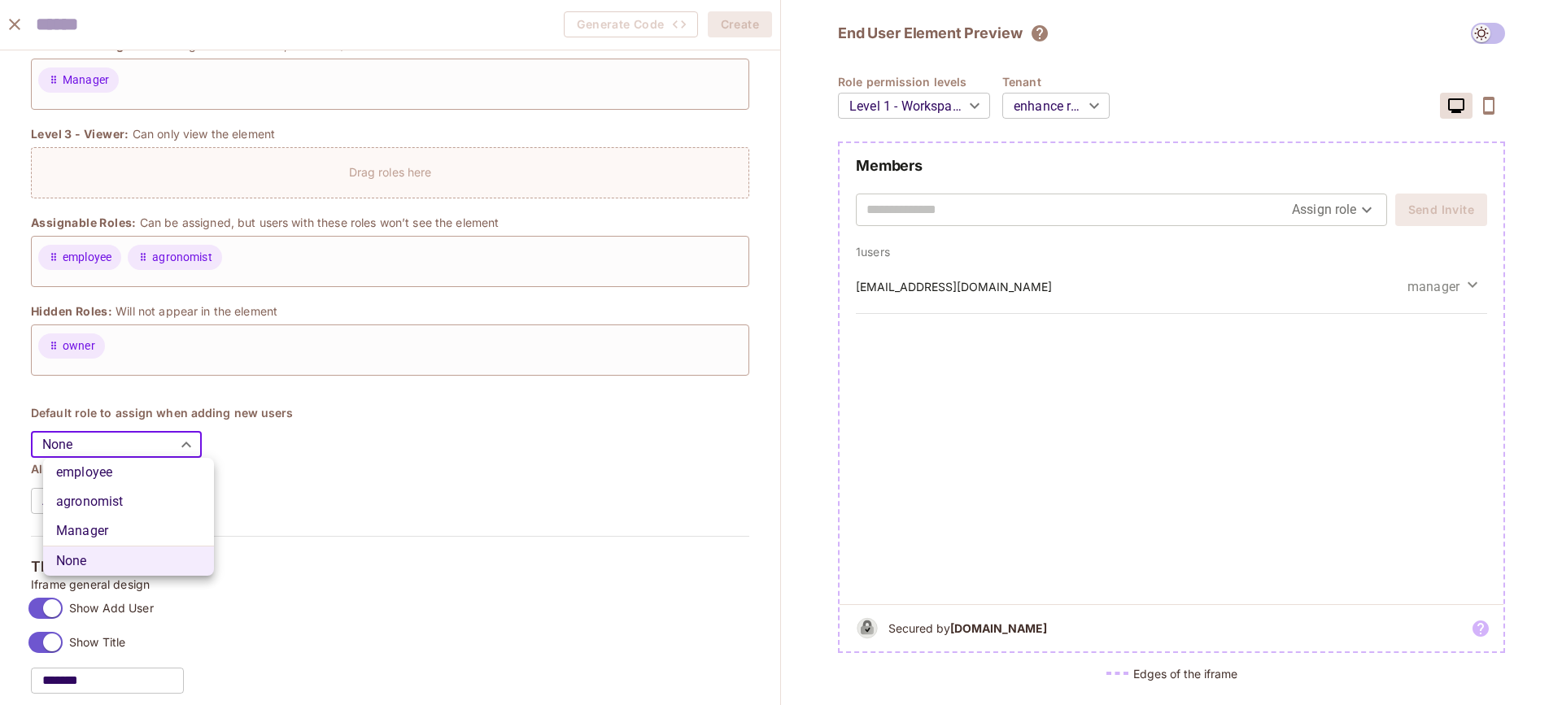
click at [131, 446] on body "M msfourrager.com Projects Monitoring Default Project Development Home Policy D…" at bounding box center [781, 352] width 1562 height 705
drag, startPoint x: 116, startPoint y: 465, endPoint x: 127, endPoint y: 475, distance: 15.0
click at [116, 465] on li "employee" at bounding box center [128, 472] width 171 height 29
type input "********"
click at [135, 488] on body "M msfourrager.com Projects Monitoring Default Project Development Home Policy D…" at bounding box center [781, 352] width 1562 height 705
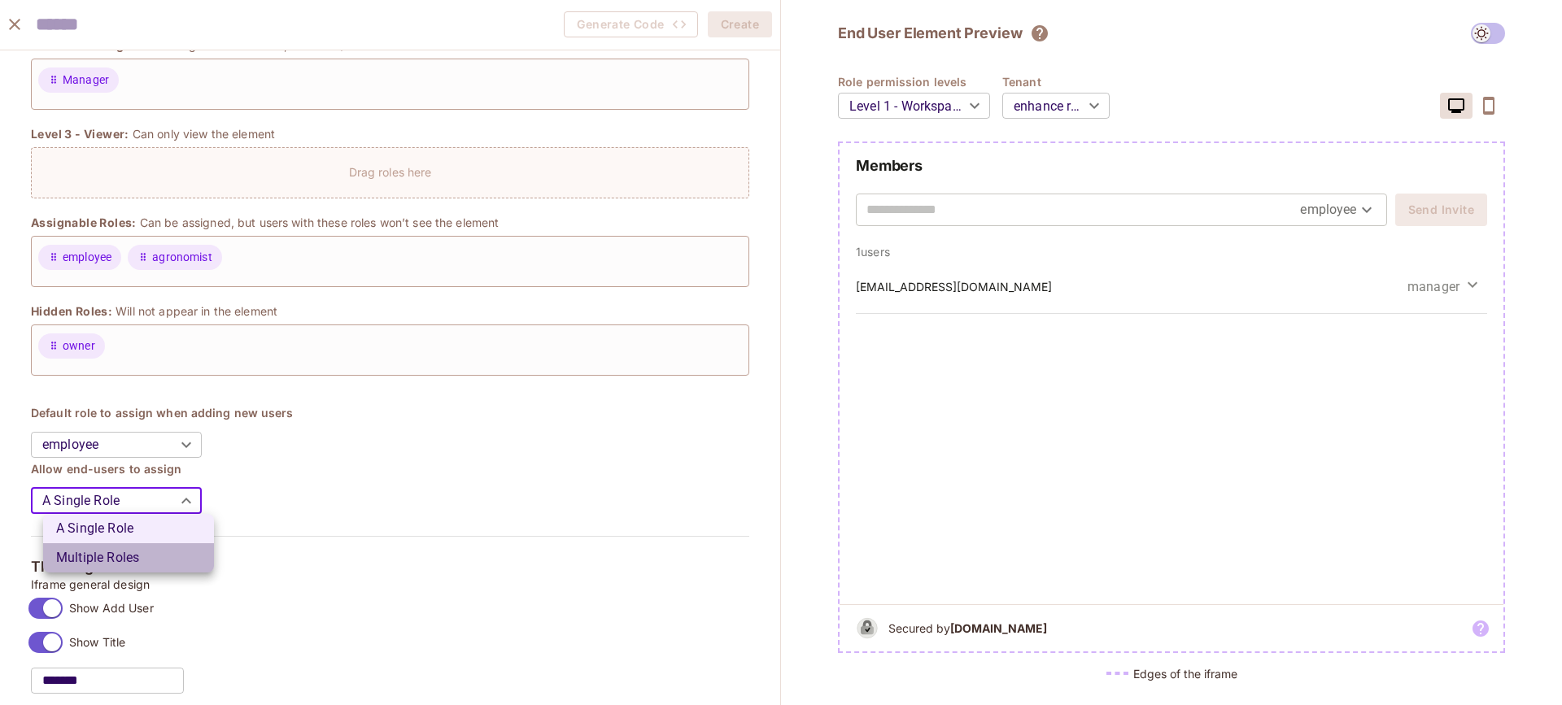
click at [124, 543] on li "Multiple Roles" at bounding box center [128, 557] width 171 height 29
type input "*****"
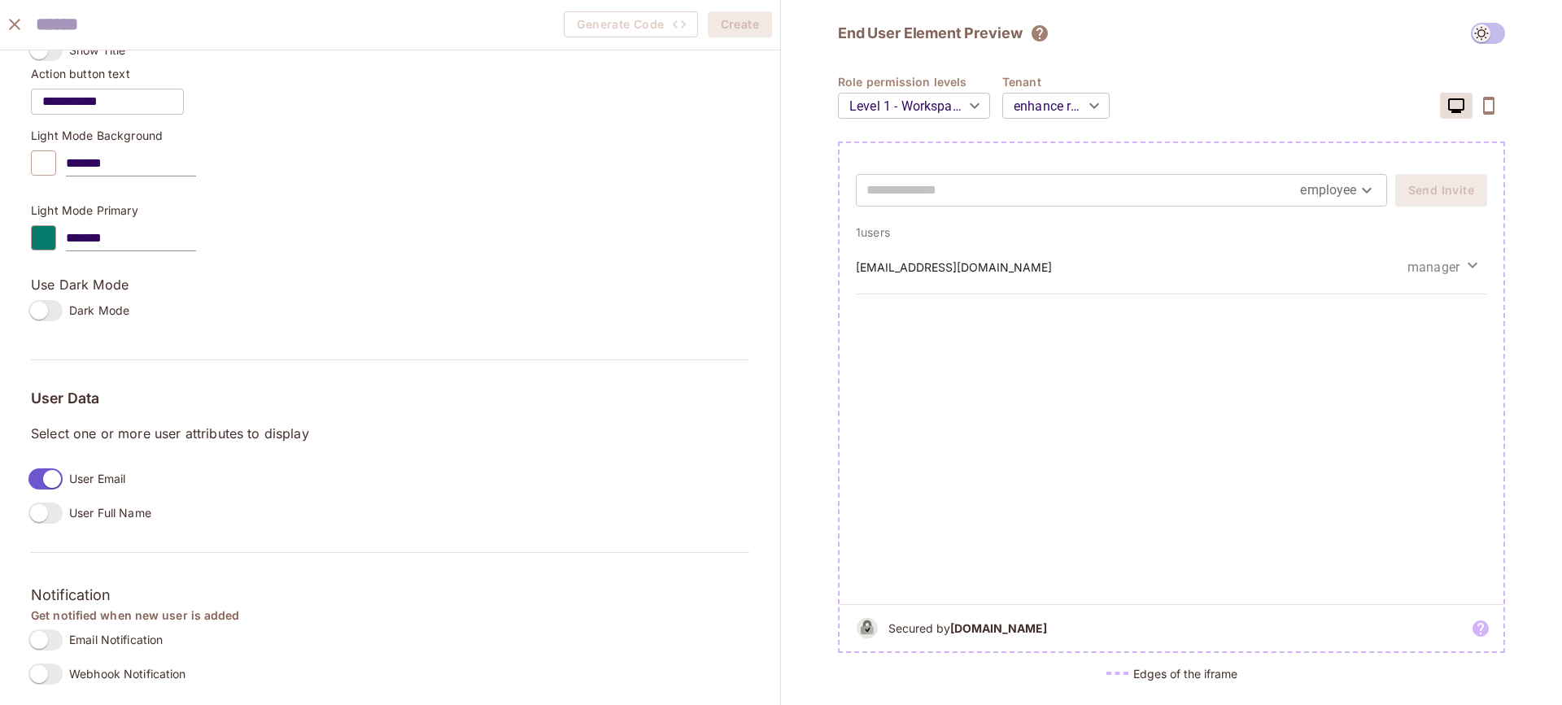
scroll to position [1024, 0]
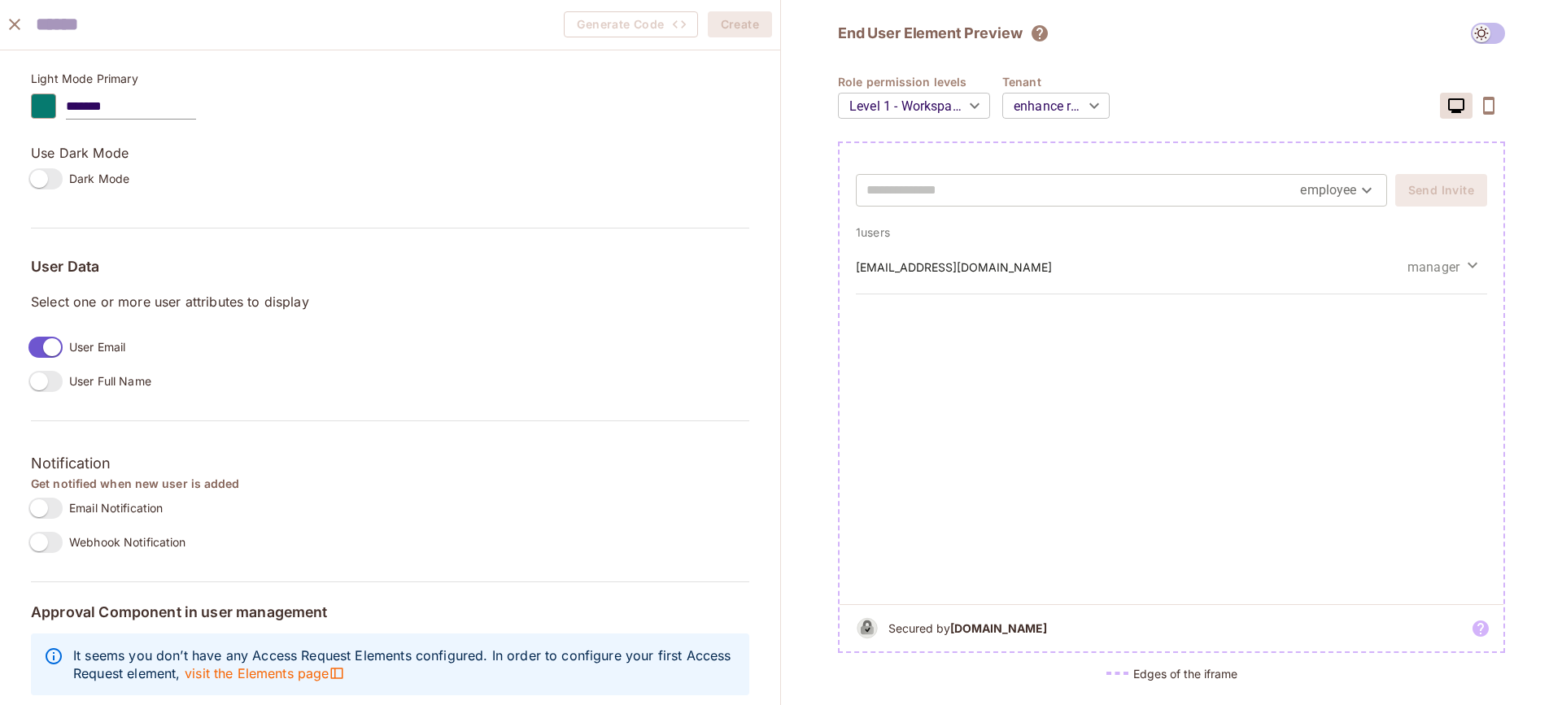
click at [57, 365] on label "User Full Name" at bounding box center [86, 382] width 129 height 34
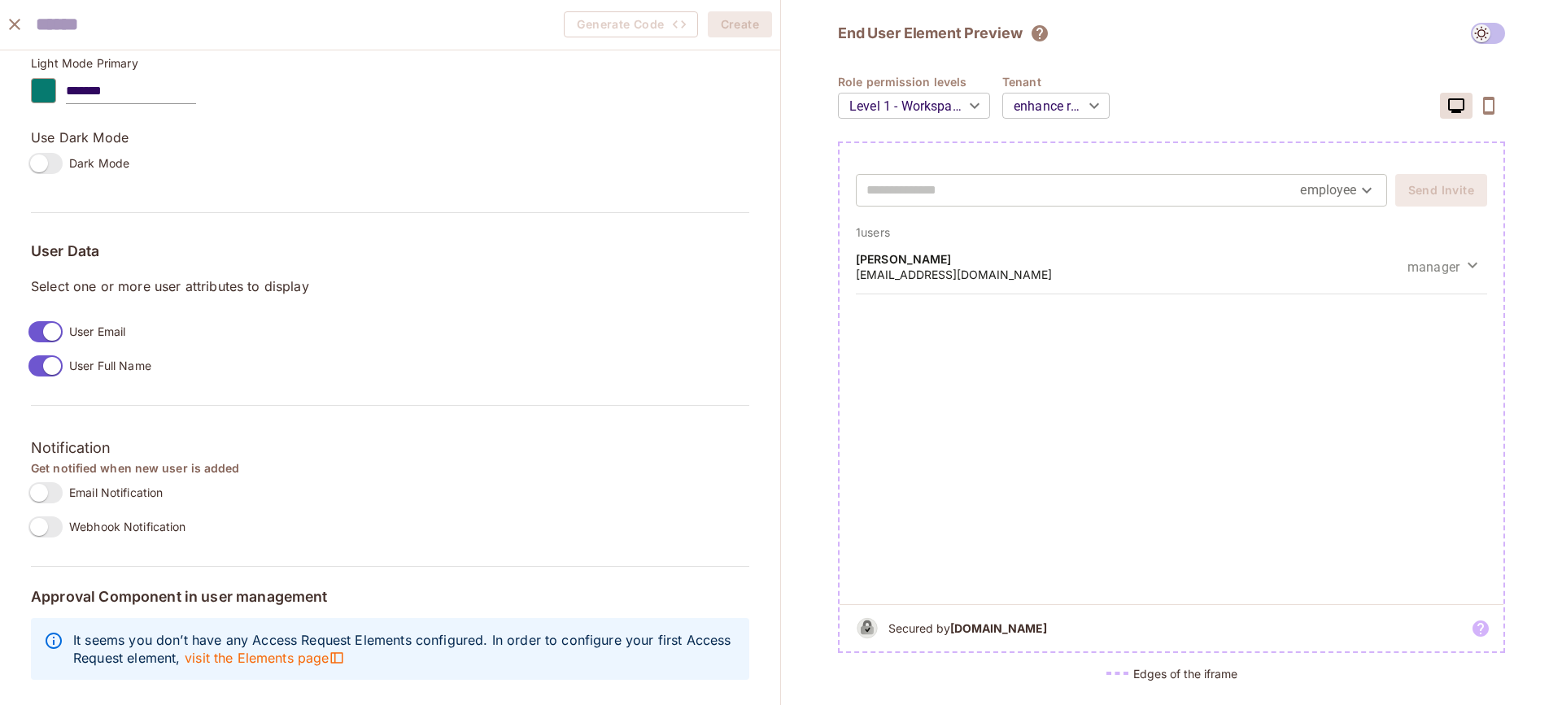
scroll to position [1051, 0]
click at [128, 522] on span "Webhook Notification" at bounding box center [127, 526] width 117 height 15
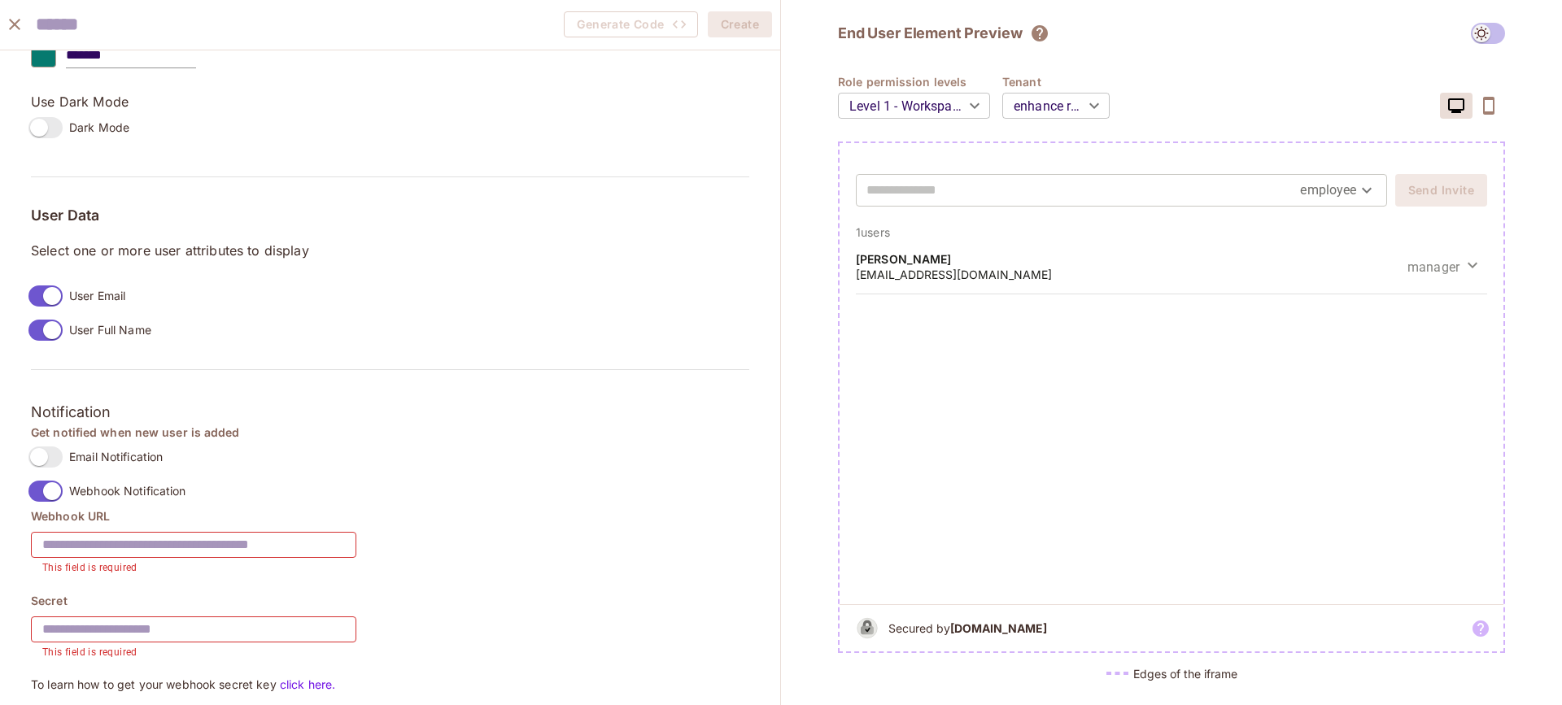
scroll to position [1110, 0]
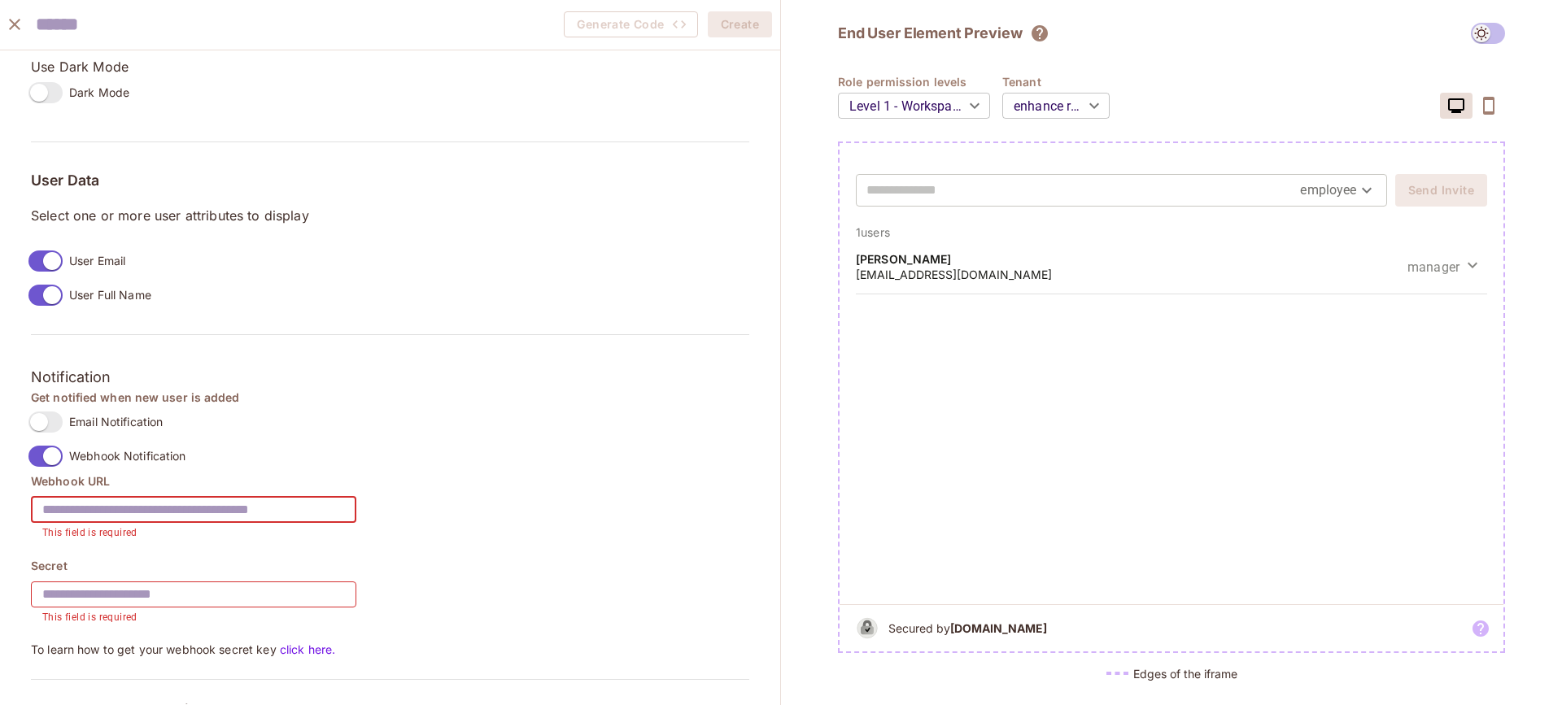
click at [151, 503] on input "text" at bounding box center [193, 510] width 325 height 46
paste input "**********"
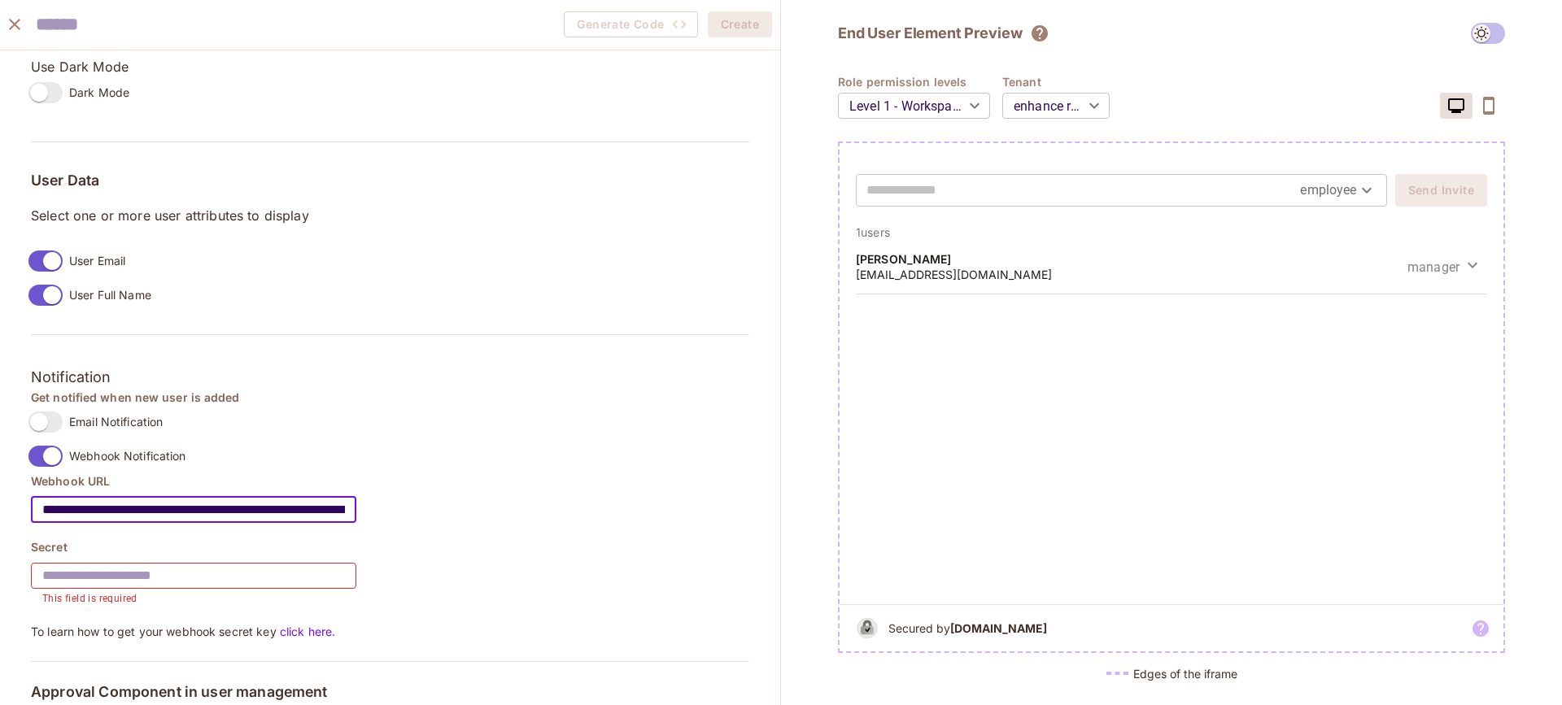
scroll to position [0, 124]
type input "**********"
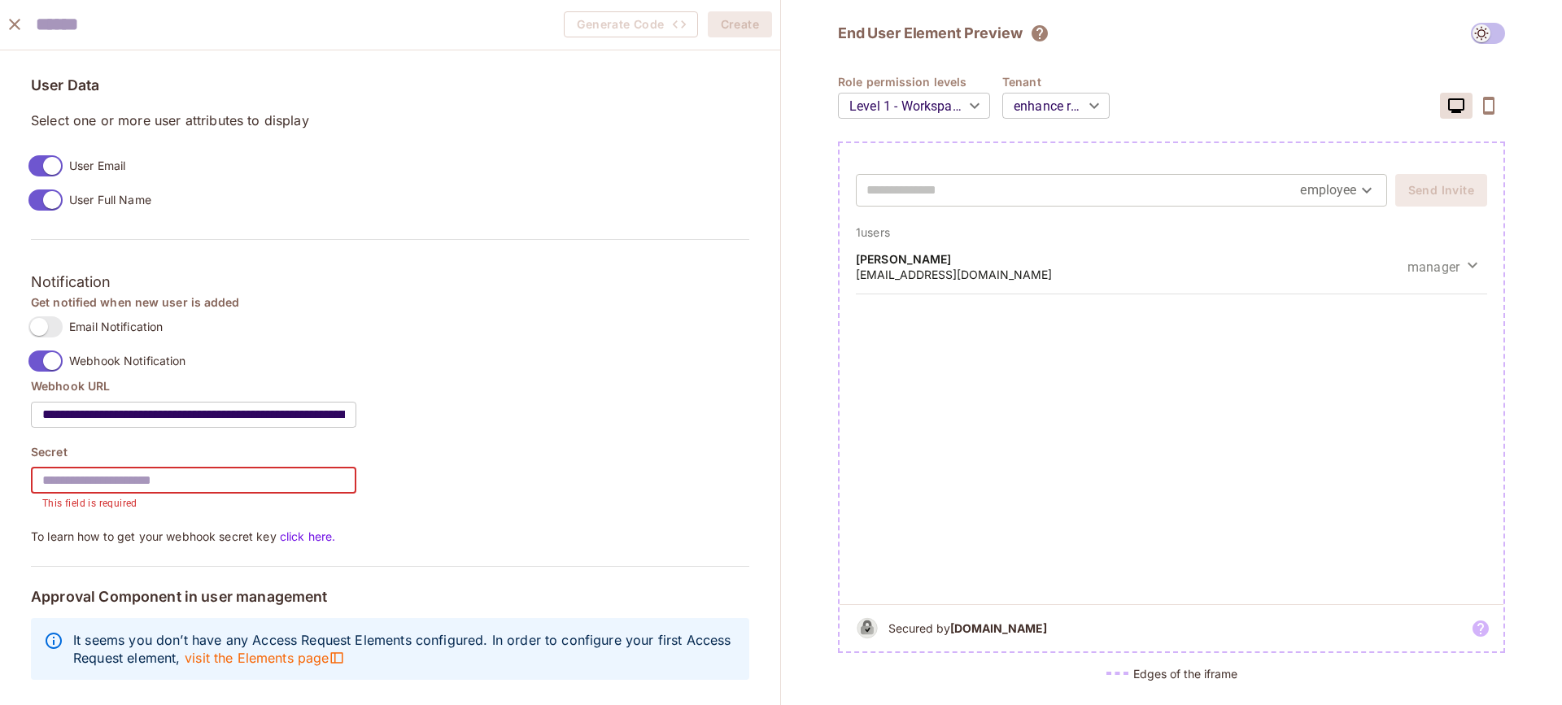
click at [151, 465] on input "text" at bounding box center [193, 481] width 325 height 46
paste input "*********"
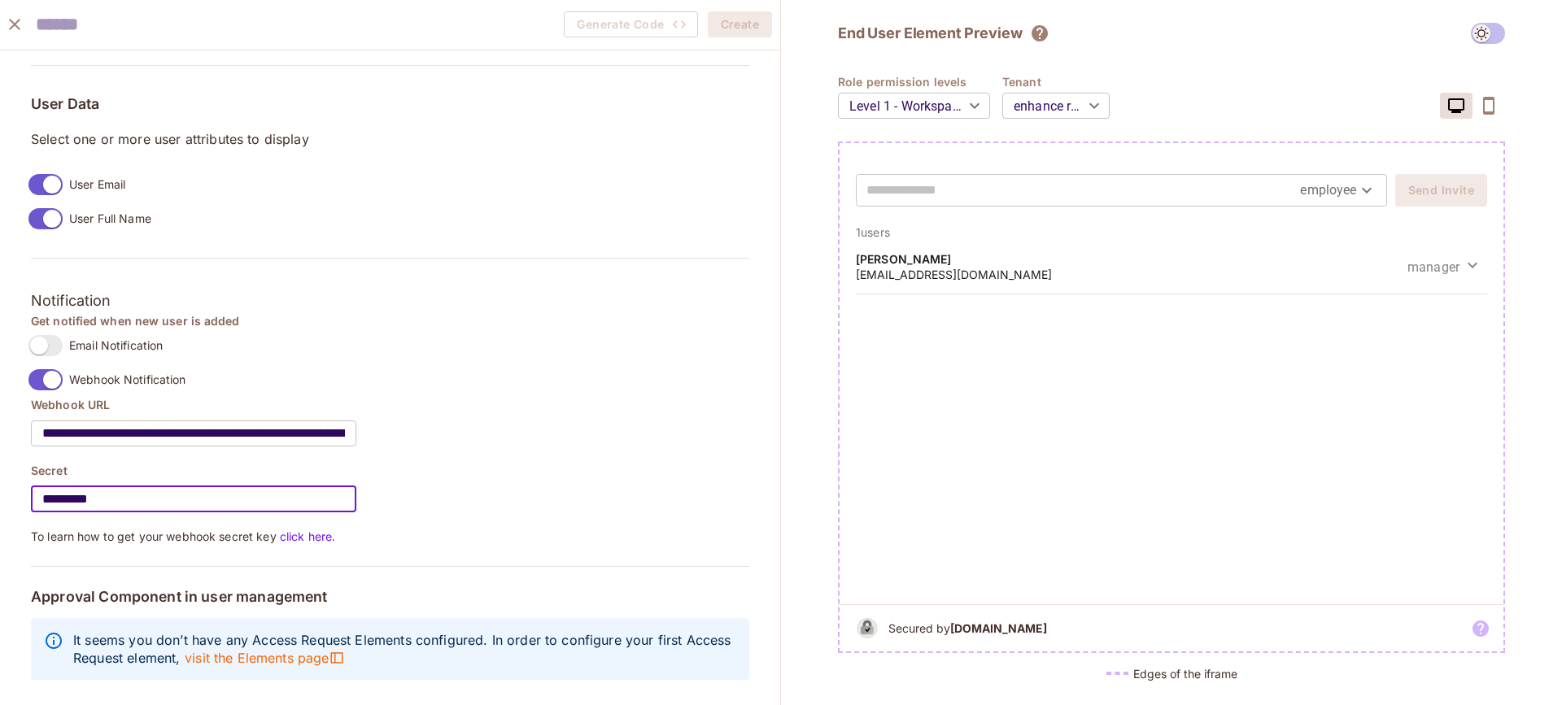
scroll to position [1198, 0]
type input "*********"
click at [434, 359] on div "Get notified when new user is added Email Notification Webhook Notification" at bounding box center [390, 355] width 718 height 84
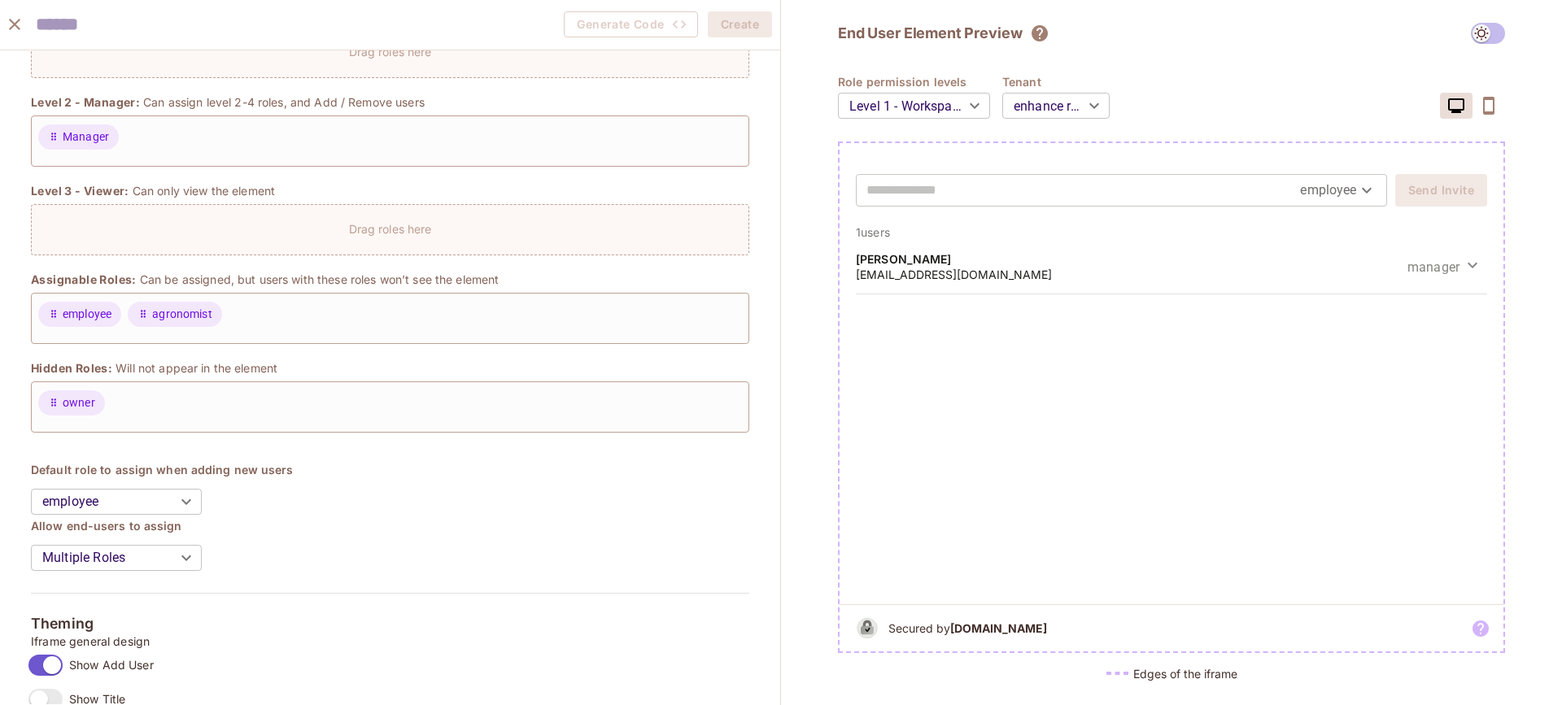
scroll to position [0, 0]
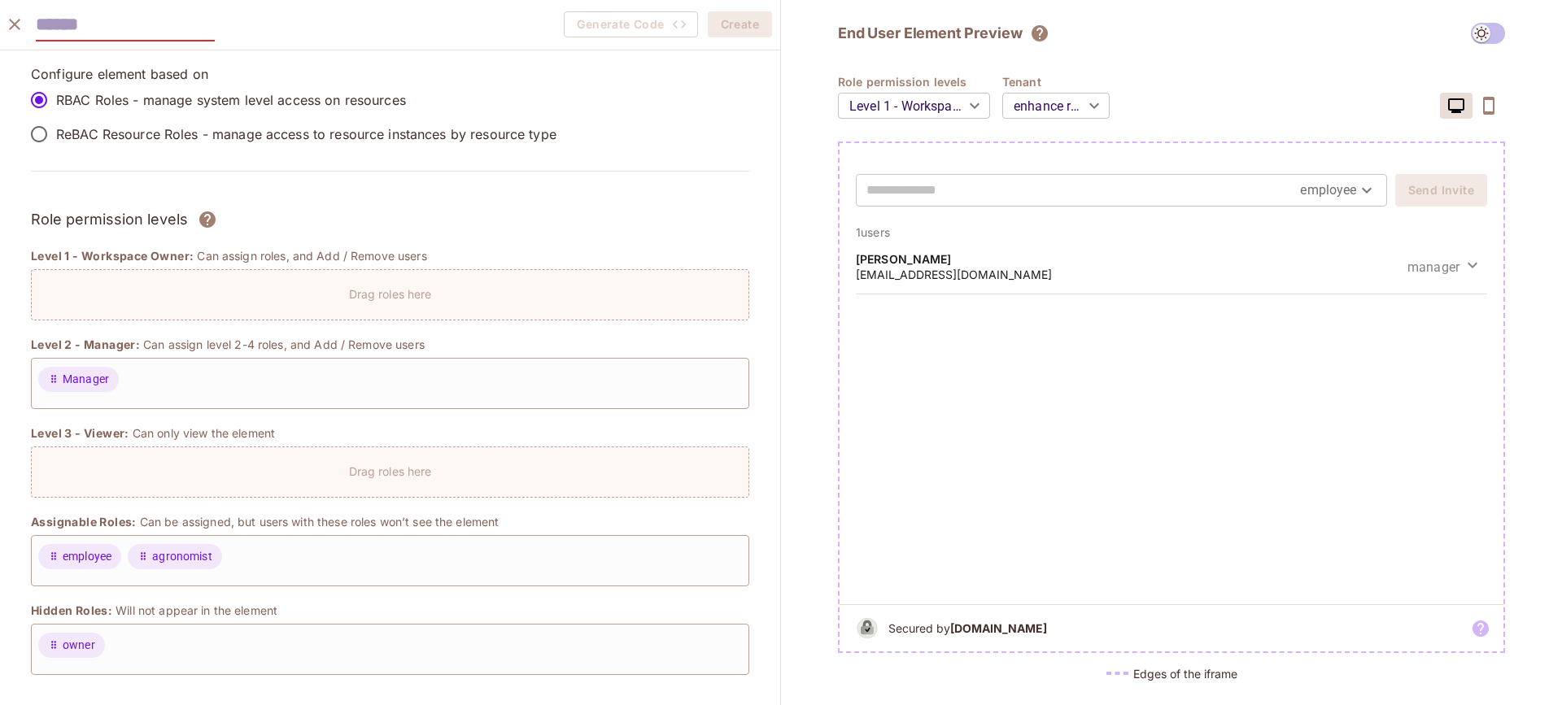
click at [167, 32] on input "text" at bounding box center [125, 24] width 179 height 33
click at [142, 25] on input "text" at bounding box center [125, 24] width 179 height 33
type input "**********"
click at [753, 32] on button "Create" at bounding box center [740, 24] width 64 height 26
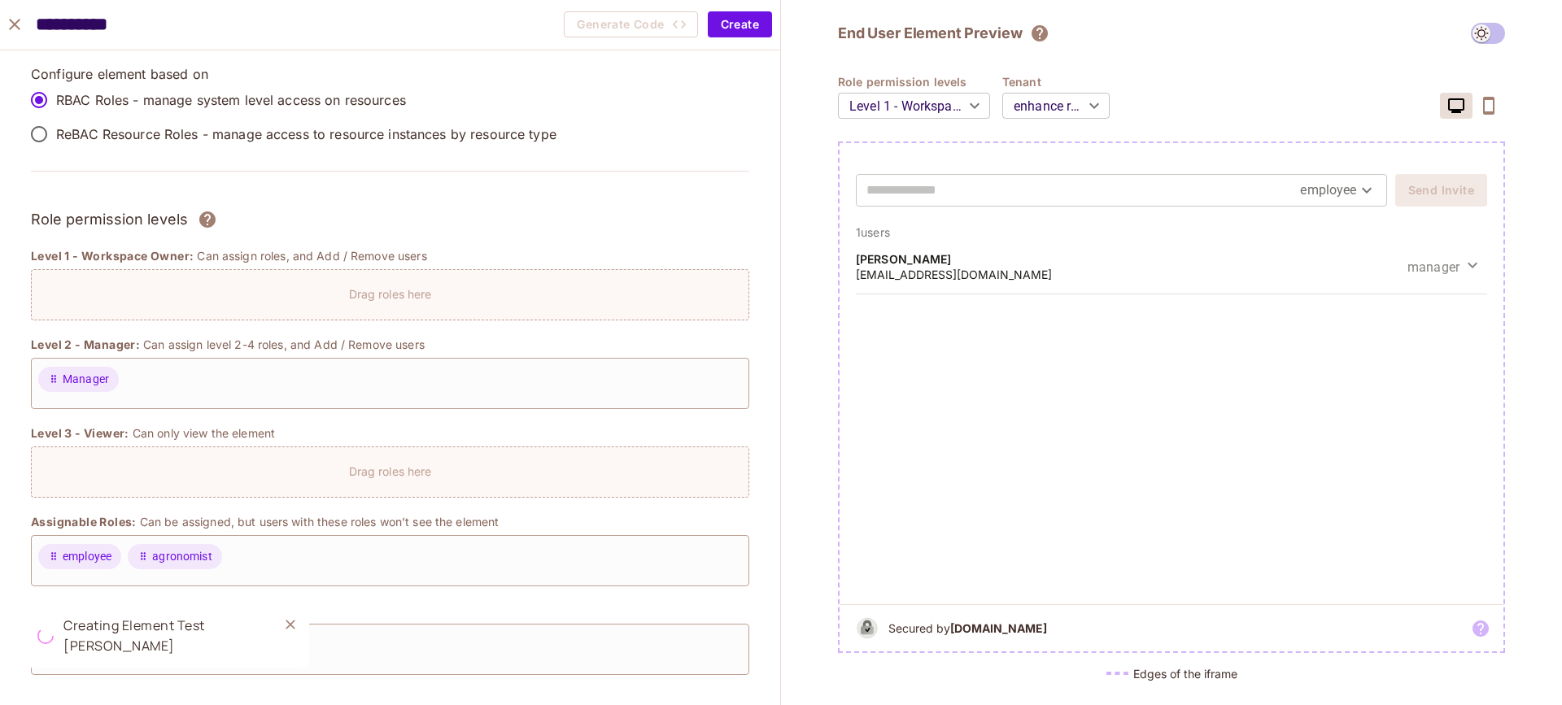
type input "******"
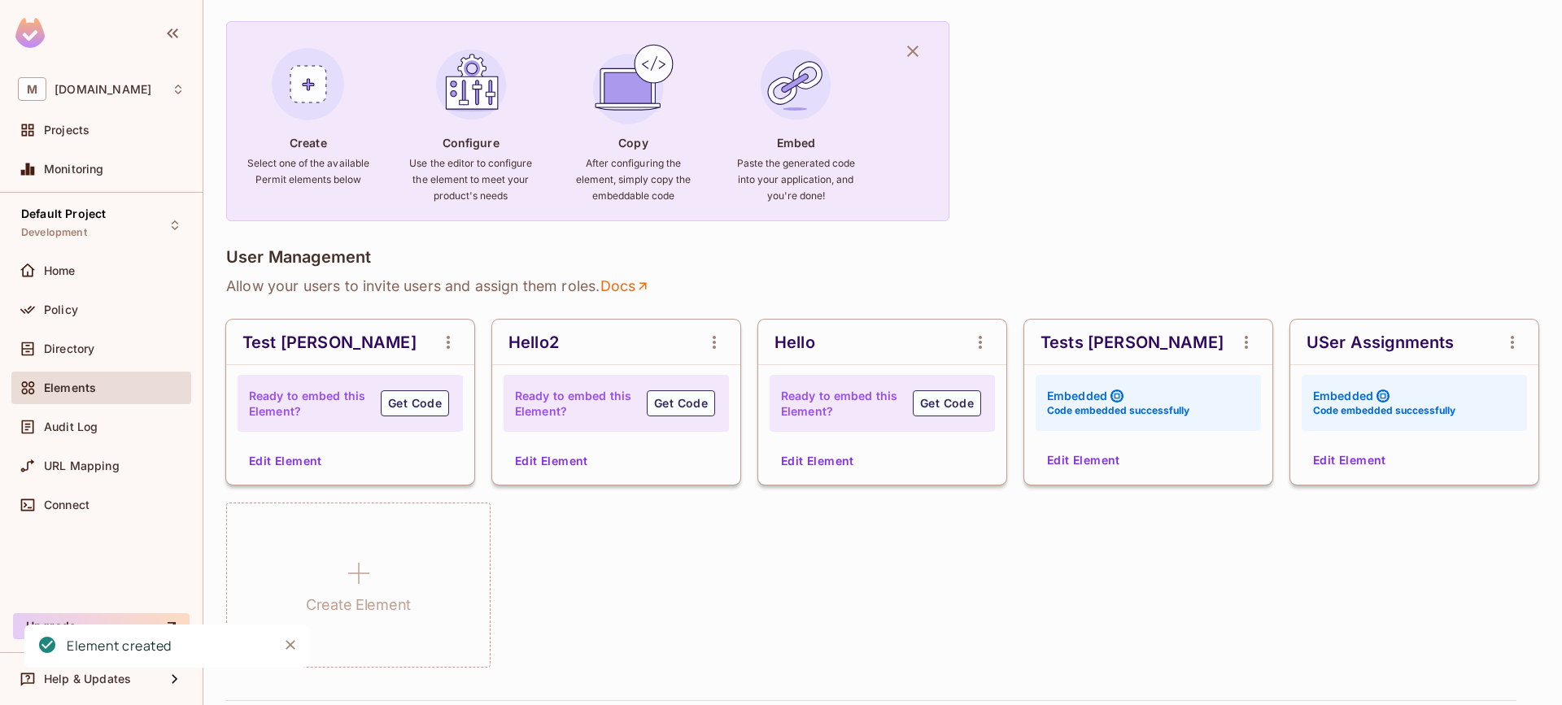
click at [278, 461] on button "Edit Element" at bounding box center [285, 461] width 86 height 26
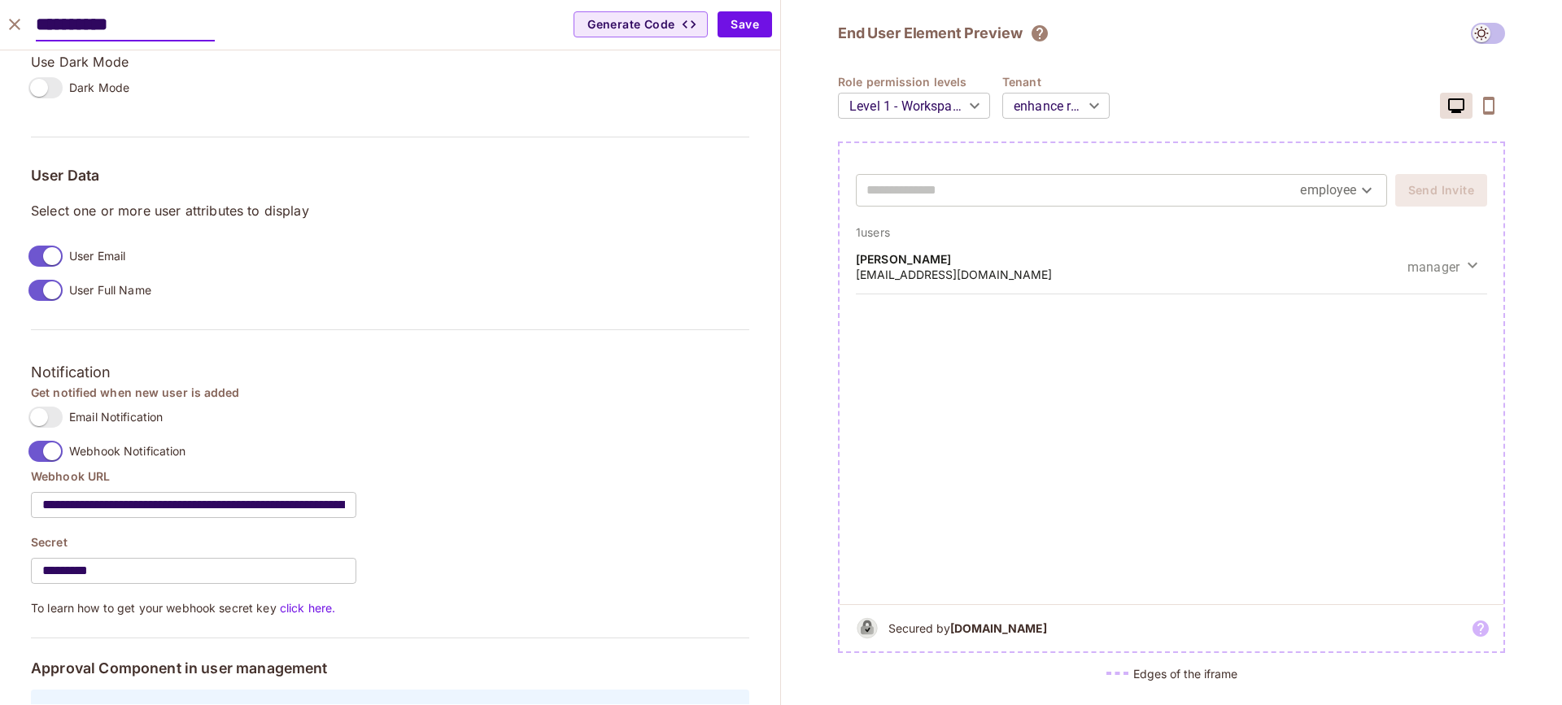
scroll to position [1198, 0]
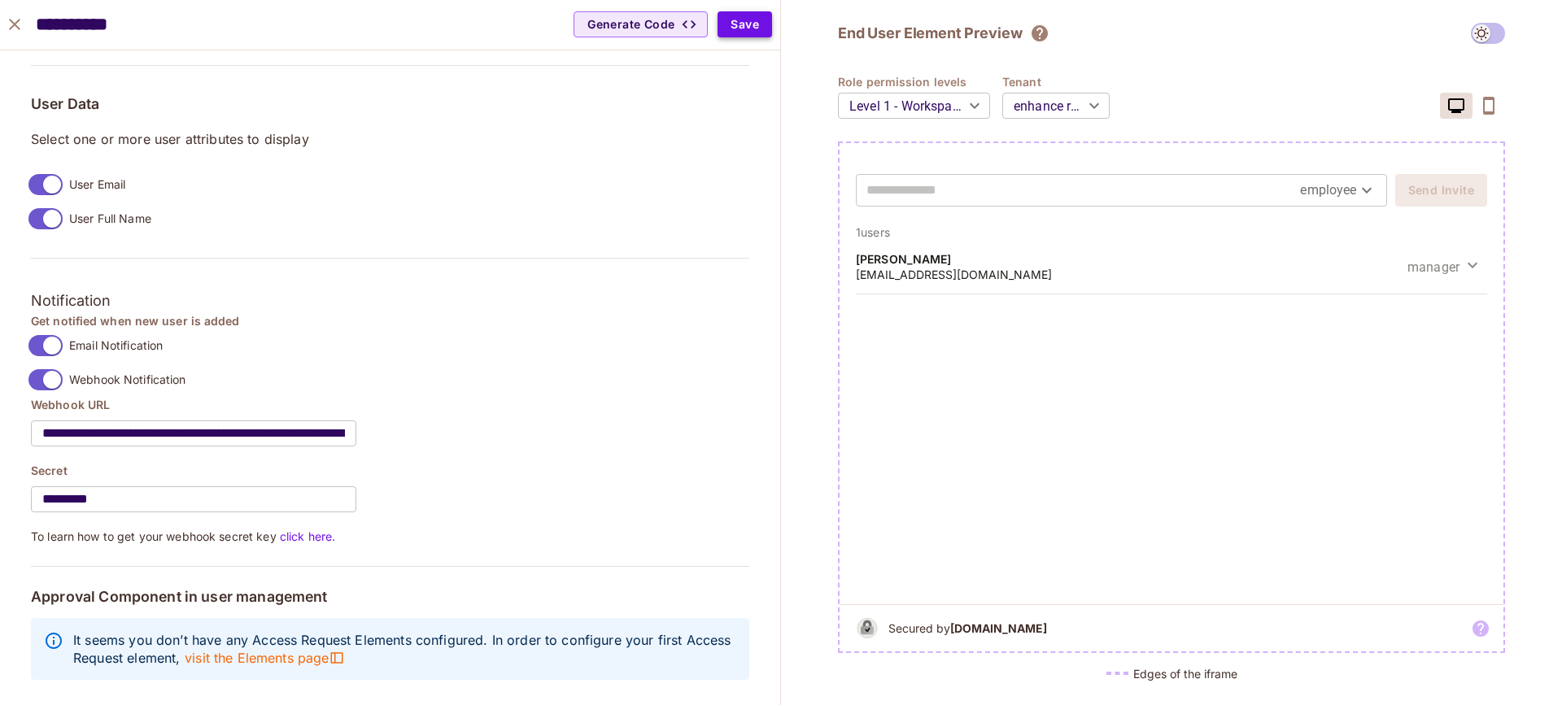
click at [752, 24] on button "Save" at bounding box center [745, 24] width 55 height 26
click at [712, 264] on div "**********" at bounding box center [390, 97] width 718 height 1185
type input "******"
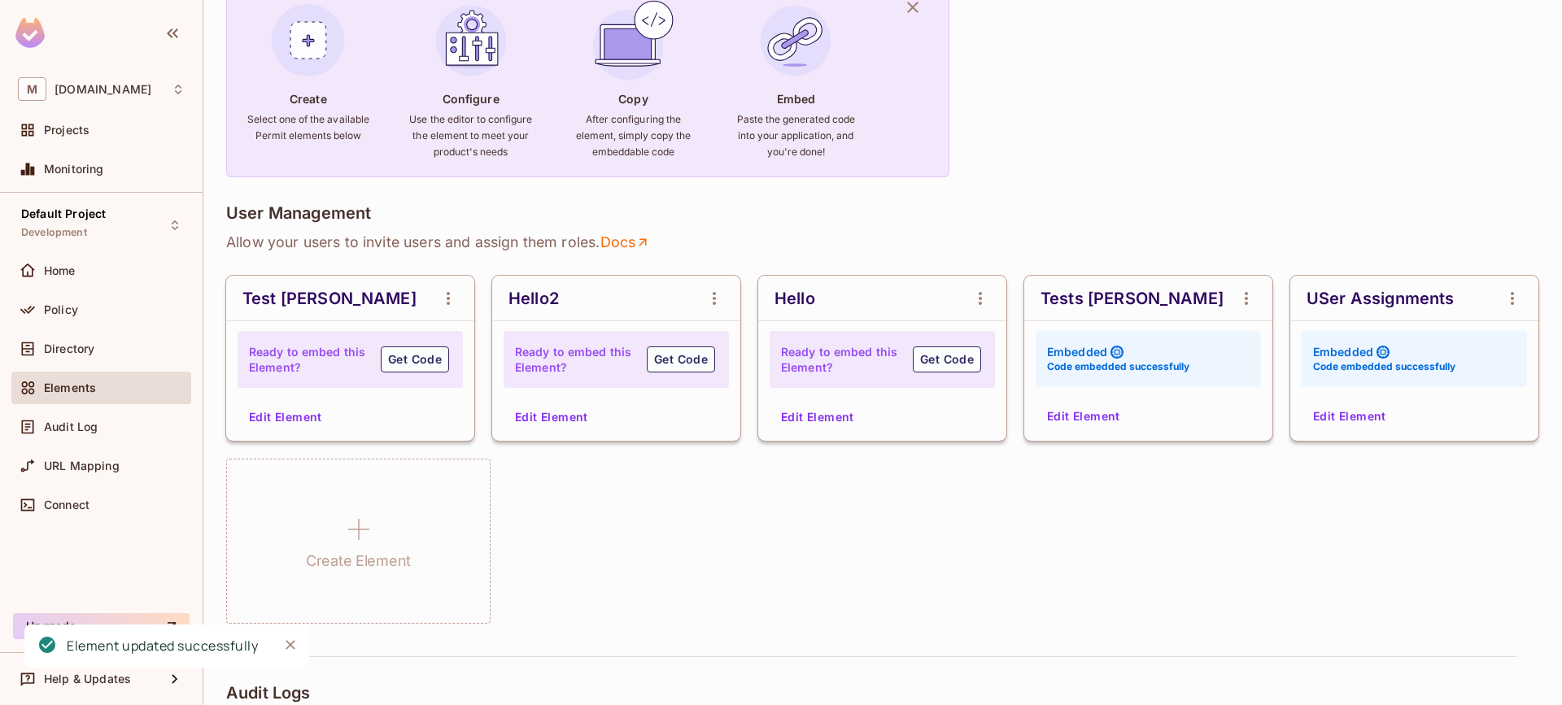
scroll to position [181, 0]
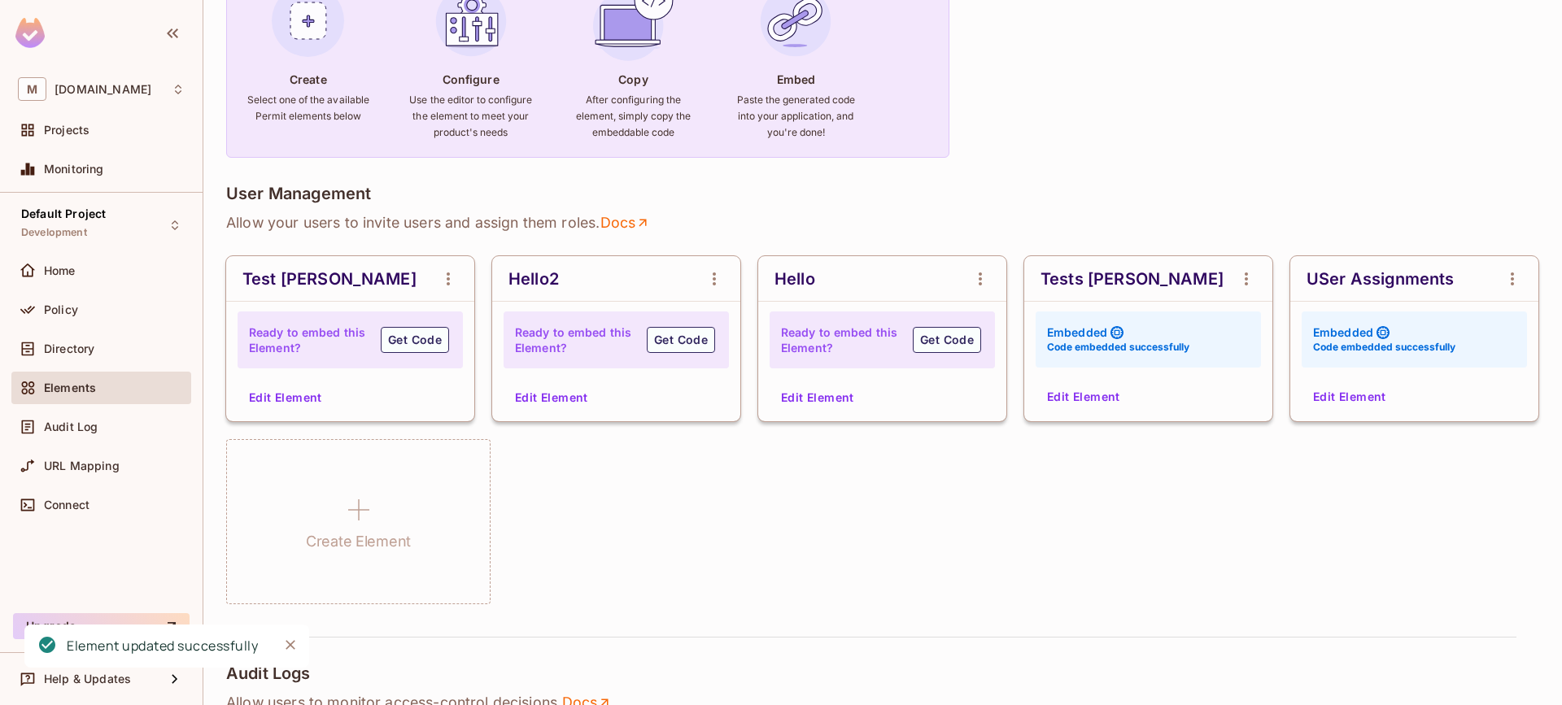
click at [289, 391] on button "Edit Element" at bounding box center [285, 398] width 86 height 26
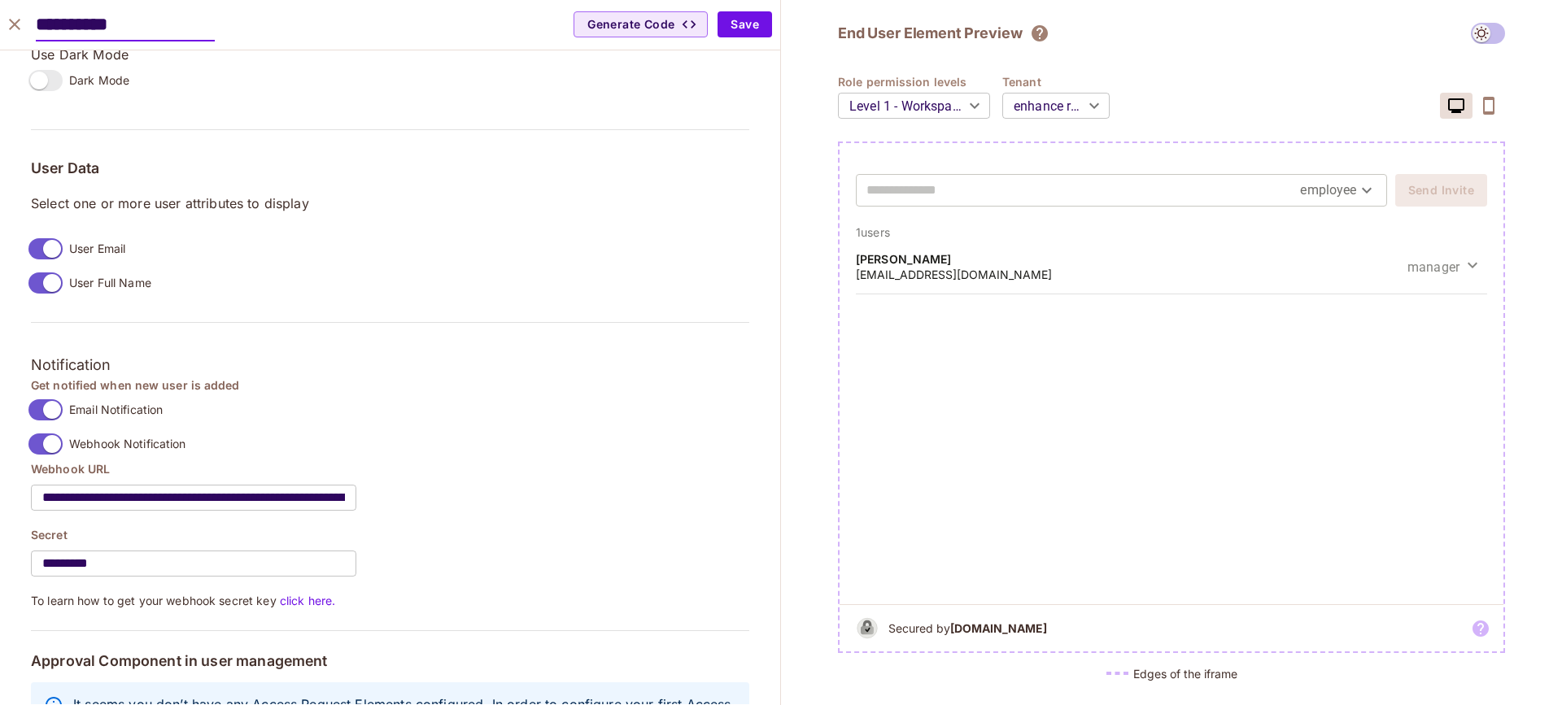
scroll to position [1198, 0]
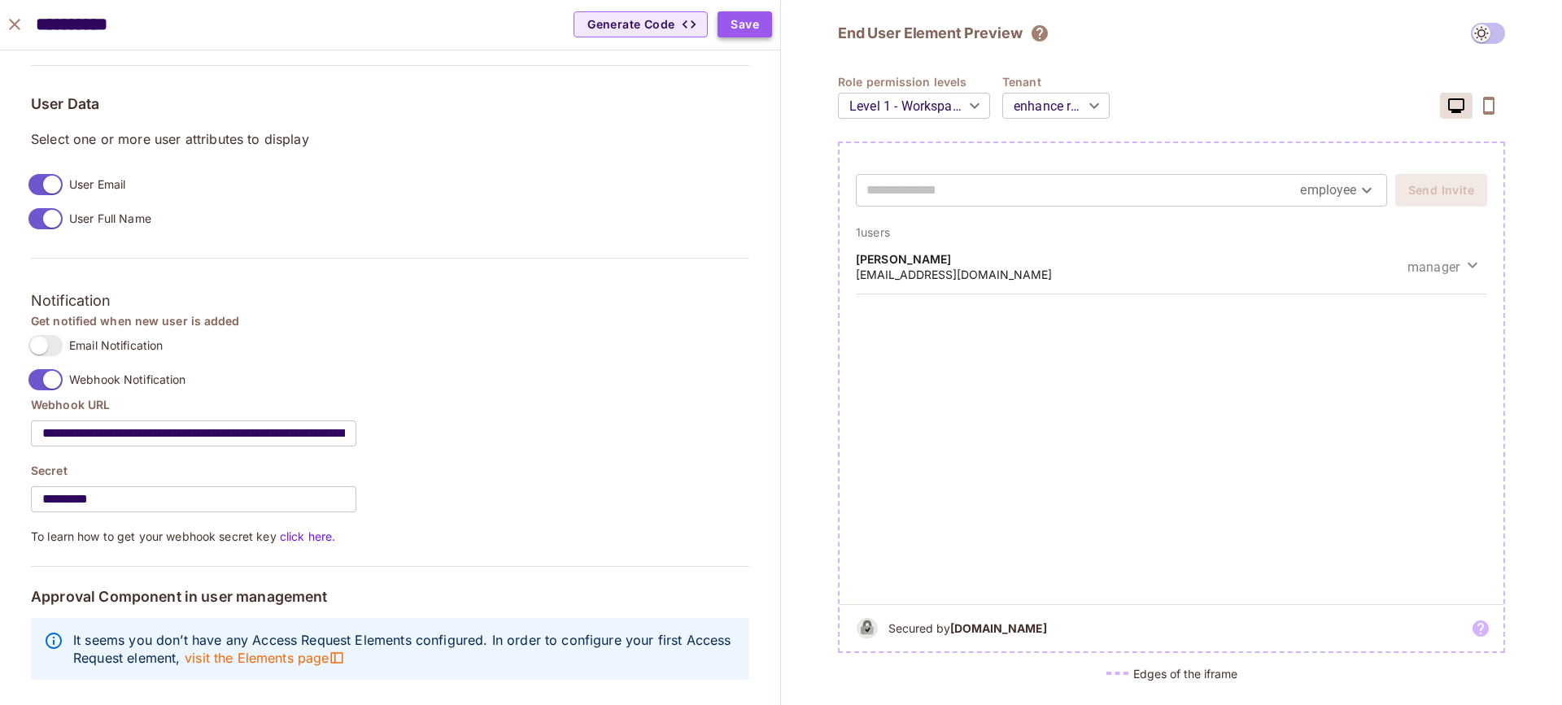
click at [752, 20] on button "Save" at bounding box center [745, 24] width 55 height 26
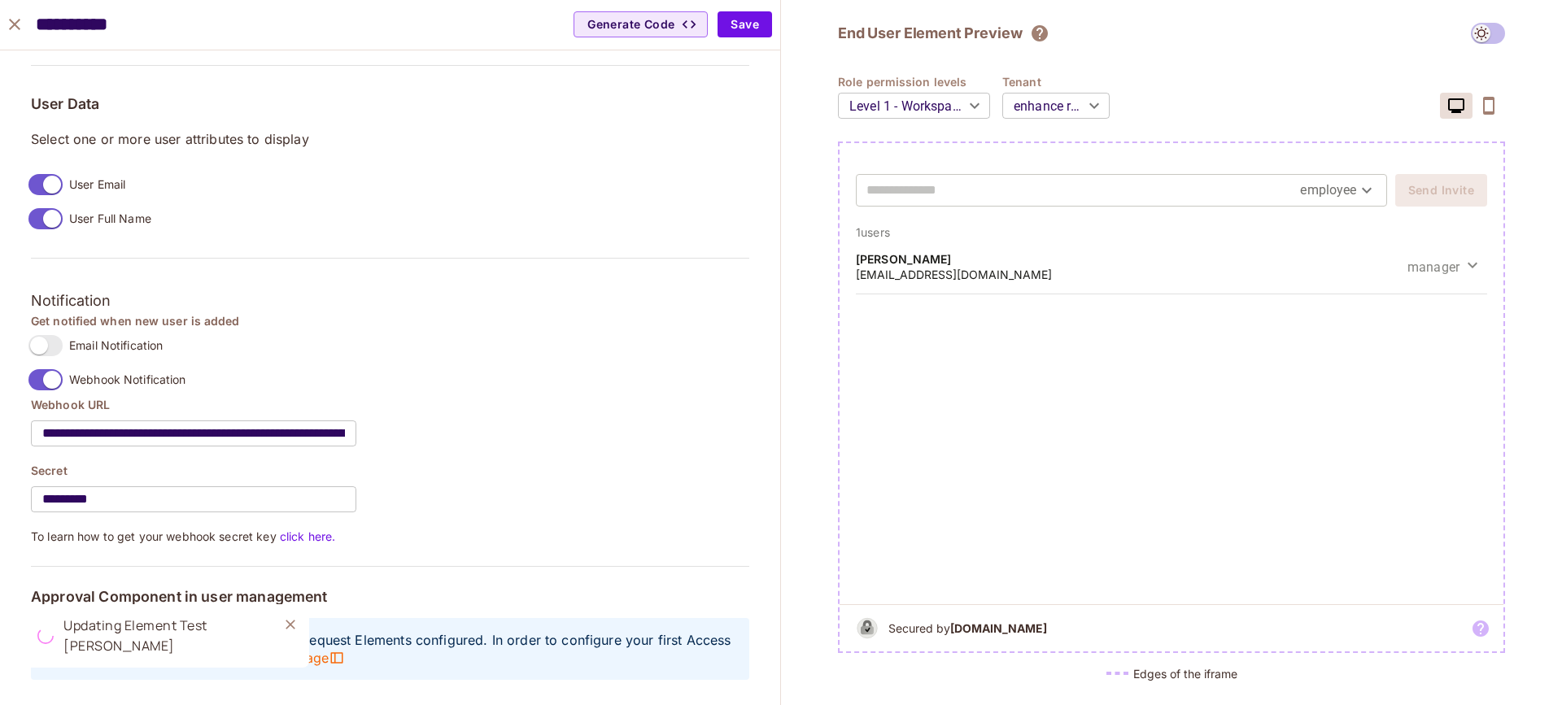
type input "******"
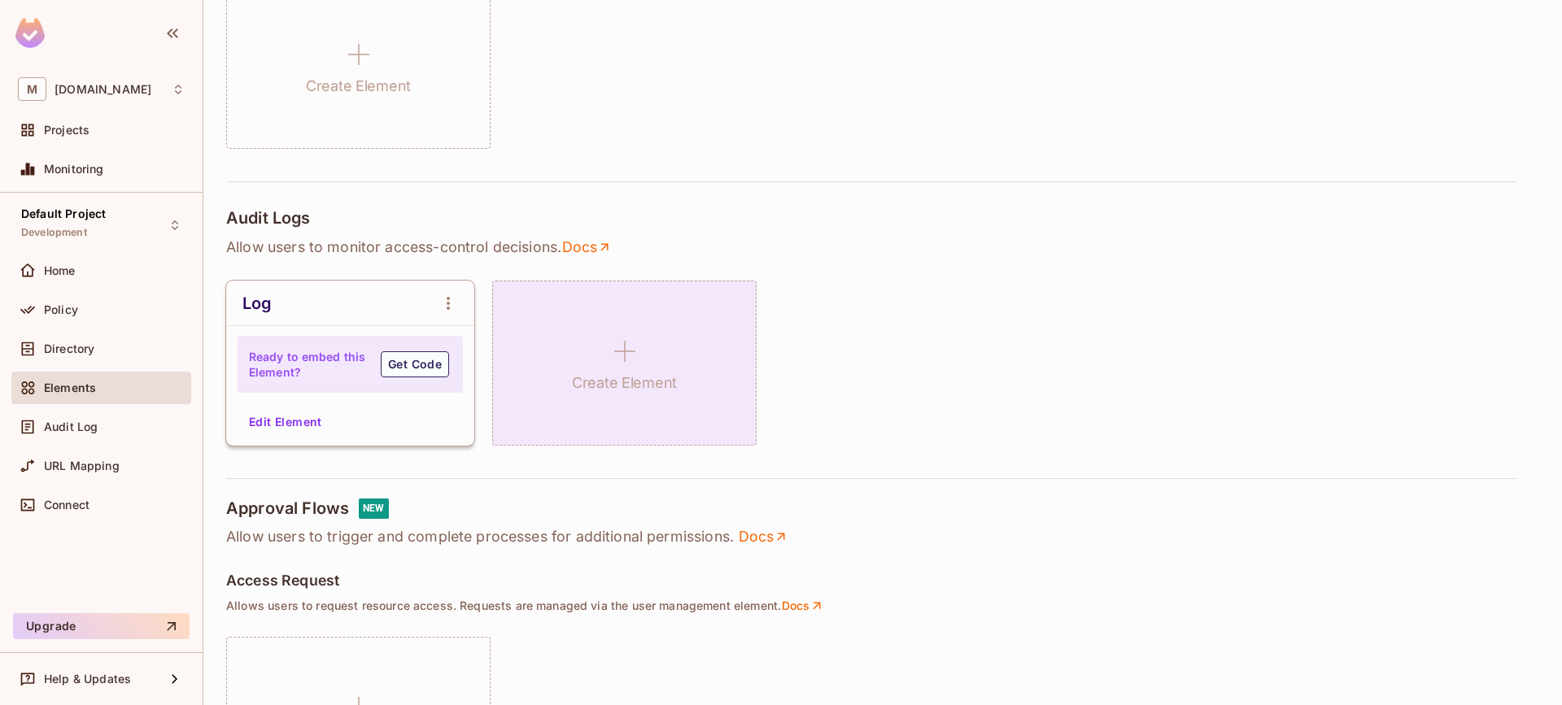
scroll to position [1290, 0]
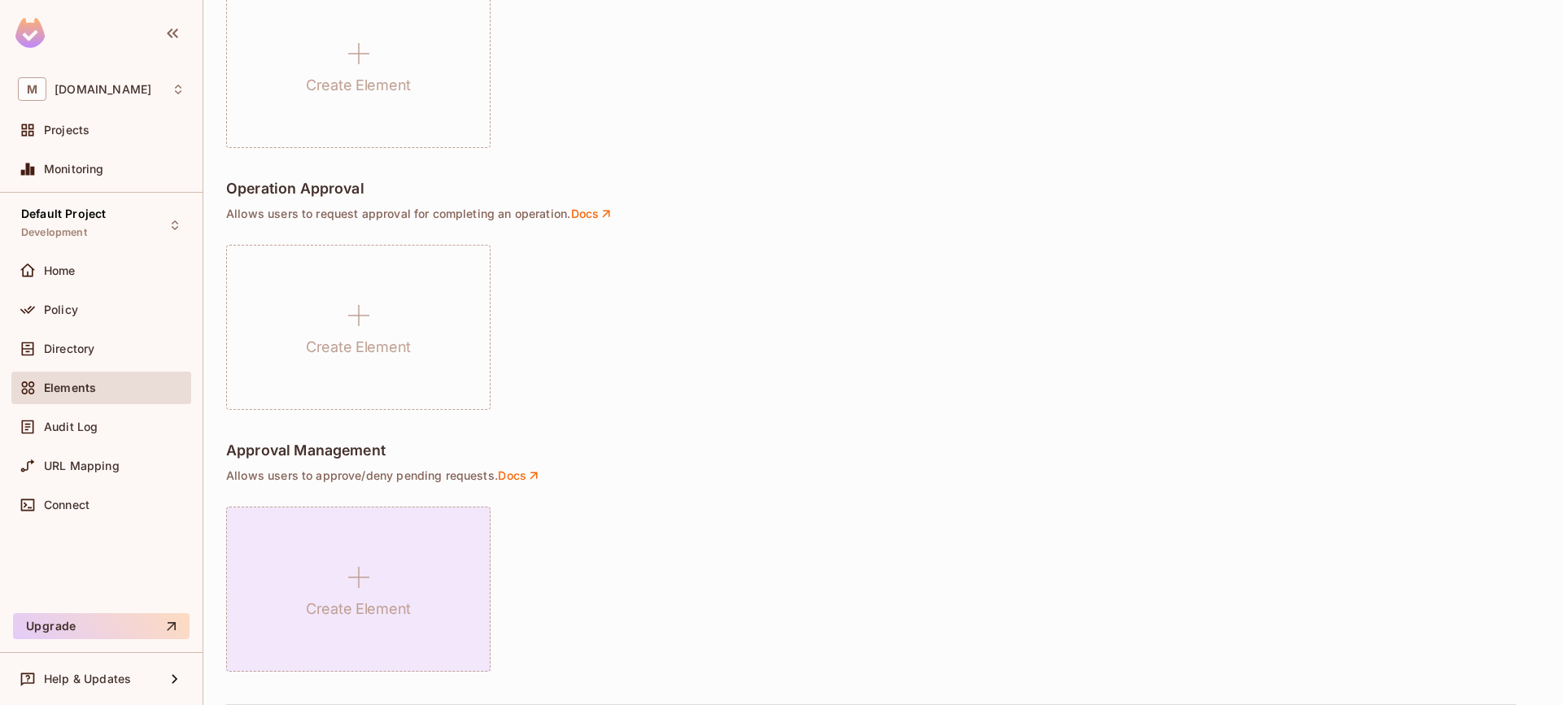
click at [391, 591] on div "Create Element" at bounding box center [358, 589] width 264 height 165
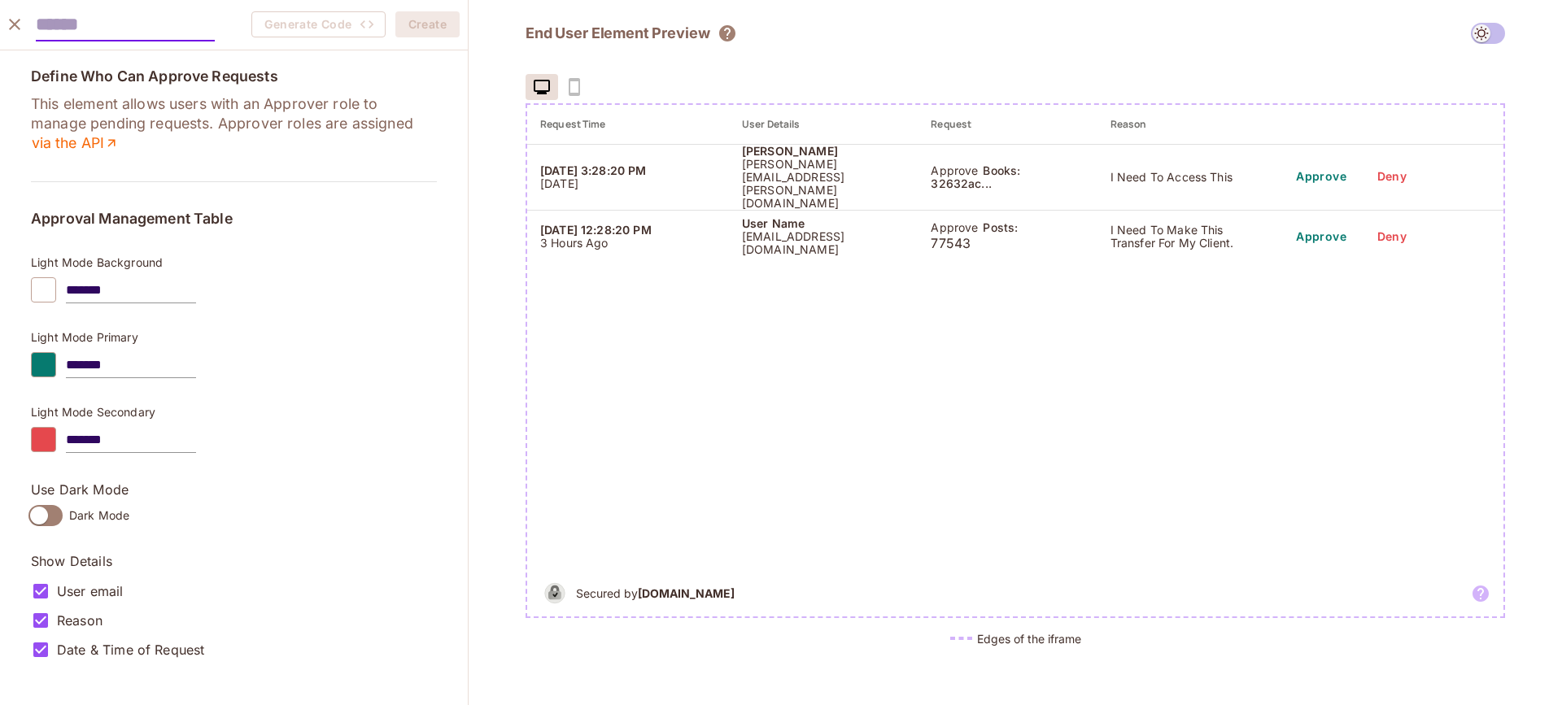
click at [204, 165] on div "Define Who Can Approve Requests This element allows users with an Approver role…" at bounding box center [234, 366] width 406 height 596
click at [144, 211] on h5 "Approval Management Table" at bounding box center [234, 219] width 406 height 16
click at [113, 9] on input "text" at bounding box center [125, 24] width 179 height 33
click at [5, 28] on icon "close" at bounding box center [15, 25] width 20 height 20
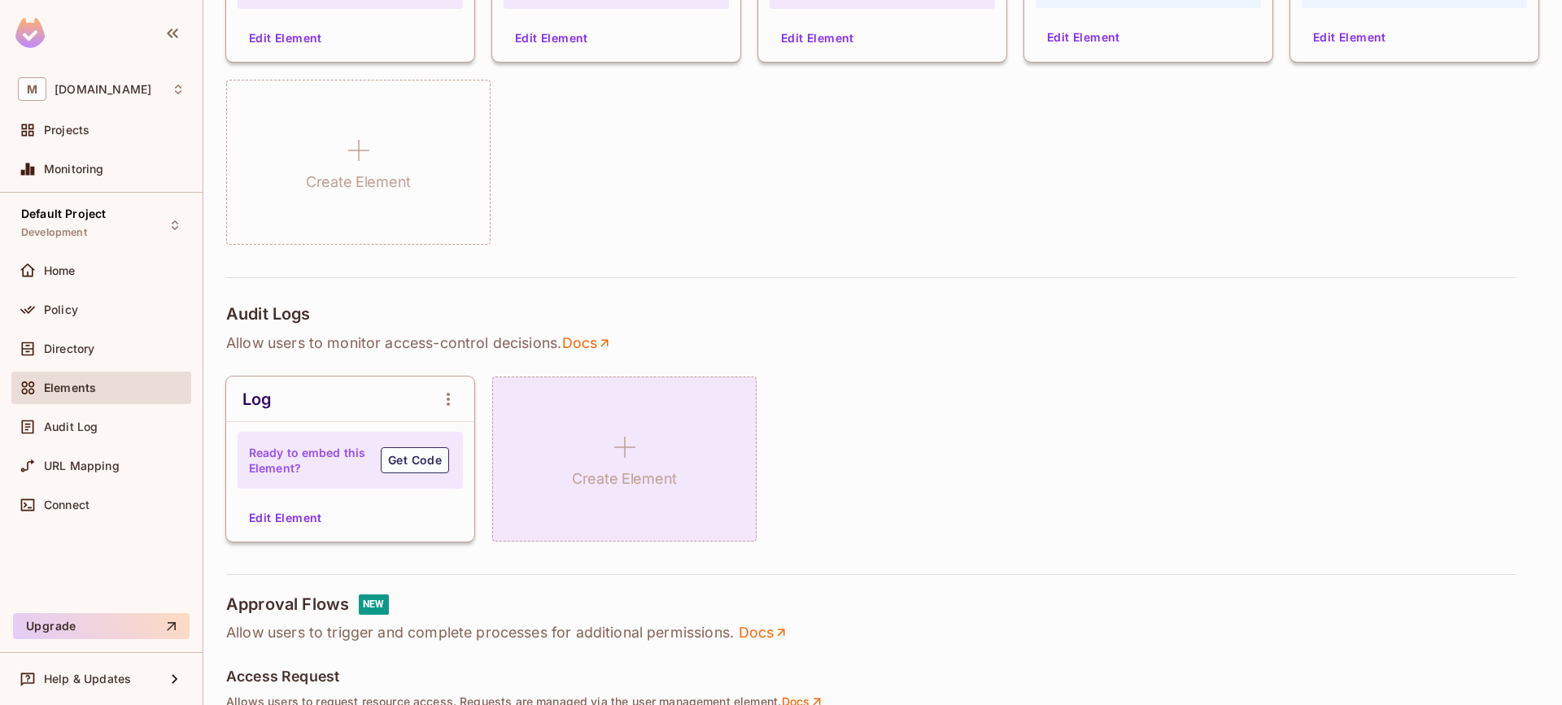
scroll to position [537, 0]
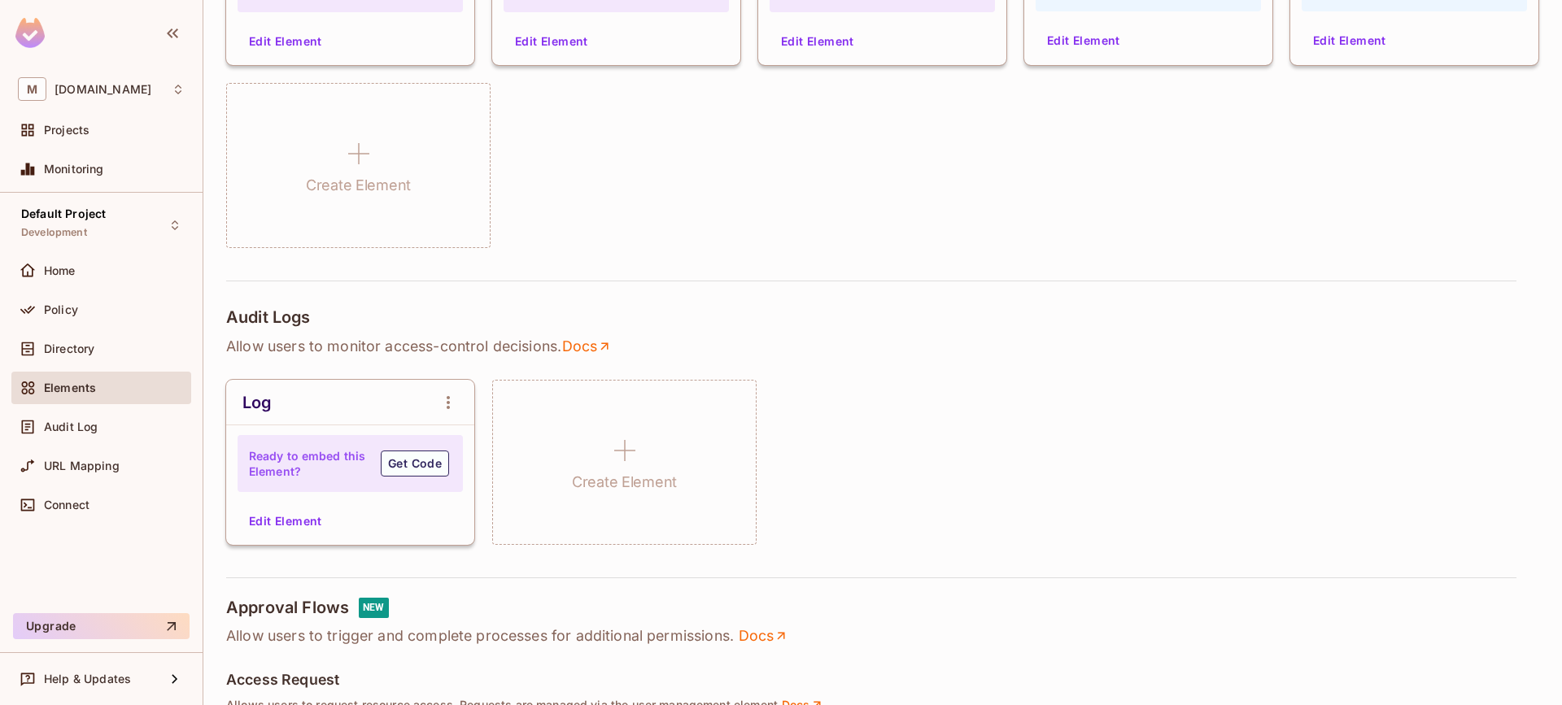
click at [1307, 54] on button "Edit Element" at bounding box center [1350, 41] width 86 height 26
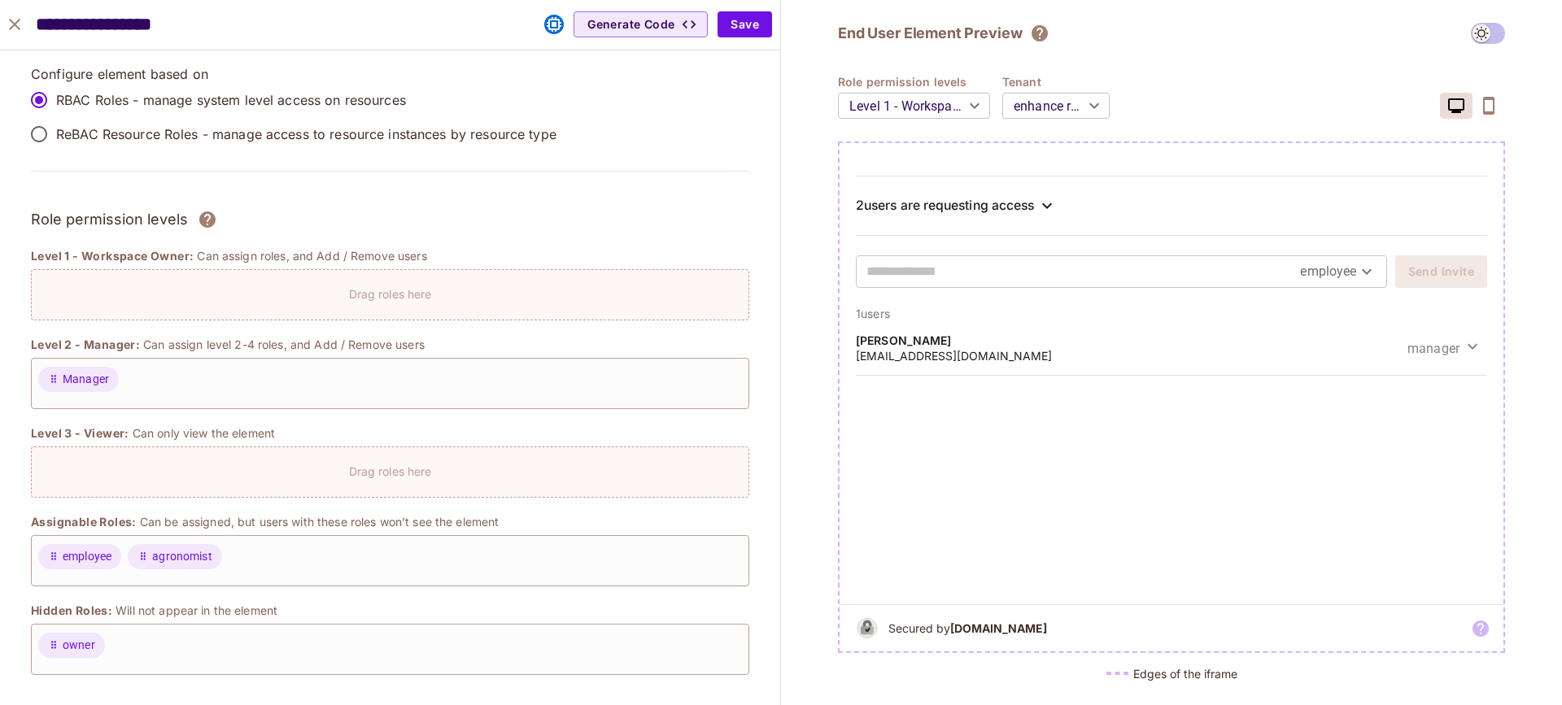
click at [1026, 208] on div "2 users are requesting access" at bounding box center [945, 206] width 178 height 16
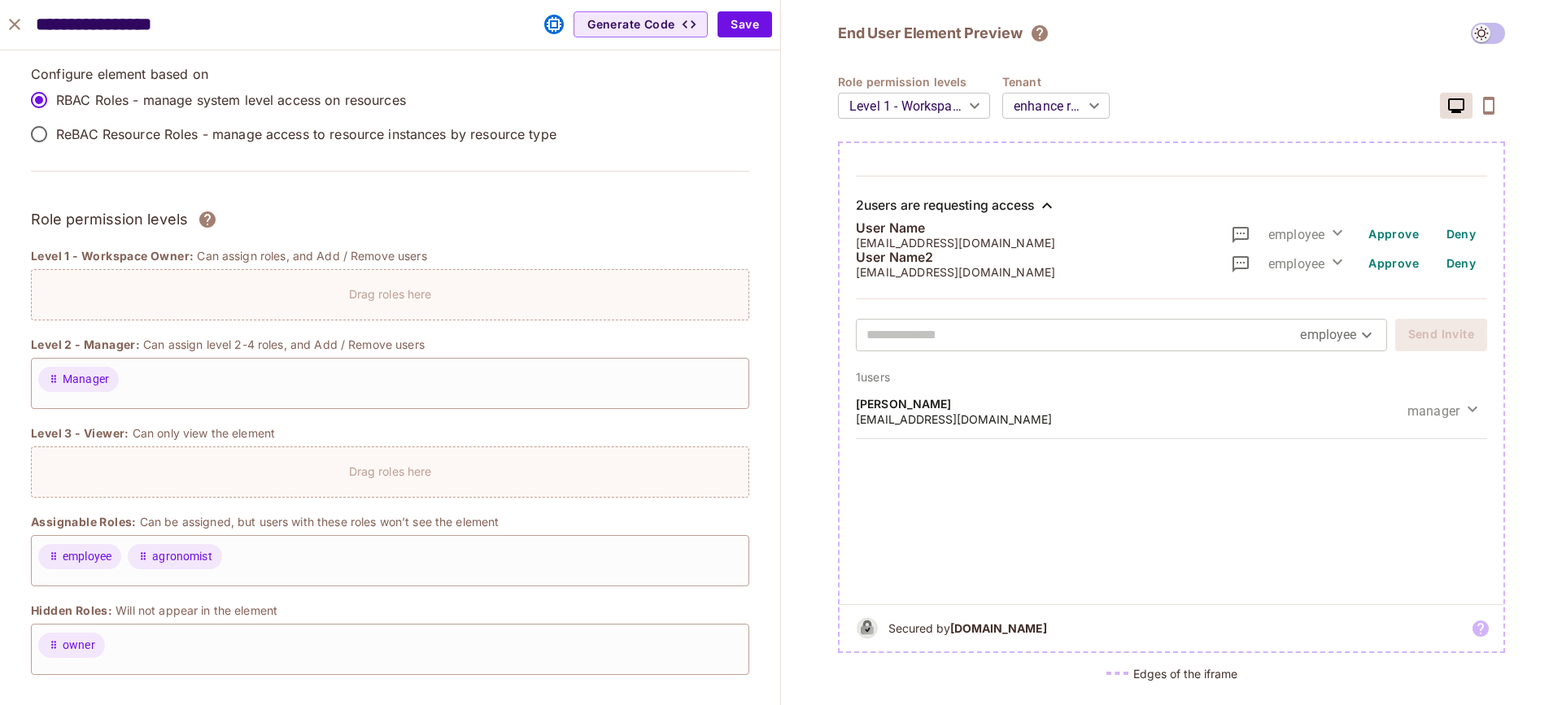
click at [1026, 208] on div "2 users are requesting access" at bounding box center [945, 206] width 178 height 16
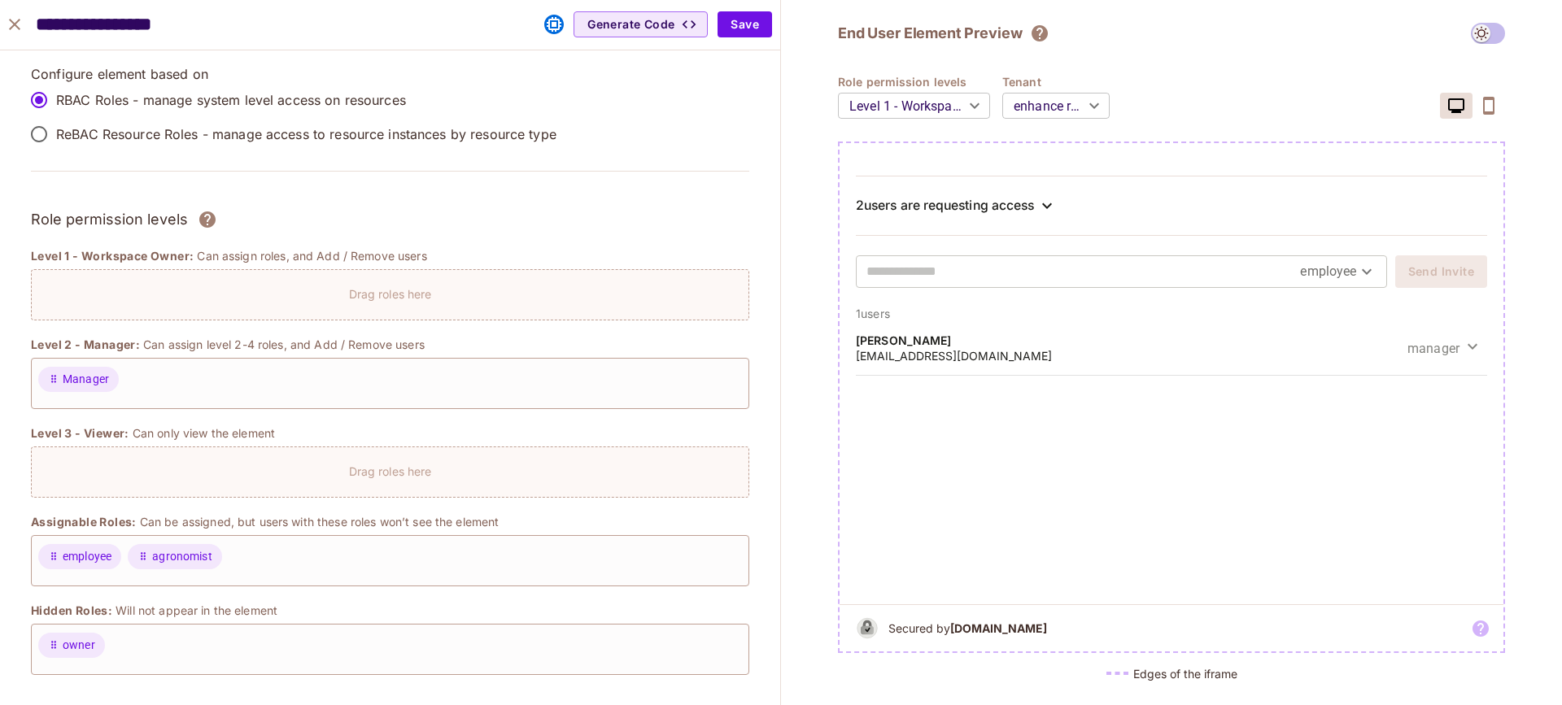
click at [1026, 208] on div "2 users are requesting access" at bounding box center [945, 206] width 178 height 16
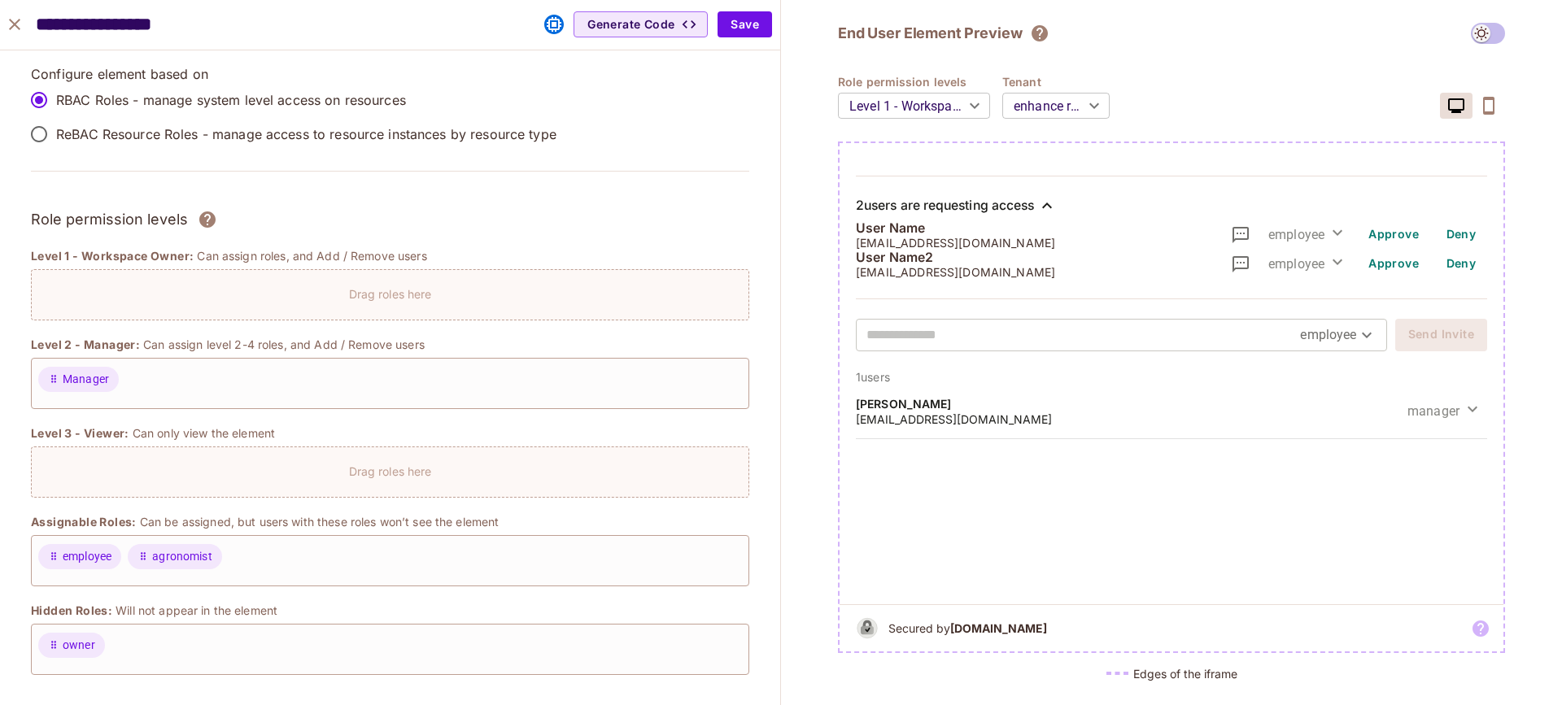
click at [1026, 208] on div "2 users are requesting access" at bounding box center [945, 206] width 178 height 16
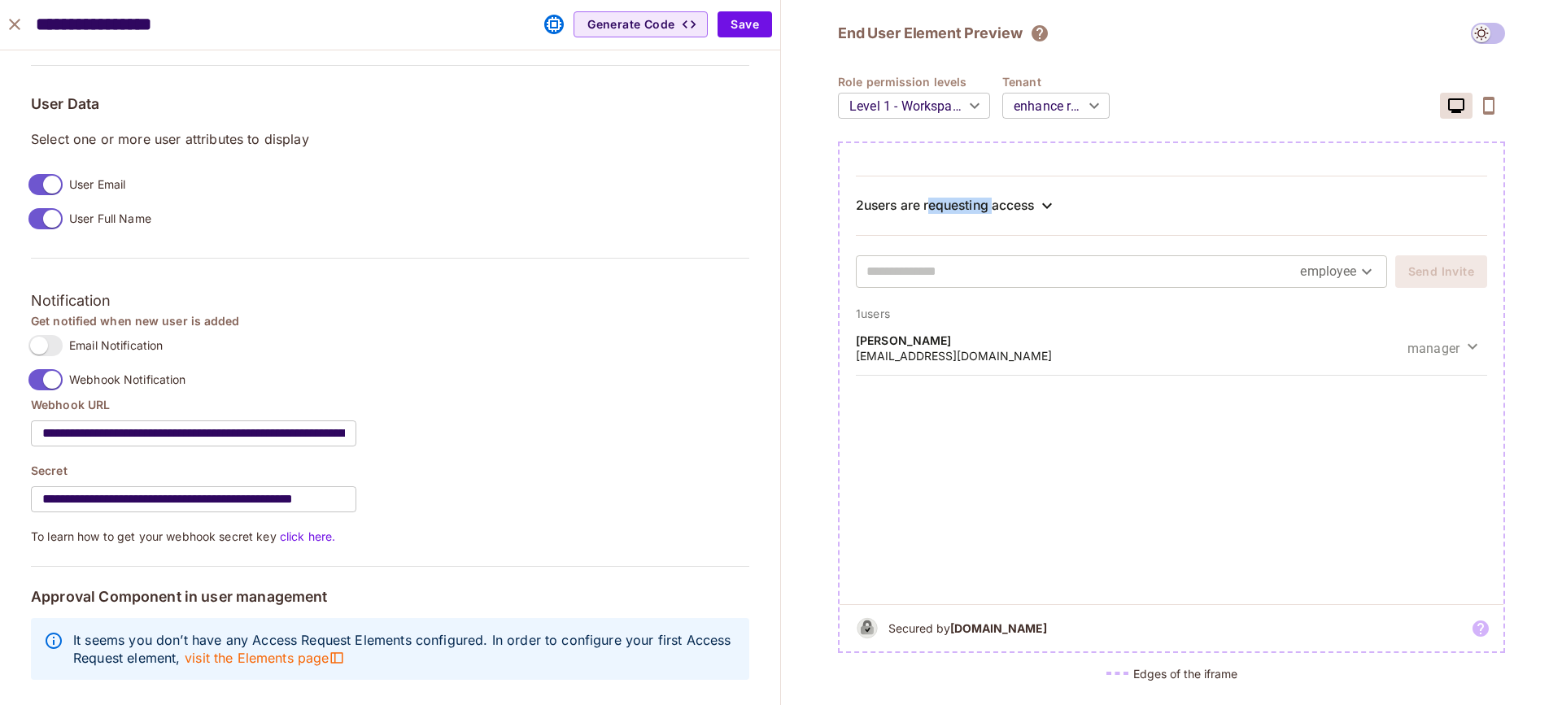
scroll to position [1198, 0]
drag, startPoint x: 59, startPoint y: 590, endPoint x: 65, endPoint y: 584, distance: 8.6
click at [62, 589] on h5 "Approval Component in user management" at bounding box center [390, 597] width 718 height 16
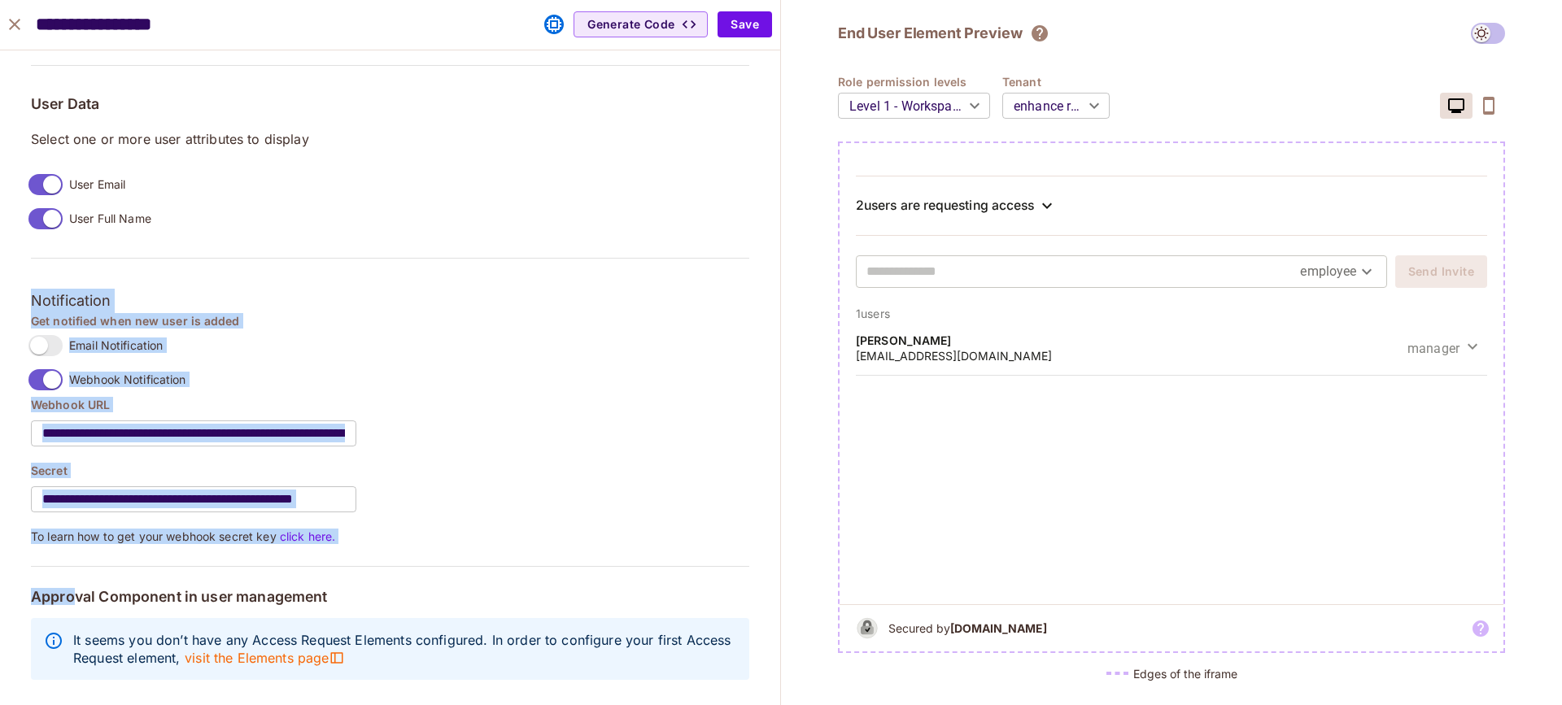
drag, startPoint x: 103, startPoint y: 589, endPoint x: 340, endPoint y: 519, distance: 247.7
click at [321, 557] on div "**********" at bounding box center [390, 97] width 718 height 1185
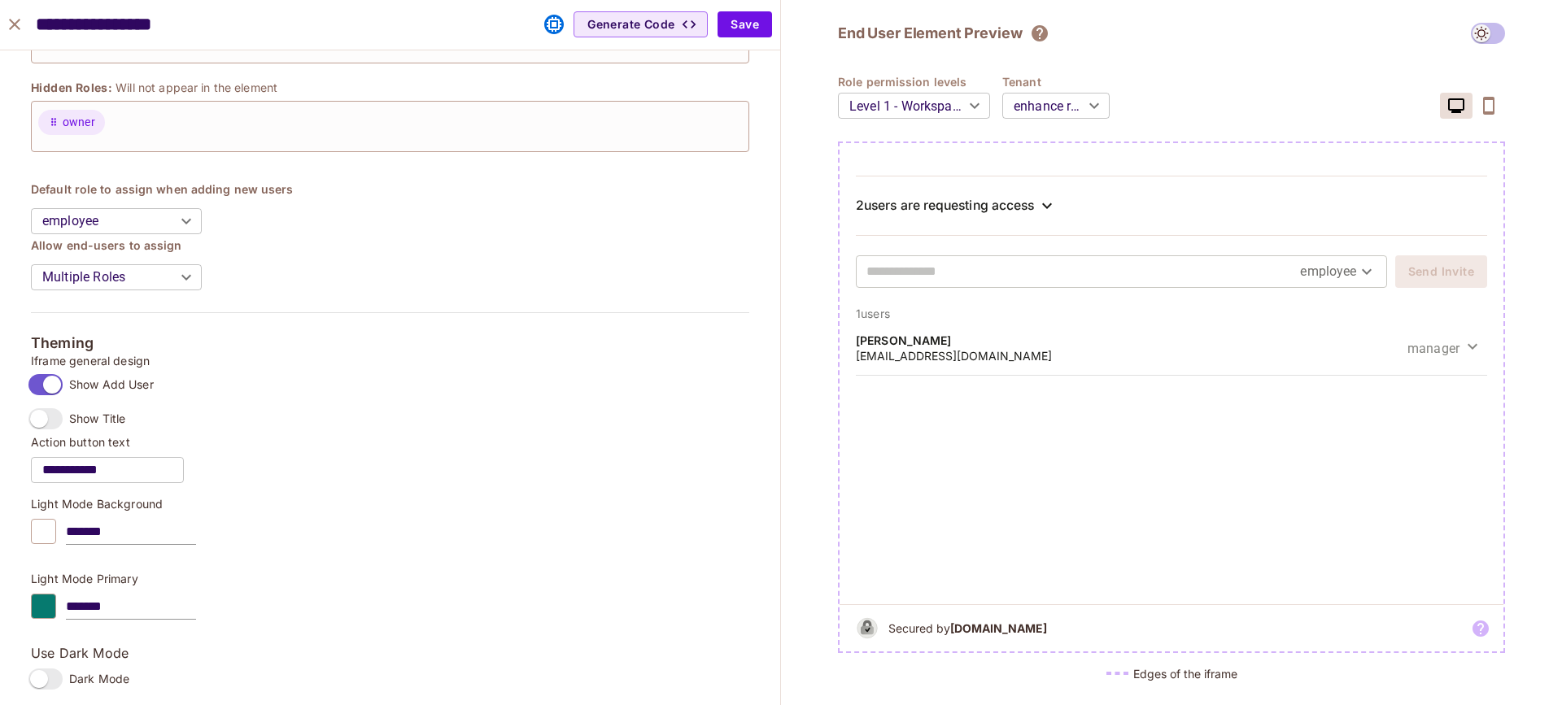
scroll to position [0, 0]
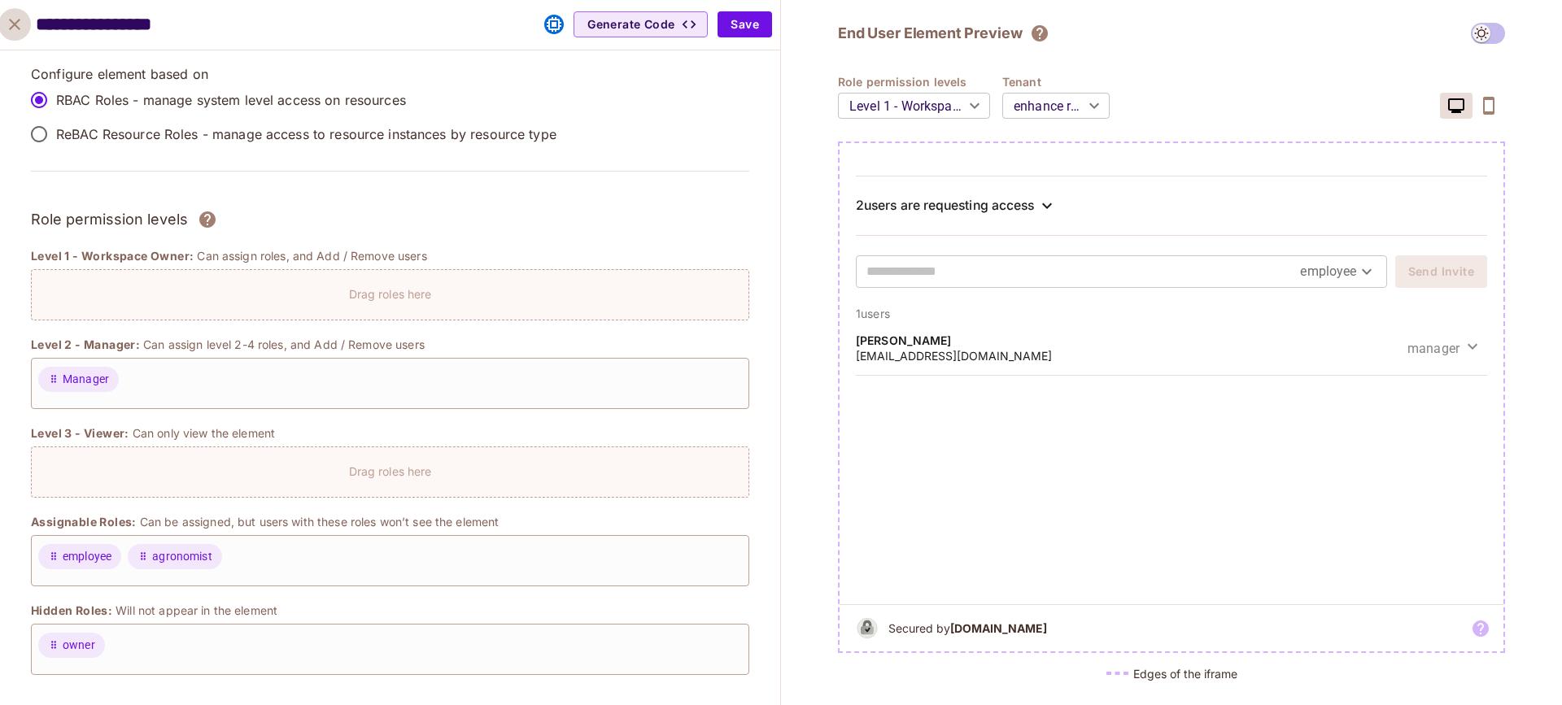
click at [17, 24] on icon "close" at bounding box center [15, 25] width 20 height 20
type input "******"
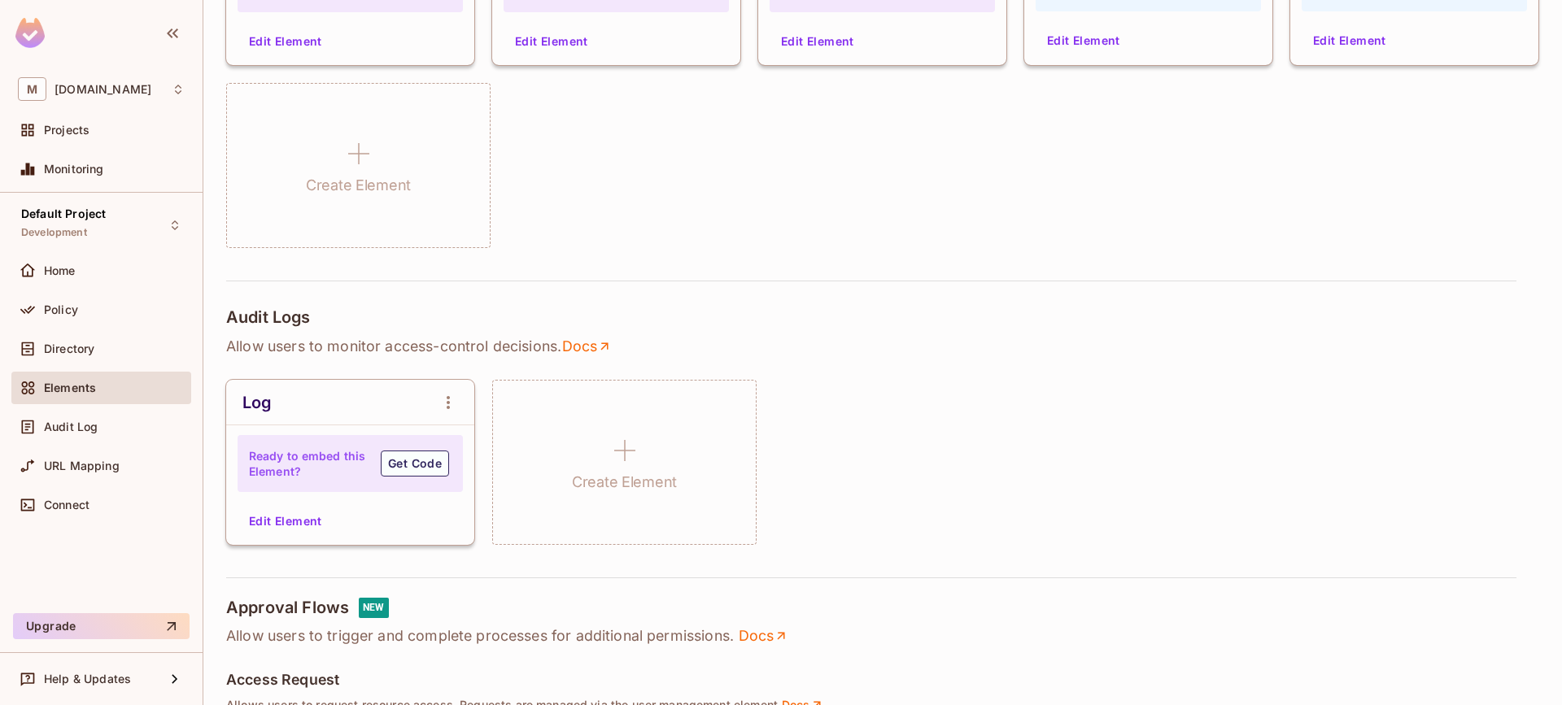
scroll to position [282, 0]
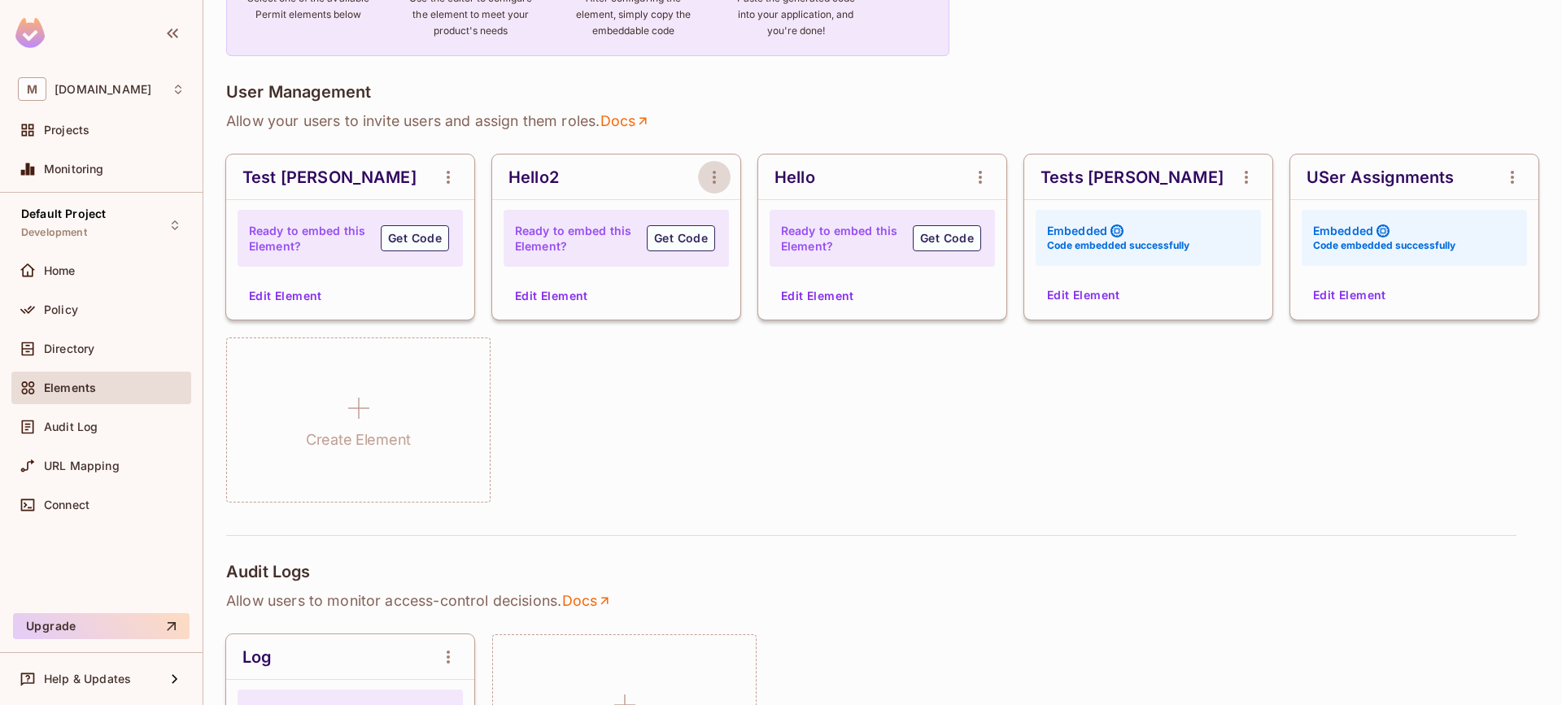
click at [711, 182] on icon "open Menu" at bounding box center [715, 178] width 20 height 20
click at [760, 268] on span "Delete Element" at bounding box center [780, 265] width 81 height 15
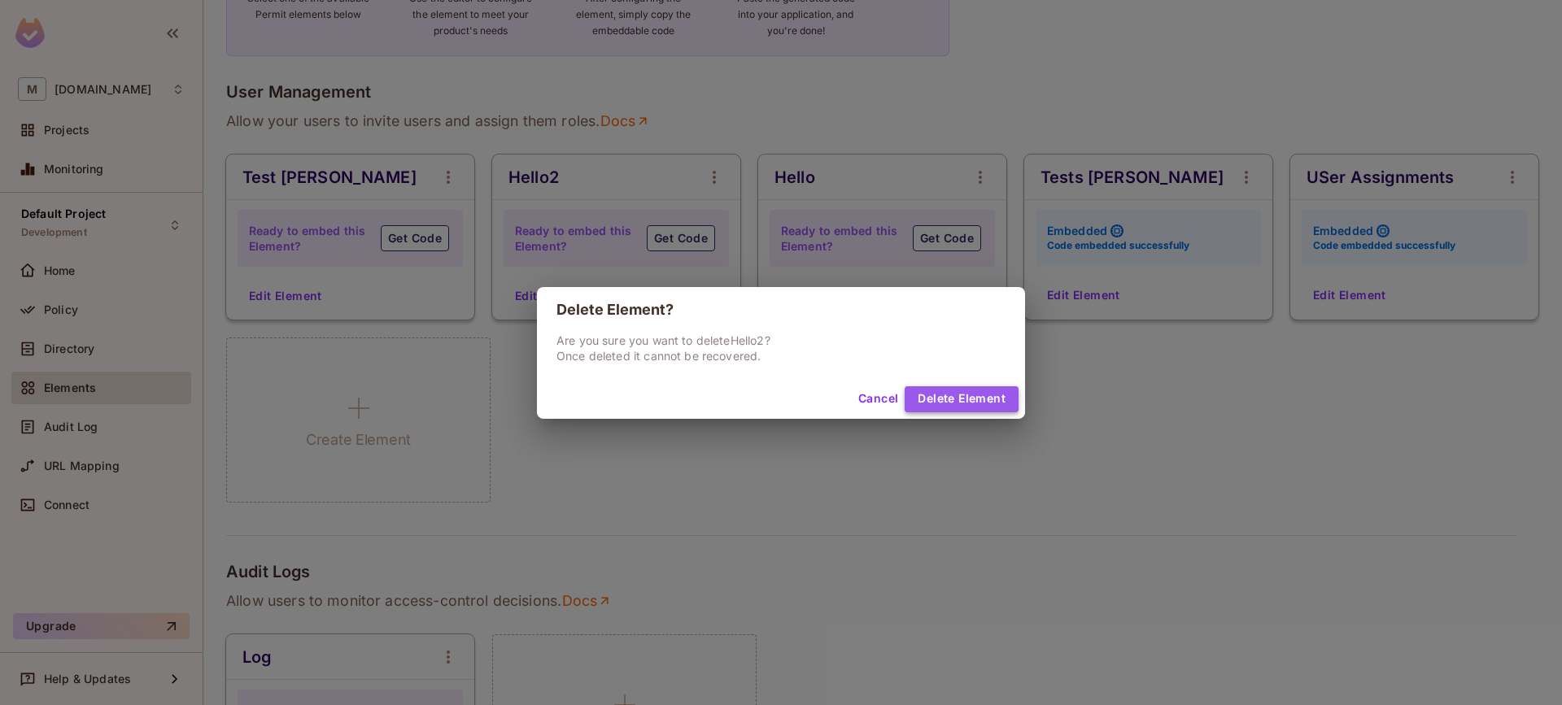
click at [980, 400] on button "Delete Element" at bounding box center [962, 399] width 114 height 26
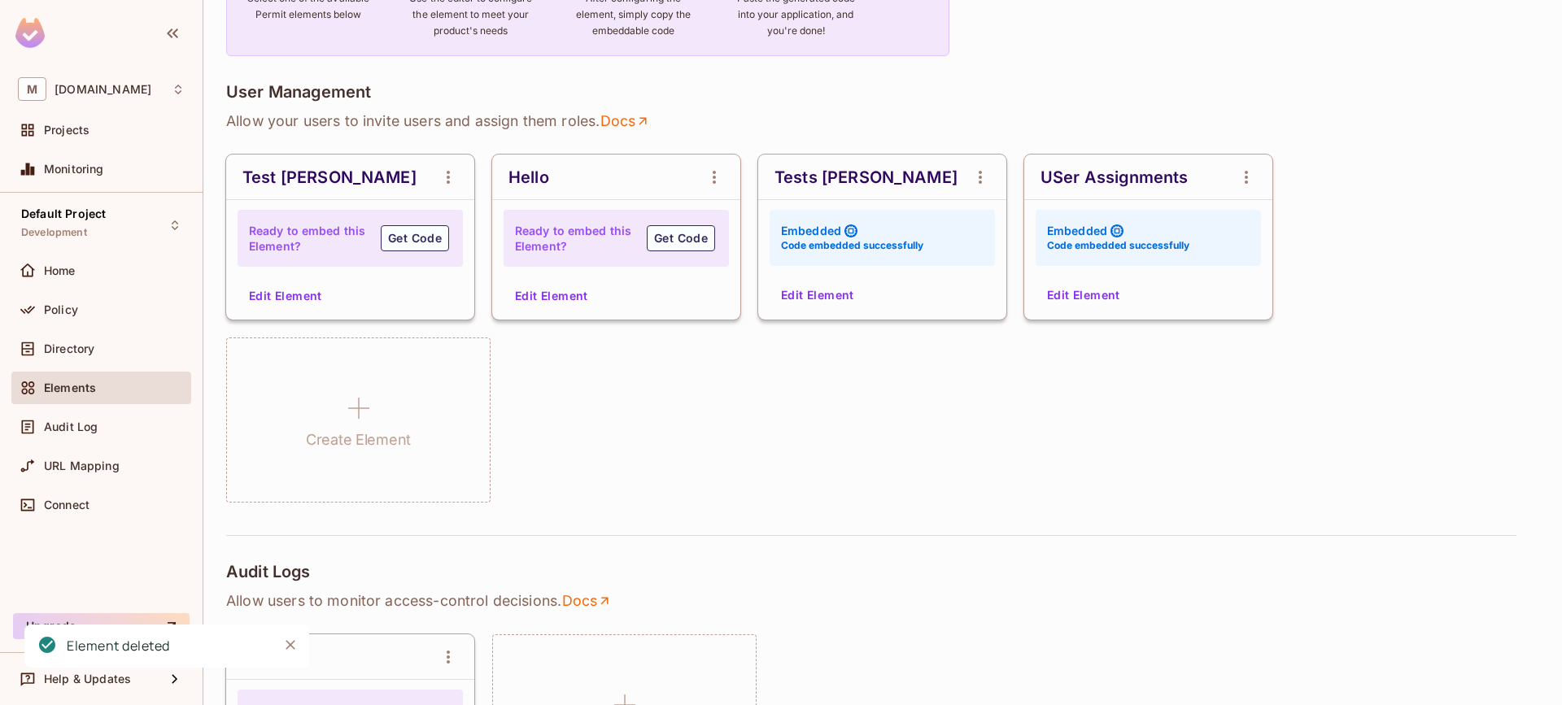
click at [447, 181] on icon "open Menu" at bounding box center [448, 177] width 3 height 13
click at [496, 266] on span "Delete Element" at bounding box center [514, 265] width 81 height 15
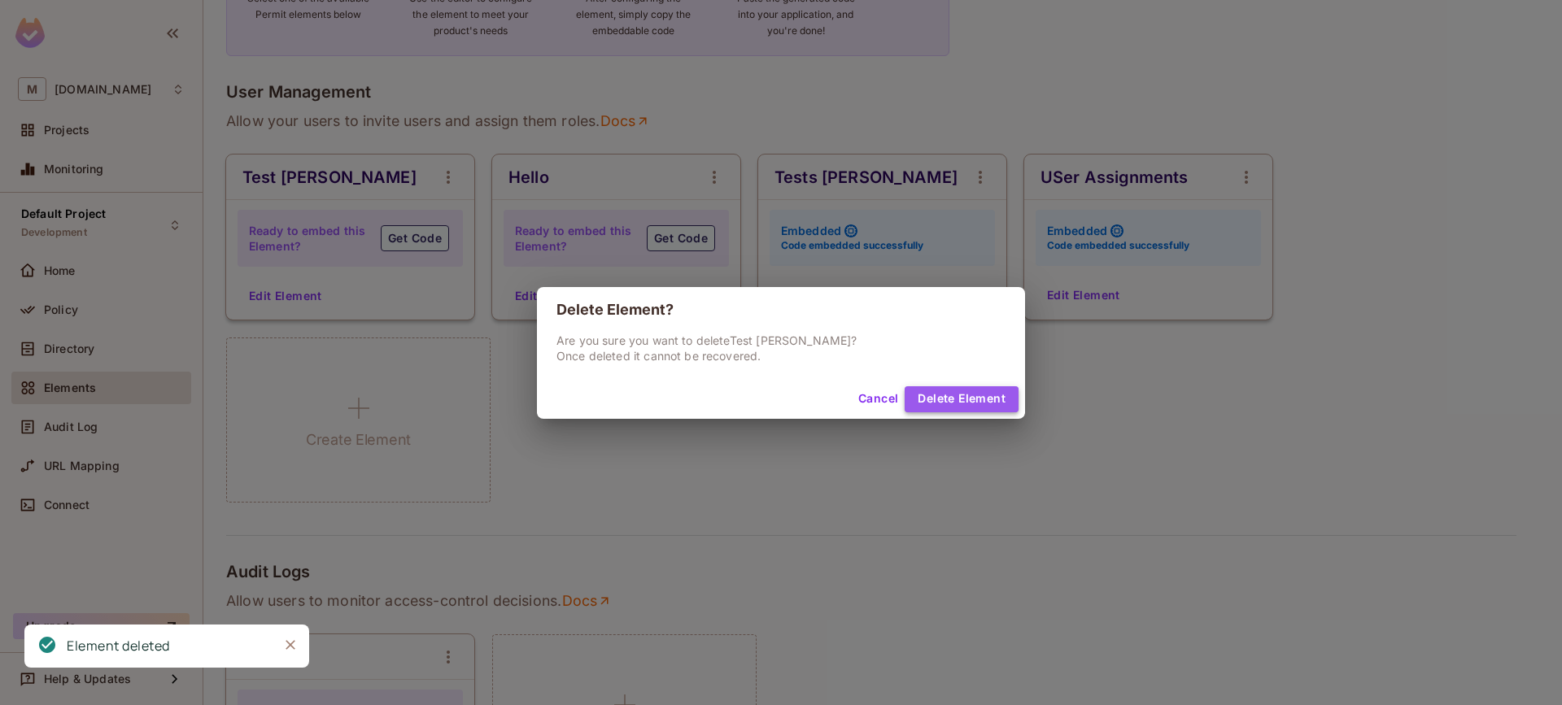
click at [945, 398] on button "Delete Element" at bounding box center [962, 399] width 114 height 26
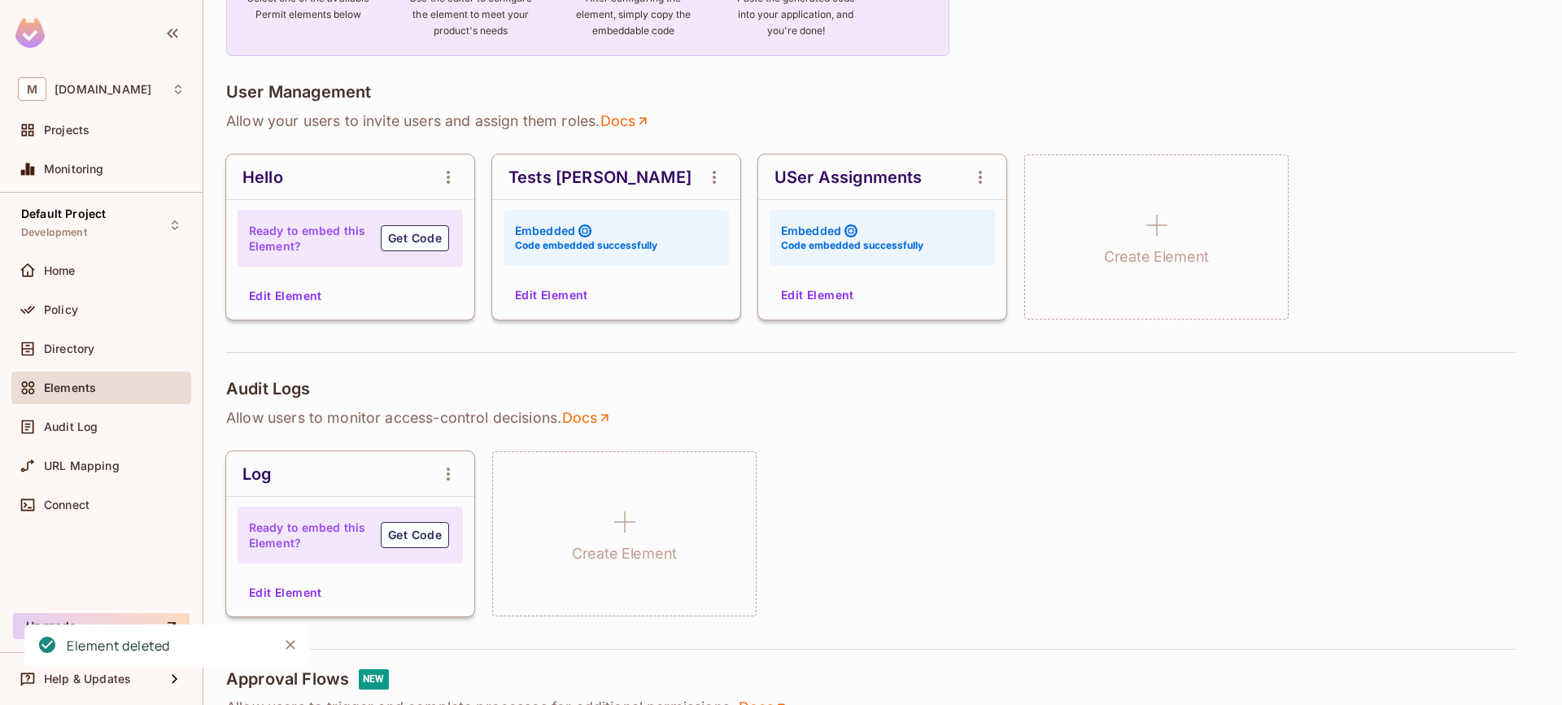
click at [449, 178] on icon "open Menu" at bounding box center [449, 178] width 20 height 20
click at [465, 269] on div at bounding box center [459, 265] width 29 height 16
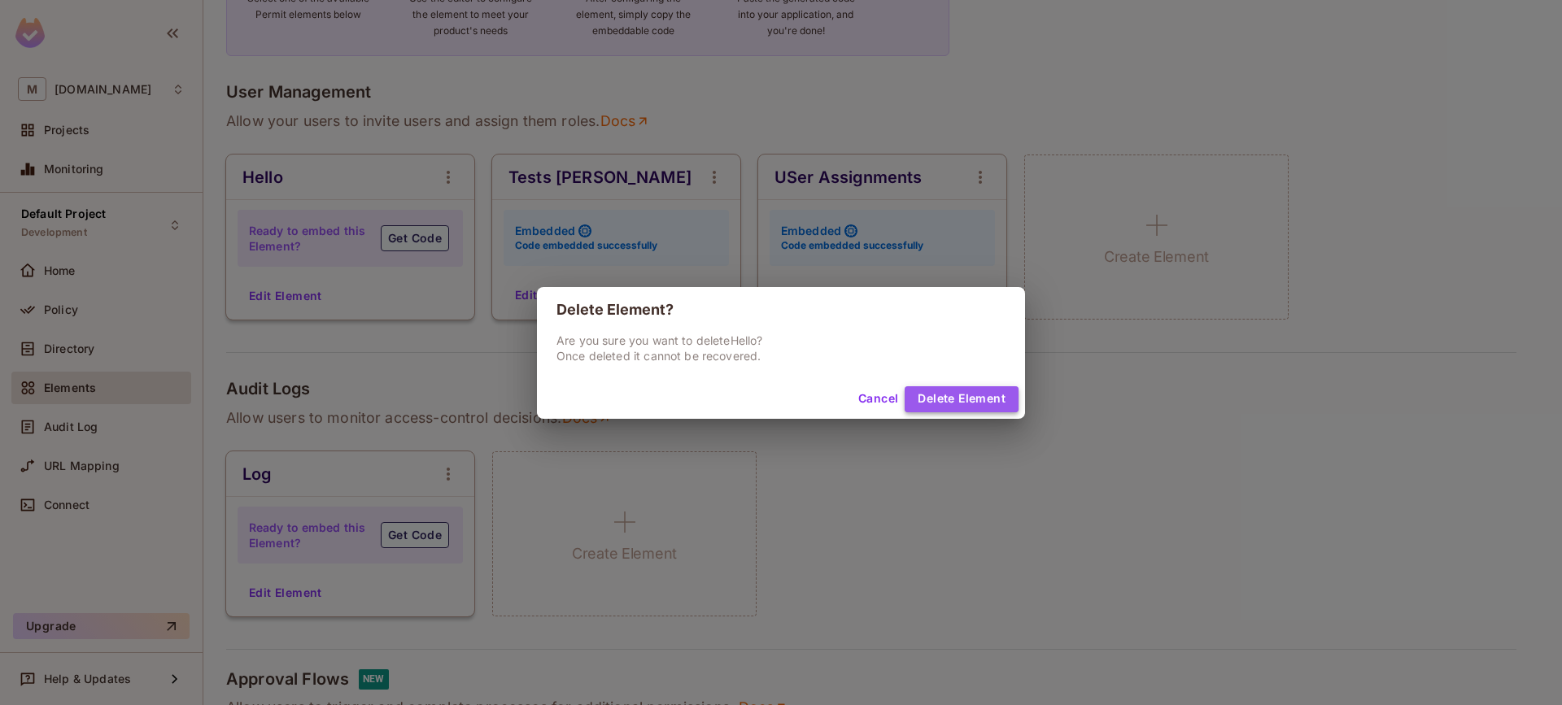
click at [975, 395] on button "Delete Element" at bounding box center [962, 399] width 114 height 26
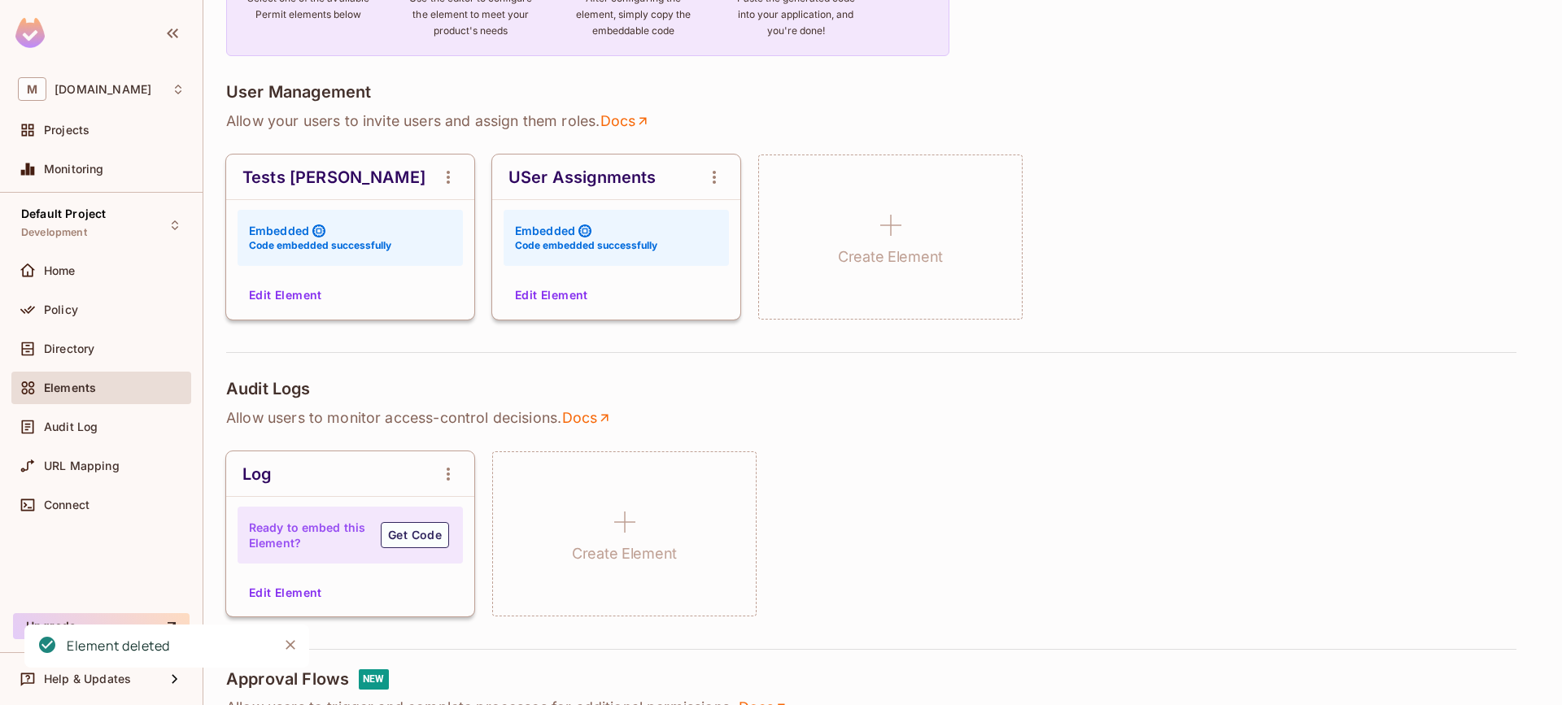
drag, startPoint x: 1068, startPoint y: 508, endPoint x: 1053, endPoint y: 489, distance: 24.3
click at [1068, 507] on div "Log Ready to embed this Element? Get Code Edit Element Create Element" at bounding box center [882, 534] width 1313 height 165
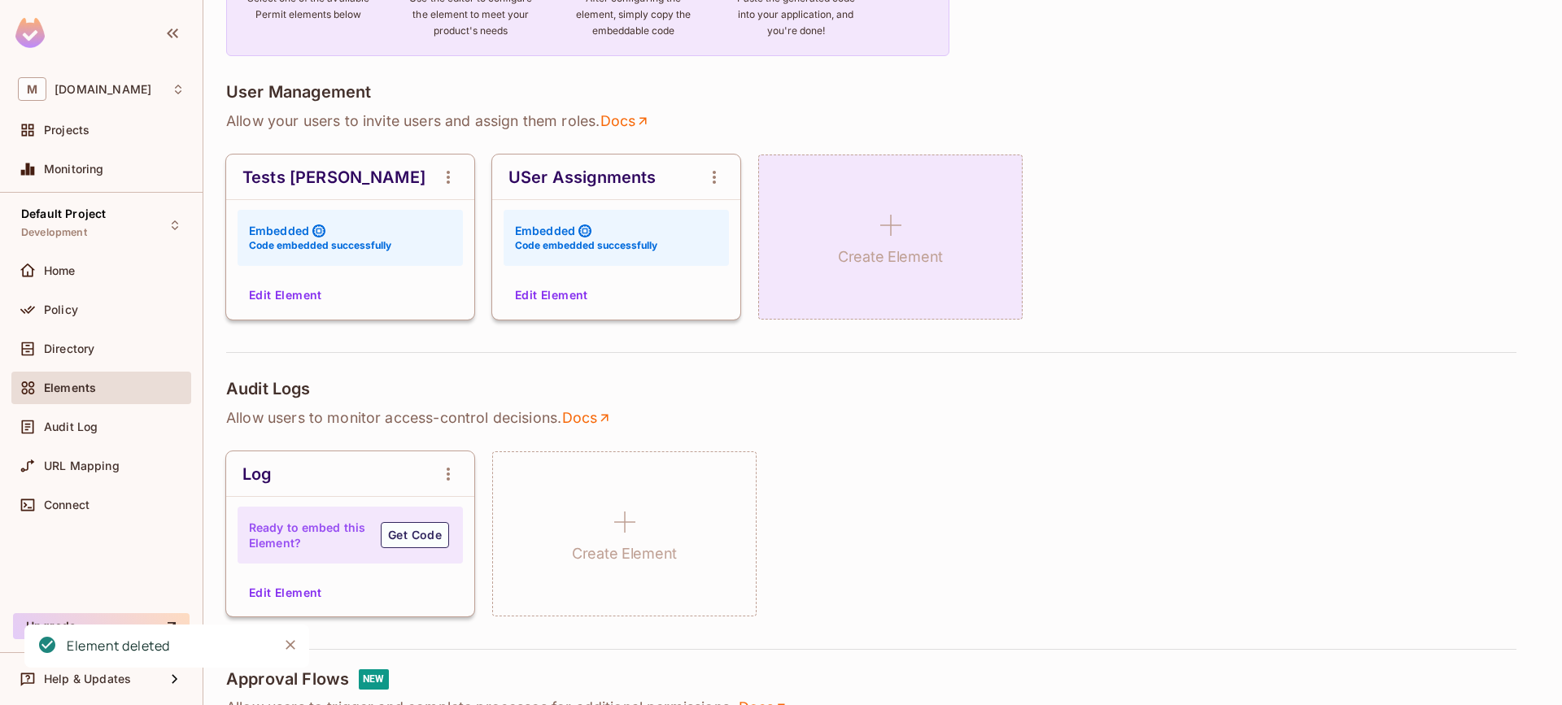
click at [897, 241] on icon at bounding box center [890, 225] width 39 height 39
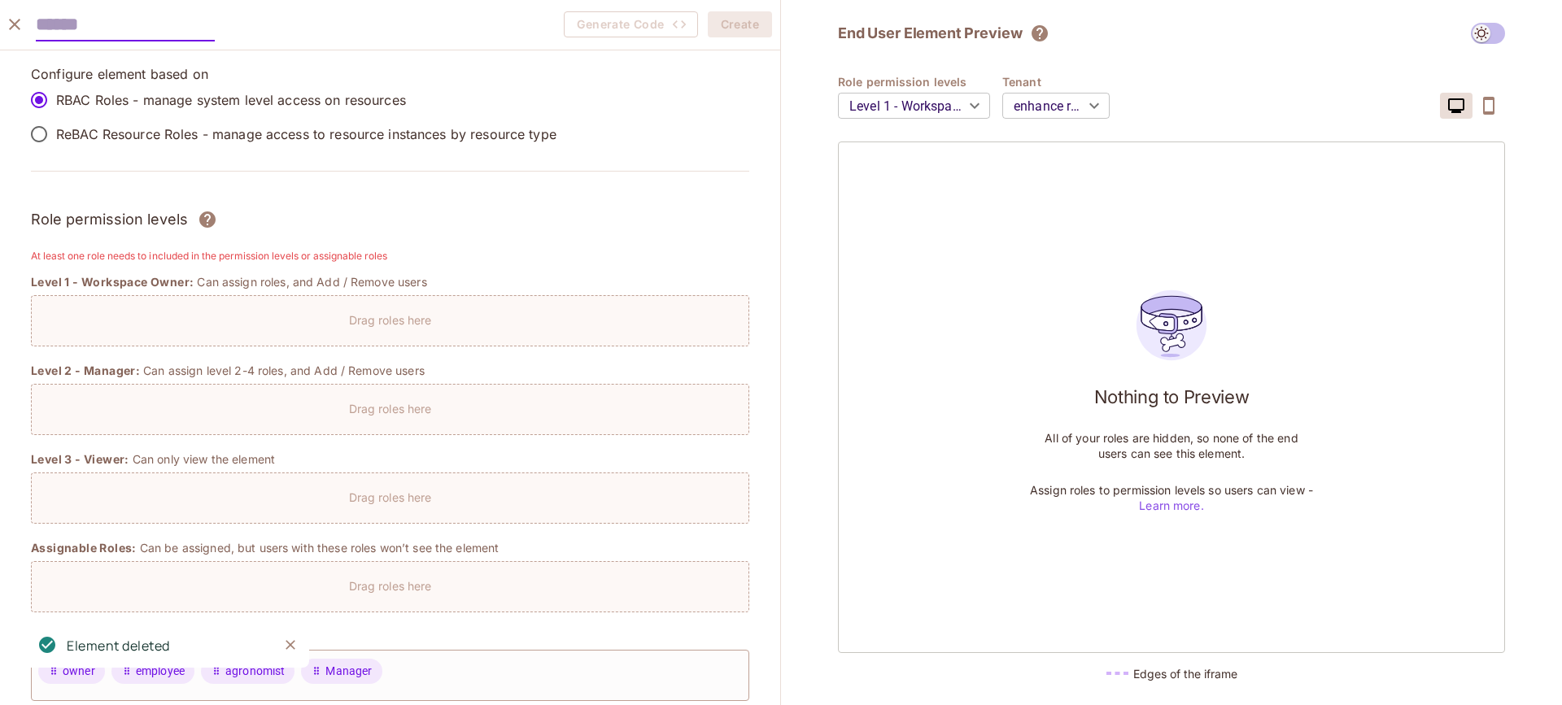
click at [84, 28] on input "text" at bounding box center [125, 24] width 179 height 33
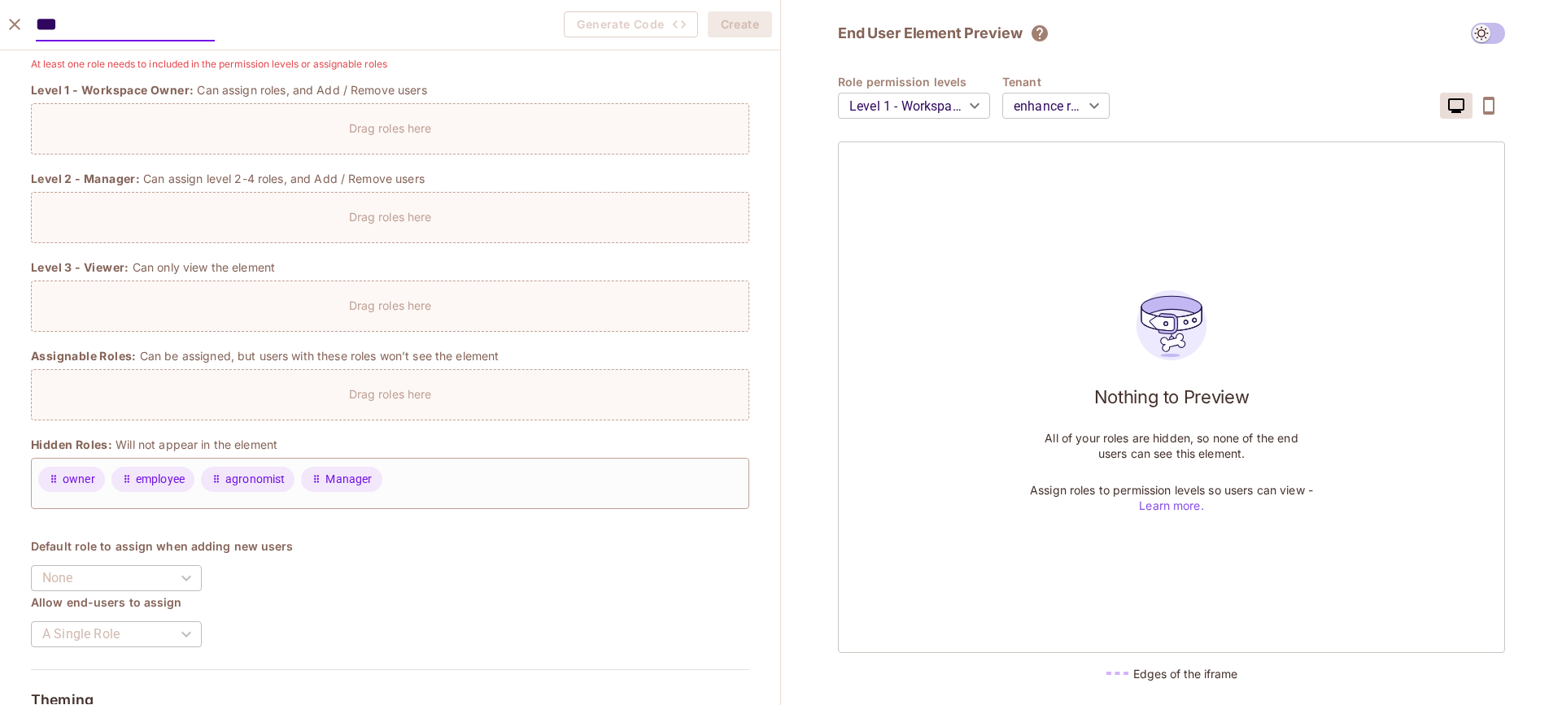
scroll to position [213, 0]
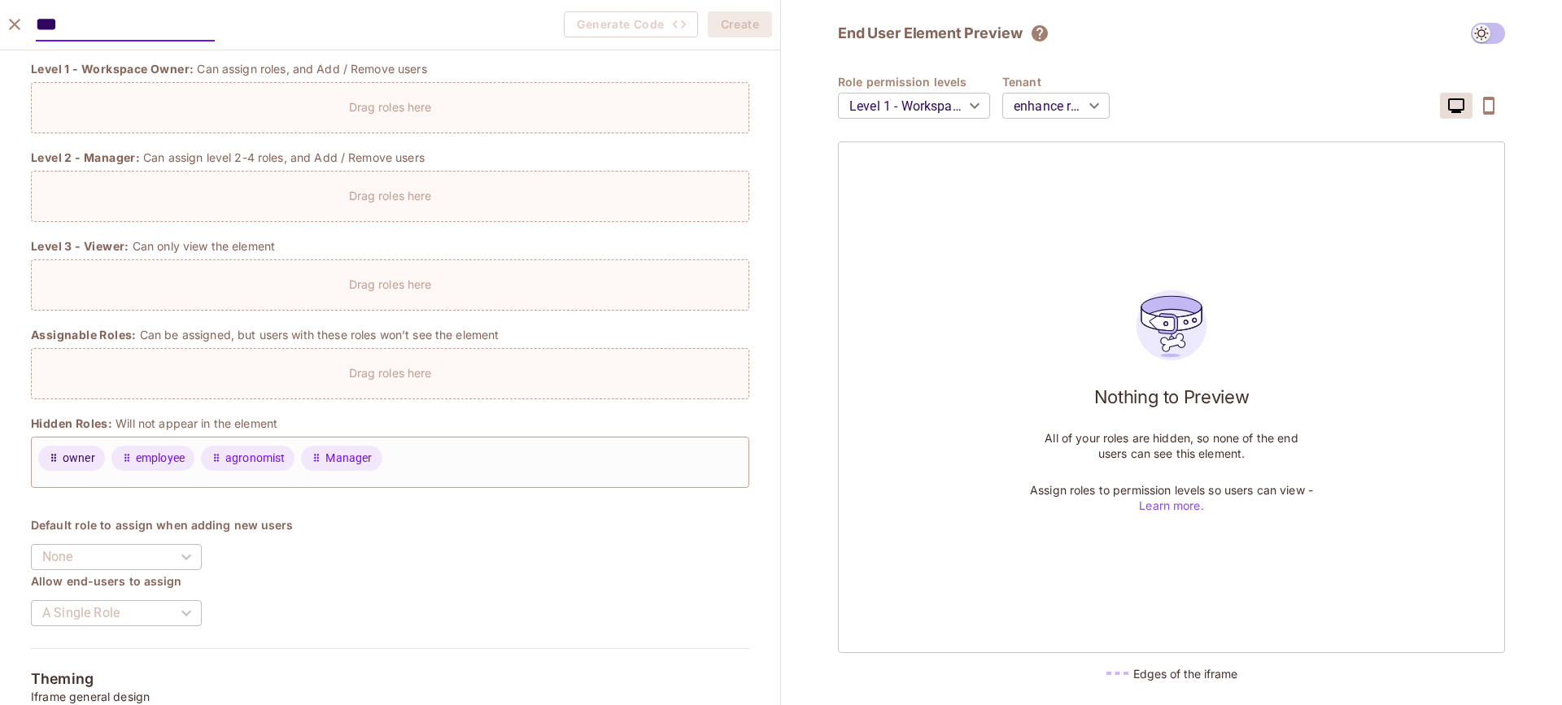
type input "***"
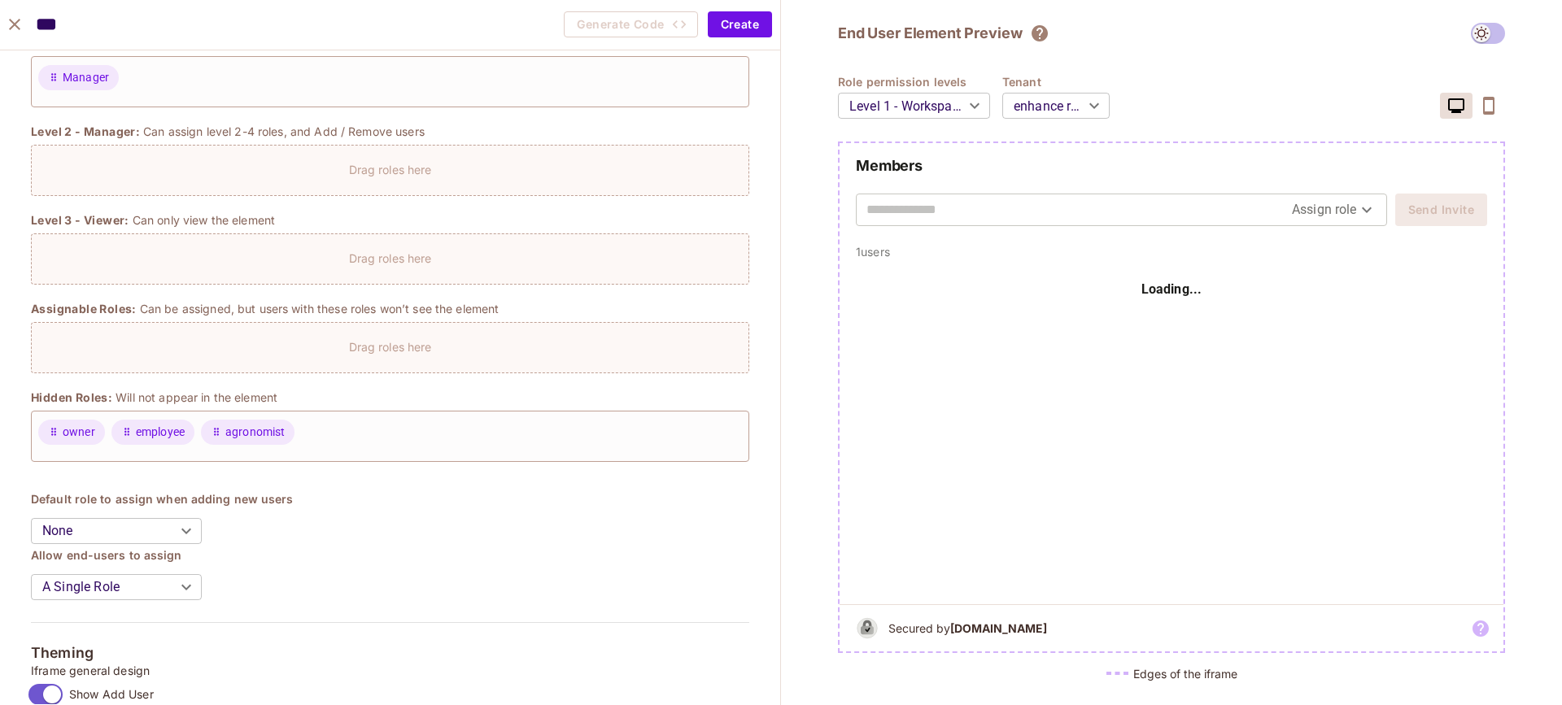
scroll to position [187, 0]
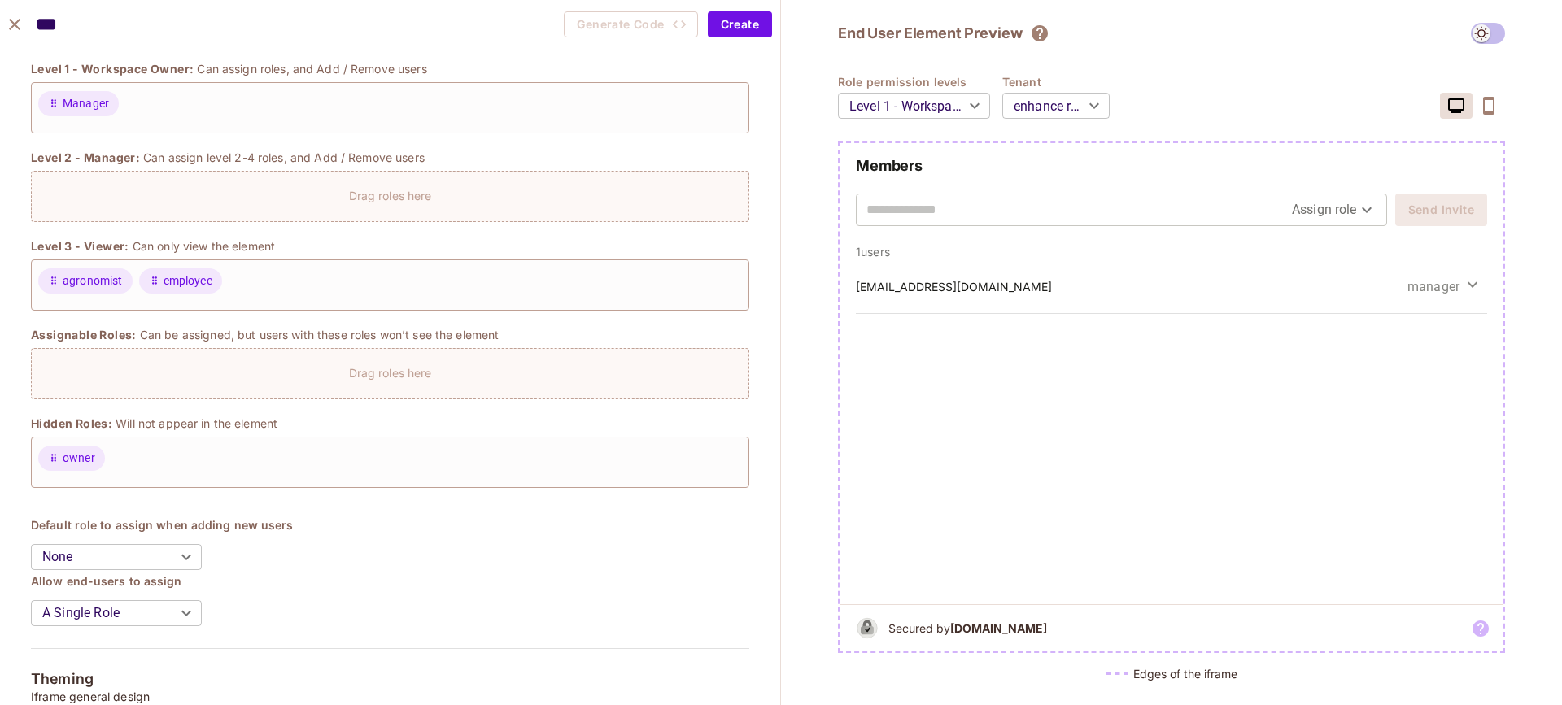
drag, startPoint x: 164, startPoint y: 451, endPoint x: 284, endPoint y: 1, distance: 465.6
drag, startPoint x: 98, startPoint y: 282, endPoint x: 137, endPoint y: 230, distance: 65.1
click at [99, 282] on span "agronomist" at bounding box center [93, 281] width 60 height 17
drag, startPoint x: 107, startPoint y: 101, endPoint x: 239, endPoint y: 1, distance: 165.5
drag, startPoint x: 81, startPoint y: 264, endPoint x: 88, endPoint y: 277, distance: 15.3
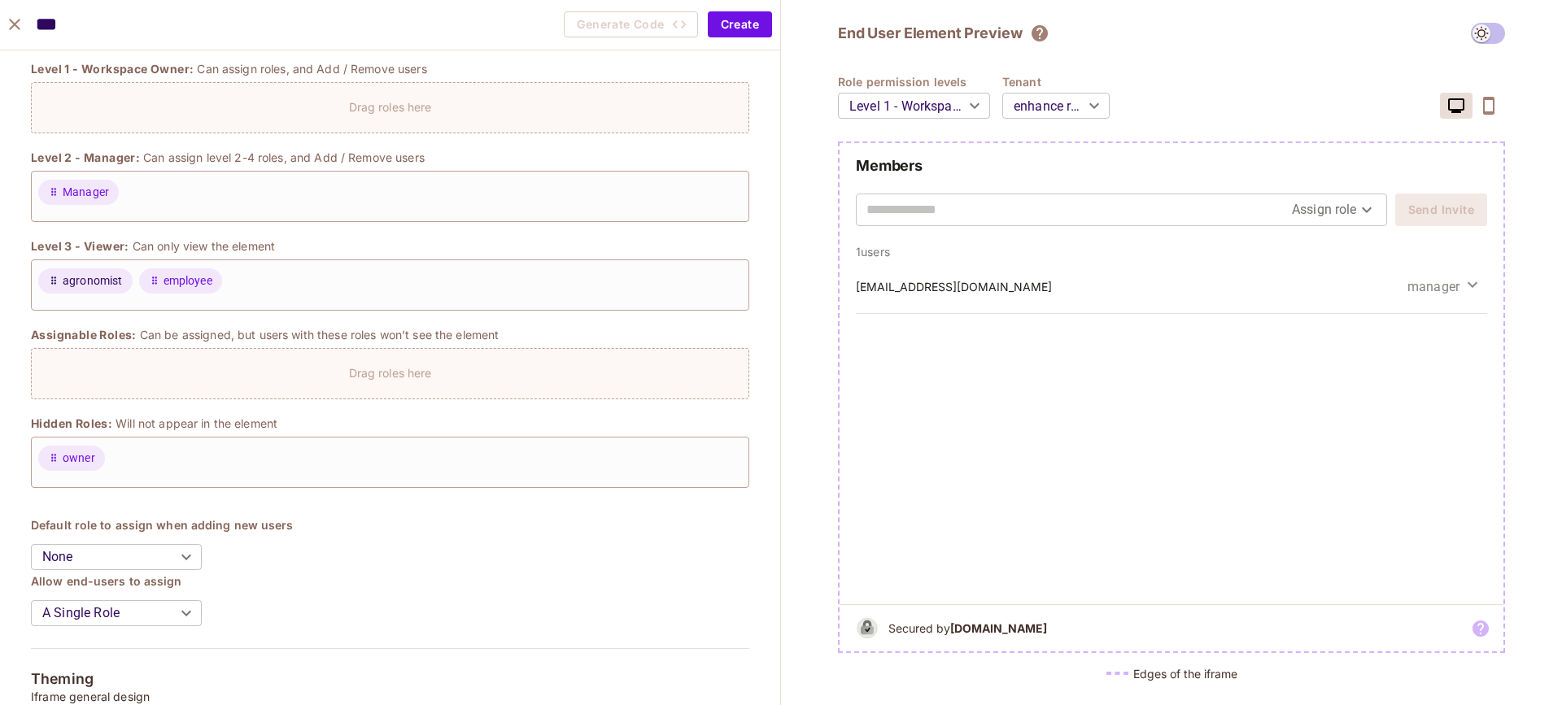
click at [85, 284] on div "Level 3 - Viewer: Can only view the element agronomist employee" at bounding box center [390, 274] width 718 height 72
drag, startPoint x: 106, startPoint y: 286, endPoint x: 245, endPoint y: 9, distance: 310.4
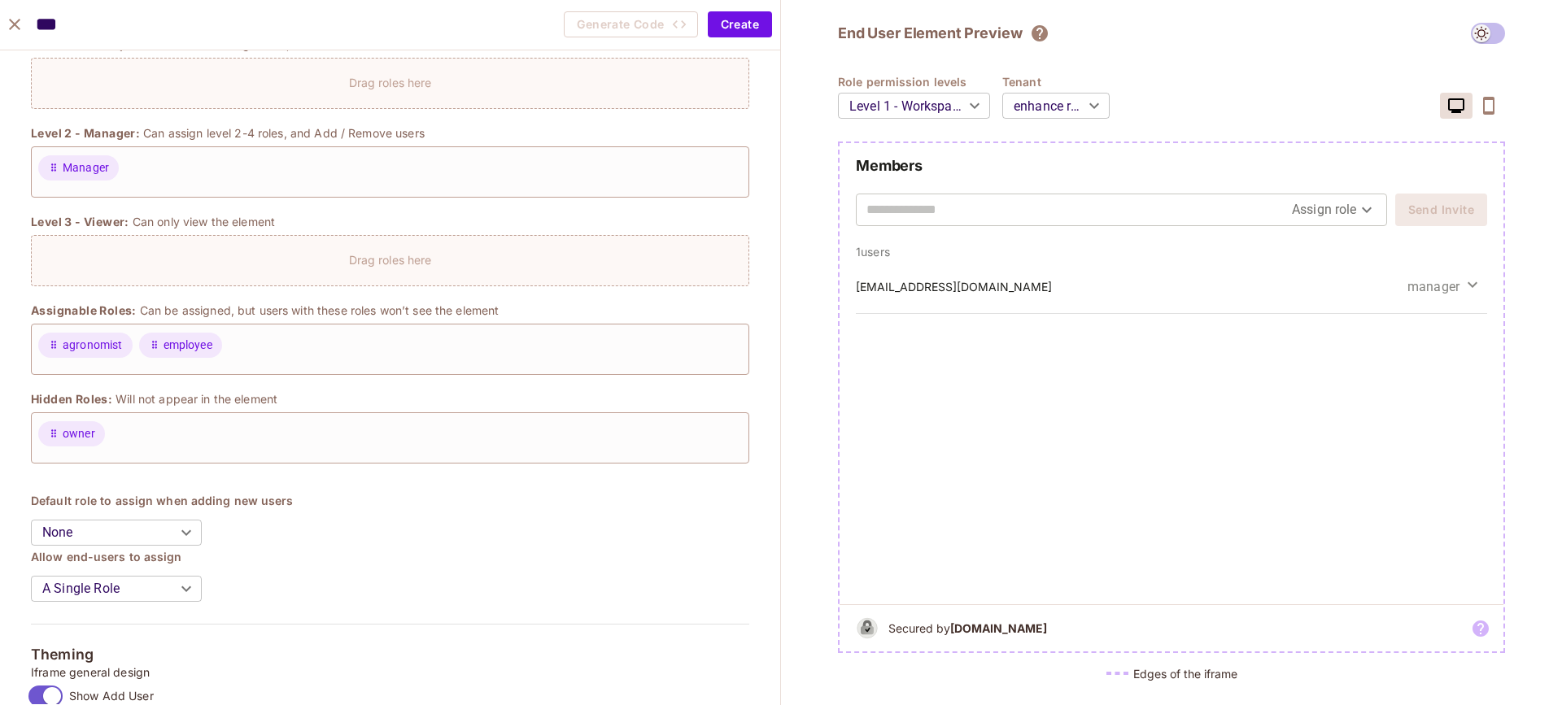
scroll to position [251, 0]
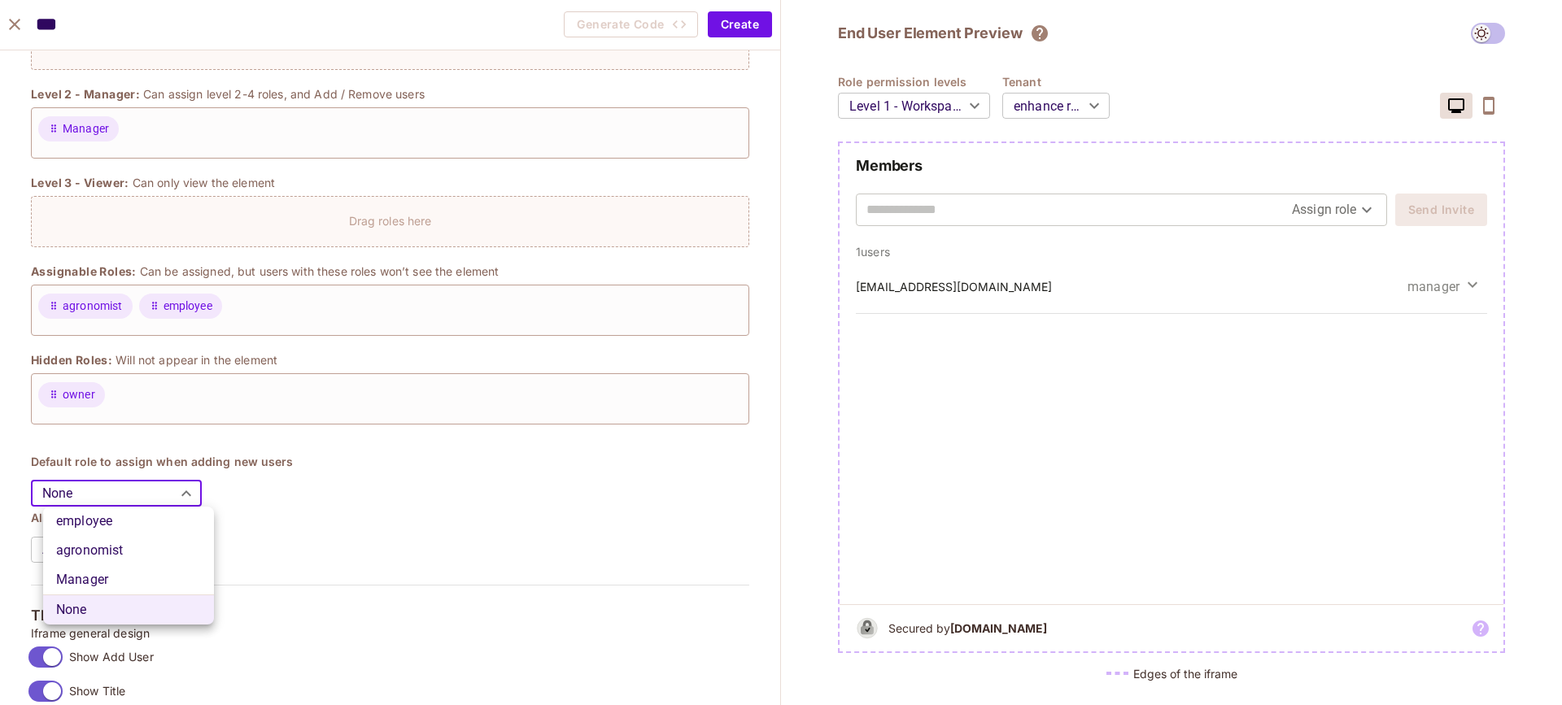
click at [151, 488] on body "M msfourrager.com Projects Monitoring Default Project Development Home Policy D…" at bounding box center [781, 352] width 1562 height 705
click at [111, 517] on li "employee" at bounding box center [128, 521] width 171 height 29
type input "********"
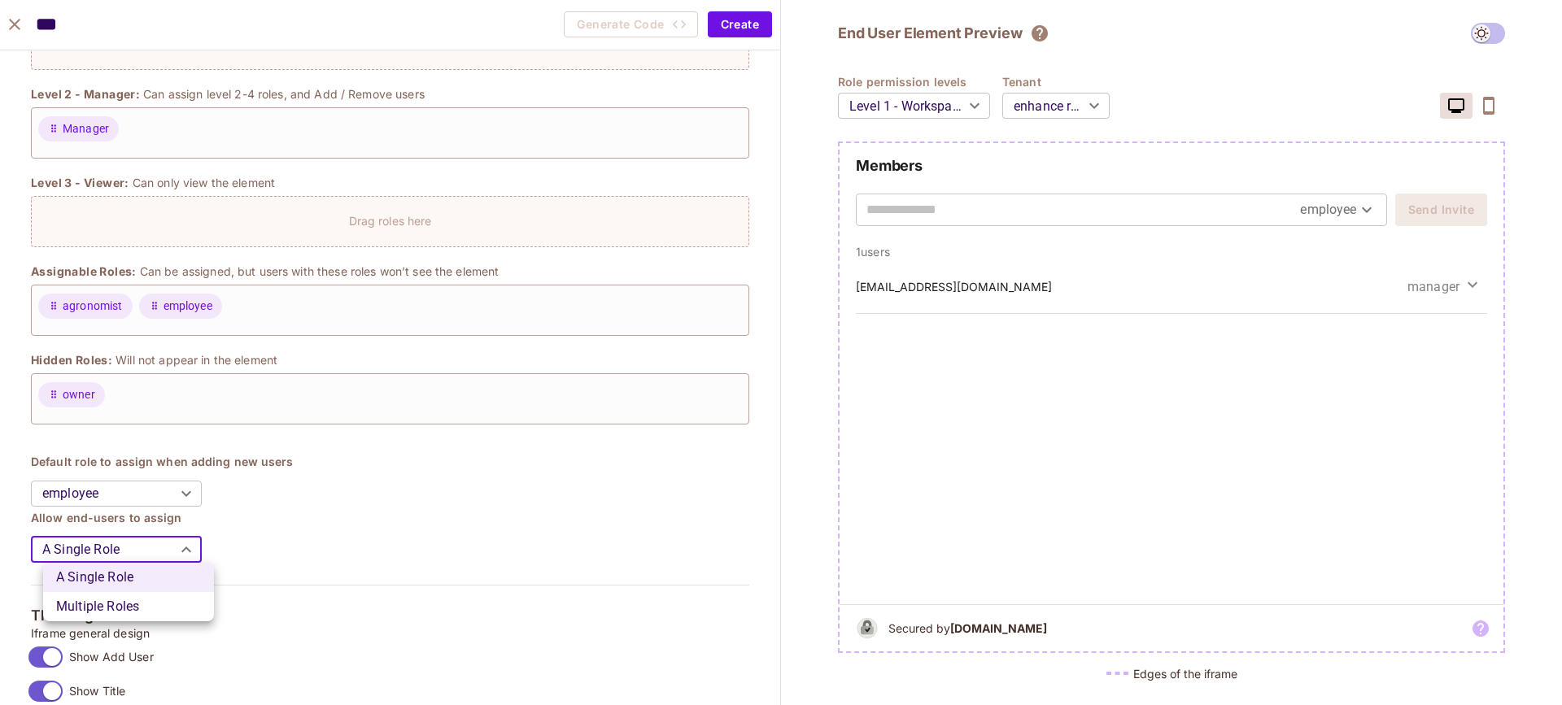
drag, startPoint x: 116, startPoint y: 545, endPoint x: 119, endPoint y: 557, distance: 11.8
click at [116, 545] on body "M msfourrager.com Projects Monitoring Default Project Development Home Policy D…" at bounding box center [781, 352] width 1562 height 705
click at [136, 613] on li "Multiple Roles" at bounding box center [128, 606] width 171 height 29
type input "*****"
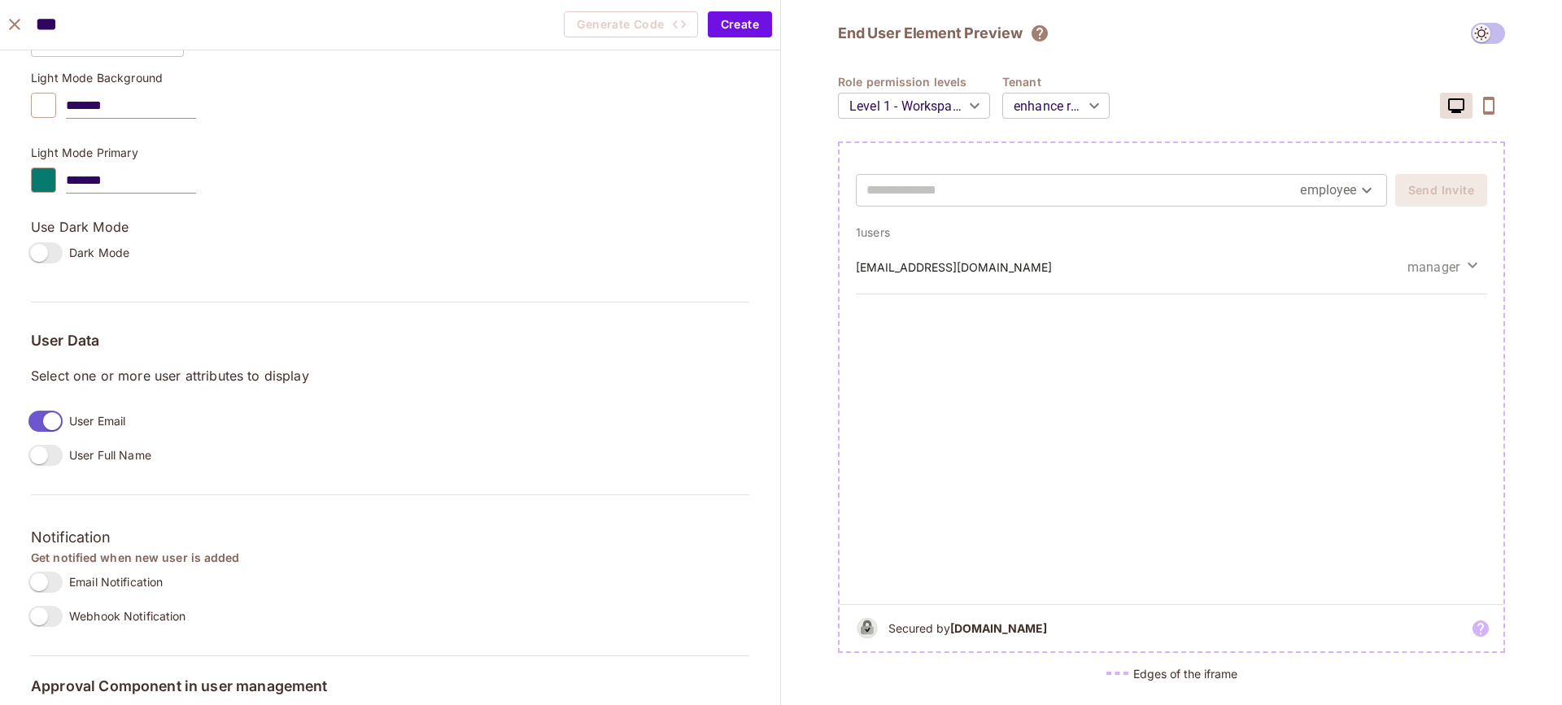
scroll to position [1051, 0]
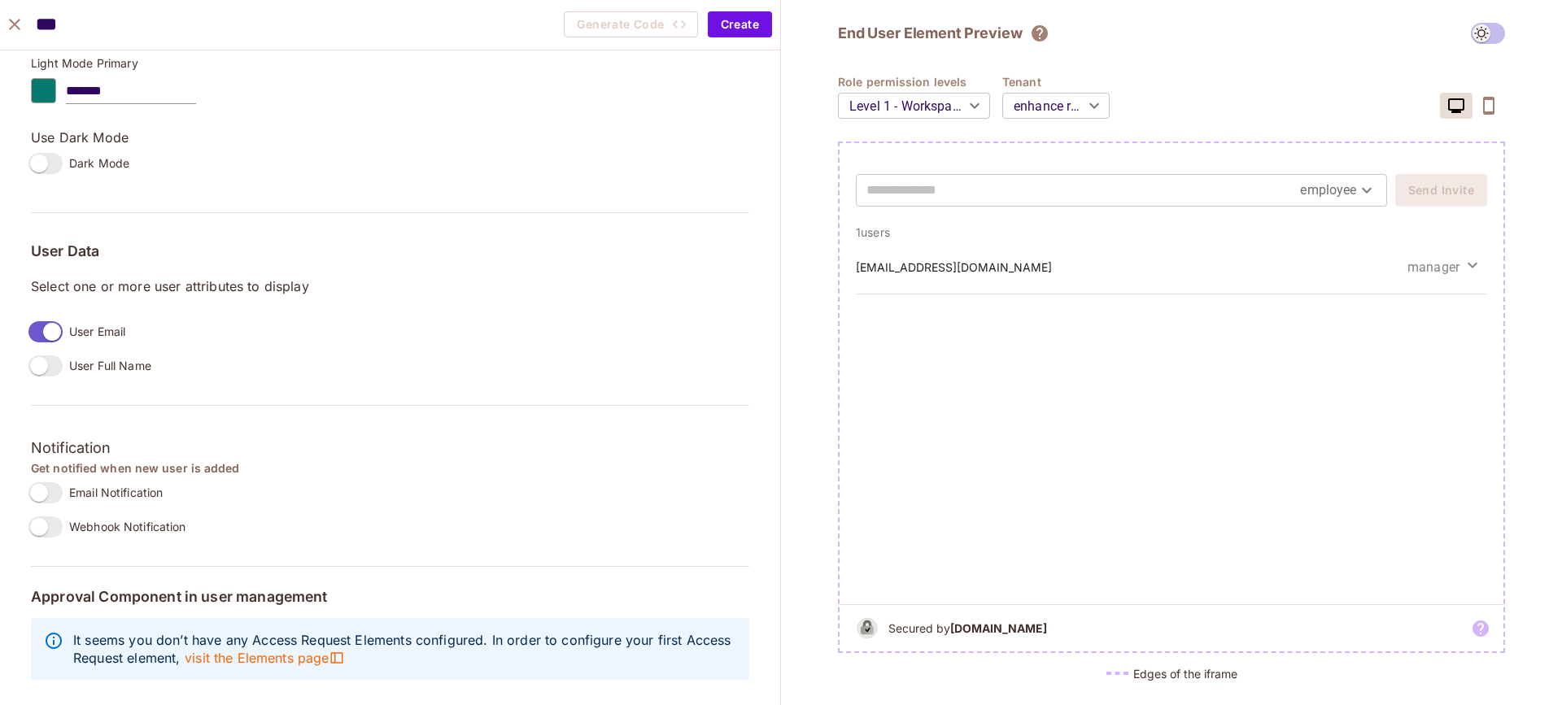
click at [111, 358] on span "User Full Name" at bounding box center [110, 365] width 82 height 15
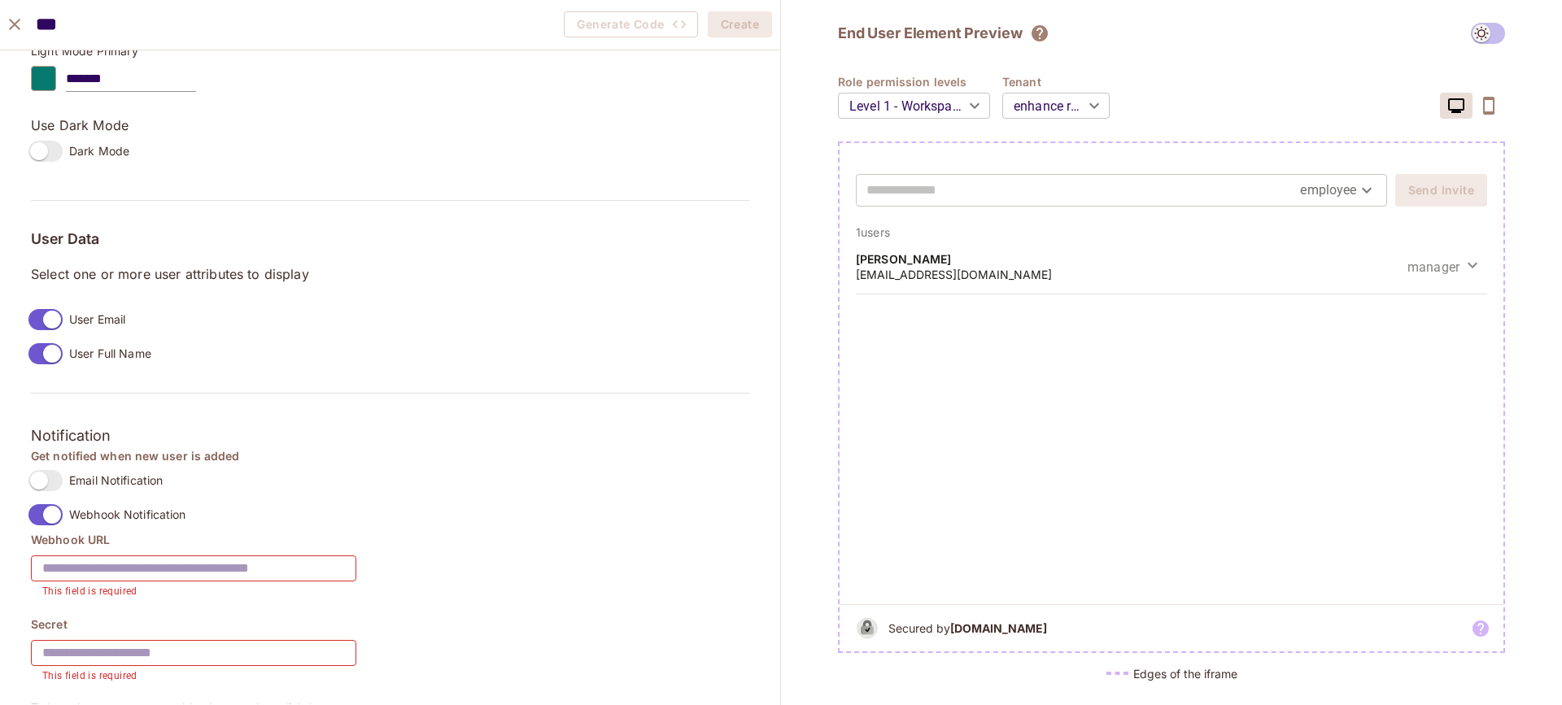
click at [194, 570] on input "text" at bounding box center [193, 569] width 325 height 46
paste input "**********"
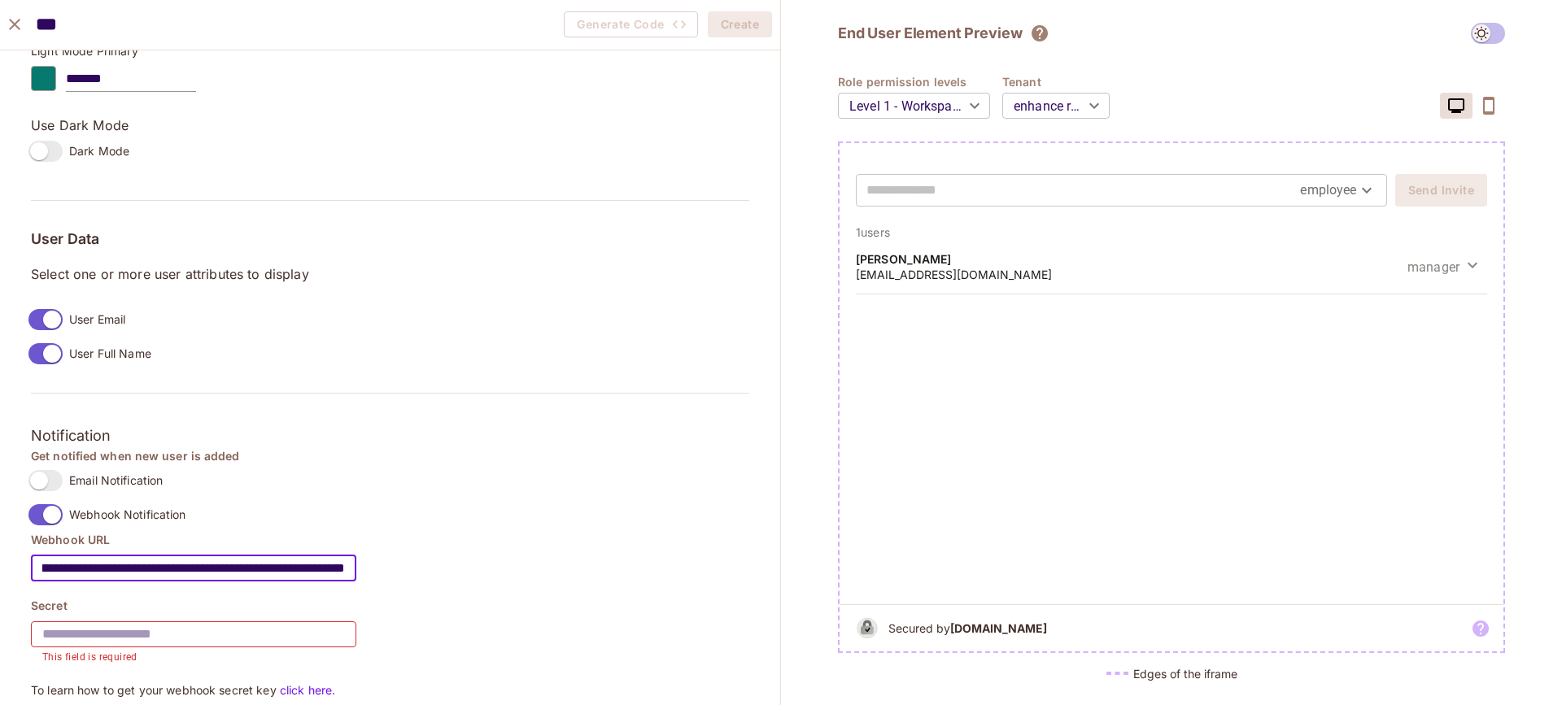
type input "**********"
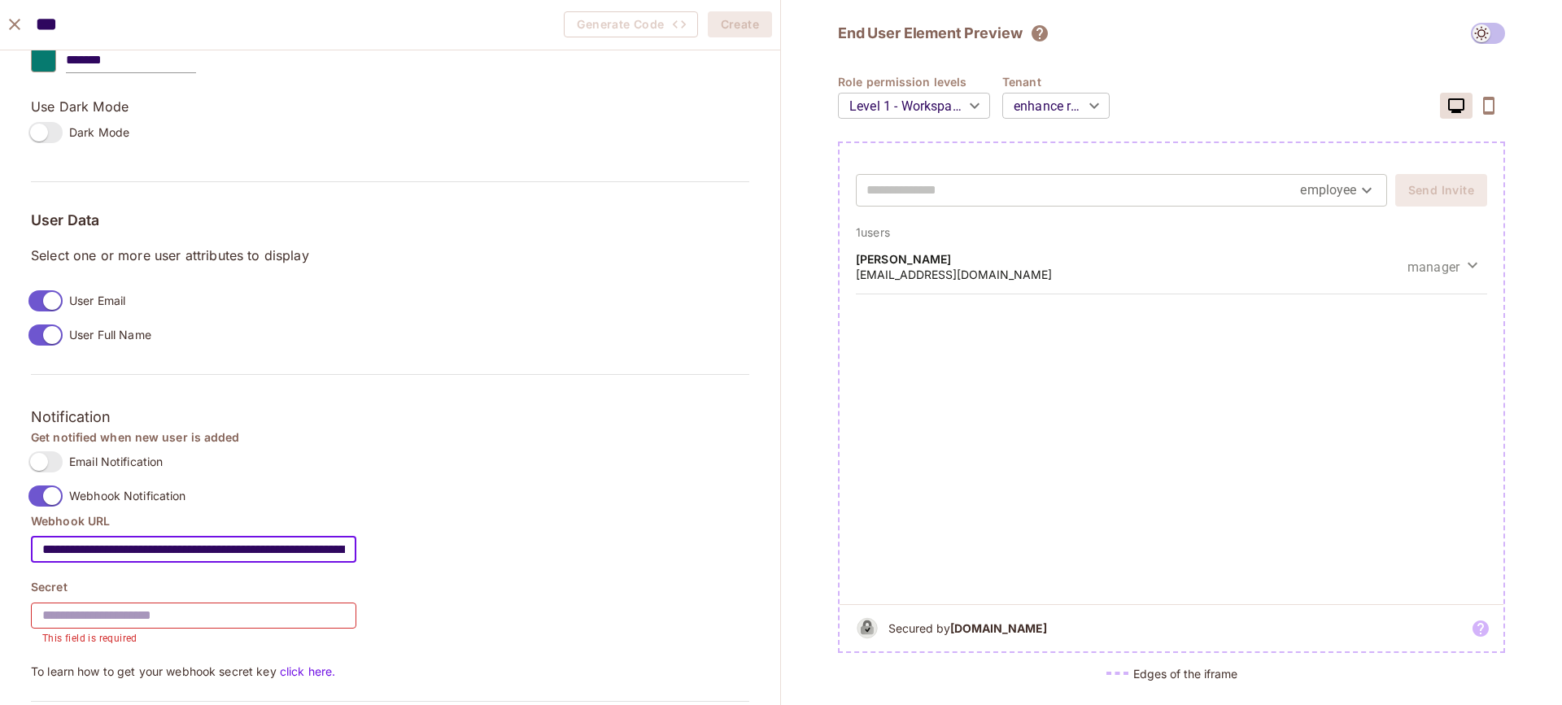
scroll to position [1099, 0]
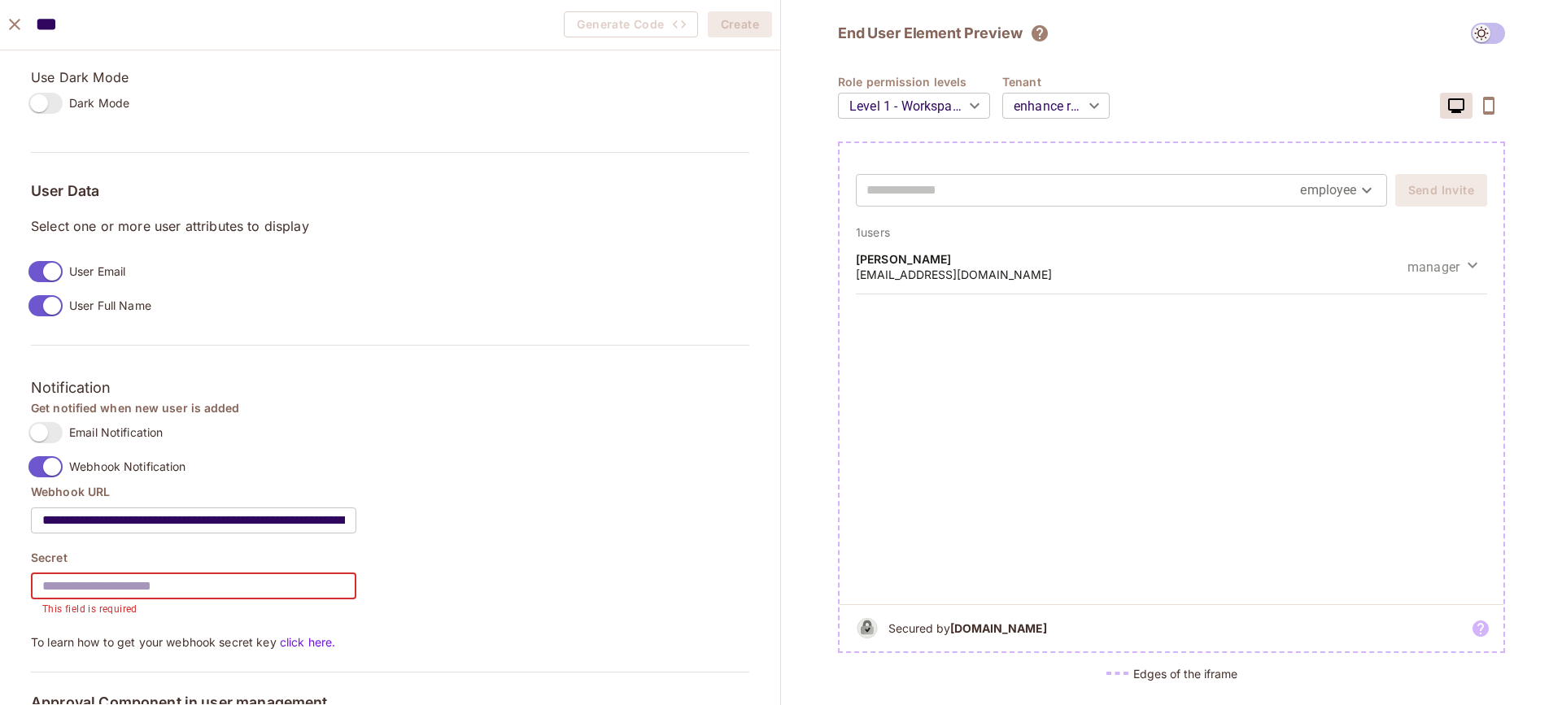
click at [164, 581] on input "text" at bounding box center [193, 587] width 325 height 46
paste input "**********"
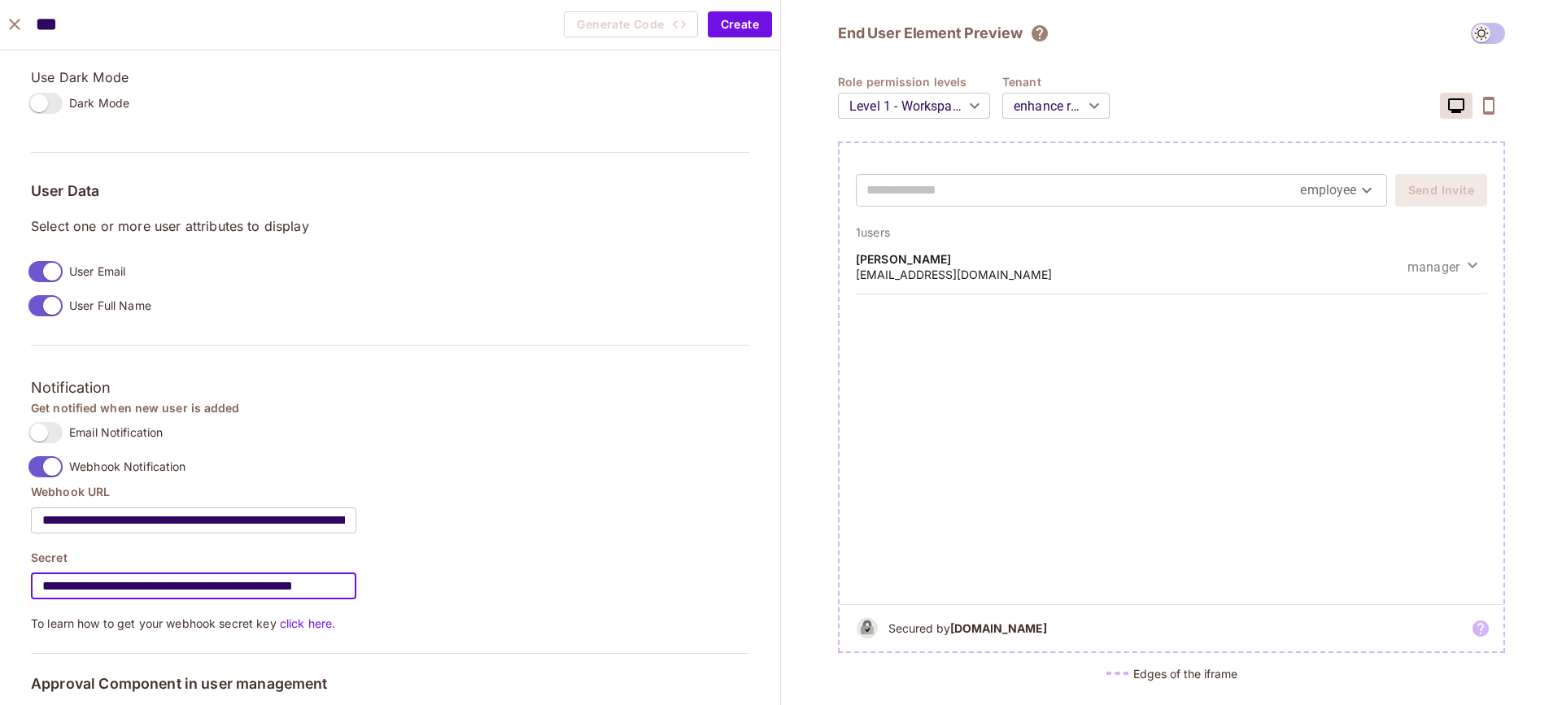
scroll to position [0, 94]
type input "**********"
click at [447, 434] on div "Email Notification" at bounding box center [390, 433] width 718 height 34
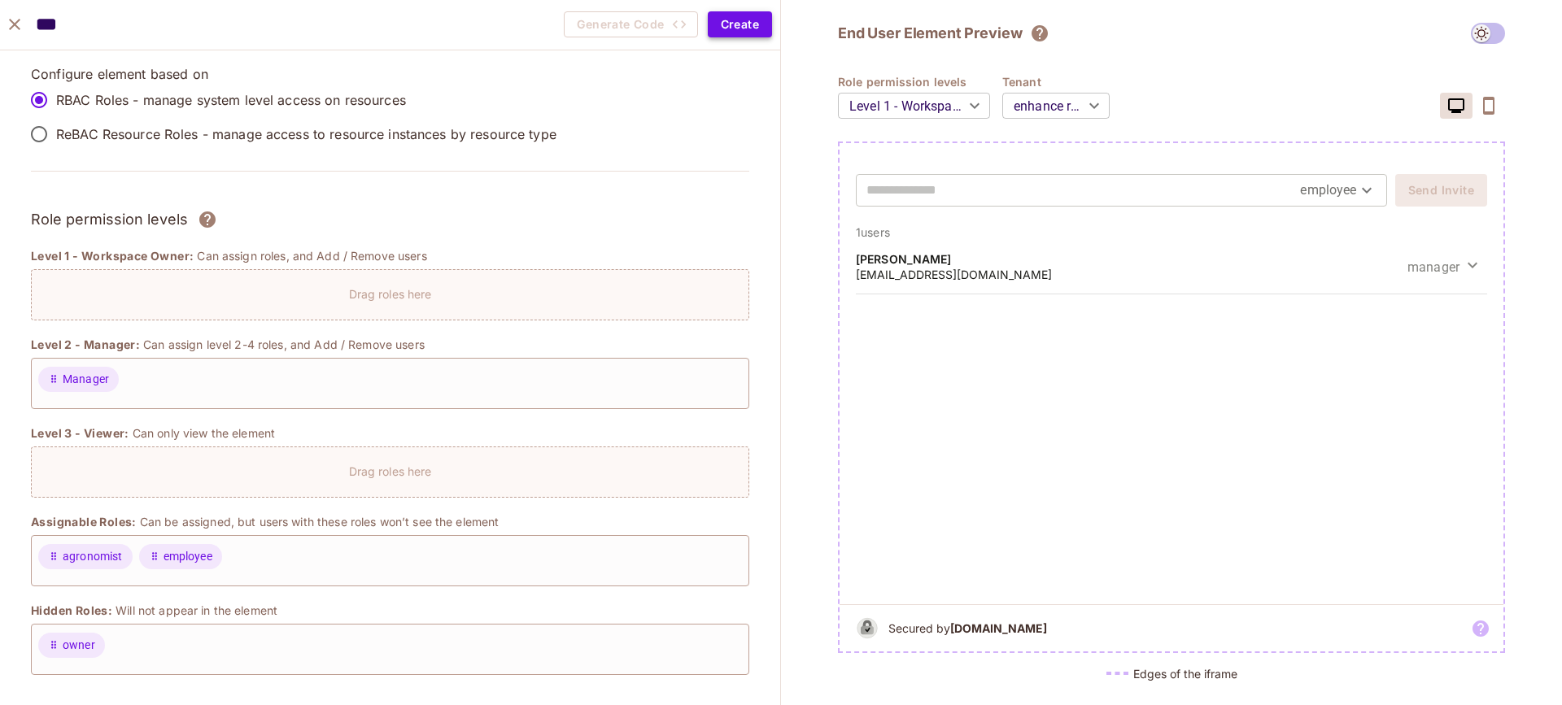
click at [725, 20] on button "Create" at bounding box center [740, 24] width 64 height 26
type input "******"
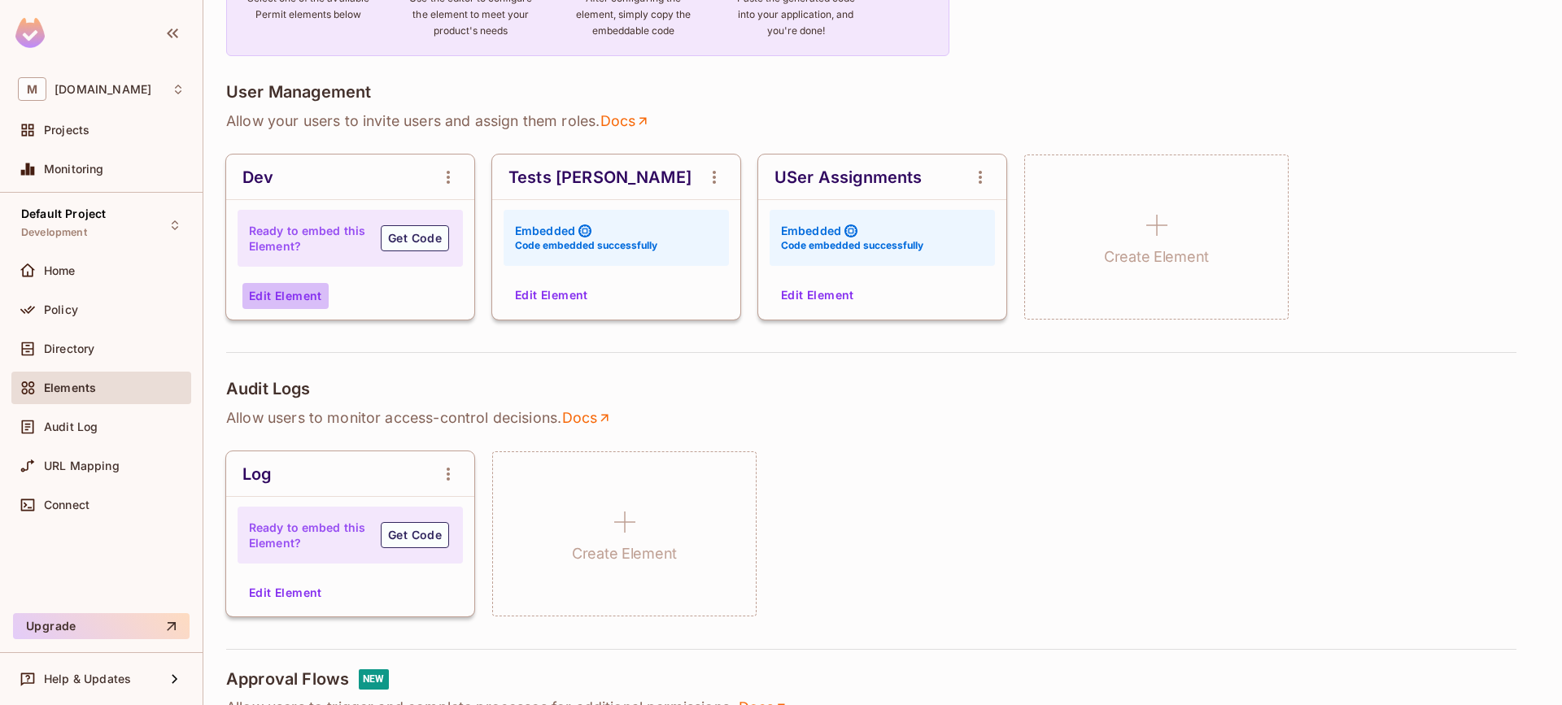
click at [302, 298] on button "Edit Element" at bounding box center [285, 296] width 86 height 26
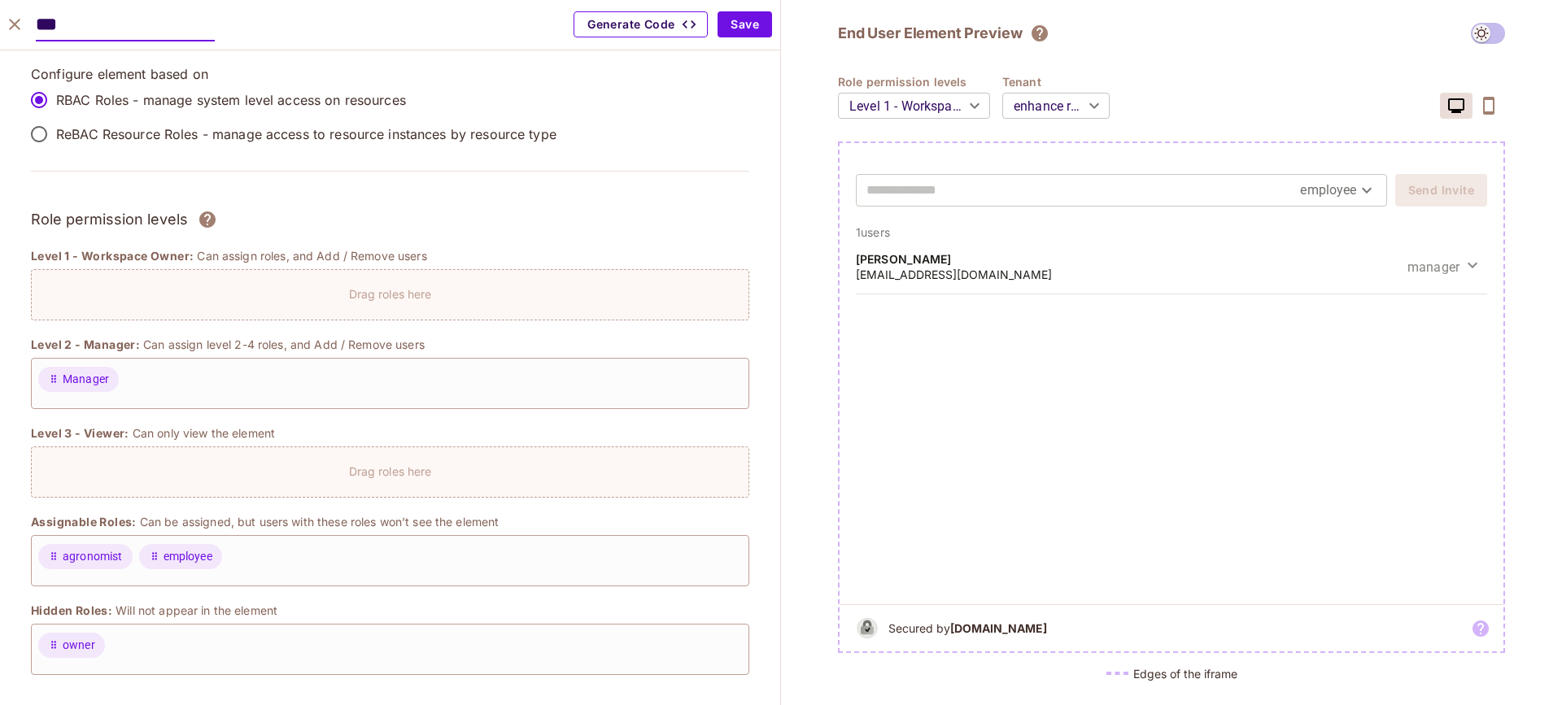
click at [674, 20] on button "Generate Code" at bounding box center [641, 24] width 134 height 26
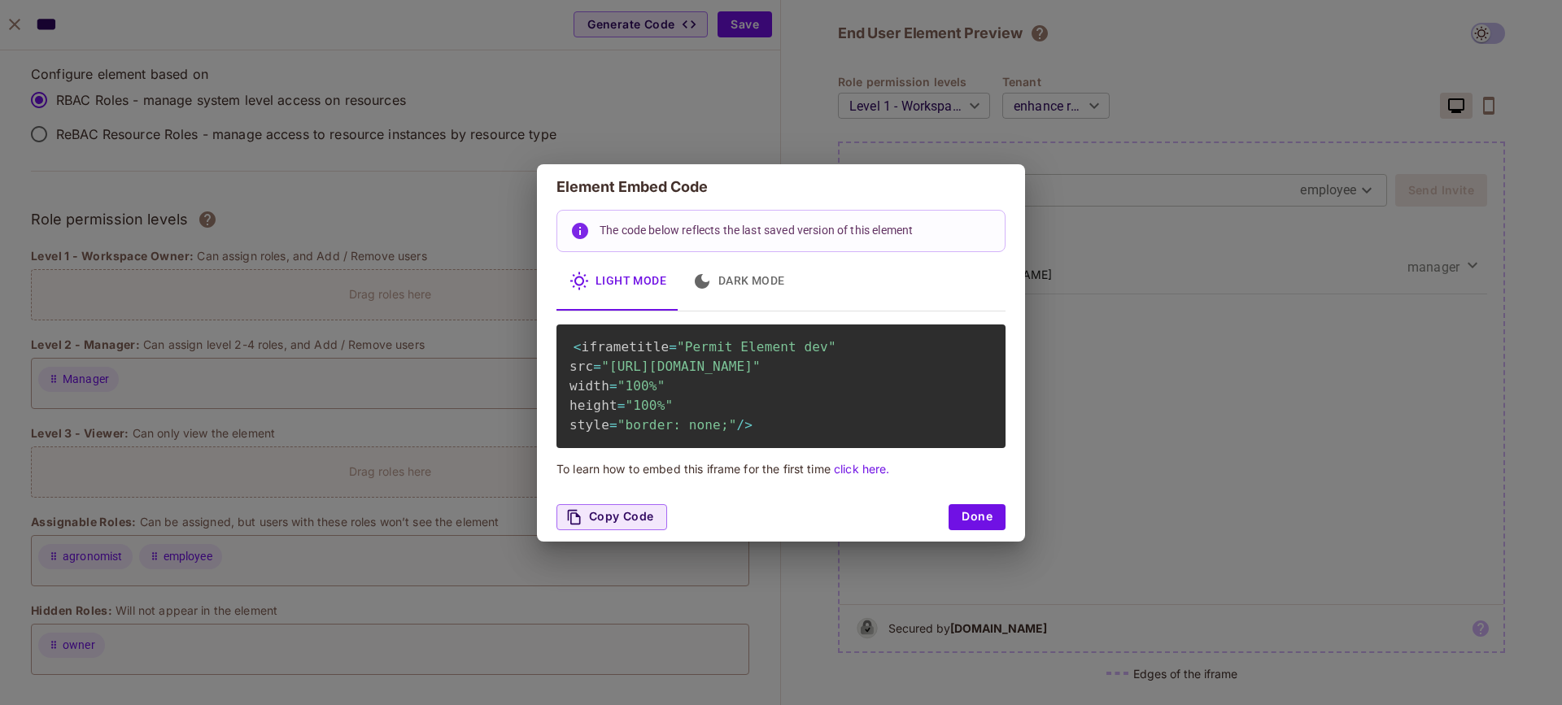
drag, startPoint x: 610, startPoint y: 359, endPoint x: 800, endPoint y: 360, distance: 189.6
click at [761, 360] on span ""https://embed.permit.io/dev?envId=5342b306b1434f60bf9895be4bce8ad3&darkMode=fa…" at bounding box center [680, 366] width 159 height 15
copy span "https://embed.permit.io/"
click at [761, 374] on span ""https://embed.permit.io/dev?envId=5342b306b1434f60bf9895be4bce8ad3&darkMode=fa…" at bounding box center [680, 366] width 159 height 15
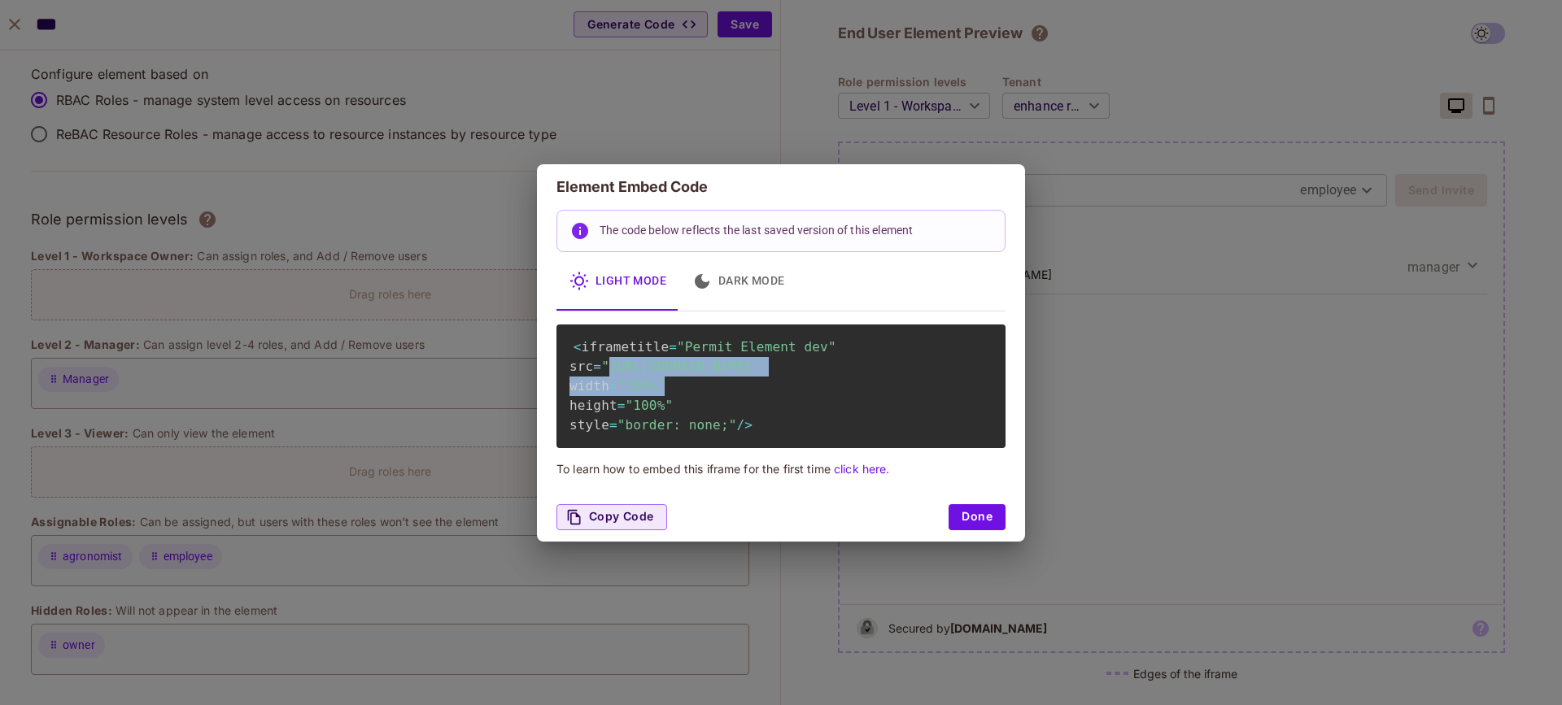
drag, startPoint x: 610, startPoint y: 362, endPoint x: 978, endPoint y: 385, distance: 368.5
click at [761, 374] on span ""https://embed.permit.io/dev?envId=5342b306b1434f60bf9895be4bce8ad3&darkMode=fa…" at bounding box center [680, 366] width 159 height 15
copy span "https://embed.permit.io/dev?envId=5342b306b1434f60bf9895be4bce8ad3&darkMode=fal…"
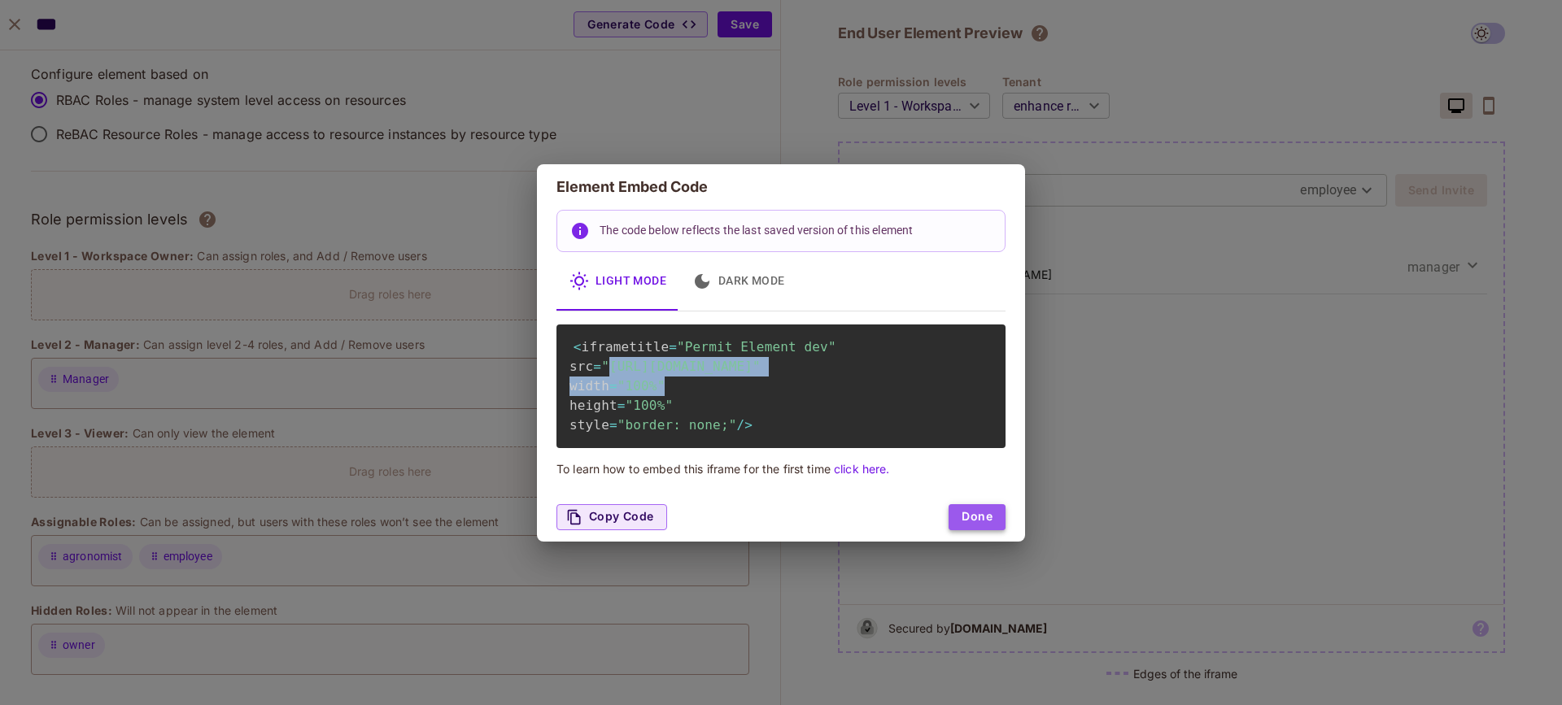
click at [966, 530] on button "Done" at bounding box center [977, 517] width 57 height 26
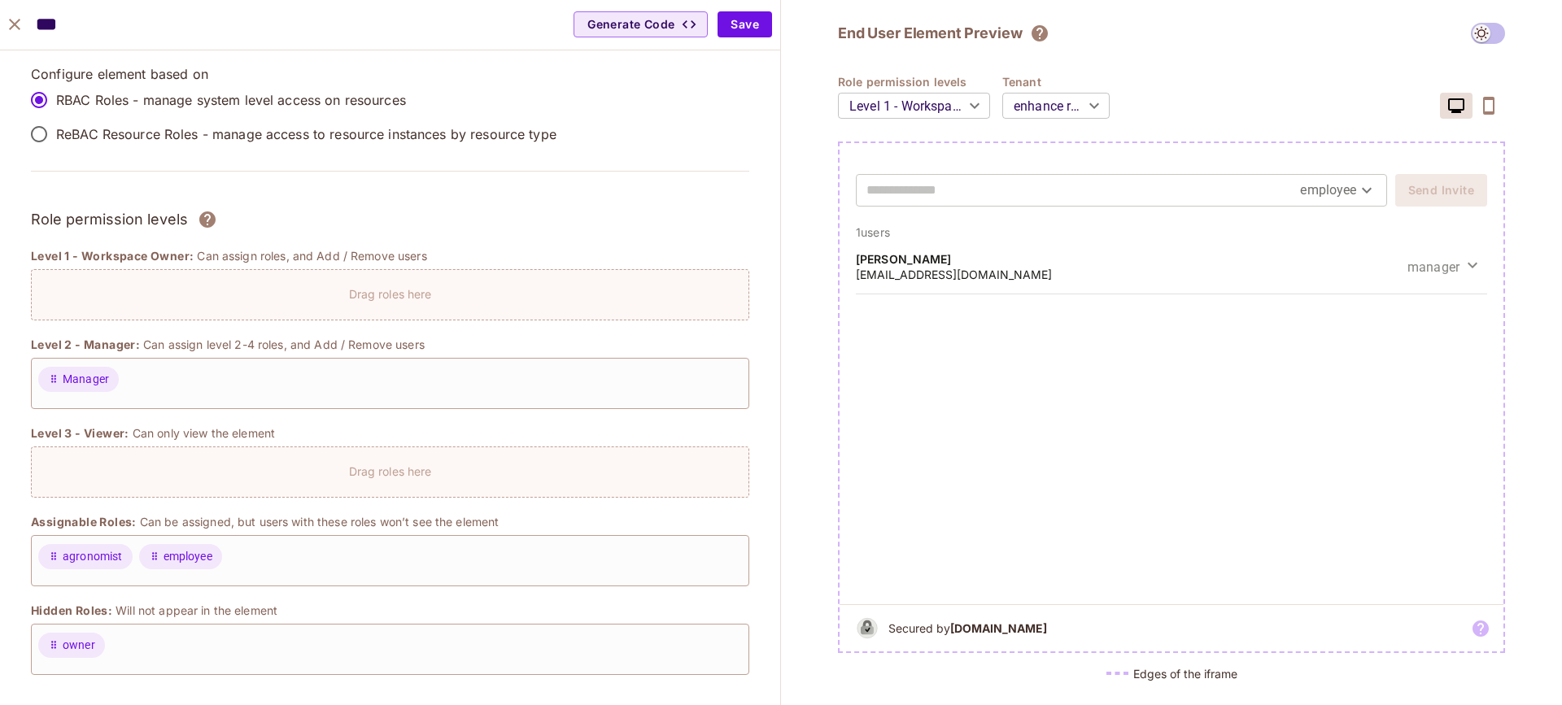
type input "**********"
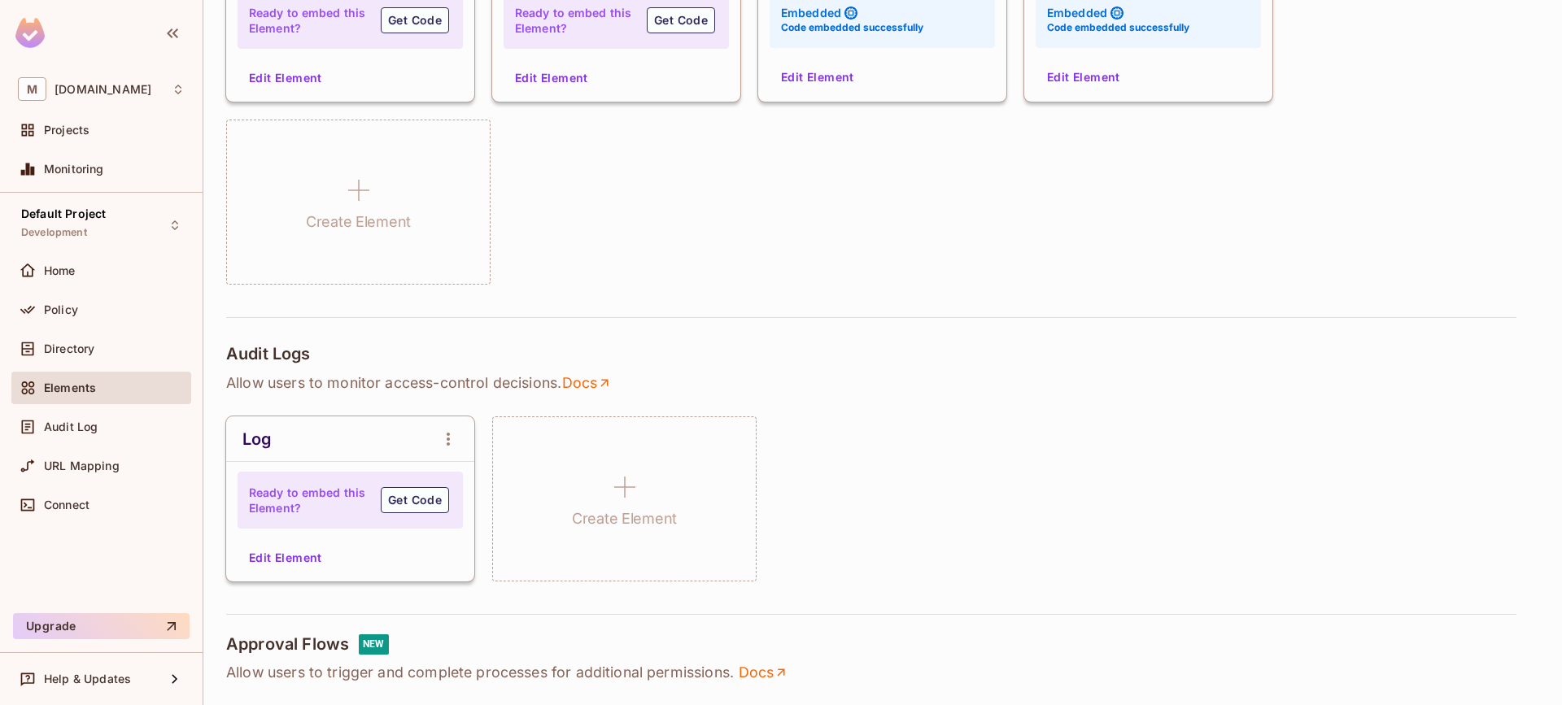
scroll to position [970, 0]
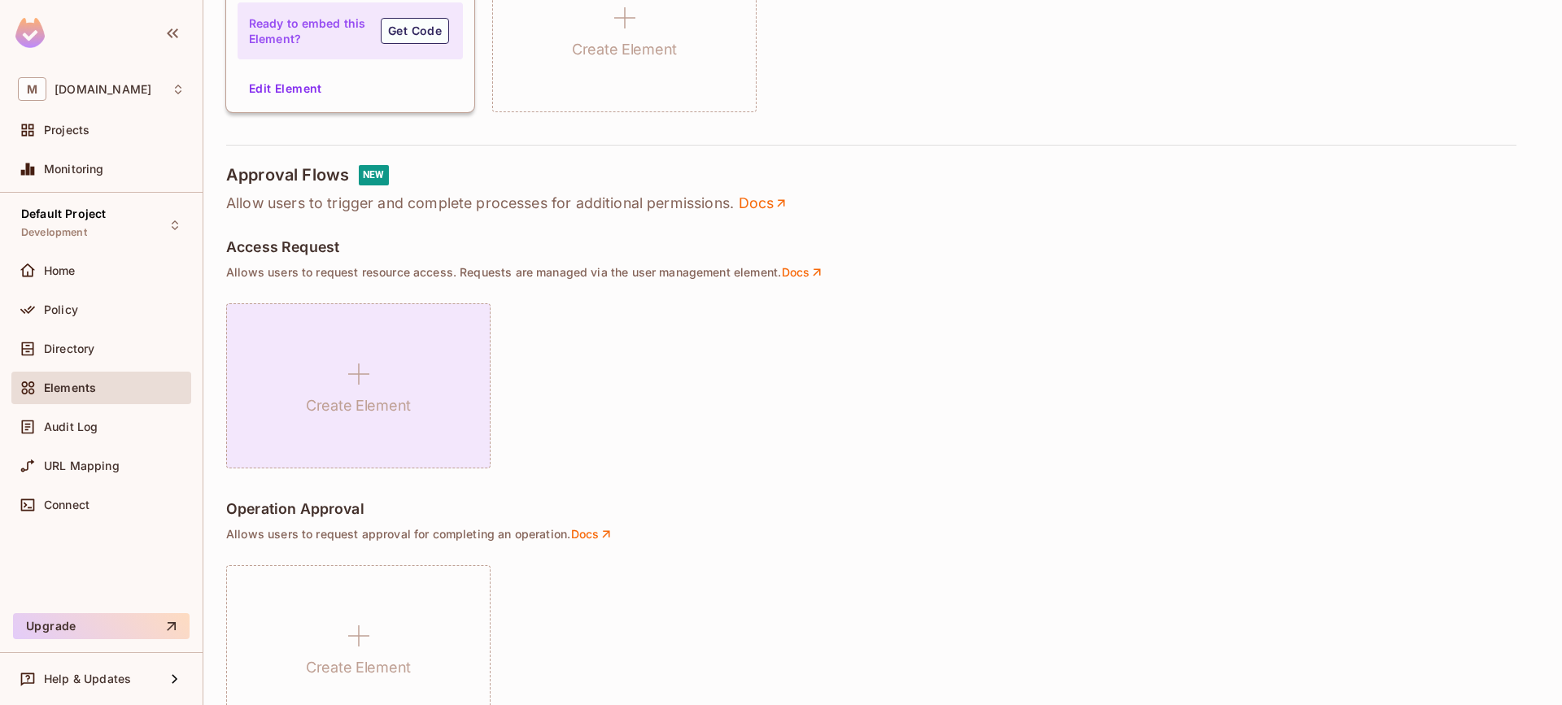
click at [387, 361] on div "Create Element" at bounding box center [358, 385] width 264 height 165
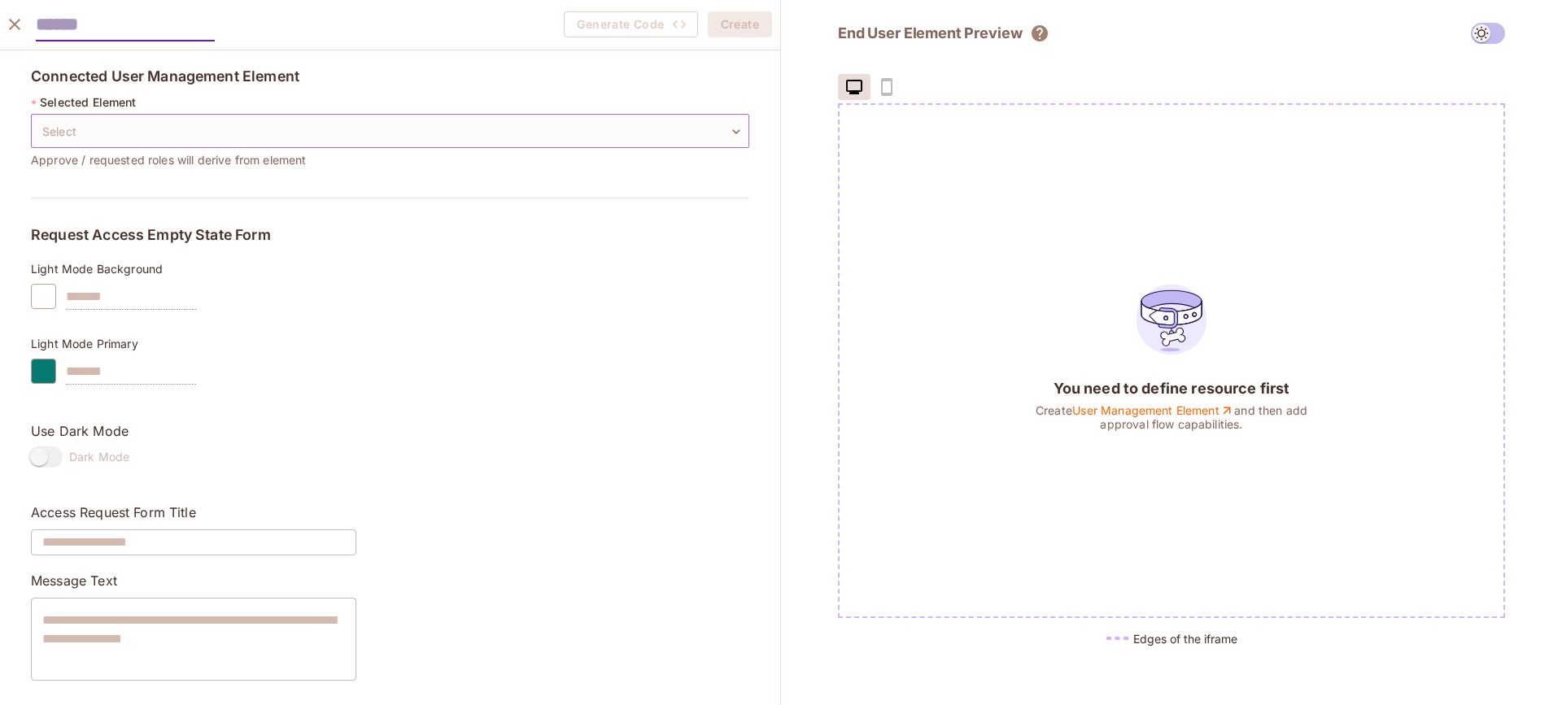
click at [347, 146] on body "M msfourrager.com Projects Monitoring Default Project Development Home Policy D…" at bounding box center [781, 352] width 1562 height 705
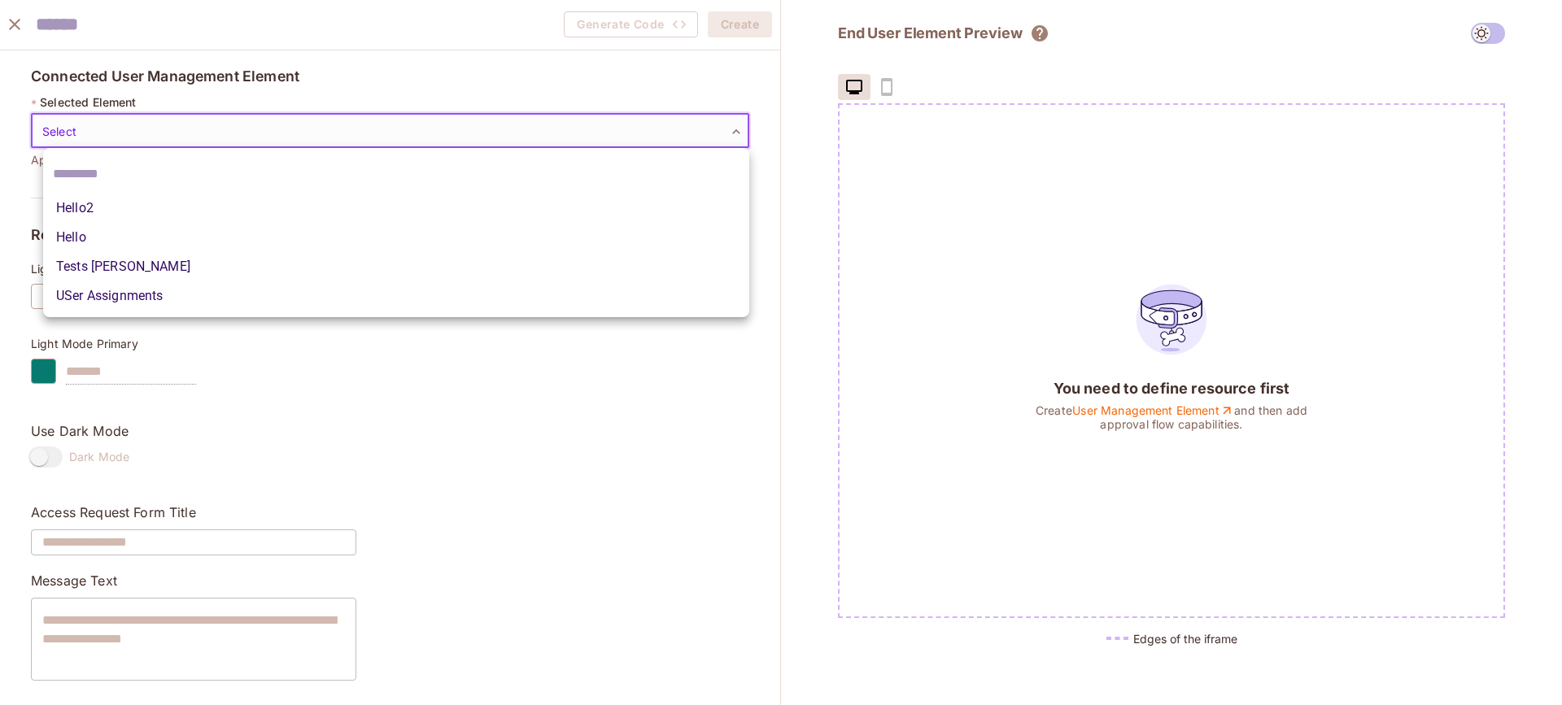
drag, startPoint x: 110, startPoint y: 281, endPoint x: 116, endPoint y: 270, distance: 12.0
click at [116, 270] on ul "Hello2 Hello Tests Danny USer Assignments" at bounding box center [396, 232] width 706 height 169
click at [116, 270] on li "Tests [PERSON_NAME]" at bounding box center [396, 266] width 706 height 29
type input "**********"
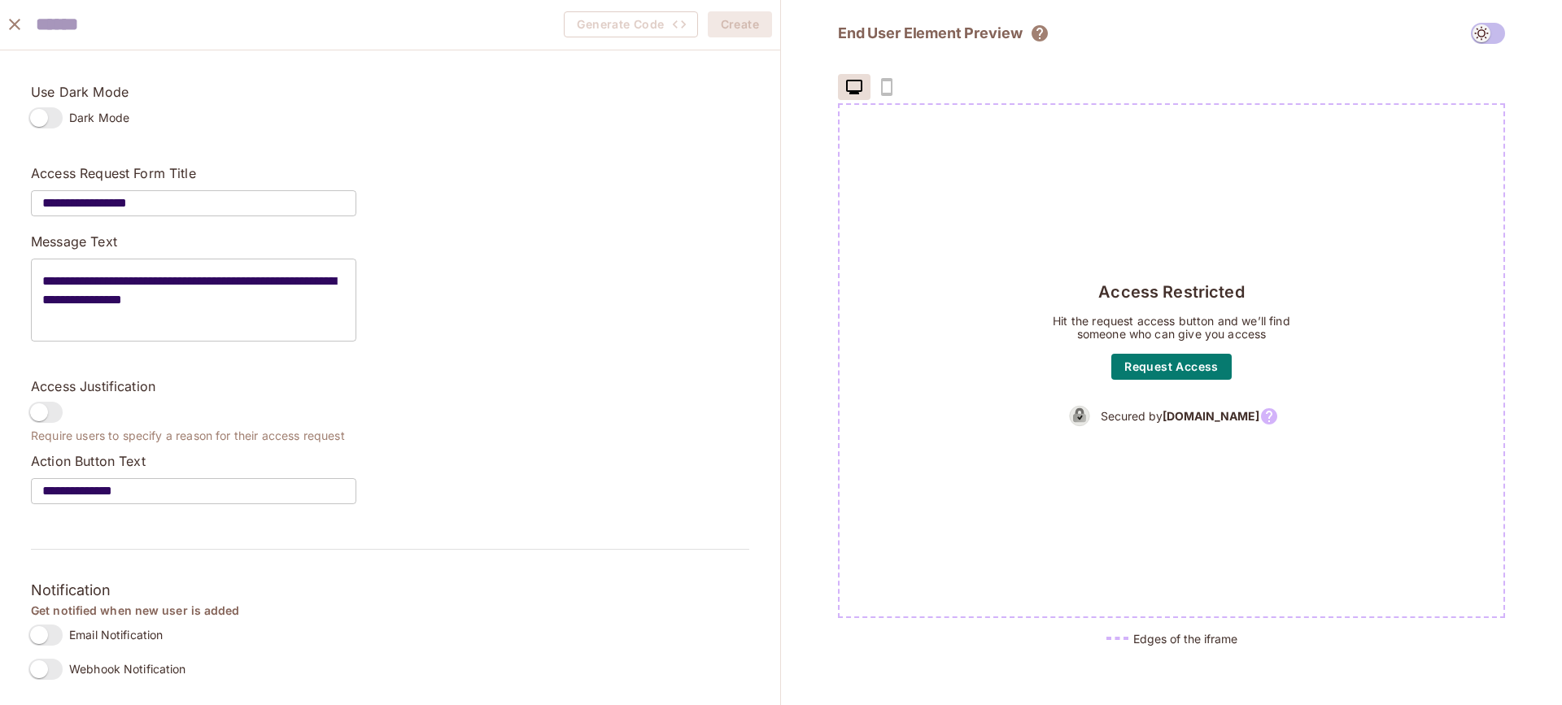
scroll to position [0, 0]
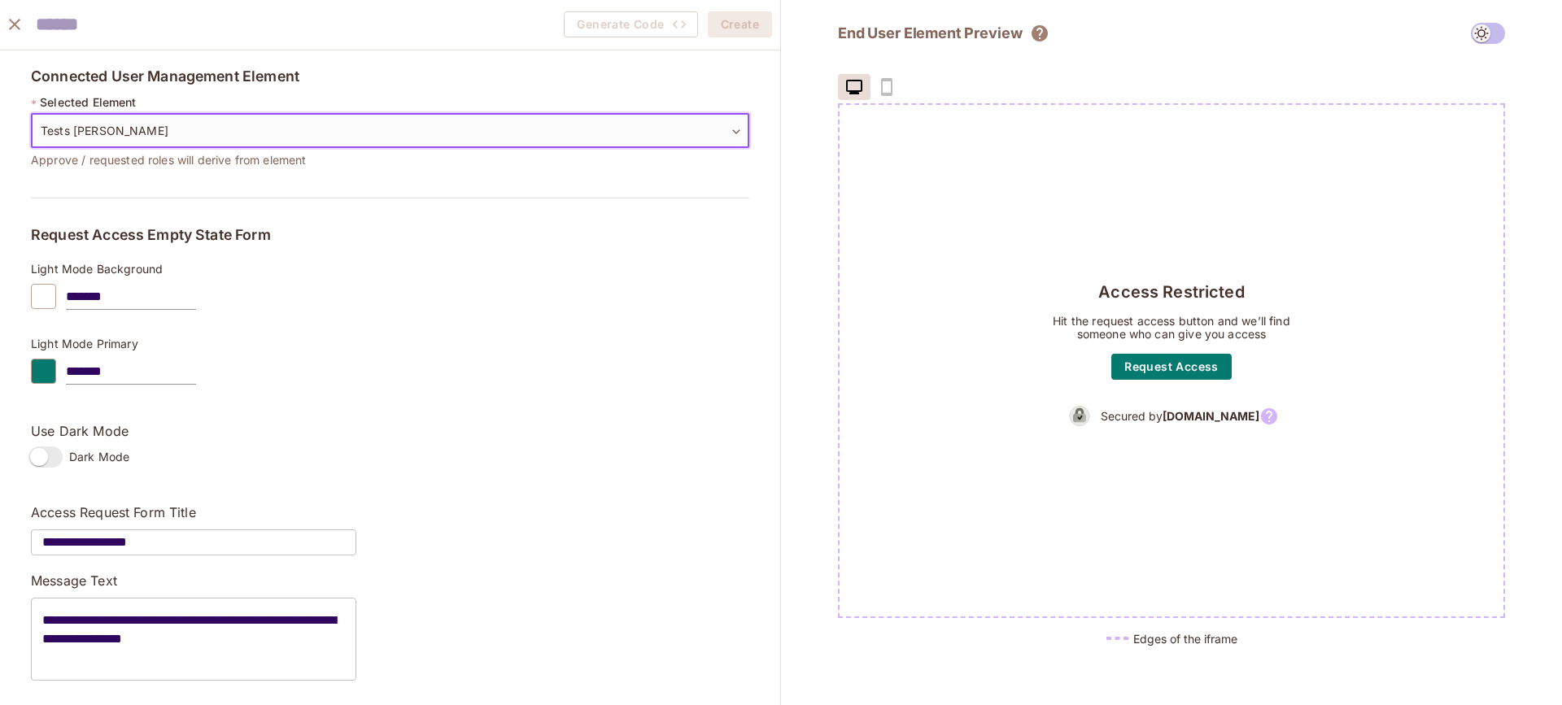
click at [24, 27] on icon "close" at bounding box center [15, 25] width 20 height 20
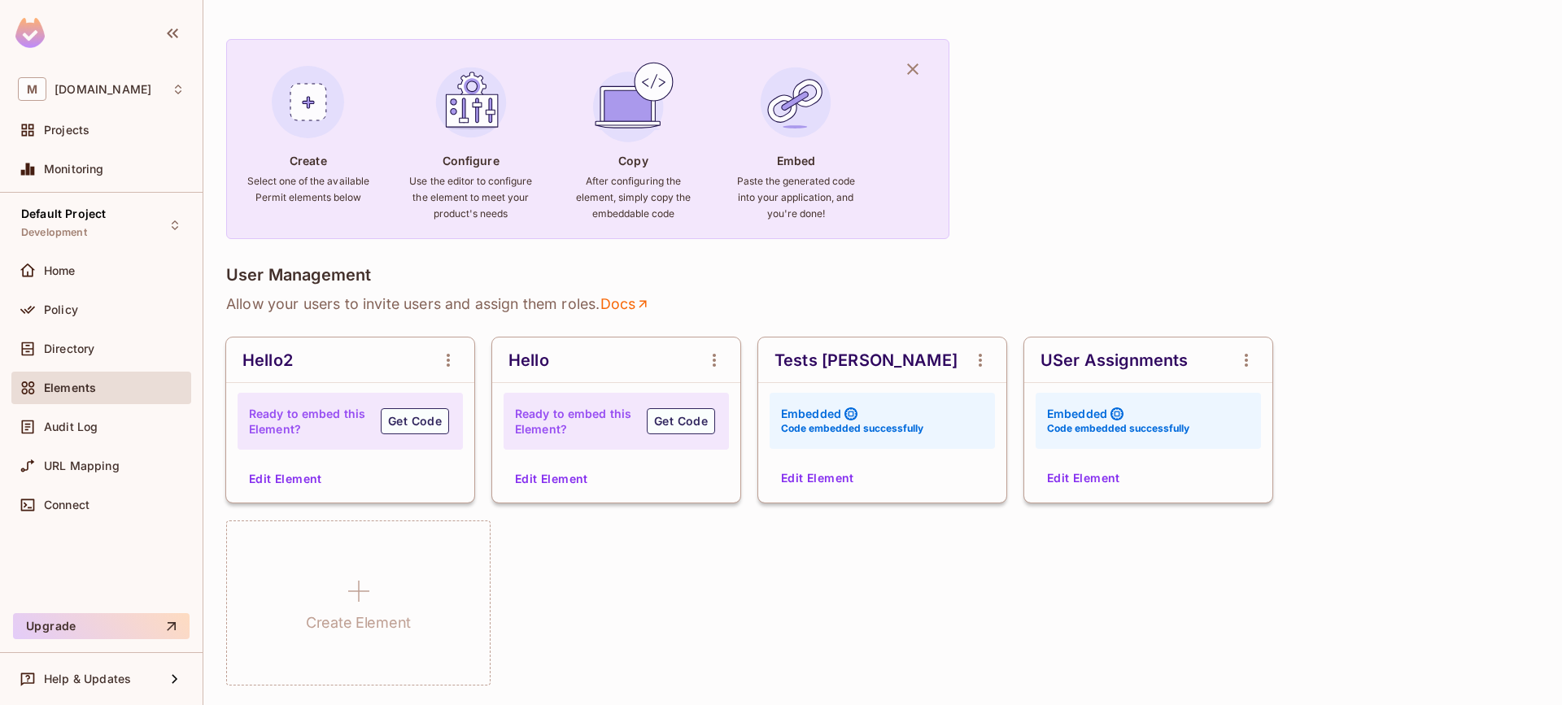
scroll to position [50, 0]
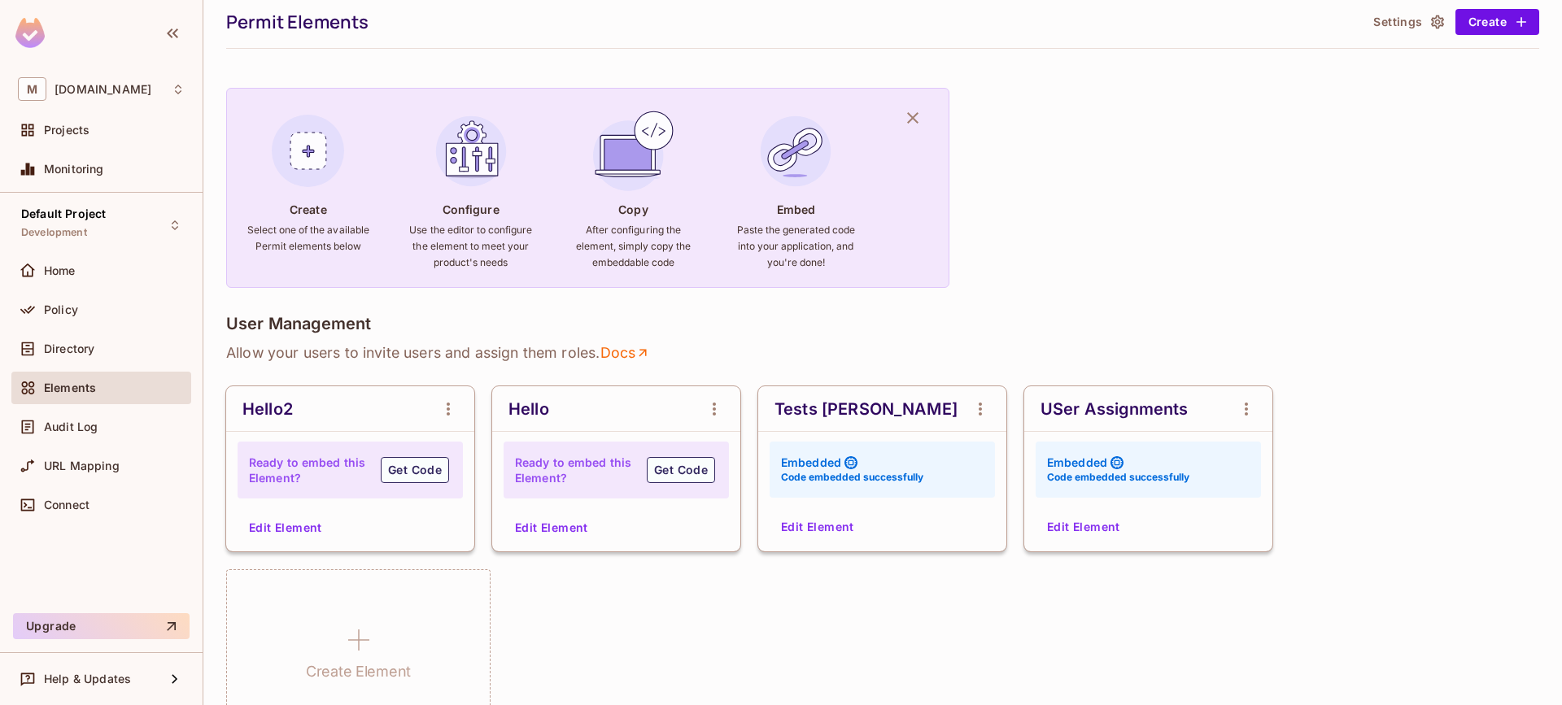
click at [73, 388] on span "Elements" at bounding box center [70, 388] width 52 height 13
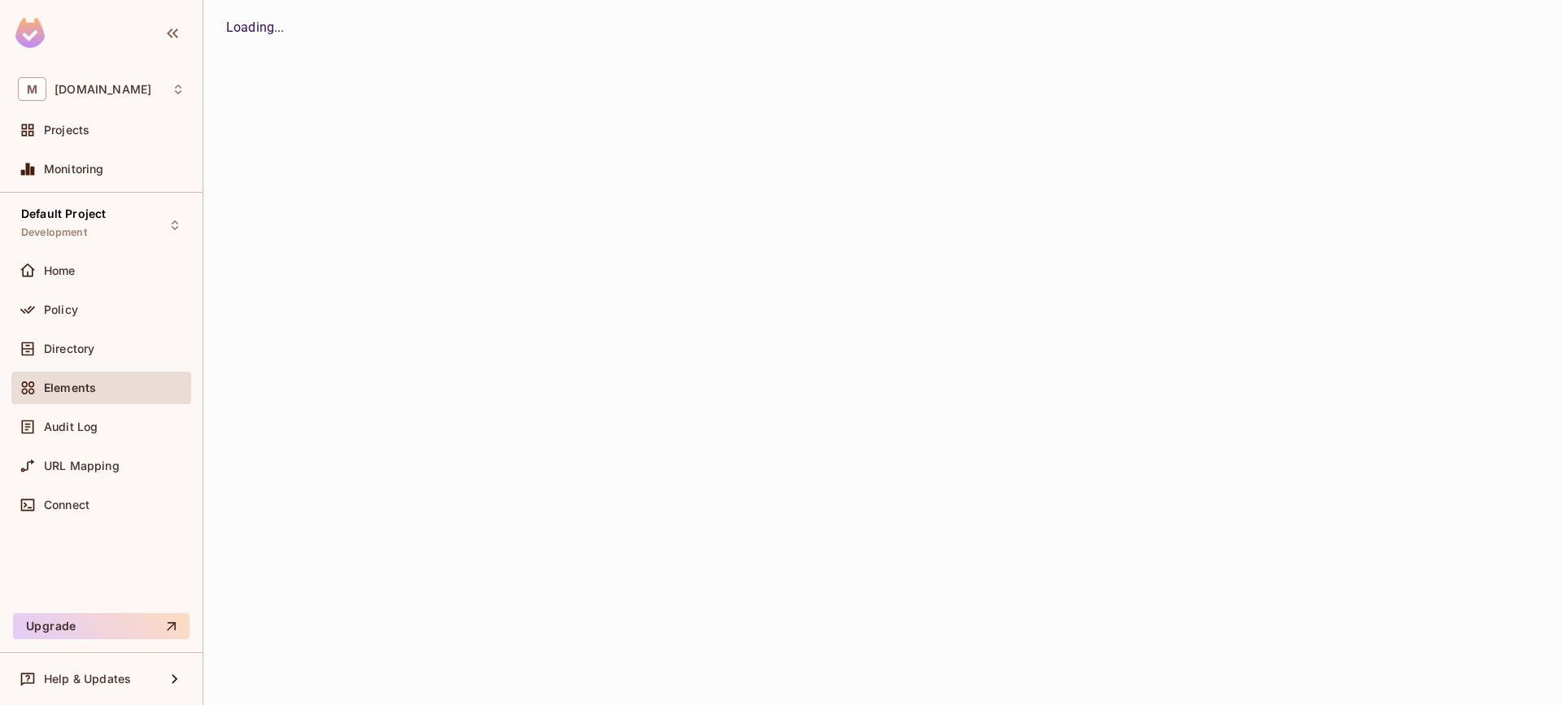
scroll to position [0, 0]
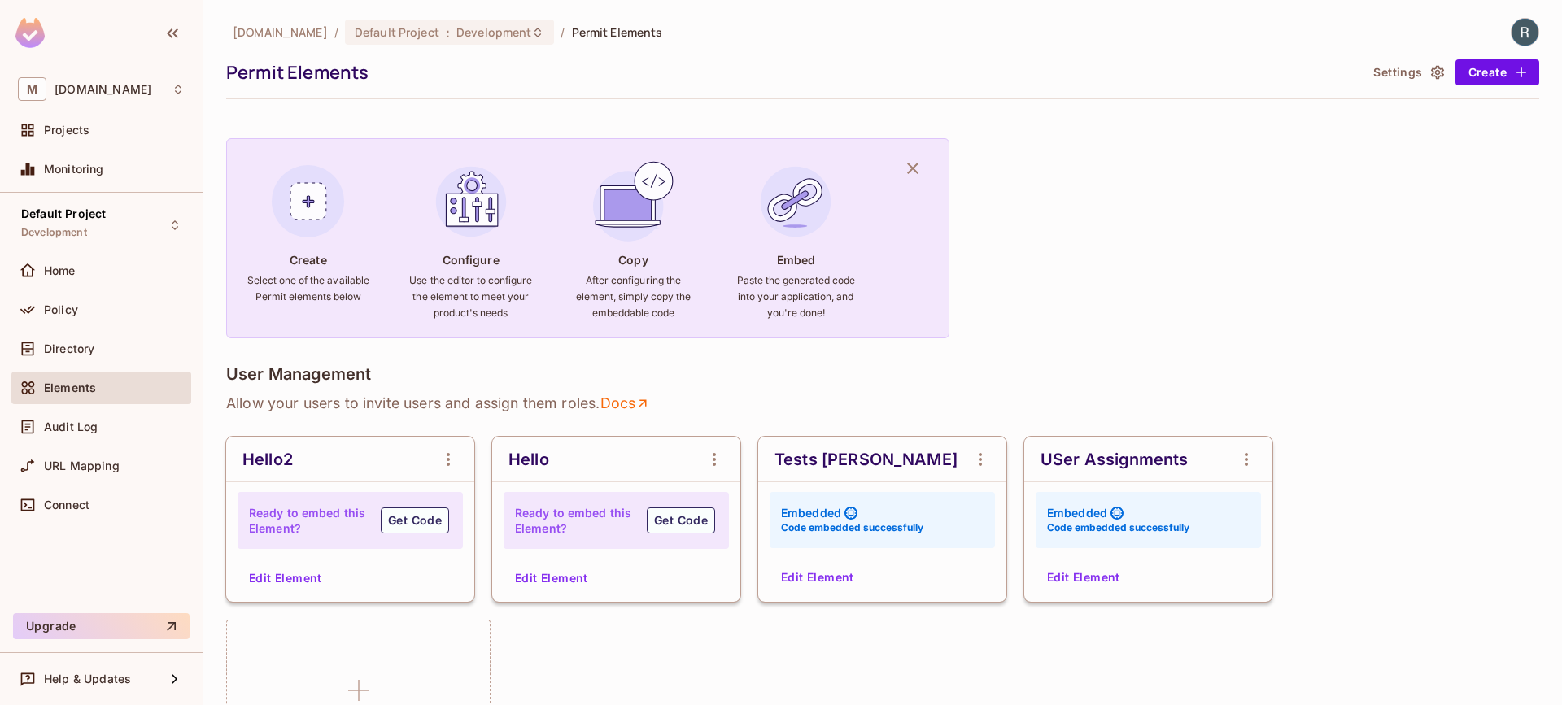
click at [831, 576] on button "Edit Element" at bounding box center [818, 578] width 86 height 26
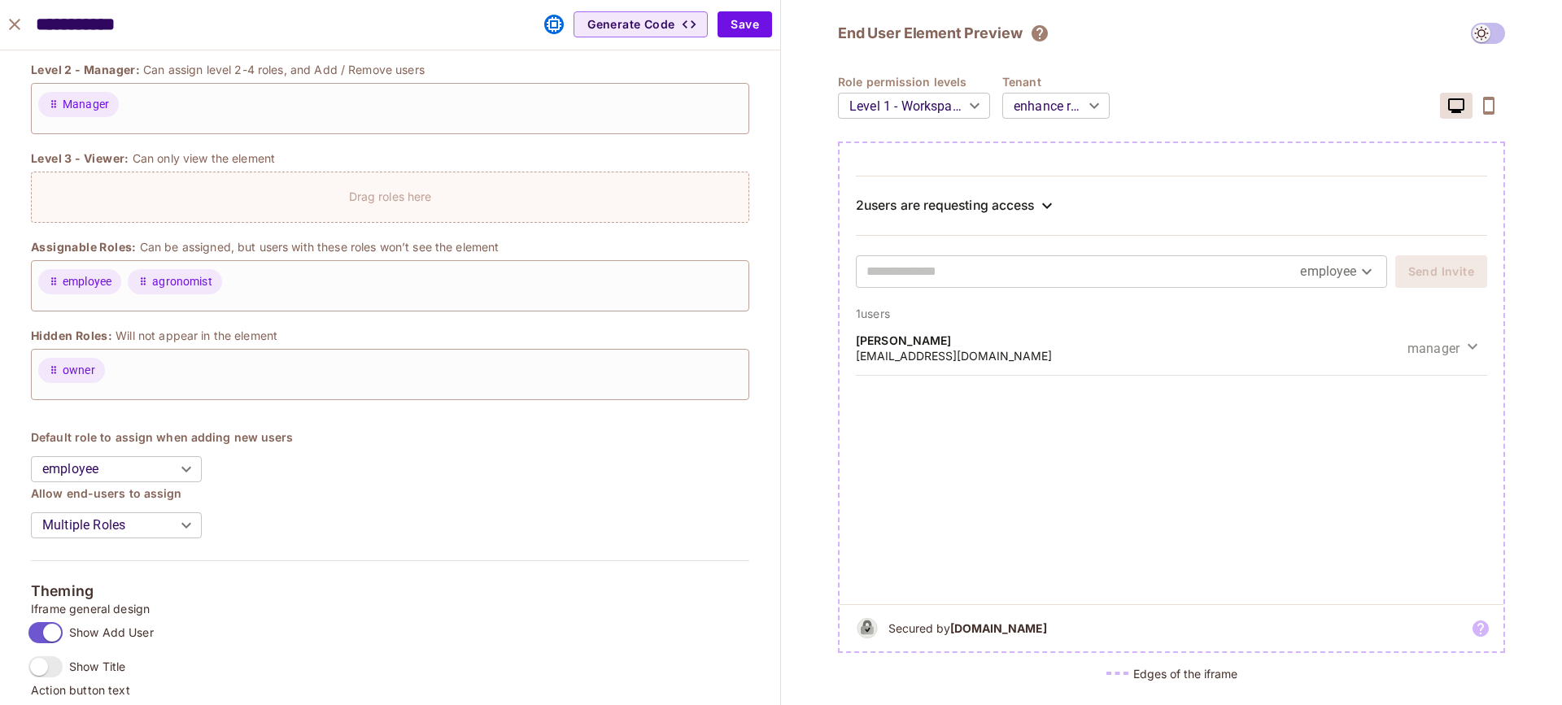
scroll to position [551, 0]
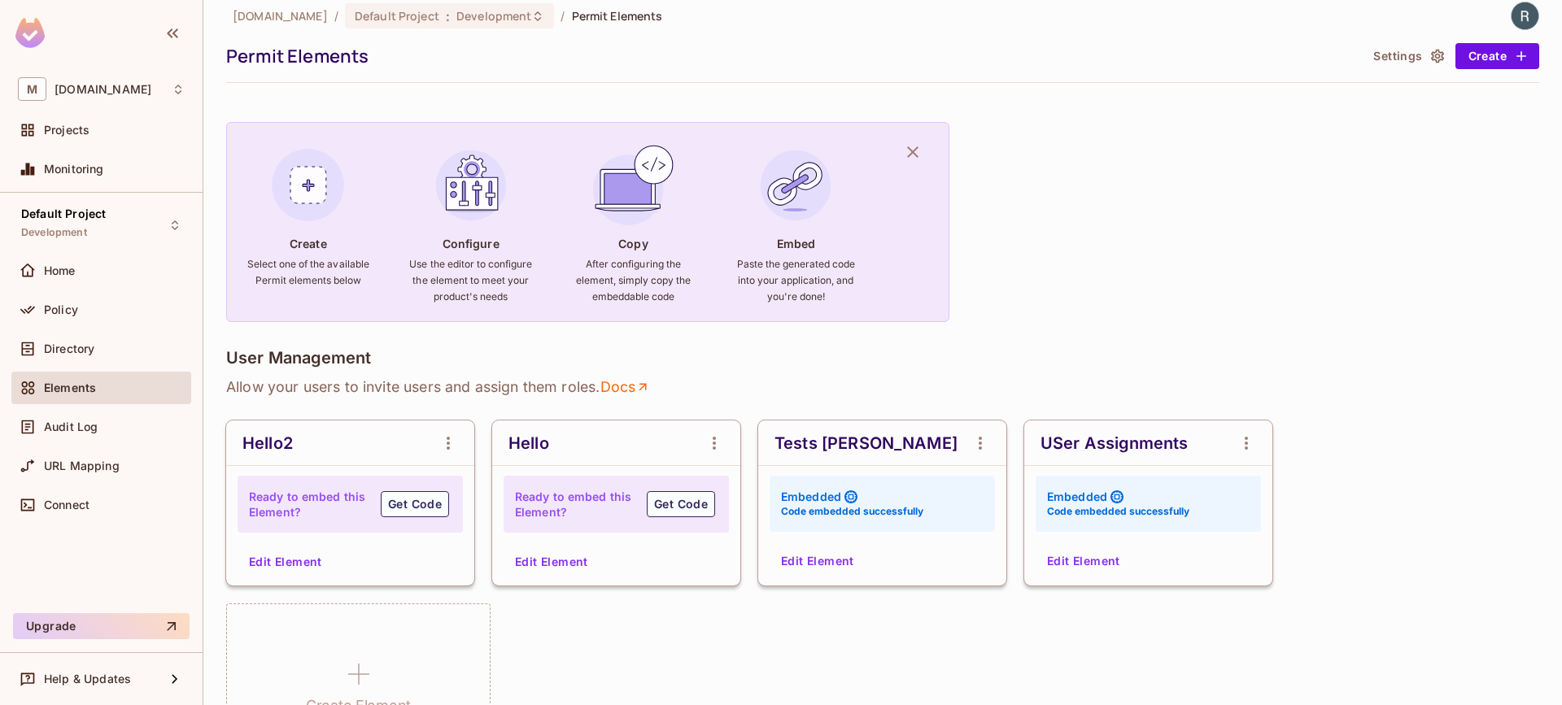
scroll to position [17, 0]
click at [1089, 561] on button "Edit Element" at bounding box center [1084, 561] width 86 height 26
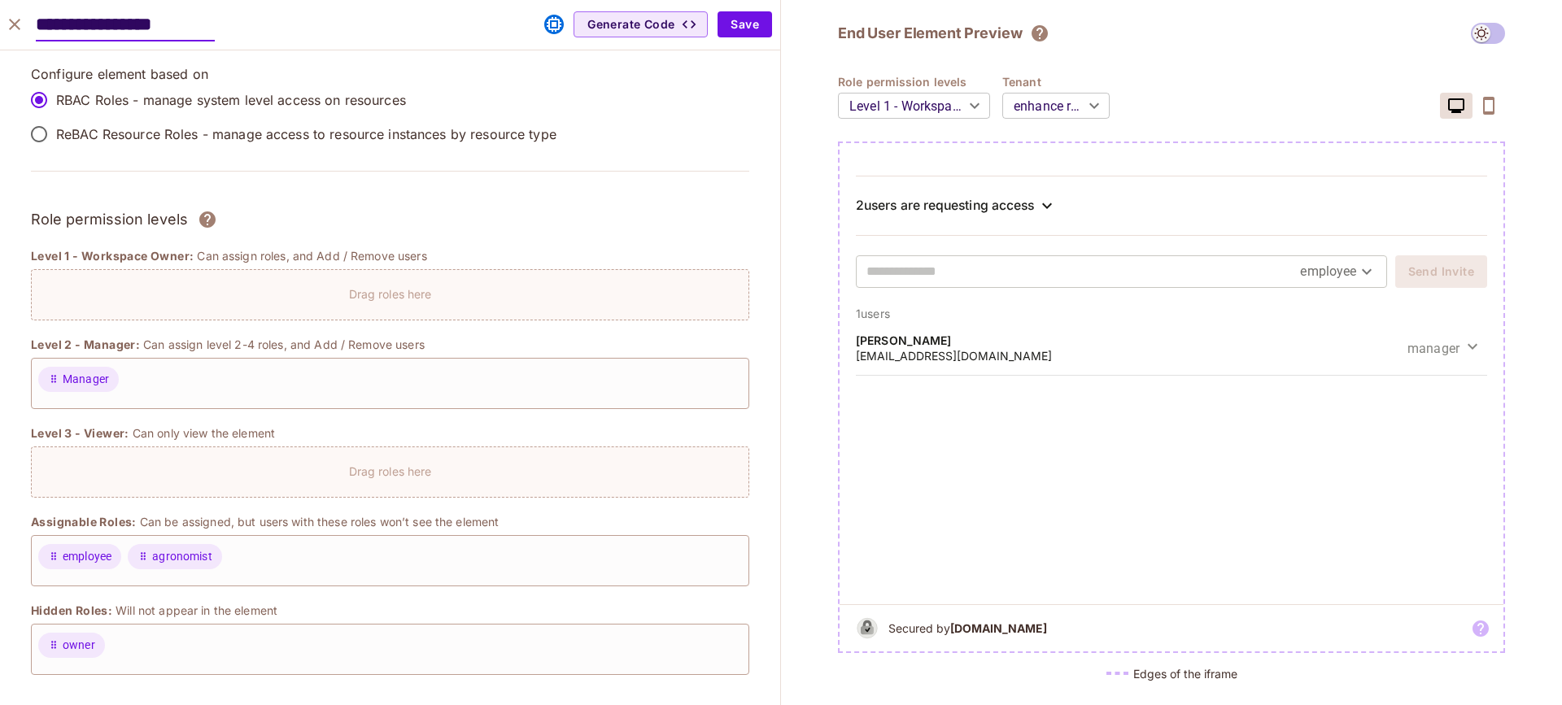
click at [19, 30] on icon "close" at bounding box center [15, 25] width 20 height 20
type input "******"
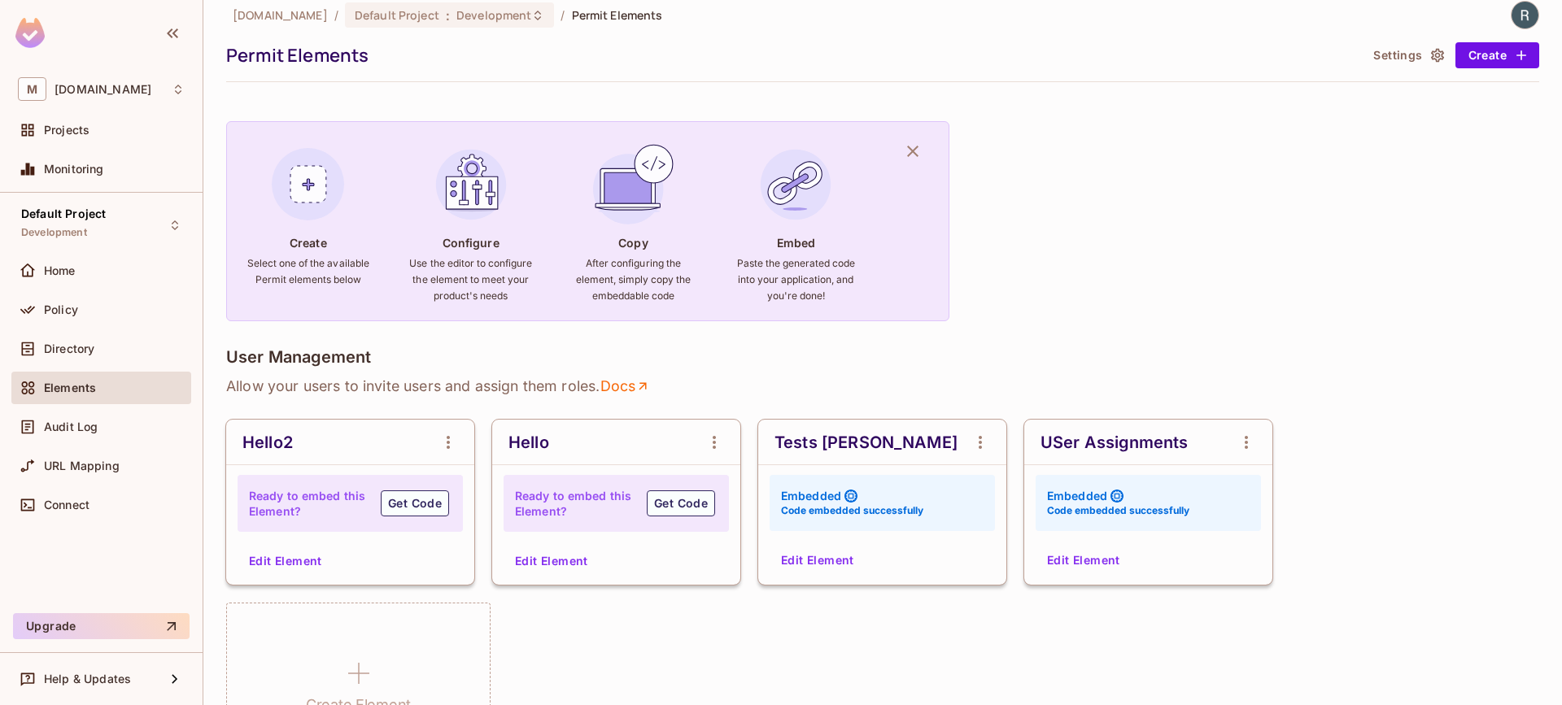
click at [829, 568] on button "Edit Element" at bounding box center [818, 561] width 86 height 26
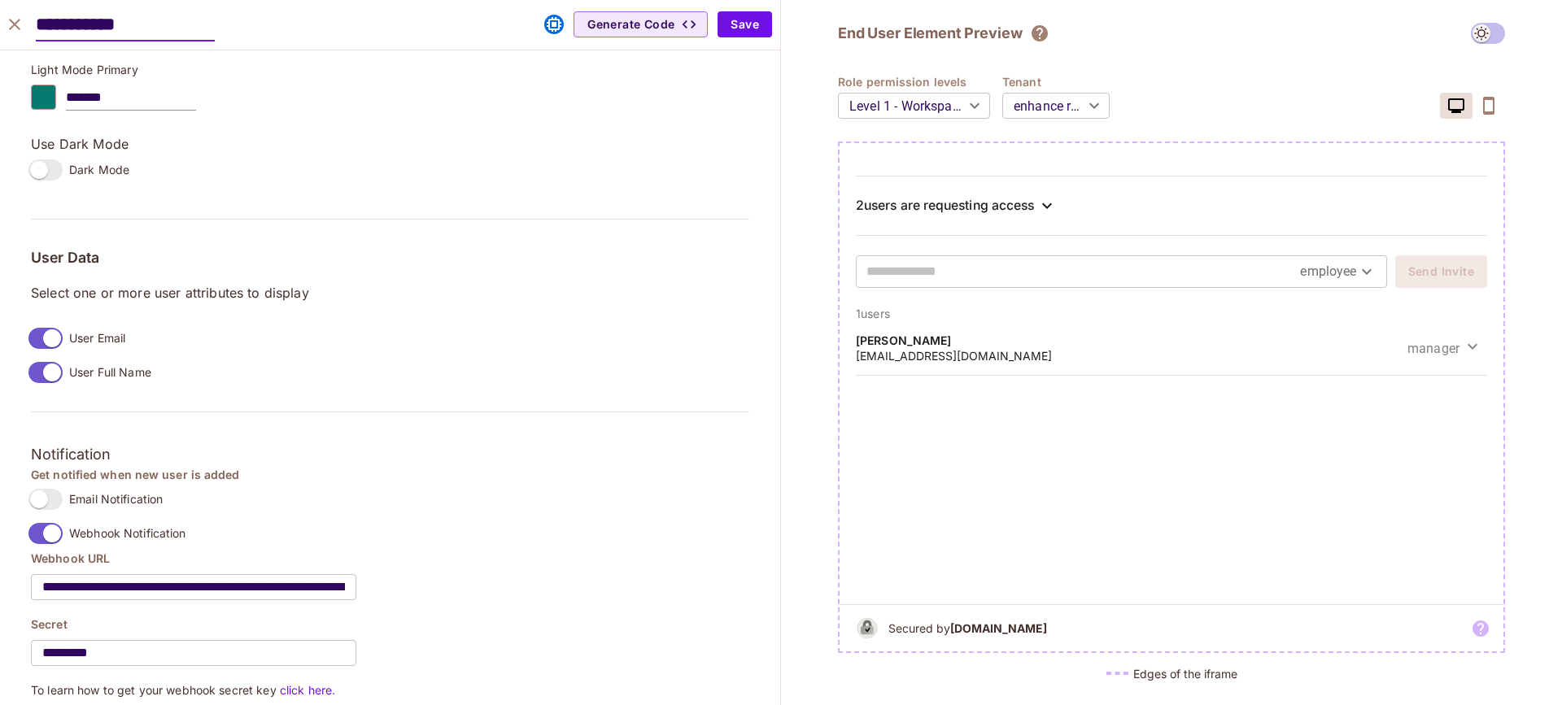
scroll to position [1061, 0]
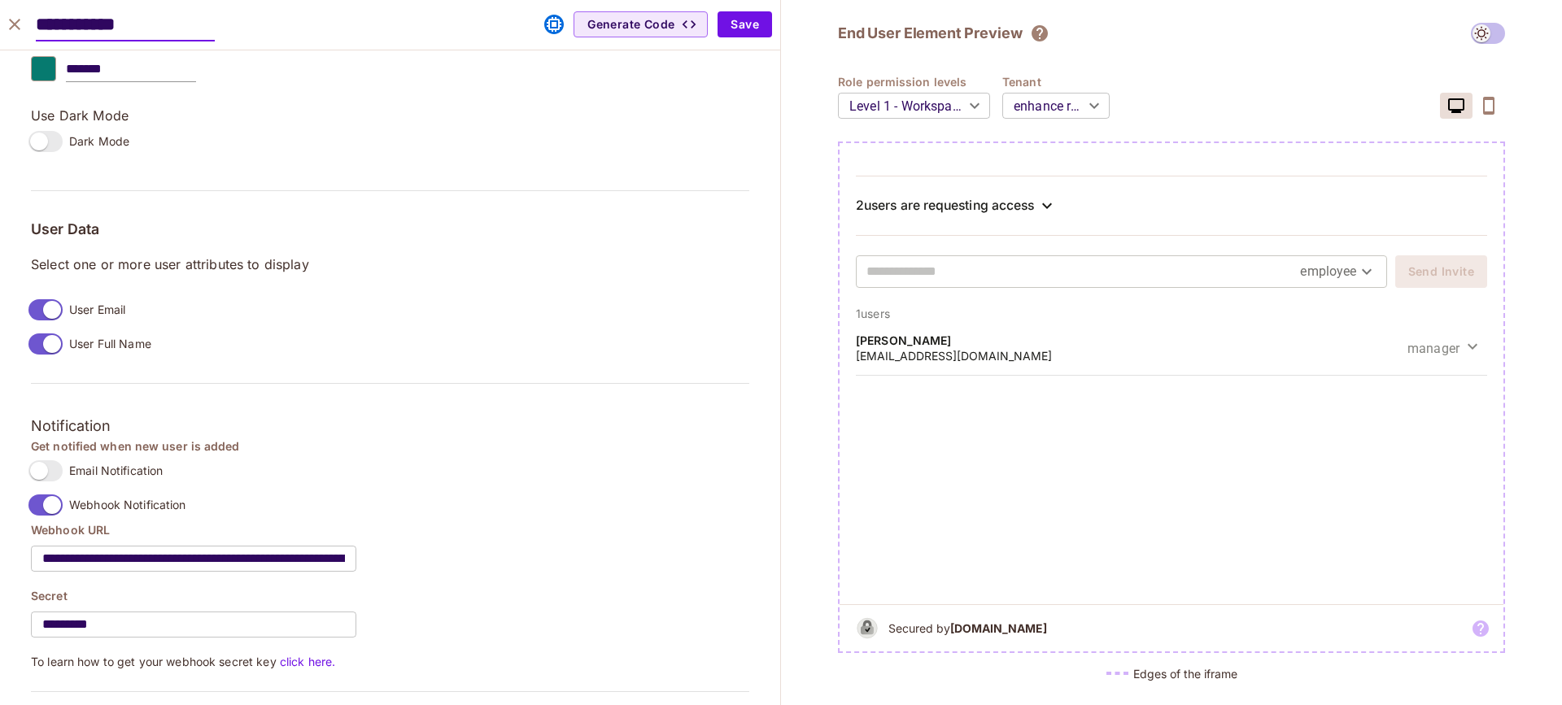
click at [138, 558] on input "**********" at bounding box center [193, 559] width 325 height 46
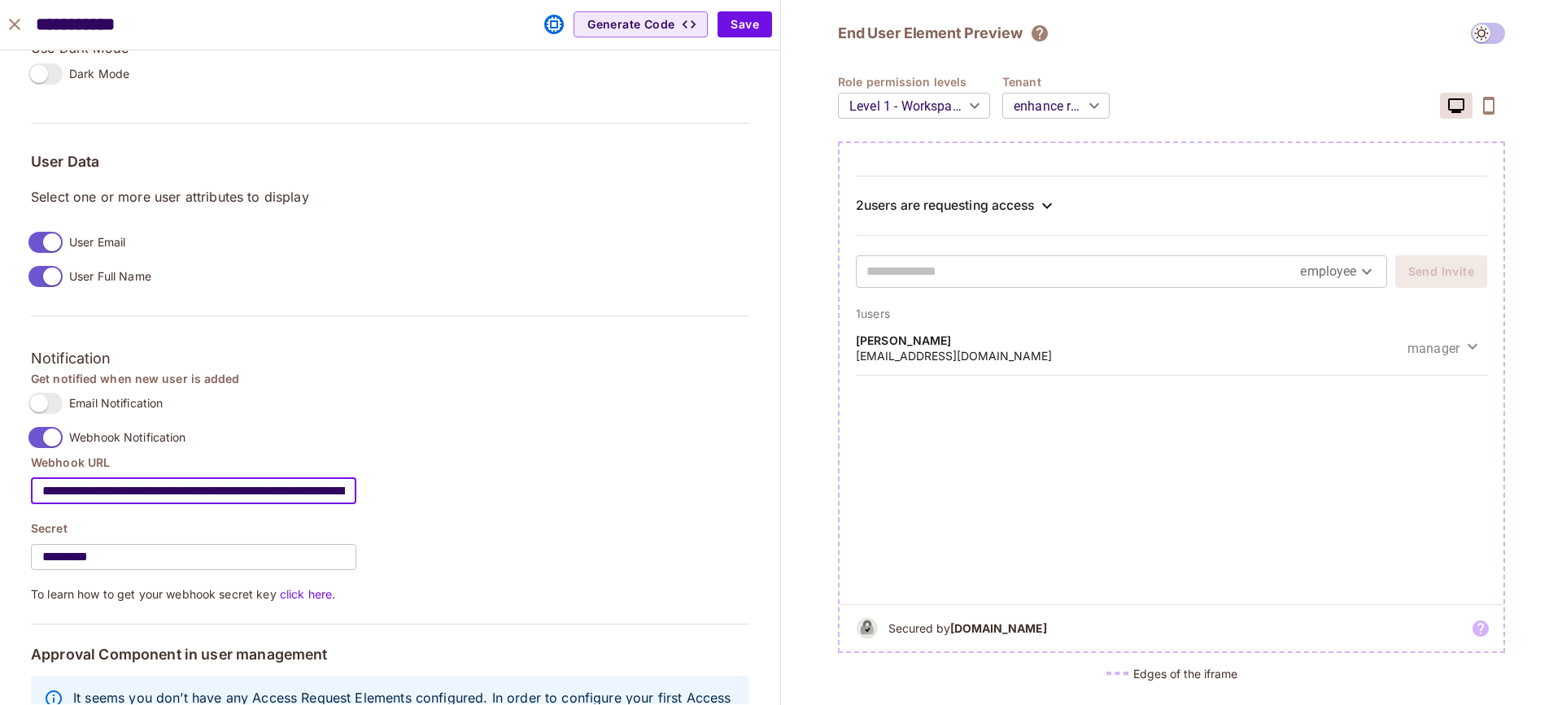
scroll to position [1198, 0]
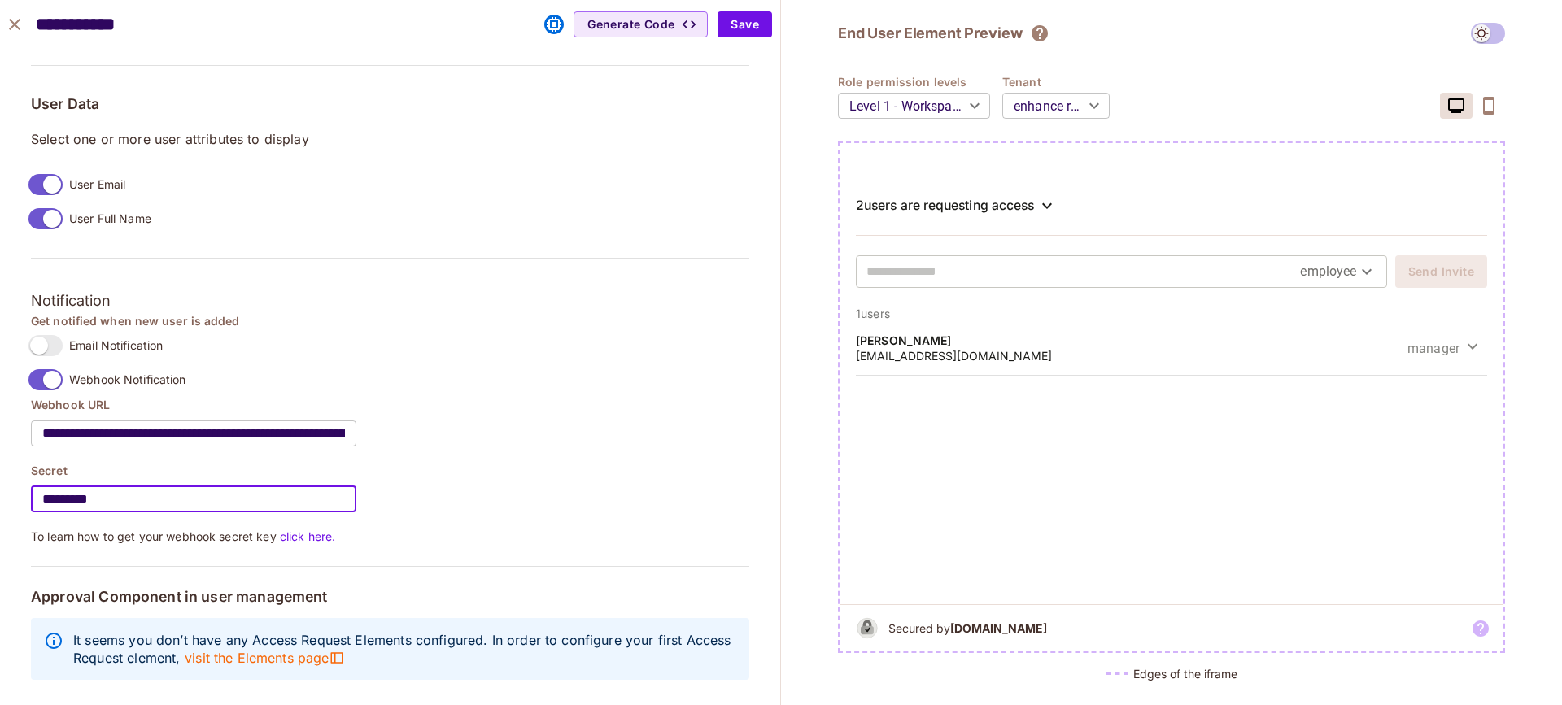
click at [119, 479] on input "*********" at bounding box center [193, 500] width 325 height 46
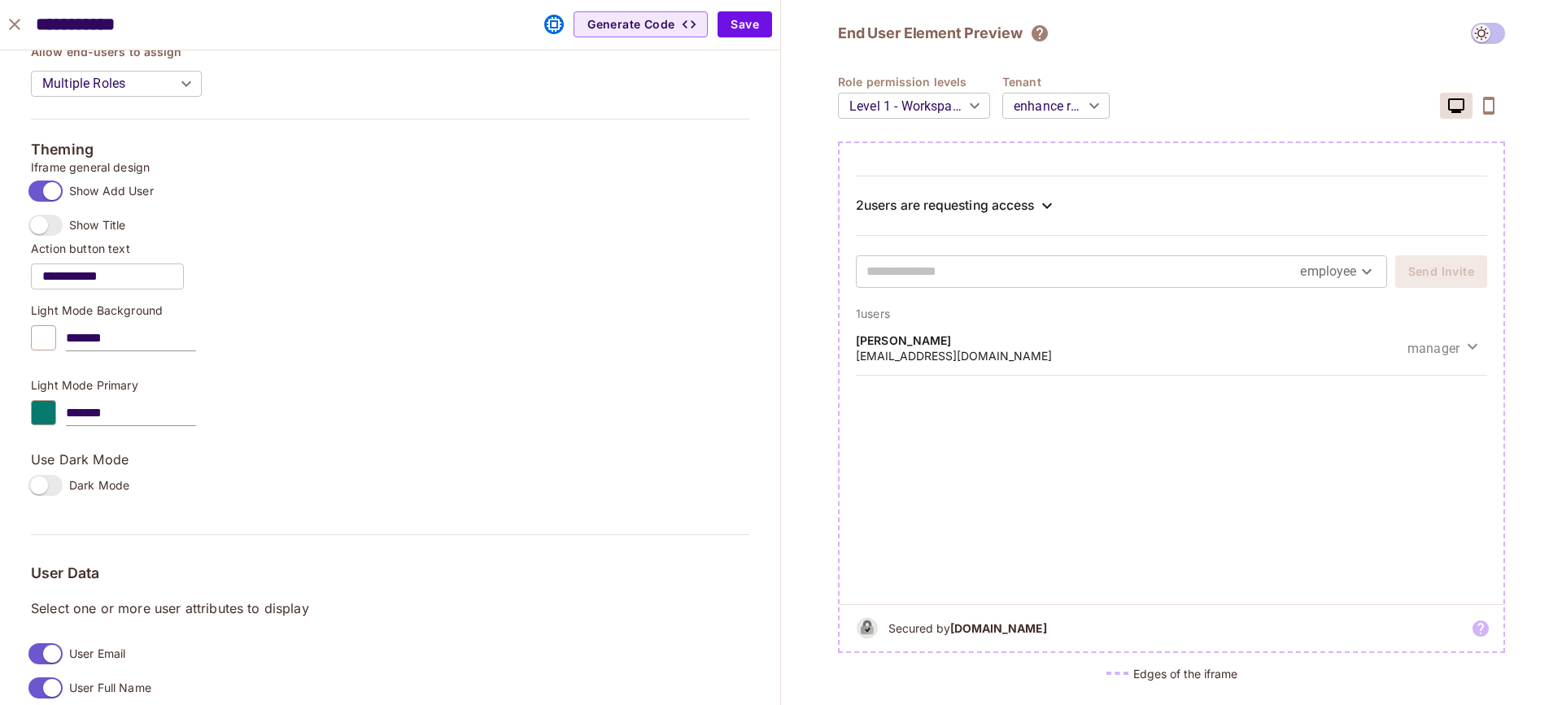
scroll to position [470, 0]
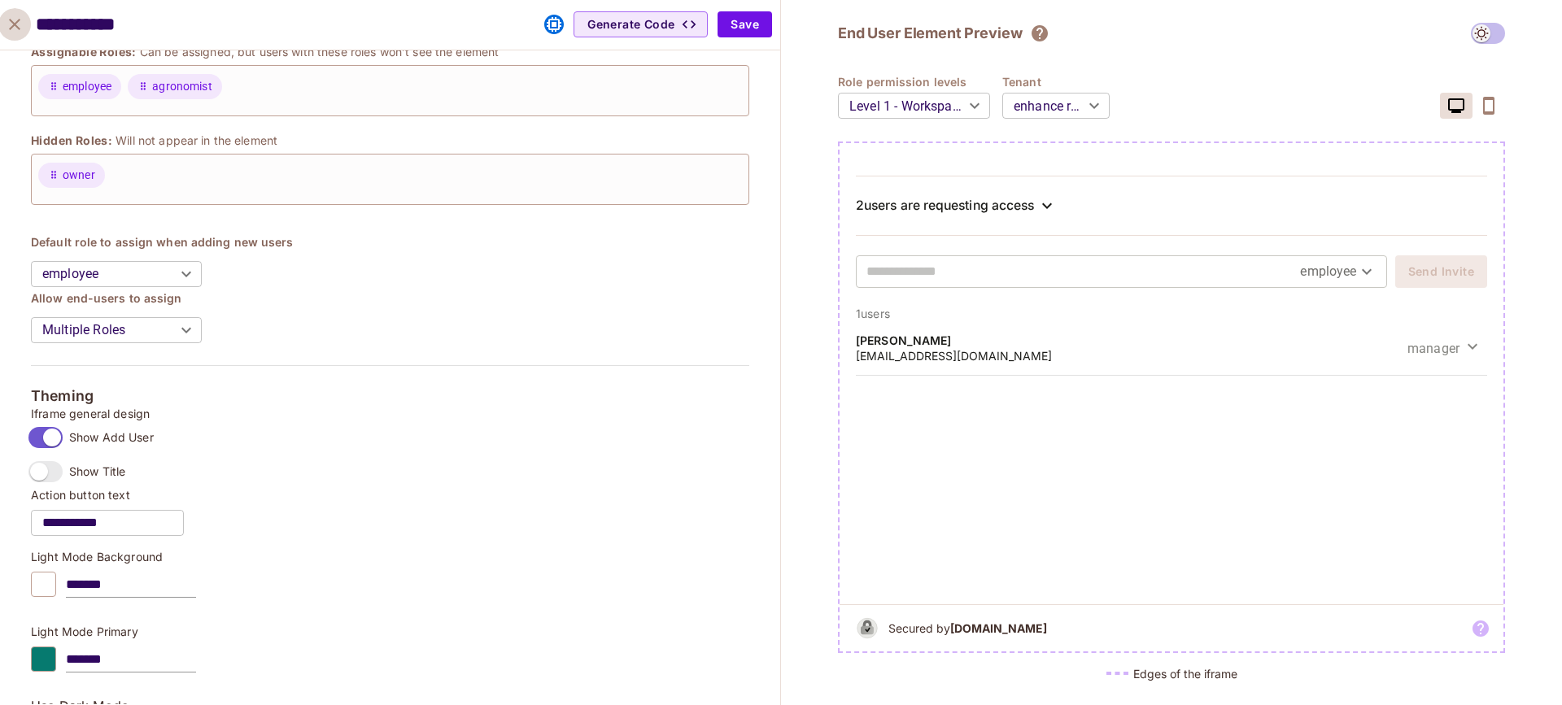
click at [24, 34] on button "close" at bounding box center [14, 24] width 33 height 33
type input "******"
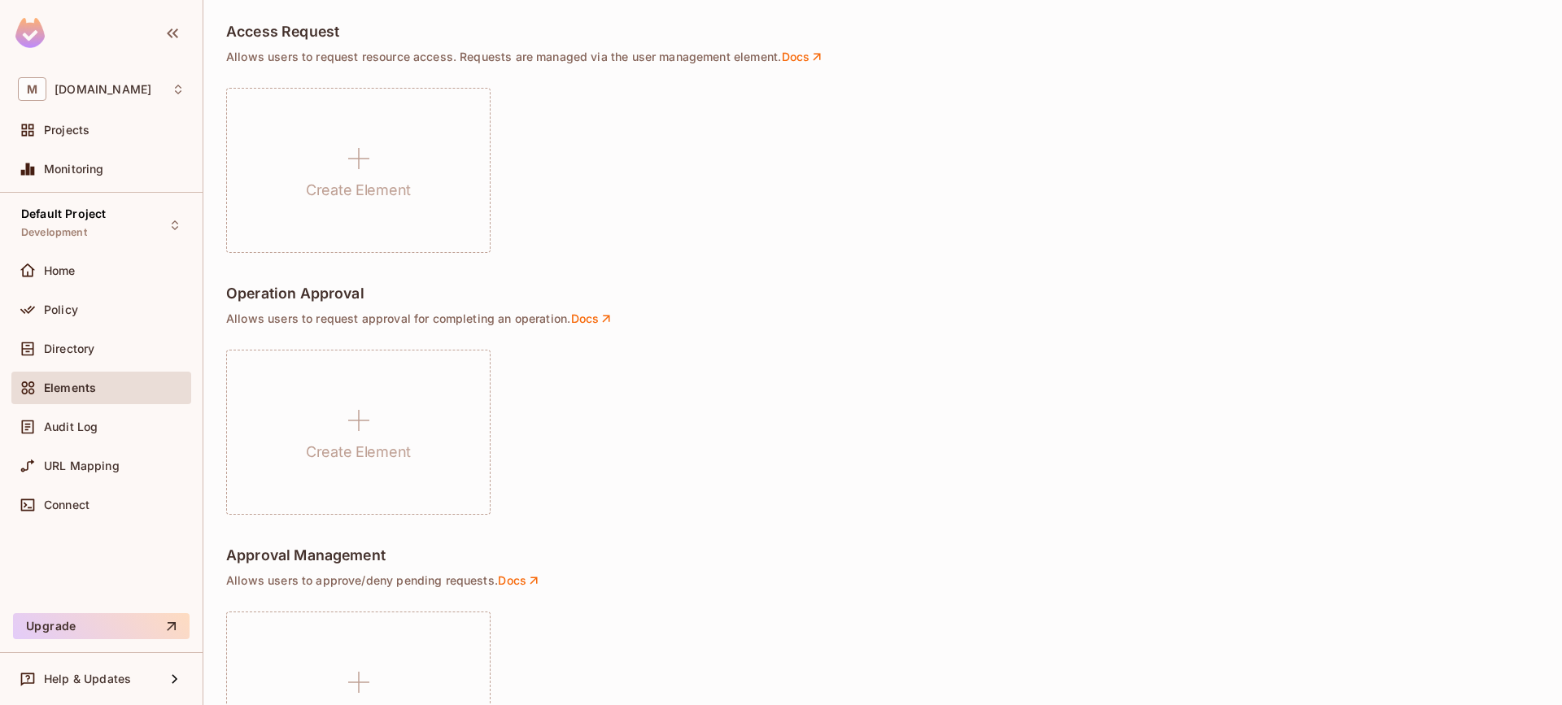
scroll to position [1290, 0]
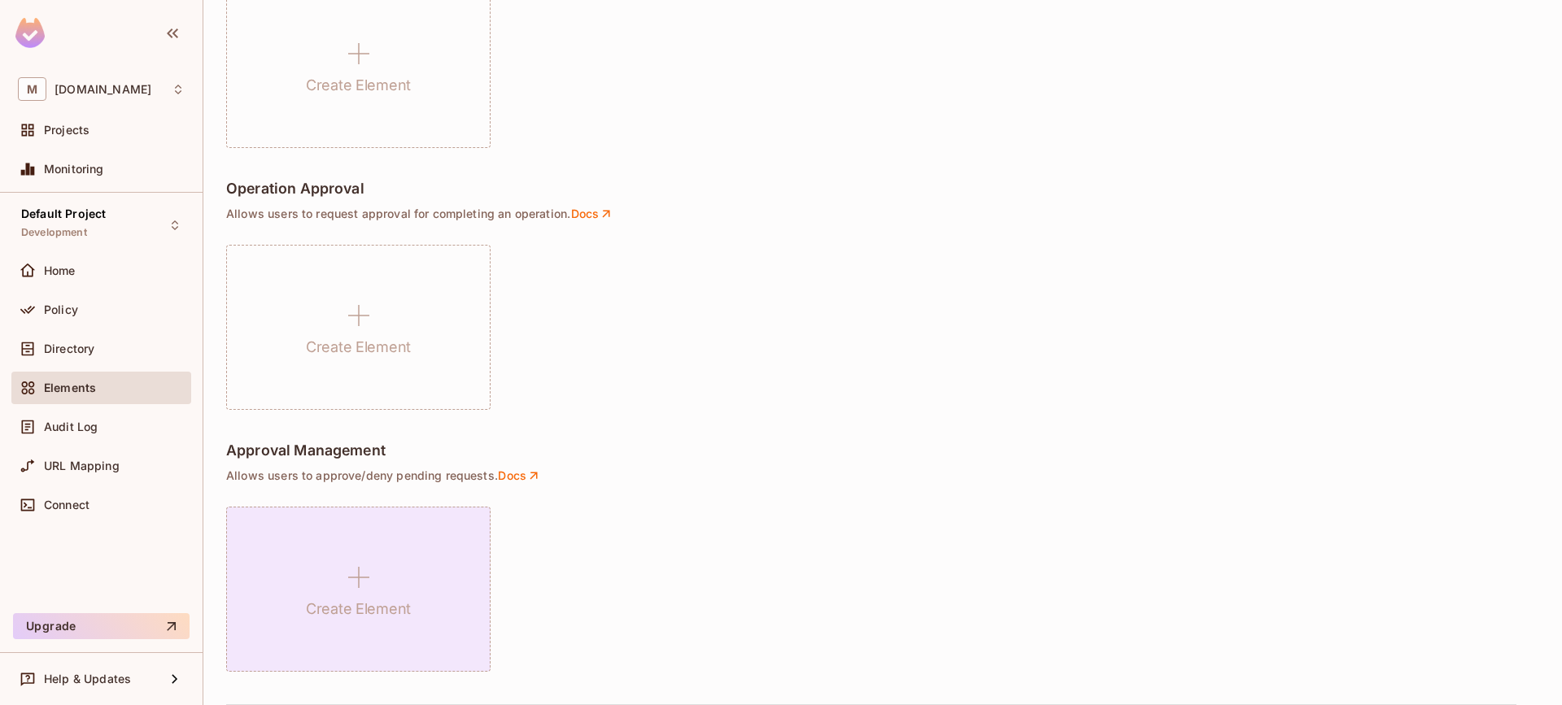
click at [336, 559] on div "Create Element" at bounding box center [358, 589] width 264 height 165
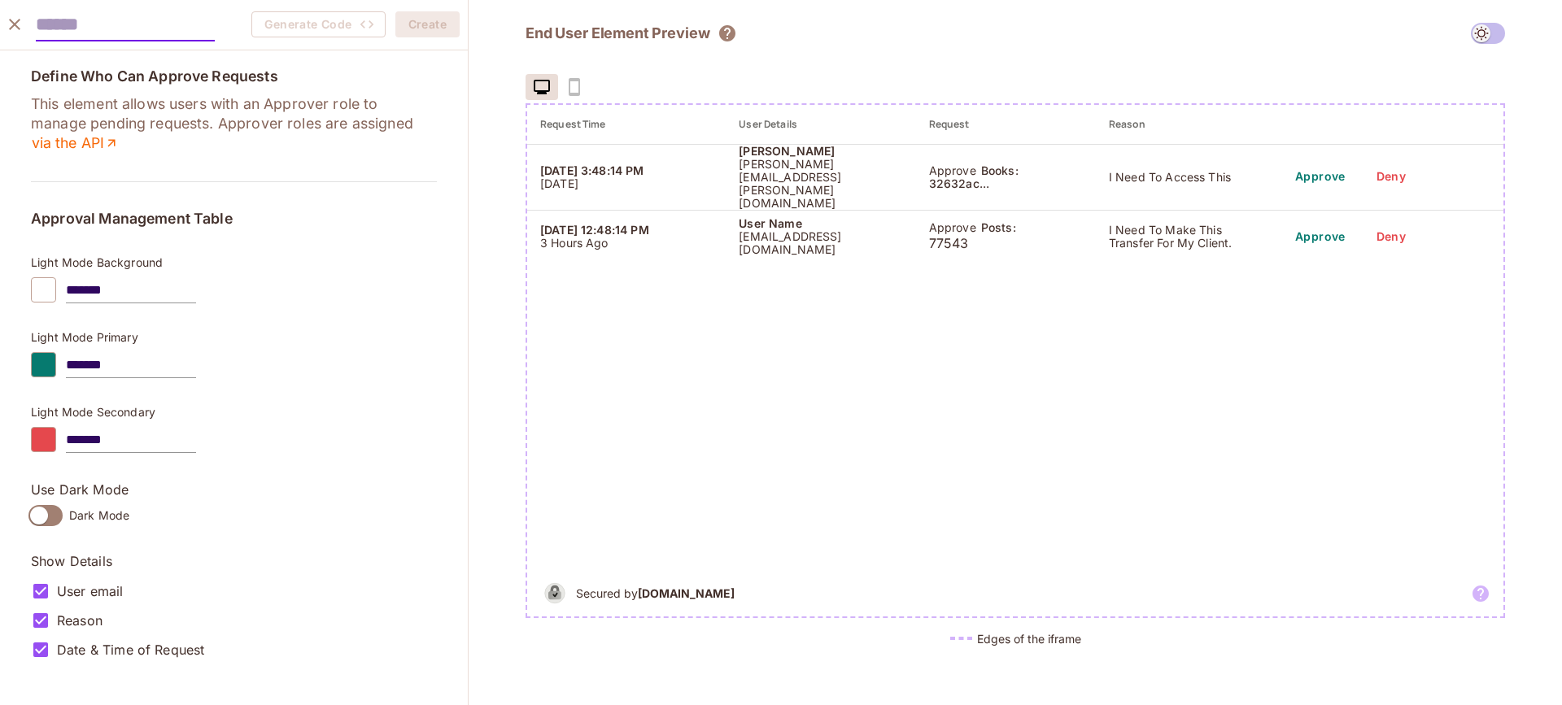
click at [87, 34] on input "text" at bounding box center [125, 24] width 179 height 33
type input "****"
click at [382, 450] on div "*******" at bounding box center [234, 440] width 406 height 26
click at [421, 25] on button "Create" at bounding box center [427, 24] width 64 height 26
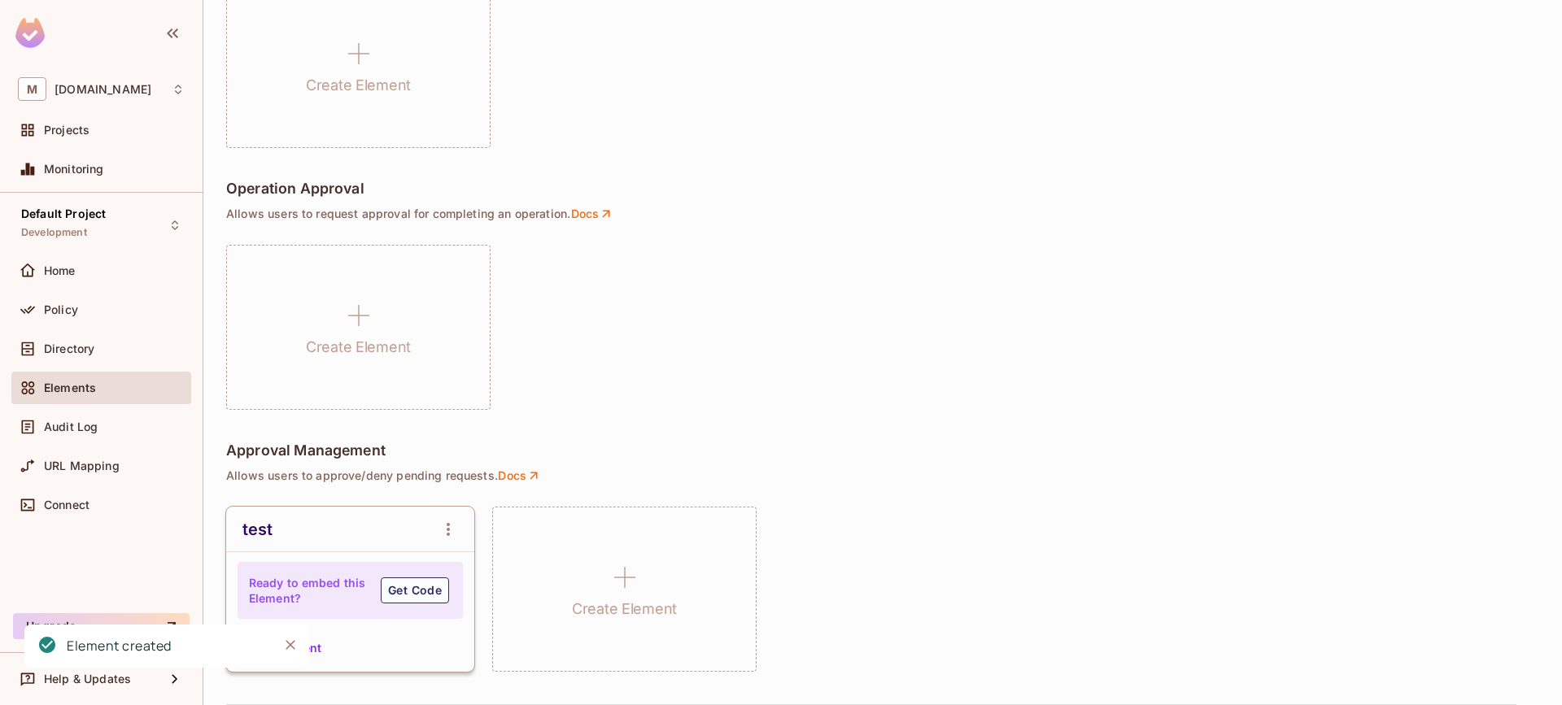
click at [602, 294] on div "Create Element" at bounding box center [882, 327] width 1313 height 165
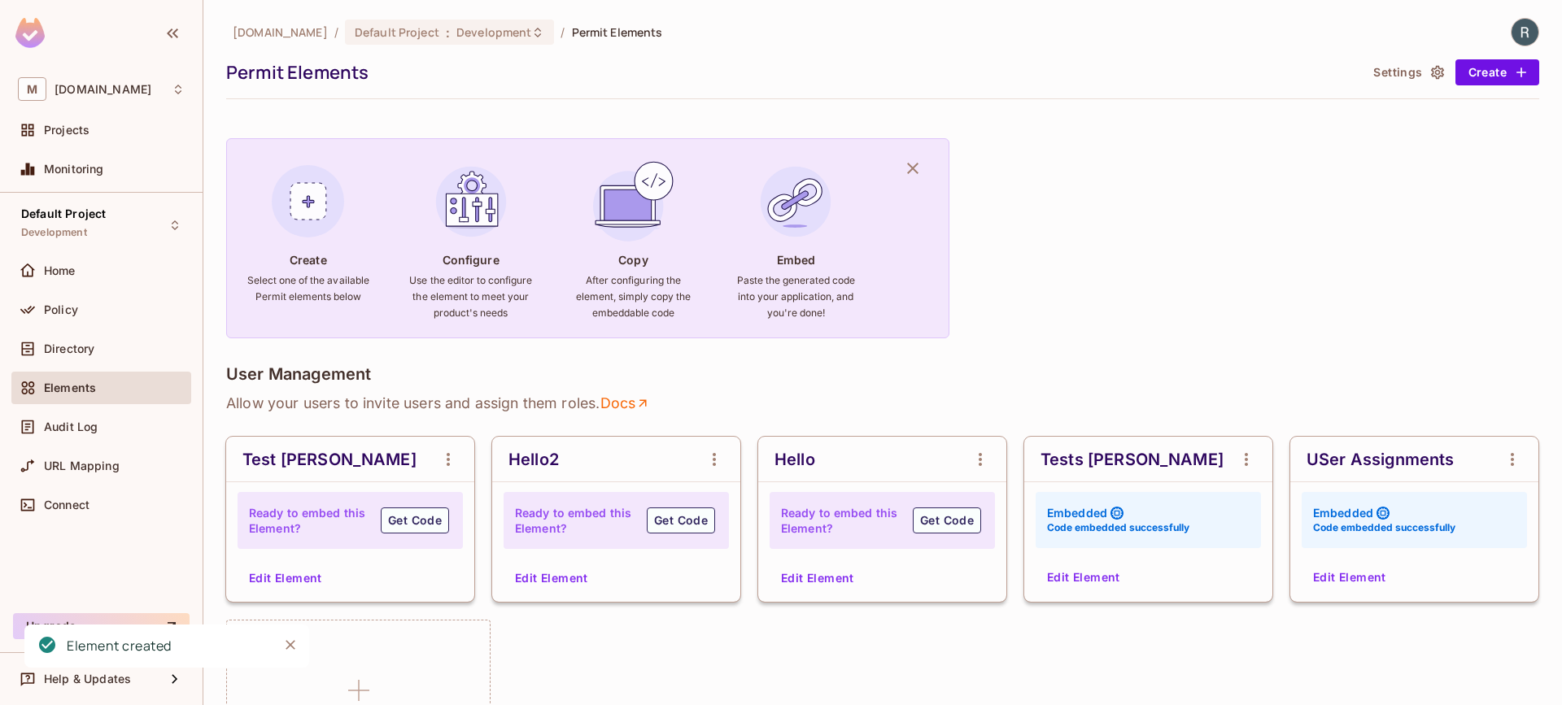
click at [1095, 577] on button "Edit Element" at bounding box center [1084, 578] width 86 height 26
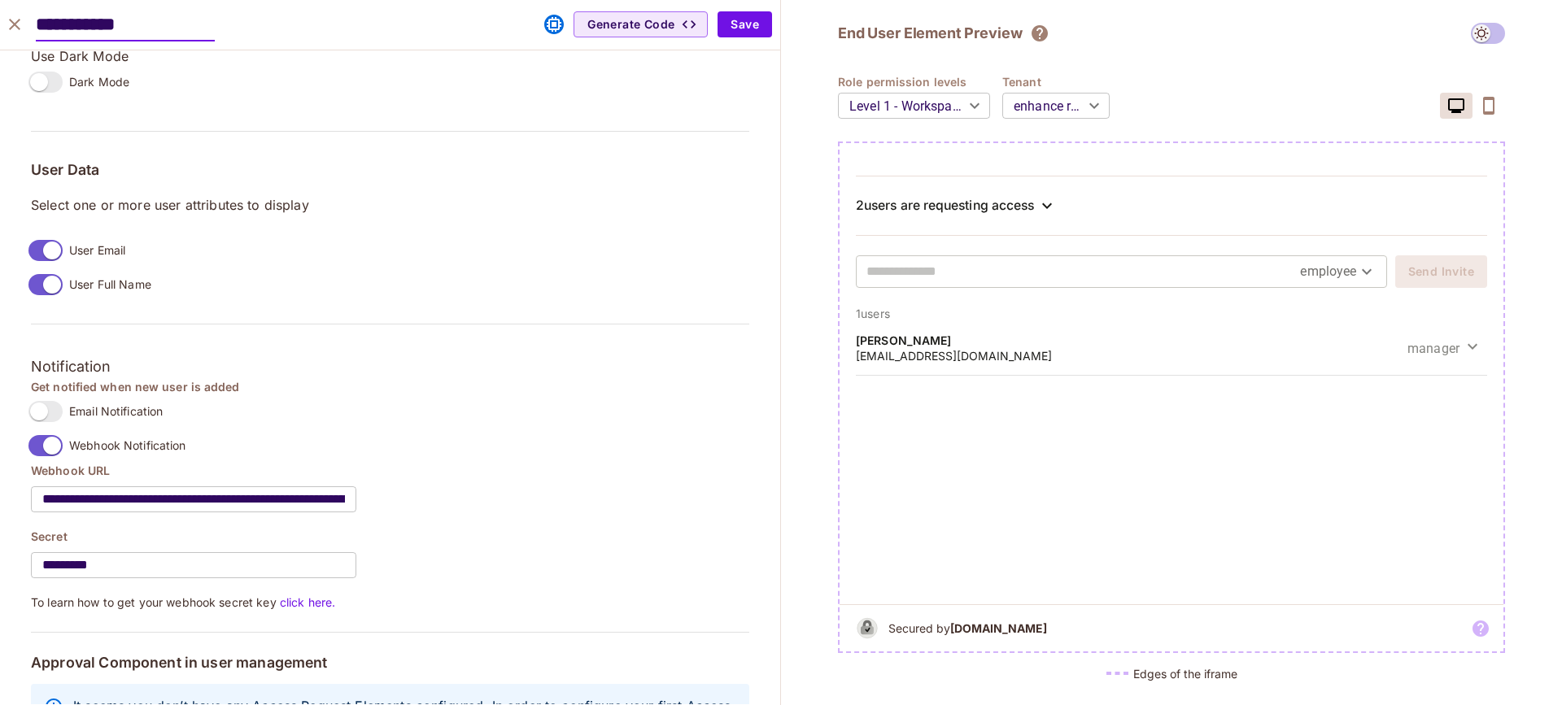
scroll to position [1198, 0]
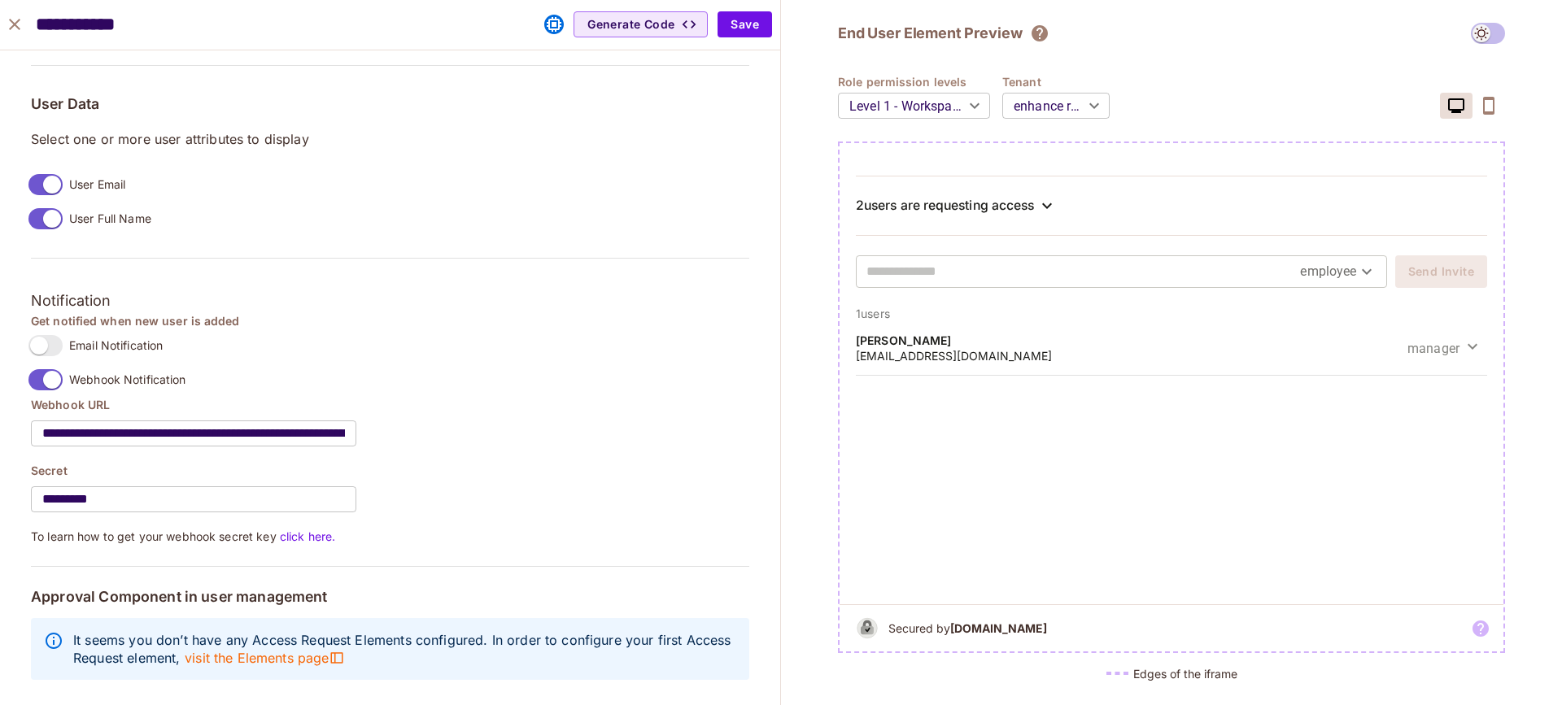
drag, startPoint x: 434, startPoint y: 583, endPoint x: 466, endPoint y: 587, distance: 32.1
click at [407, 596] on div "**********" at bounding box center [390, 97] width 718 height 1185
drag, startPoint x: 481, startPoint y: 587, endPoint x: 438, endPoint y: 598, distance: 44.4
click at [450, 591] on h5 "Approval Component in user management" at bounding box center [390, 597] width 718 height 16
drag, startPoint x: 438, startPoint y: 598, endPoint x: 556, endPoint y: 600, distance: 118.0
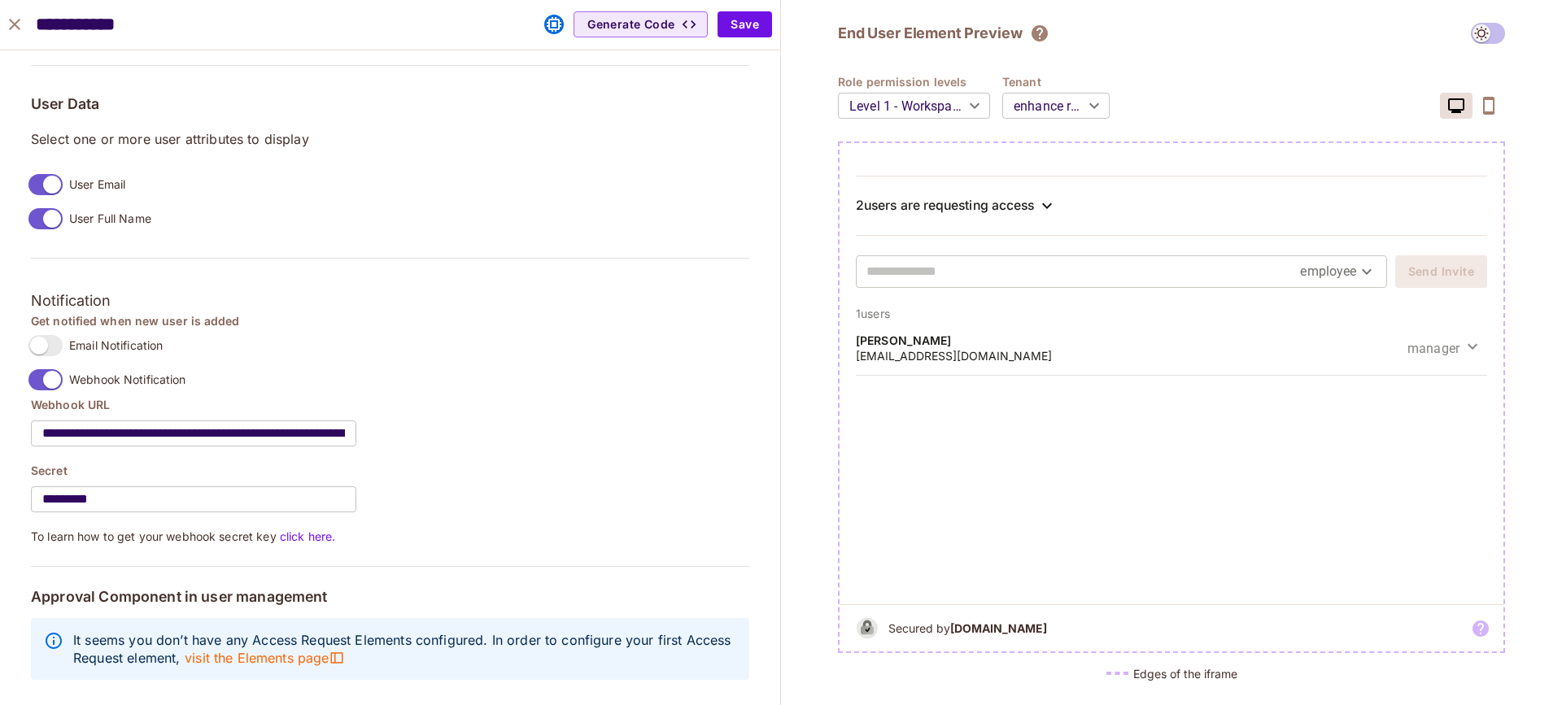
click at [546, 603] on div "**********" at bounding box center [390, 97] width 718 height 1185
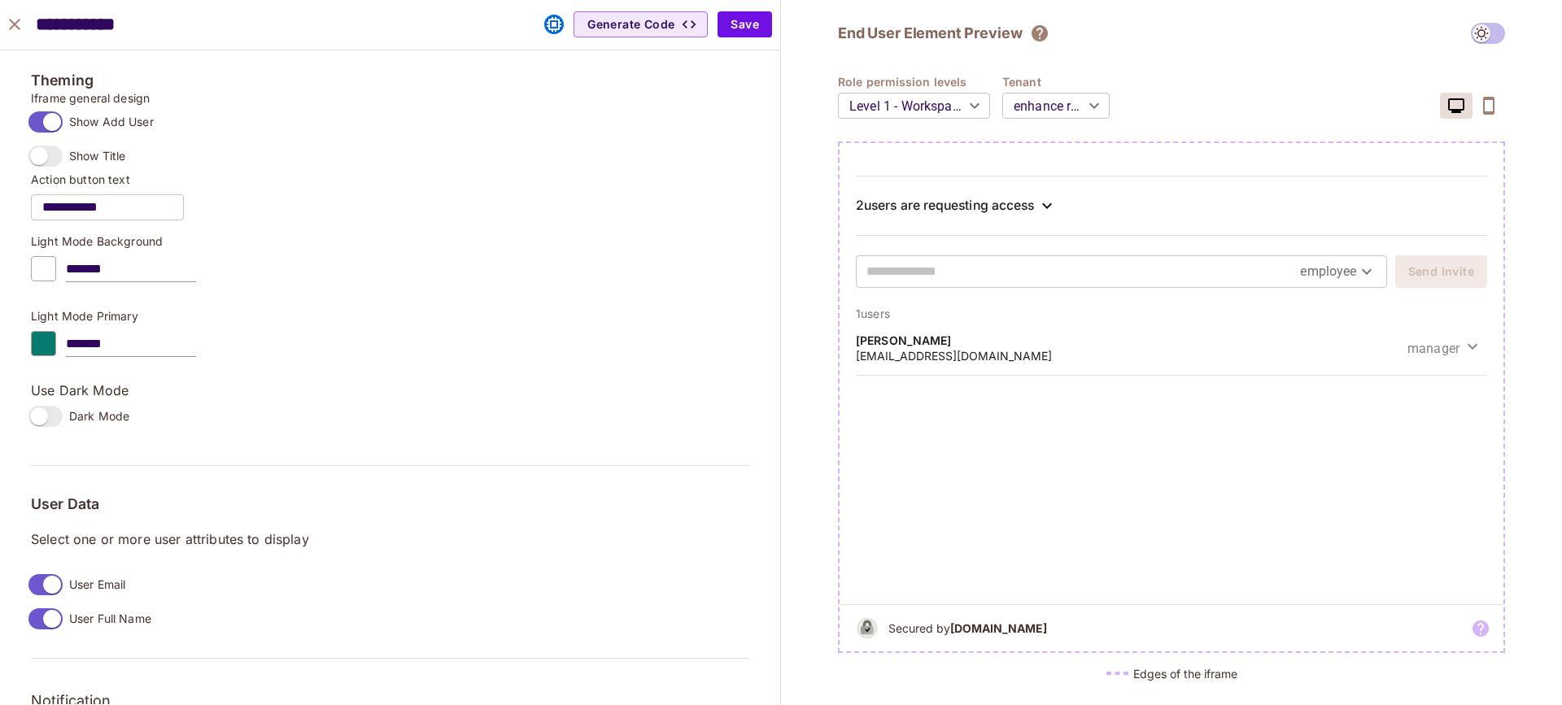
scroll to position [475, 0]
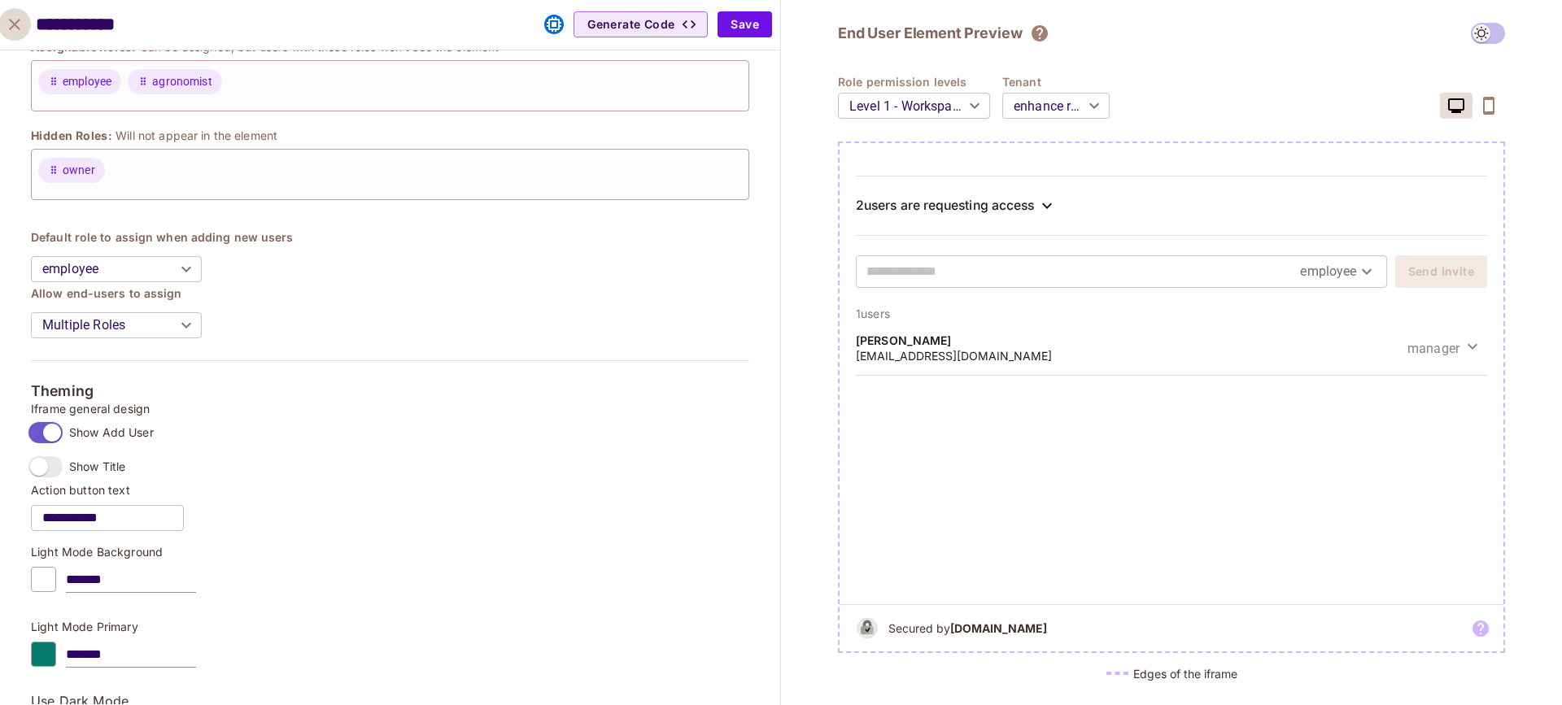
click at [9, 23] on icon "close" at bounding box center [15, 25] width 20 height 20
type input "******"
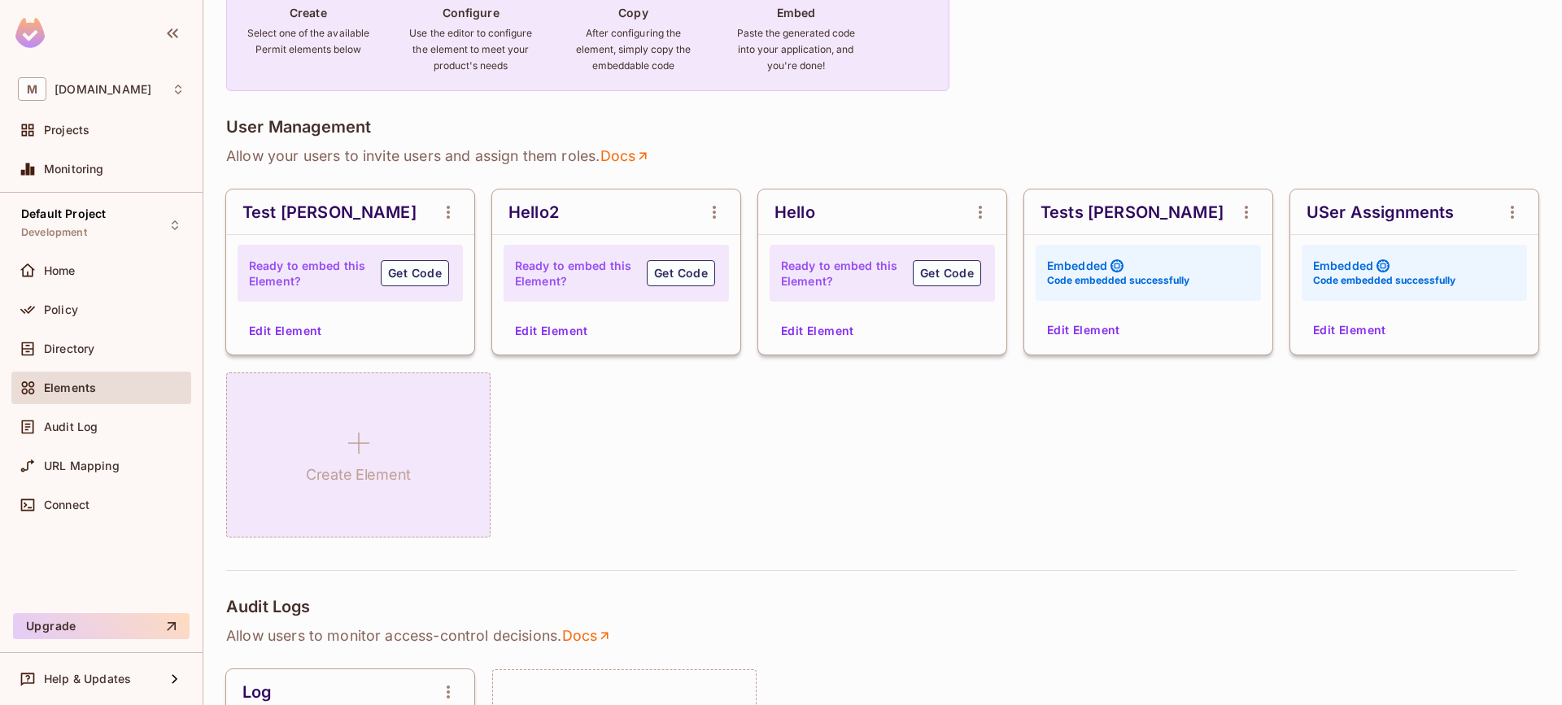
scroll to position [314, 0]
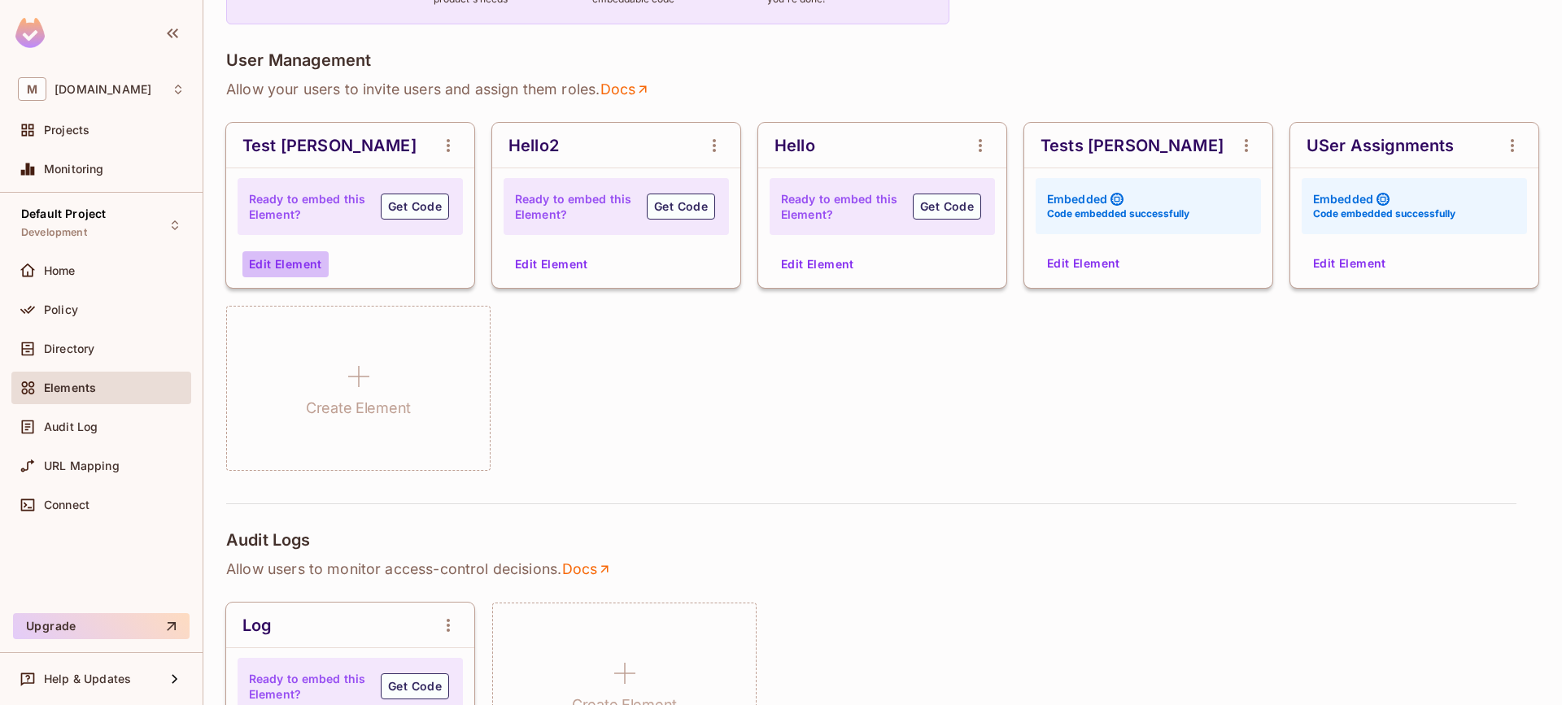
click at [299, 267] on button "Edit Element" at bounding box center [285, 264] width 86 height 26
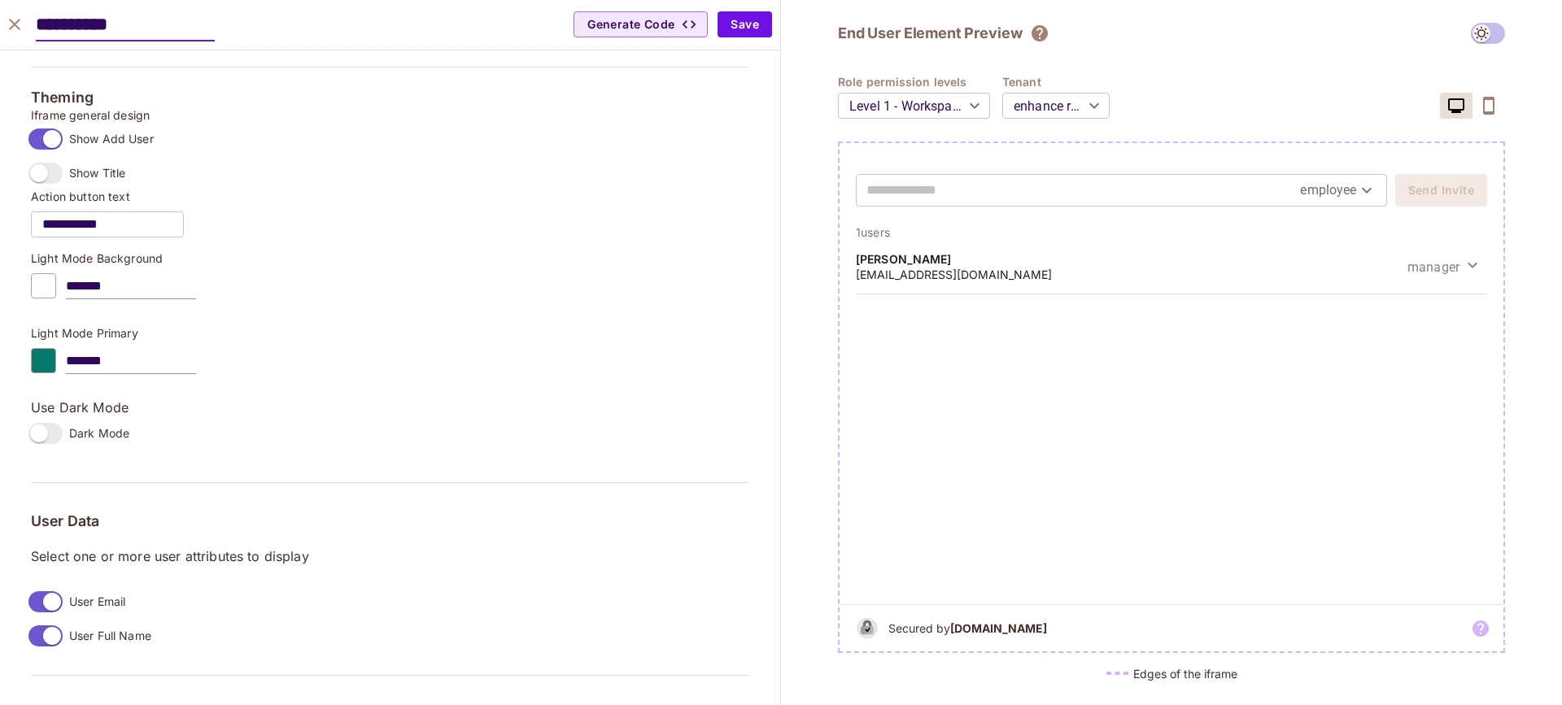
scroll to position [1198, 0]
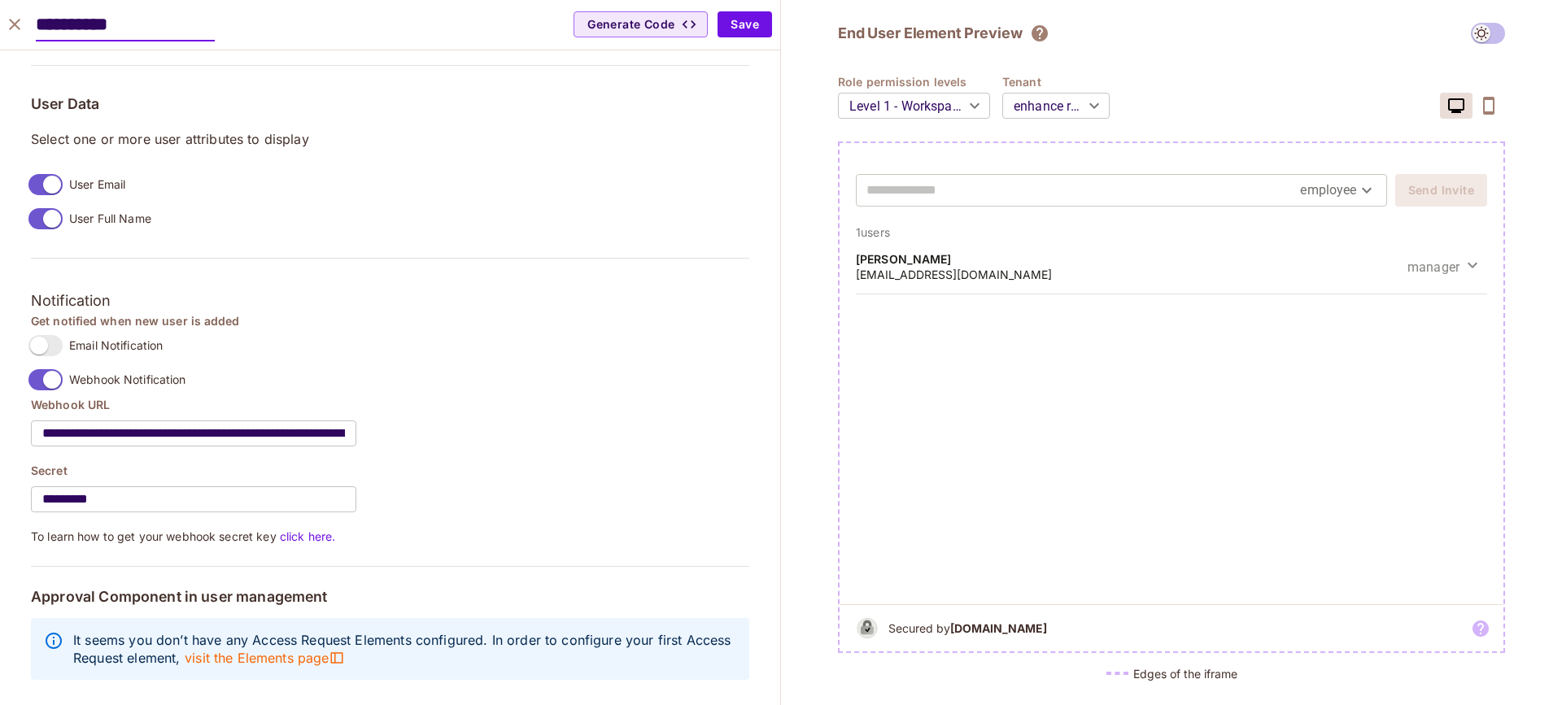
click at [654, 5] on div "**********" at bounding box center [390, 25] width 780 height 50
click at [654, 14] on button "Generate Code" at bounding box center [641, 24] width 134 height 26
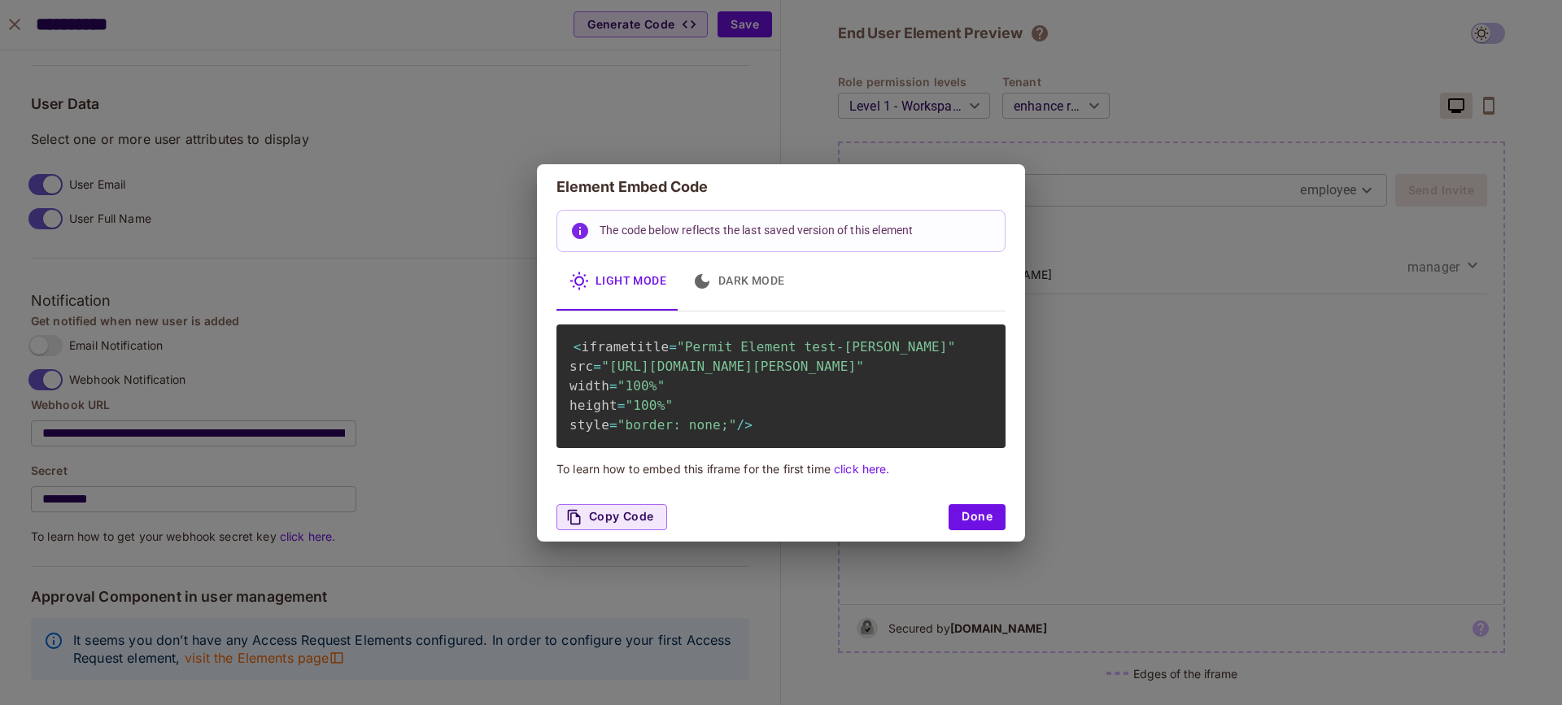
click at [727, 252] on button "Dark Mode" at bounding box center [738, 281] width 119 height 59
click at [963, 530] on button "Done" at bounding box center [977, 517] width 57 height 26
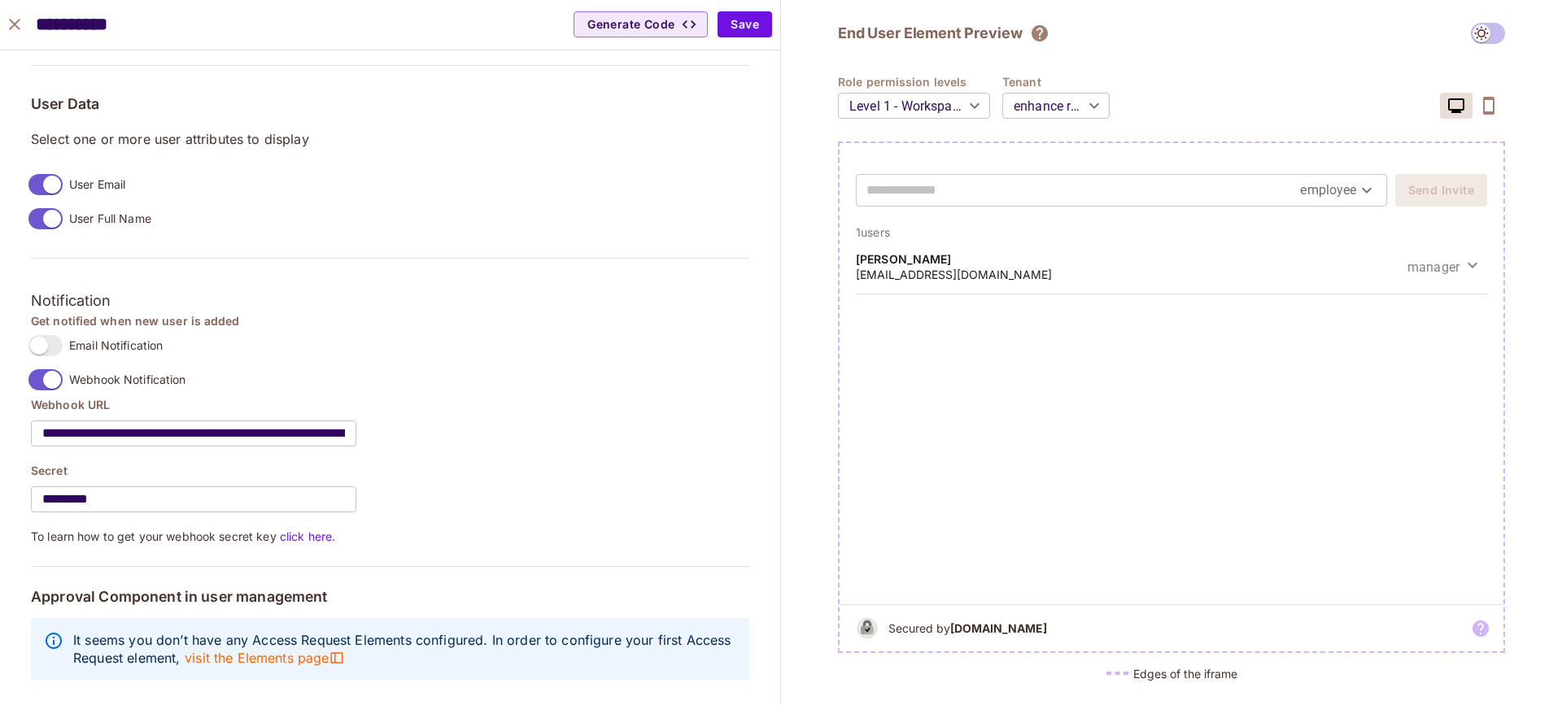
click at [1487, 33] on span at bounding box center [1488, 33] width 34 height 21
click at [1486, 33] on span at bounding box center [1488, 33] width 34 height 21
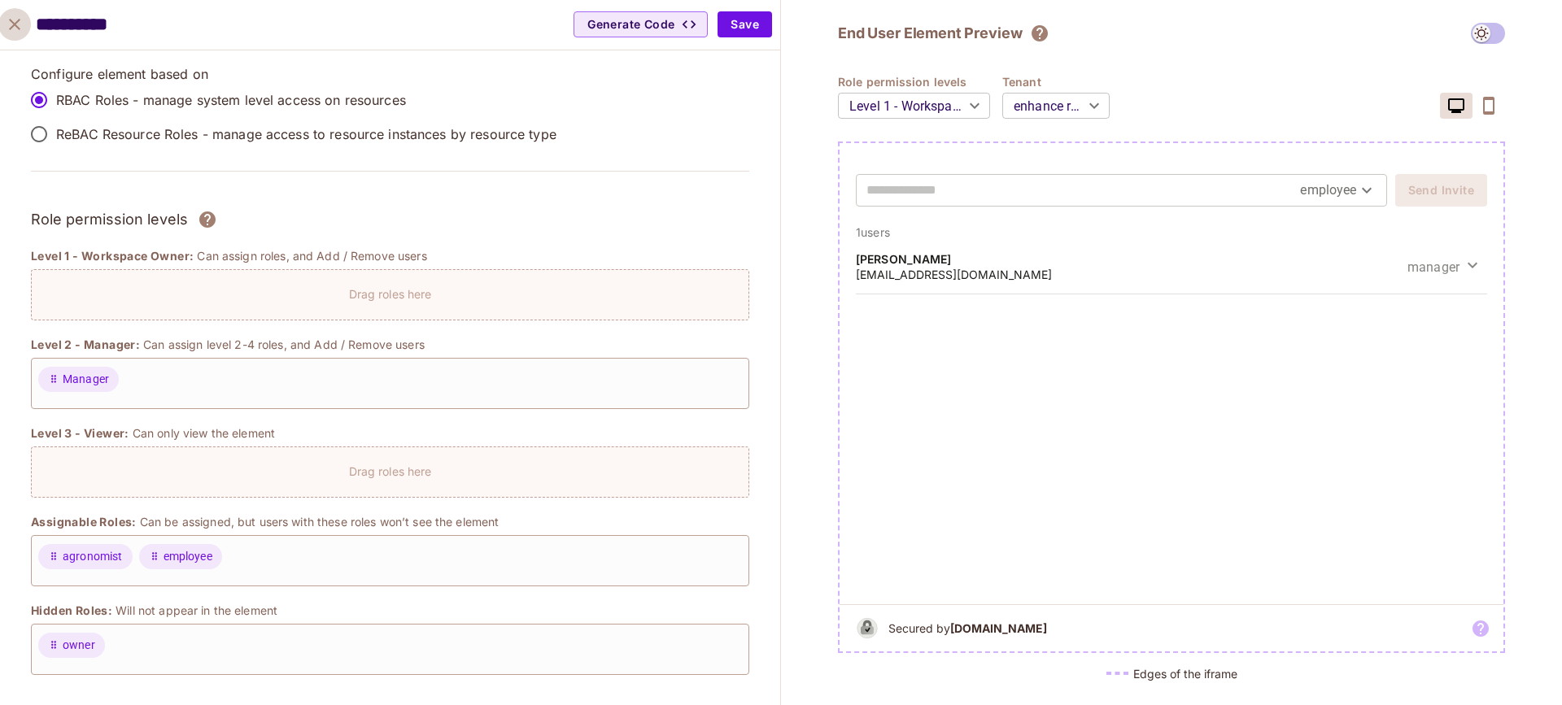
click at [27, 27] on button "close" at bounding box center [14, 24] width 33 height 33
type input "******"
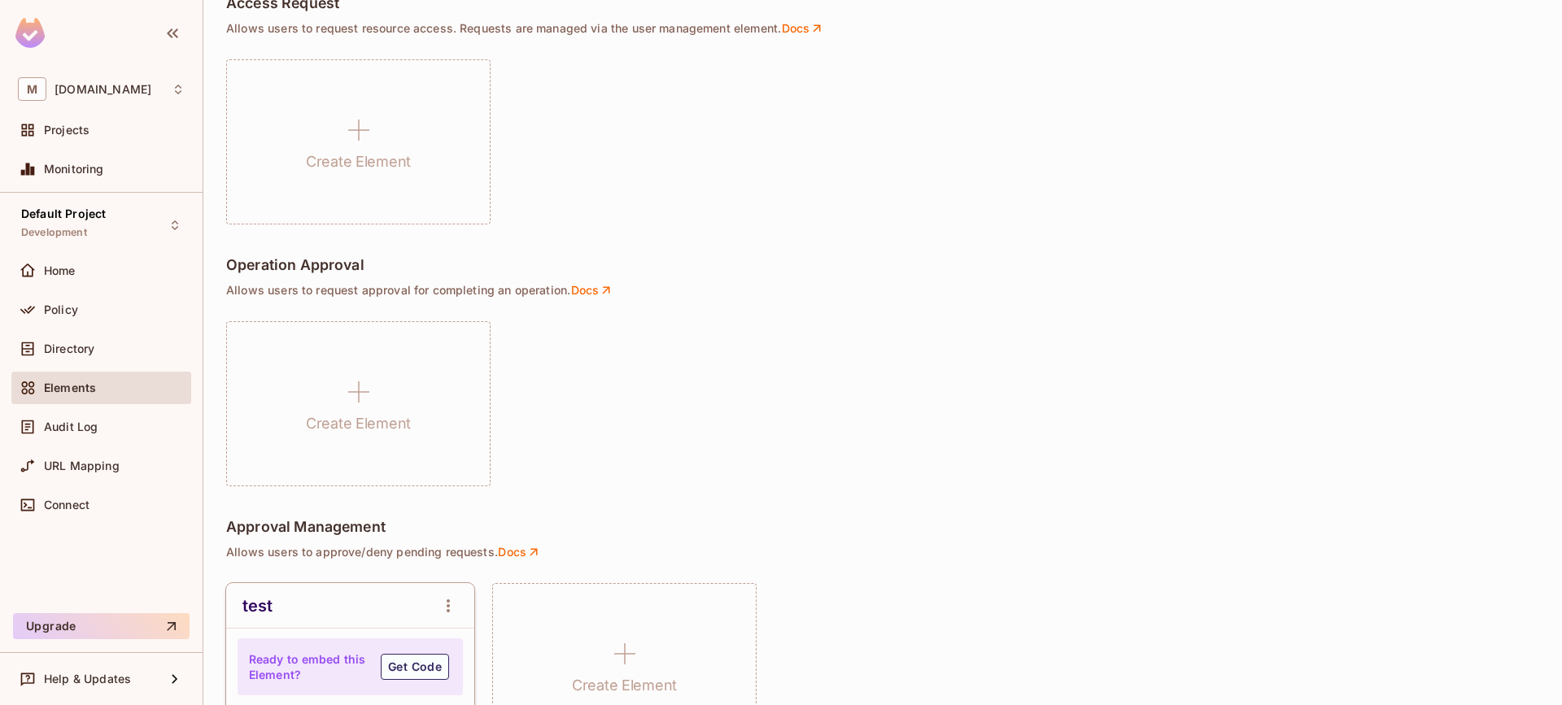
scroll to position [1290, 0]
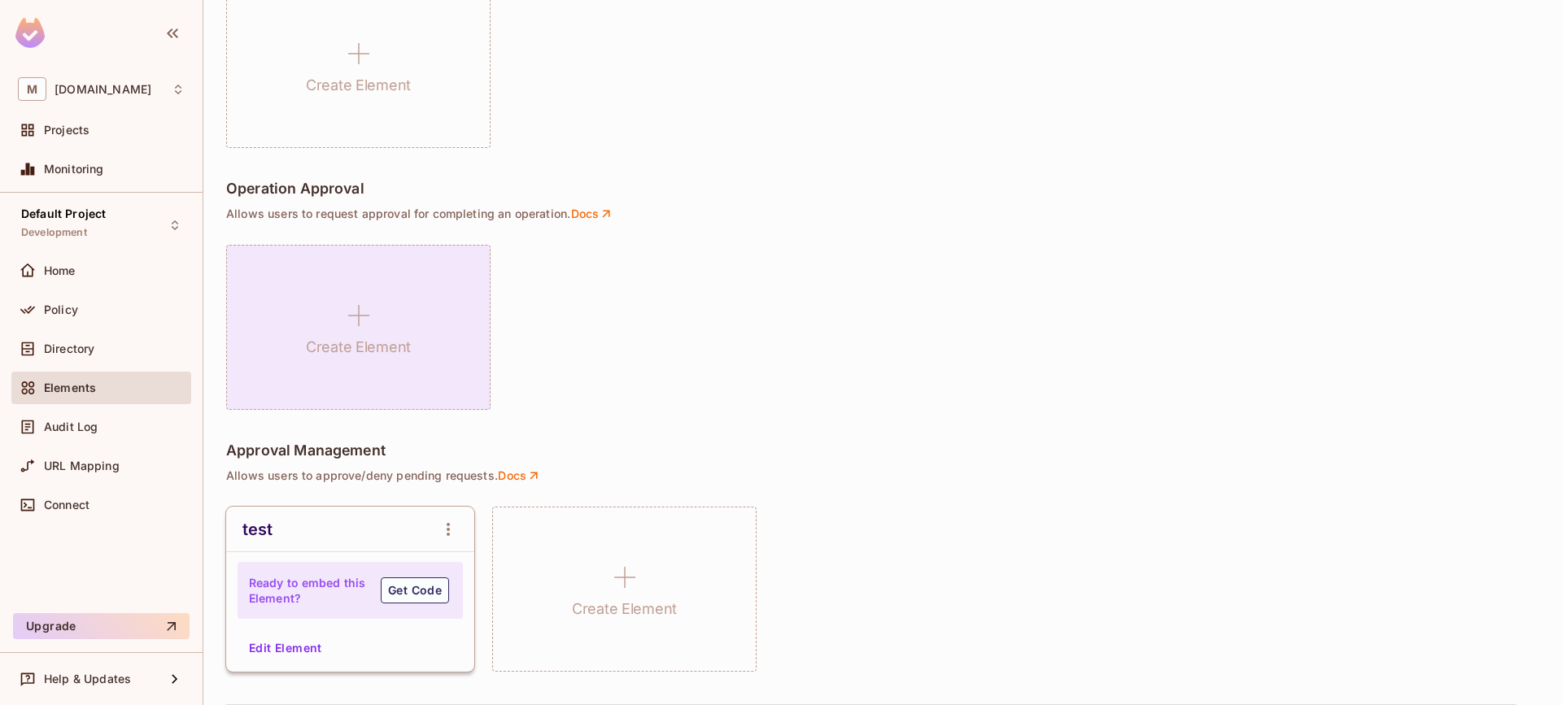
click at [391, 323] on div "Create Element" at bounding box center [358, 327] width 264 height 165
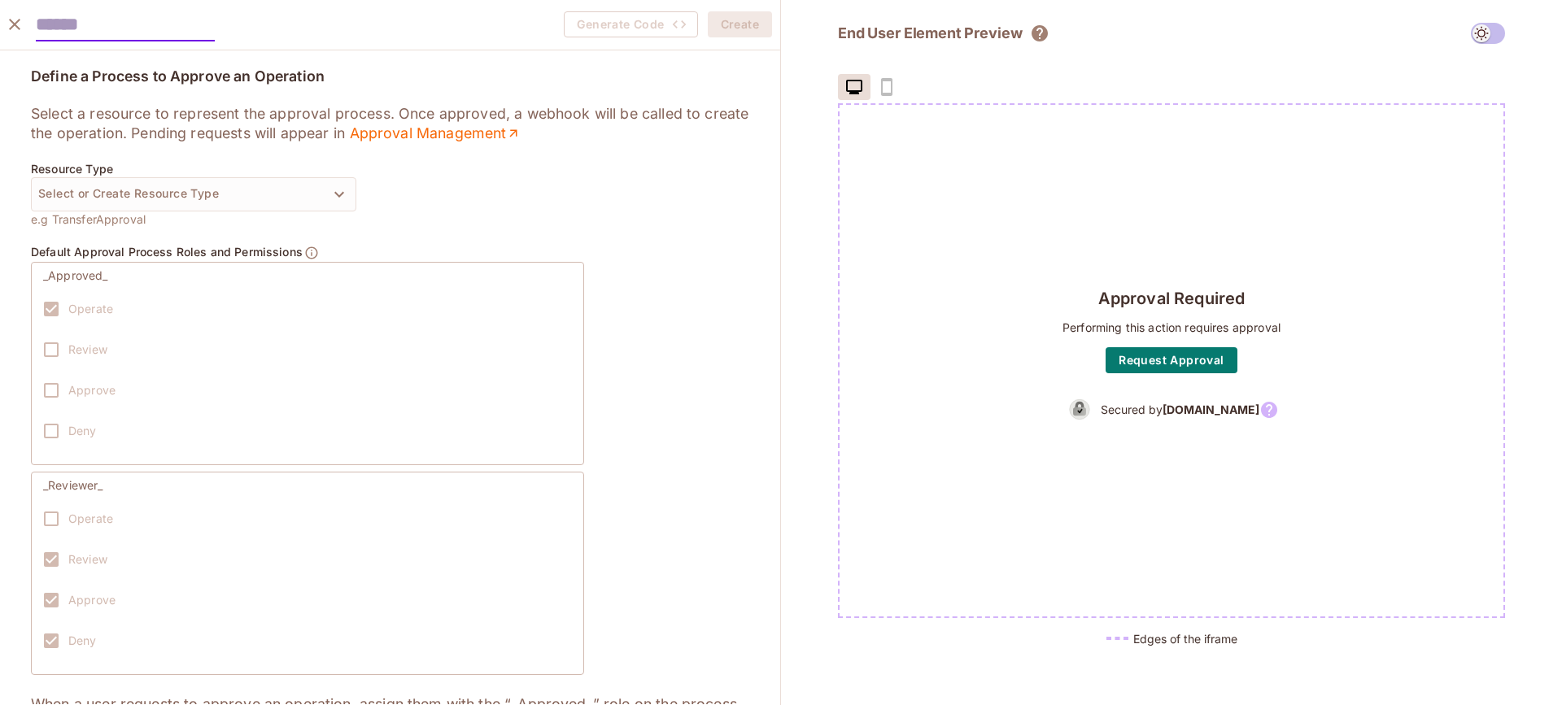
click at [7, 19] on icon "close" at bounding box center [15, 25] width 20 height 20
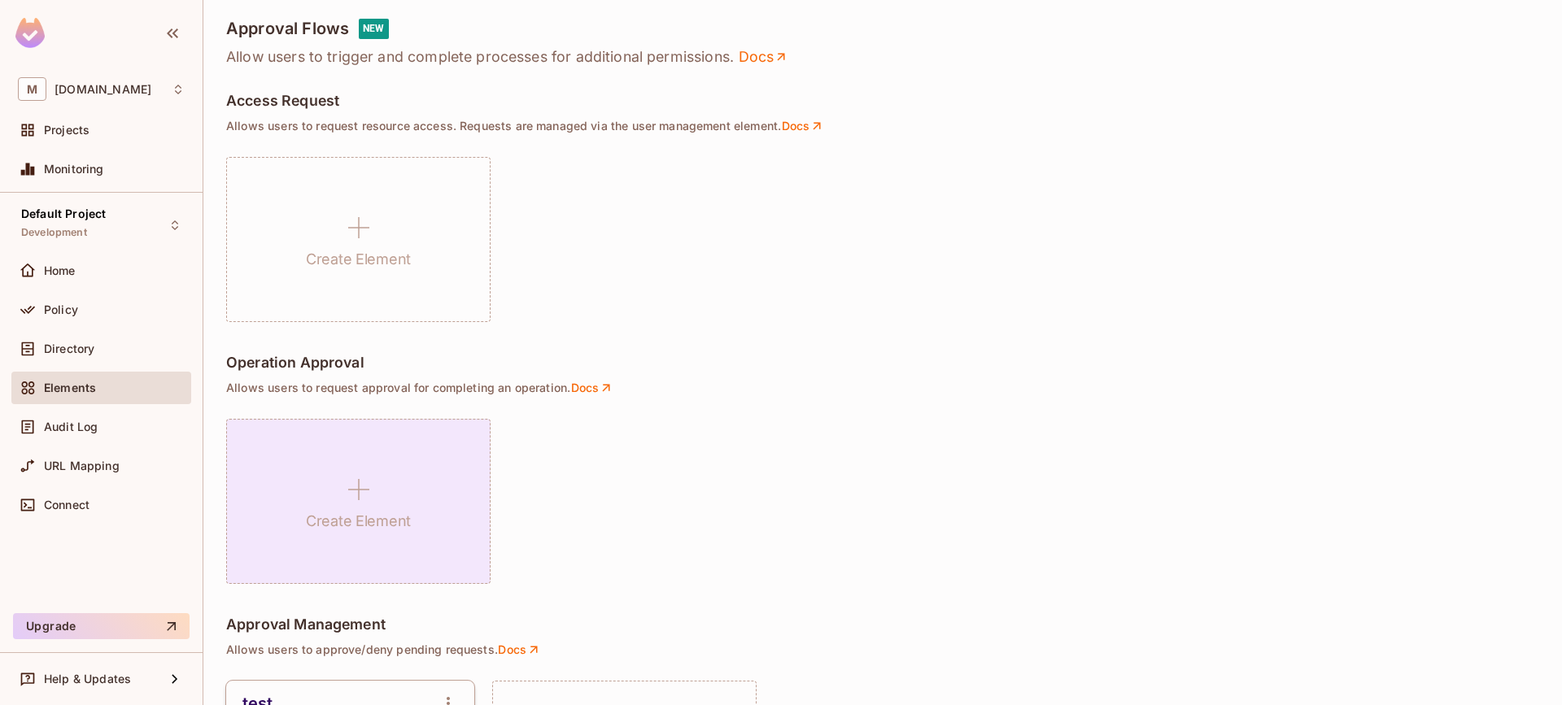
scroll to position [908, 0]
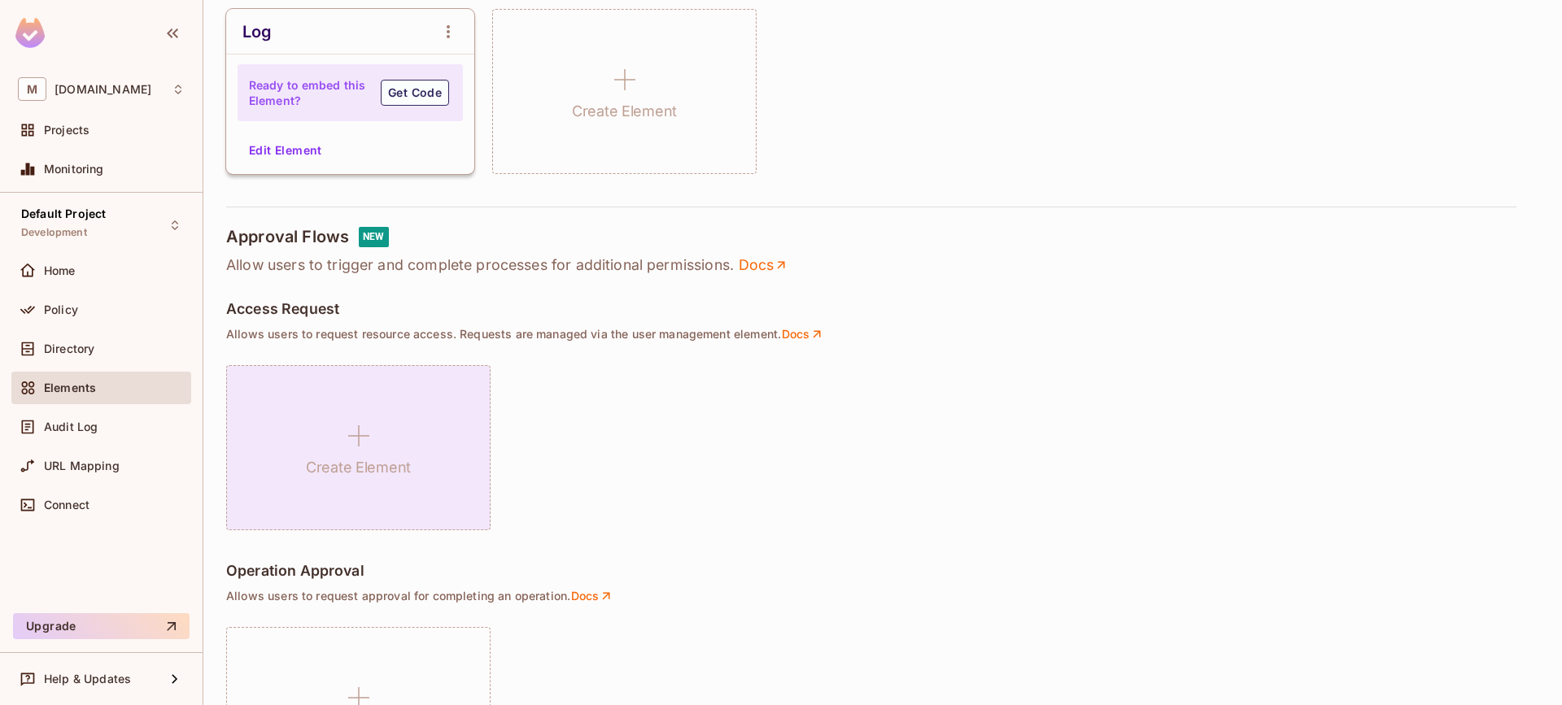
click at [346, 404] on div "Create Element" at bounding box center [358, 447] width 264 height 165
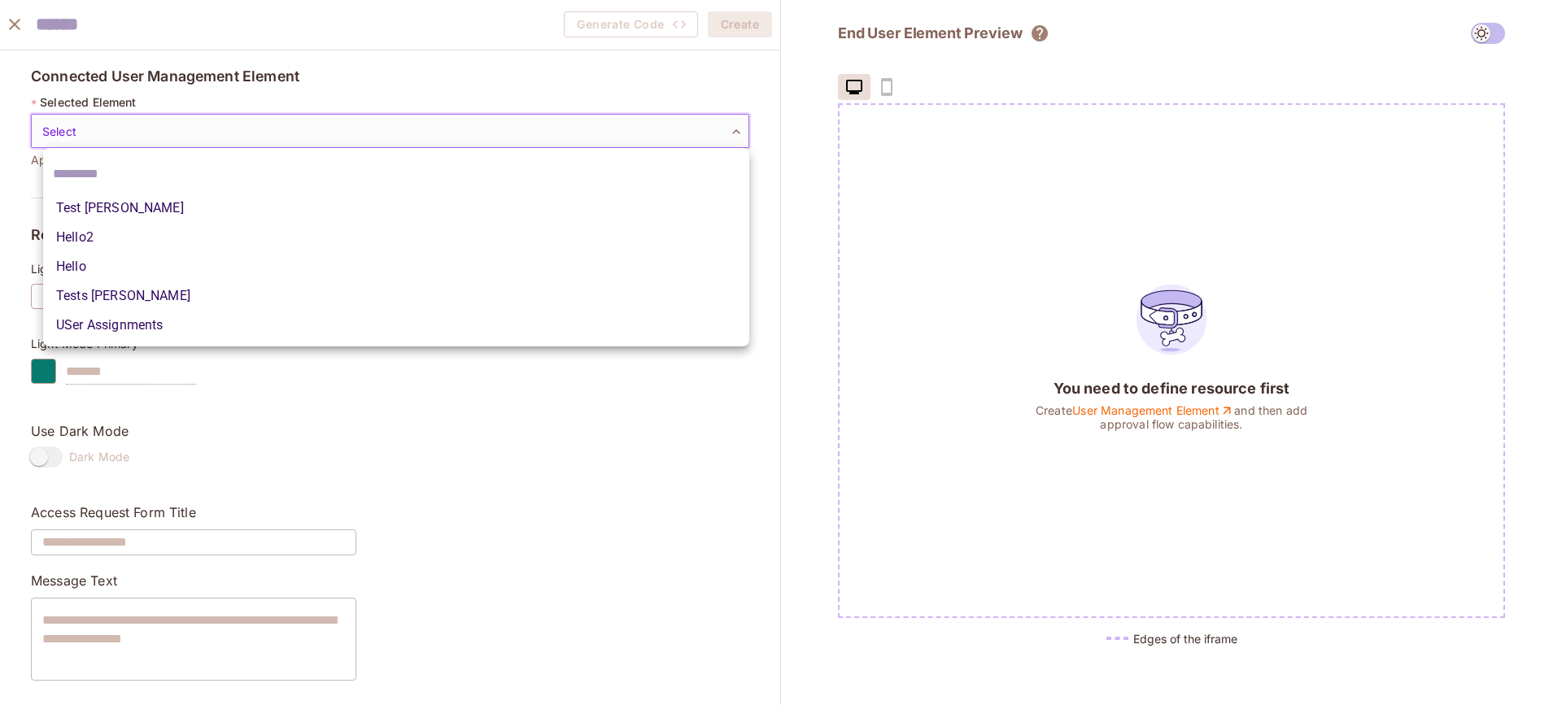
click at [245, 134] on body "M [DOMAIN_NAME] Projects Monitoring Default Project Development Home Policy Dir…" at bounding box center [781, 352] width 1562 height 705
click at [132, 299] on li "Tests [PERSON_NAME]" at bounding box center [396, 296] width 706 height 29
type input "**********"
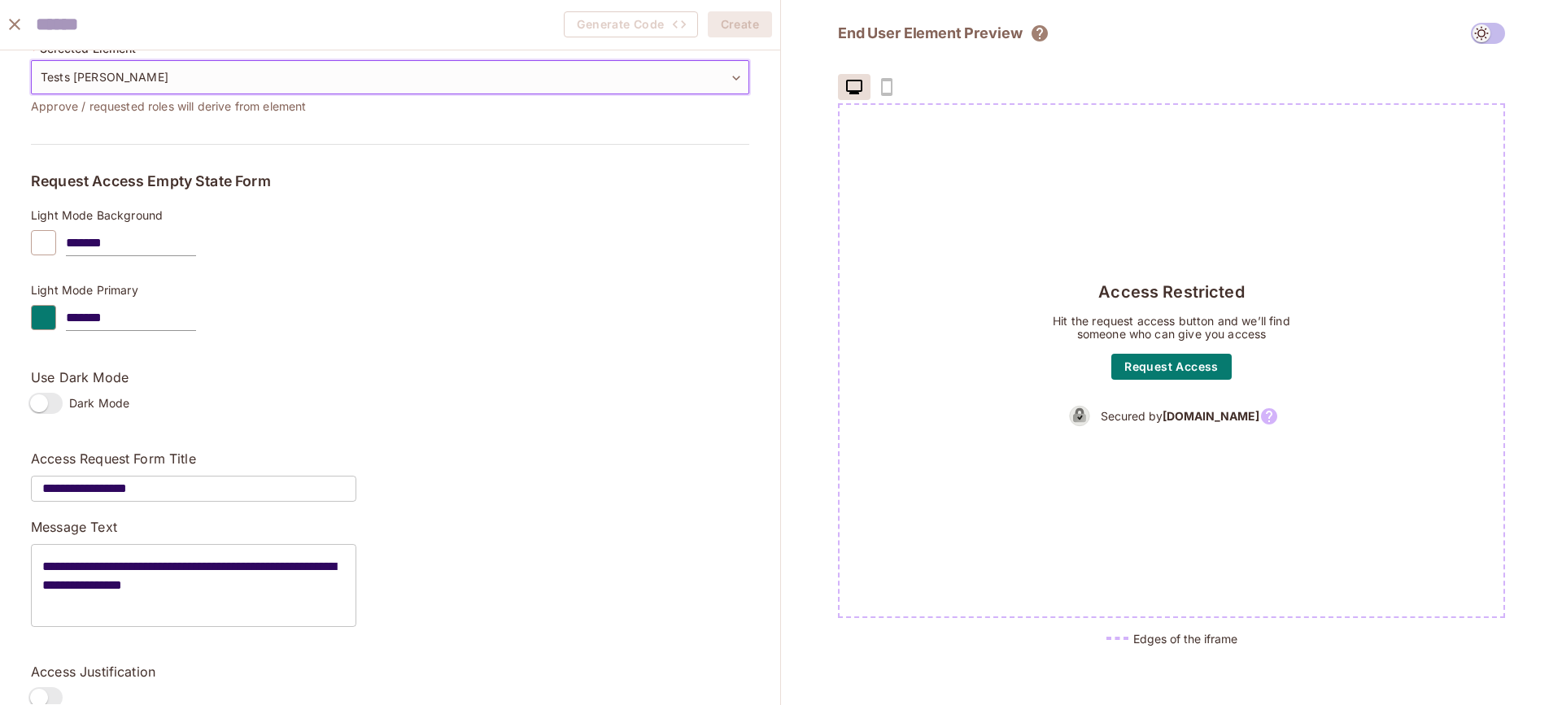
scroll to position [0, 0]
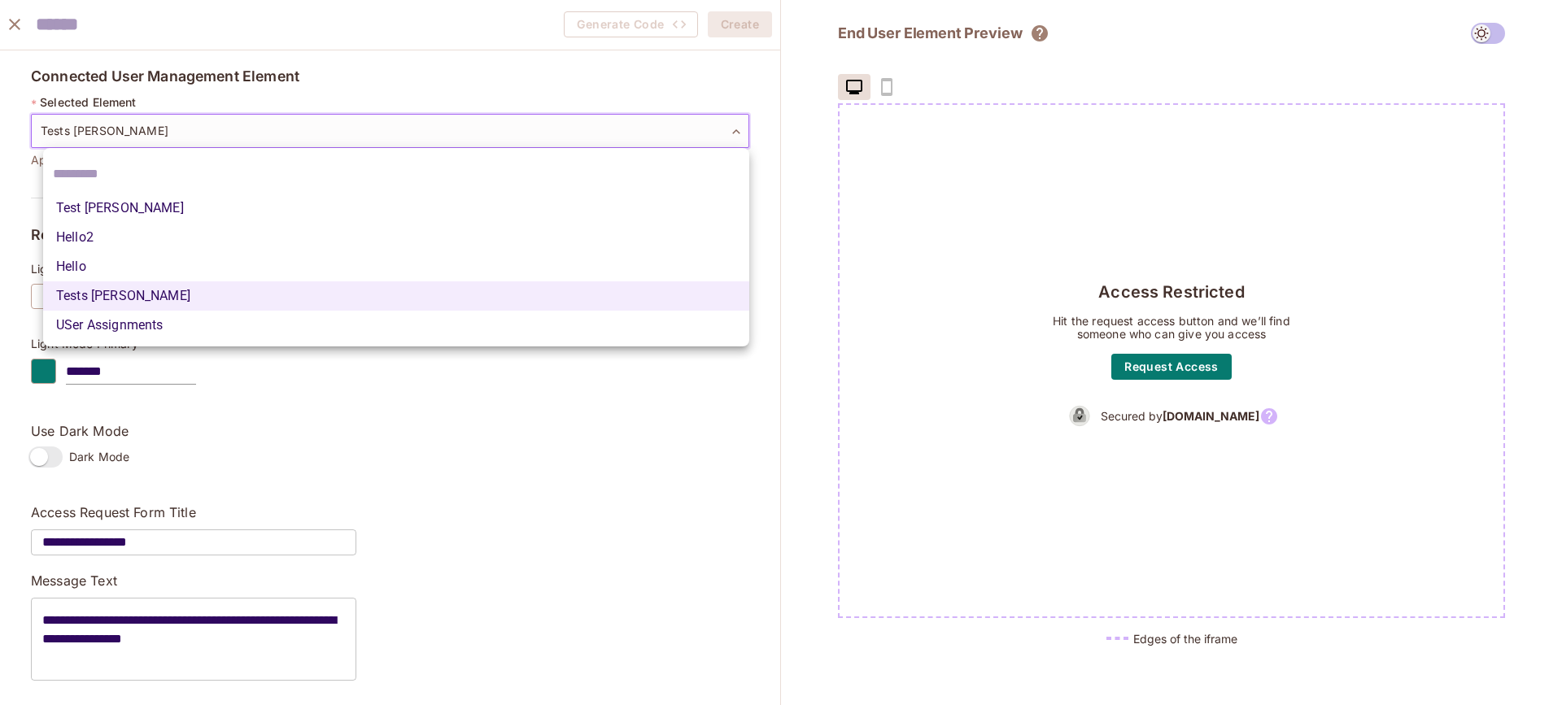
click at [222, 136] on body "M [DOMAIN_NAME] Projects Monitoring Default Project Development Home Policy Dir…" at bounding box center [781, 352] width 1562 height 705
click at [223, 133] on div at bounding box center [781, 352] width 1562 height 705
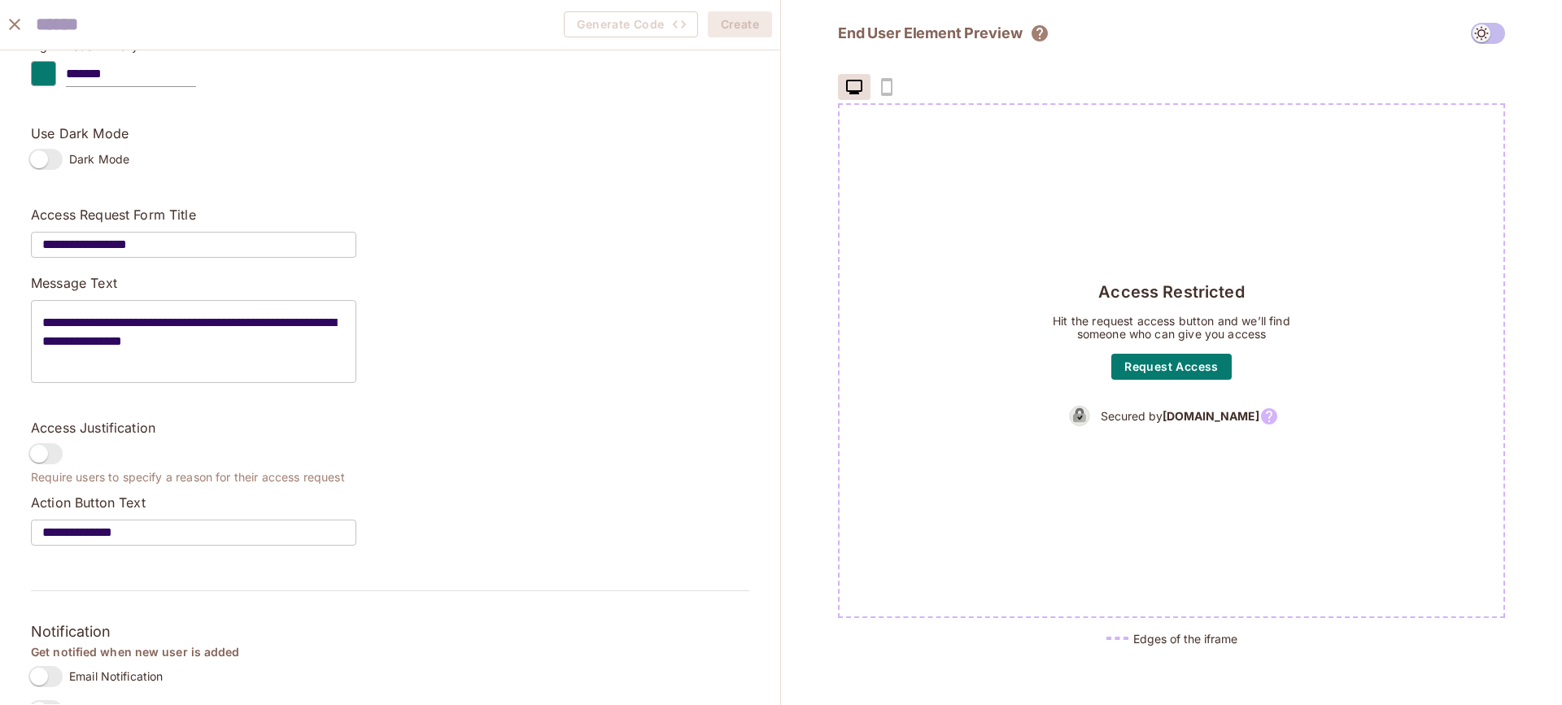
scroll to position [351, 0]
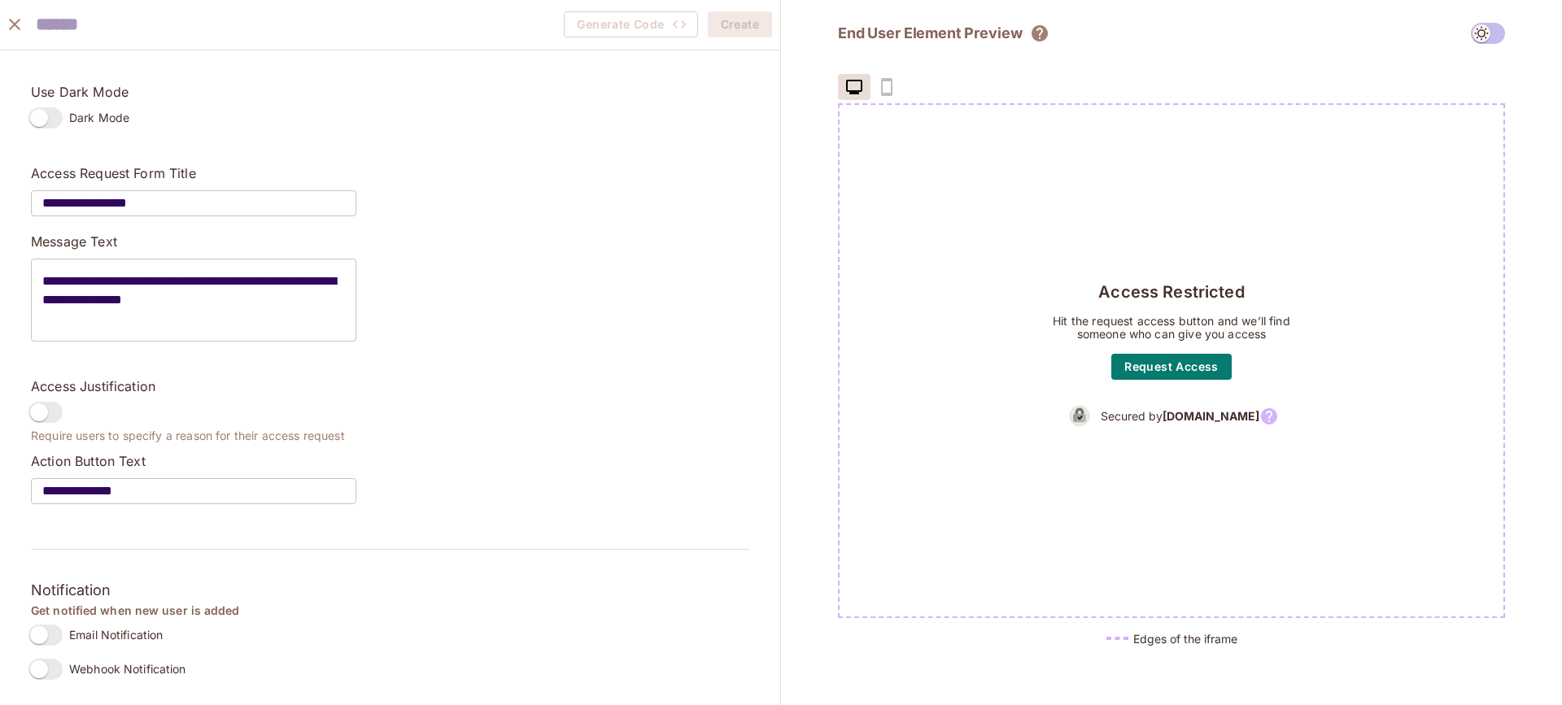
click at [107, 18] on input "text" at bounding box center [125, 24] width 179 height 33
click at [731, 25] on button "Create" at bounding box center [740, 24] width 64 height 26
click at [242, 32] on div "**** Generate Code Create" at bounding box center [390, 25] width 780 height 50
click at [253, 23] on div "**** Generate Code Create" at bounding box center [390, 25] width 780 height 50
click at [90, 24] on input "****" at bounding box center [125, 24] width 179 height 33
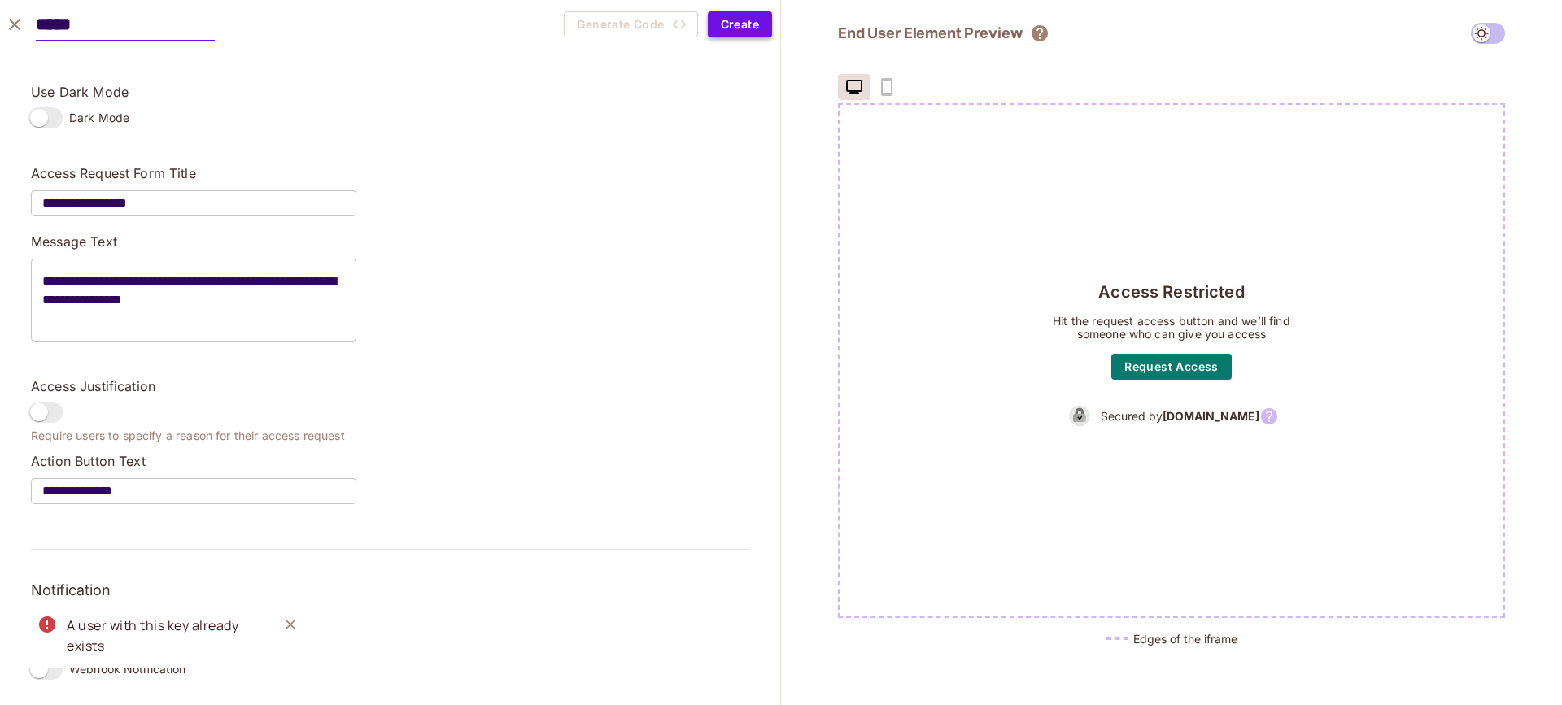
type input "*****"
click at [723, 20] on button "Create" at bounding box center [740, 24] width 64 height 26
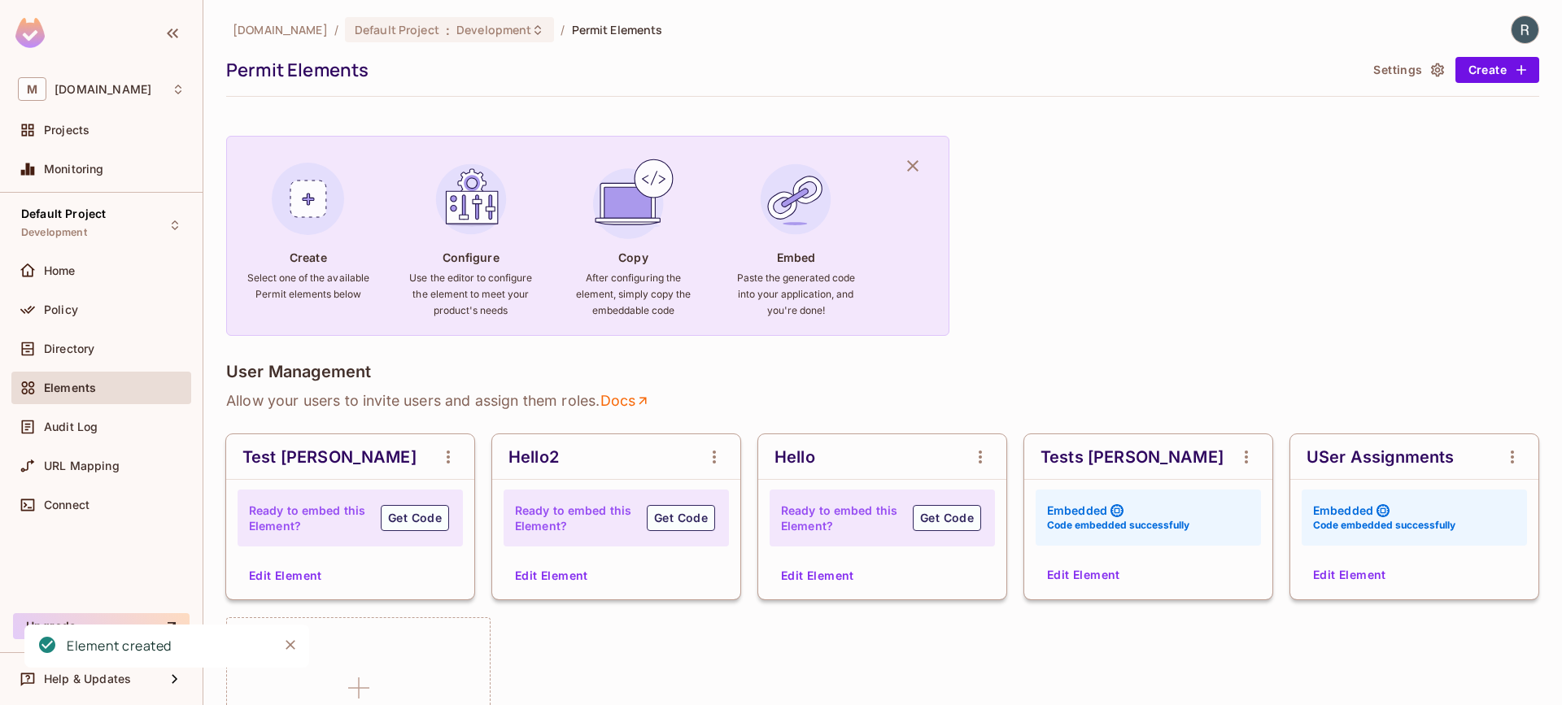
scroll to position [3, 0]
click at [1080, 578] on button "Edit Element" at bounding box center [1084, 574] width 86 height 26
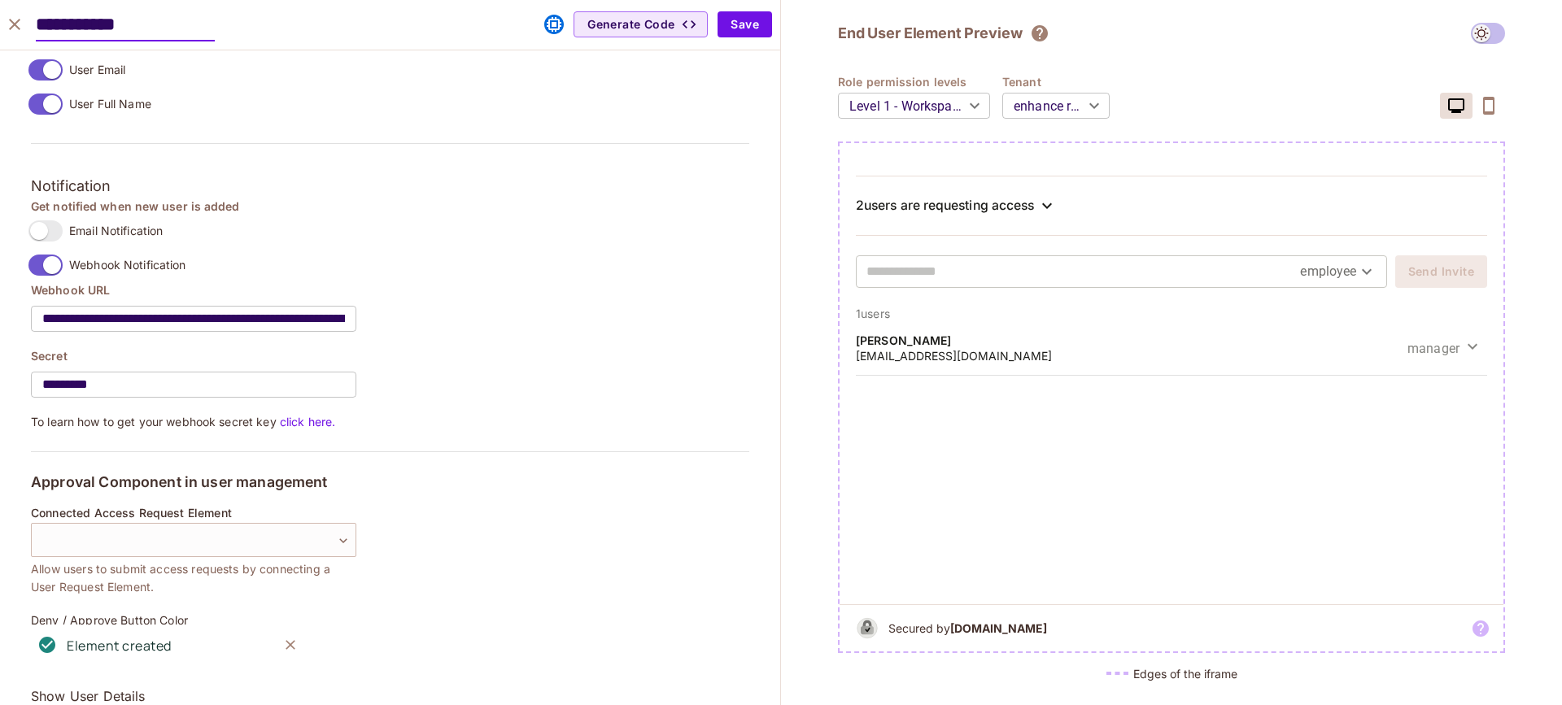
scroll to position [1452, 0]
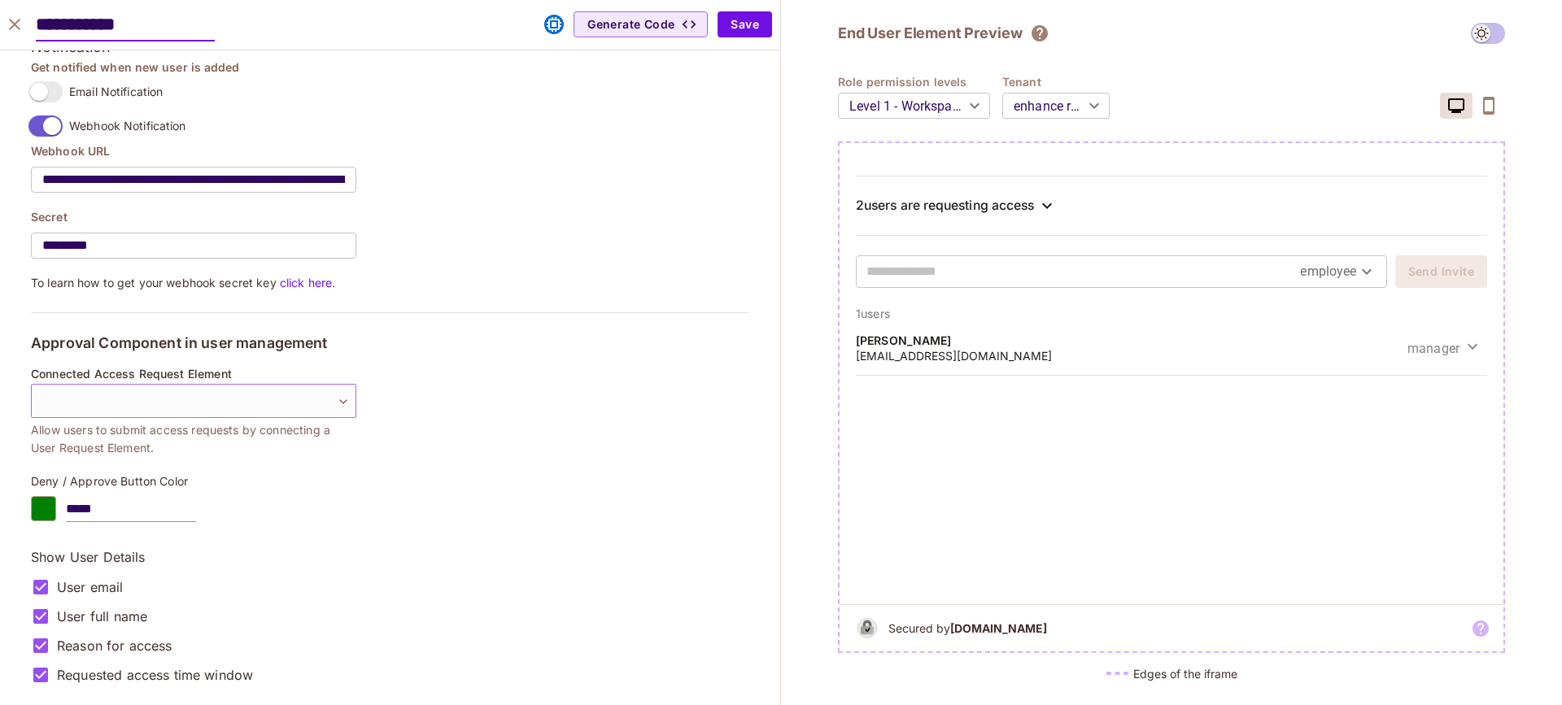
click at [264, 398] on body "M [DOMAIN_NAME] Projects Monitoring Default Project Development Home Policy Dir…" at bounding box center [781, 352] width 1562 height 705
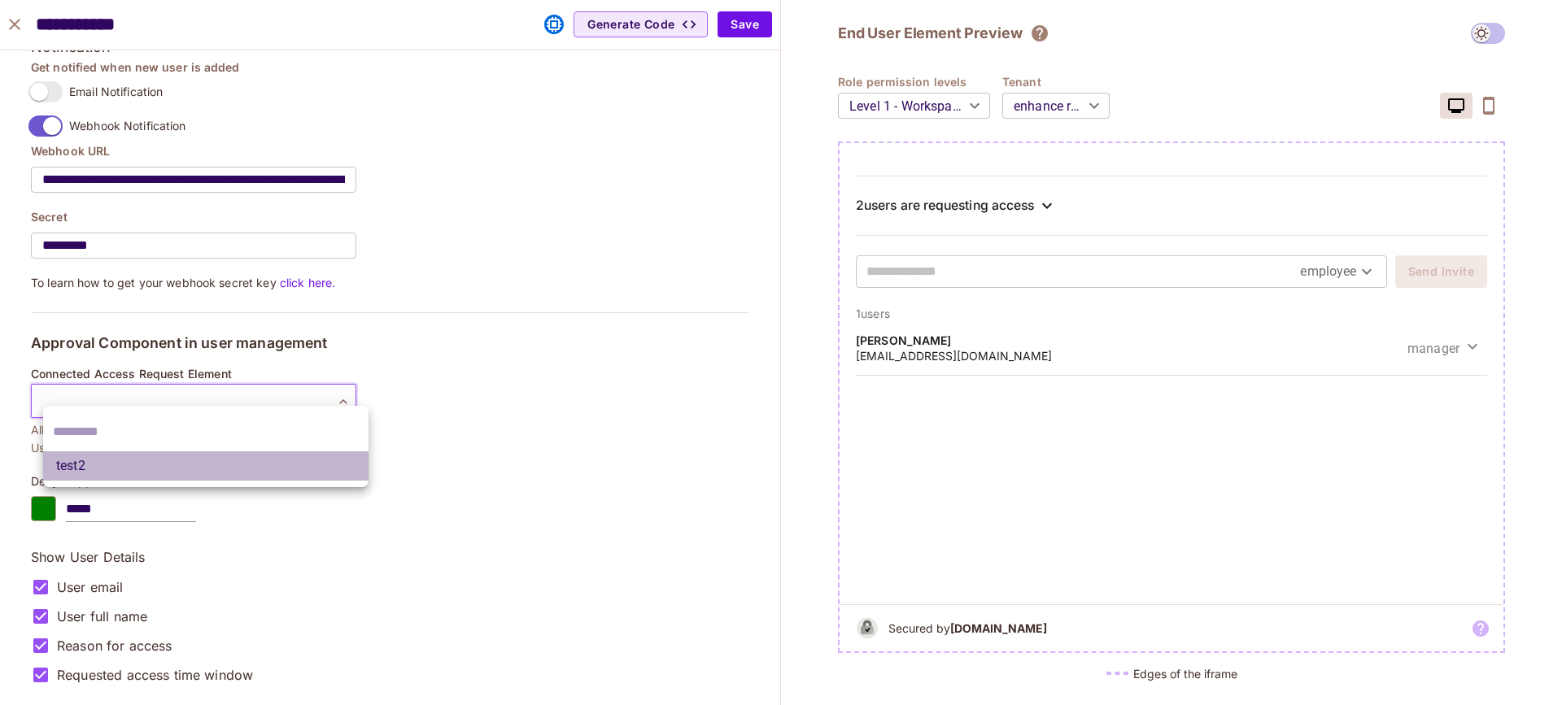
click at [177, 461] on li "test2" at bounding box center [205, 466] width 325 height 29
type input "**********"
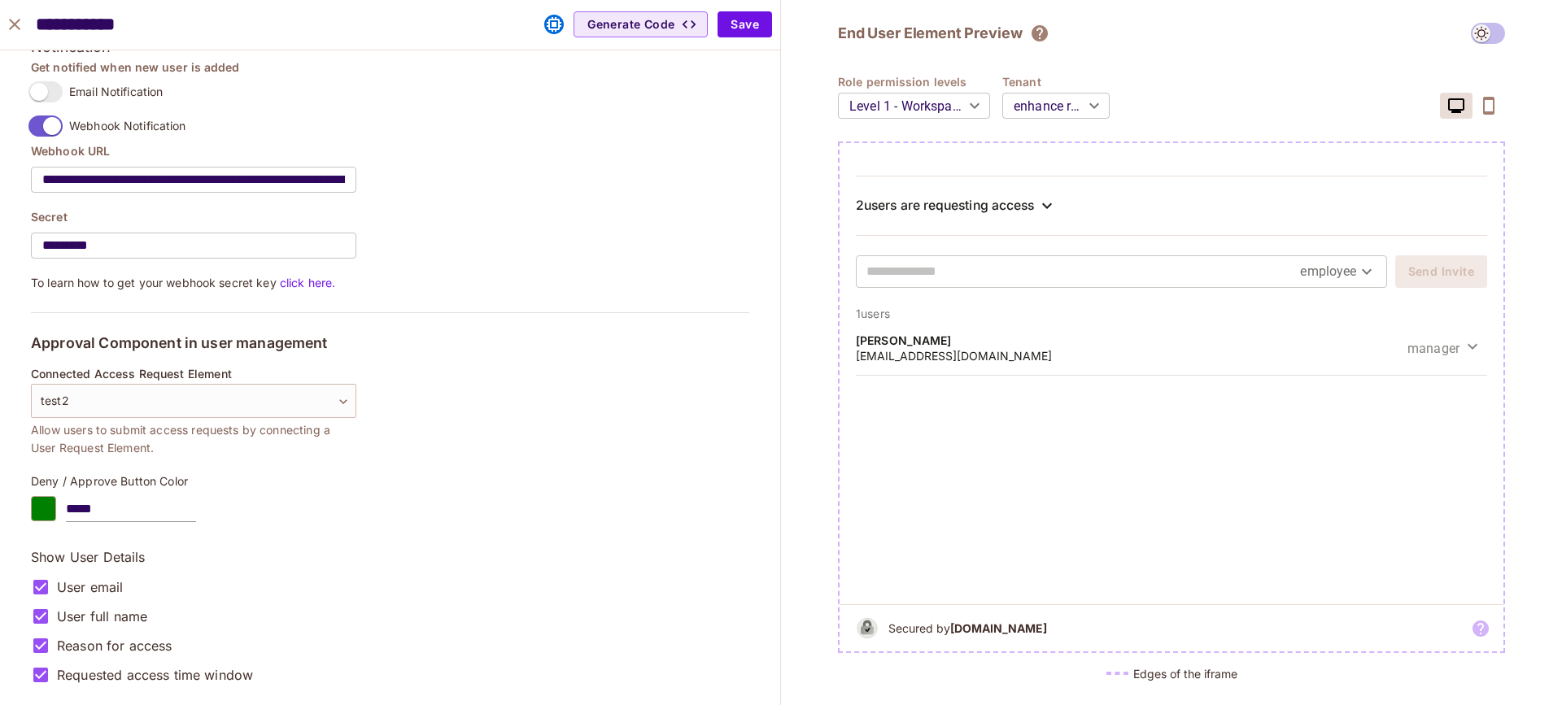
click at [305, 394] on body "M [DOMAIN_NAME] Projects Monitoring Default Project Development Home Policy Dir…" at bounding box center [781, 352] width 1562 height 705
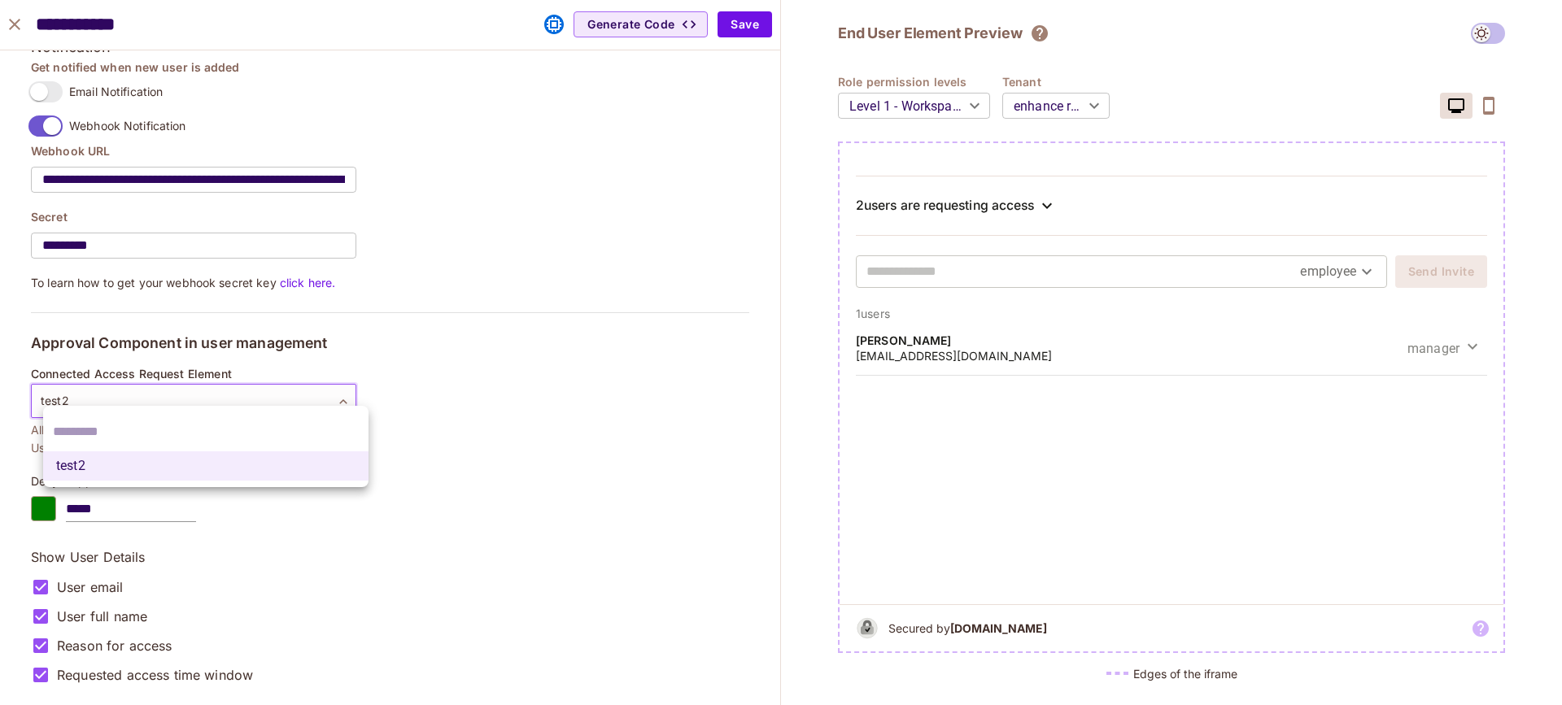
click at [239, 393] on div at bounding box center [781, 352] width 1562 height 705
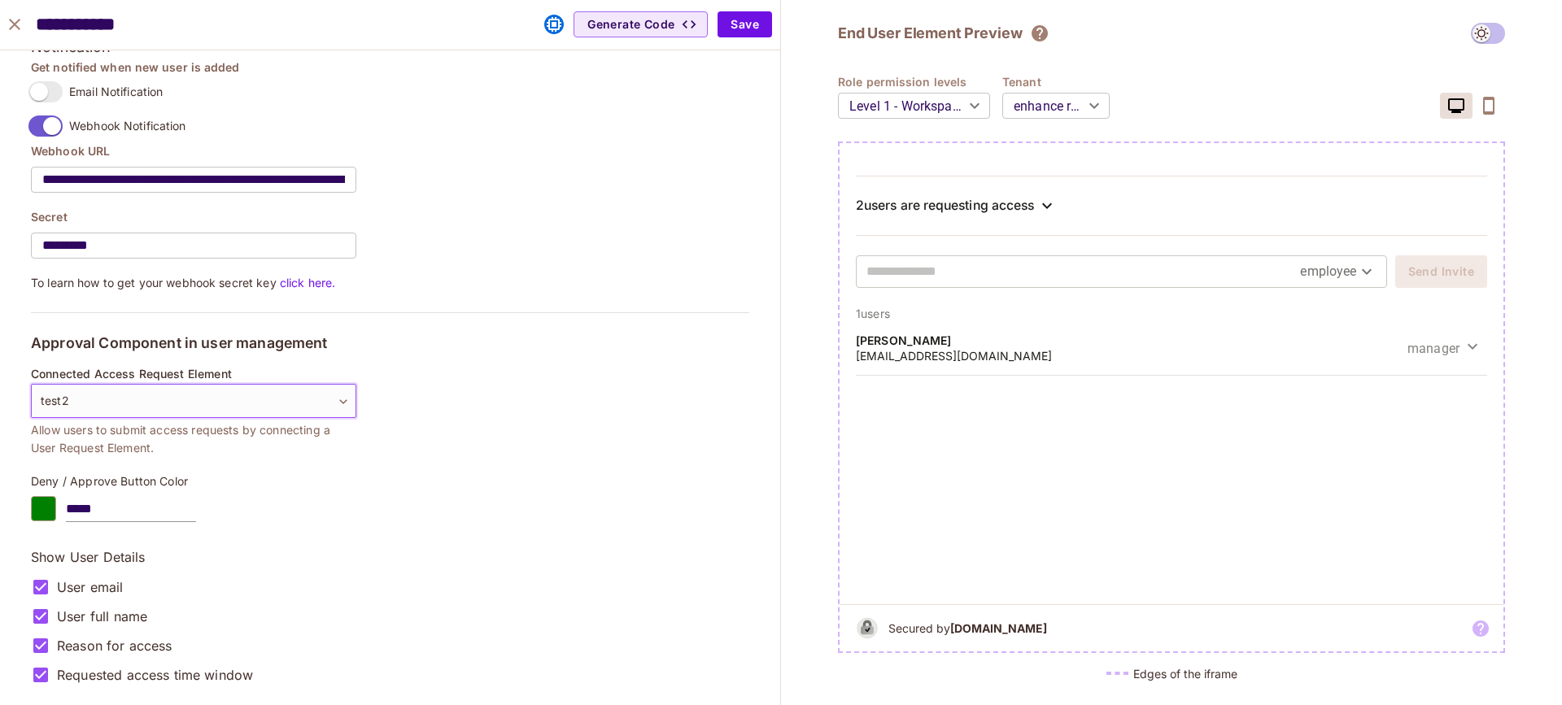
drag, startPoint x: 679, startPoint y: 378, endPoint x: 688, endPoint y: 359, distance: 20.7
click at [1069, 201] on div "2 users are requesting access" at bounding box center [1171, 206] width 631 height 20
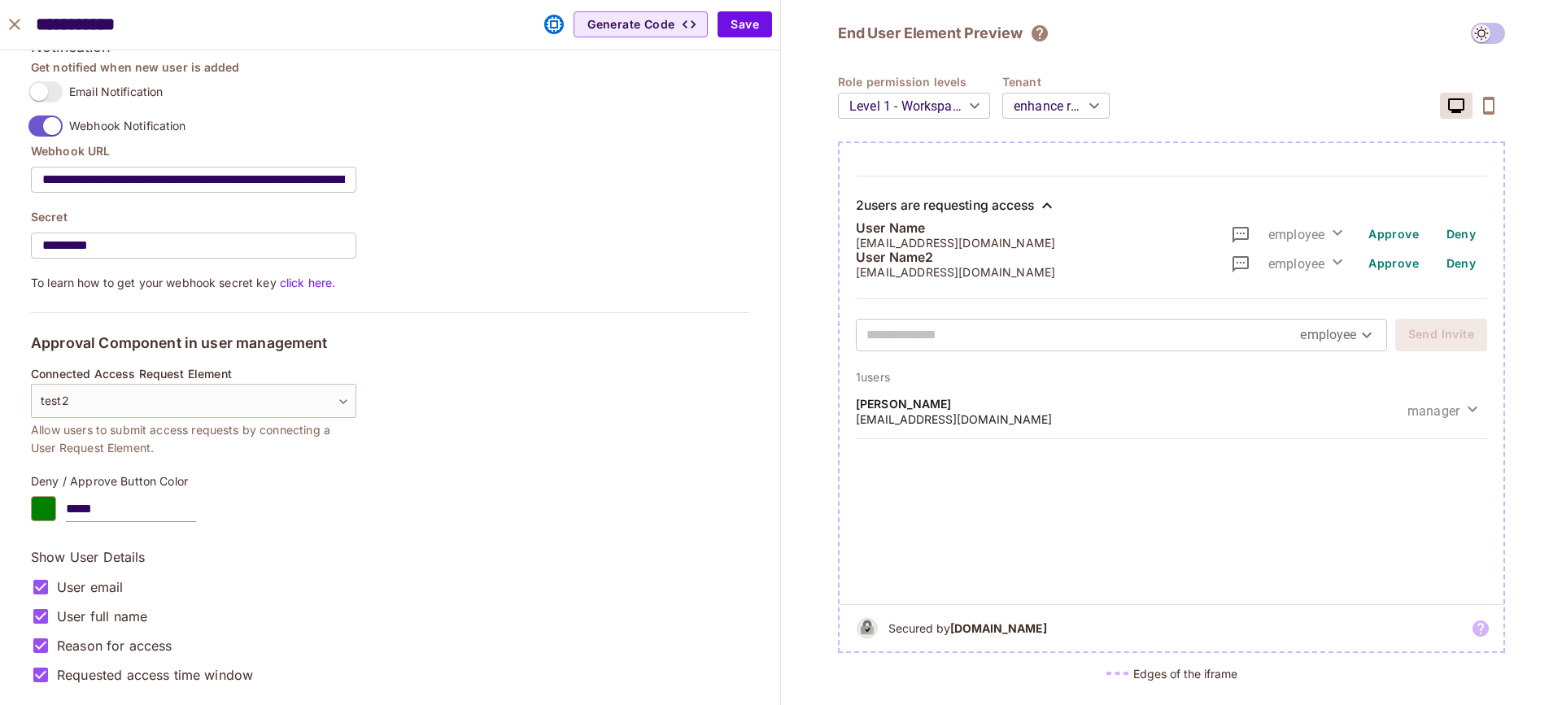
click at [124, 581] on p "User email" at bounding box center [90, 587] width 67 height 18
click at [106, 578] on p "User email" at bounding box center [90, 587] width 67 height 18
click at [745, 23] on button "Save" at bounding box center [745, 24] width 55 height 26
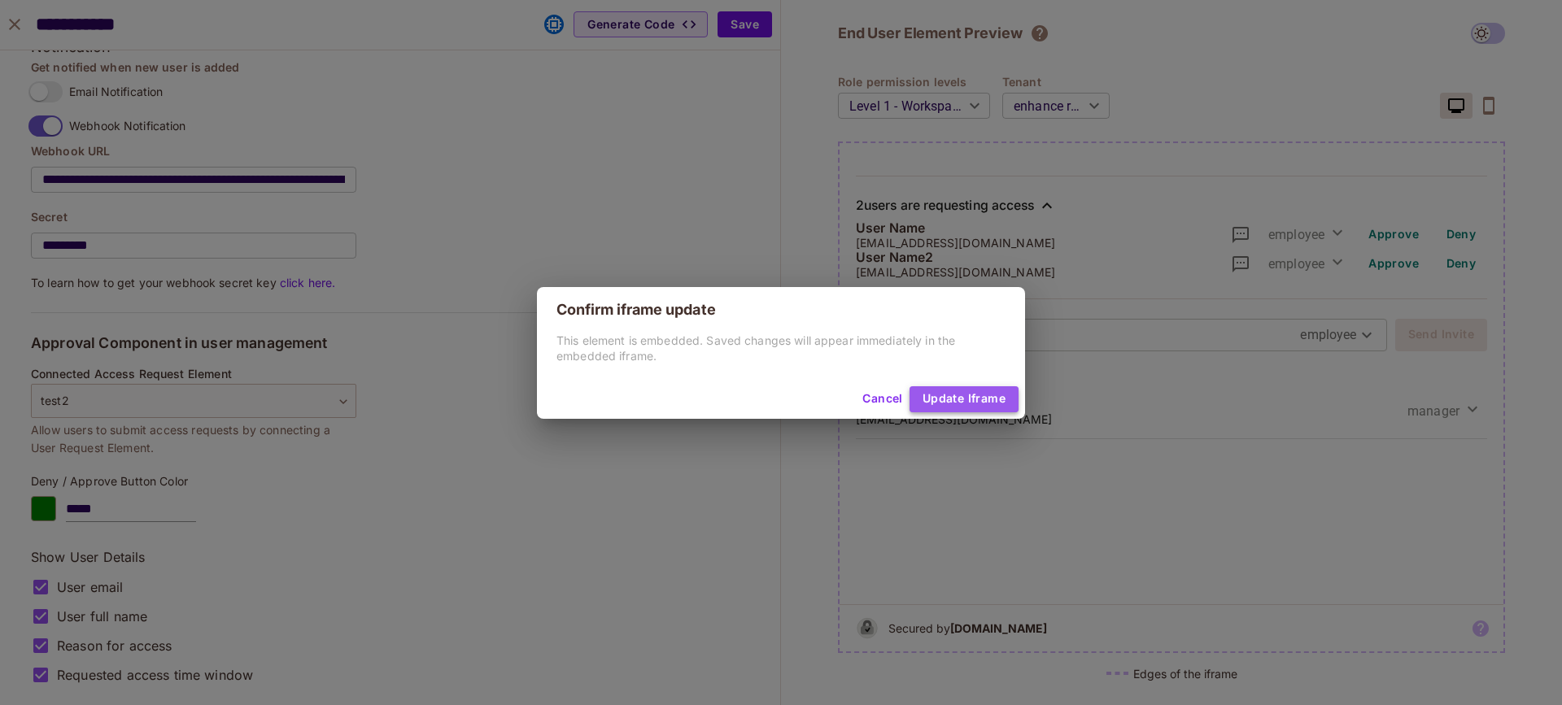
click at [986, 406] on button "Update Iframe" at bounding box center [964, 399] width 109 height 26
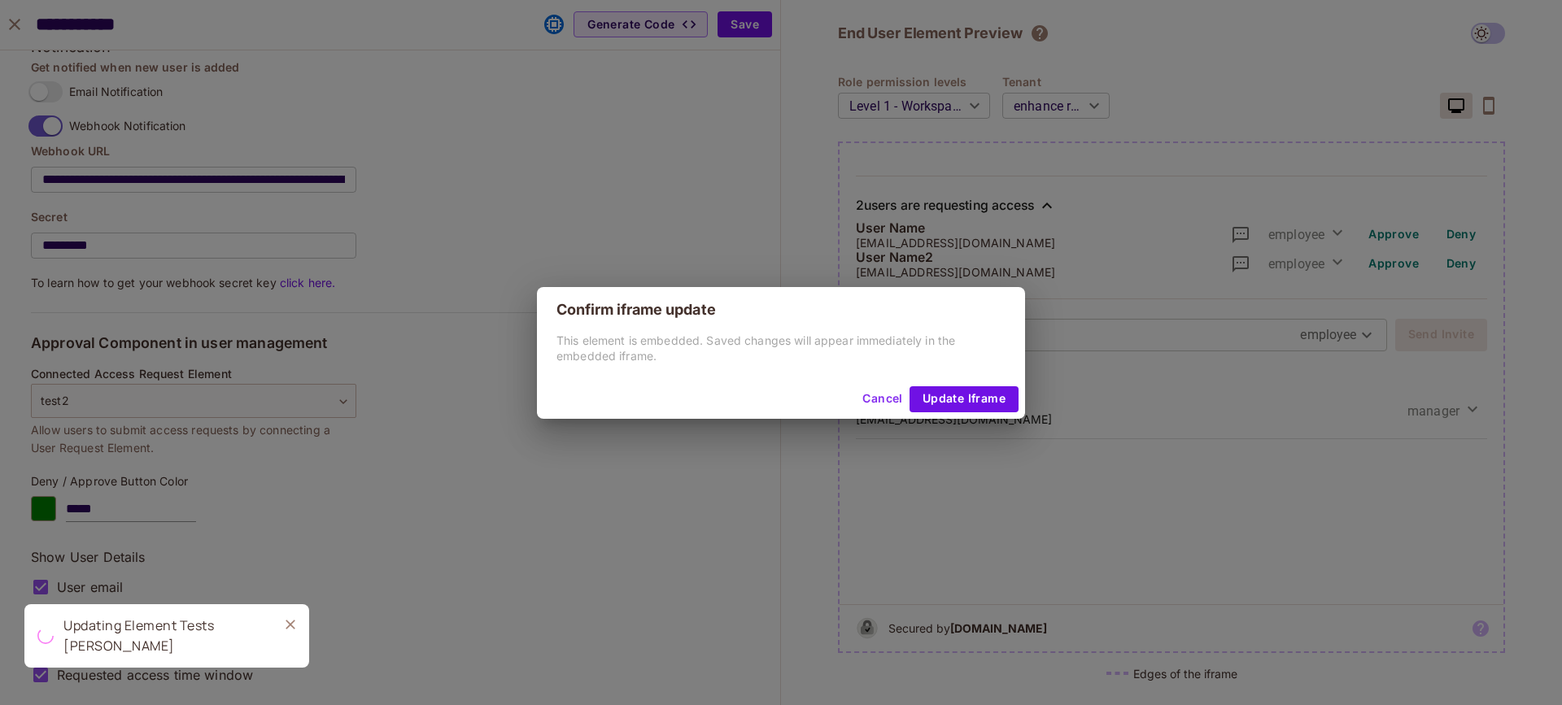
type input "******"
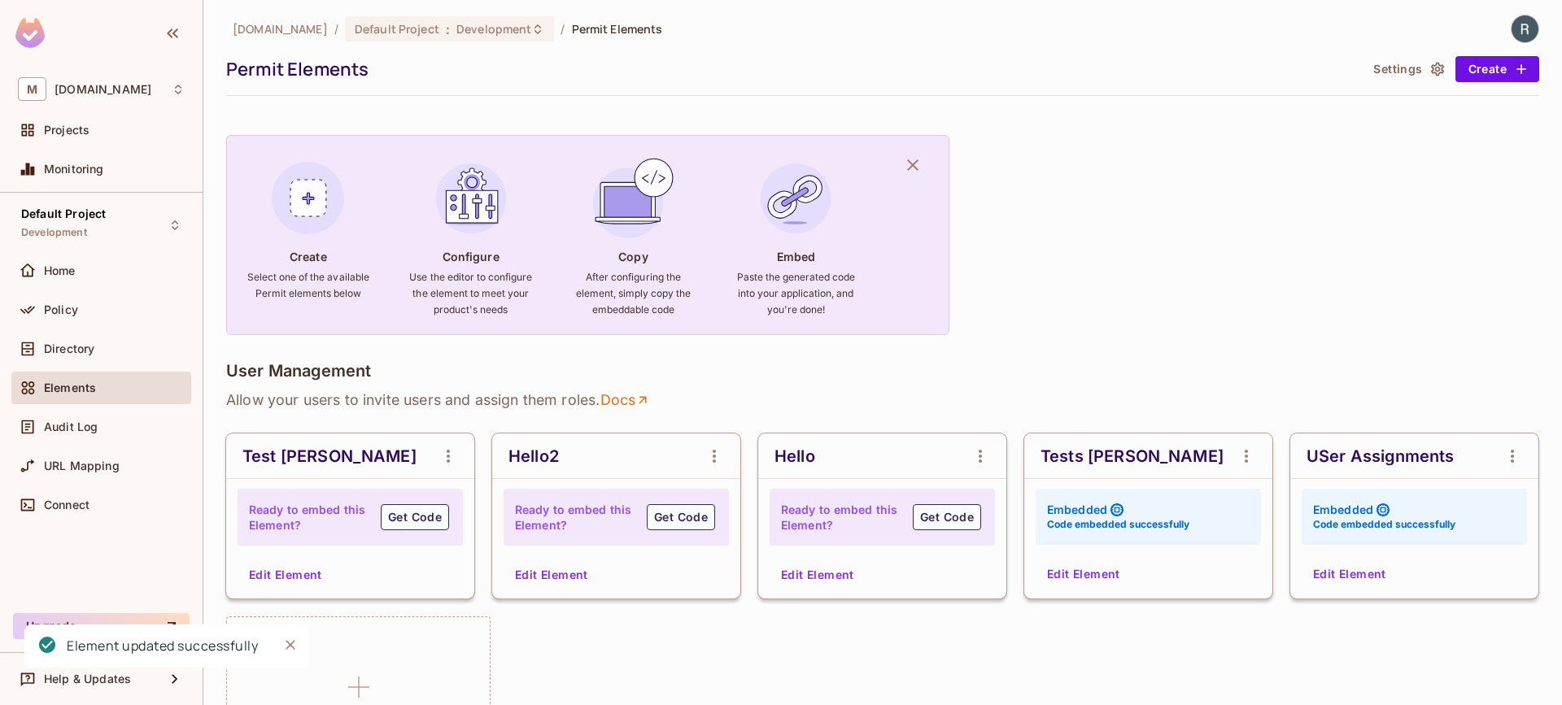
click at [1078, 582] on button "Edit Element" at bounding box center [1084, 574] width 86 height 26
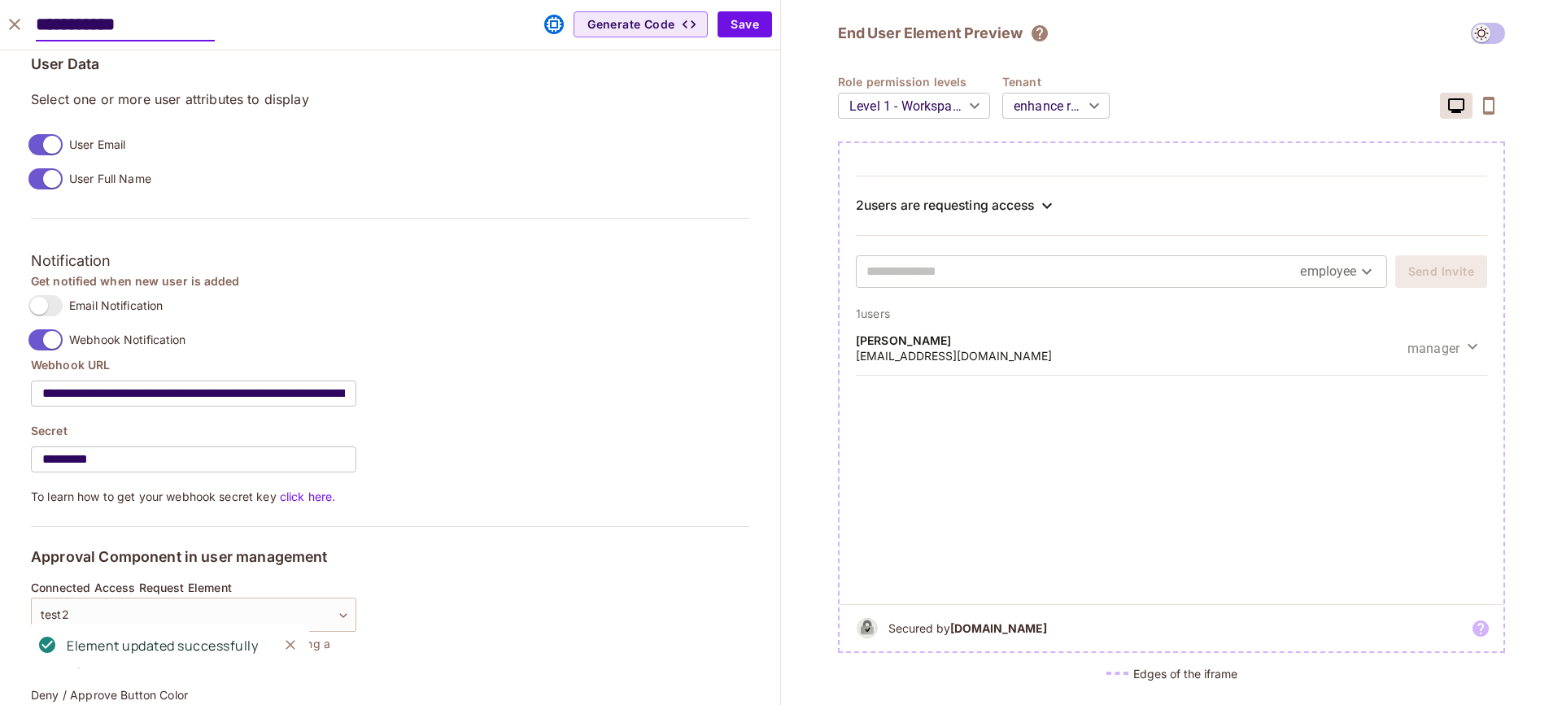
scroll to position [1452, 0]
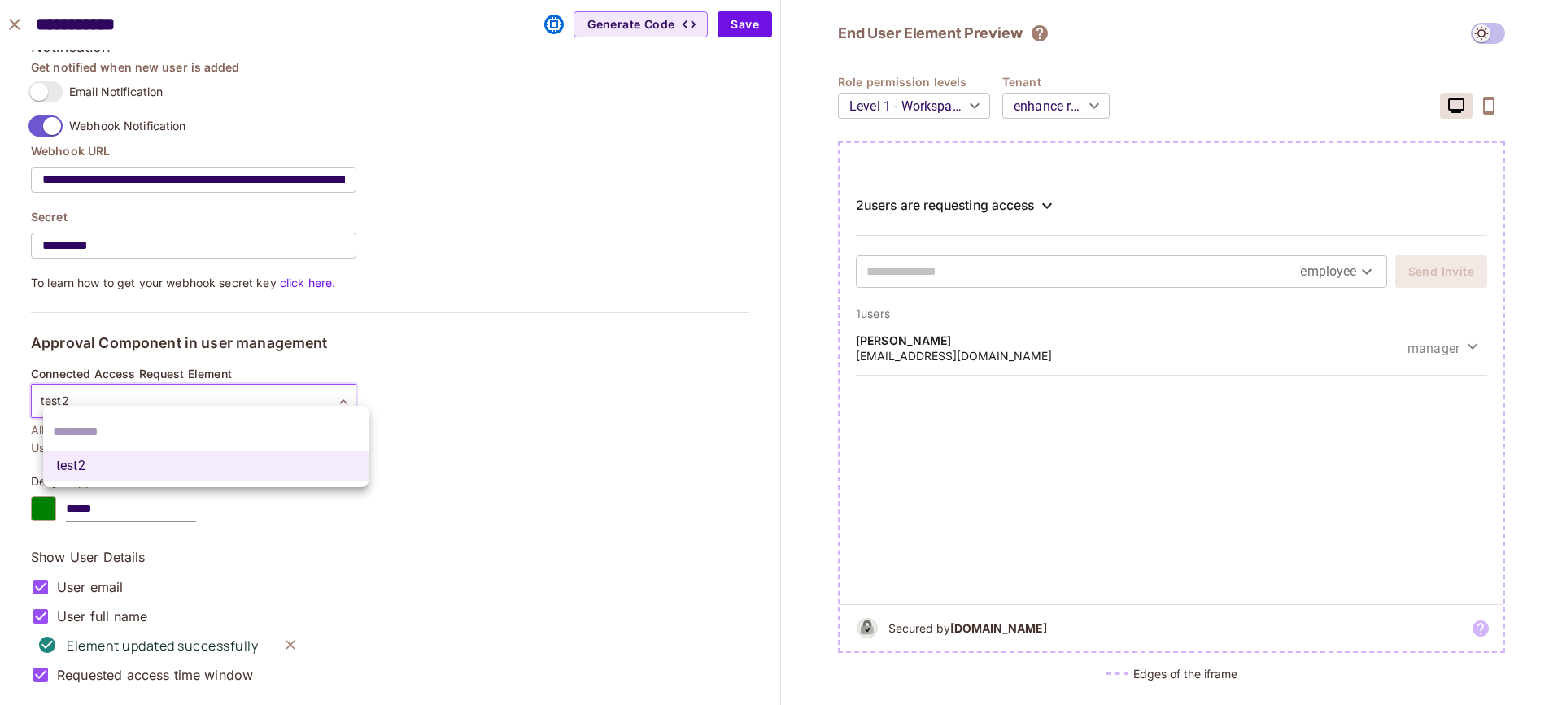
click at [322, 382] on body "M [DOMAIN_NAME] Projects Monitoring Default Project Development Home Policy Dir…" at bounding box center [781, 352] width 1562 height 705
click at [190, 429] on input "text" at bounding box center [206, 432] width 306 height 26
click at [195, 389] on div at bounding box center [781, 352] width 1562 height 705
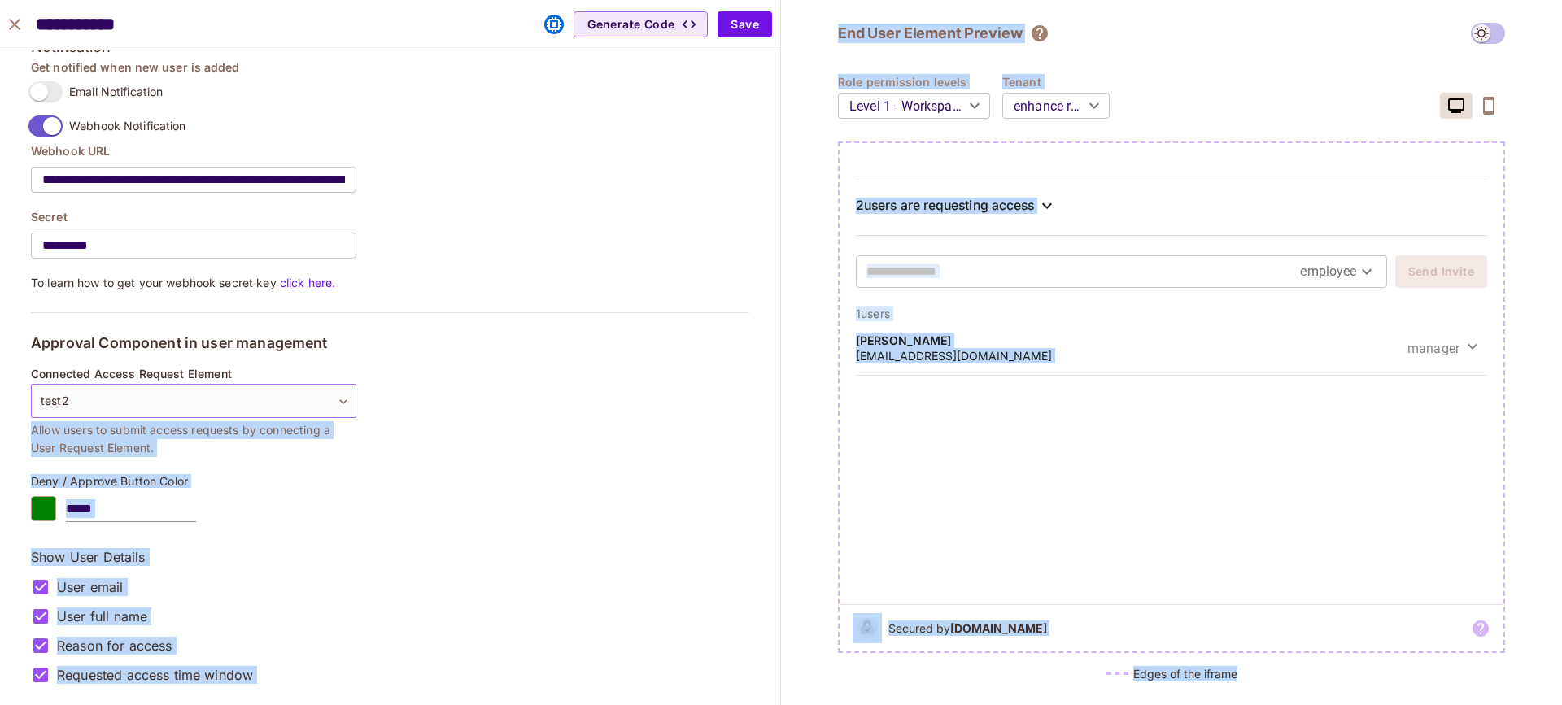
click at [218, 377] on body "M [DOMAIN_NAME] Projects Monitoring Default Project Development Home Policy Dir…" at bounding box center [781, 352] width 1562 height 705
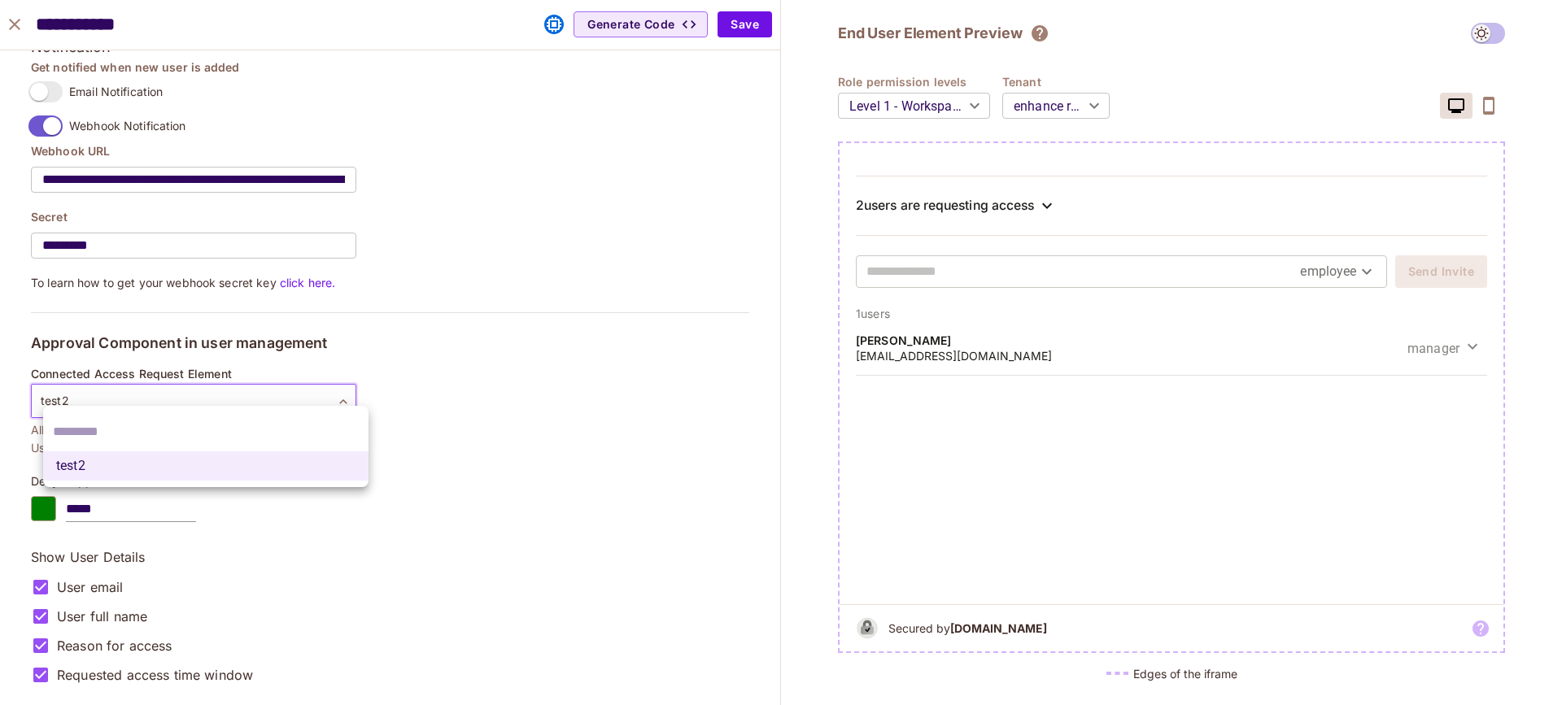
click at [220, 380] on div at bounding box center [781, 352] width 1562 height 705
click at [163, 378] on body "M [DOMAIN_NAME] Projects Monitoring Default Project Development Home Policy Dir…" at bounding box center [781, 352] width 1562 height 705
click at [132, 434] on input "text" at bounding box center [206, 432] width 306 height 26
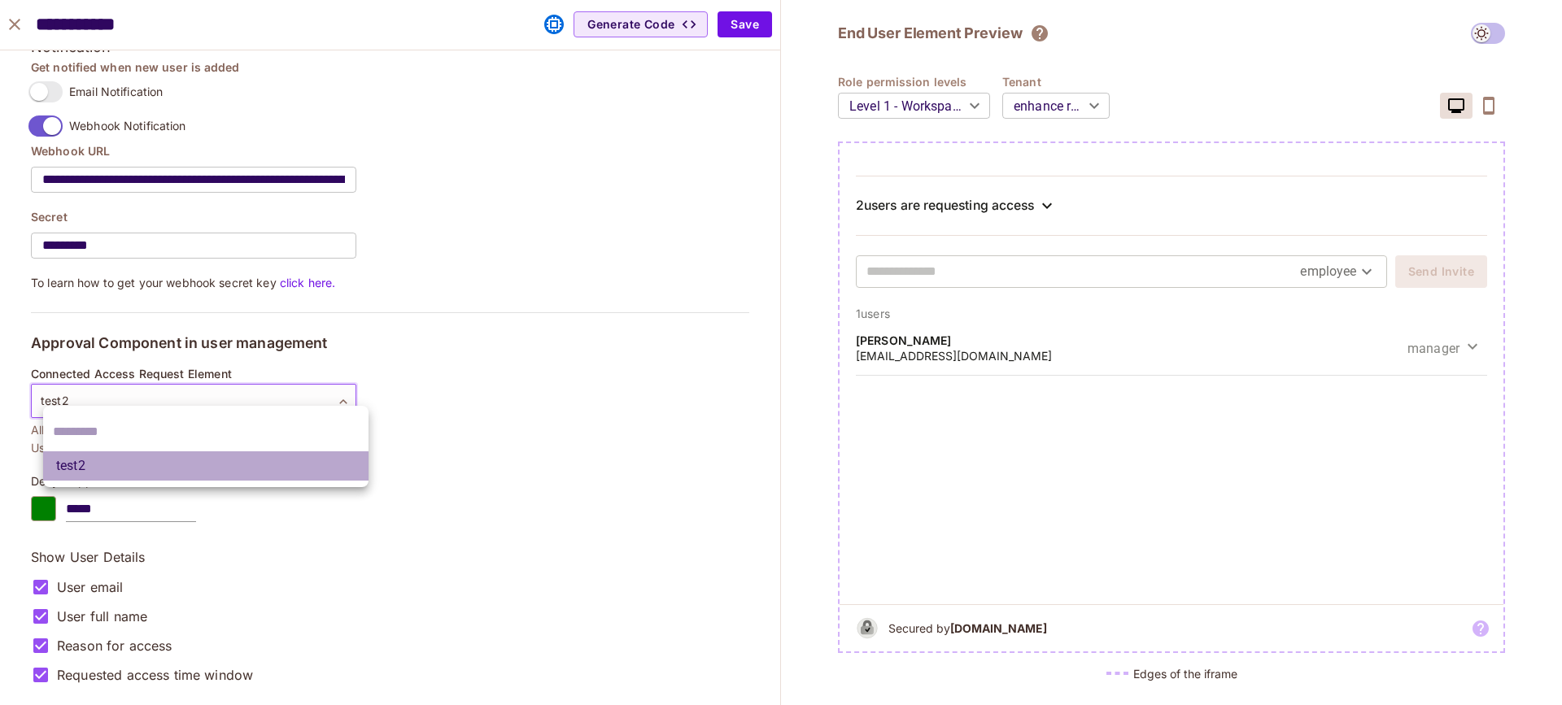
click at [94, 469] on li "test2" at bounding box center [205, 466] width 325 height 29
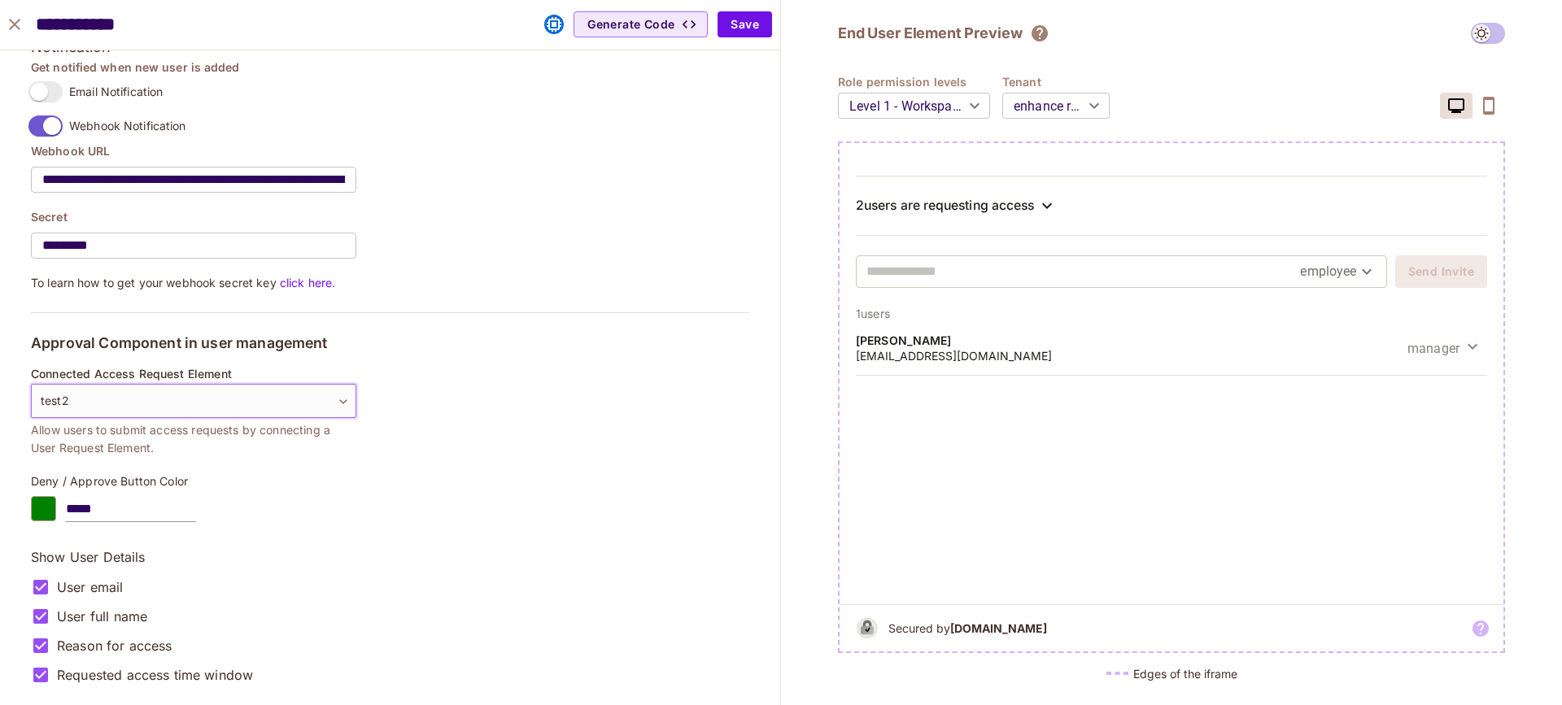
click at [116, 401] on body "M [DOMAIN_NAME] Projects Monitoring Default Project Development Home Policy Dir…" at bounding box center [781, 352] width 1562 height 705
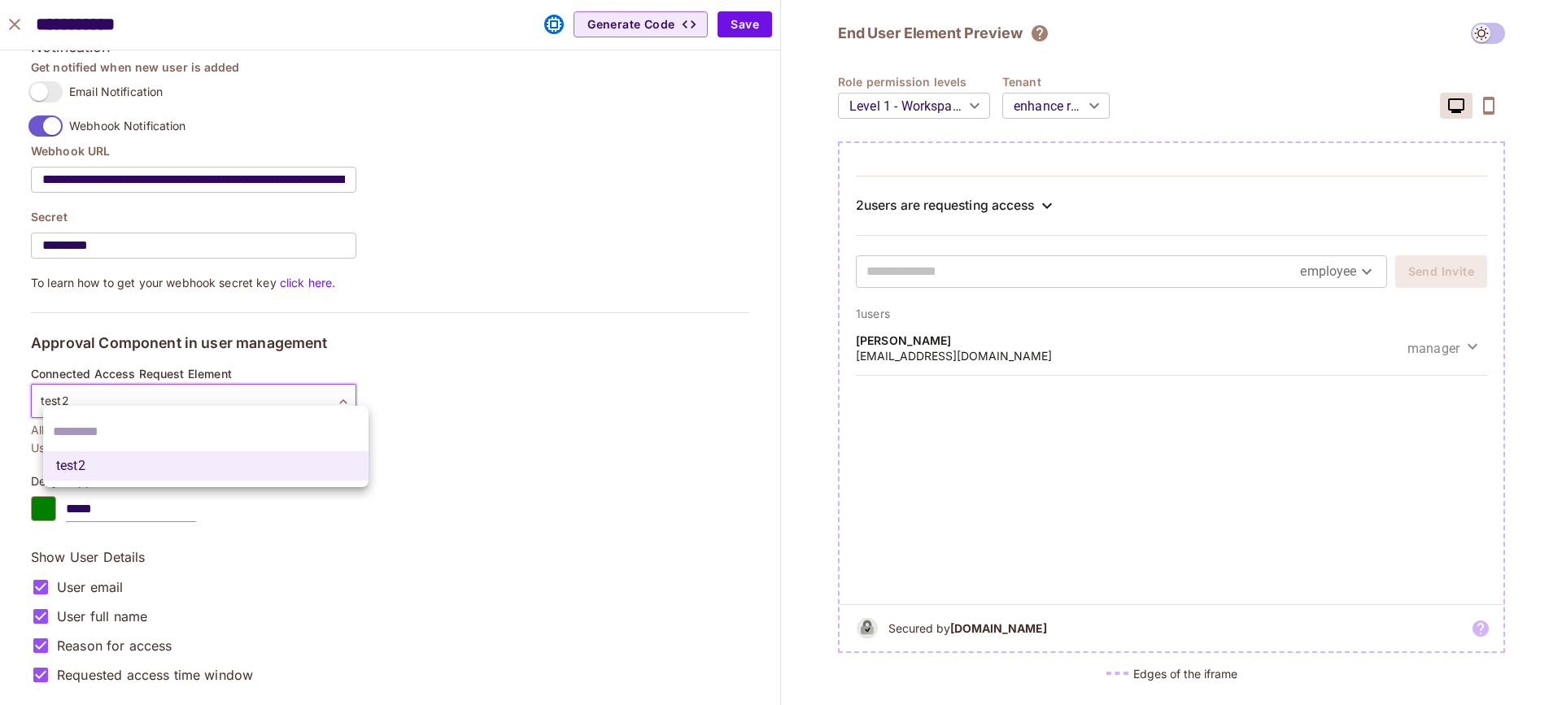
drag, startPoint x: 116, startPoint y: 391, endPoint x: 89, endPoint y: 426, distance: 43.5
click at [116, 391] on div at bounding box center [781, 352] width 1562 height 705
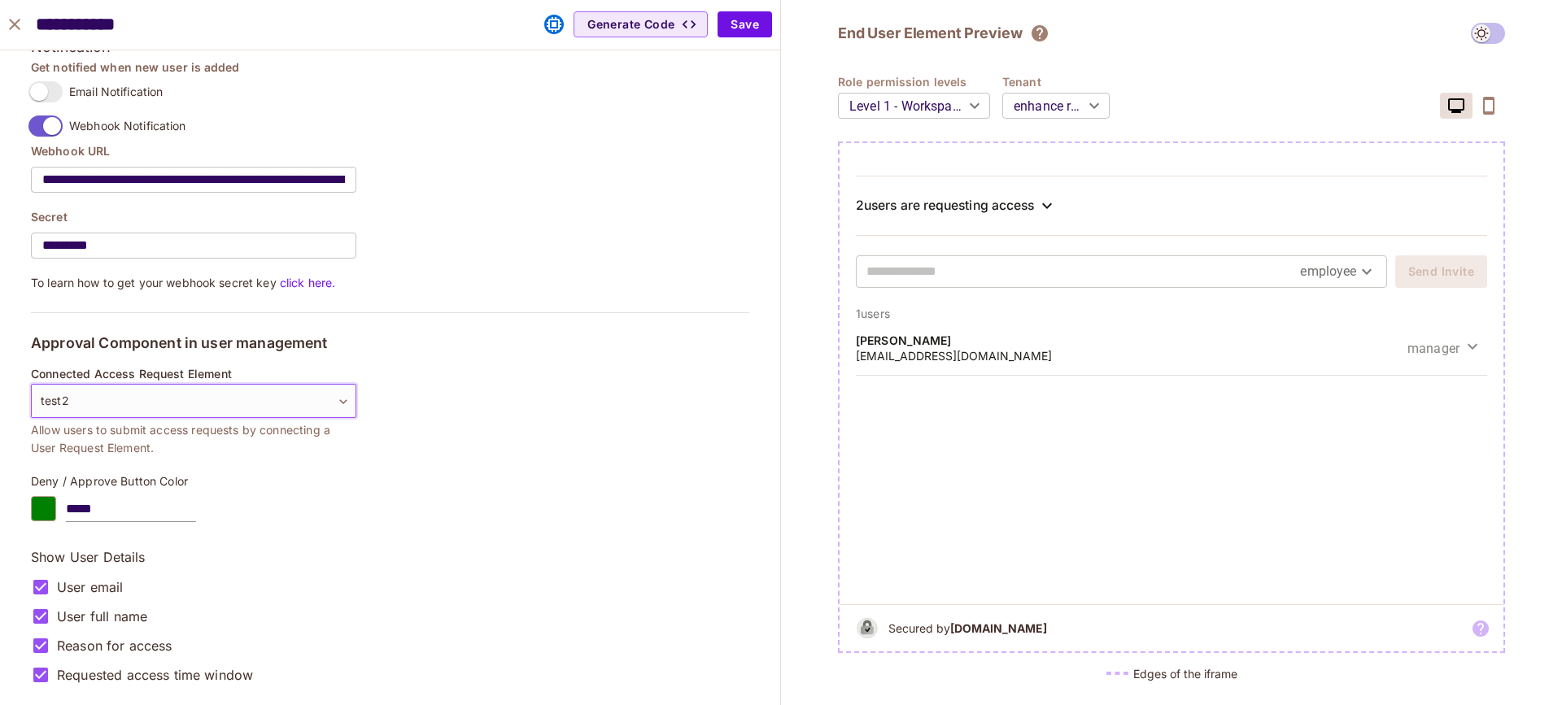
click at [80, 456] on div "**********" at bounding box center [193, 529] width 325 height 322
click at [89, 385] on body "M [DOMAIN_NAME] Projects Monitoring Default Project Development Home Policy Dir…" at bounding box center [781, 352] width 1562 height 705
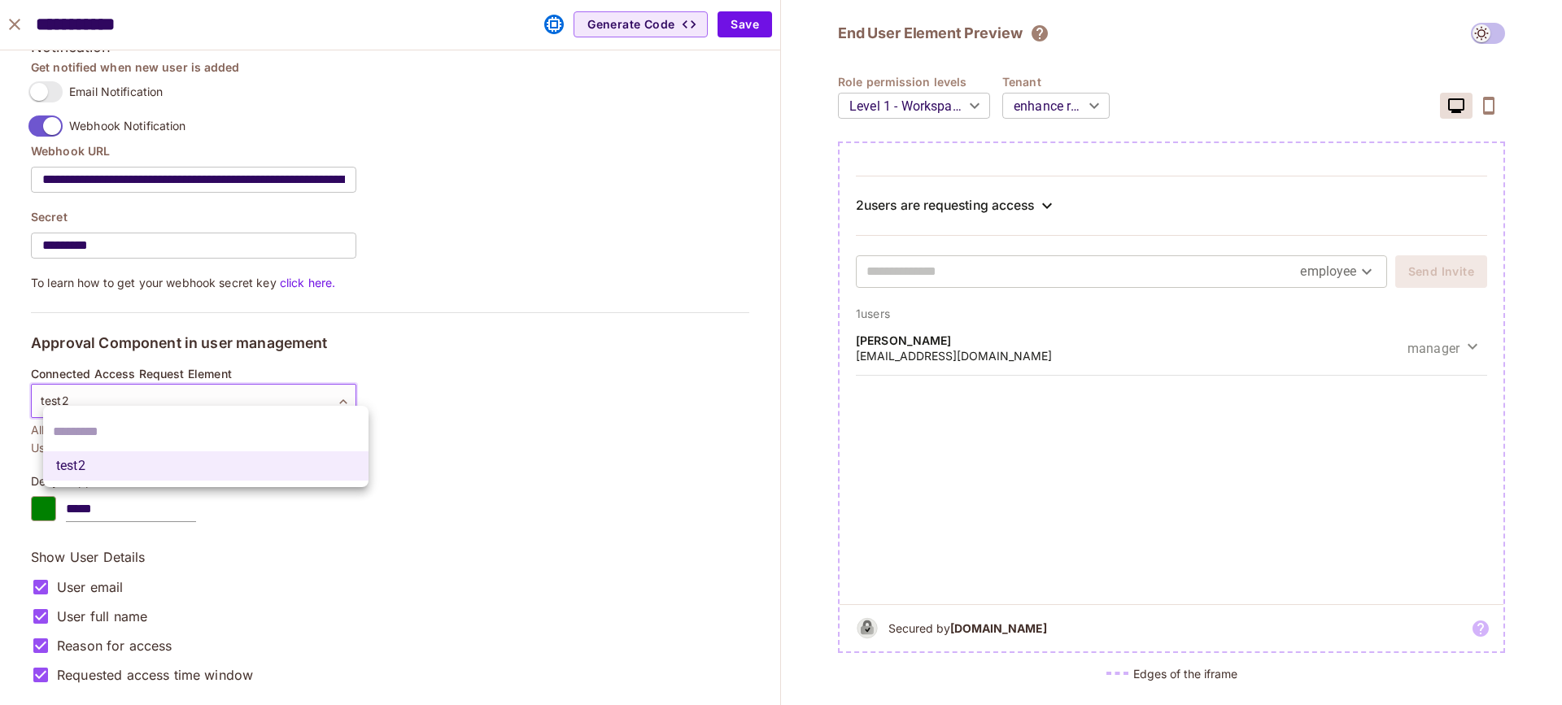
click at [80, 415] on div at bounding box center [205, 432] width 325 height 39
drag, startPoint x: 527, startPoint y: 325, endPoint x: 560, endPoint y: 343, distance: 37.1
click at [527, 325] on div at bounding box center [781, 352] width 1562 height 705
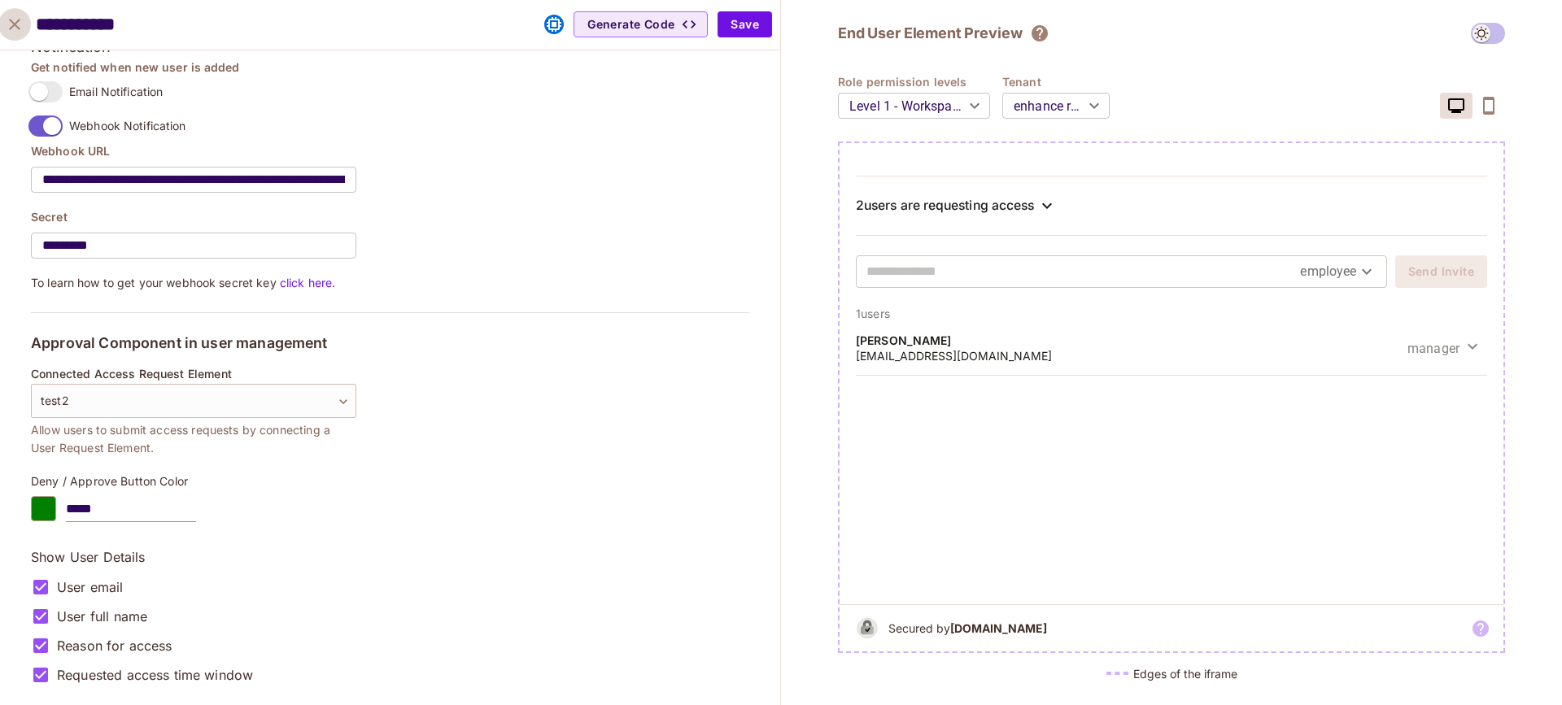
click at [8, 28] on icon "close" at bounding box center [15, 25] width 20 height 20
type input "******"
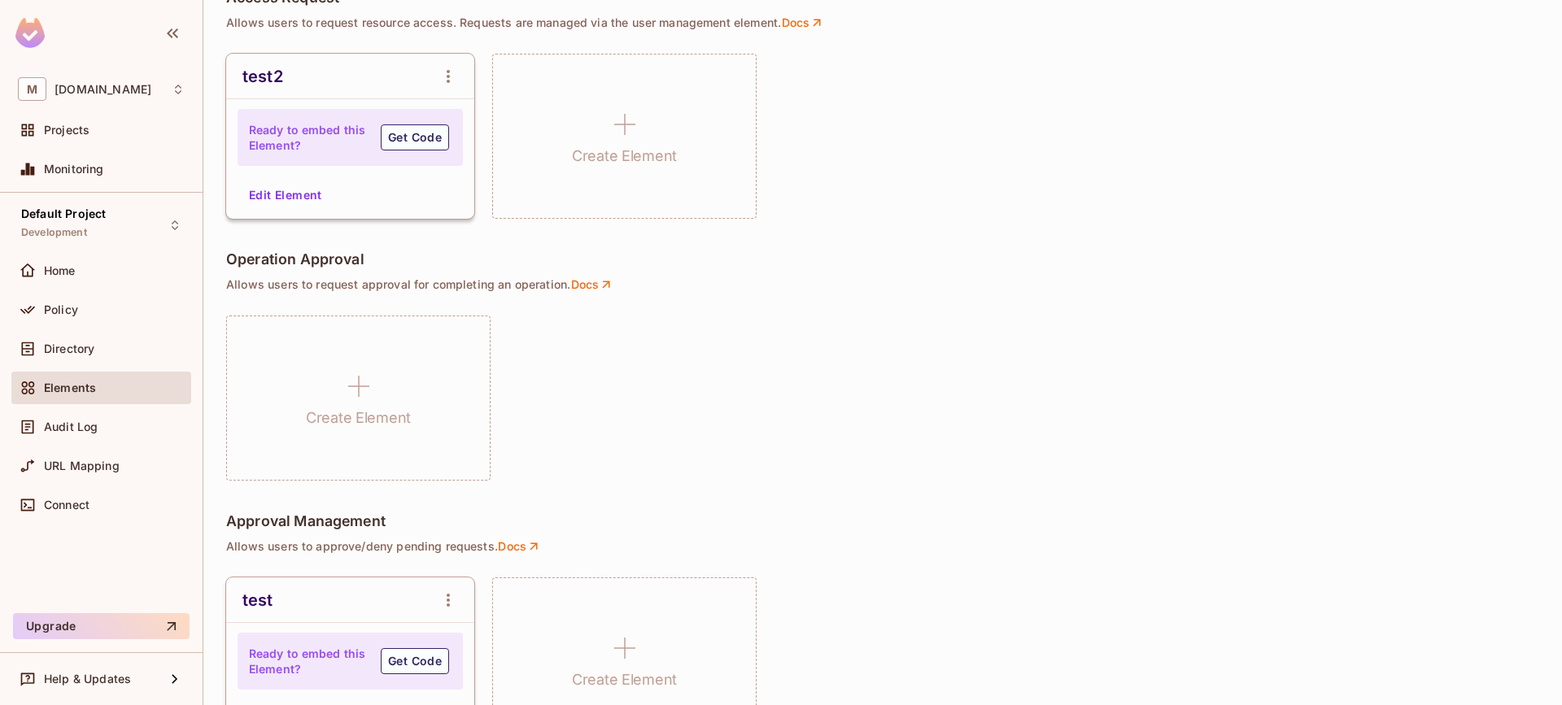
scroll to position [1184, 0]
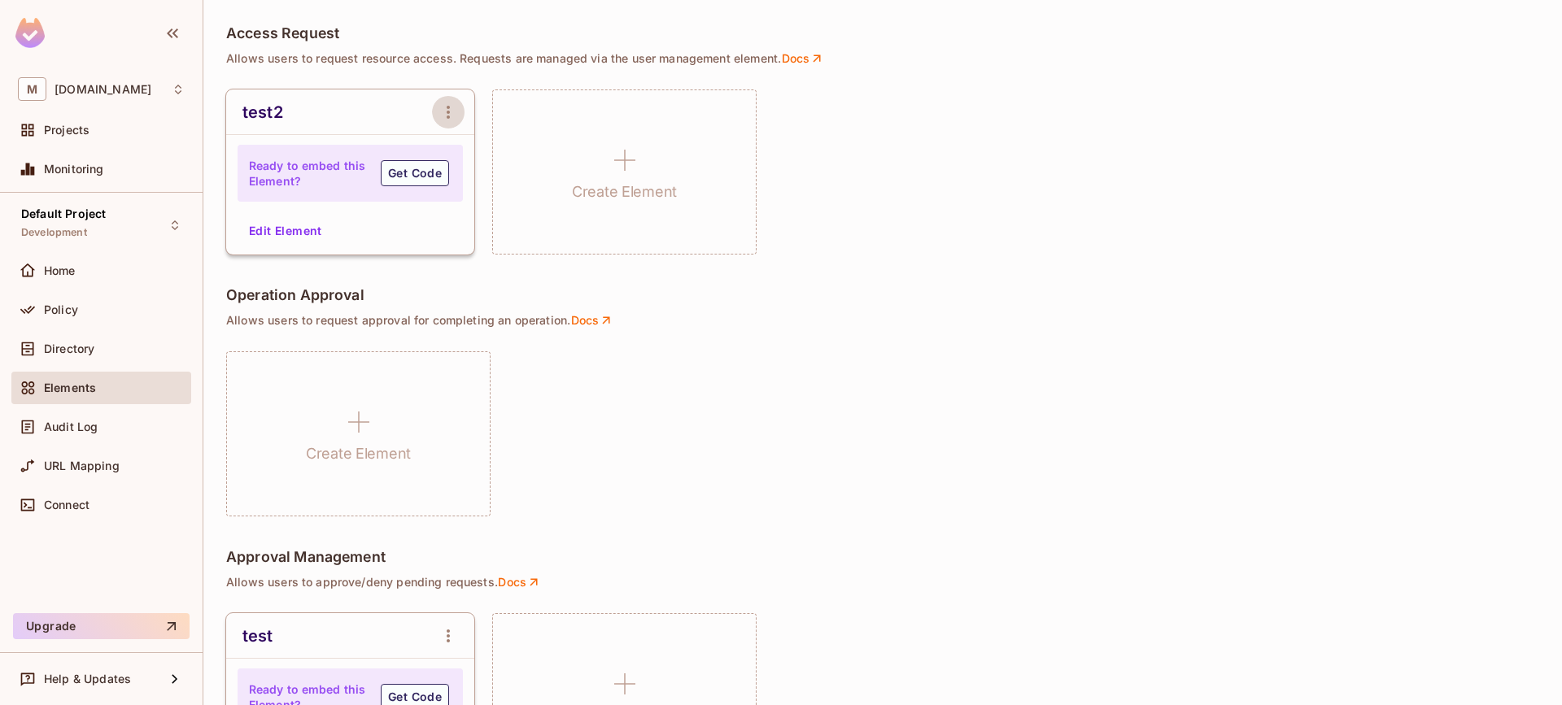
click at [448, 111] on icon "open Menu" at bounding box center [448, 112] width 3 height 13
click at [482, 204] on span "Delete Element" at bounding box center [514, 200] width 81 height 15
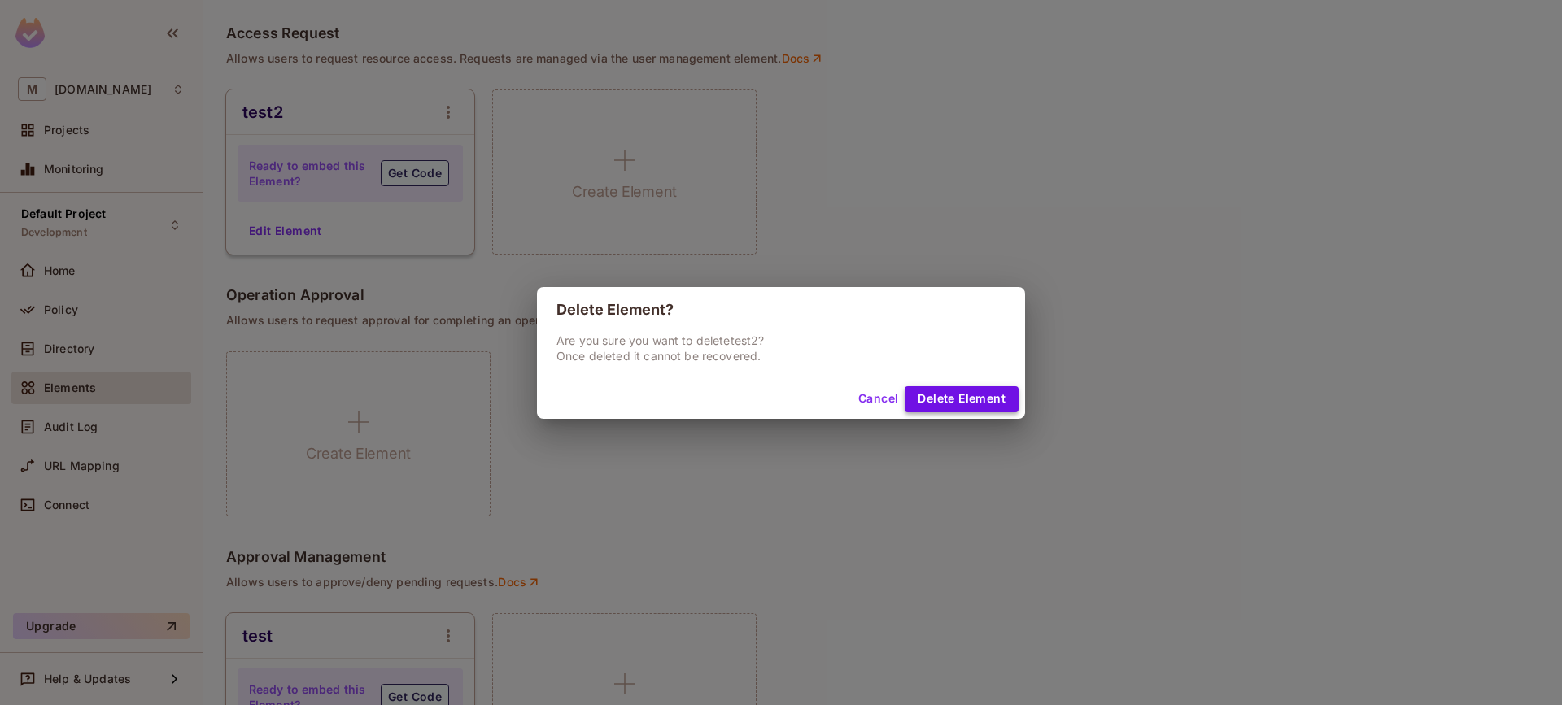
click at [963, 402] on button "Delete Element" at bounding box center [962, 399] width 114 height 26
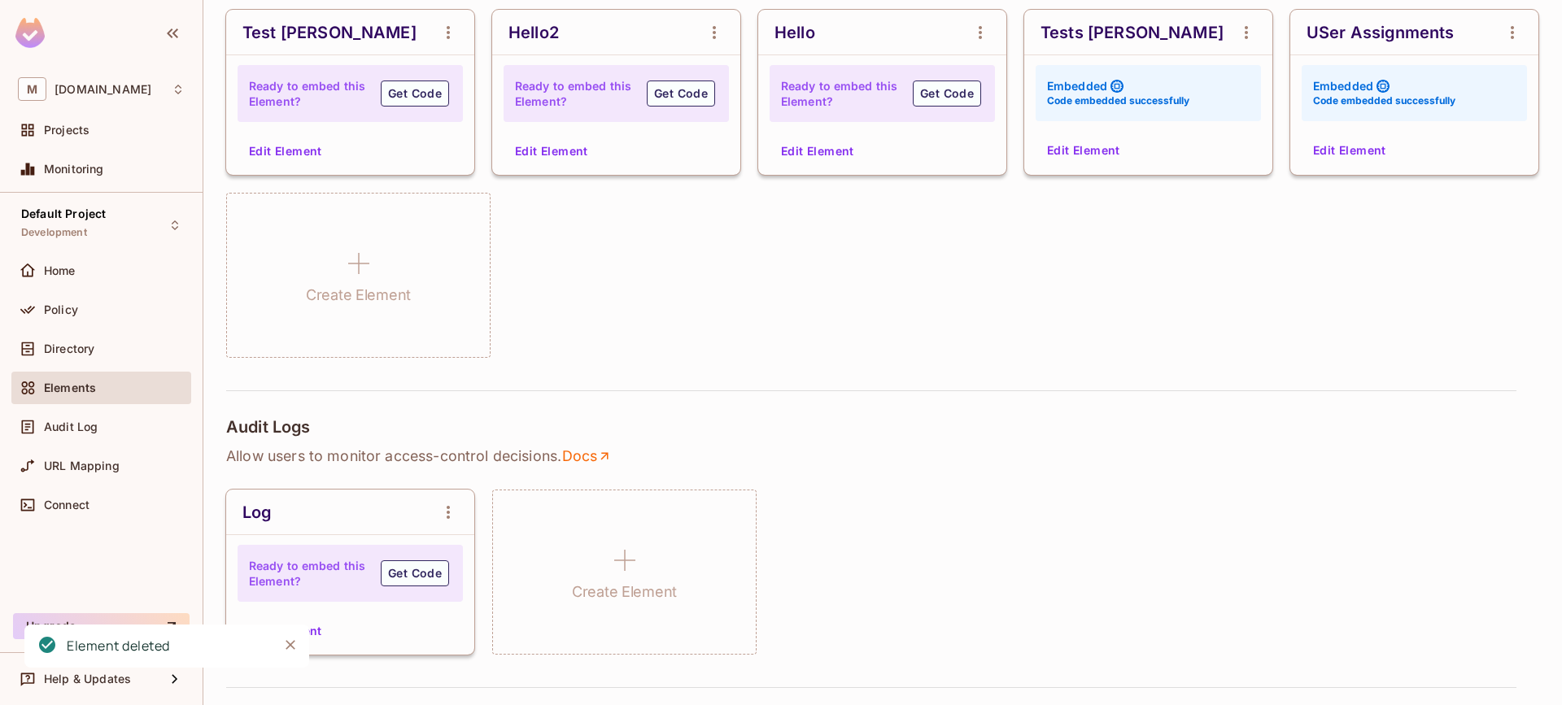
scroll to position [0, 0]
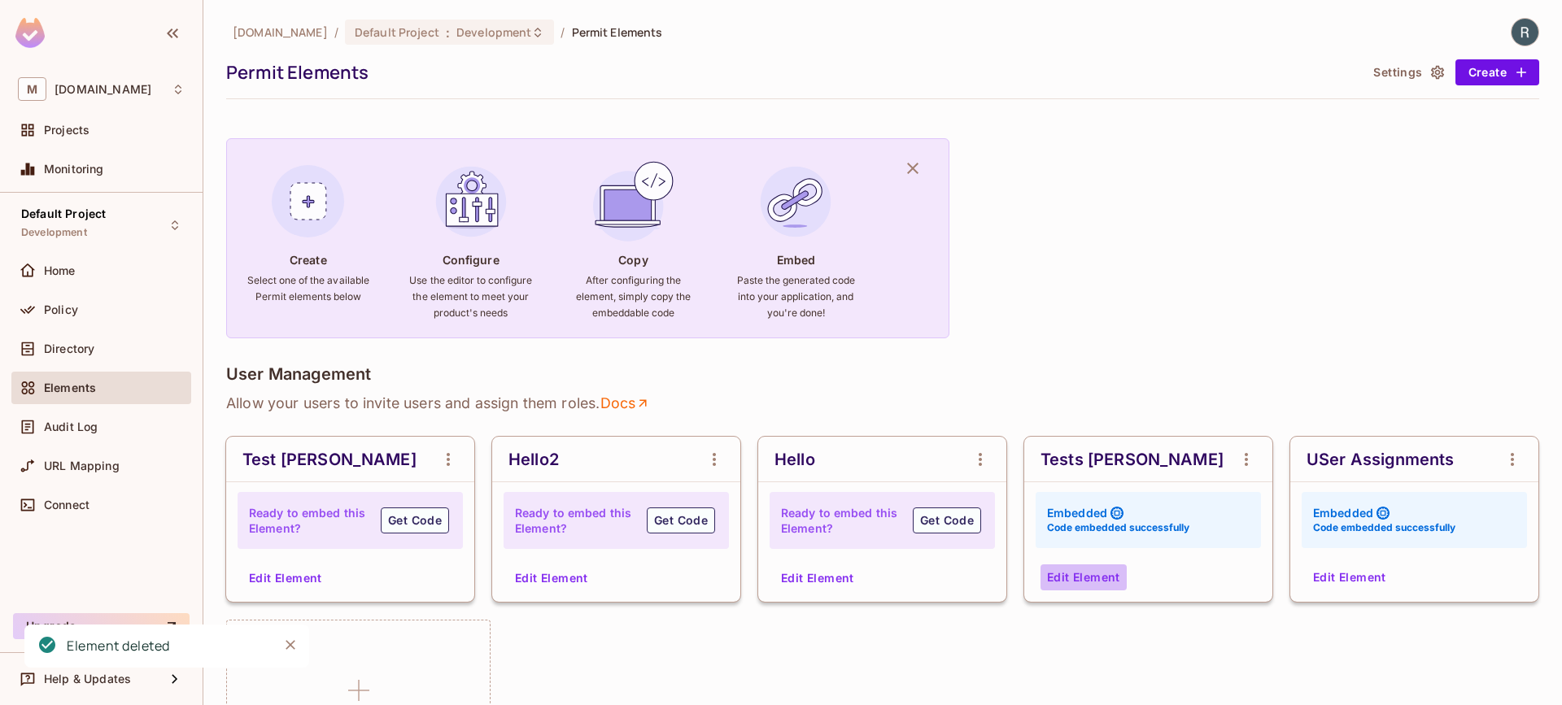
click at [1081, 578] on button "Edit Element" at bounding box center [1084, 578] width 86 height 26
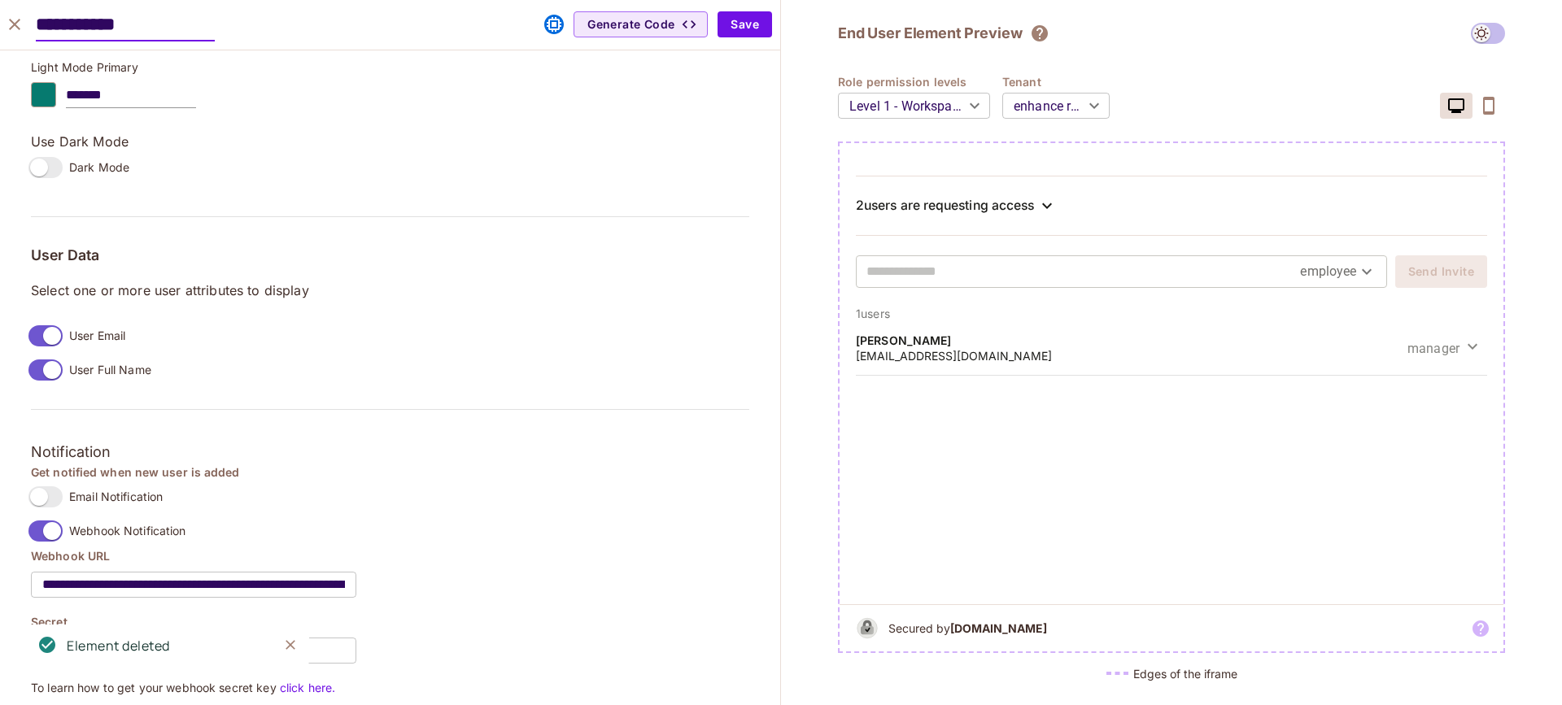
scroll to position [1198, 0]
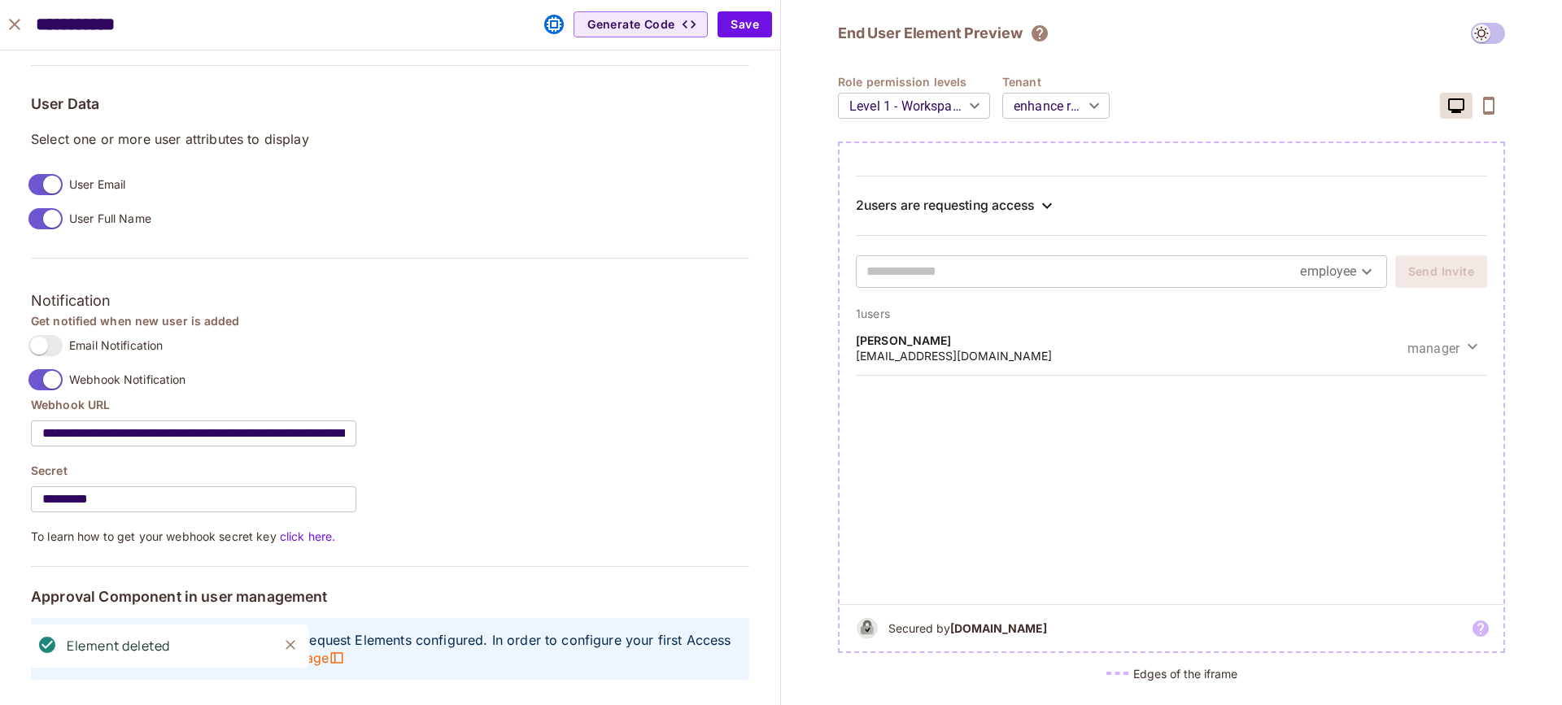
click at [458, 593] on div "**********" at bounding box center [390, 97] width 718 height 1185
drag, startPoint x: 459, startPoint y: 590, endPoint x: 488, endPoint y: 582, distance: 30.4
click at [474, 589] on h5 "Approval Component in user management" at bounding box center [390, 597] width 718 height 16
click at [1045, 204] on icon at bounding box center [1047, 206] width 20 height 20
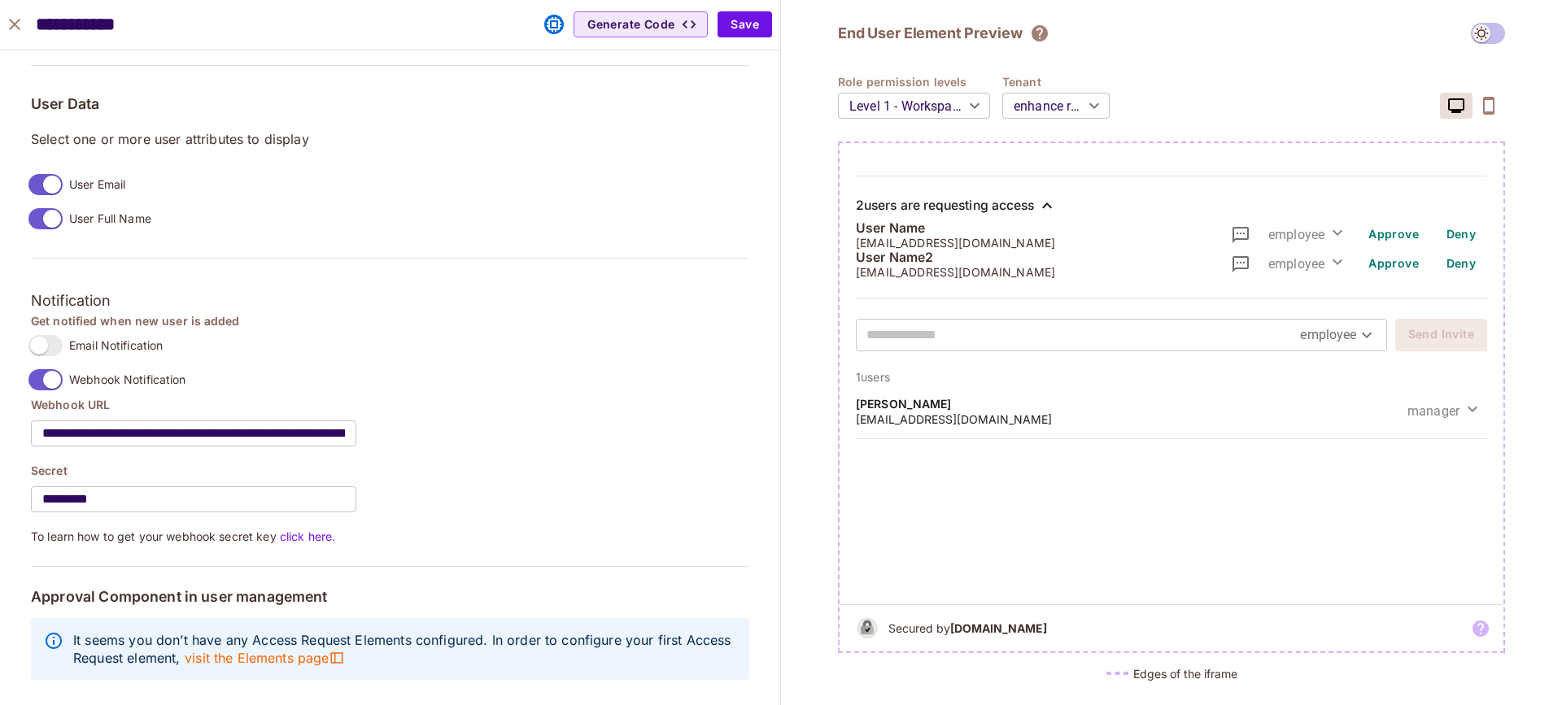
click at [17, 15] on icon "close" at bounding box center [15, 25] width 20 height 20
type input "******"
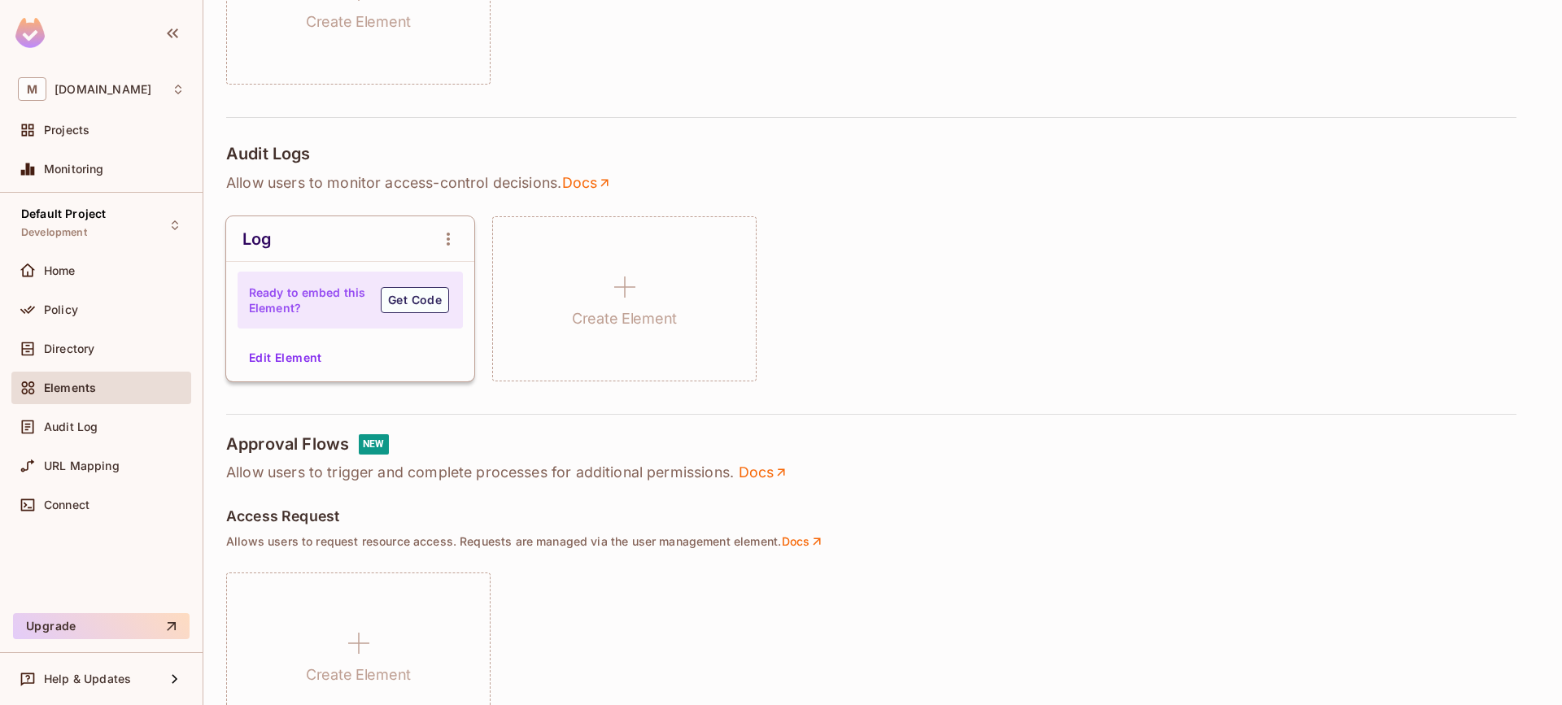
scroll to position [891, 0]
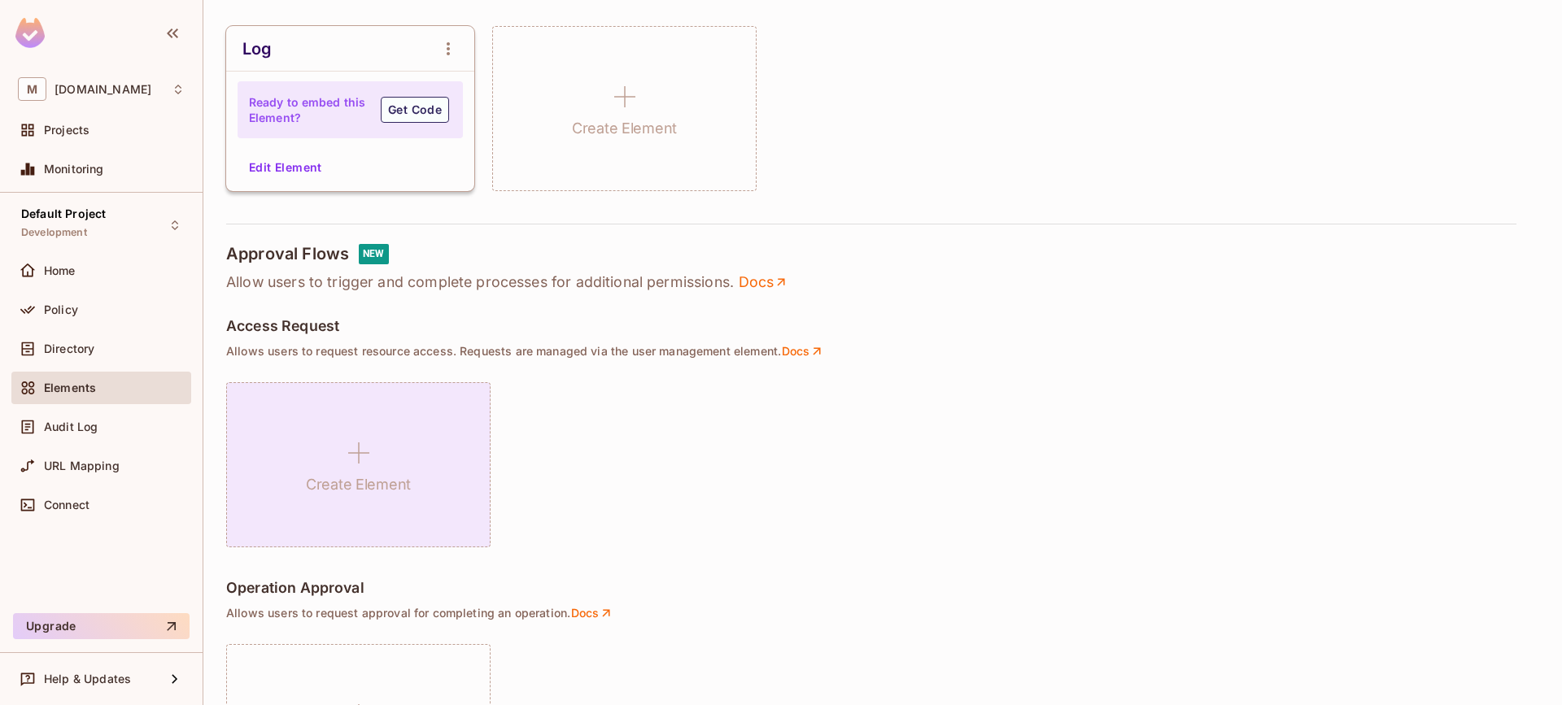
click at [398, 465] on div "Create Element" at bounding box center [358, 464] width 264 height 165
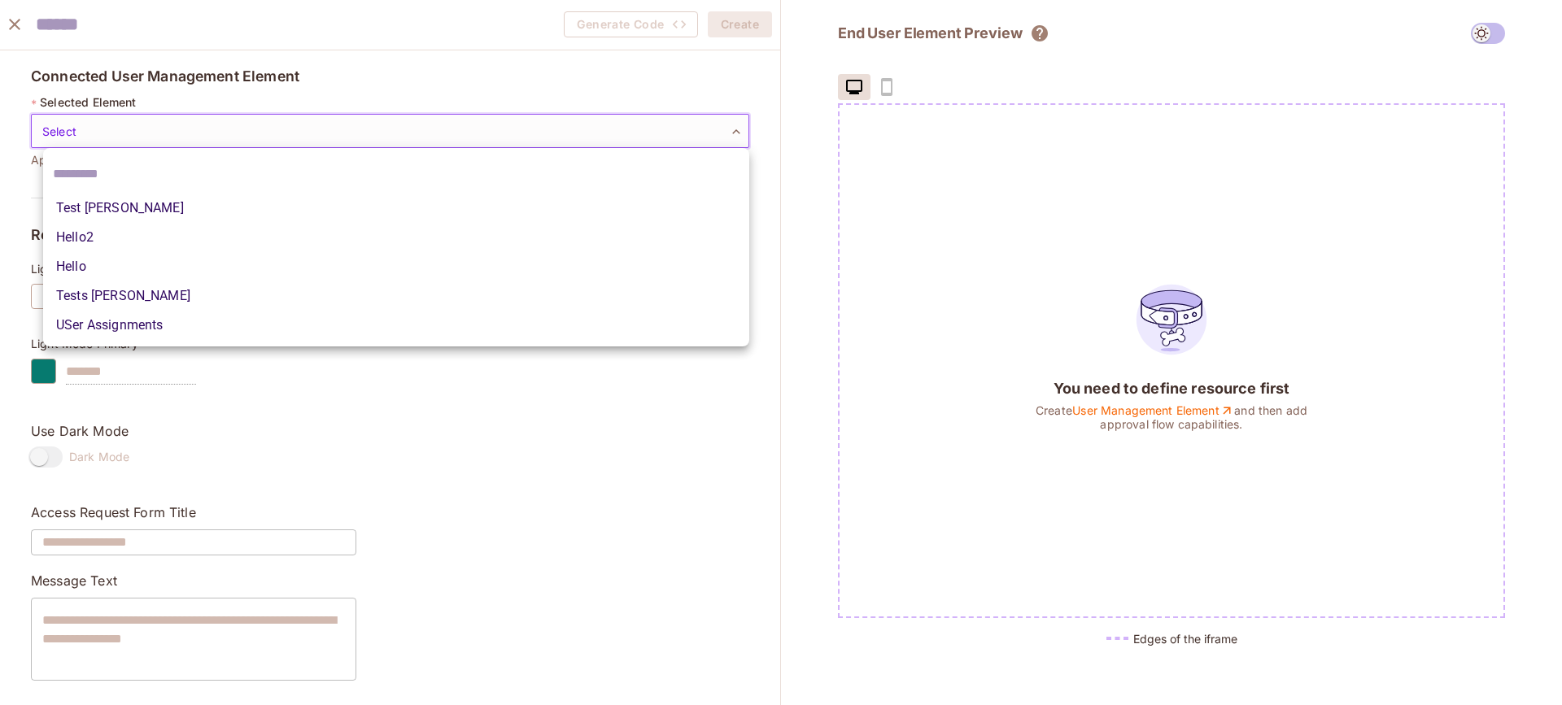
click at [237, 116] on body "M [DOMAIN_NAME] Projects Monitoring Default Project Development Home Policy Dir…" at bounding box center [781, 352] width 1562 height 705
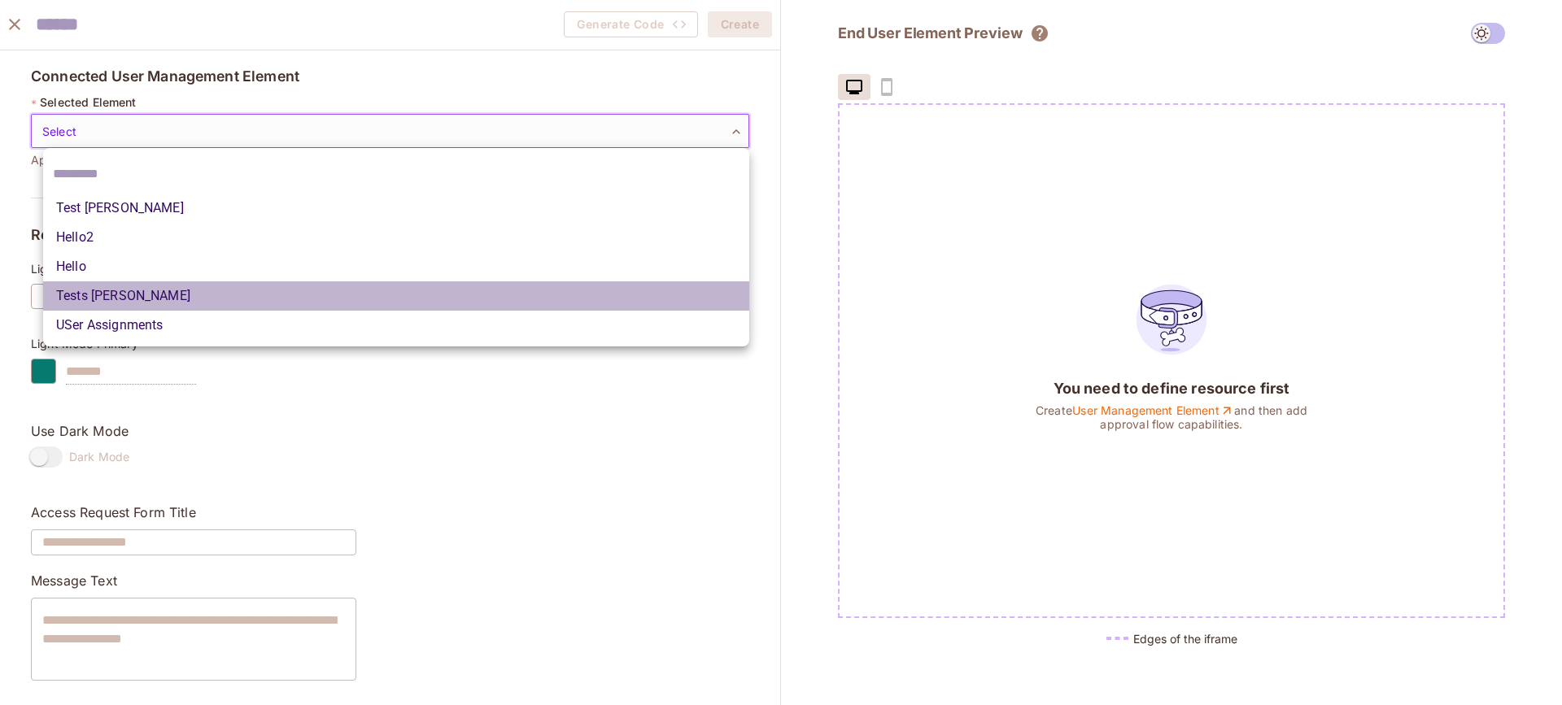
click at [138, 288] on li "Tests [PERSON_NAME]" at bounding box center [396, 296] width 706 height 29
type input "**********"
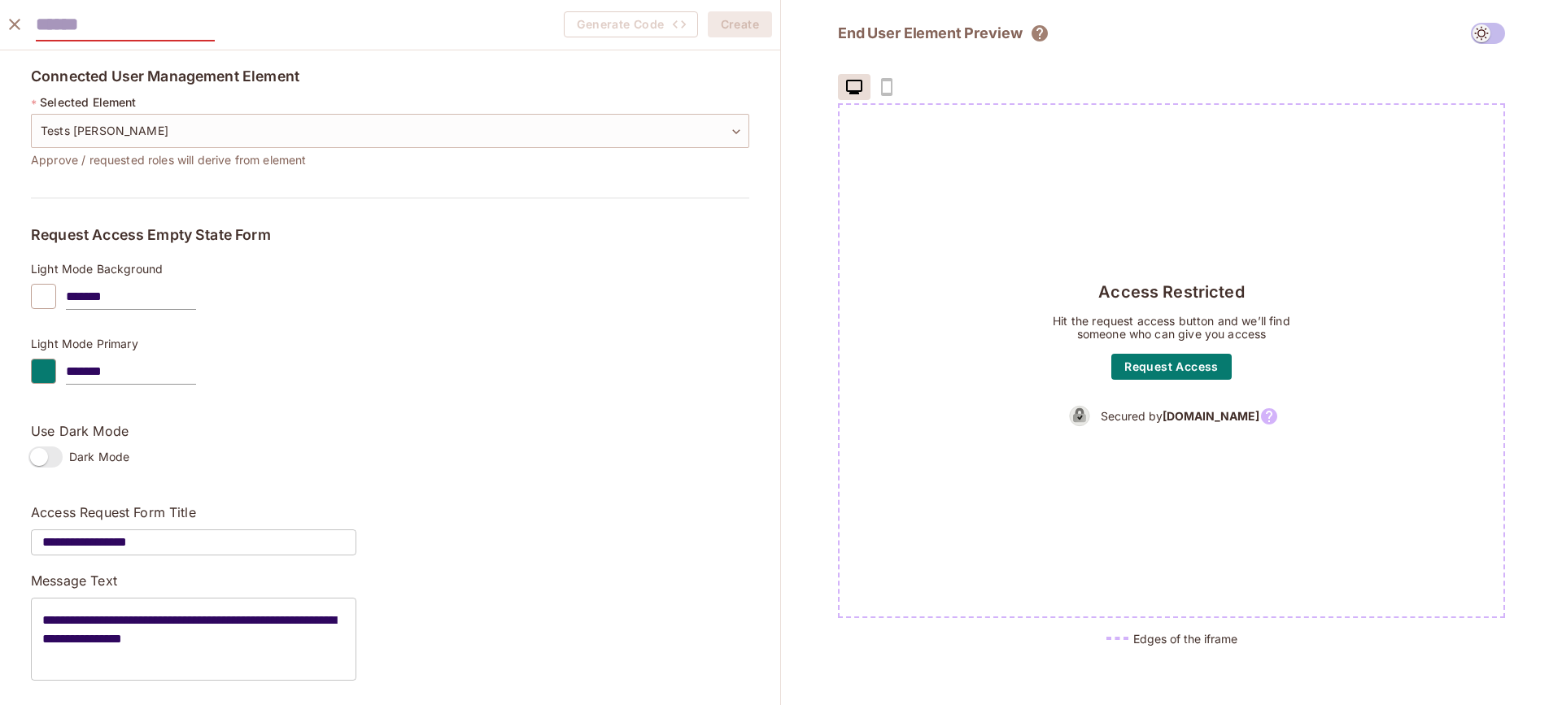
click at [188, 21] on input "text" at bounding box center [125, 24] width 179 height 33
type input "*****"
click at [753, 28] on button "Create" at bounding box center [740, 24] width 64 height 26
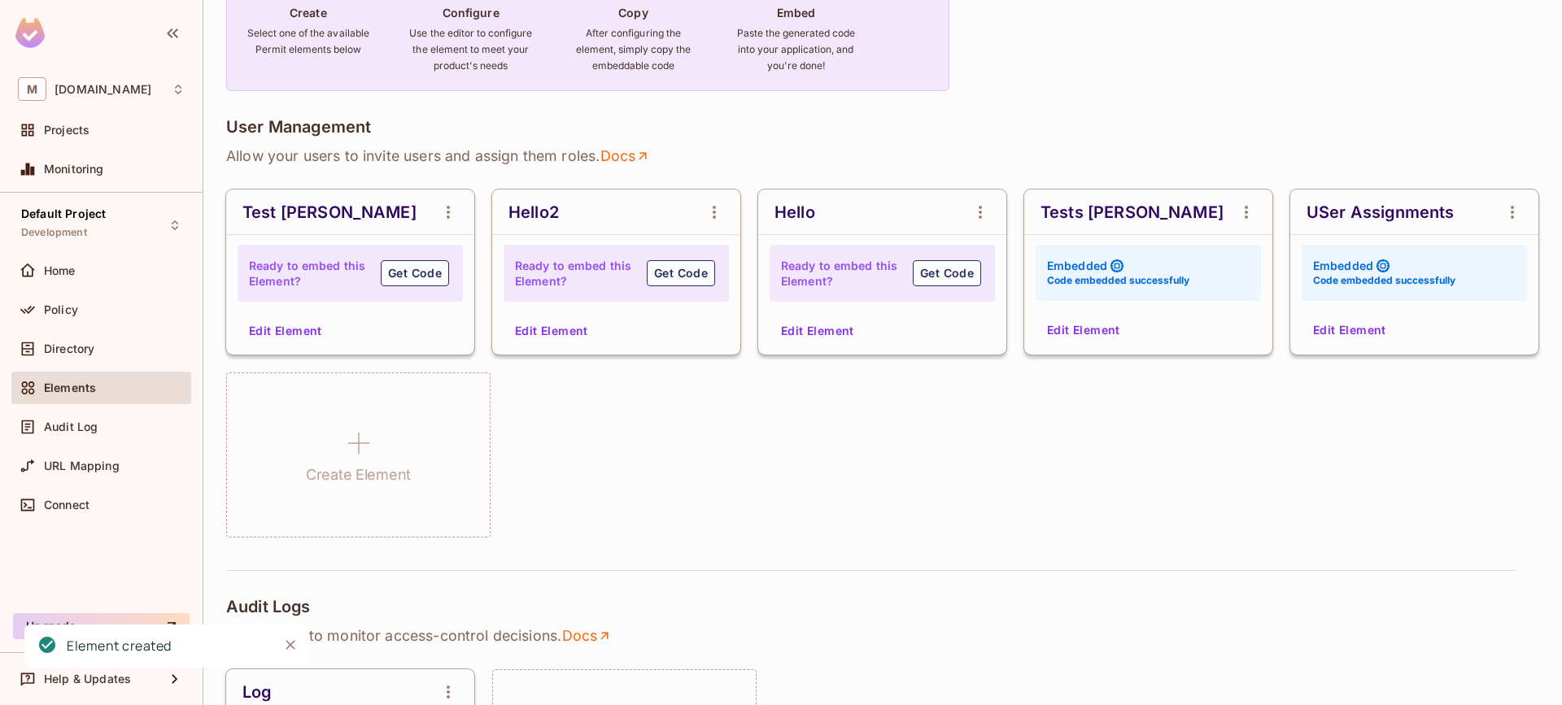
scroll to position [0, 0]
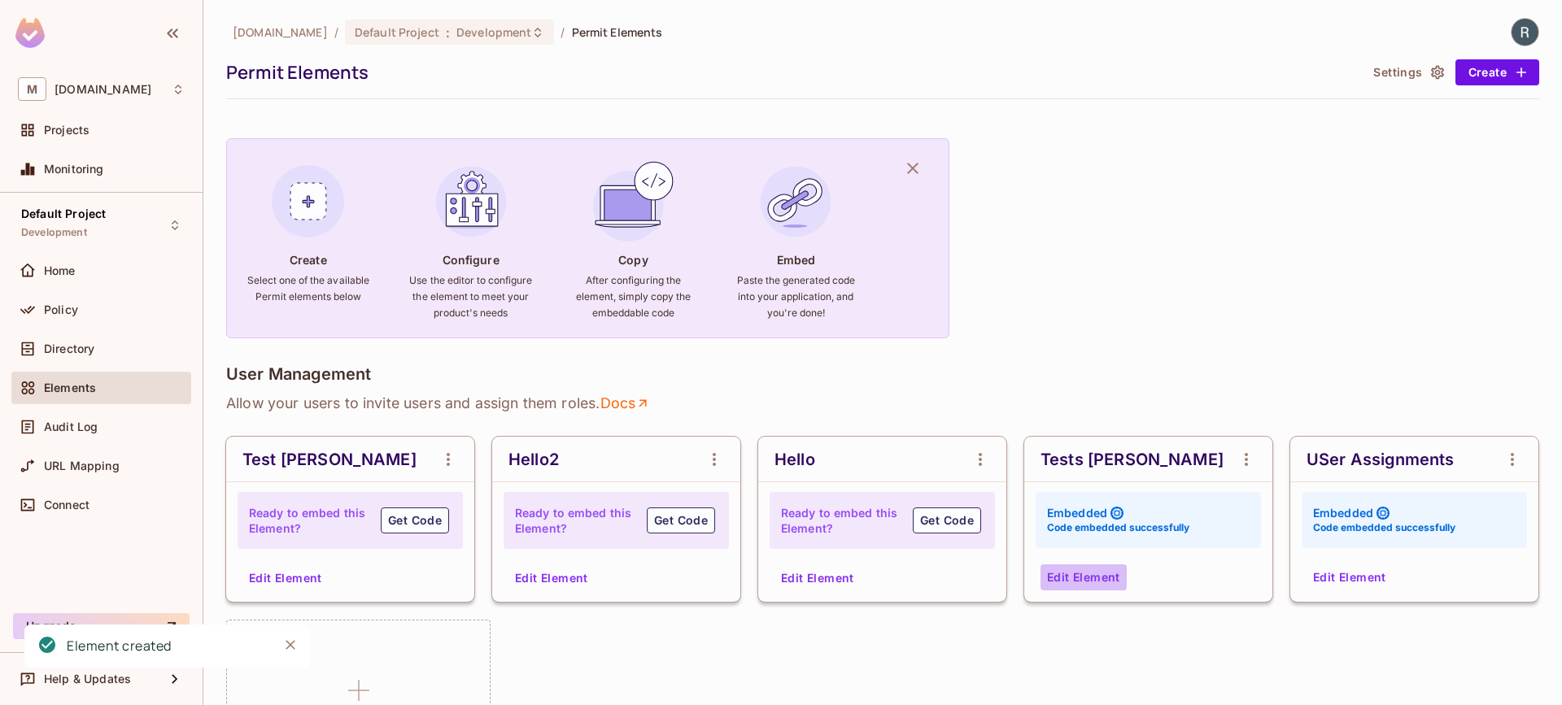
click at [1084, 570] on button "Edit Element" at bounding box center [1084, 578] width 86 height 26
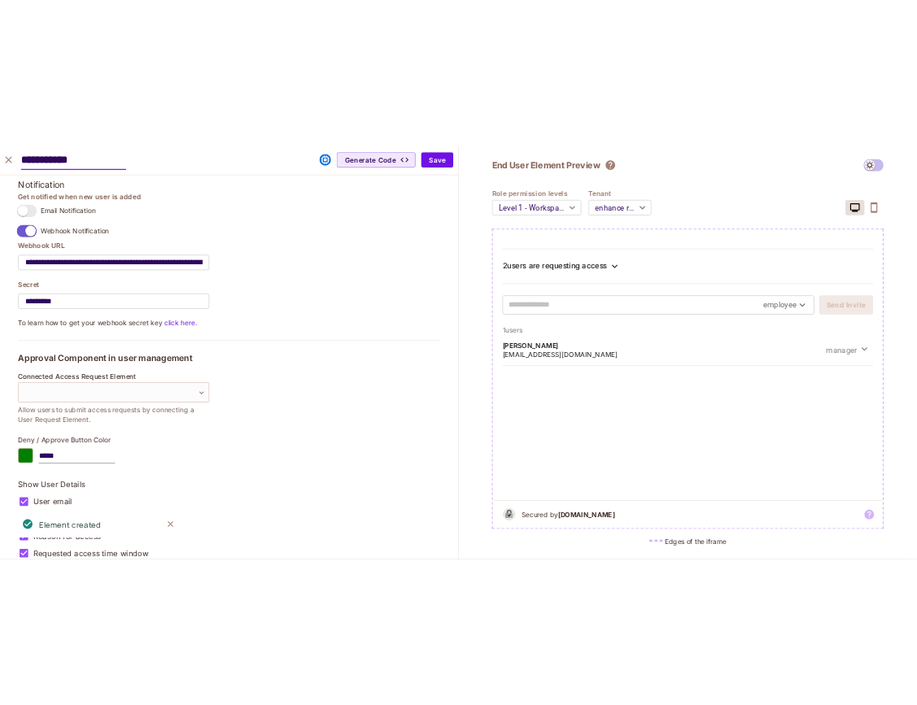
scroll to position [1452, 0]
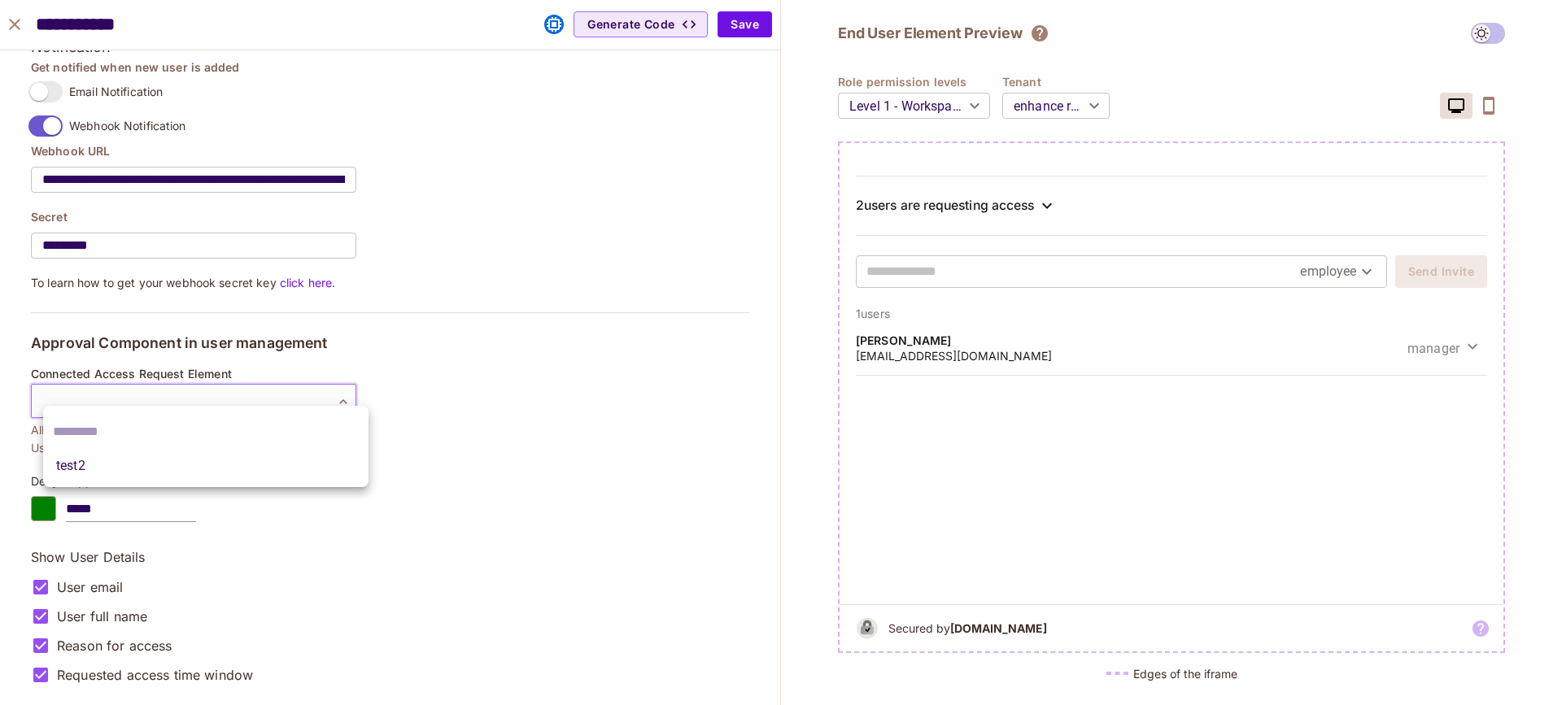
click at [172, 391] on body "M [DOMAIN_NAME] Projects Monitoring Default Project Development Home Policy Dir…" at bounding box center [781, 352] width 1562 height 705
click at [177, 390] on div at bounding box center [781, 352] width 1562 height 705
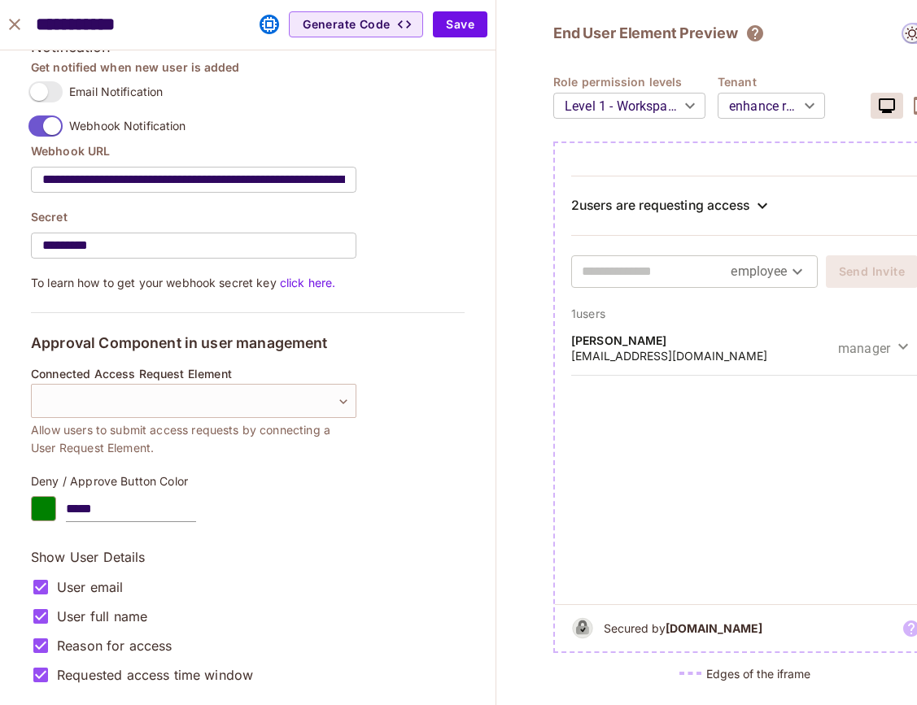
scroll to position [1454, 0]
click at [282, 388] on body "M [DOMAIN_NAME] Projects Monitoring Default Project Development Home Policy Dir…" at bounding box center [458, 352] width 917 height 705
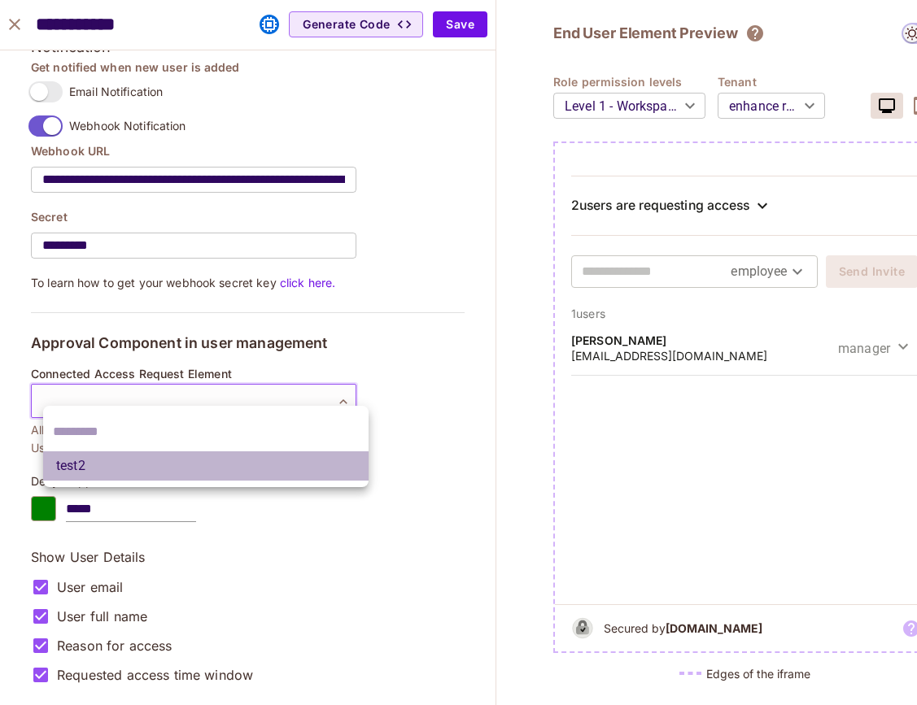
click at [138, 464] on li "test2" at bounding box center [205, 466] width 325 height 29
type input "**********"
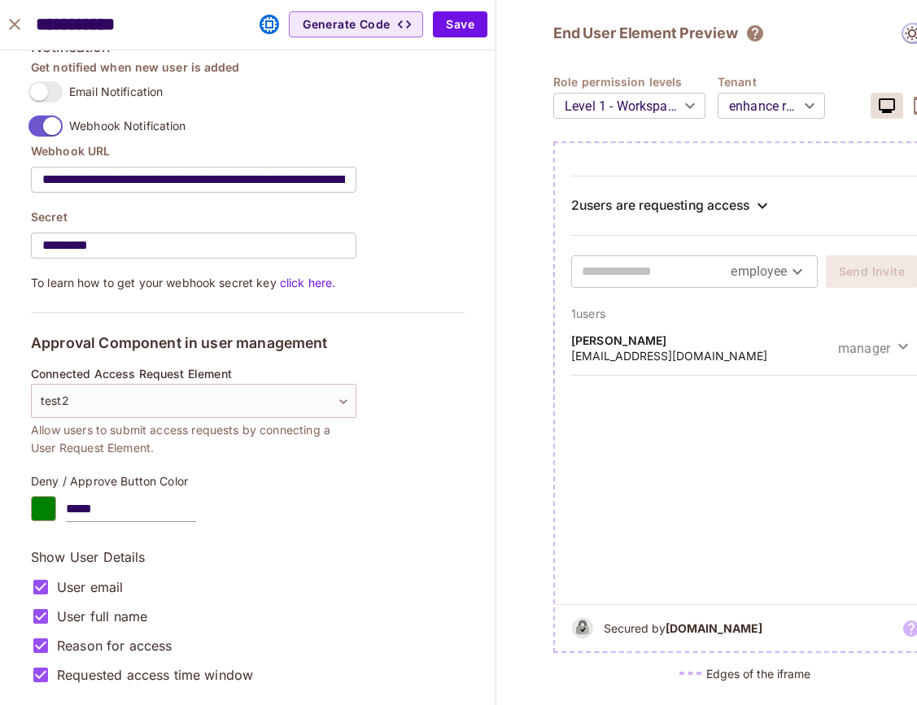
scroll to position [0, 0]
click at [461, 28] on button "Save" at bounding box center [460, 24] width 55 height 26
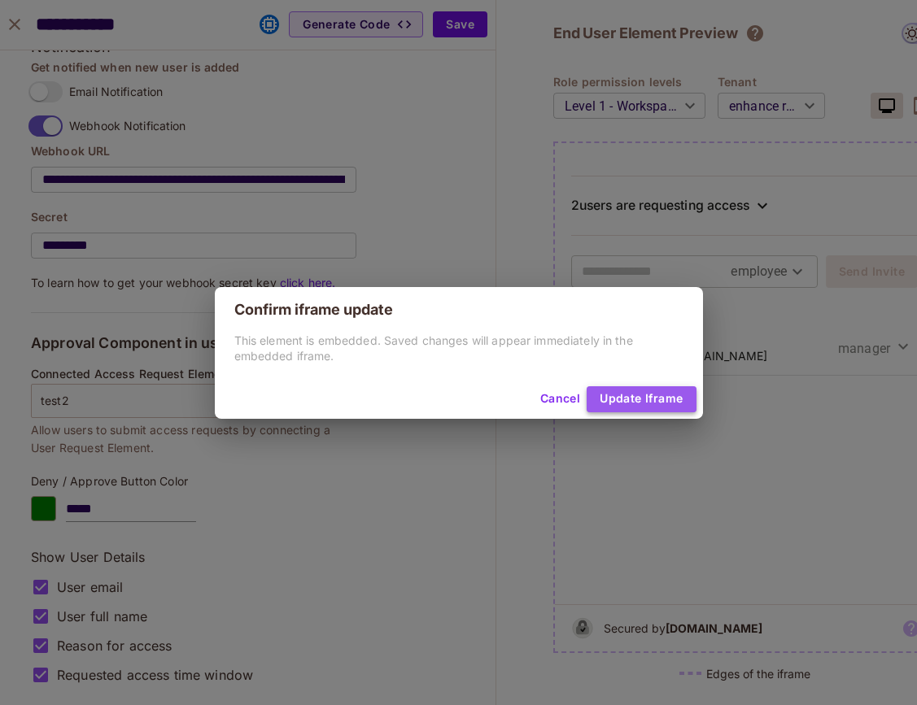
click at [622, 395] on button "Update Iframe" at bounding box center [641, 399] width 109 height 26
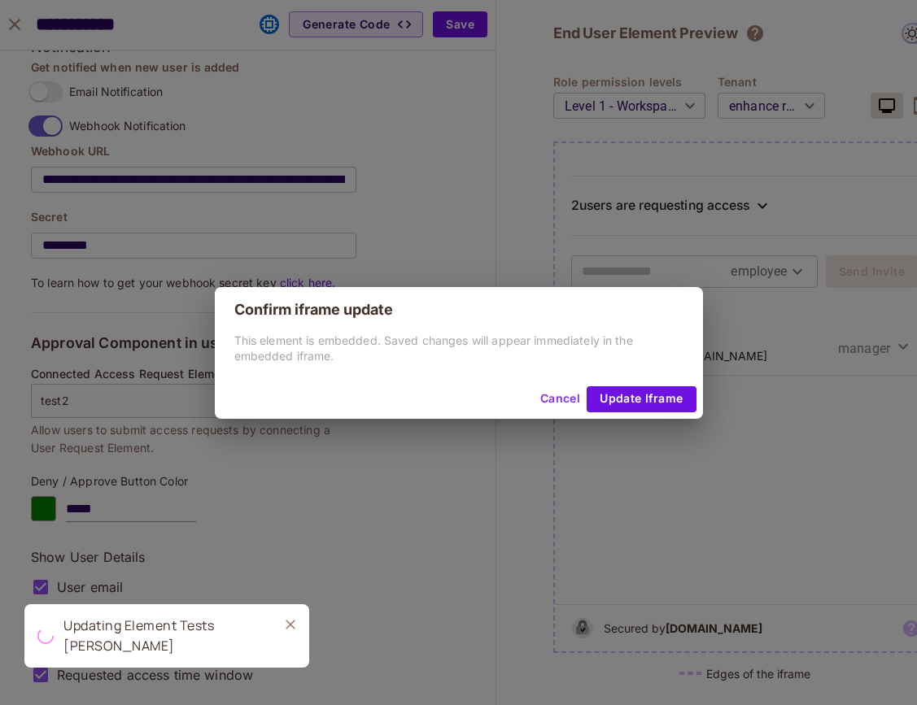
type input "******"
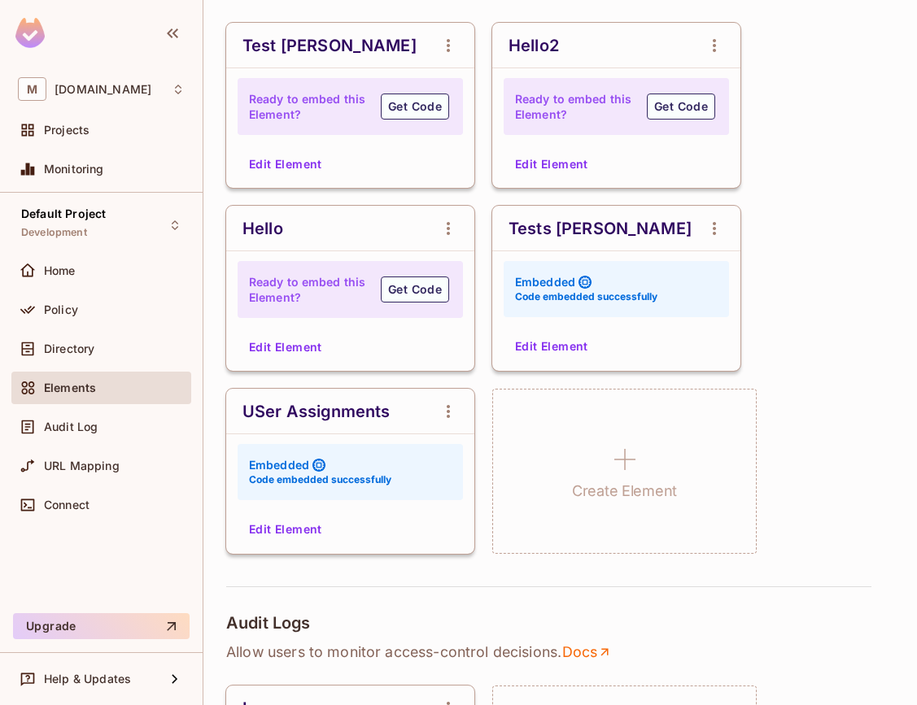
click at [533, 345] on button "Edit Element" at bounding box center [552, 347] width 86 height 26
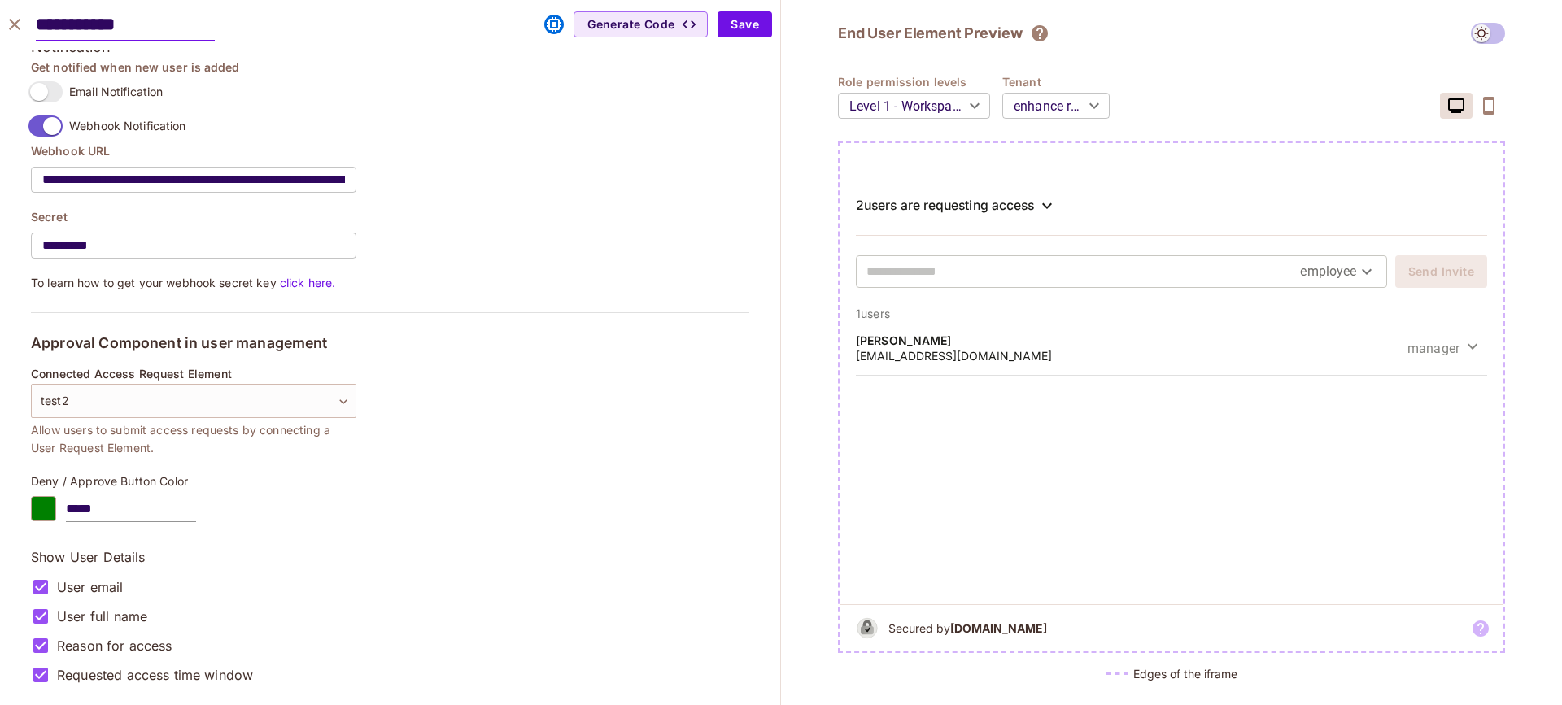
scroll to position [0, 0]
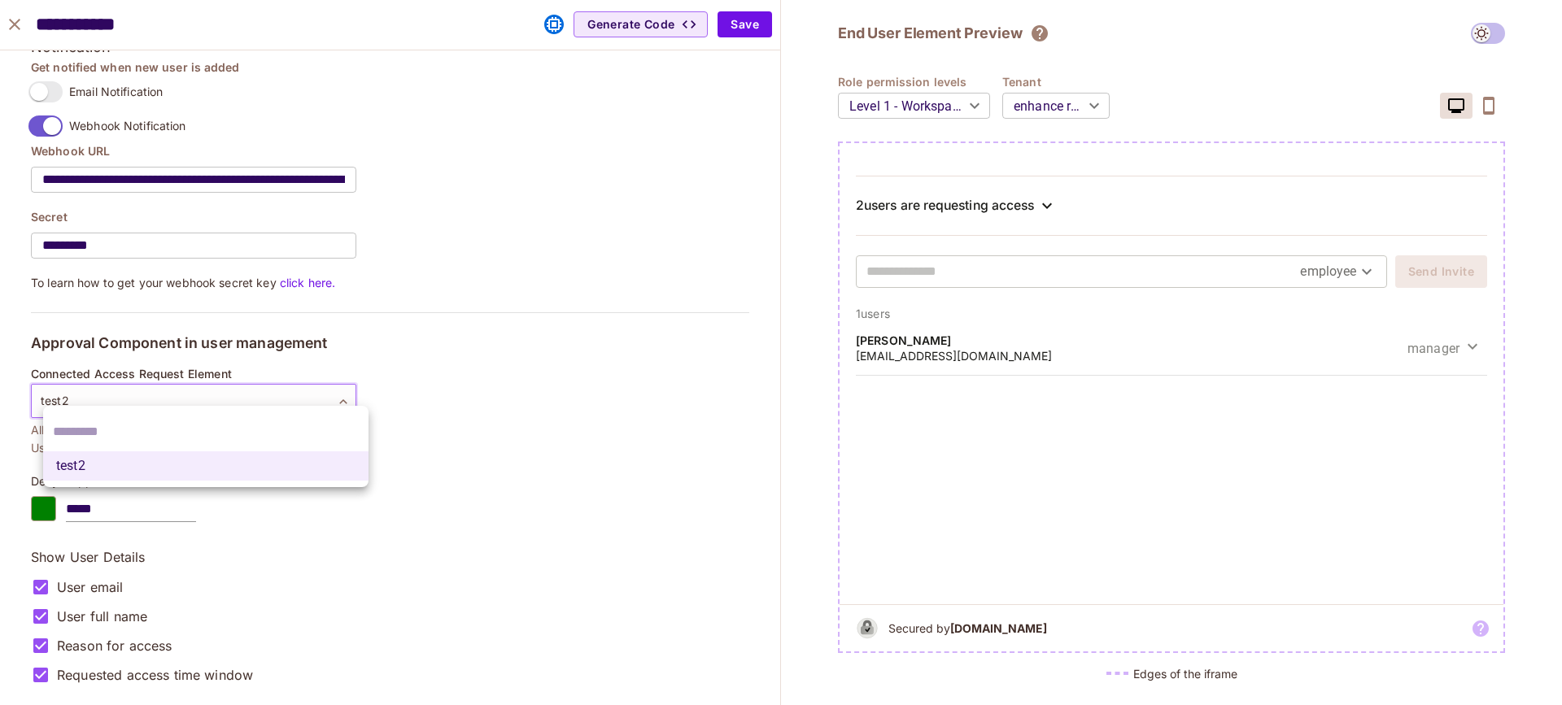
click at [238, 387] on body "M [DOMAIN_NAME] Projects Monitoring Default Project Development Home Policy Dir…" at bounding box center [781, 352] width 1562 height 705
click at [199, 432] on input "text" at bounding box center [206, 432] width 306 height 26
type input "***"
click at [173, 465] on li "test2" at bounding box center [205, 466] width 325 height 29
click at [159, 374] on body "M [DOMAIN_NAME] Projects Monitoring Default Project Development Home Policy Dir…" at bounding box center [781, 352] width 1562 height 705
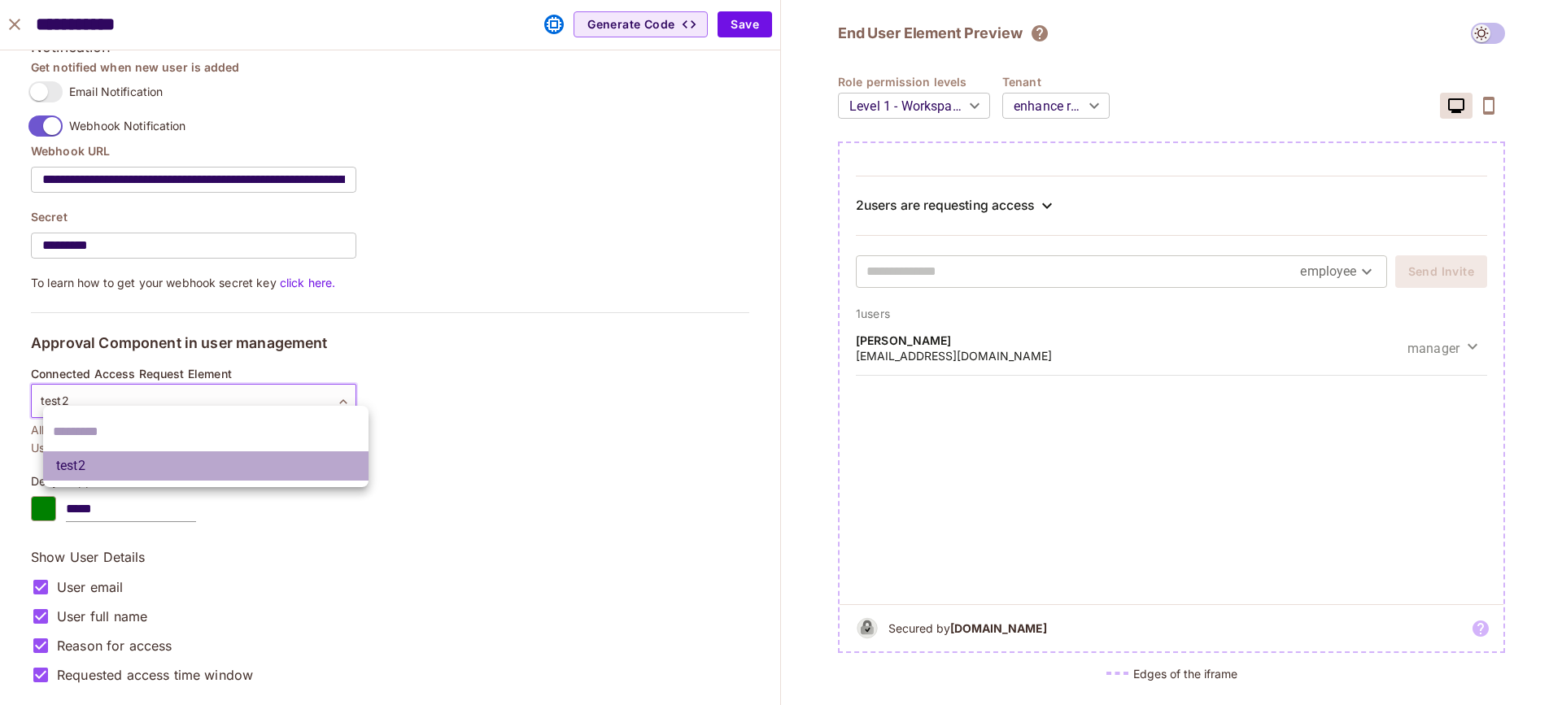
drag, startPoint x: 109, startPoint y: 468, endPoint x: 288, endPoint y: 478, distance: 179.3
click at [111, 468] on li "test2" at bounding box center [205, 466] width 325 height 29
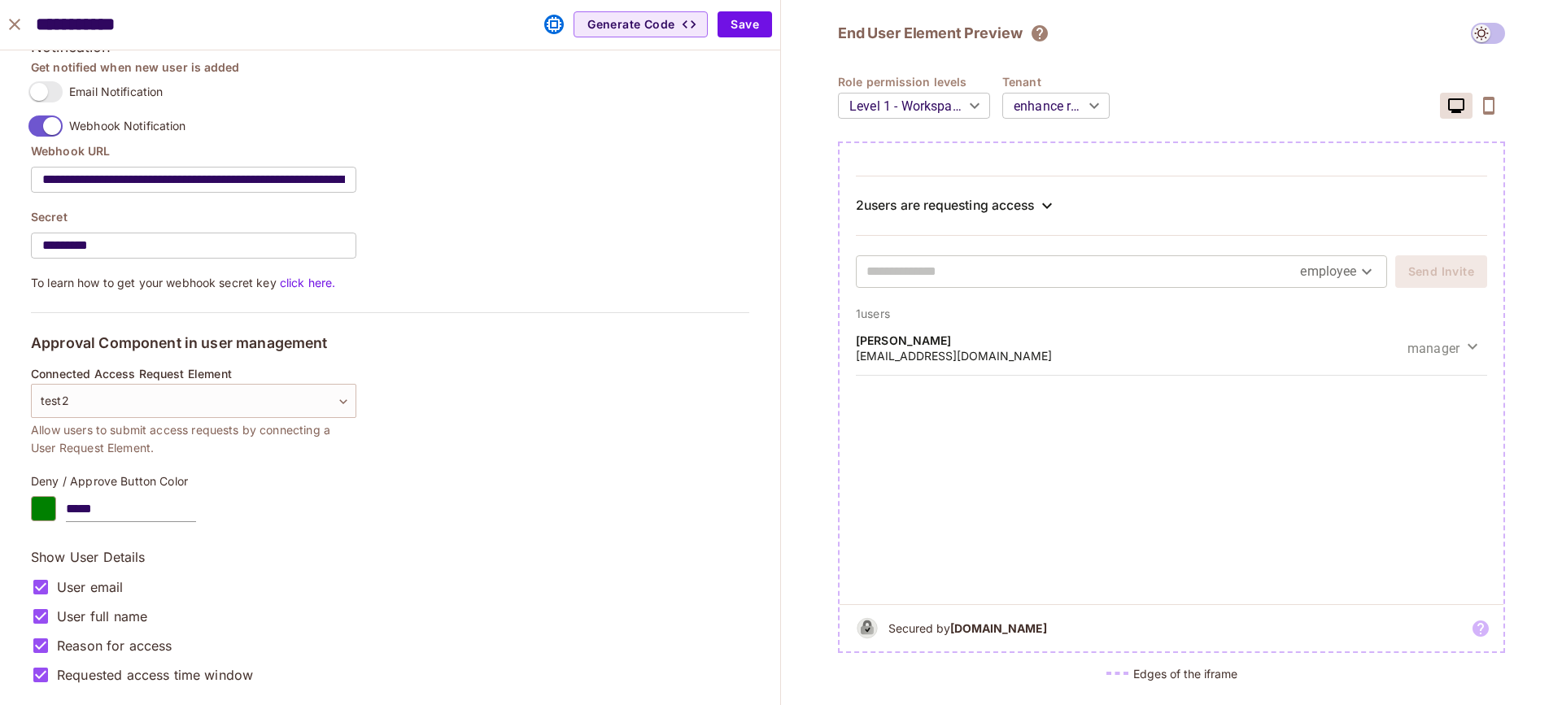
click at [340, 391] on body "M [DOMAIN_NAME] Projects Monitoring Default Project Development Home Policy Dir…" at bounding box center [781, 352] width 1562 height 705
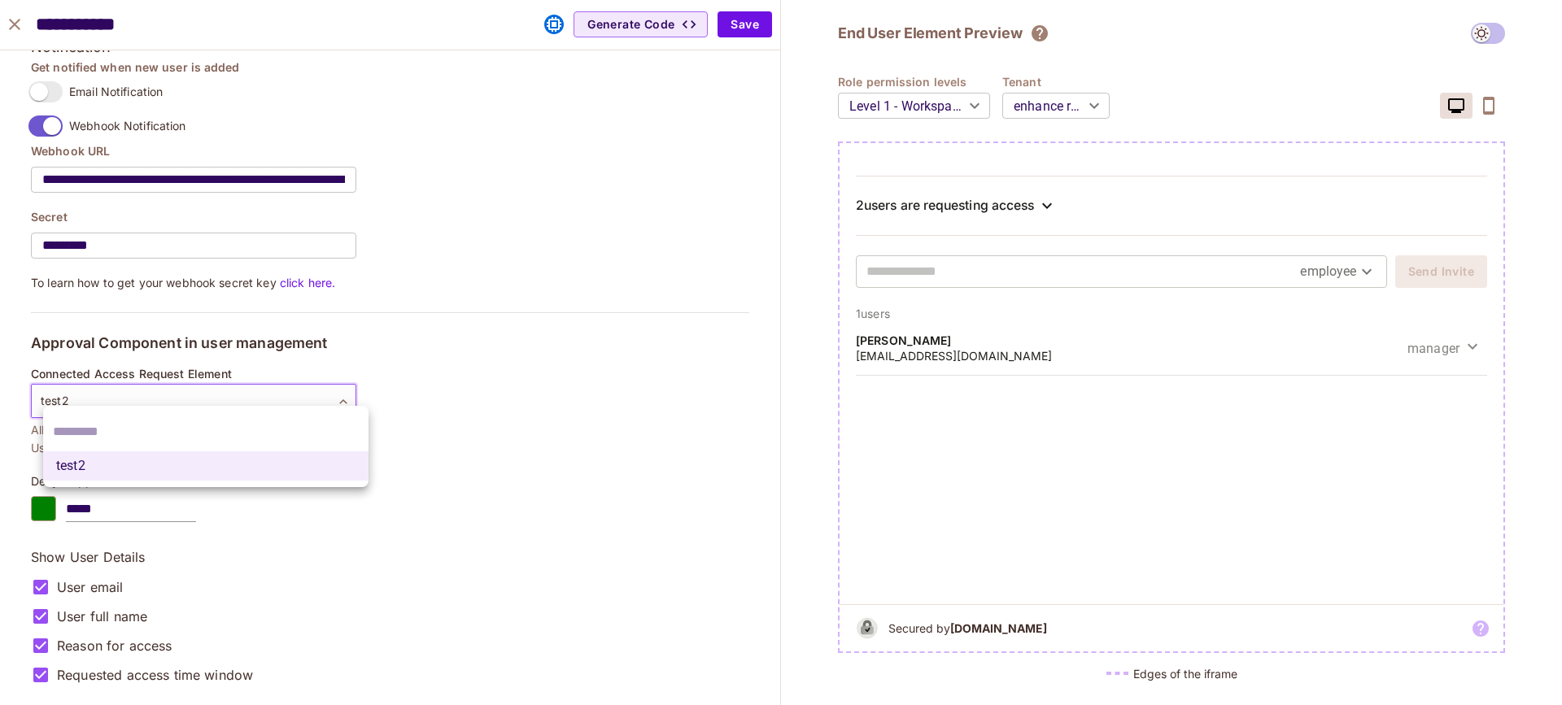
click at [458, 415] on div at bounding box center [781, 352] width 1562 height 705
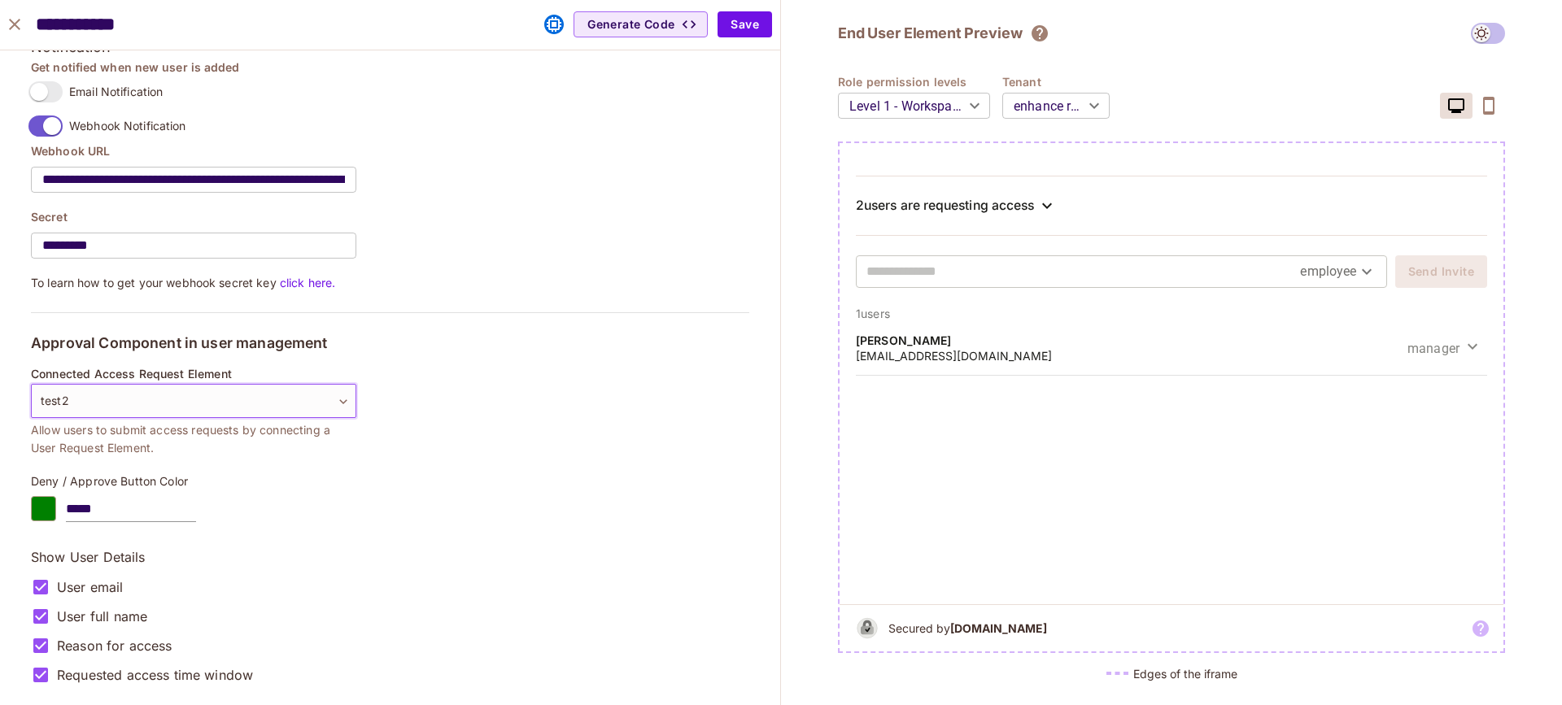
drag, startPoint x: 19, startPoint y: 13, endPoint x: 23, endPoint y: 20, distance: 8.4
click at [19, 14] on button "close" at bounding box center [14, 24] width 33 height 33
type input "******"
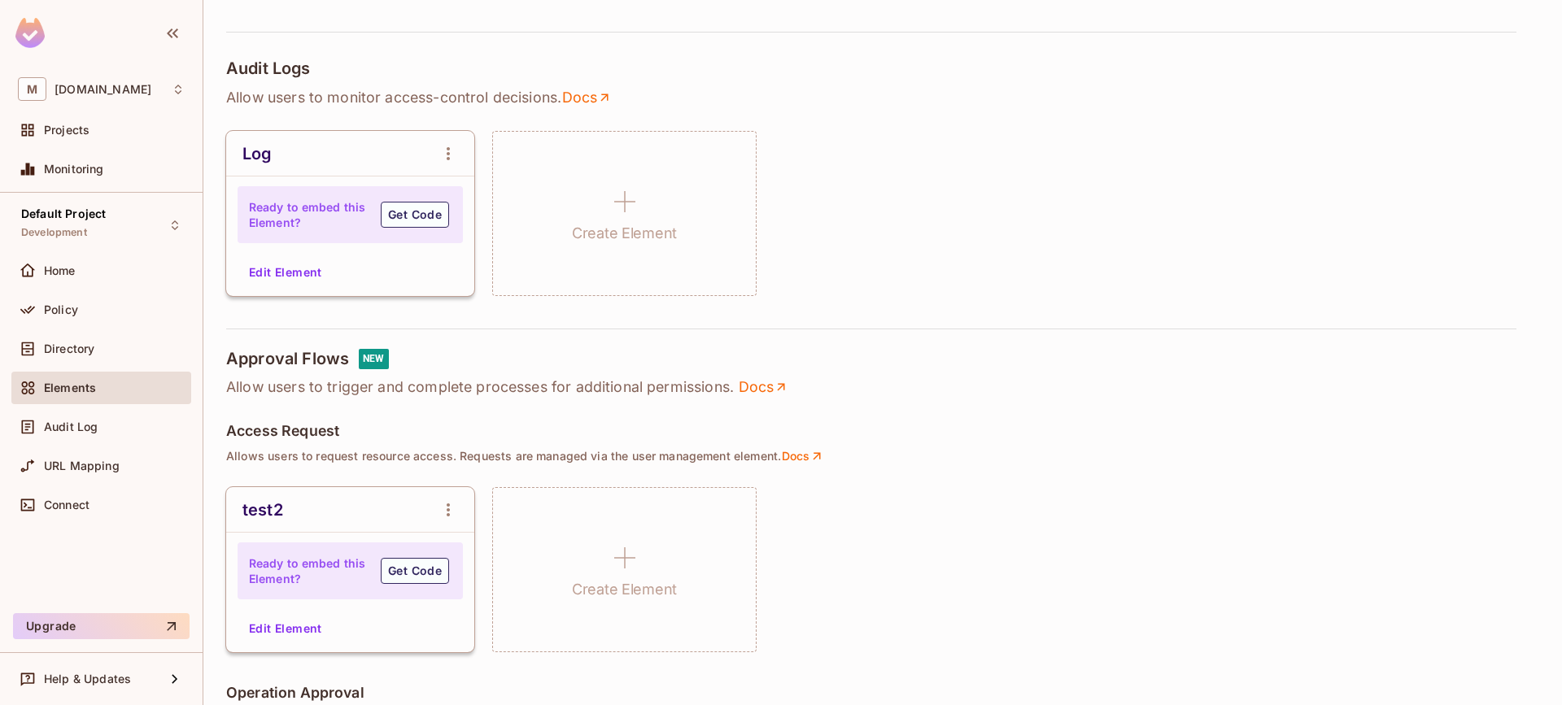
scroll to position [1053, 0]
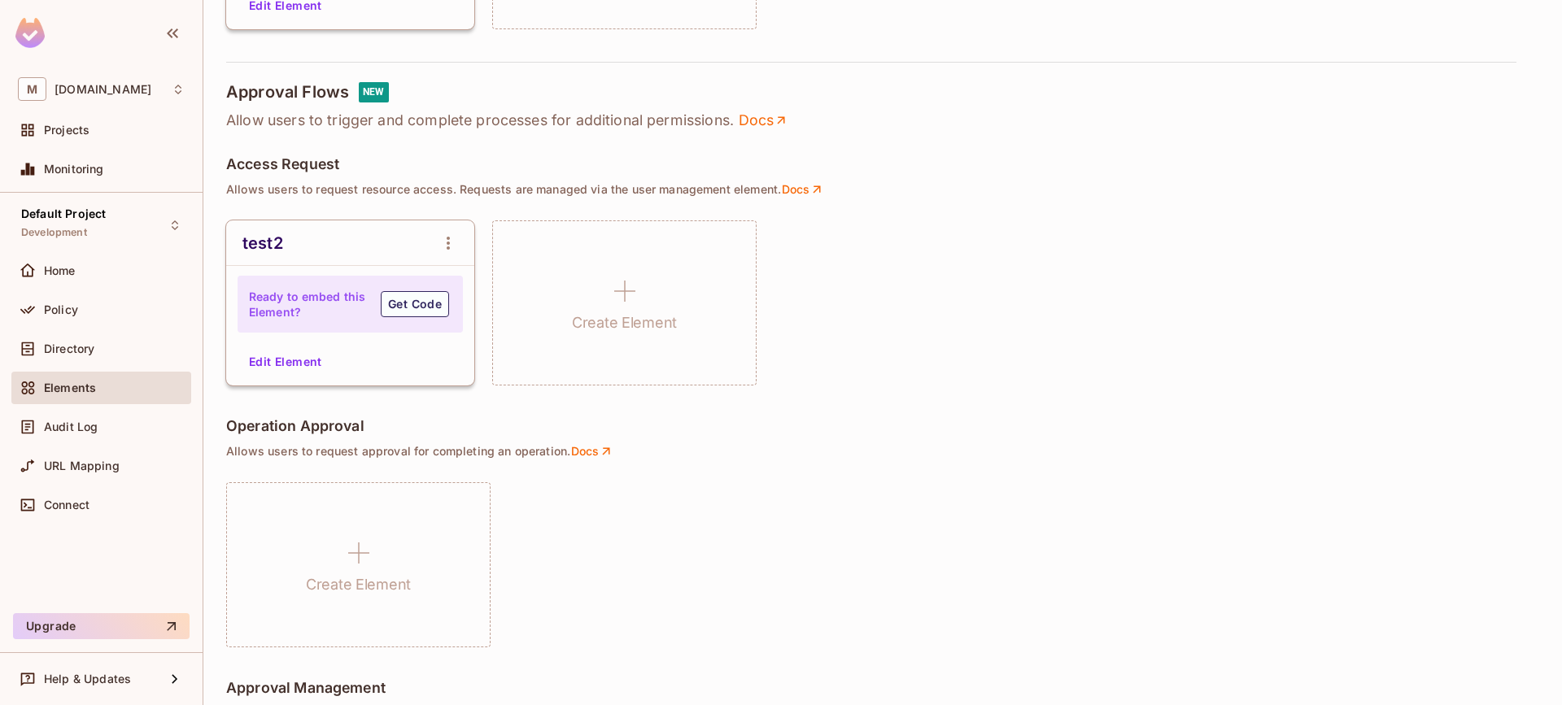
click at [439, 236] on icon "open Menu" at bounding box center [449, 244] width 20 height 20
click at [491, 338] on li "Delete Element" at bounding box center [500, 331] width 137 height 26
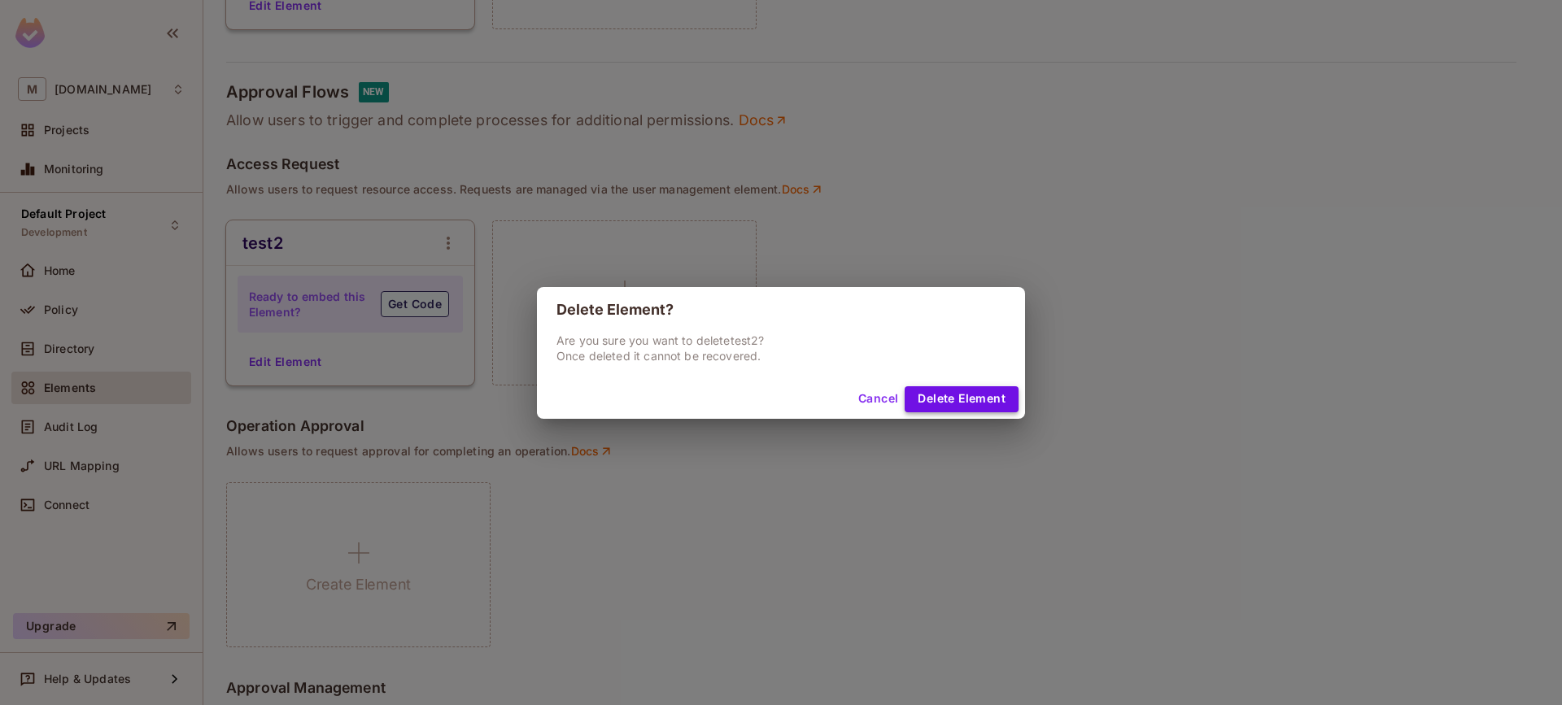
click at [969, 388] on button "Delete Element" at bounding box center [962, 399] width 114 height 26
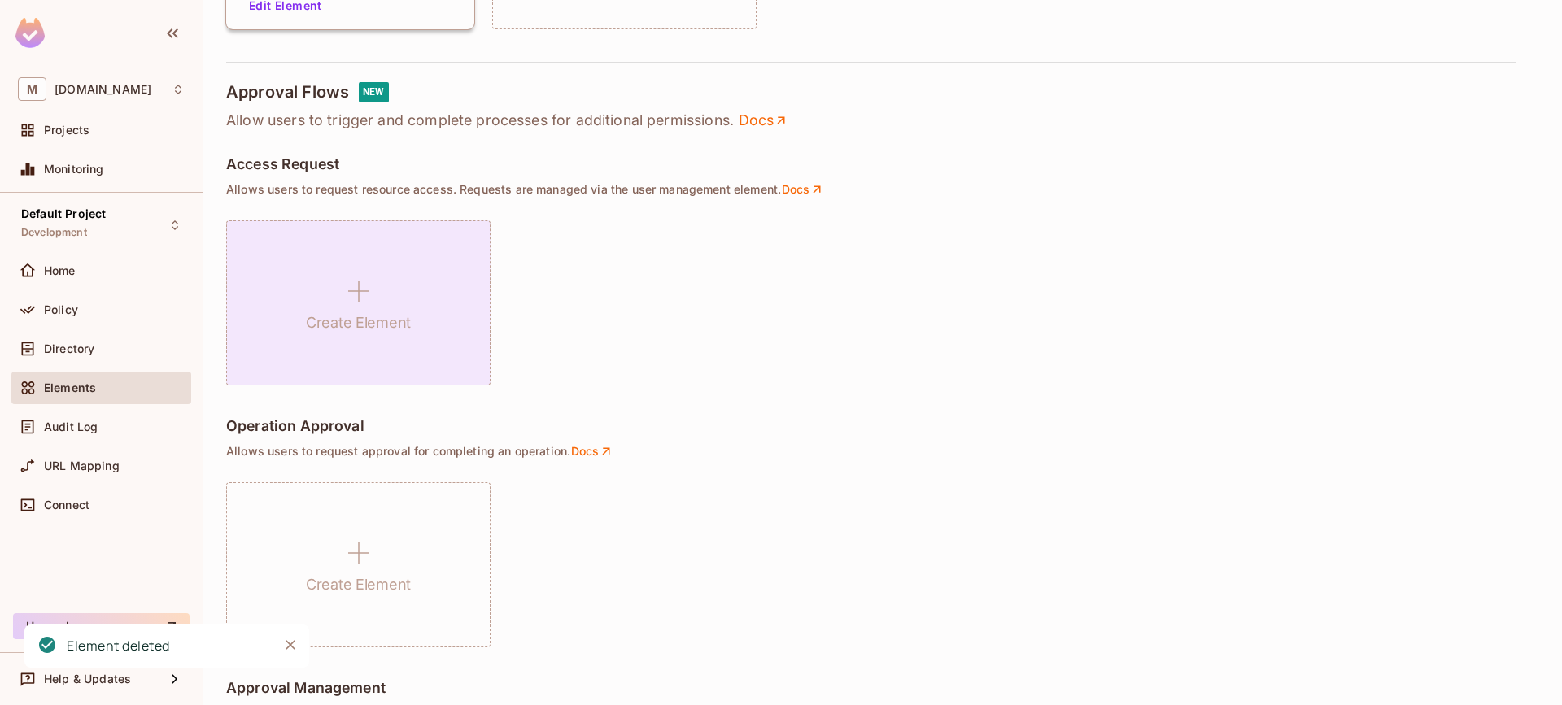
click at [404, 294] on div "Create Element" at bounding box center [358, 302] width 264 height 165
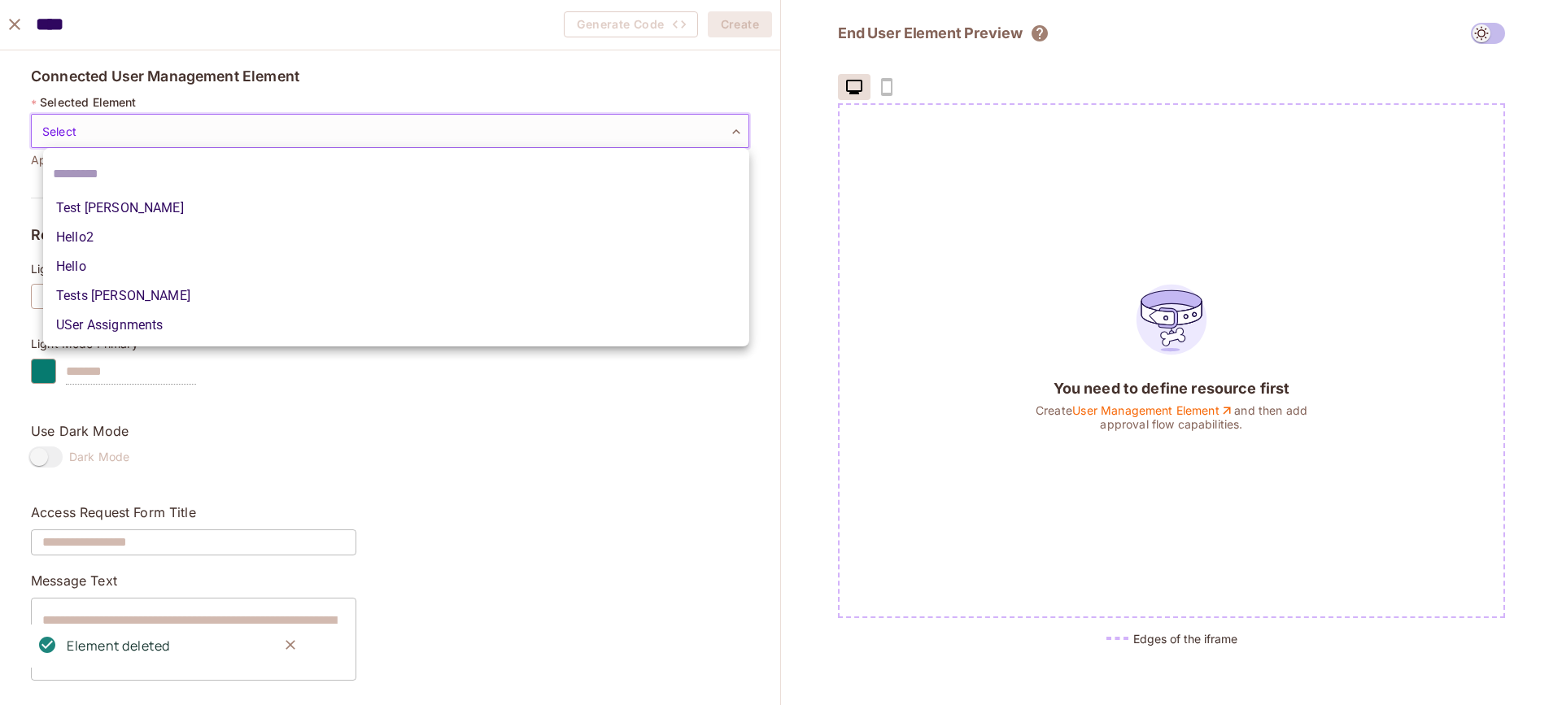
click at [382, 139] on body "M [DOMAIN_NAME] Projects Monitoring Default Project Development Home Policy Dir…" at bounding box center [781, 352] width 1562 height 705
drag, startPoint x: 146, startPoint y: 32, endPoint x: 141, endPoint y: 24, distance: 9.3
click at [144, 28] on div at bounding box center [781, 352] width 1562 height 705
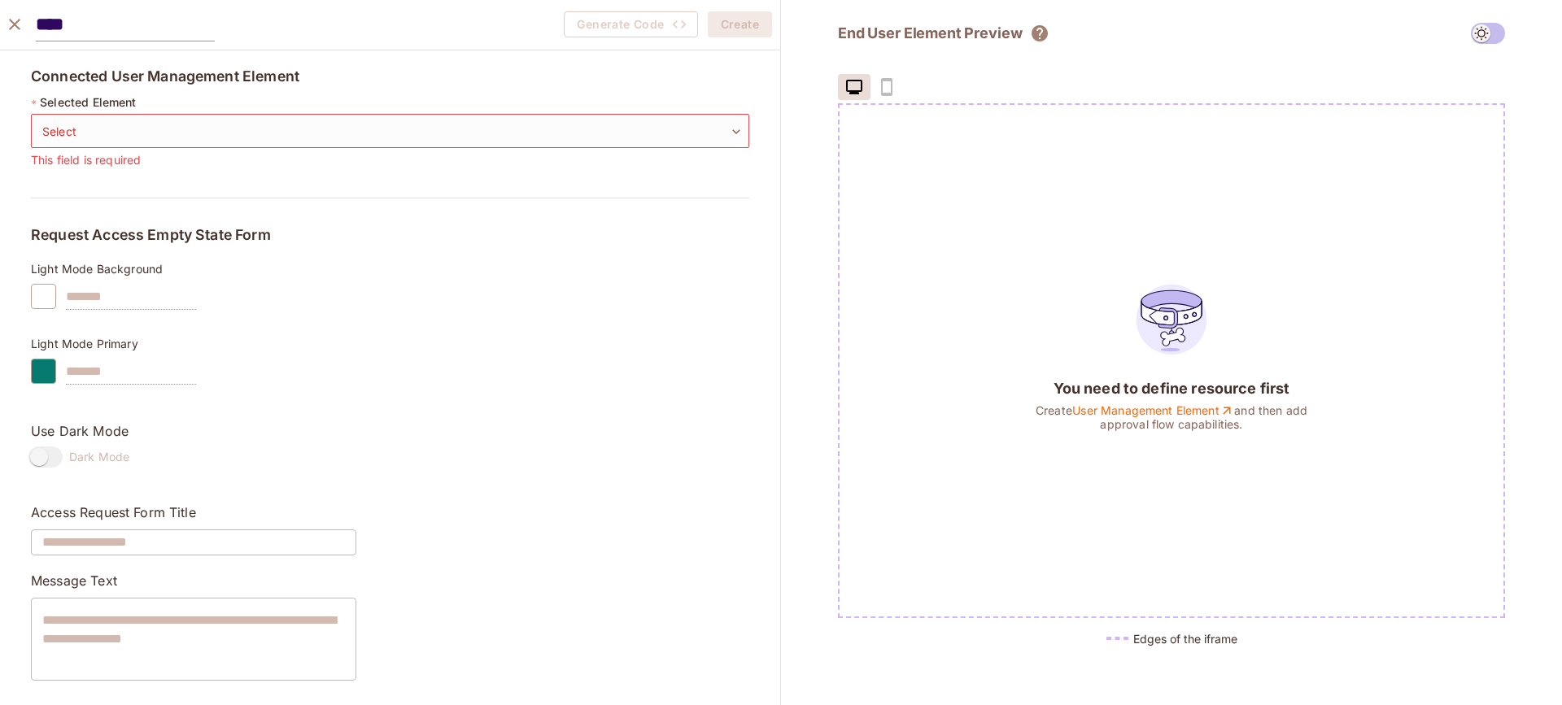
drag, startPoint x: 141, startPoint y: 24, endPoint x: 111, endPoint y: 25, distance: 30.1
click at [107, 27] on input "****" at bounding box center [125, 24] width 179 height 33
type input "*****"
click at [356, 129] on body "M [DOMAIN_NAME] Projects Monitoring Default Project Development Home Policy Dir…" at bounding box center [781, 352] width 1562 height 705
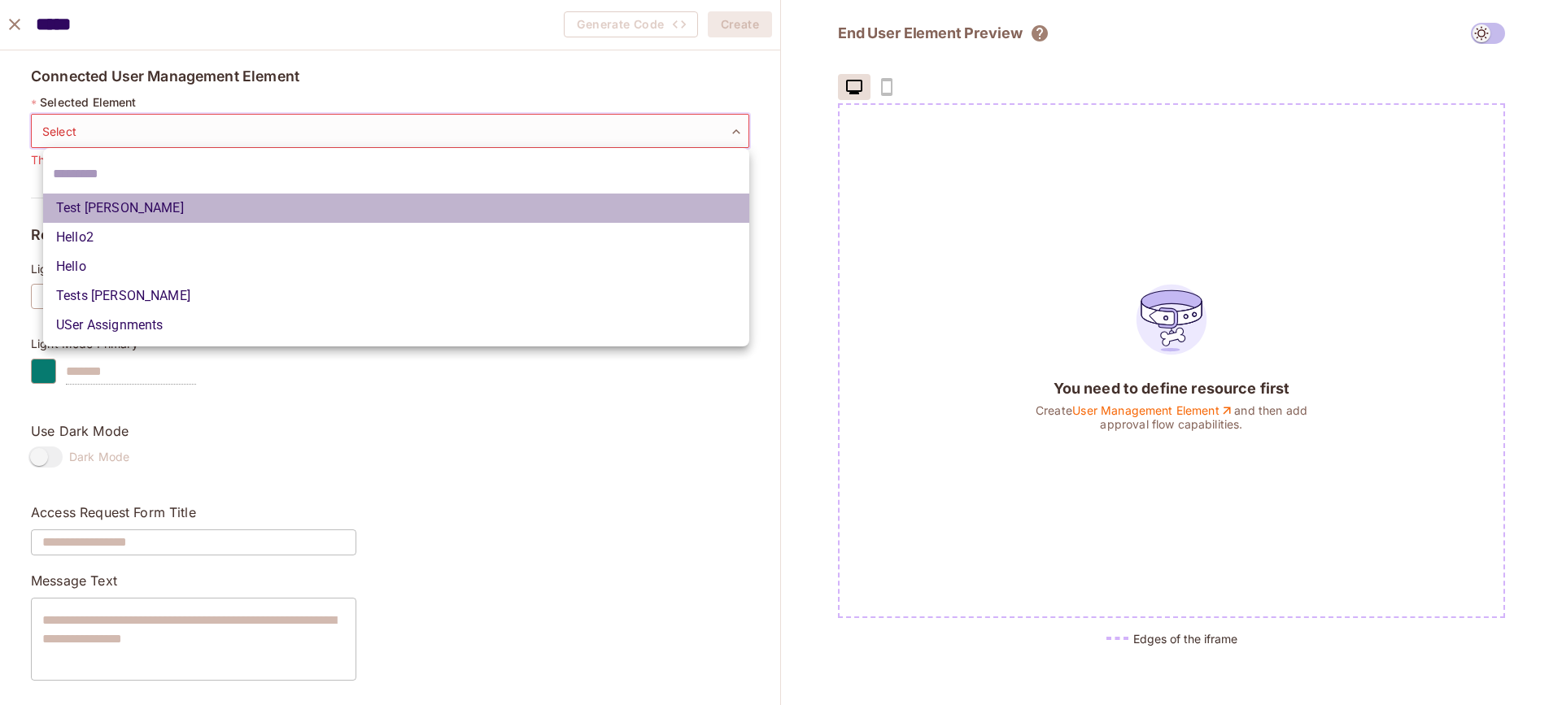
click at [107, 199] on li "Test [PERSON_NAME]" at bounding box center [396, 208] width 706 height 29
type input "**********"
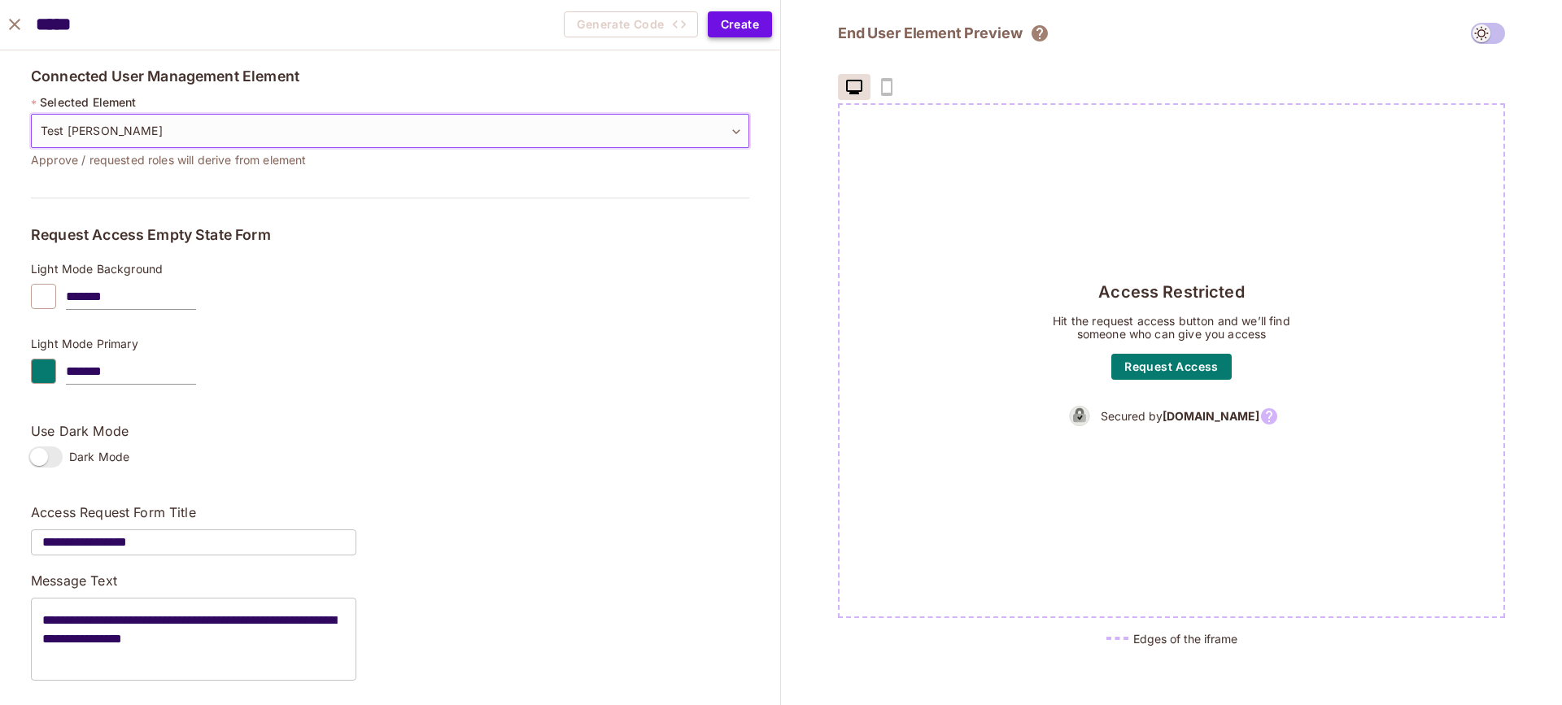
click at [737, 24] on button "Create" at bounding box center [740, 24] width 64 height 26
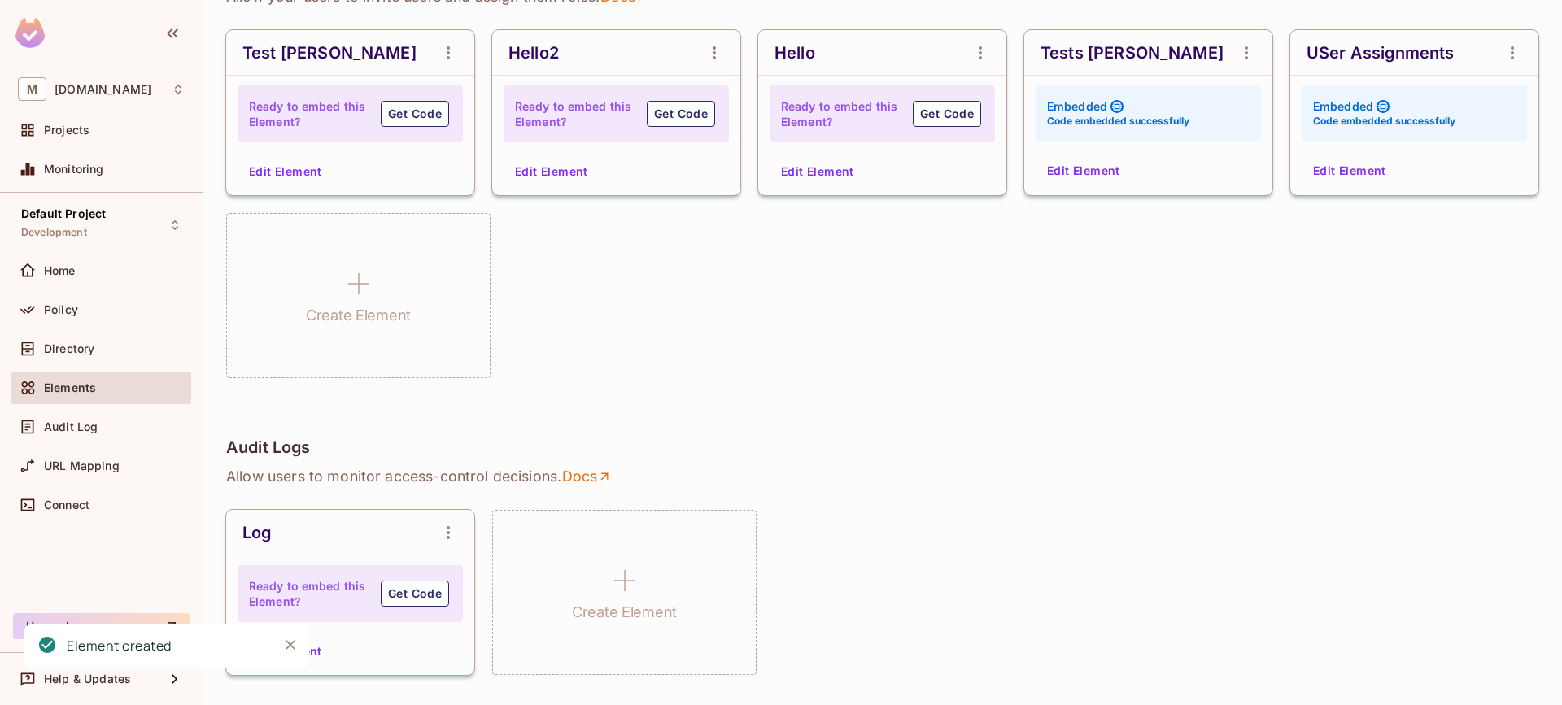
scroll to position [376, 0]
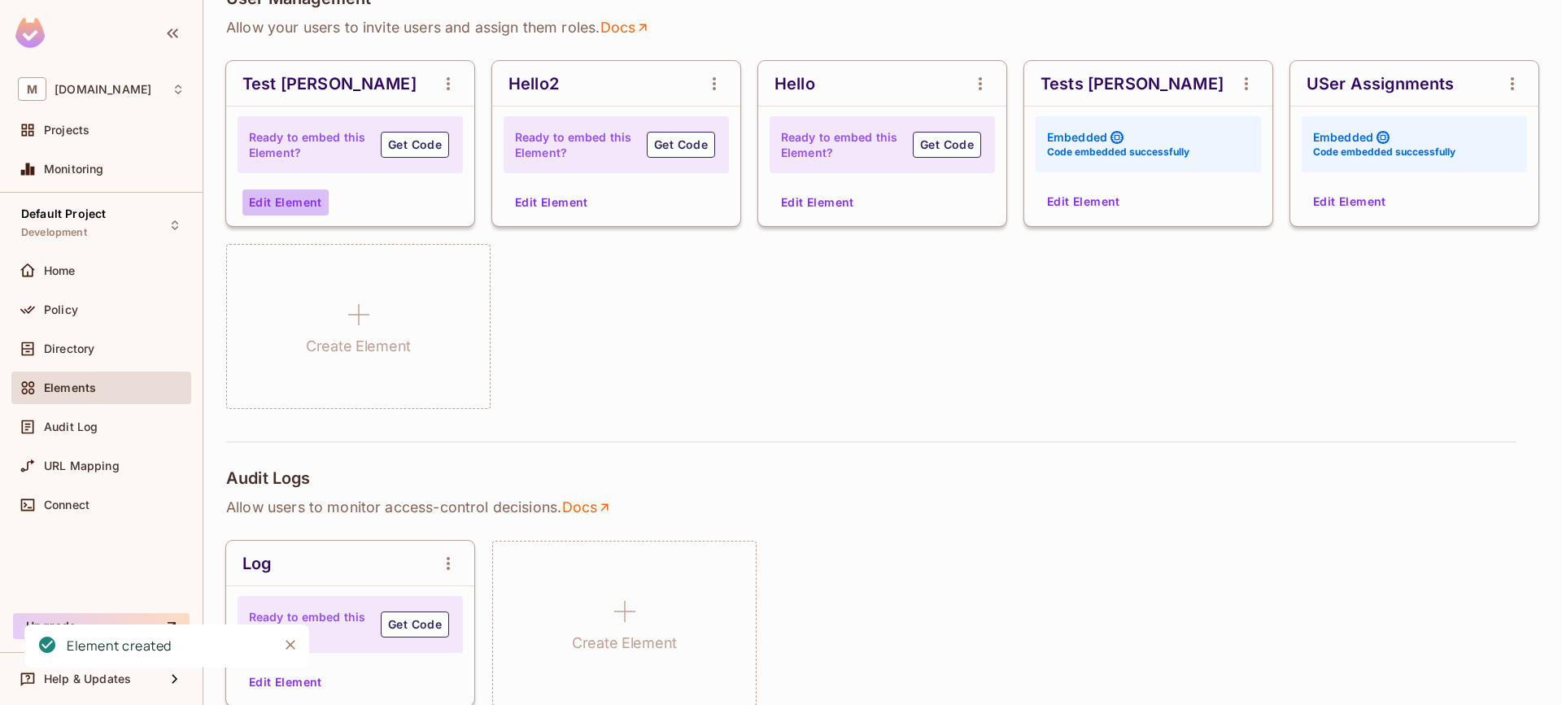
click at [264, 203] on button "Edit Element" at bounding box center [285, 203] width 86 height 26
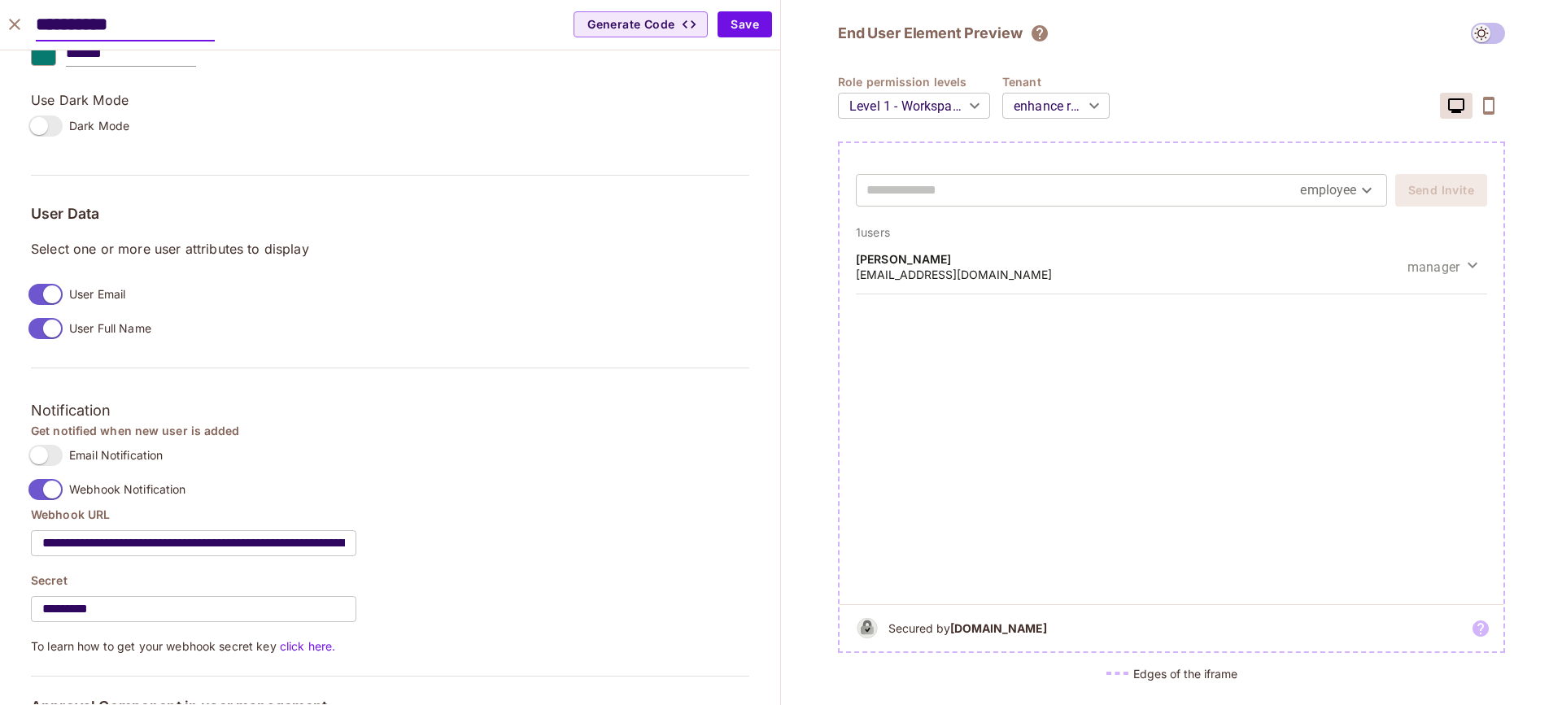
scroll to position [1220, 0]
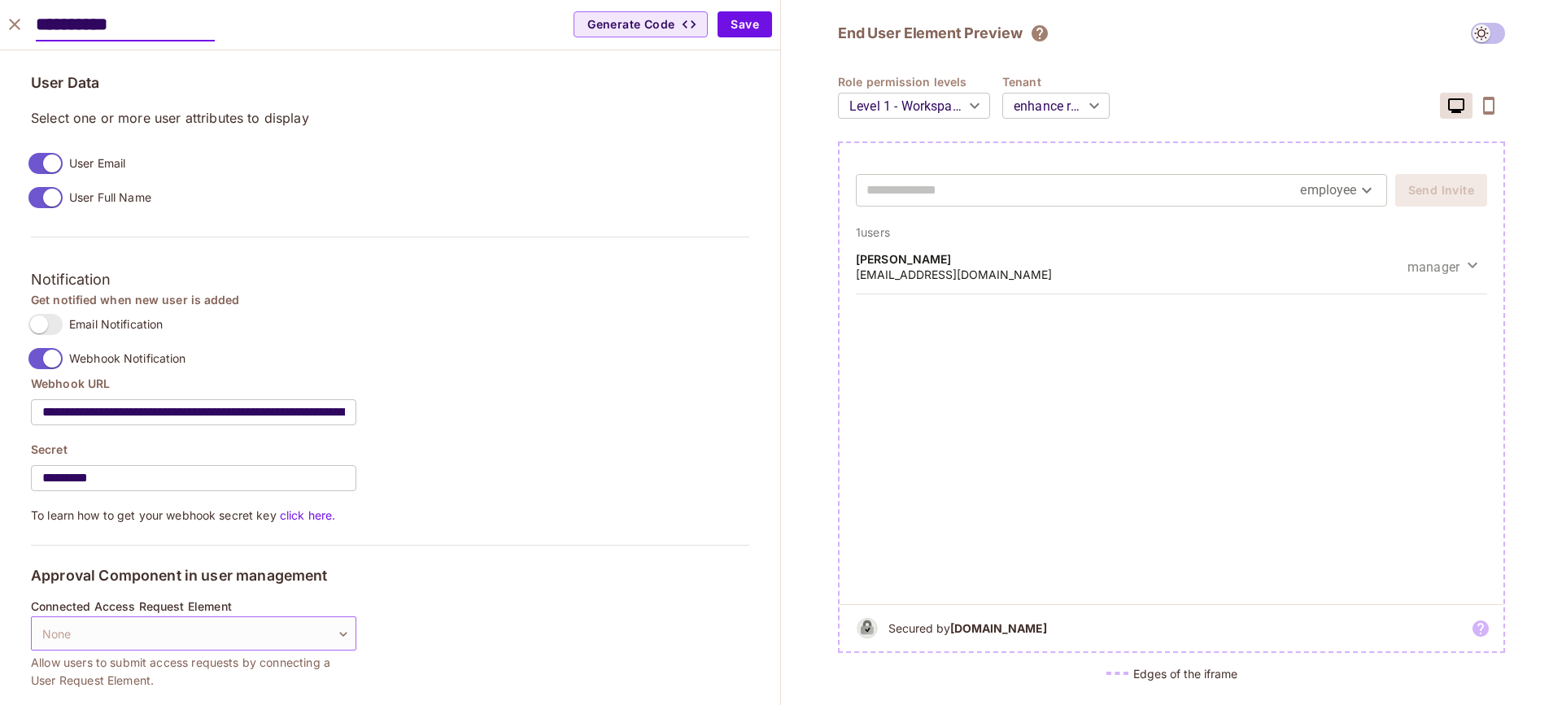
click at [331, 622] on body "M [DOMAIN_NAME] Projects Monitoring Default Project Development Home Policy Dir…" at bounding box center [781, 352] width 1562 height 705
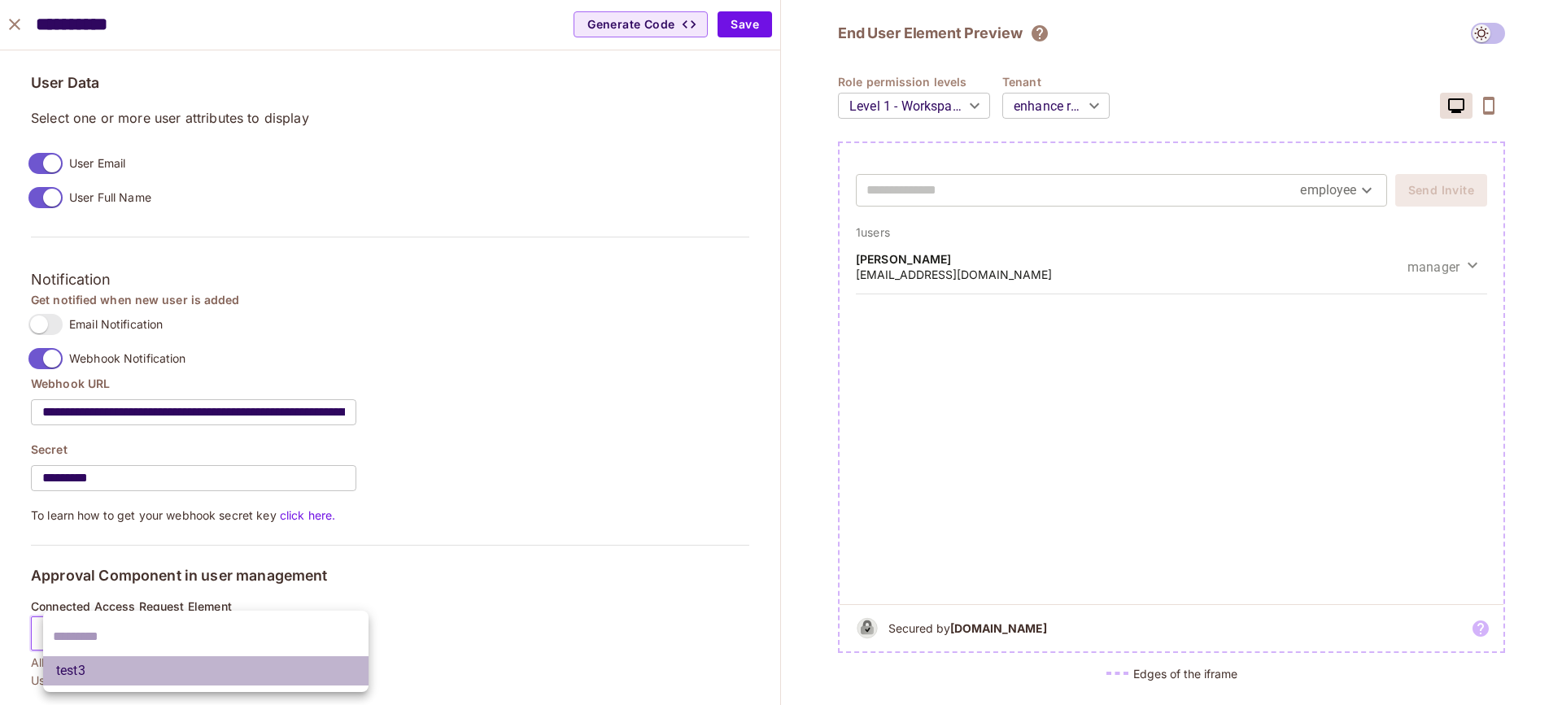
click at [232, 674] on li "test3" at bounding box center [205, 671] width 325 height 29
type input "**********"
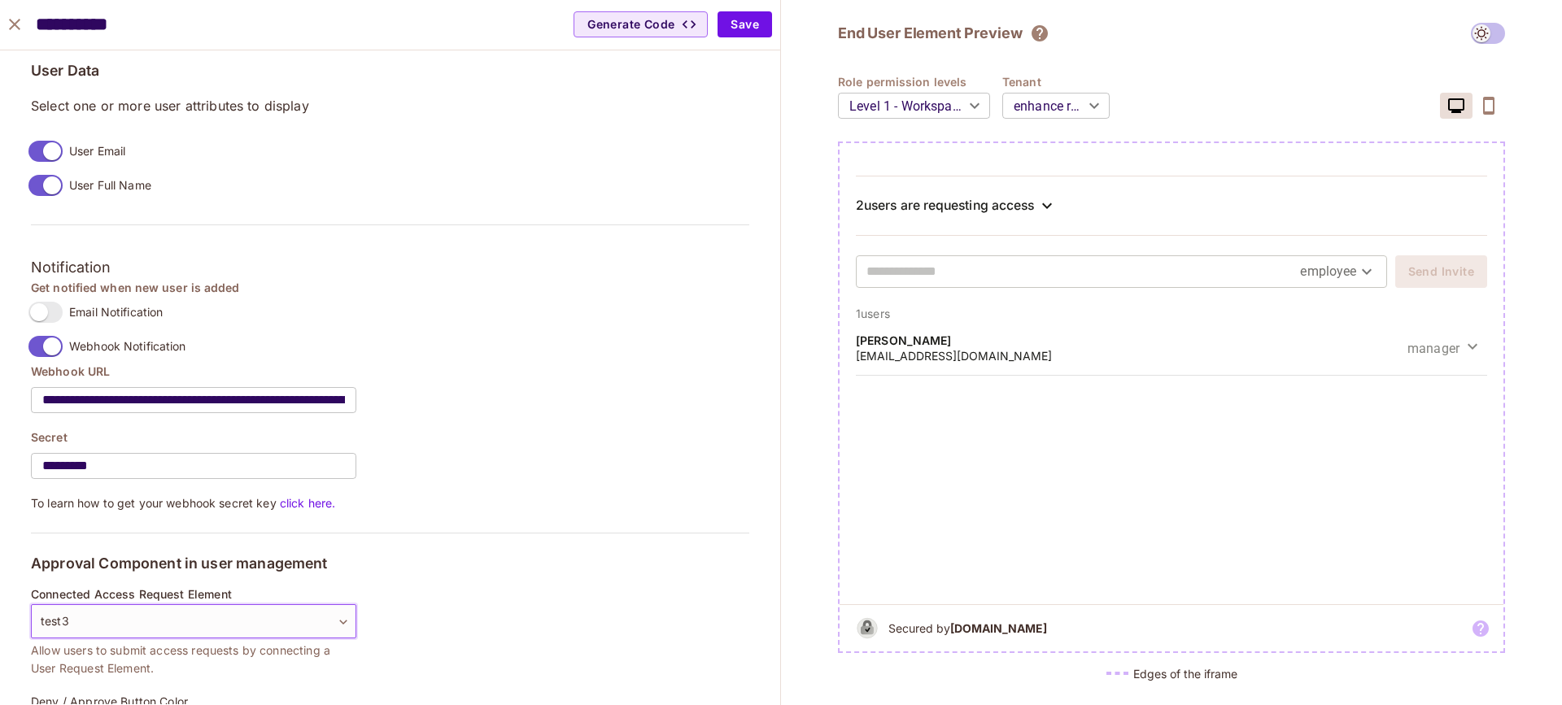
click at [662, 405] on div "**********" at bounding box center [390, 437] width 718 height 147
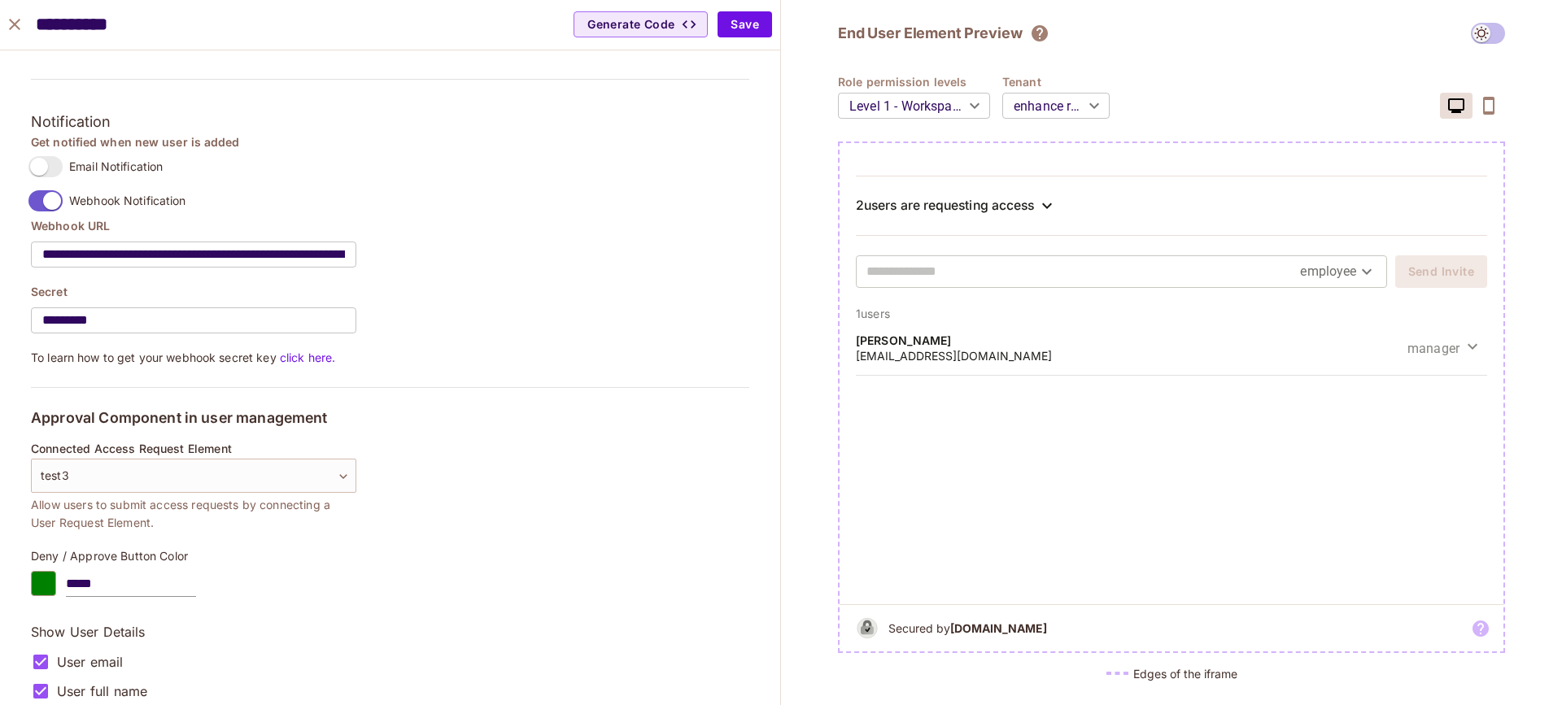
scroll to position [1452, 0]
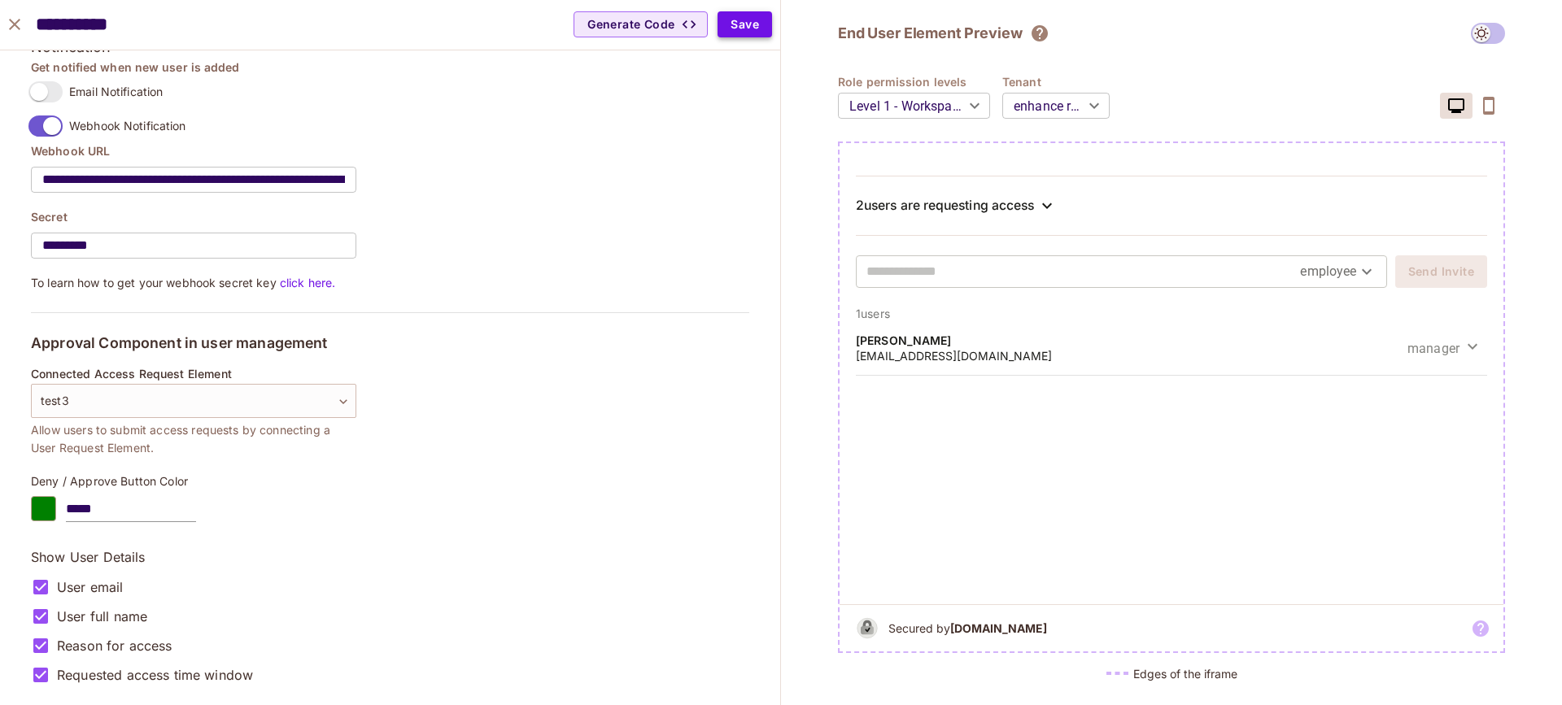
click at [749, 25] on button "Save" at bounding box center [745, 24] width 55 height 26
type input "******"
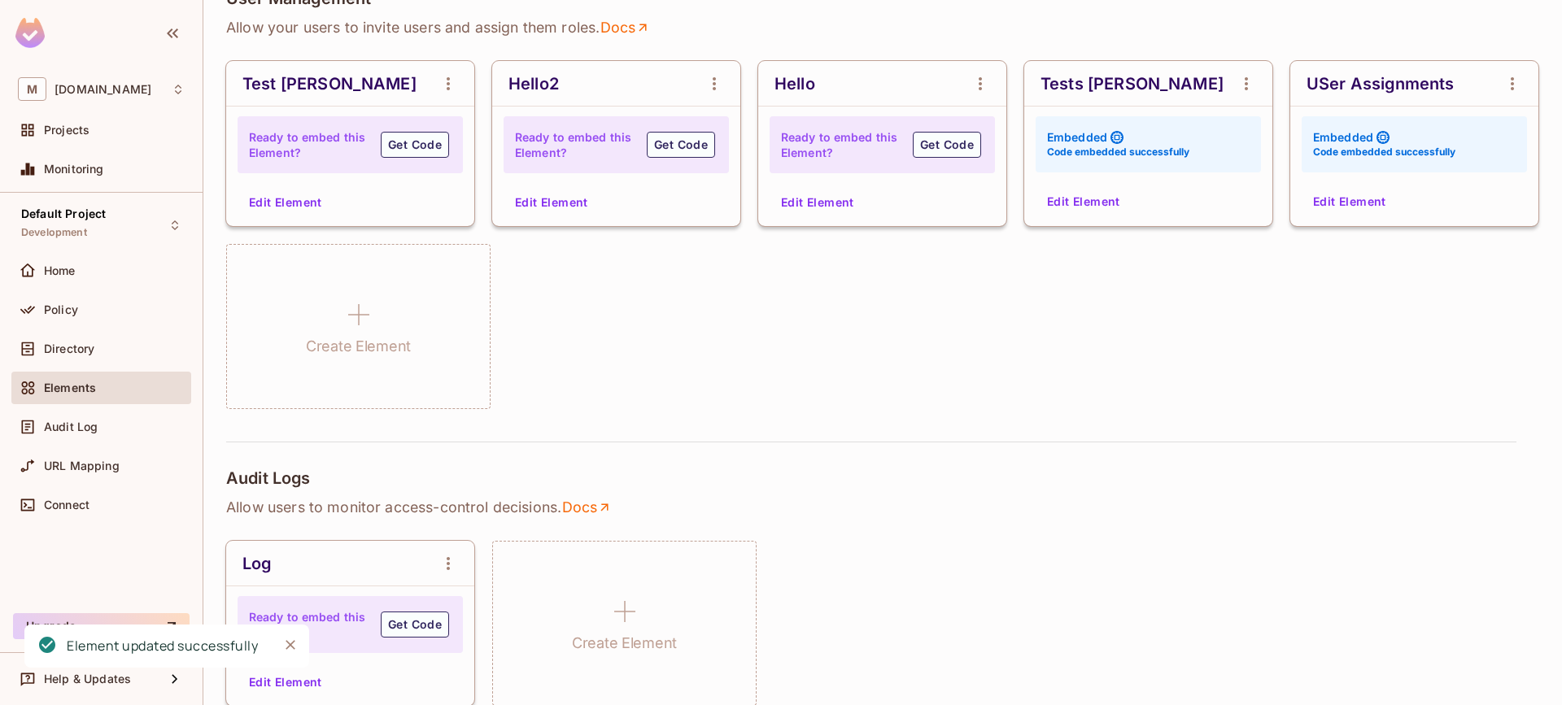
scroll to position [1149, 0]
click at [313, 206] on button "Edit Element" at bounding box center [285, 203] width 86 height 26
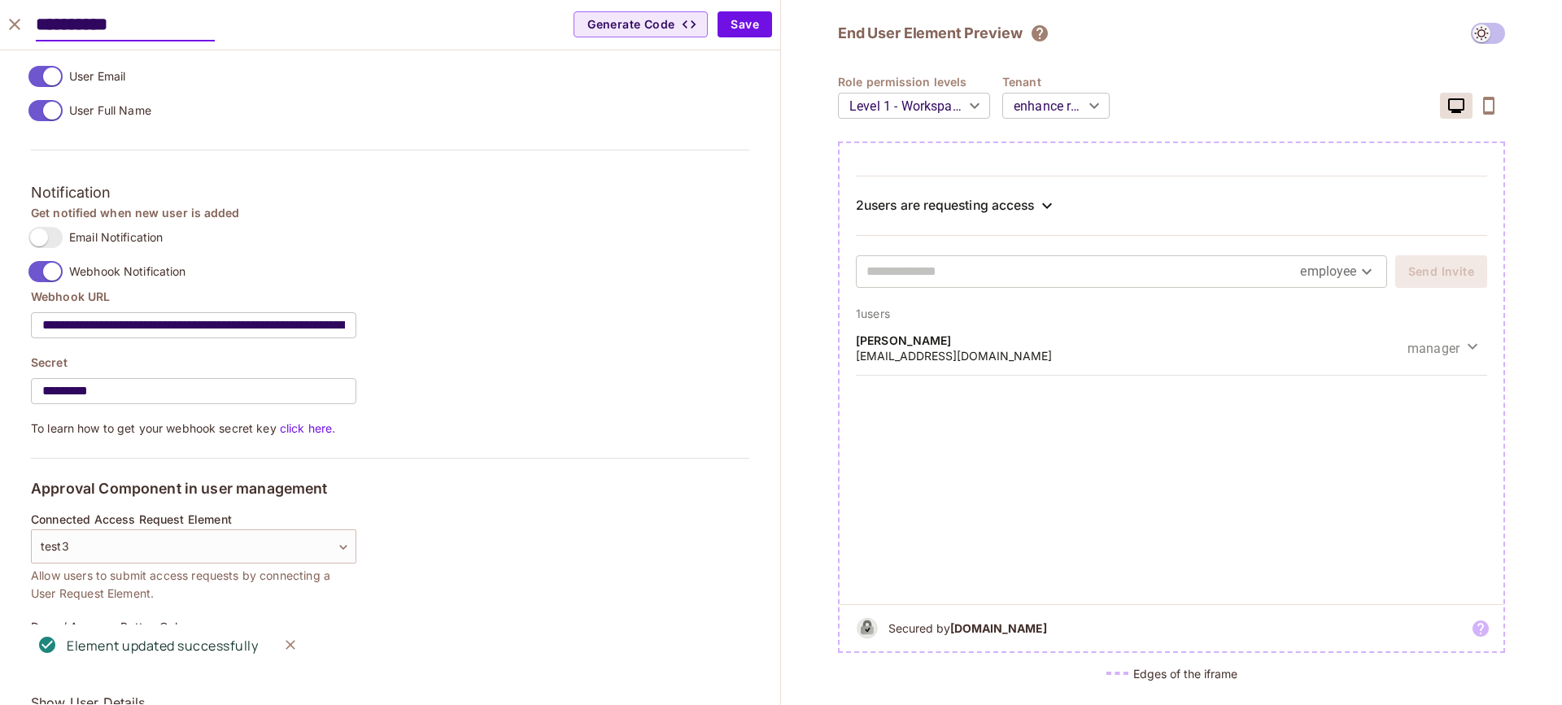
scroll to position [1452, 0]
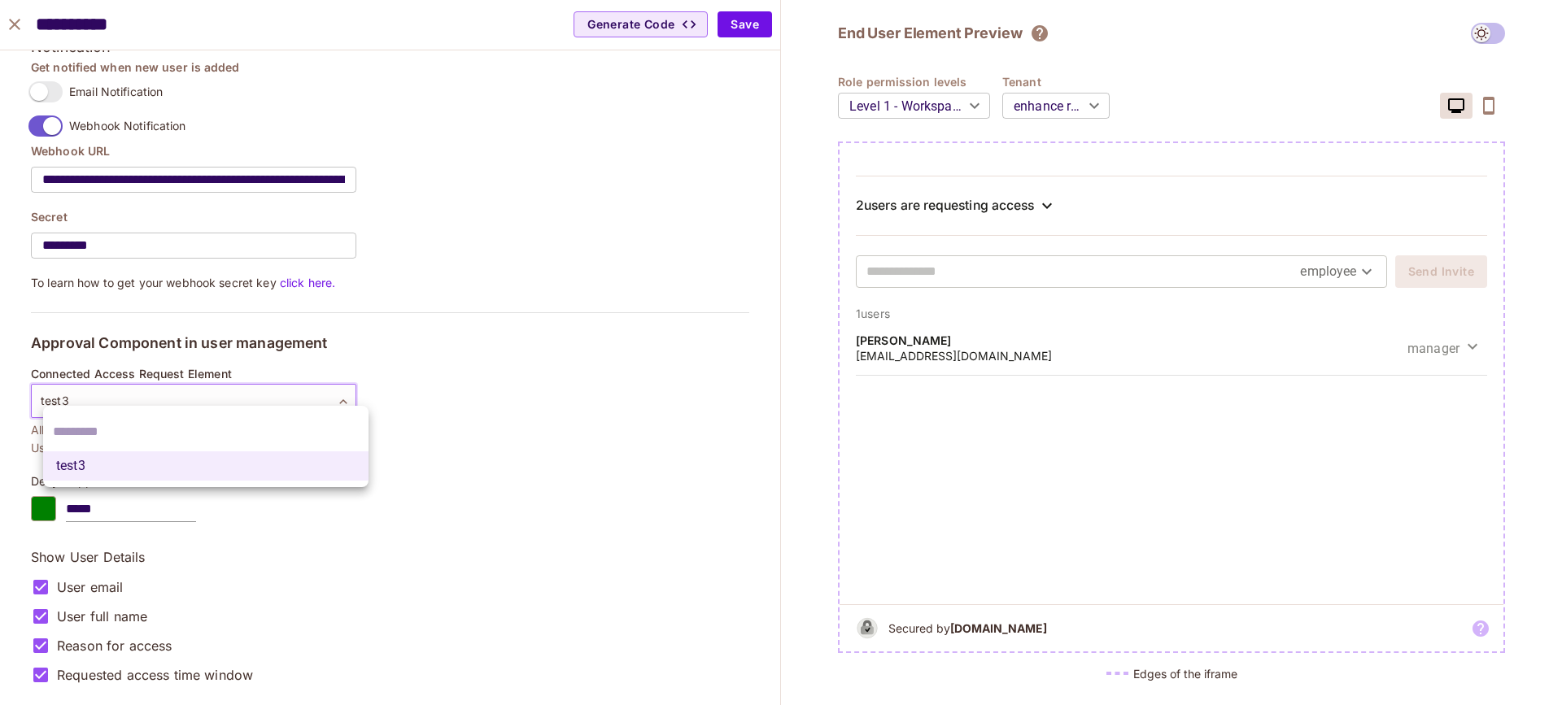
click at [342, 399] on body "M [DOMAIN_NAME] Projects Monitoring Default Project Development Home Policy Dir…" at bounding box center [781, 352] width 1562 height 705
drag, startPoint x: 684, startPoint y: 423, endPoint x: 1110, endPoint y: 203, distance: 478.9
click at [693, 417] on div at bounding box center [781, 352] width 1562 height 705
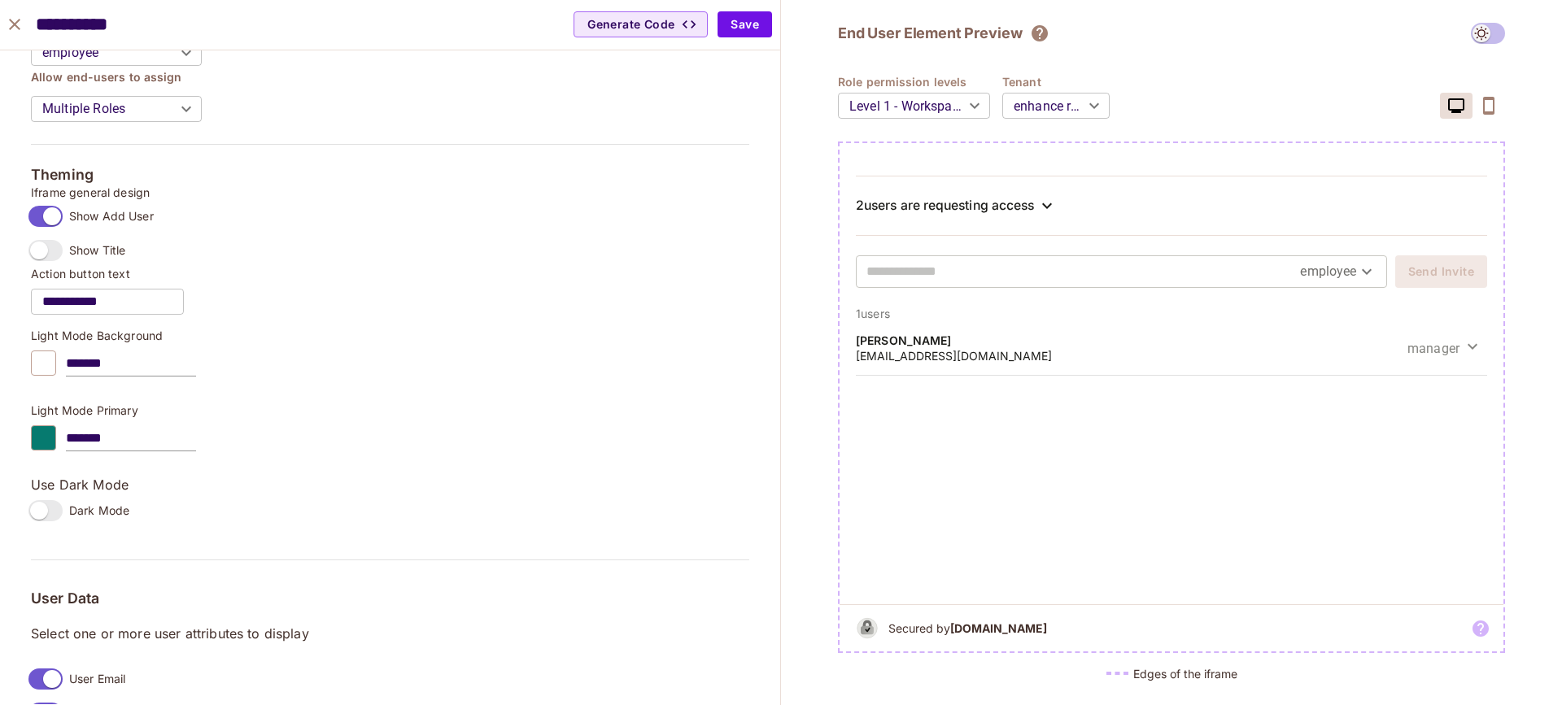
scroll to position [0, 0]
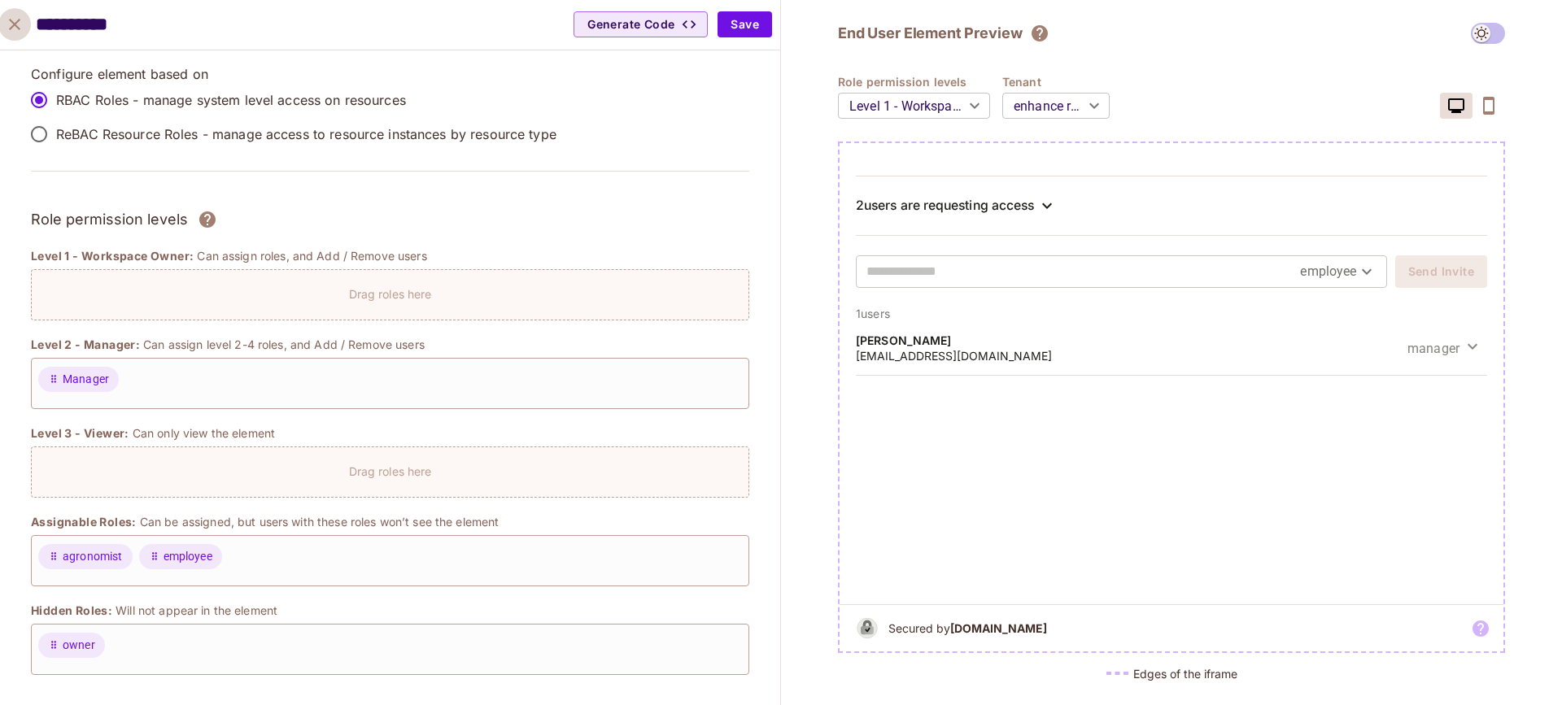
click at [12, 22] on icon "close" at bounding box center [14, 24] width 11 height 11
type input "******"
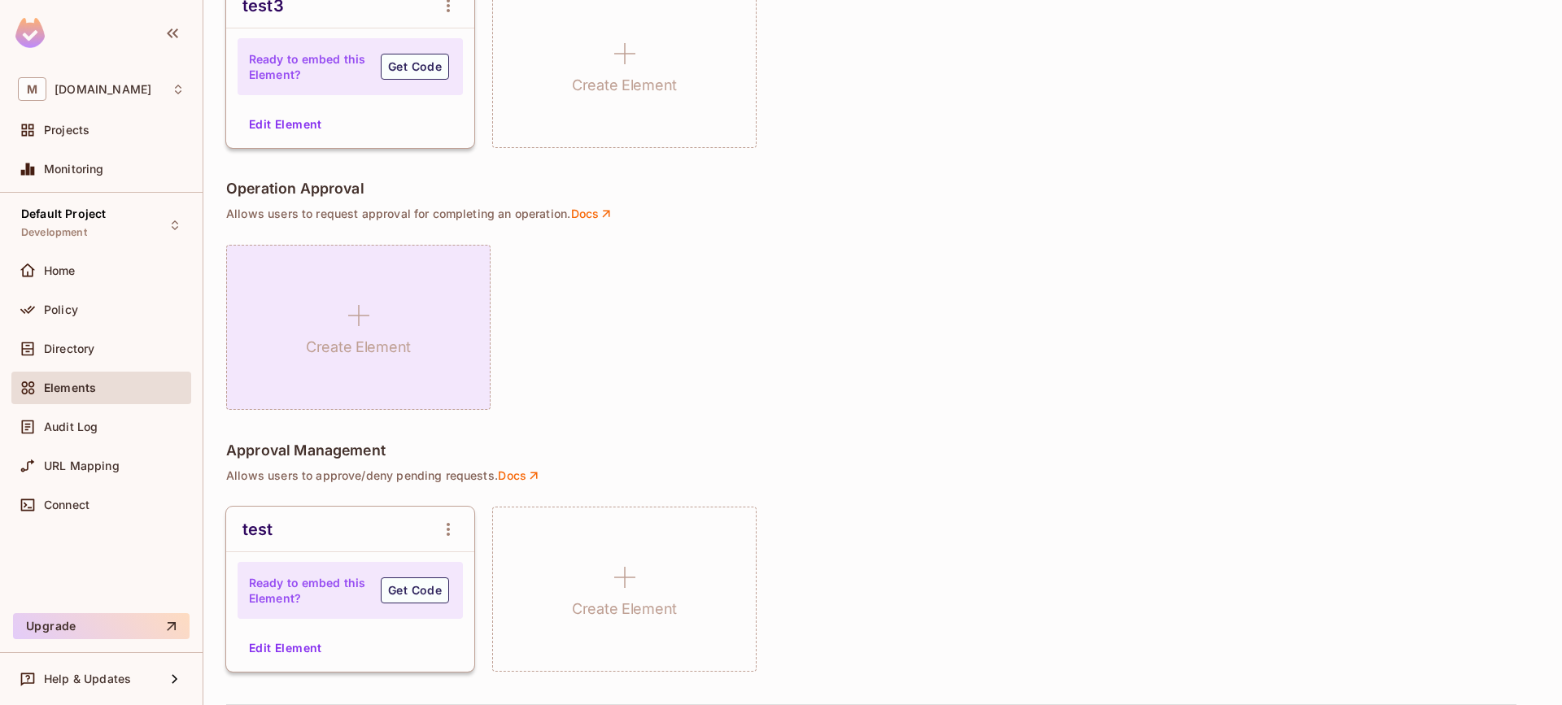
scroll to position [1015, 0]
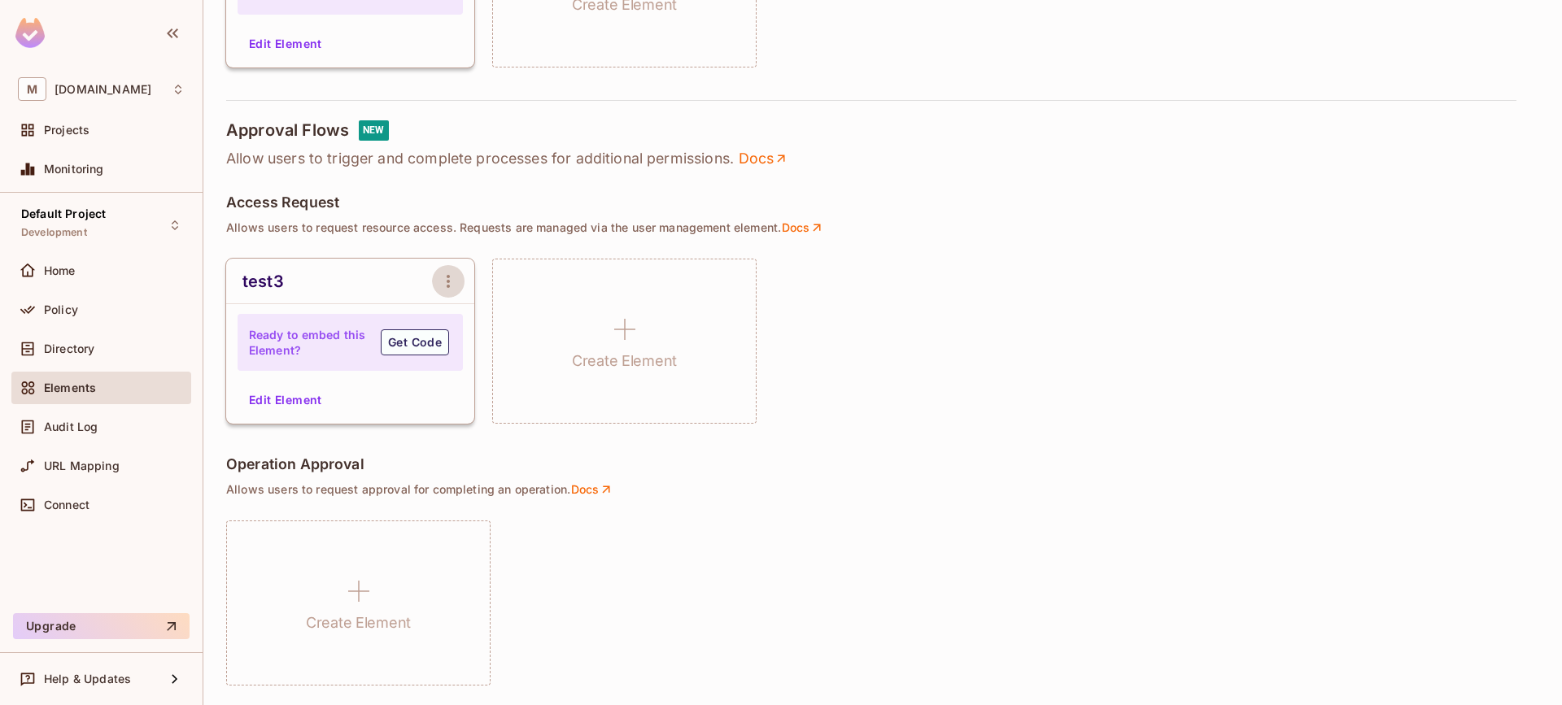
click at [450, 279] on icon "open Menu" at bounding box center [449, 282] width 20 height 20
click at [492, 371] on span "Delete Element" at bounding box center [514, 369] width 81 height 15
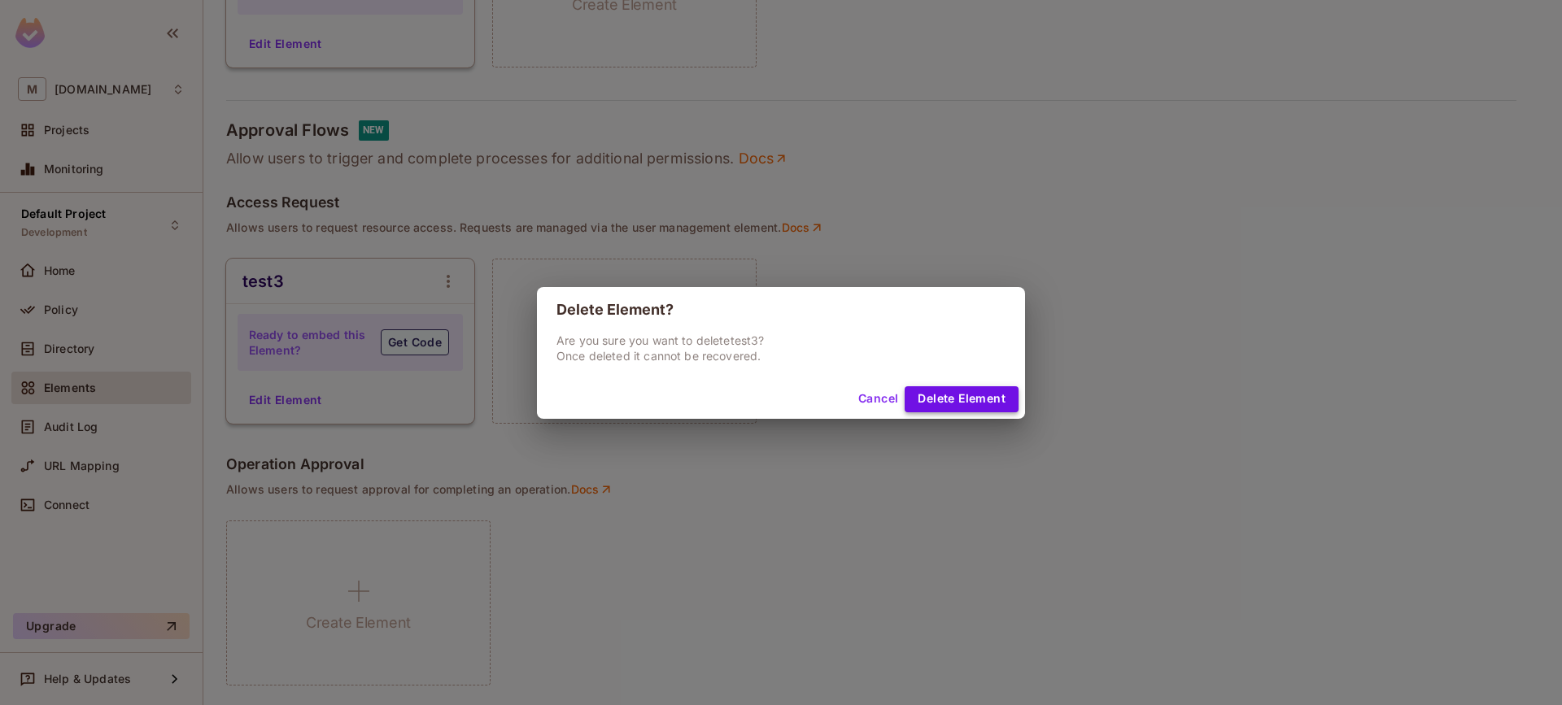
click at [985, 401] on button "Delete Element" at bounding box center [962, 399] width 114 height 26
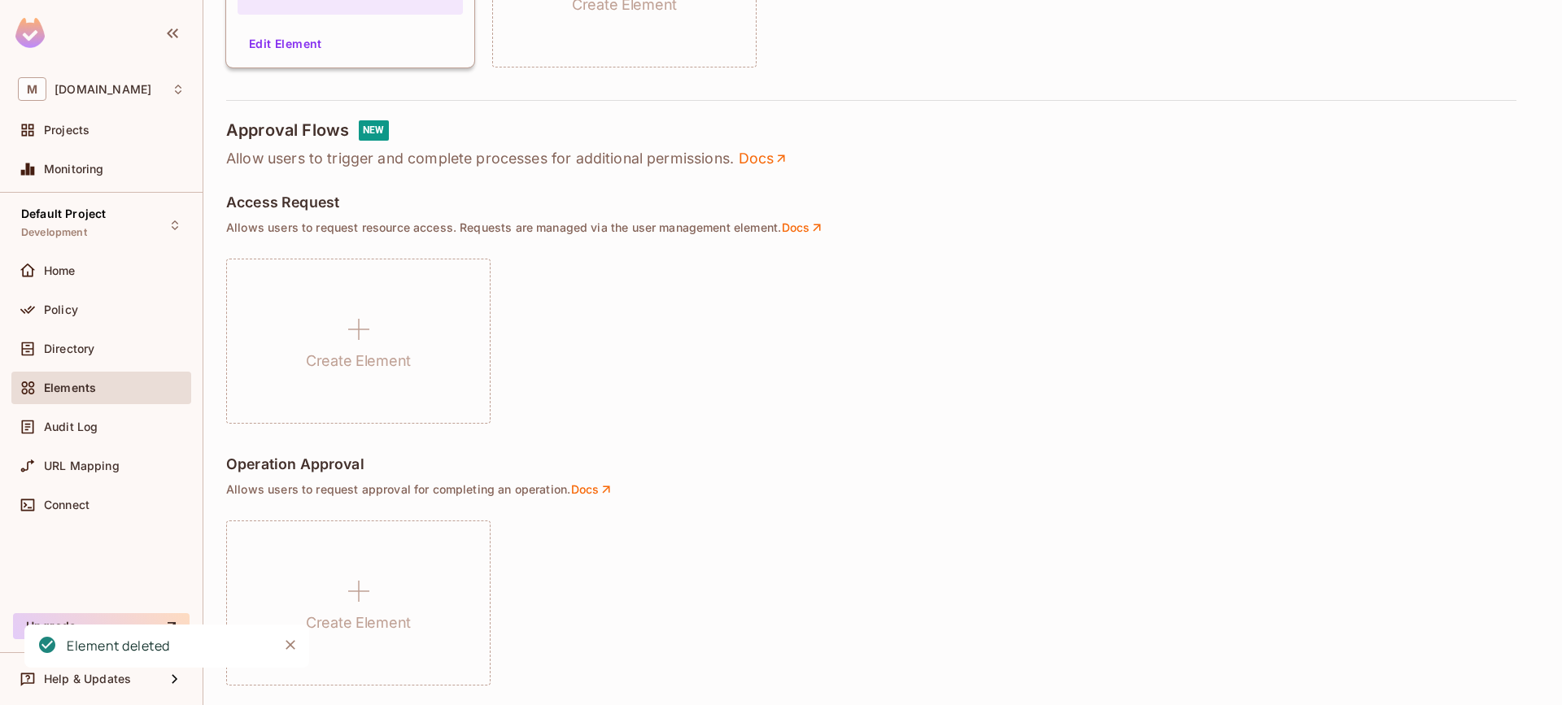
click at [786, 364] on div "Create Element" at bounding box center [882, 341] width 1313 height 165
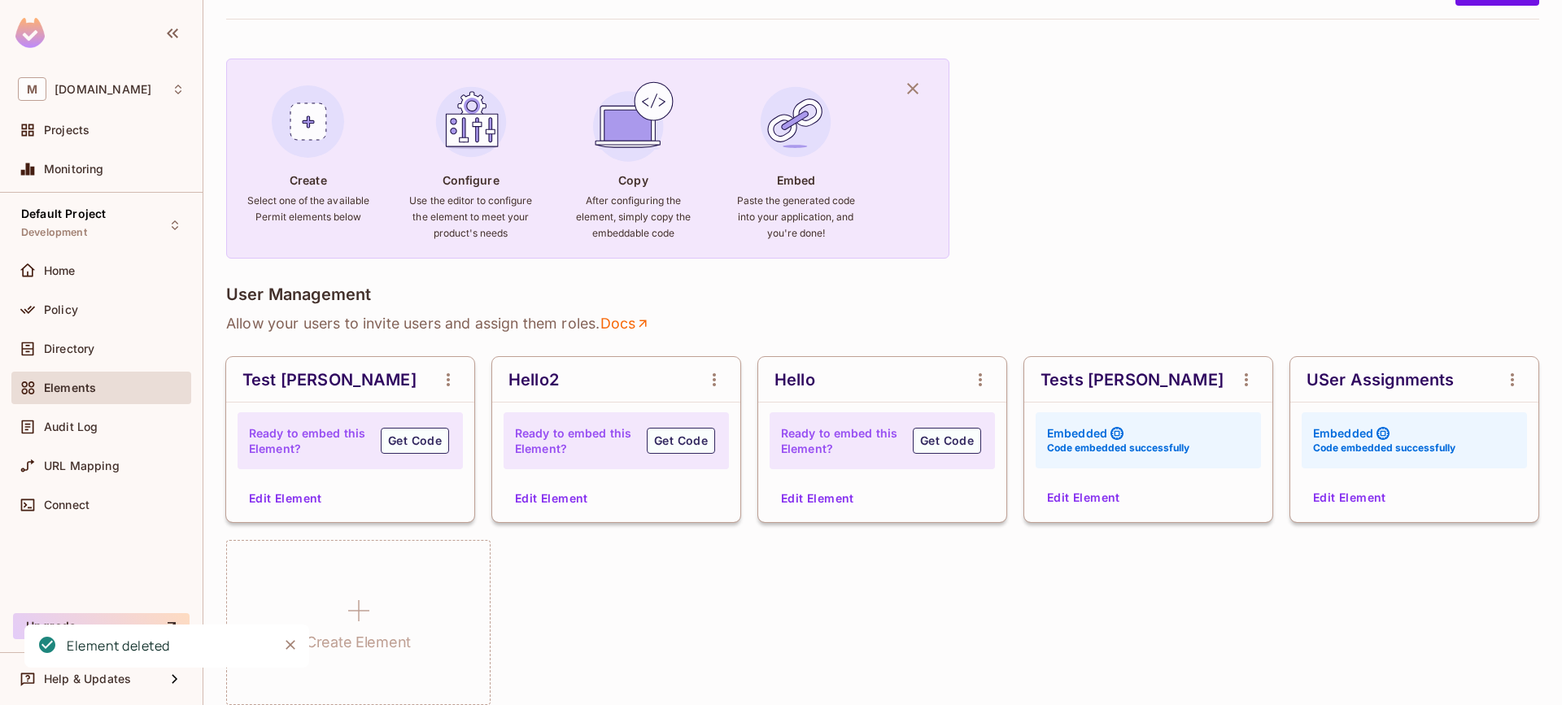
scroll to position [240, 0]
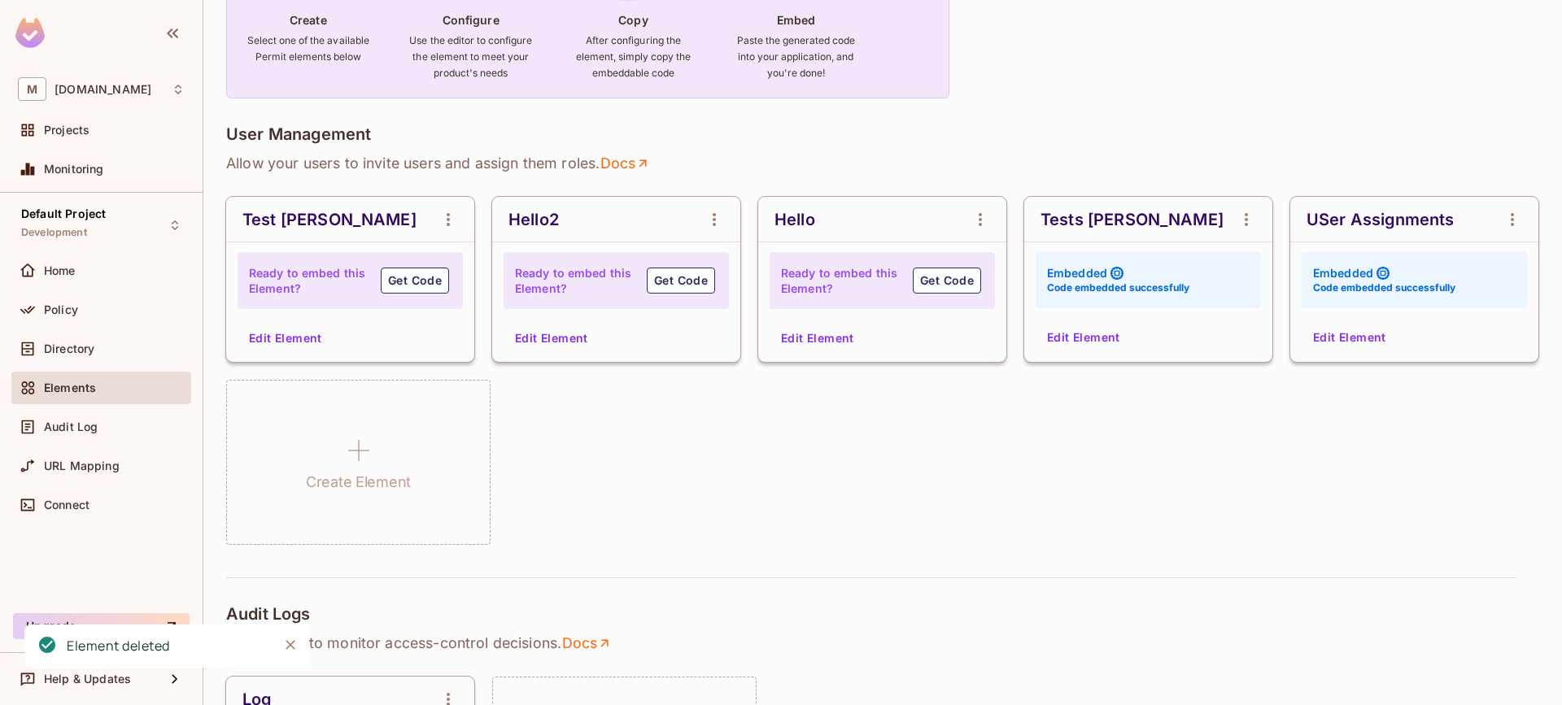
click at [299, 349] on button "Edit Element" at bounding box center [285, 338] width 86 height 26
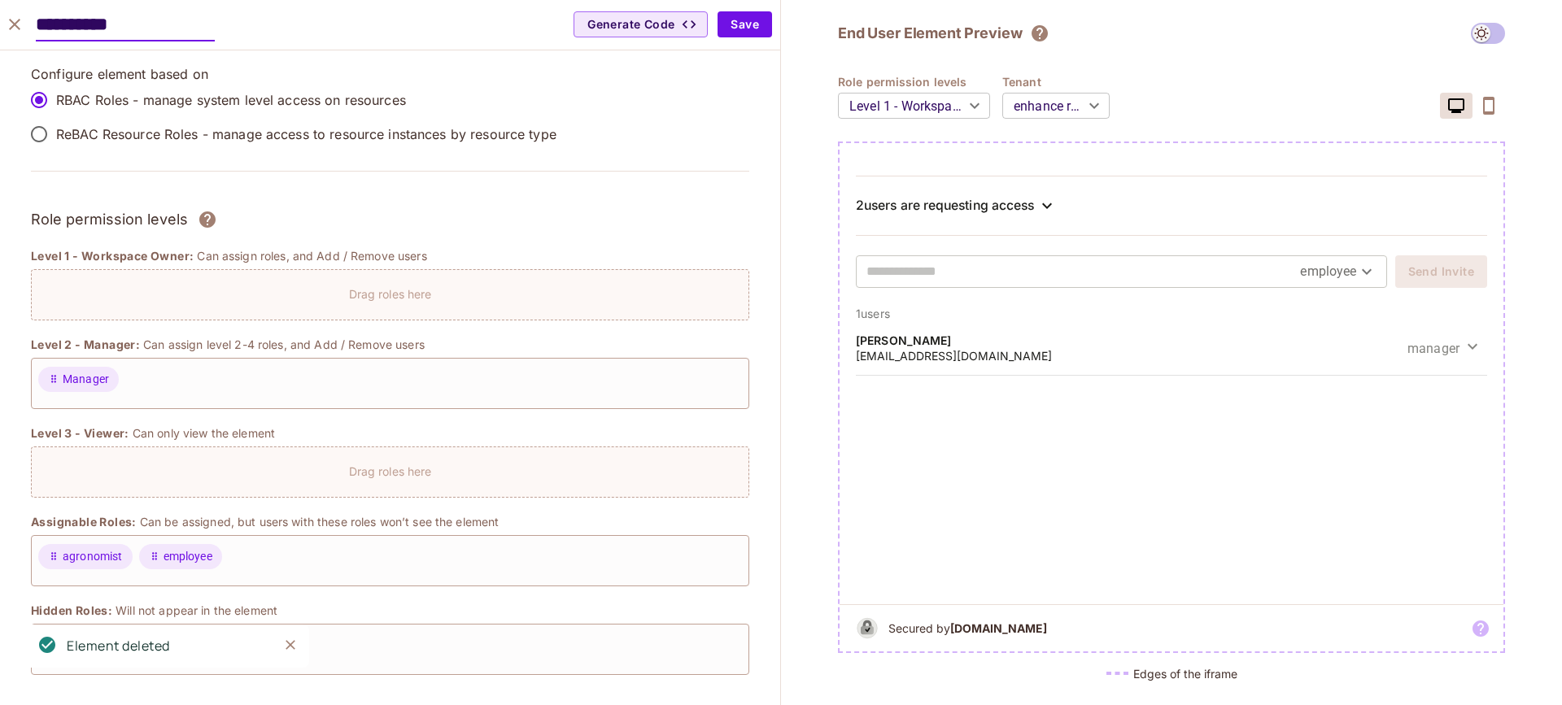
drag, startPoint x: 1042, startPoint y: 199, endPoint x: 998, endPoint y: 210, distance: 45.2
click at [1041, 199] on div "2 users are requesting access" at bounding box center [1171, 206] width 631 height 20
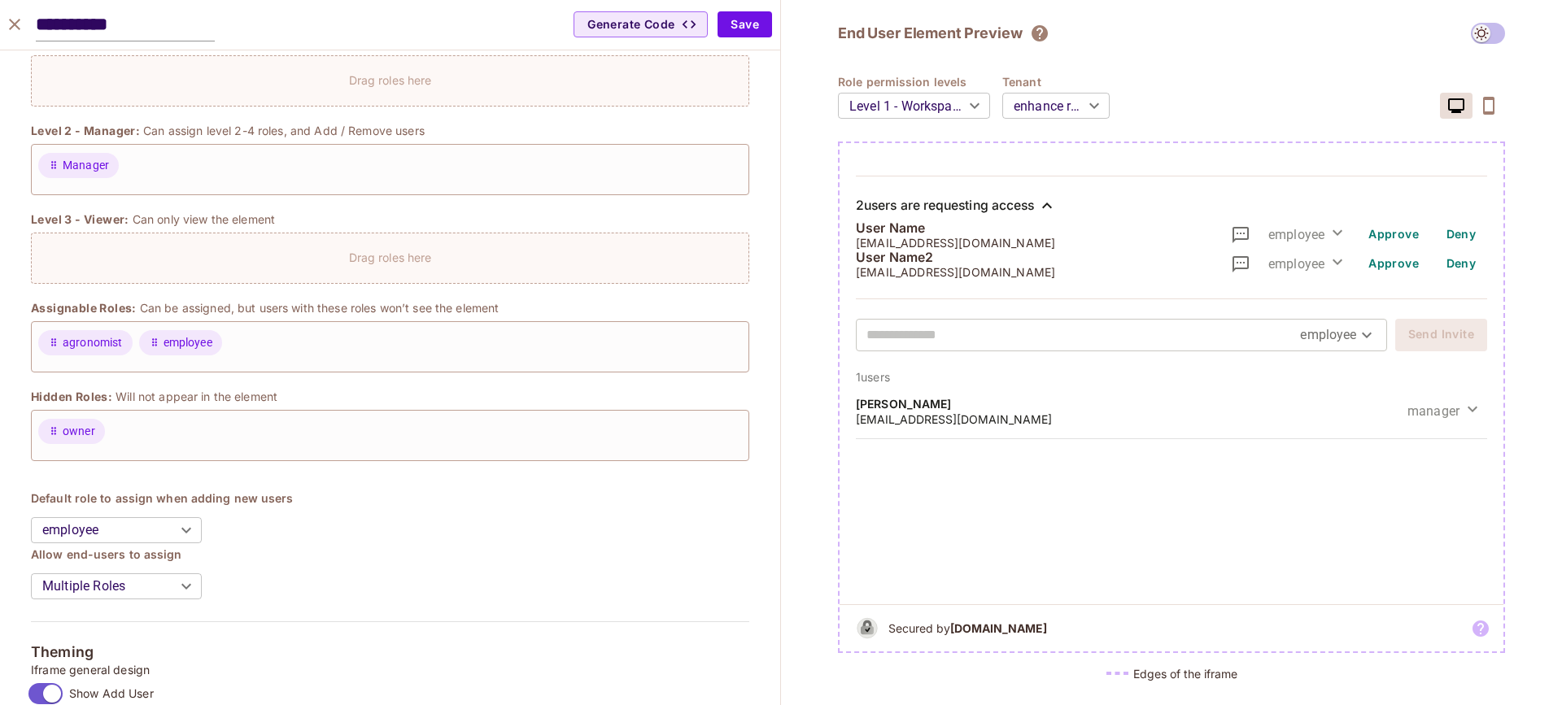
scroll to position [0, 0]
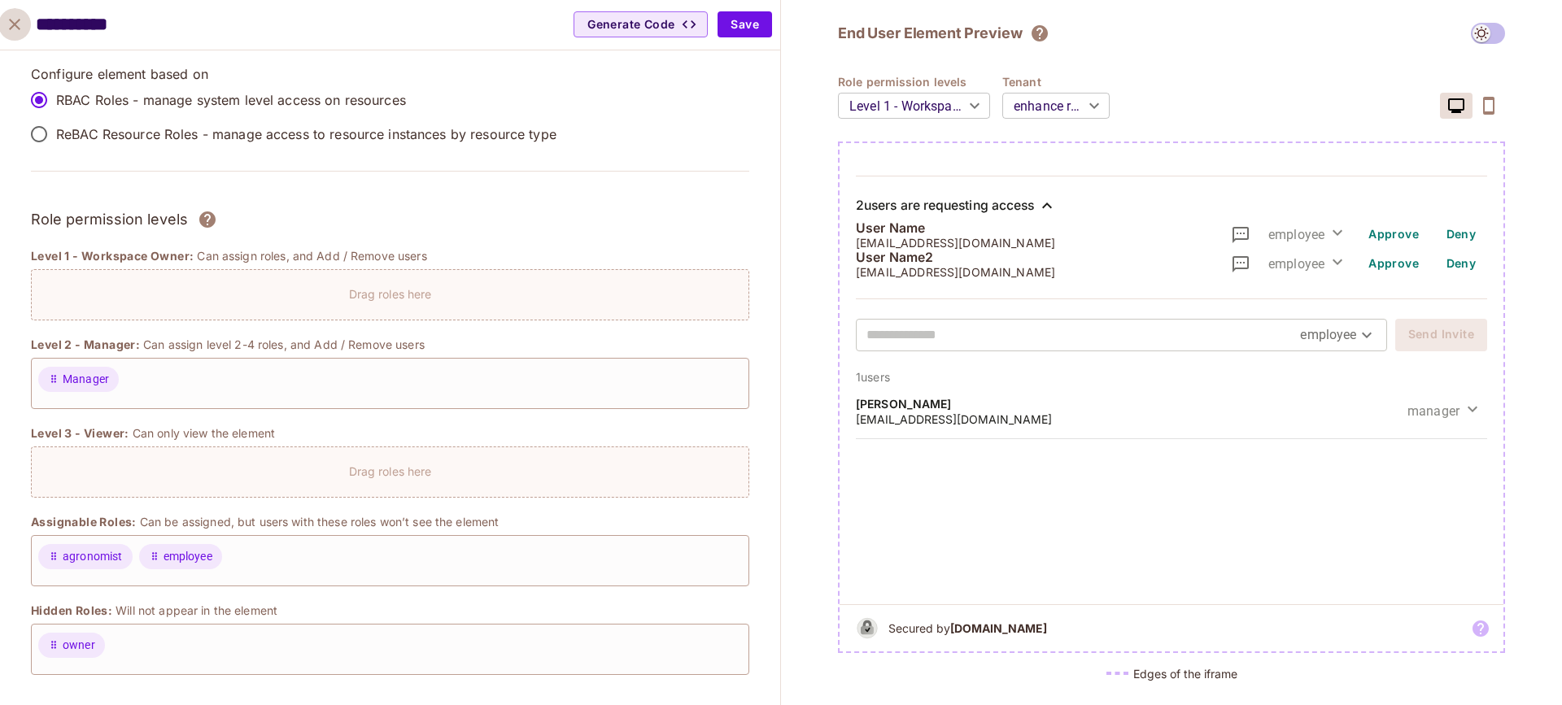
click at [12, 24] on icon "close" at bounding box center [15, 25] width 20 height 20
type input "******"
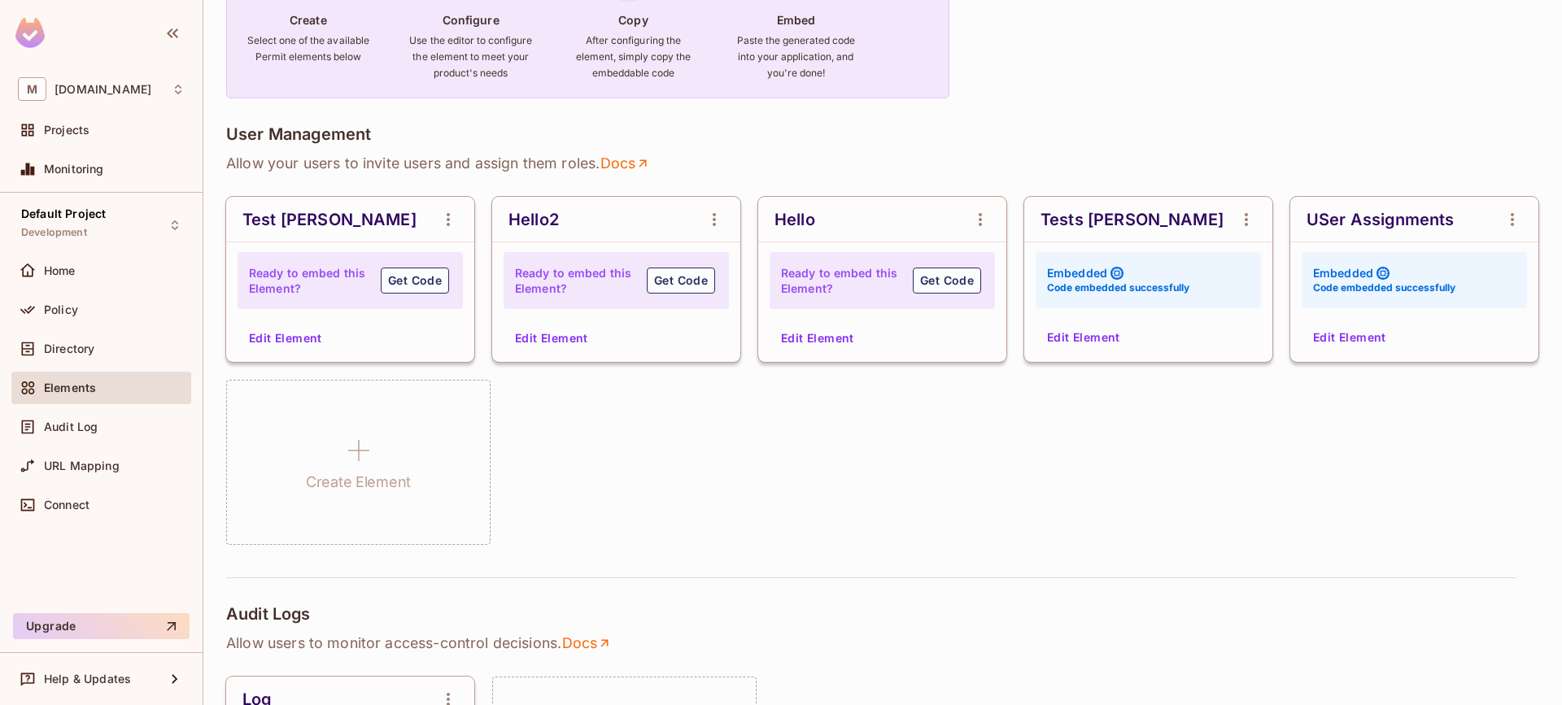
scroll to position [237, 0]
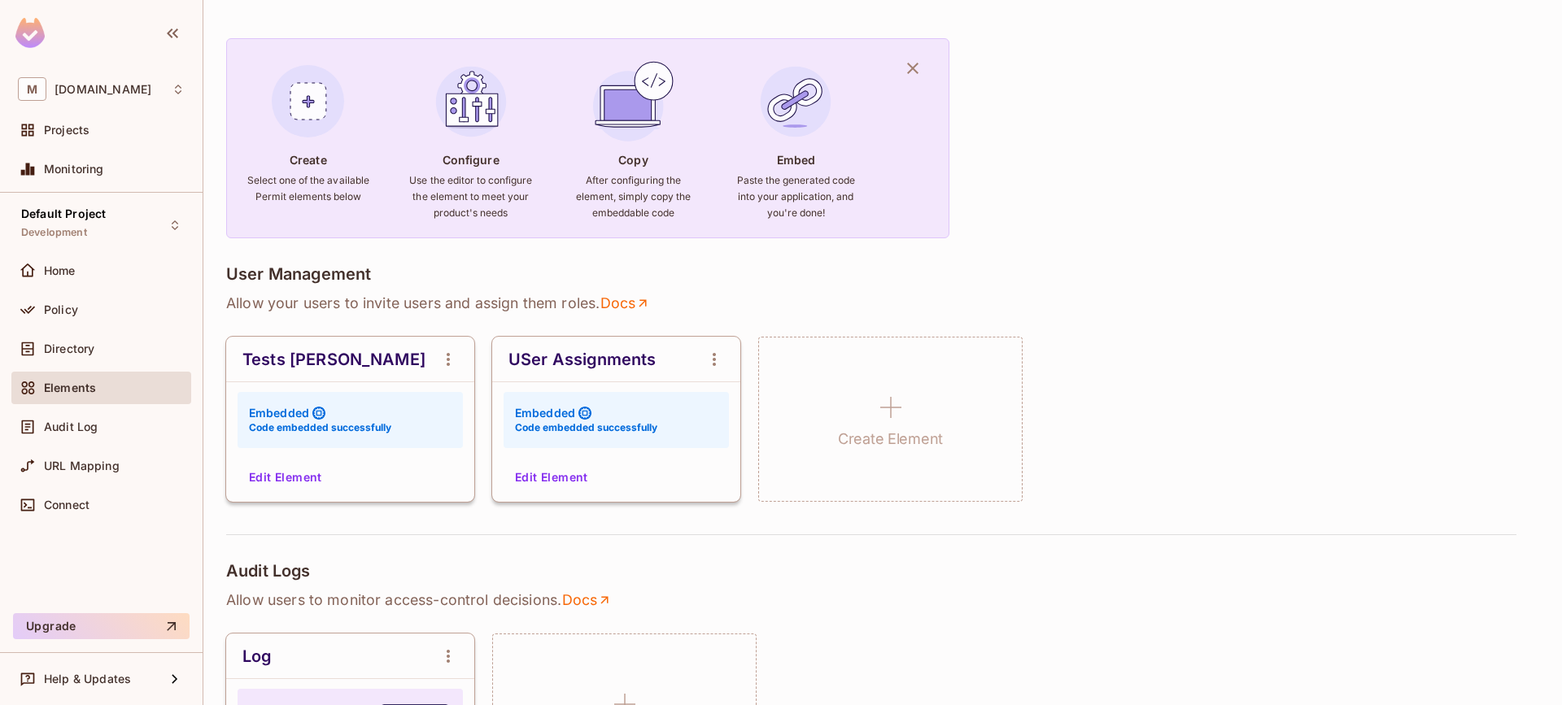
scroll to position [287, 0]
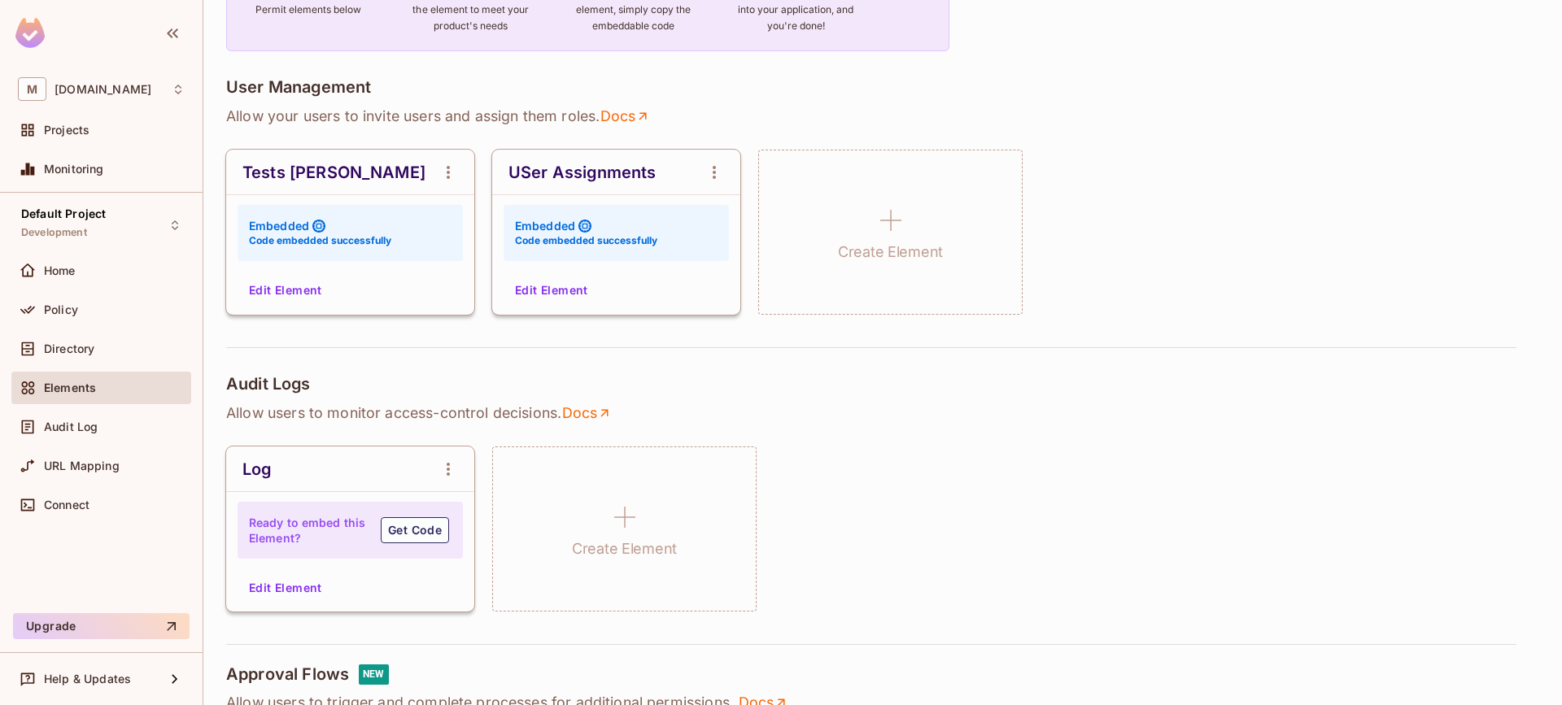
click at [540, 293] on button "Edit Element" at bounding box center [552, 290] width 86 height 26
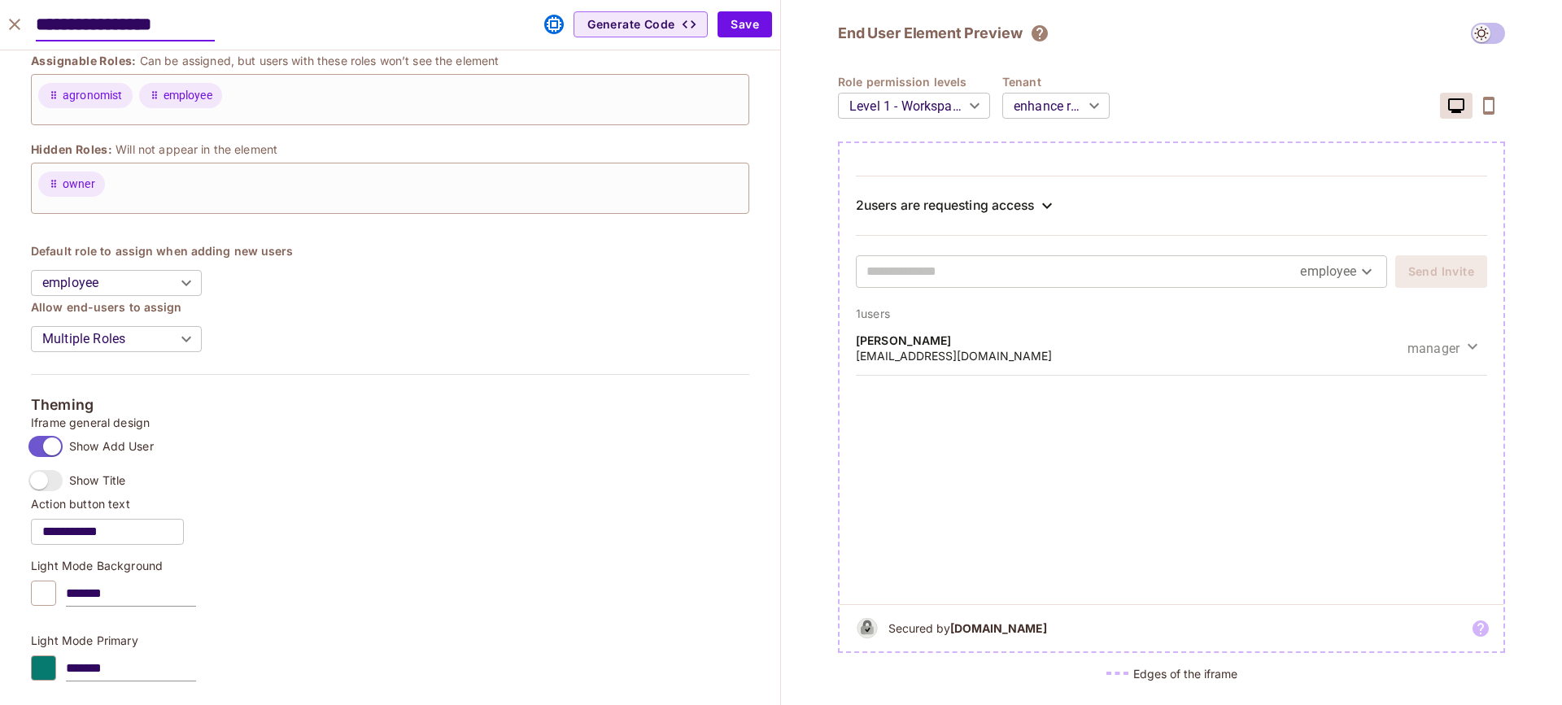
scroll to position [638, 0]
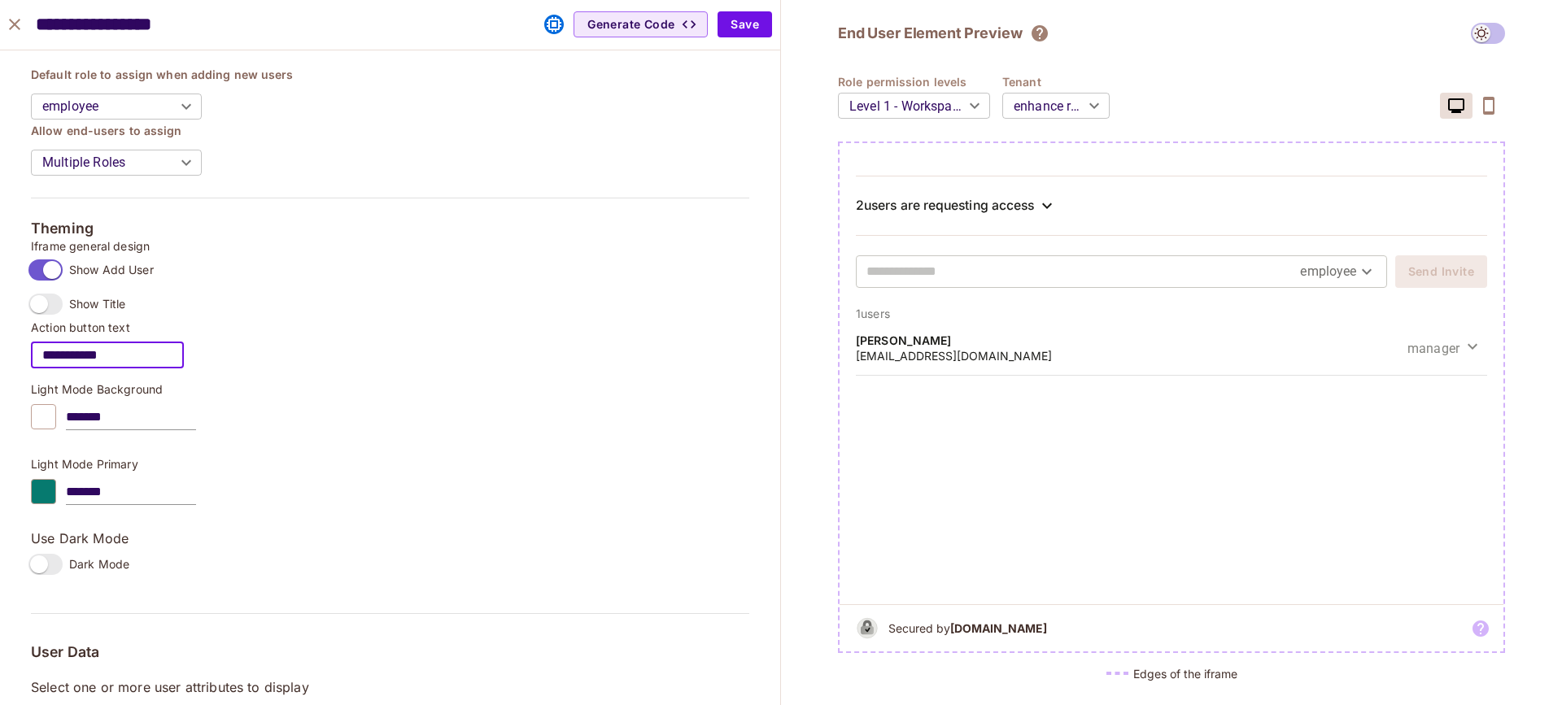
click at [134, 356] on input "**********" at bounding box center [107, 356] width 153 height 46
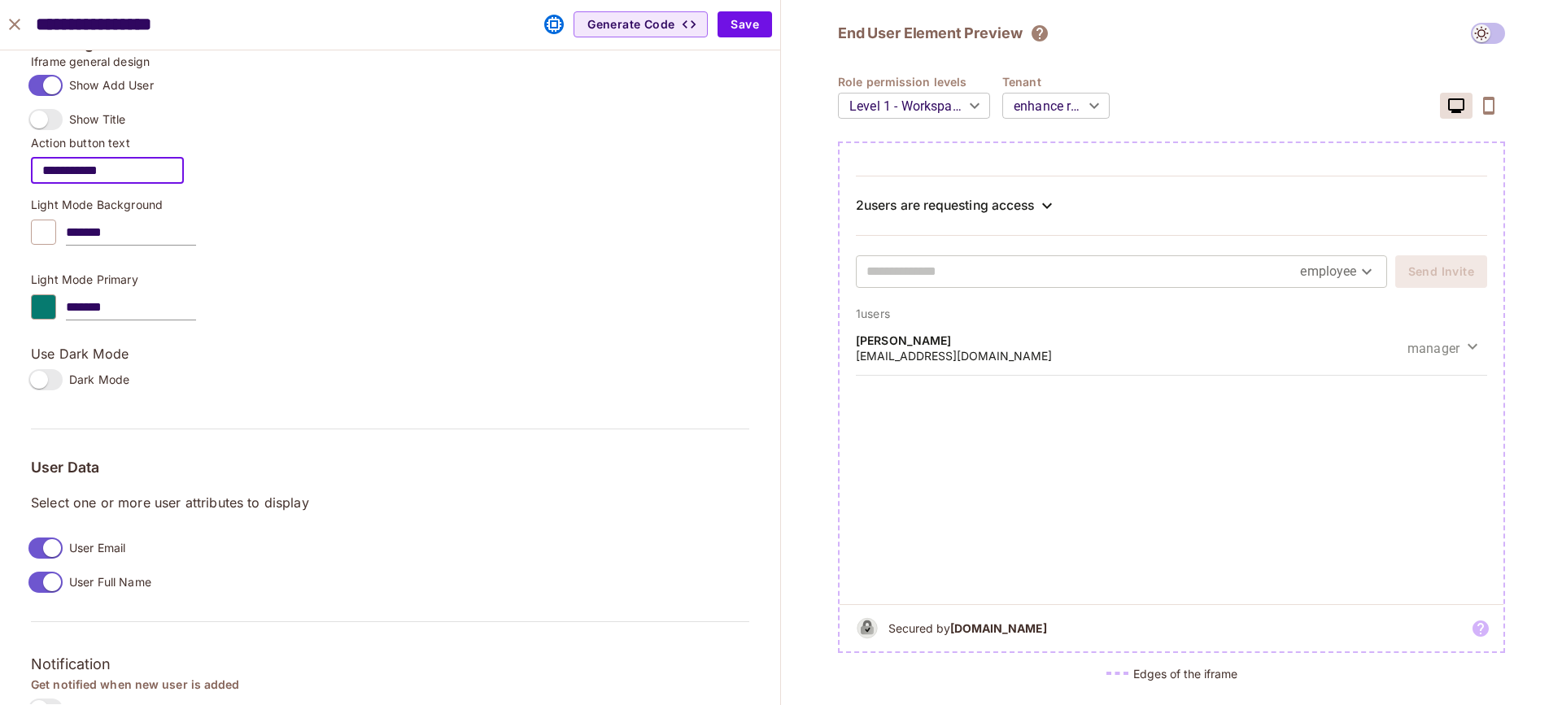
scroll to position [1021, 0]
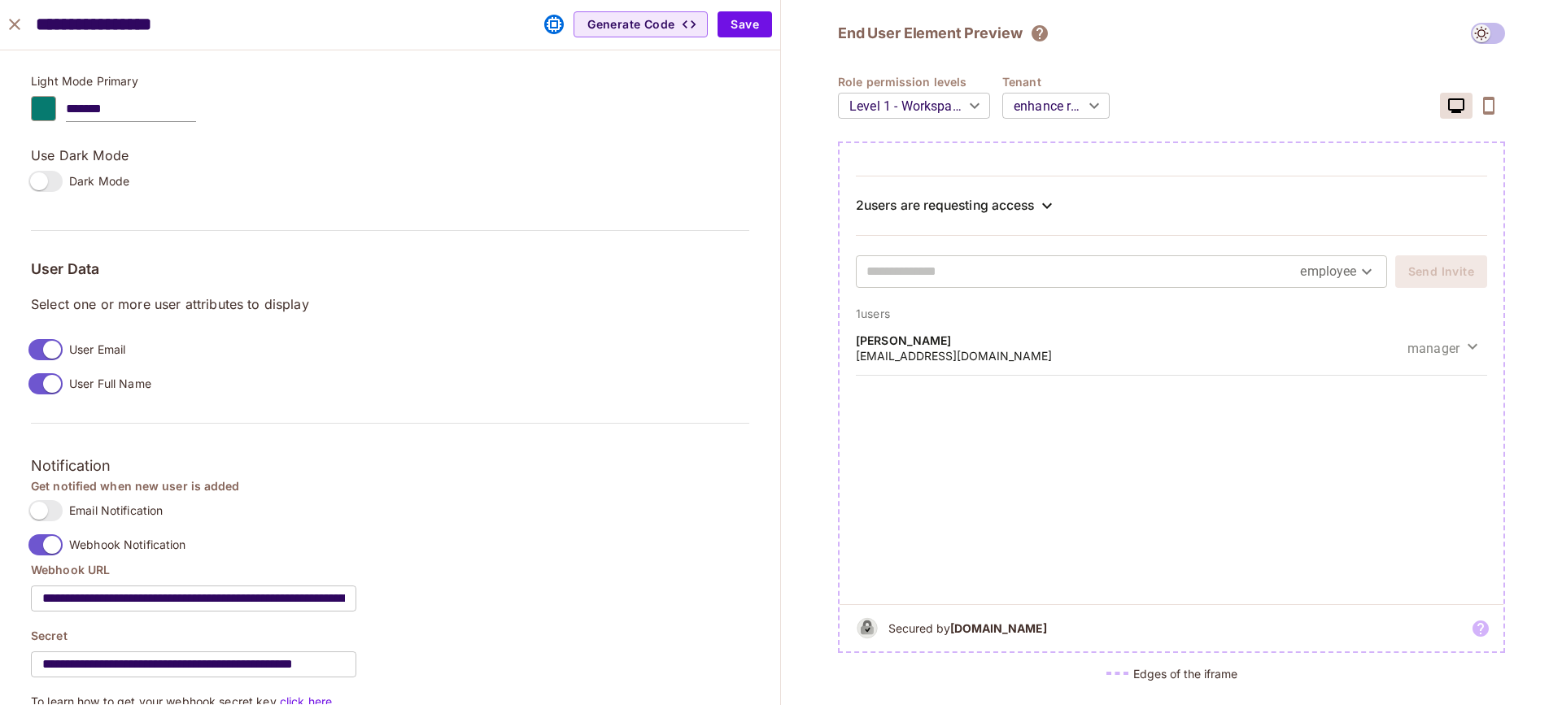
click at [142, 594] on input "**********" at bounding box center [193, 599] width 325 height 46
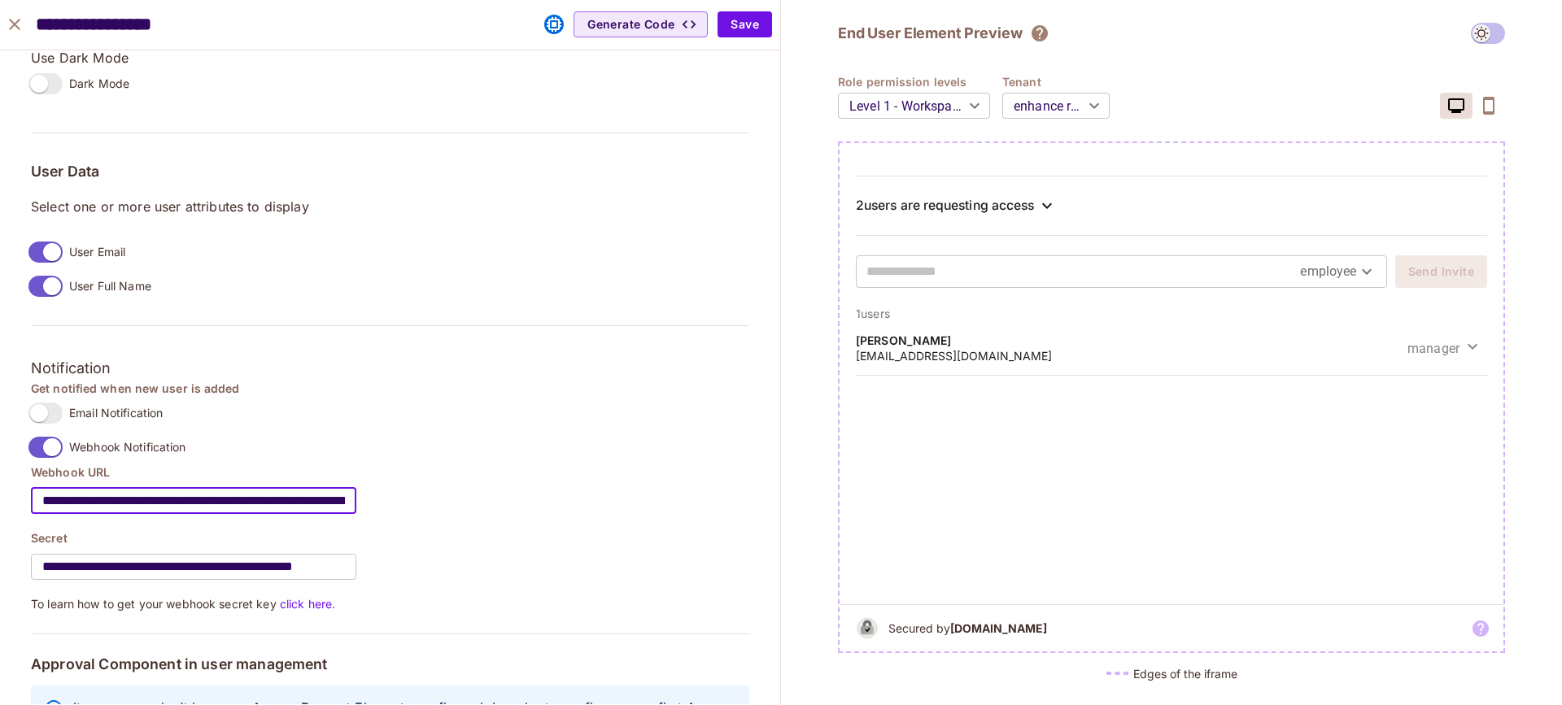
scroll to position [1198, 0]
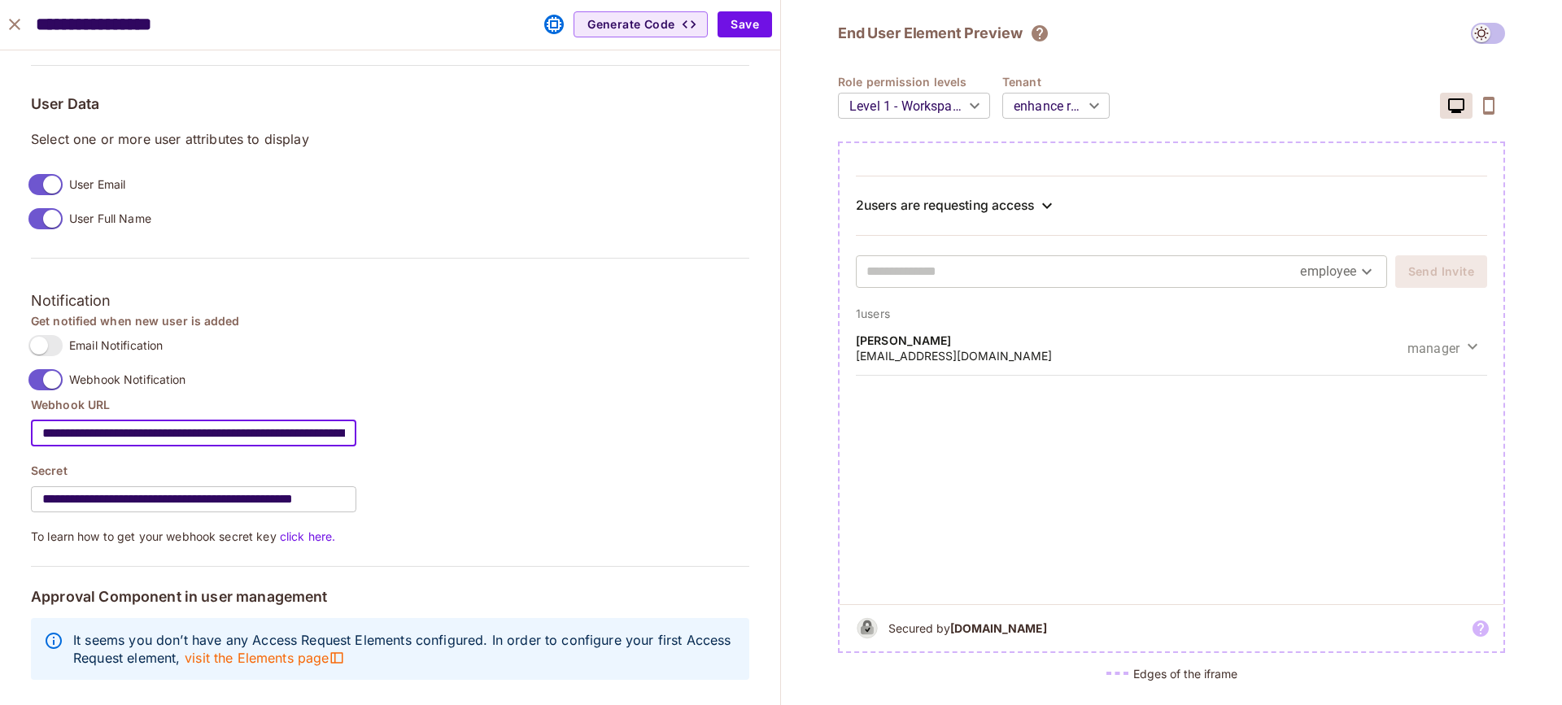
click at [196, 478] on input "**********" at bounding box center [193, 500] width 325 height 46
